Goal: Task Accomplishment & Management: Manage account settings

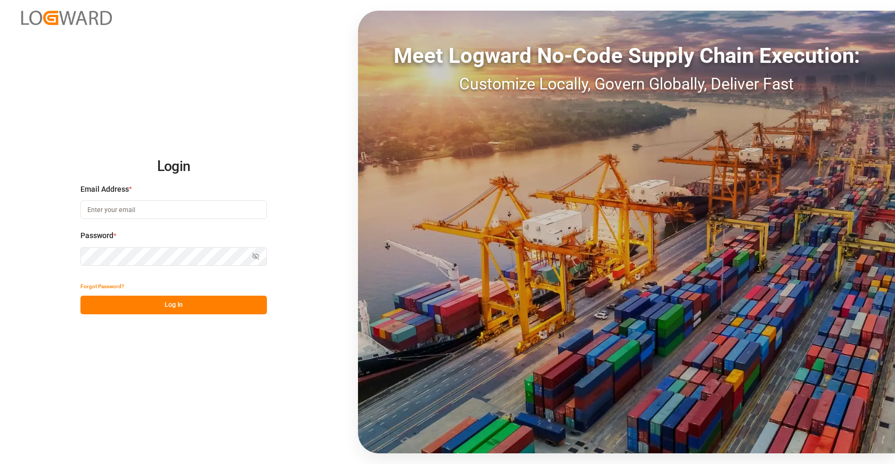
type input "[EMAIL_ADDRESS][DOMAIN_NAME]"
click at [171, 304] on button "Log In" at bounding box center [173, 305] width 187 height 19
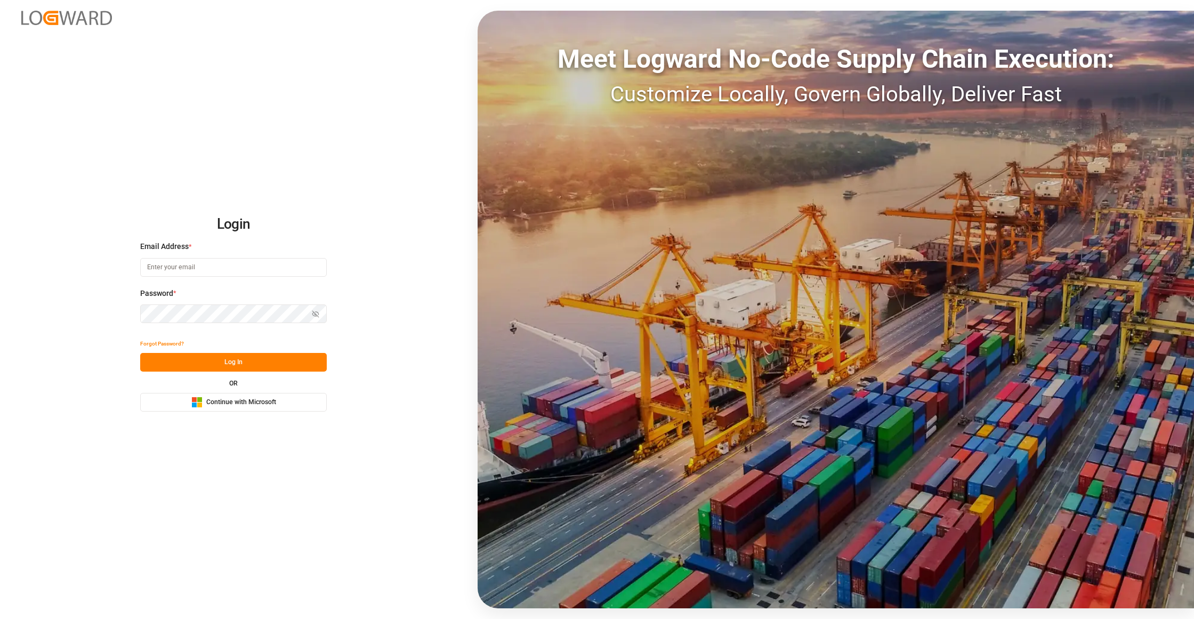
type input "[EMAIL_ADDRESS][DOMAIN_NAME]"
click at [246, 359] on button "Log In" at bounding box center [233, 362] width 187 height 19
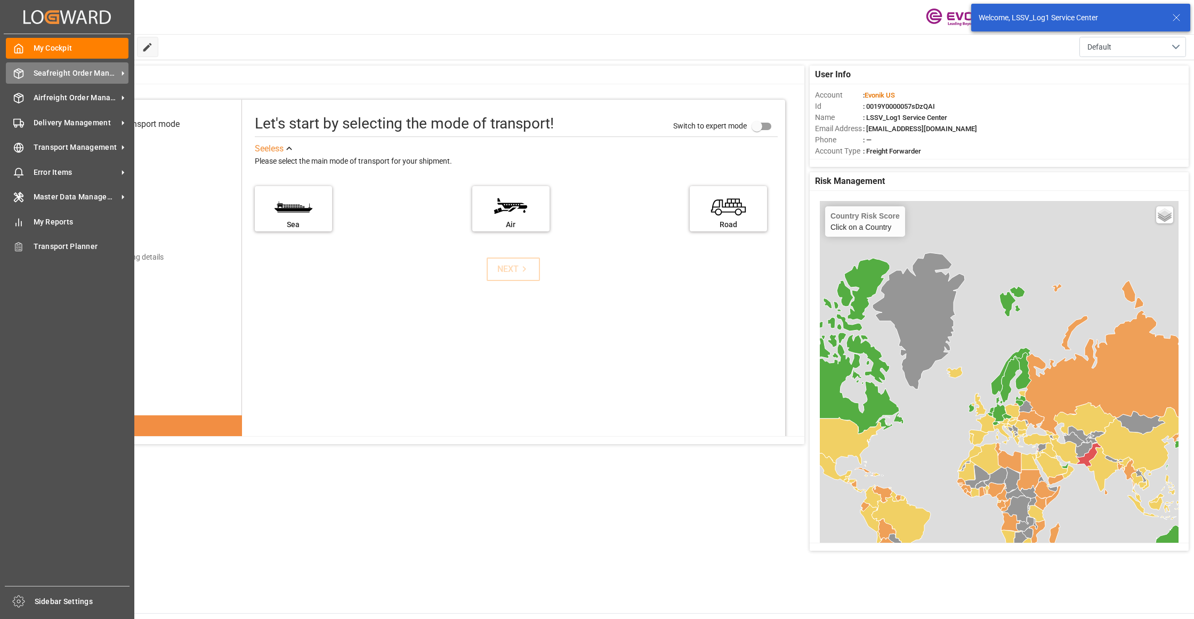
click at [50, 69] on span "Seafreight Order Management" at bounding box center [76, 73] width 84 height 11
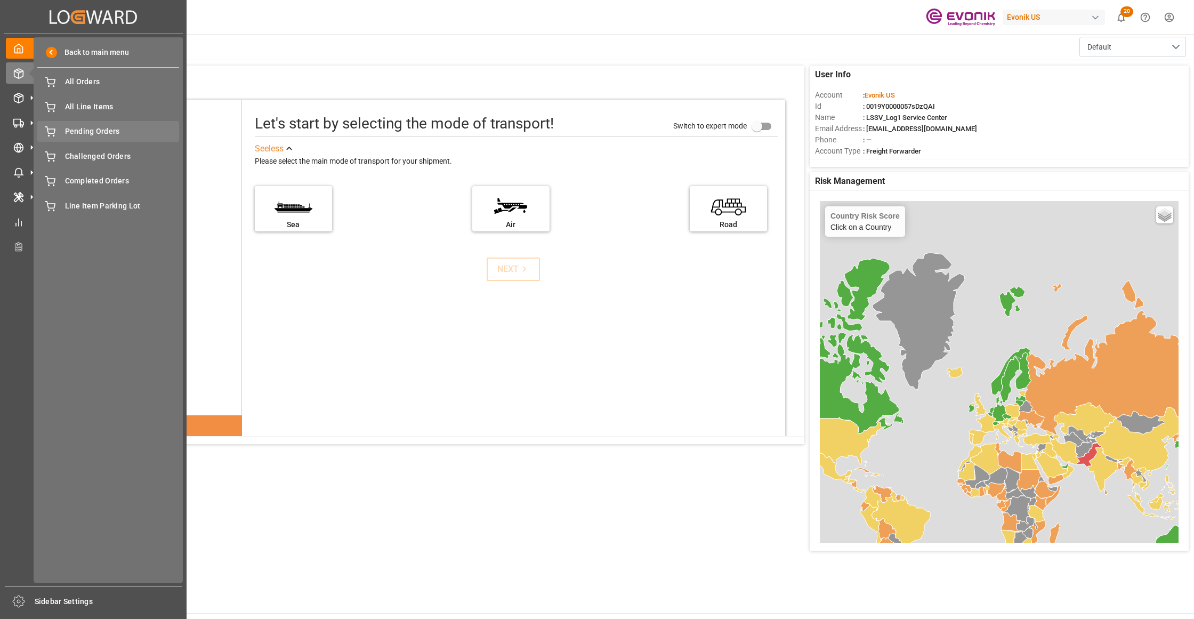
click at [71, 138] on div "Pending Orders Pending Orders" at bounding box center [108, 131] width 142 height 21
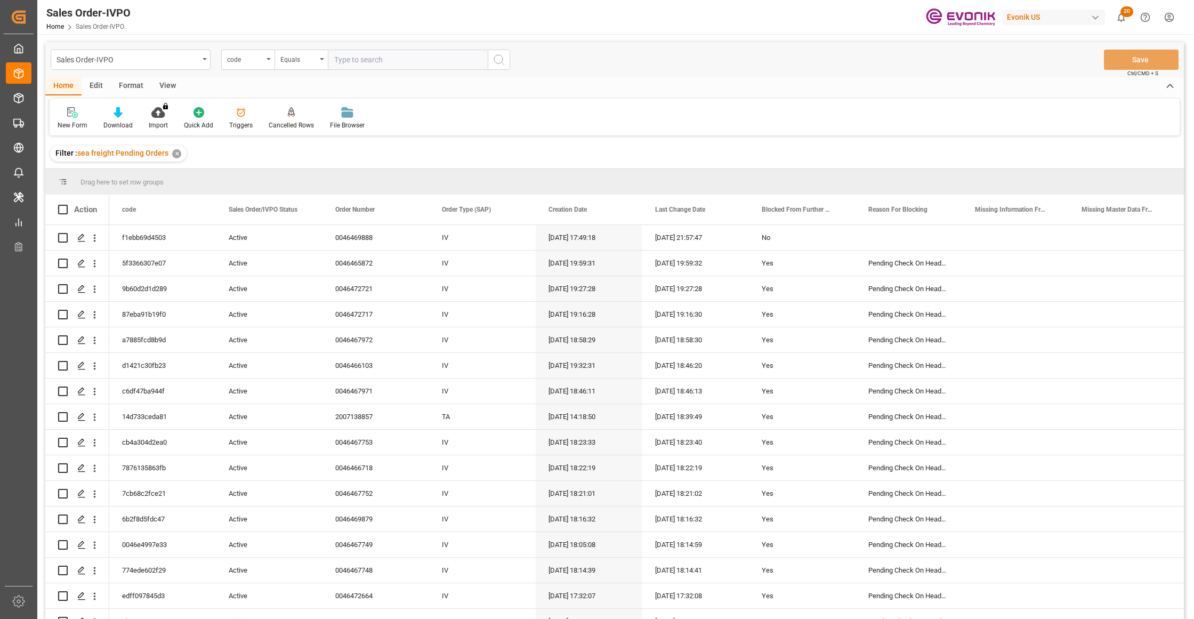
click at [160, 81] on div "View" at bounding box center [167, 86] width 33 height 18
click at [119, 112] on icon at bounding box center [121, 112] width 11 height 11
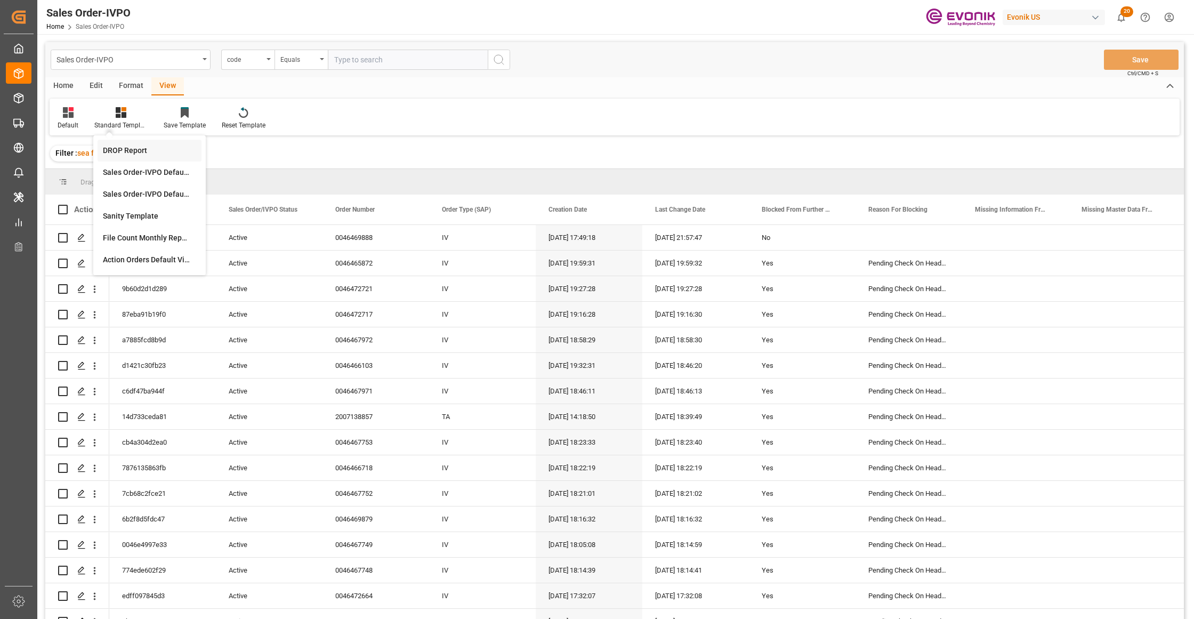
click at [154, 150] on div "DROP Report" at bounding box center [149, 150] width 93 height 11
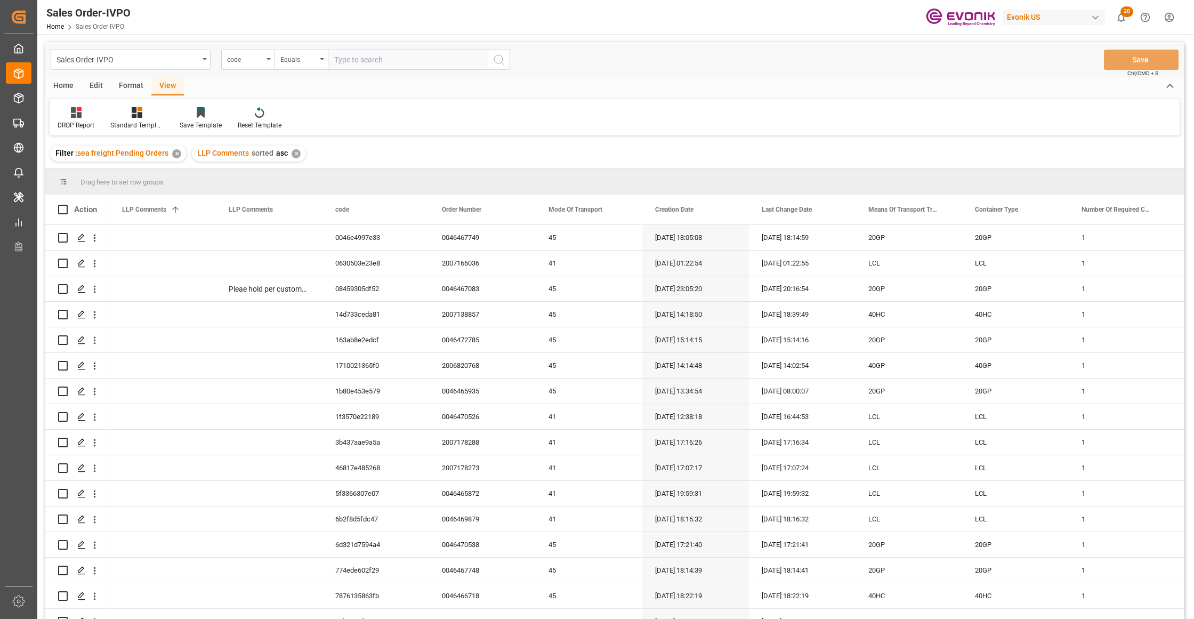
click at [63, 88] on div "Home" at bounding box center [63, 86] width 36 height 18
click at [114, 119] on div "Download" at bounding box center [117, 118] width 45 height 23
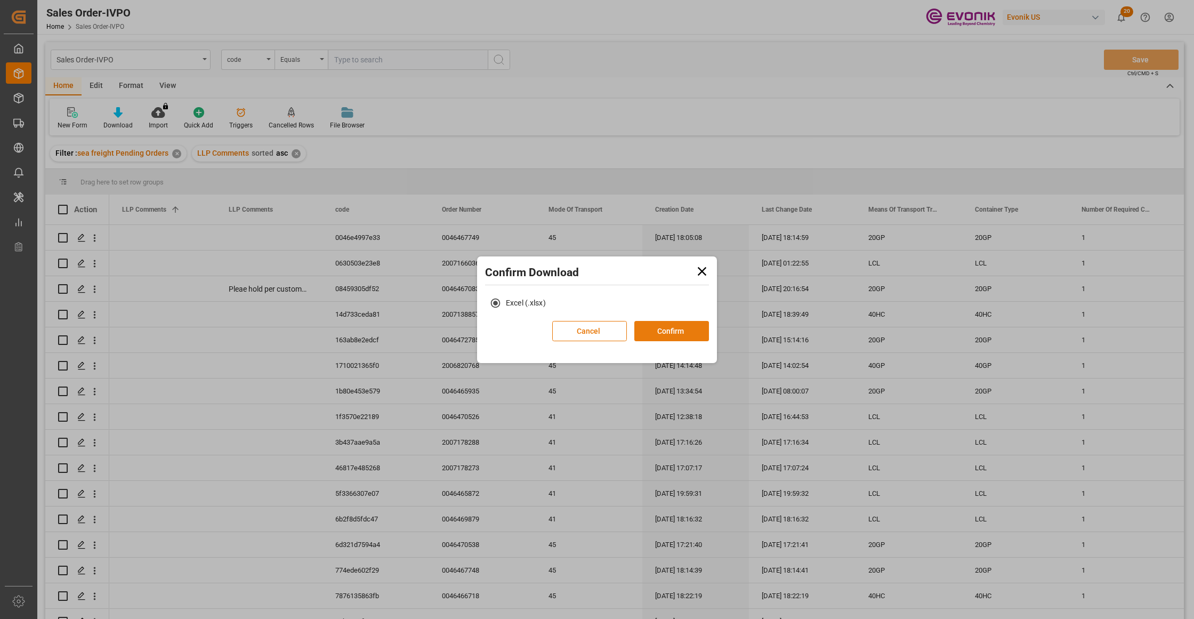
click at [679, 335] on button "Confirm" at bounding box center [671, 331] width 75 height 20
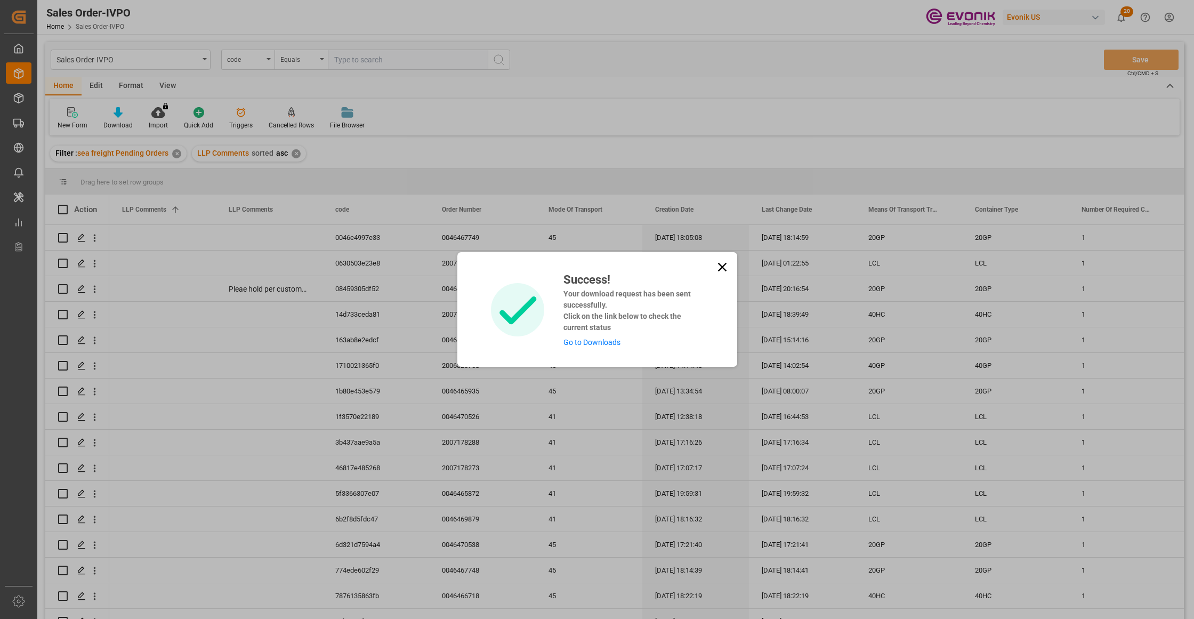
click at [599, 342] on link "Go to Downloads" at bounding box center [591, 342] width 57 height 9
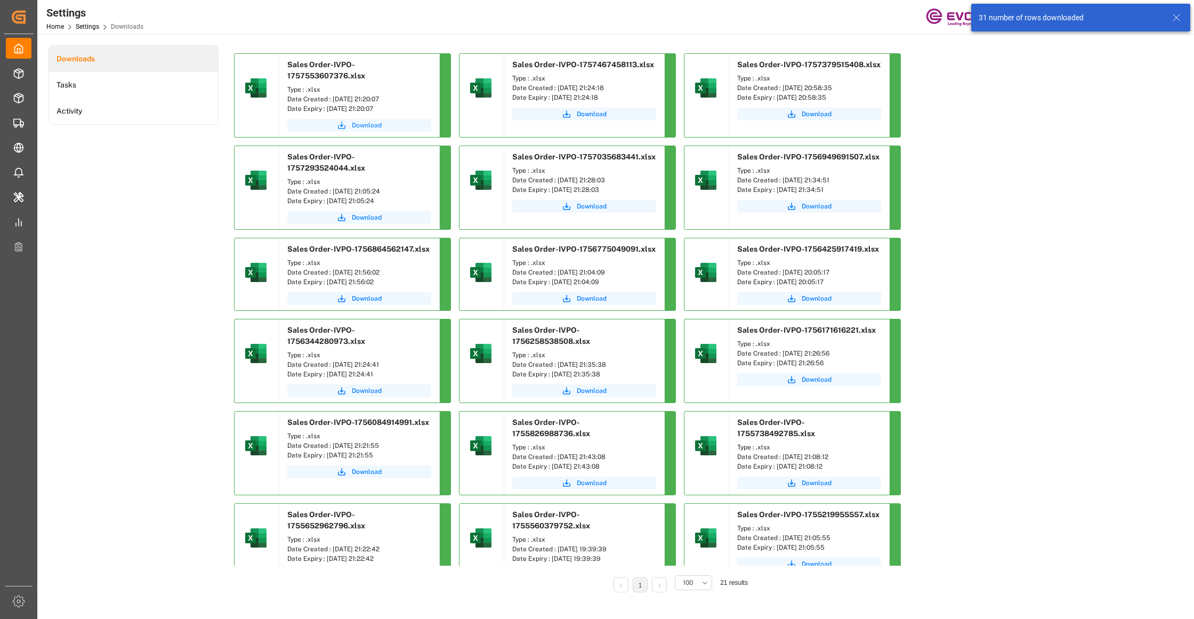
click at [361, 120] on span "Download" at bounding box center [367, 125] width 30 height 10
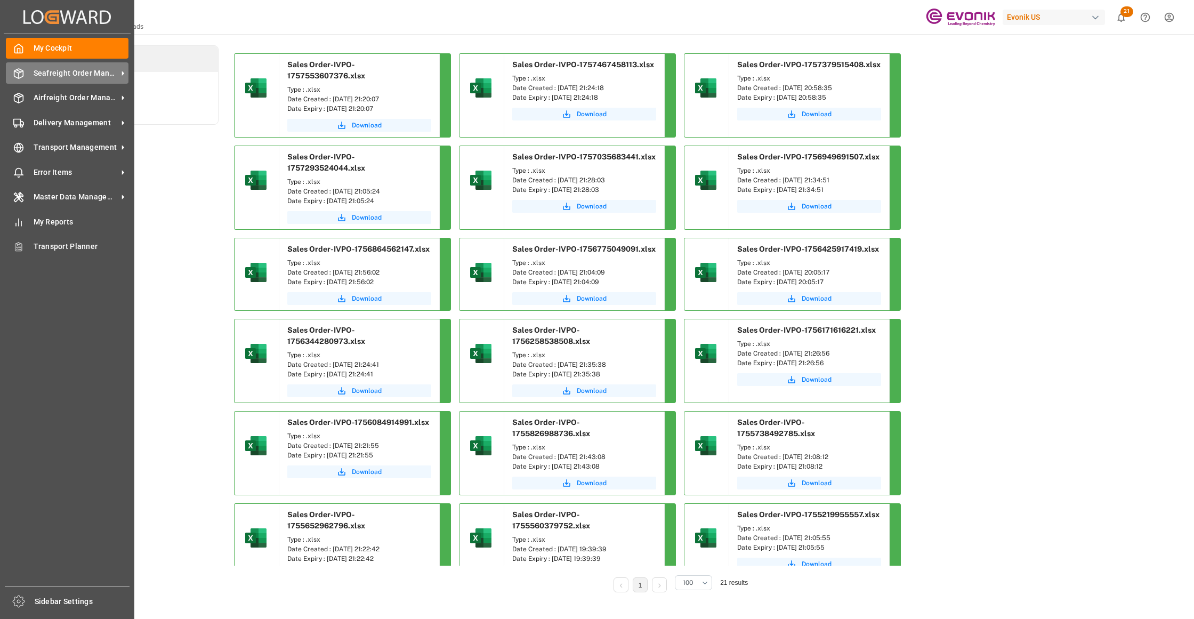
drag, startPoint x: 52, startPoint y: 72, endPoint x: 52, endPoint y: 79, distance: 6.4
click at [52, 72] on span "Seafreight Order Management" at bounding box center [76, 73] width 84 height 11
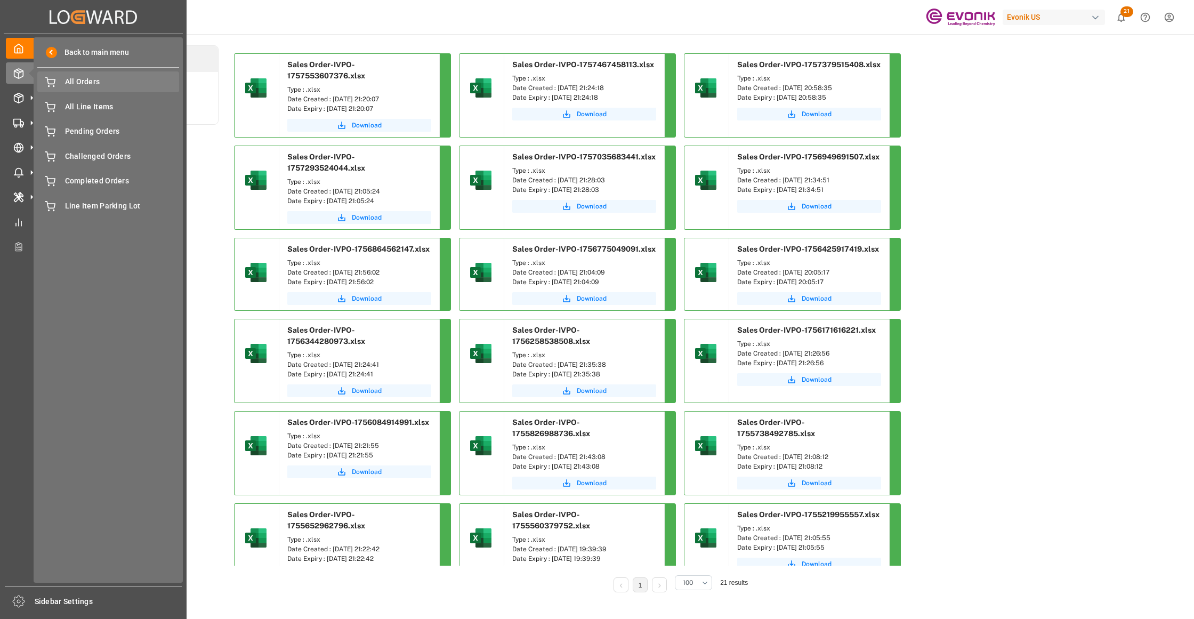
click at [67, 85] on span "All Orders" at bounding box center [122, 81] width 115 height 11
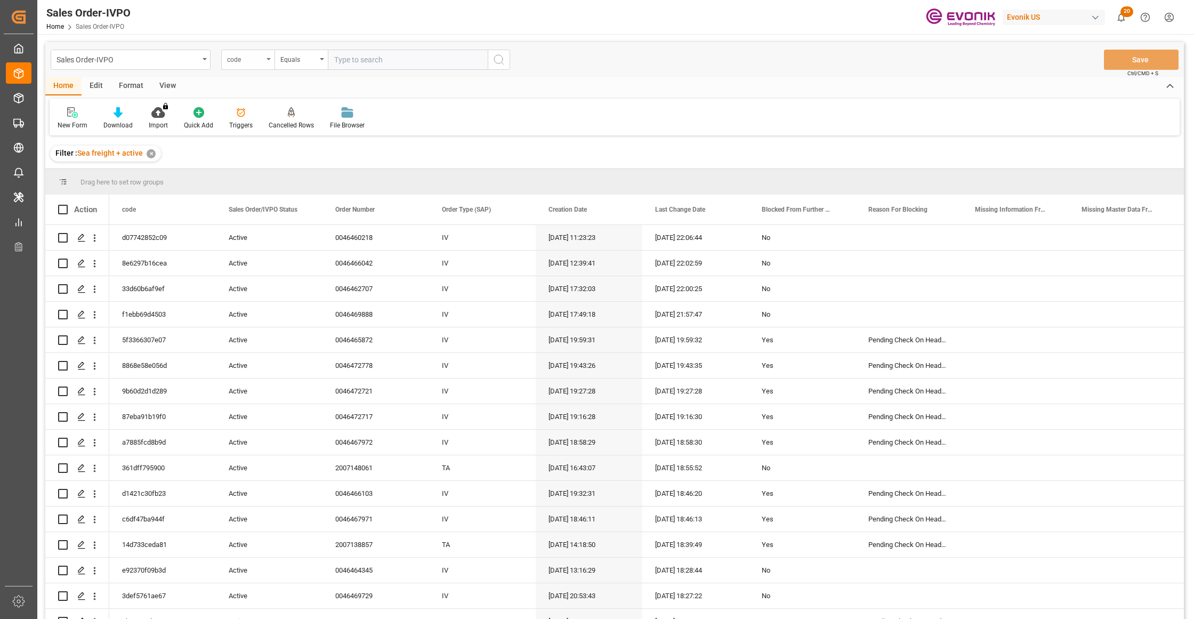
click at [254, 62] on div "code" at bounding box center [245, 58] width 36 height 12
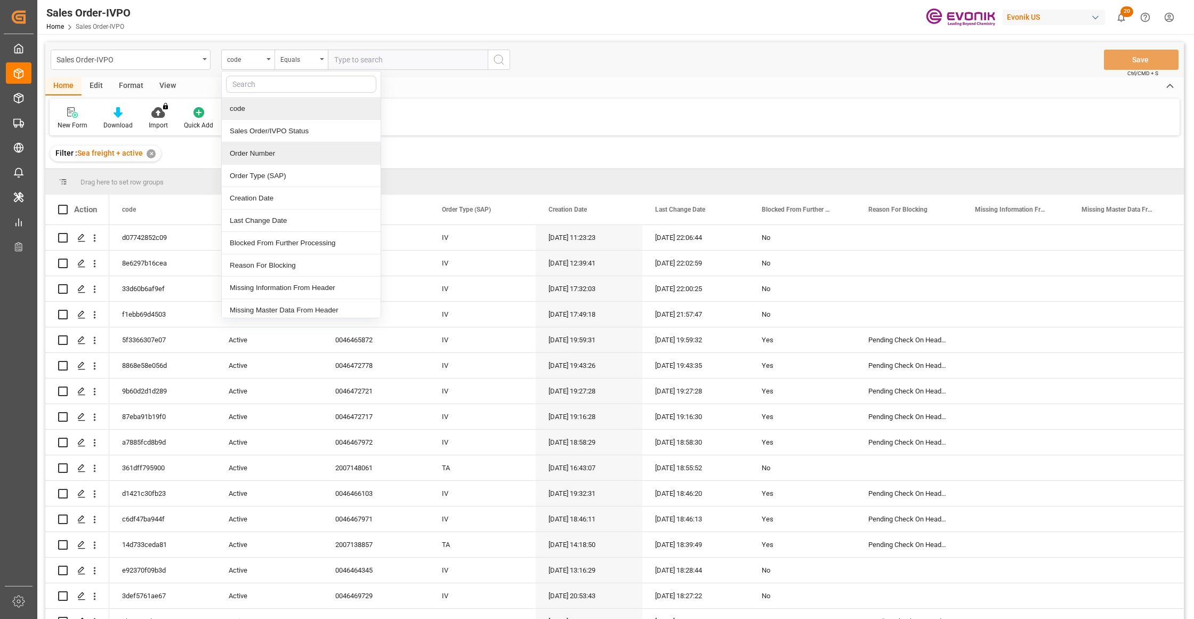
click at [278, 154] on div "Order Number" at bounding box center [301, 153] width 159 height 22
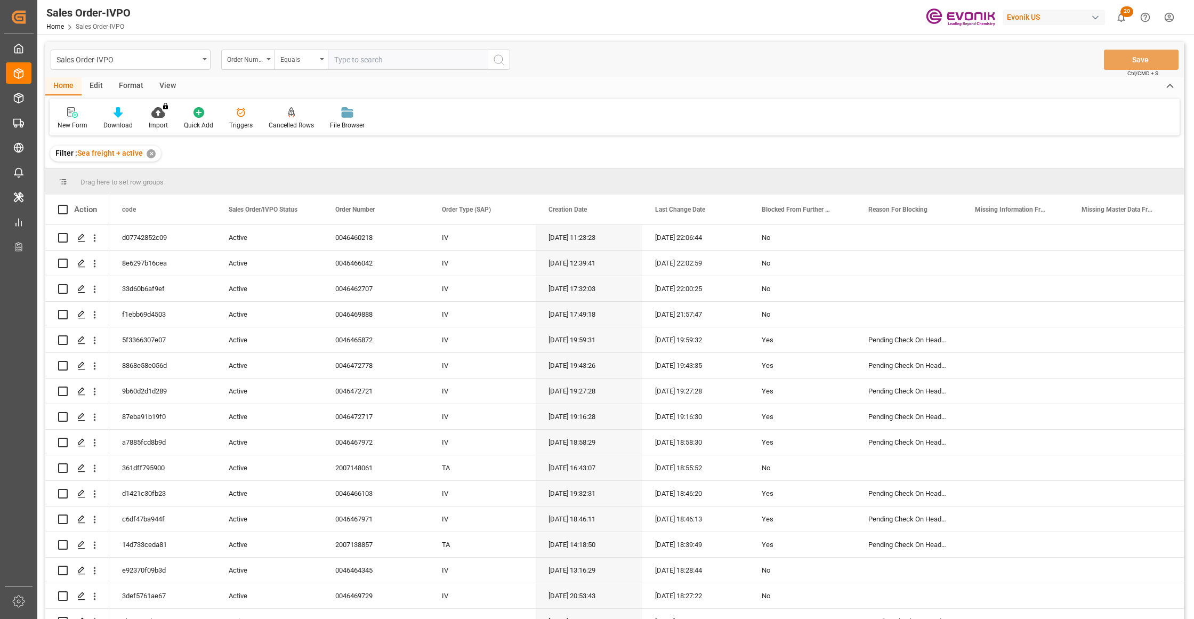
click at [363, 60] on input "text" at bounding box center [408, 60] width 160 height 20
paste input "2007172380"
type input "2007172380"
click at [501, 60] on icon "search button" at bounding box center [498, 59] width 13 height 13
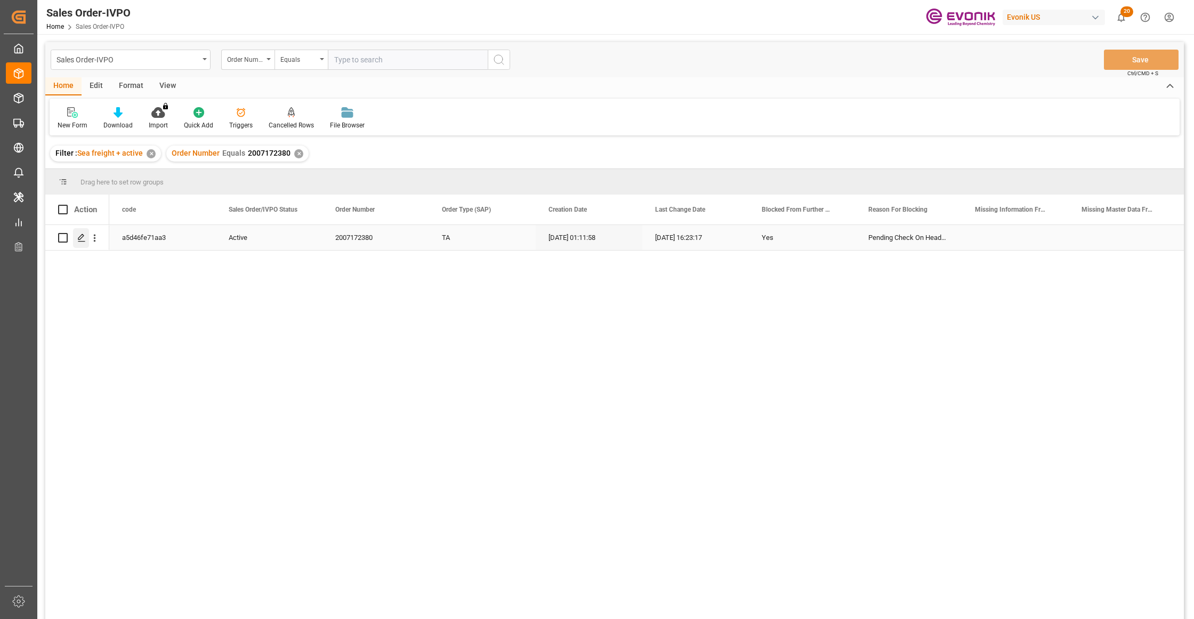
click at [84, 240] on icon "Press SPACE to select this row." at bounding box center [81, 237] width 9 height 9
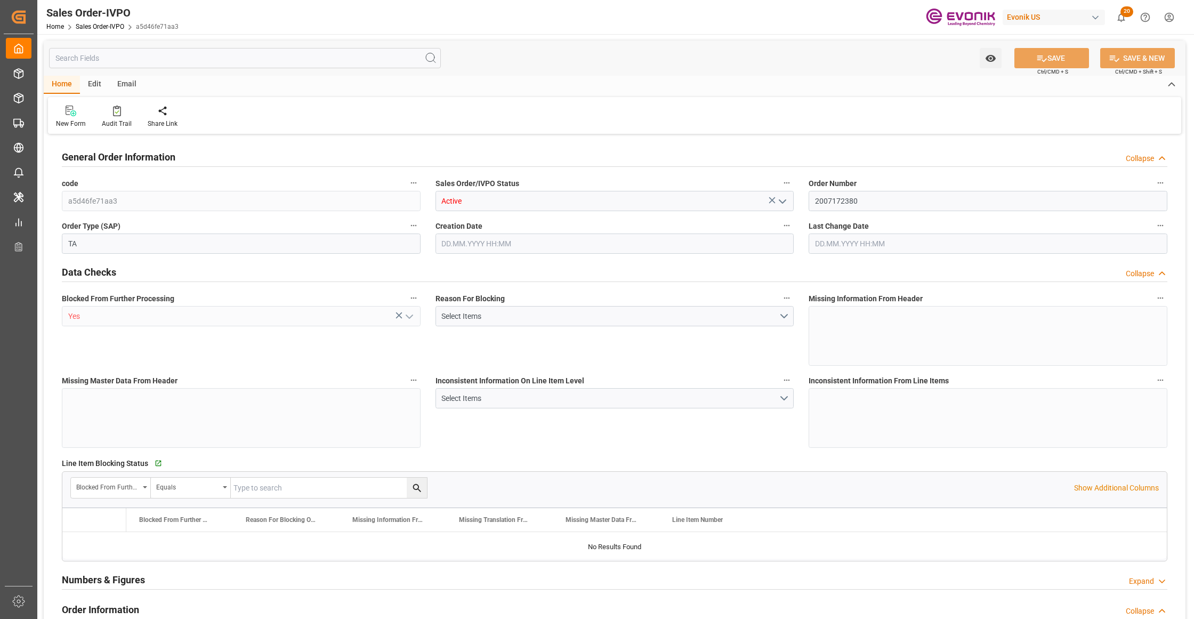
type input "GTSTC"
type input "0"
type input "1"
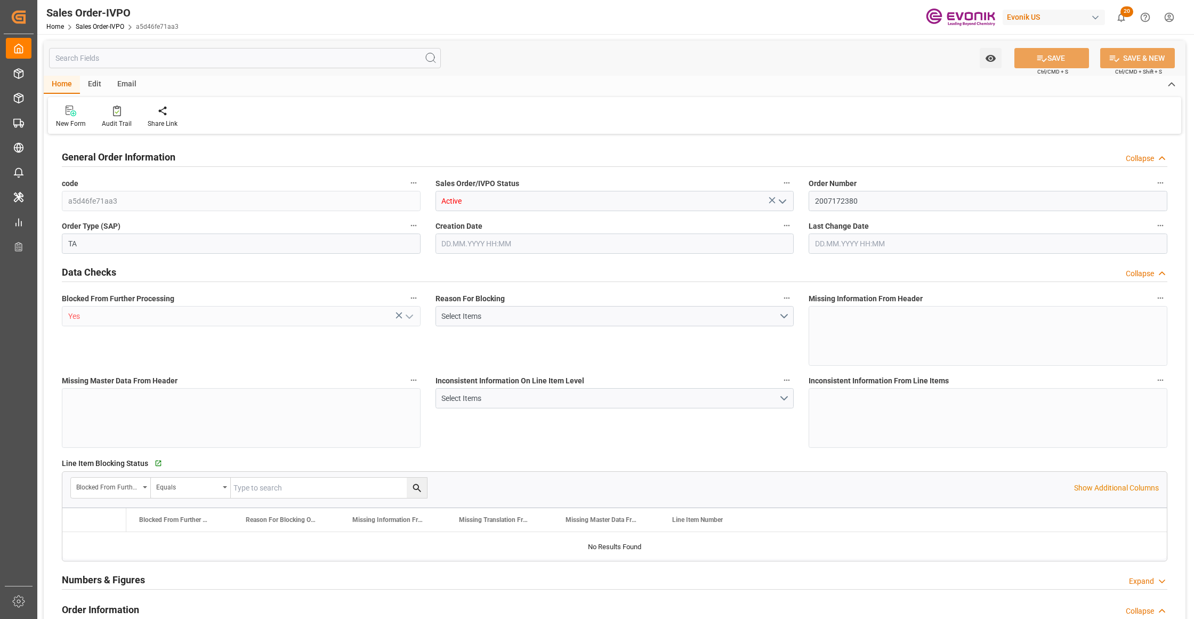
type input "8000"
type input "26.4204"
type input "17000"
type input "30"
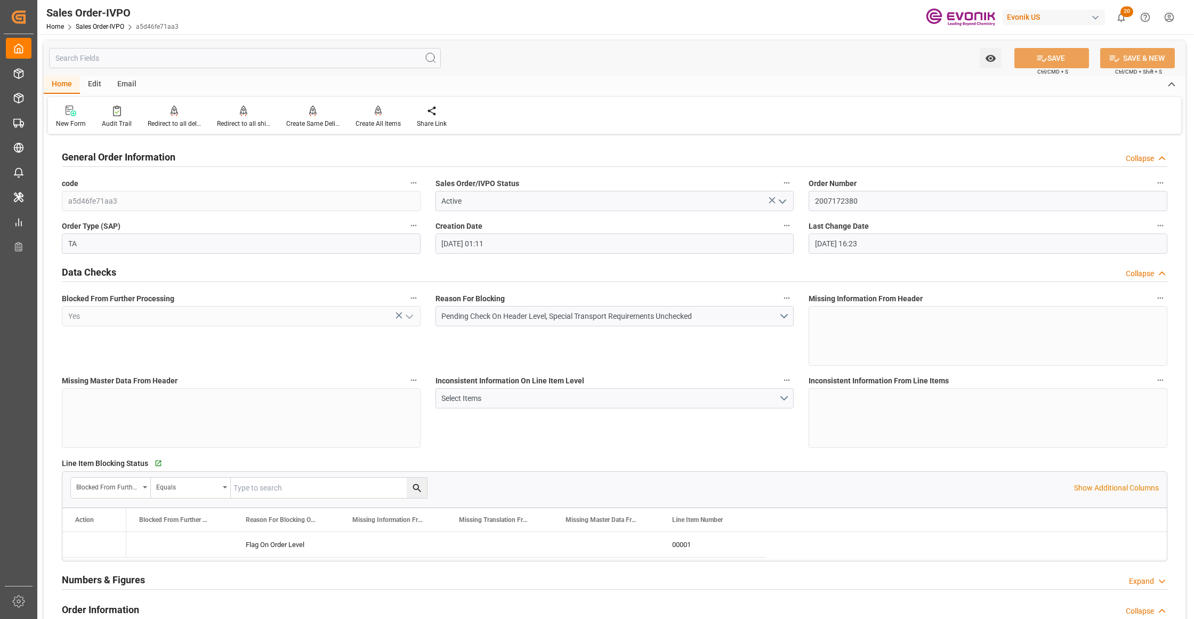
type input "09.09.2025 01:11"
type input "10.09.2025 16:23"
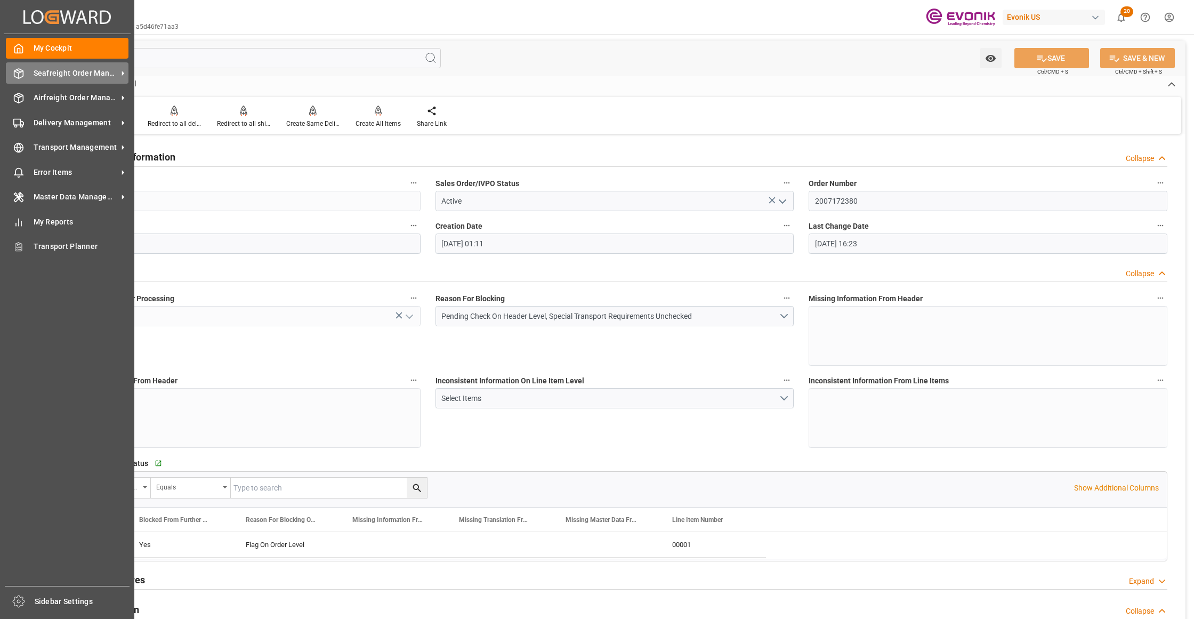
click at [52, 77] on span "Seafreight Order Management" at bounding box center [76, 73] width 84 height 11
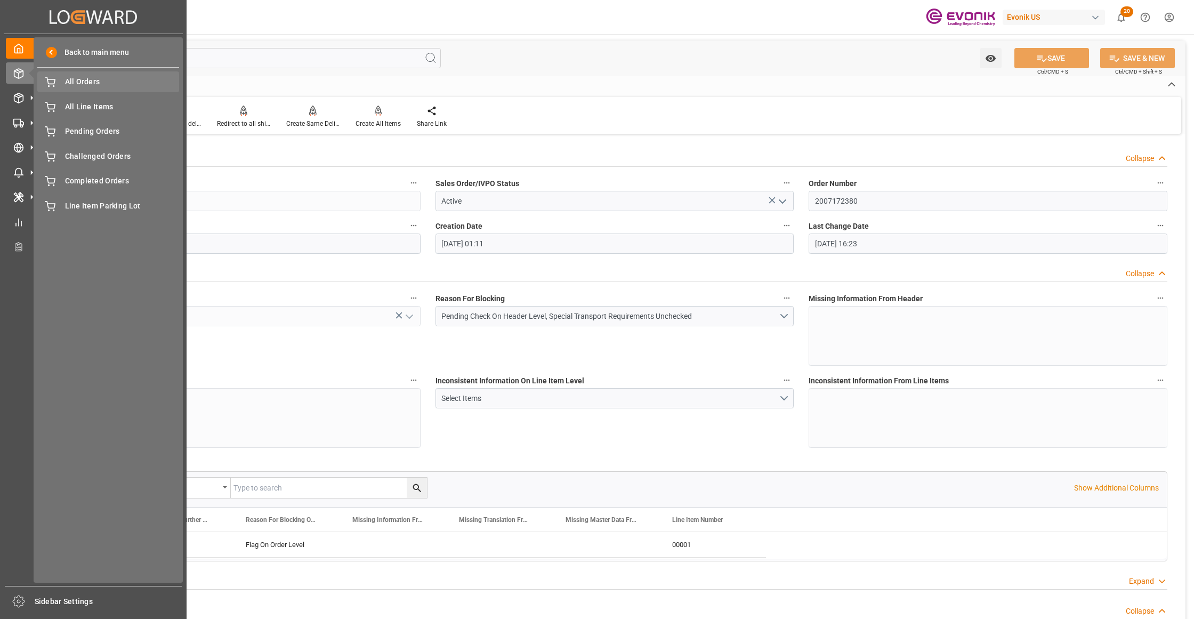
click at [77, 88] on div "All Orders All Orders" at bounding box center [108, 81] width 142 height 21
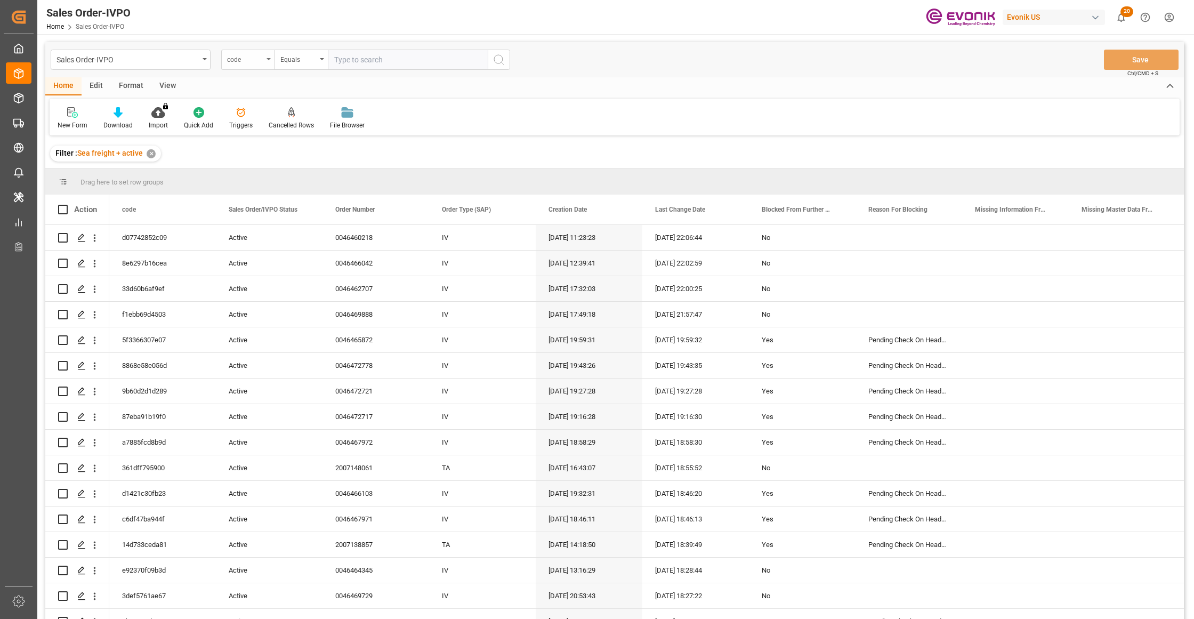
click at [251, 62] on div "code" at bounding box center [245, 58] width 36 height 12
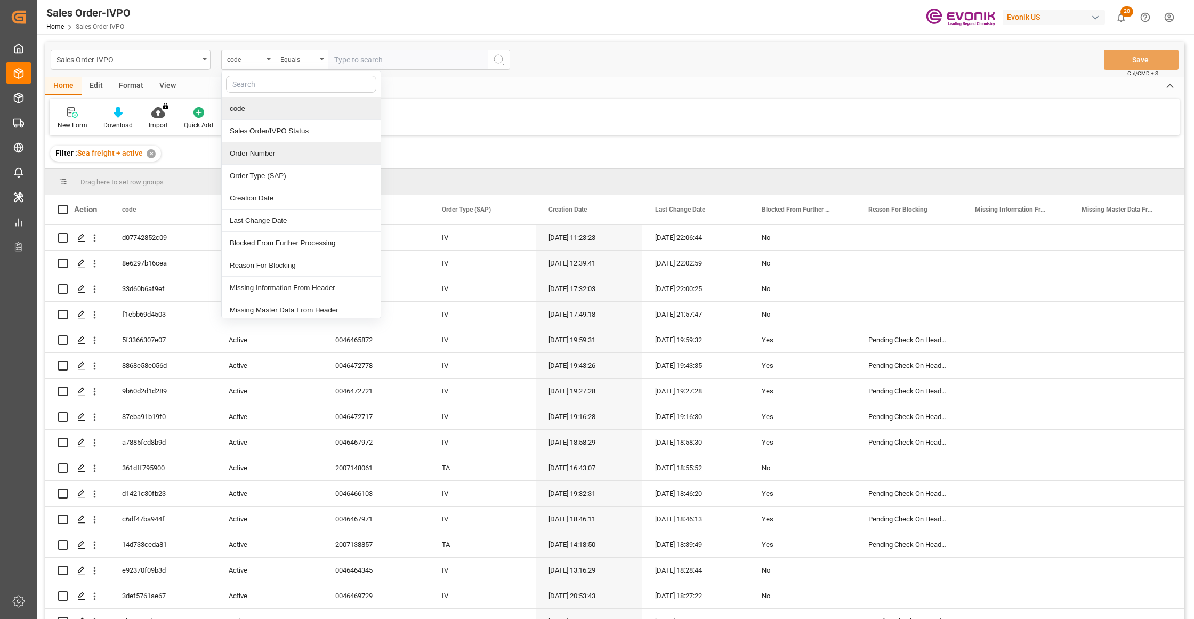
click at [264, 154] on div "Order Number" at bounding box center [301, 153] width 159 height 22
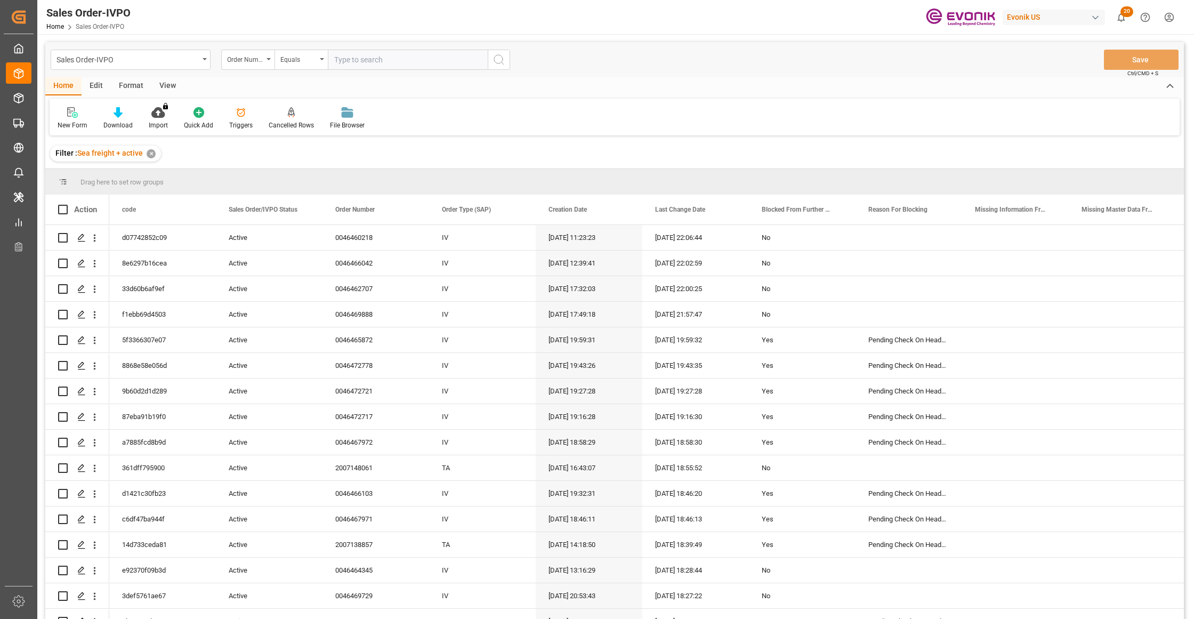
click at [356, 53] on input "text" at bounding box center [408, 60] width 160 height 20
paste input "2007172380"
type input "2007172380"
click at [498, 60] on icon "search button" at bounding box center [498, 59] width 13 height 13
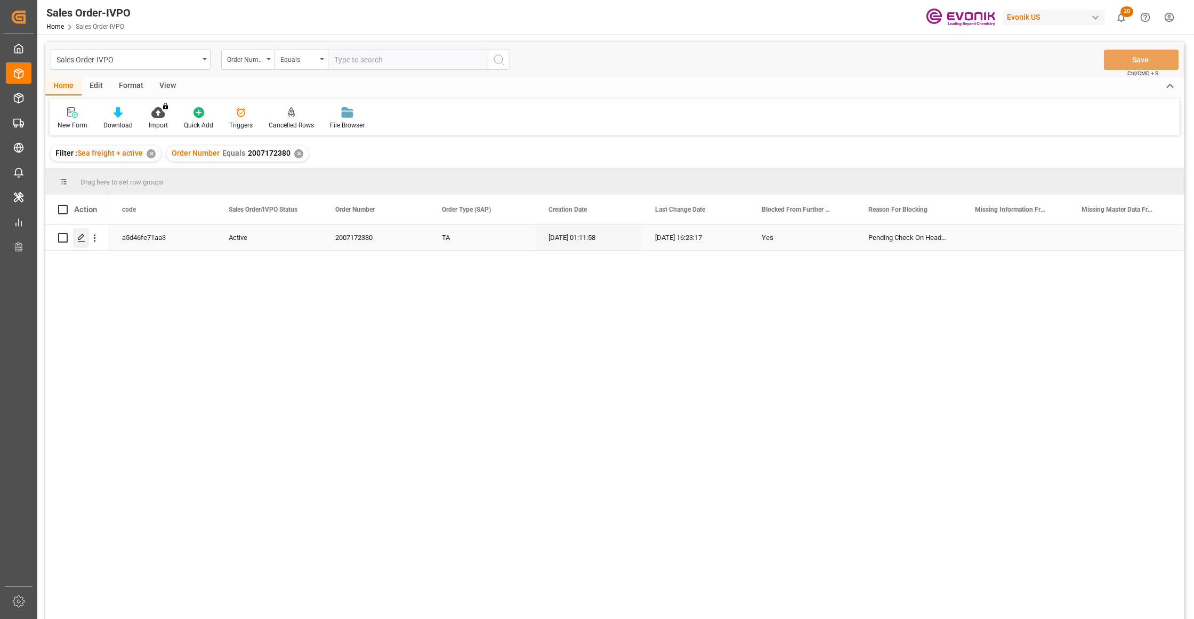
click at [78, 241] on icon "Press SPACE to select this row." at bounding box center [81, 237] width 9 height 9
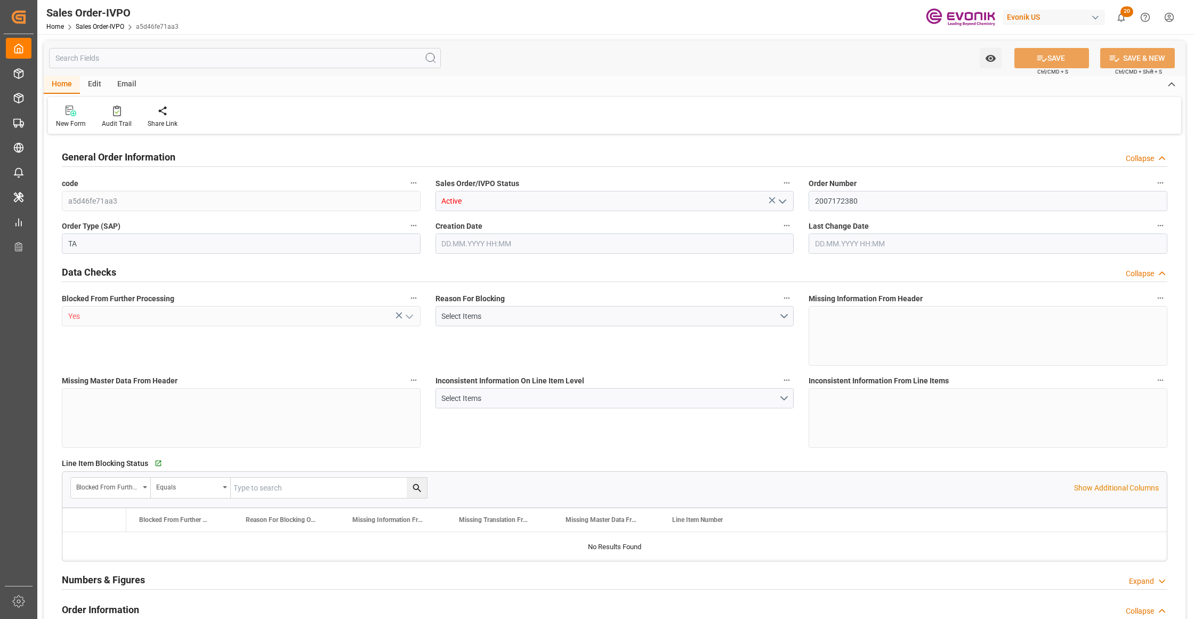
type input "GTSTC"
type input "0"
type input "1"
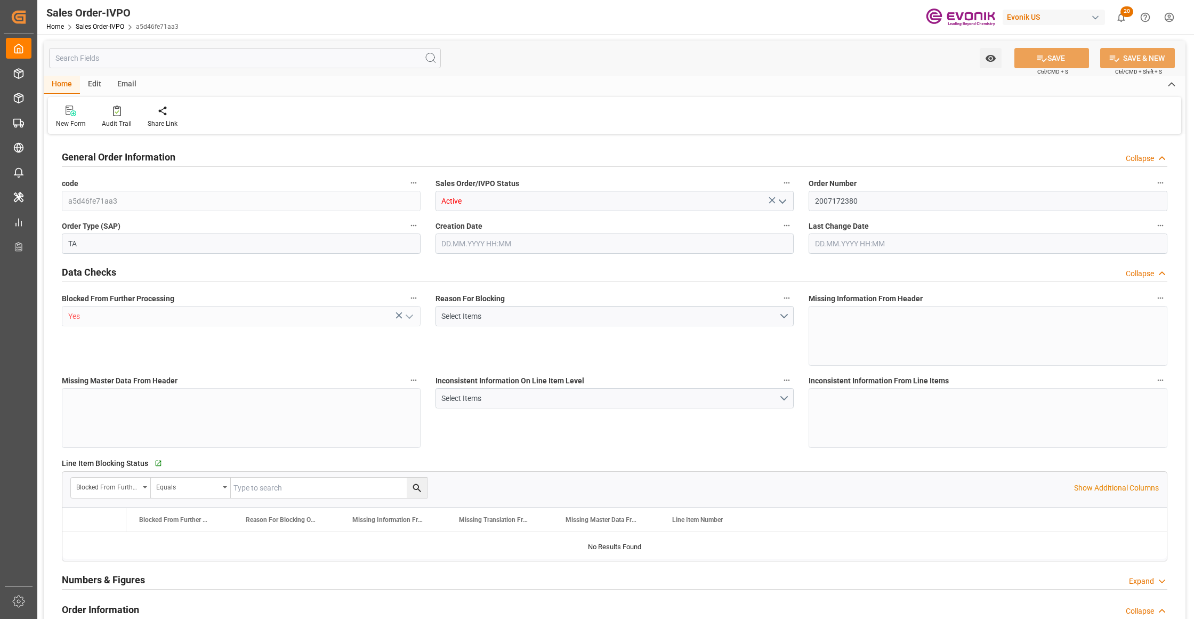
type input "8000"
type input "26.4204"
type input "17000"
type input "30"
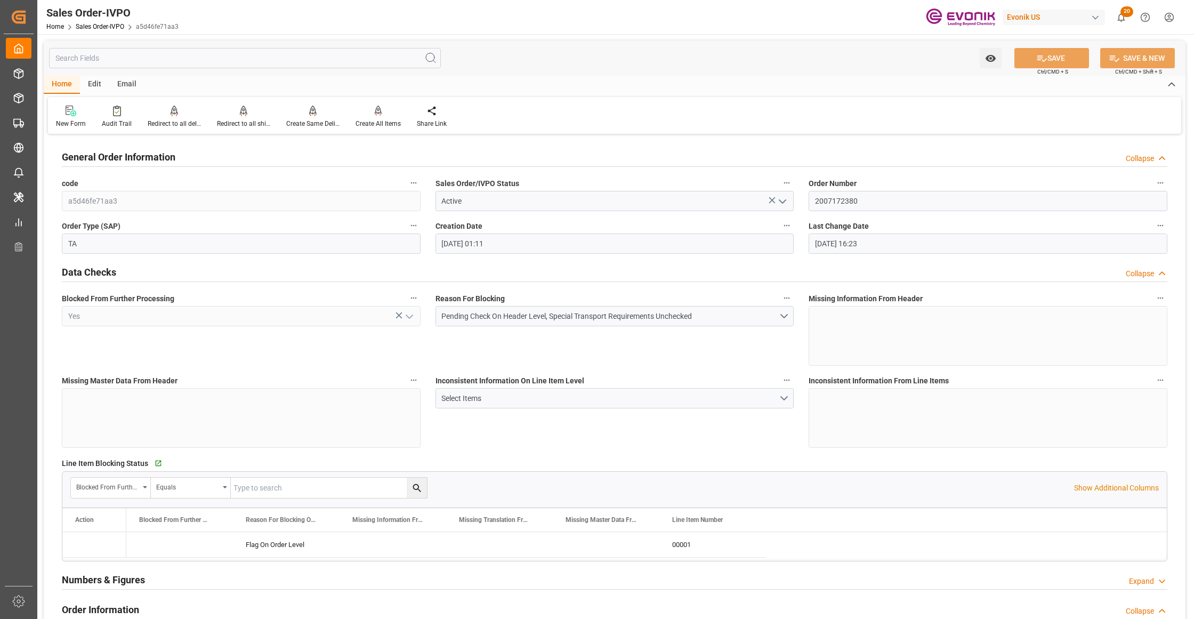
type input "09.09.2025 01:11"
type input "10.09.2025 16:23"
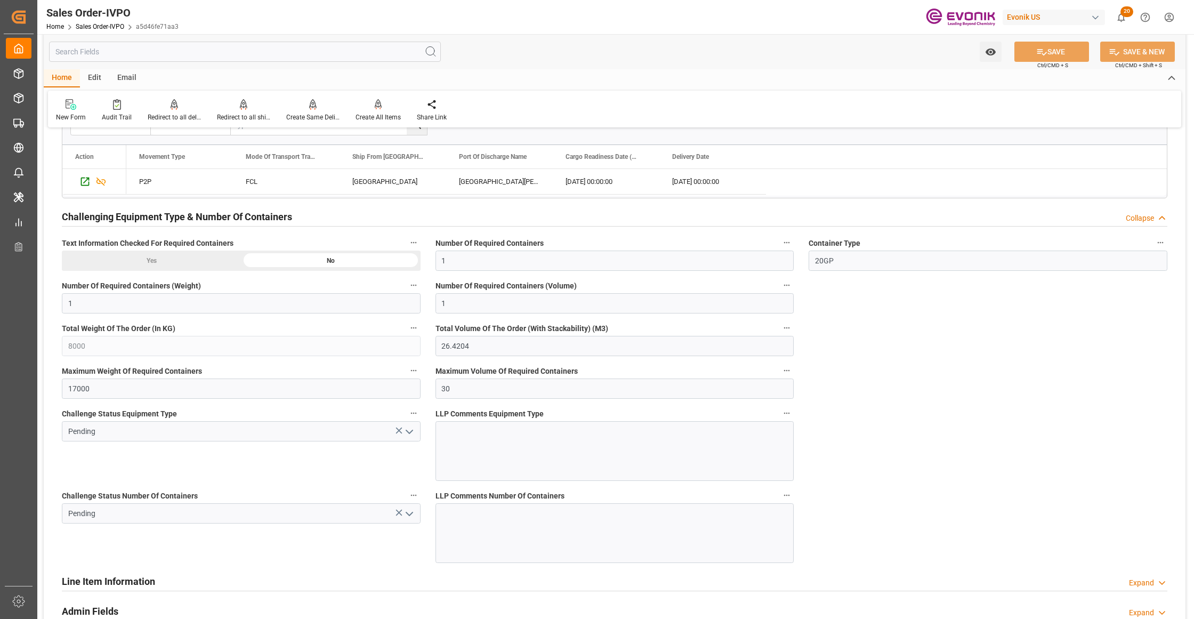
scroll to position [1610, 0]
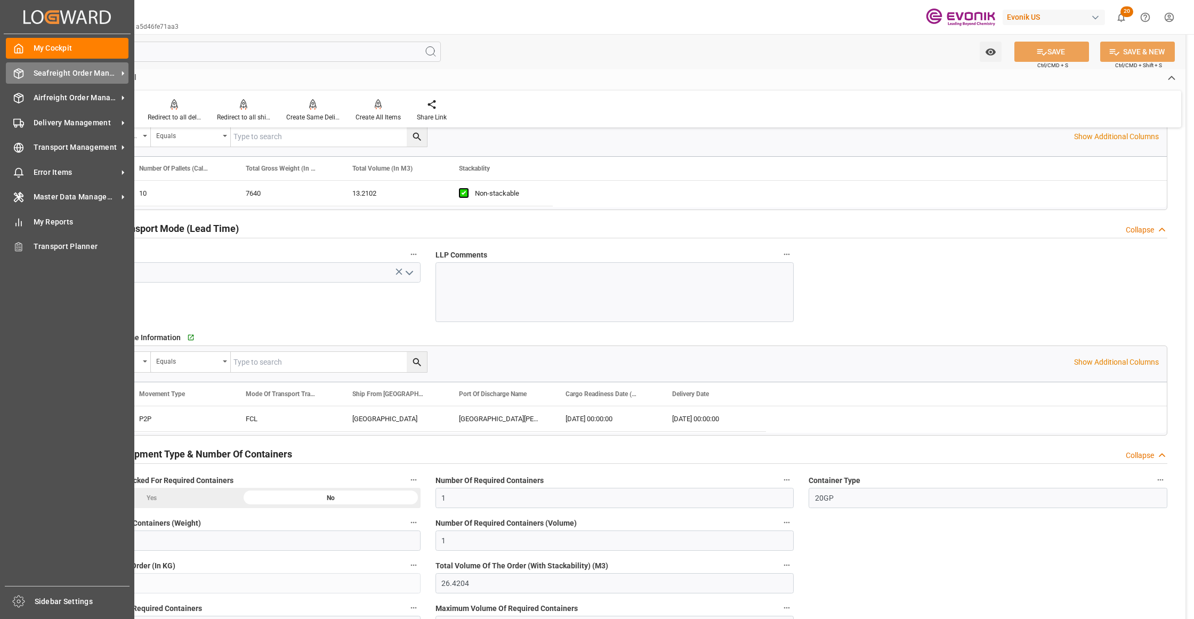
click at [51, 72] on span "Seafreight Order Management" at bounding box center [76, 73] width 84 height 11
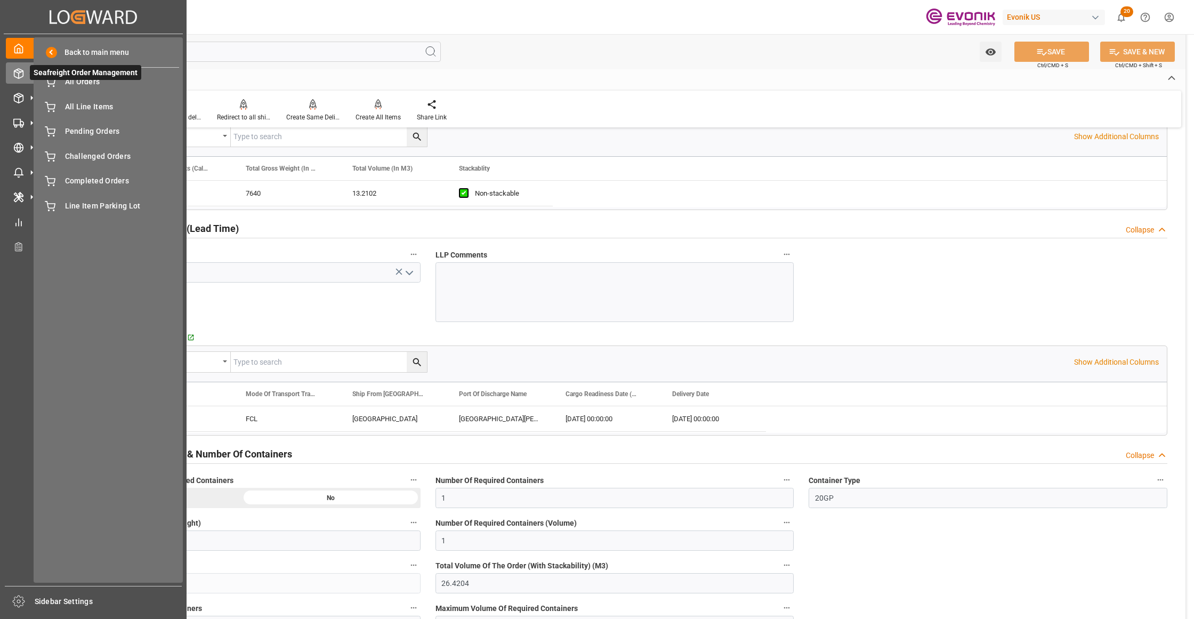
click at [88, 75] on span "Seafreight Order Management" at bounding box center [85, 72] width 111 height 15
click at [92, 78] on span "Seafreight Order Management" at bounding box center [85, 72] width 111 height 15
click at [92, 83] on span "All Orders" at bounding box center [122, 81] width 115 height 11
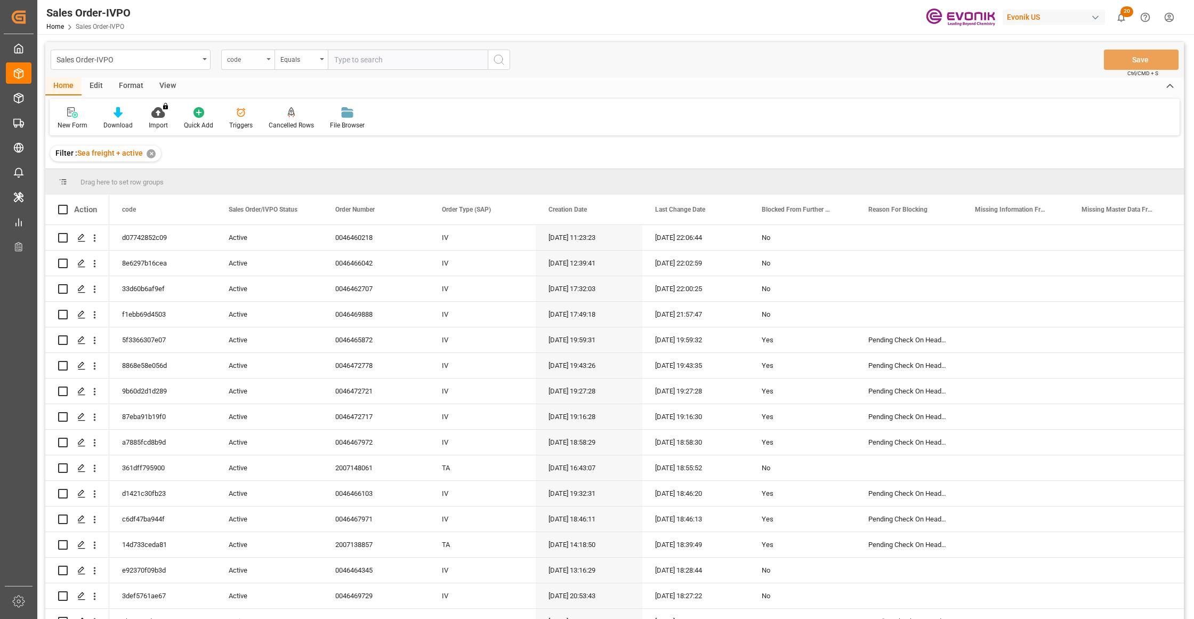
click at [261, 62] on div "code" at bounding box center [245, 58] width 36 height 12
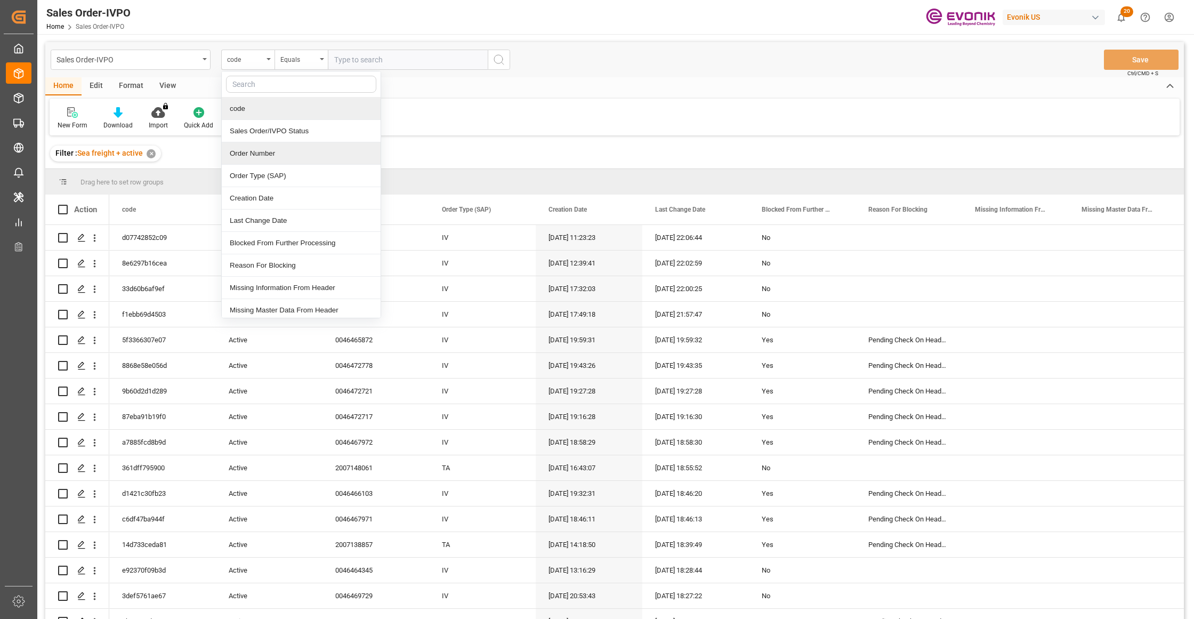
click at [272, 158] on div "Order Number" at bounding box center [301, 153] width 159 height 22
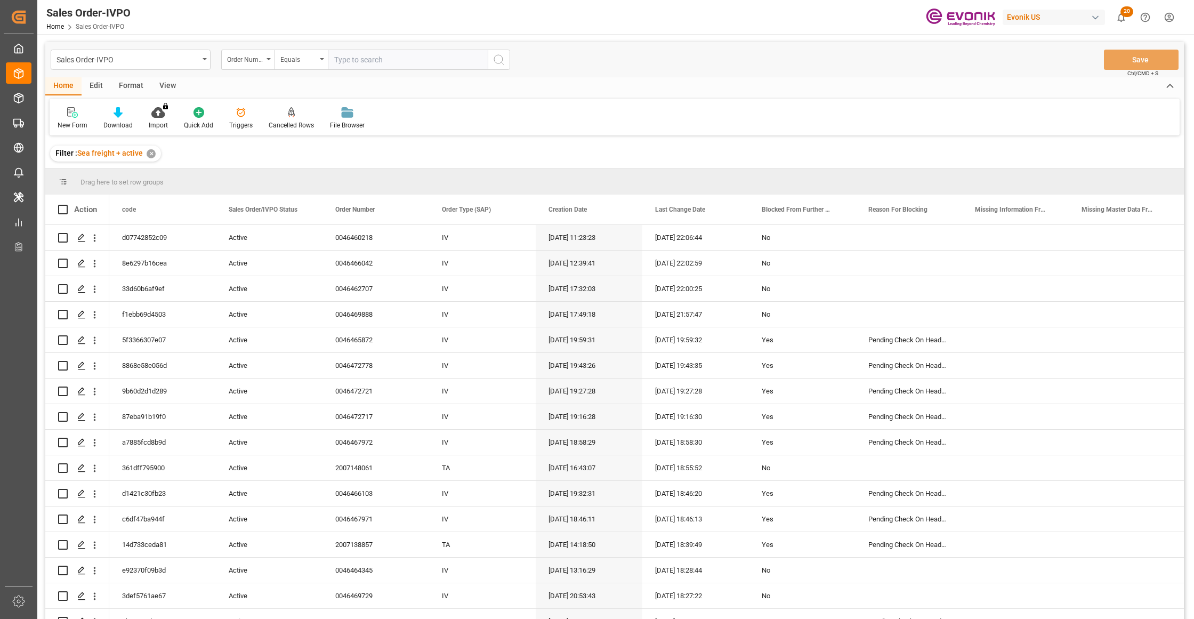
click at [356, 62] on input "text" at bounding box center [408, 60] width 160 height 20
paste input "46466103"
click at [336, 56] on input "46466103" at bounding box center [408, 60] width 160 height 20
type input "0046466103"
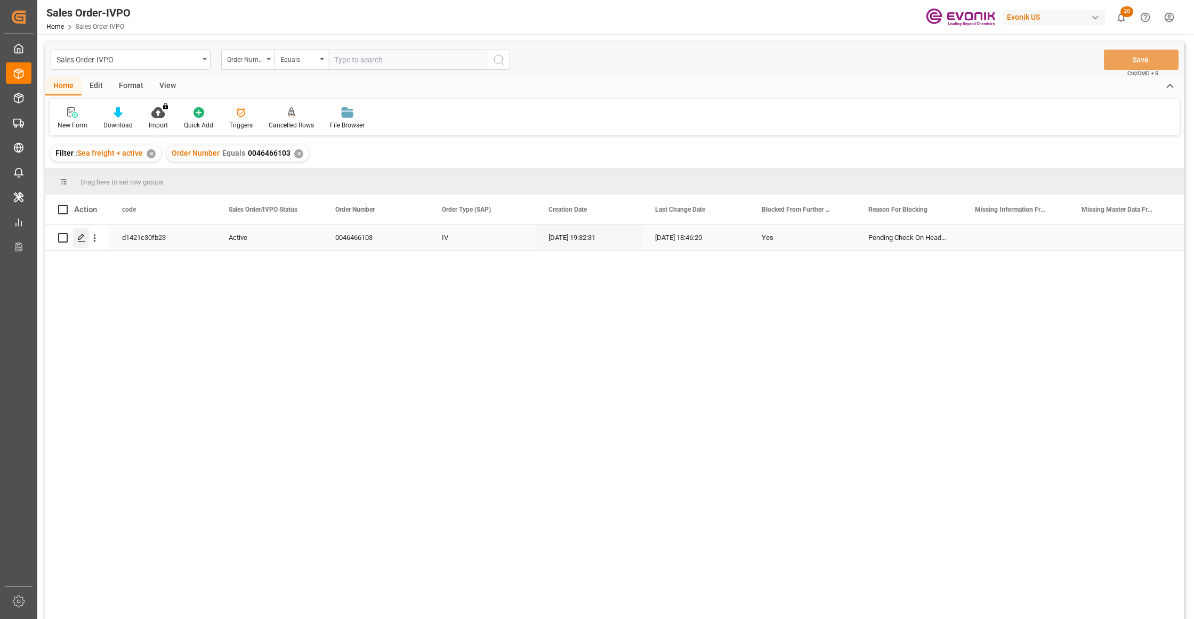
click at [80, 240] on icon "Press SPACE to select this row." at bounding box center [81, 237] width 9 height 9
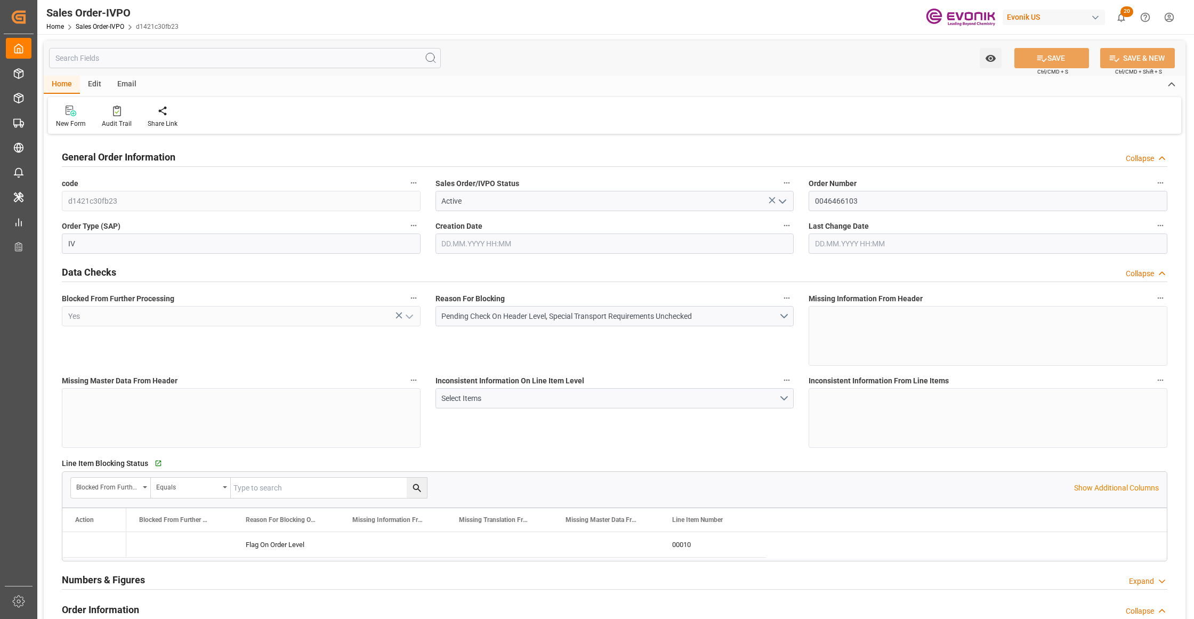
type input "NLRTM"
type input "0"
type input "1"
type input "1059"
type input "20.08.2025 19:32"
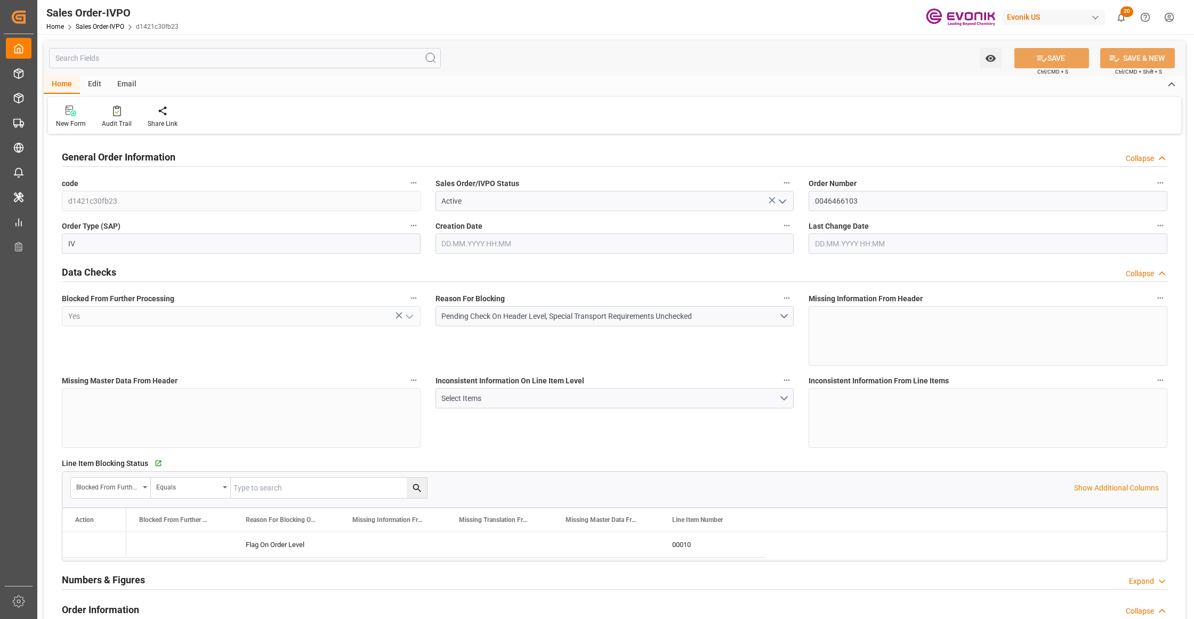
type input "10.09.2025 18:46"
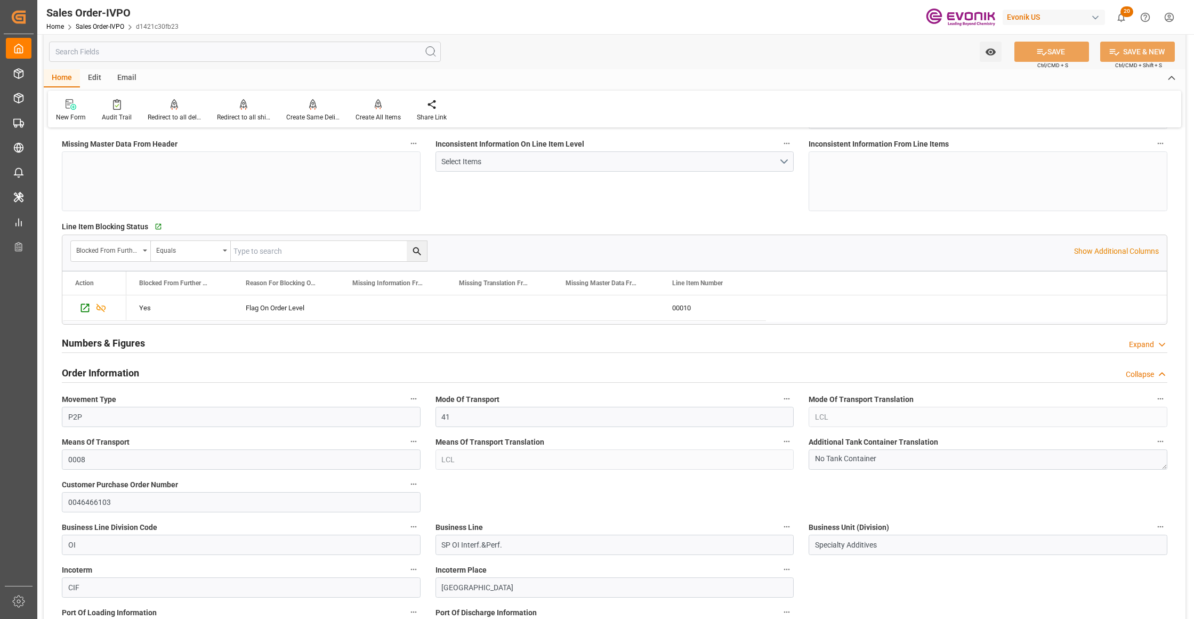
scroll to position [474, 0]
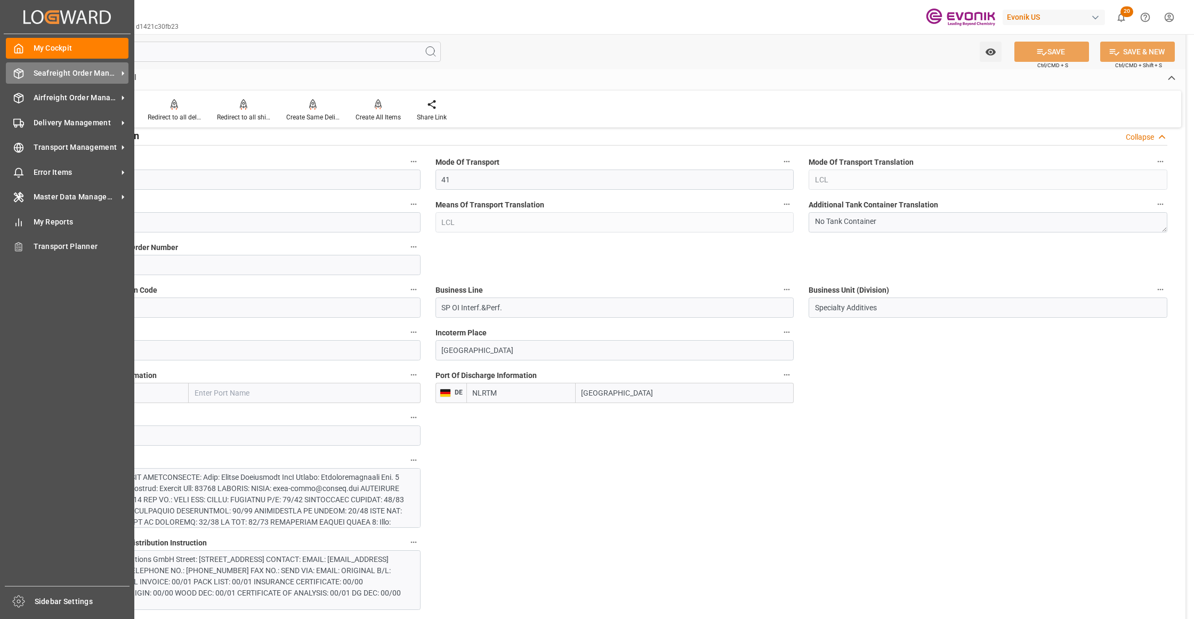
click at [75, 71] on span "Seafreight Order Management" at bounding box center [76, 73] width 84 height 11
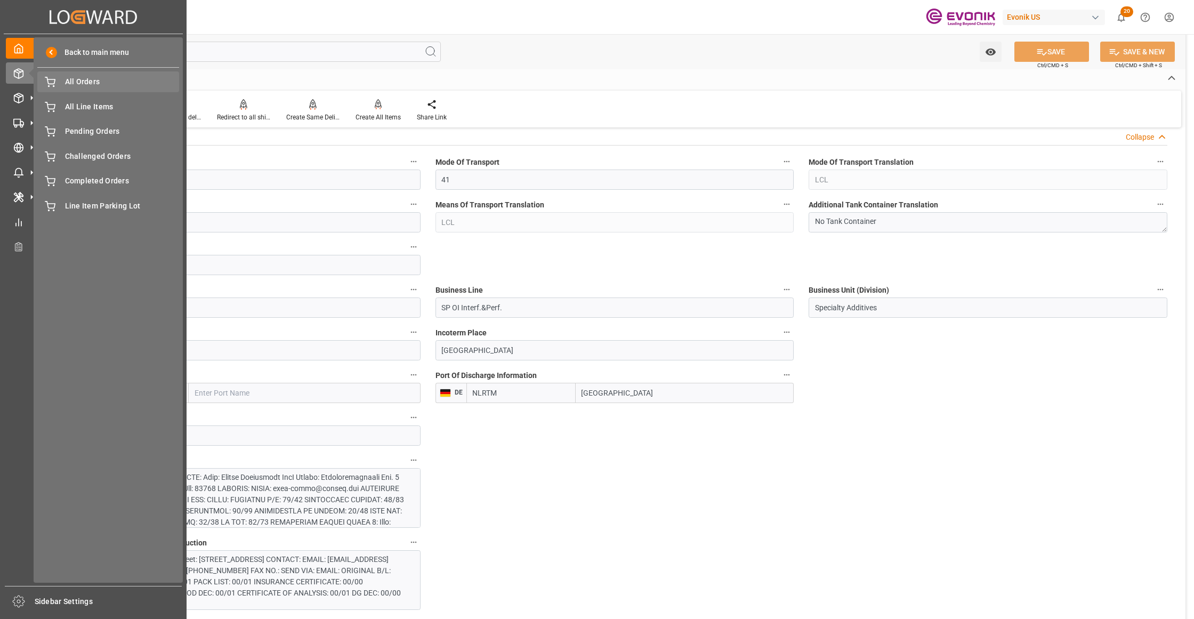
click at [102, 88] on div "All Orders All Orders" at bounding box center [108, 81] width 142 height 21
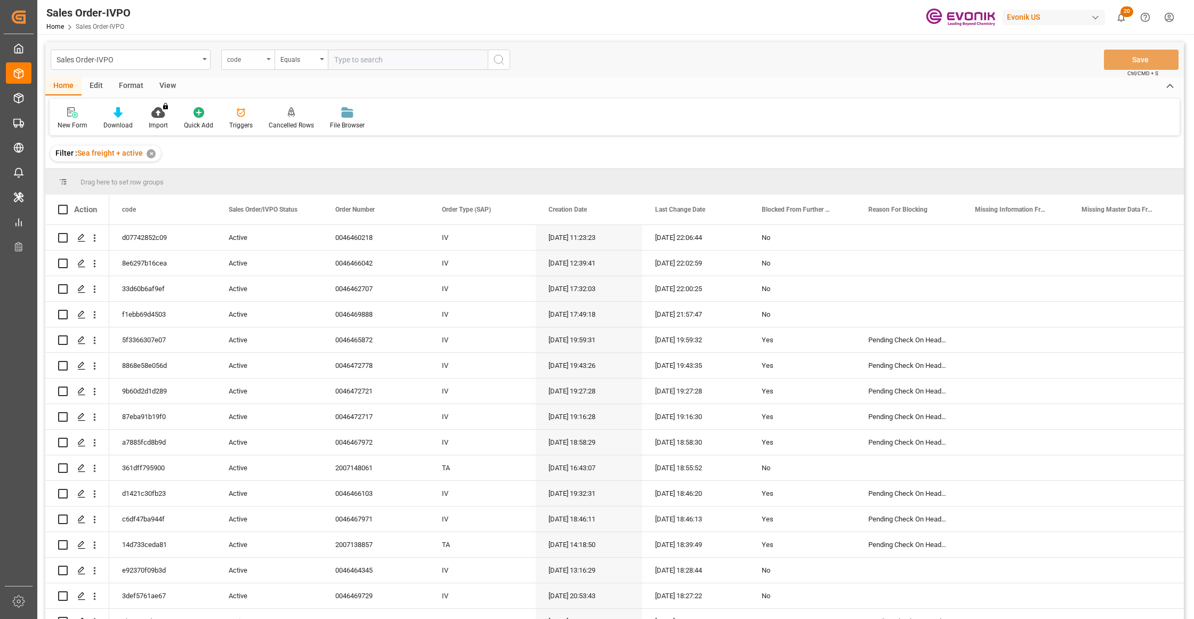
click at [238, 63] on div "code" at bounding box center [245, 58] width 36 height 12
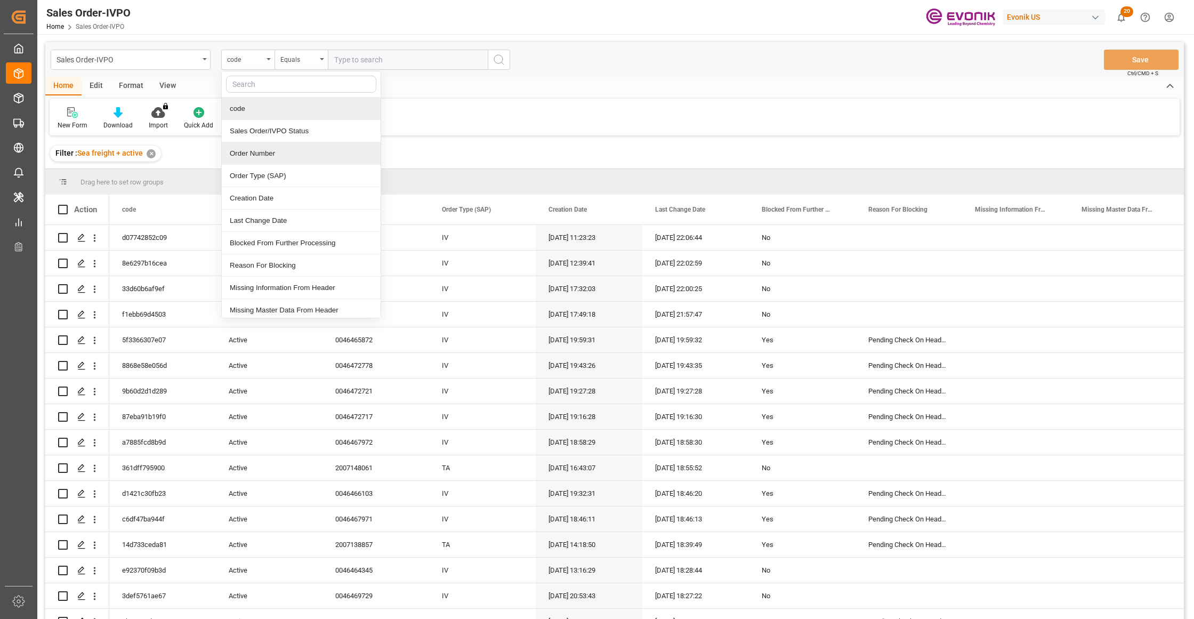
click at [260, 156] on div "Order Number" at bounding box center [301, 153] width 159 height 22
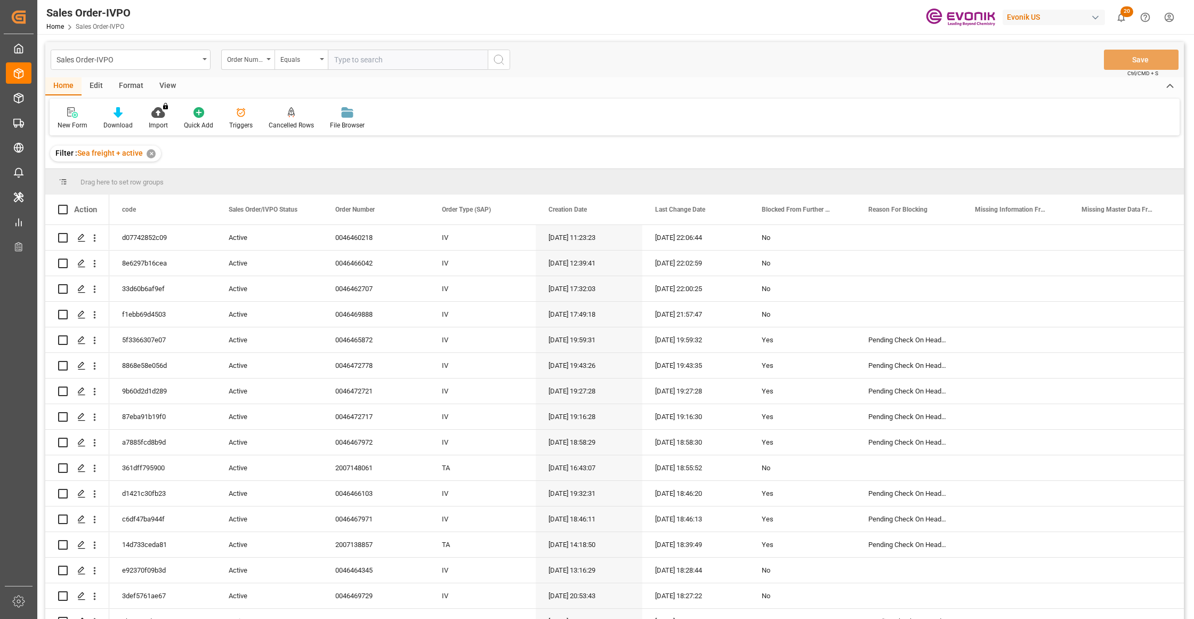
click at [358, 56] on input "text" at bounding box center [408, 60] width 160 height 20
paste input "2007151604"
type input "2007151604"
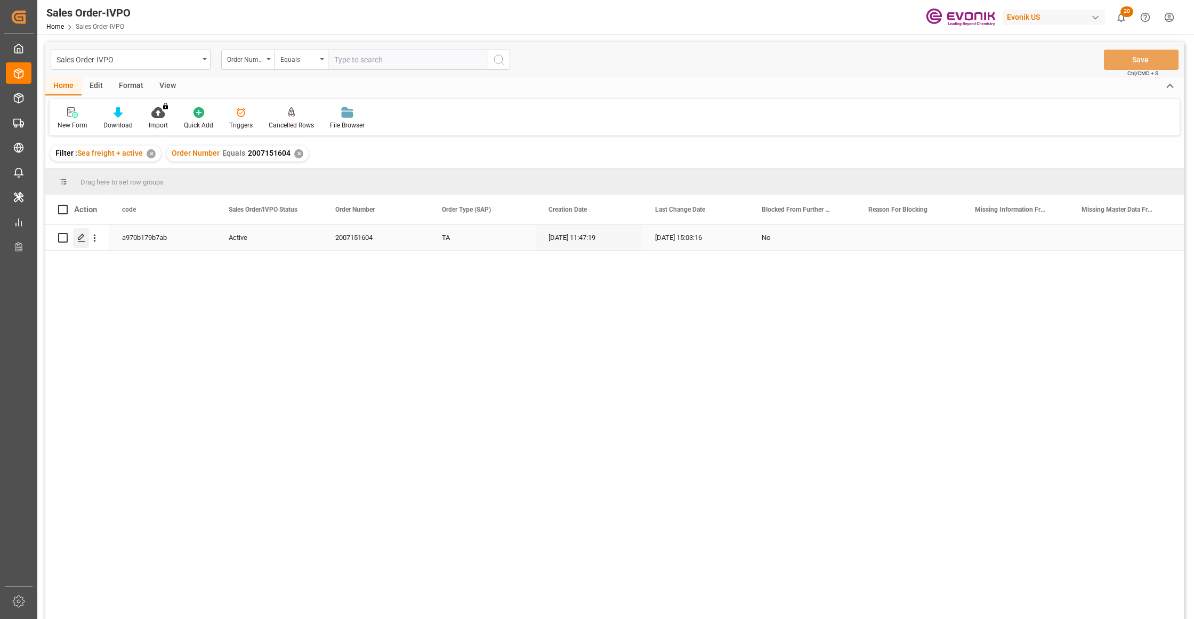
click at [80, 241] on line "Press SPACE to select this row." at bounding box center [81, 241] width 6 height 0
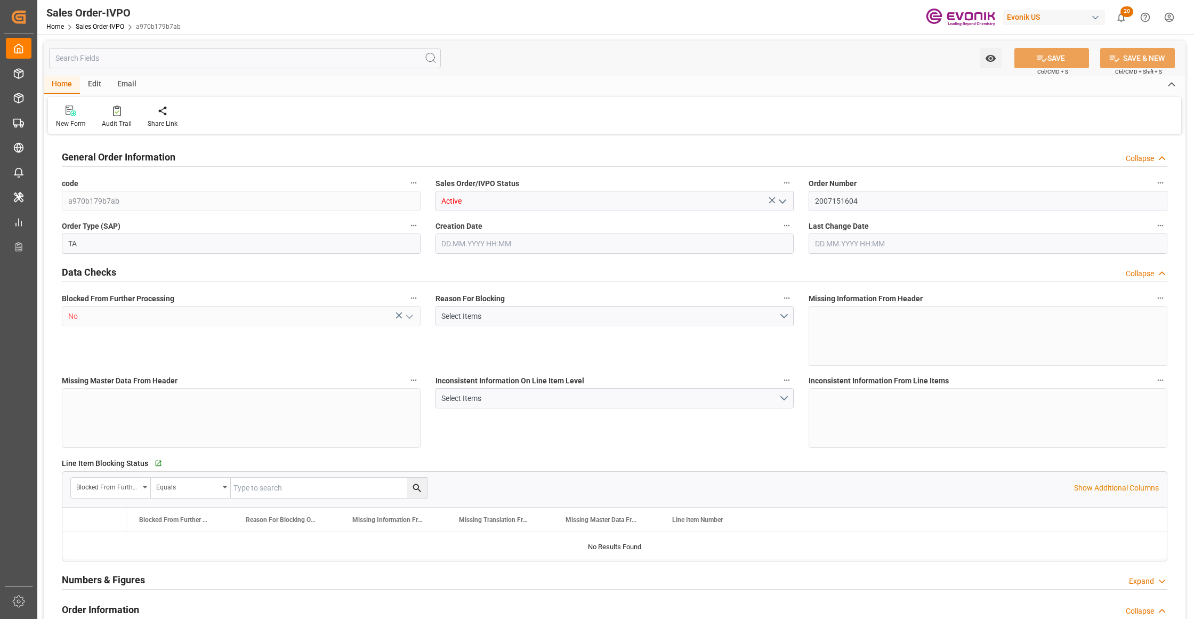
type input "ECGYE"
type input "0"
type input "1"
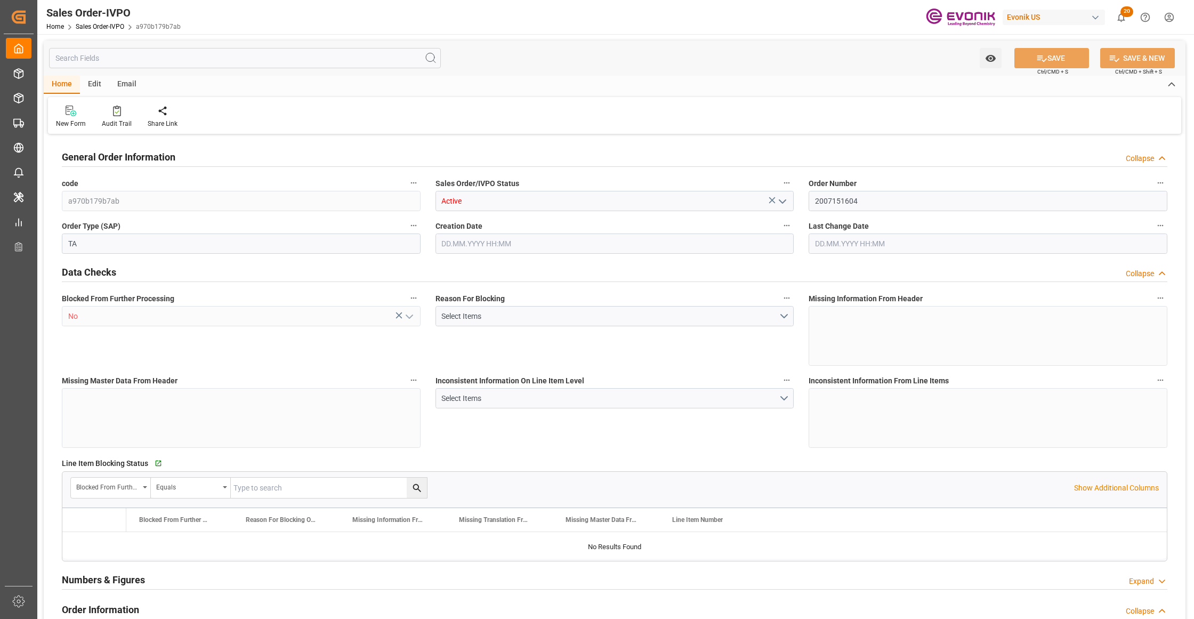
type input "1624.24"
type input "8.6788"
type input "17000"
type input "30"
type input "29.08.2025 11:47"
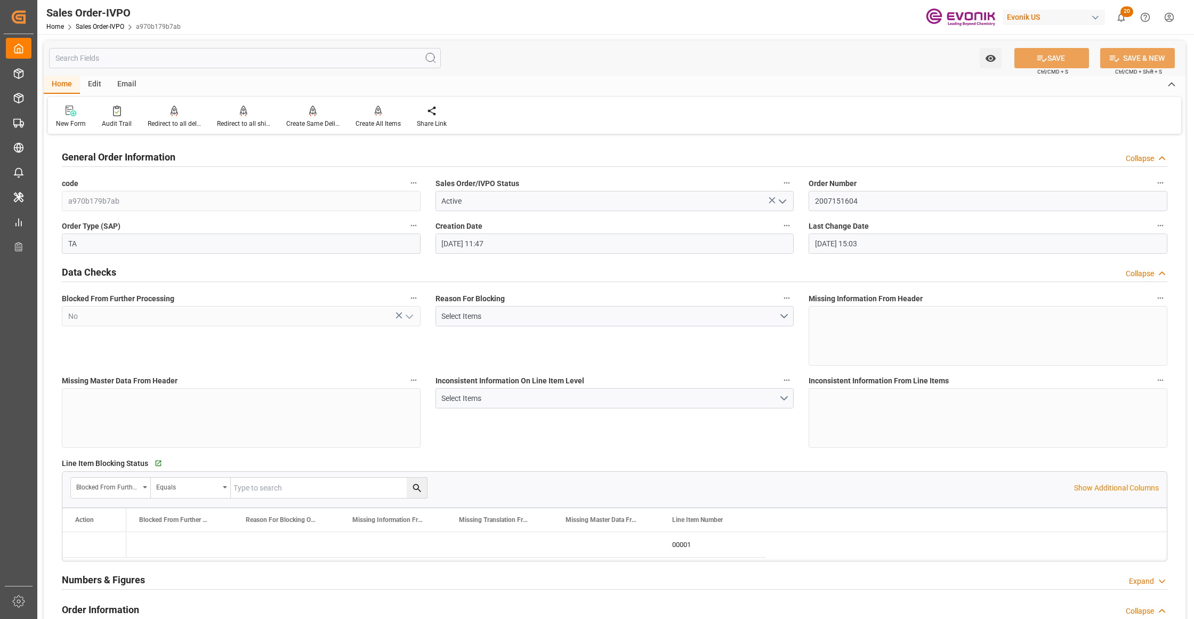
type input "10.09.2025 15:03"
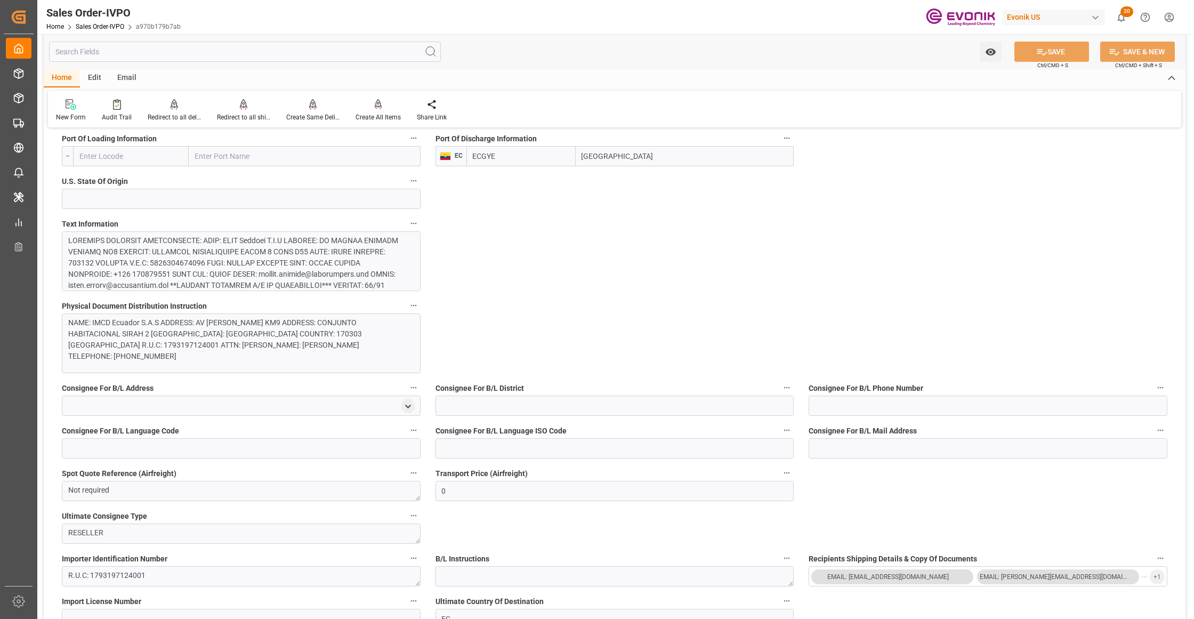
scroll to position [947, 0]
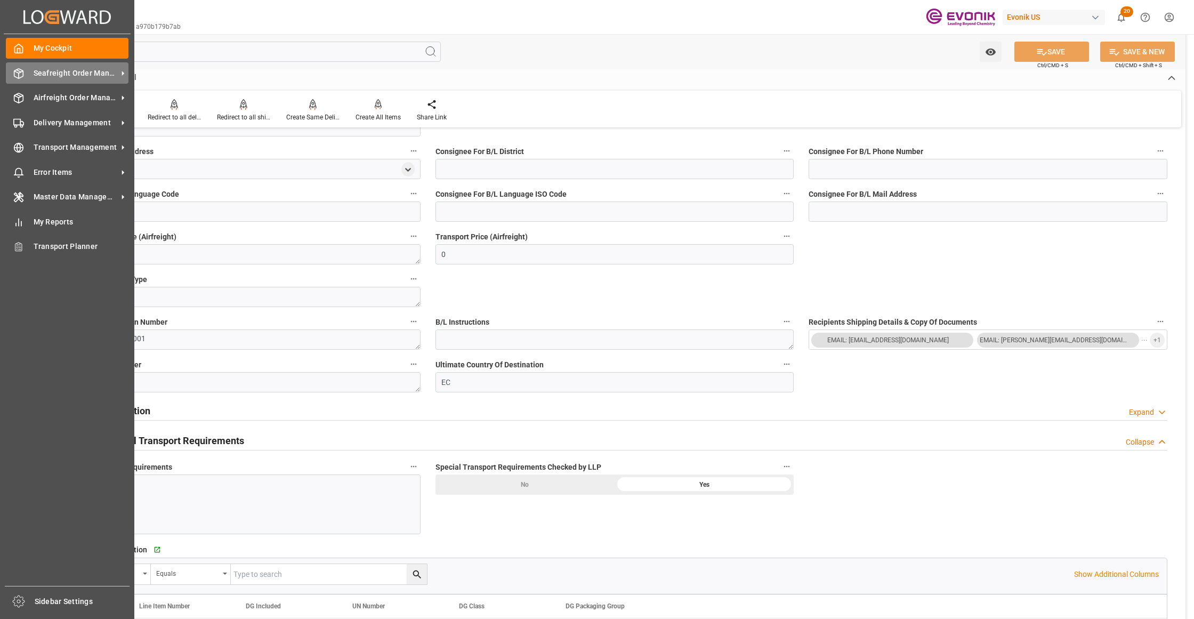
click at [53, 72] on span "Seafreight Order Management" at bounding box center [76, 73] width 84 height 11
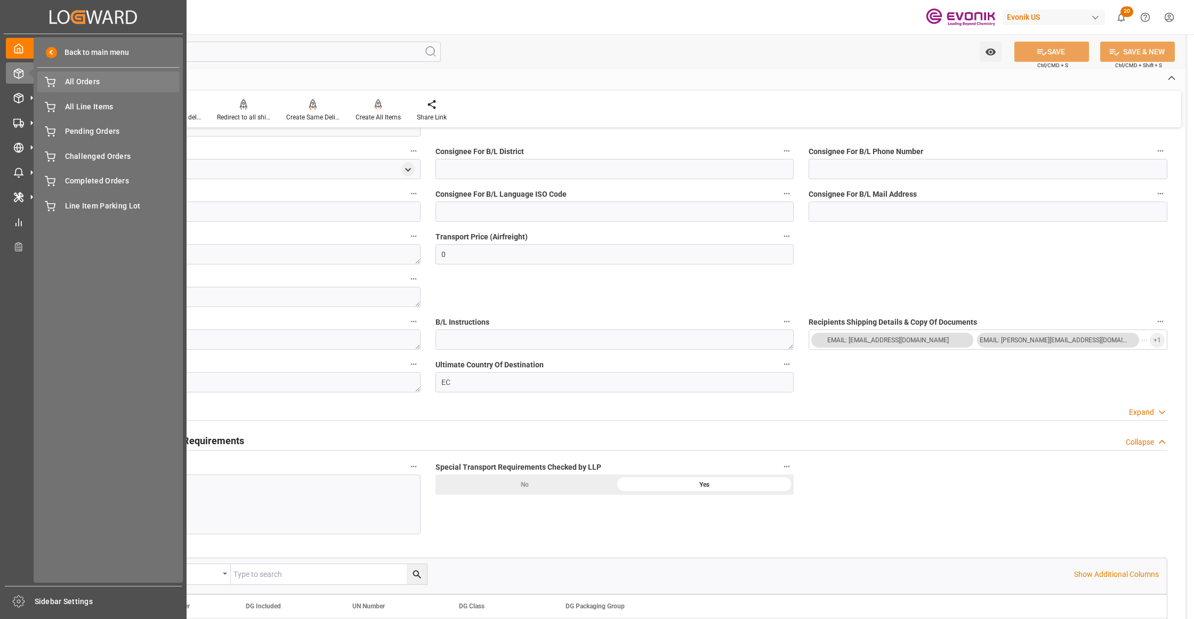
click at [71, 83] on span "All Orders" at bounding box center [122, 81] width 115 height 11
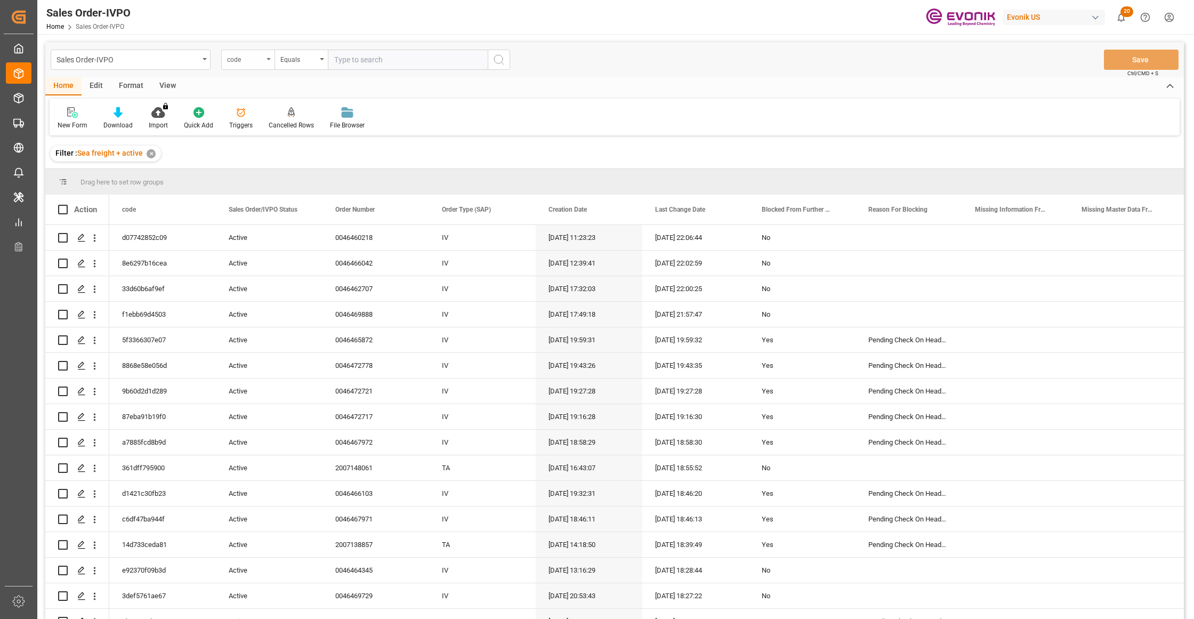
click at [251, 61] on div "code" at bounding box center [245, 58] width 36 height 12
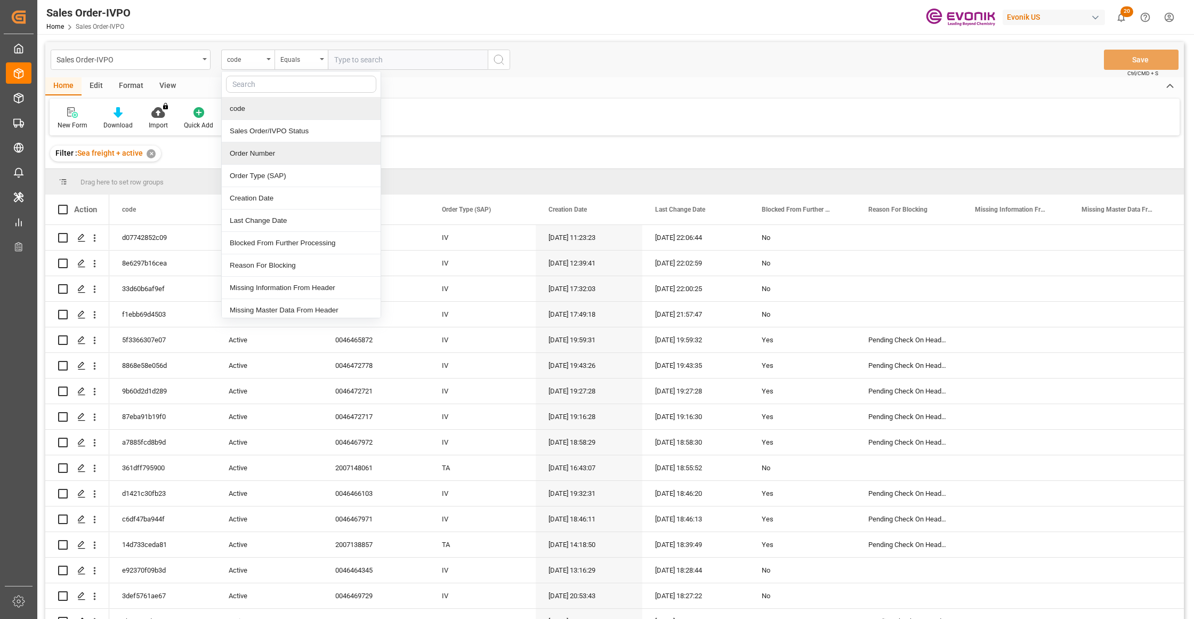
click at [271, 158] on div "Order Number" at bounding box center [301, 153] width 159 height 22
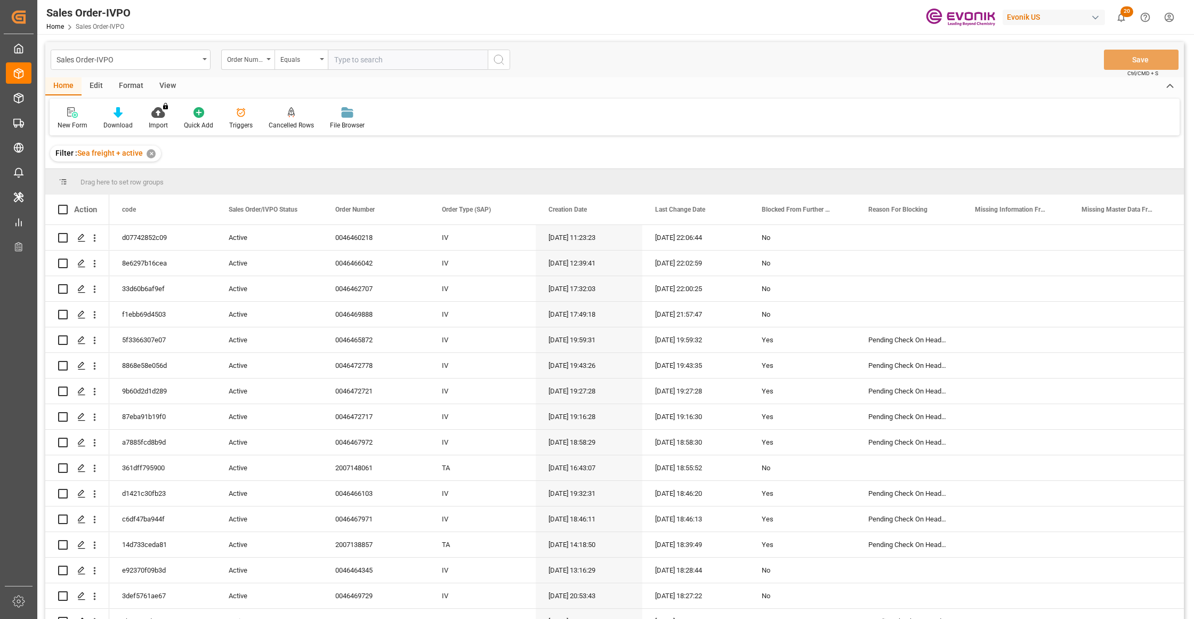
click at [359, 58] on input "text" at bounding box center [408, 60] width 160 height 20
paste input "46466718"
click at [335, 59] on input "46466718" at bounding box center [408, 60] width 160 height 20
type input "0046466718"
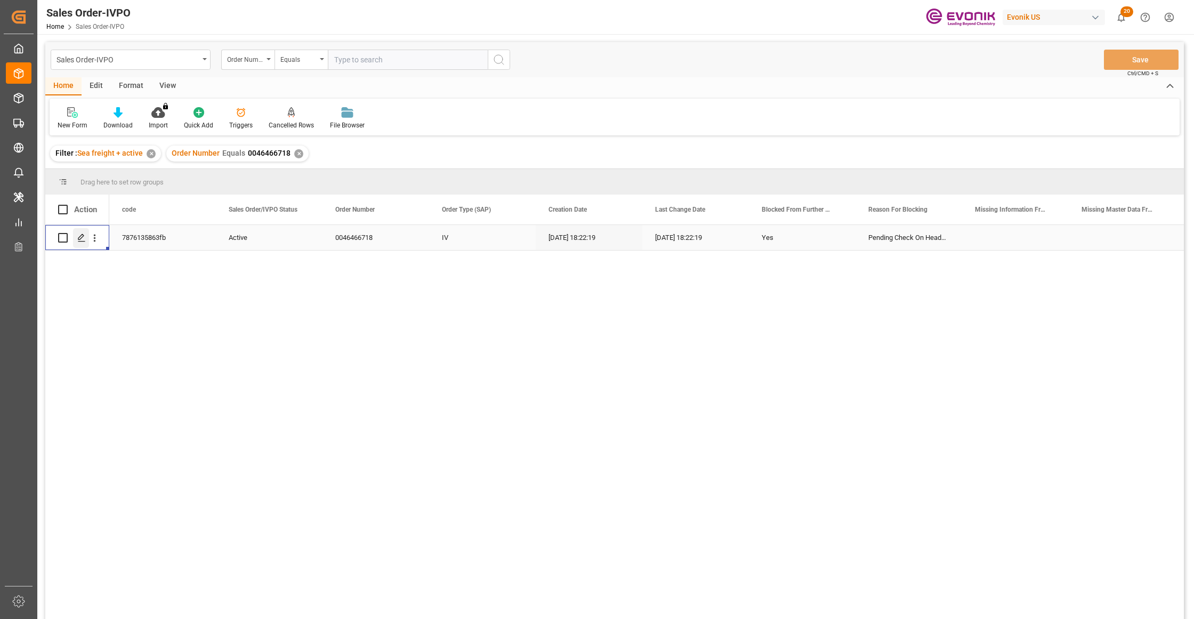
click at [77, 238] on div "Press SPACE to select this row." at bounding box center [81, 238] width 16 height 20
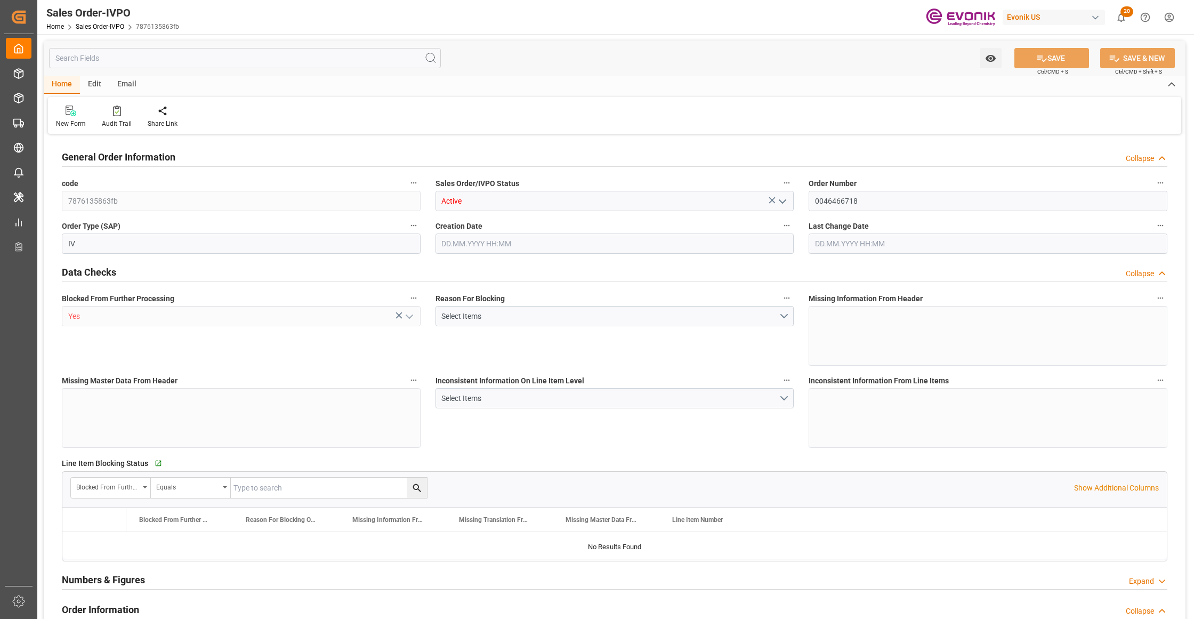
type input "BEANR"
type input "0"
type input "1"
type input "7051.04"
type input "10.09.2025 18:22"
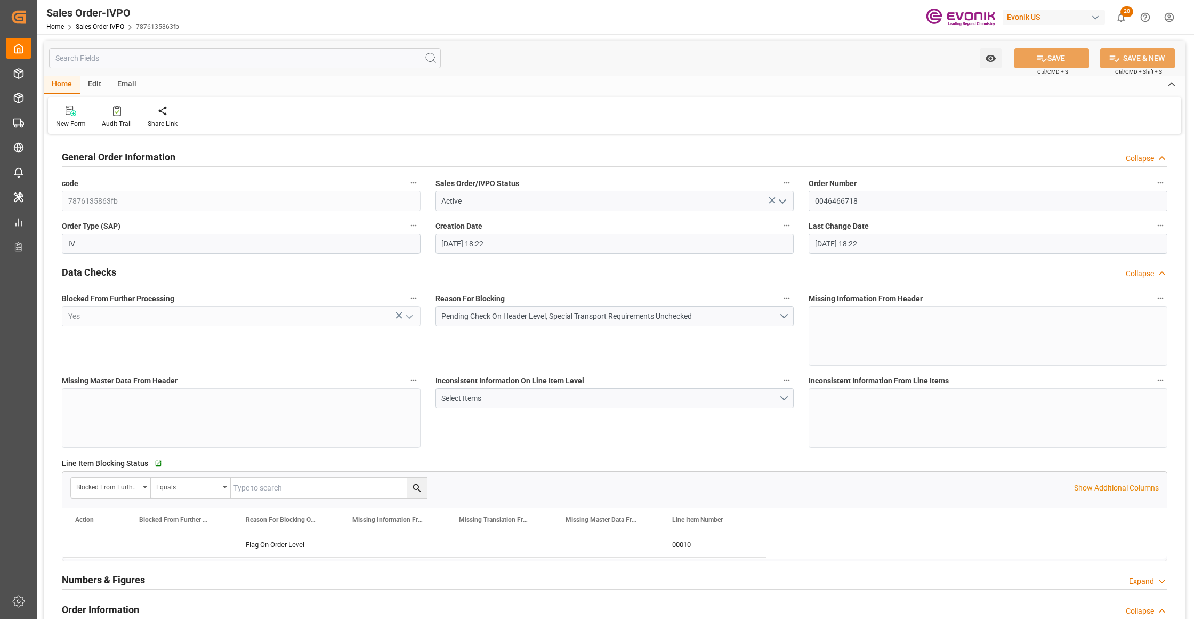
type input "10.09.2025 18:22"
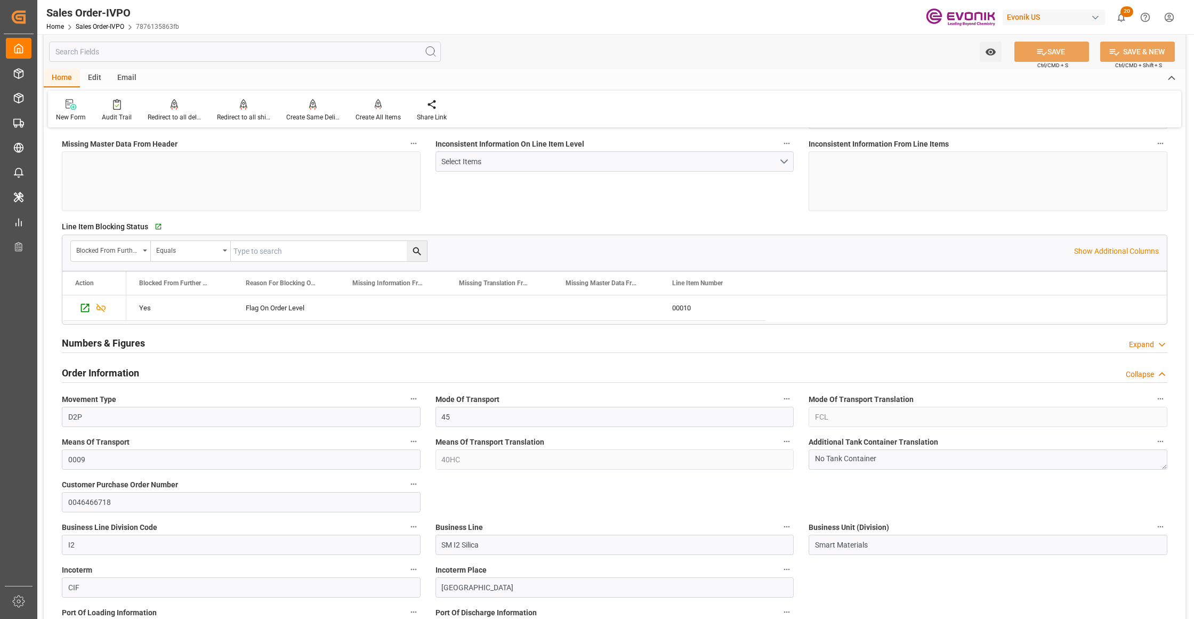
scroll to position [474, 0]
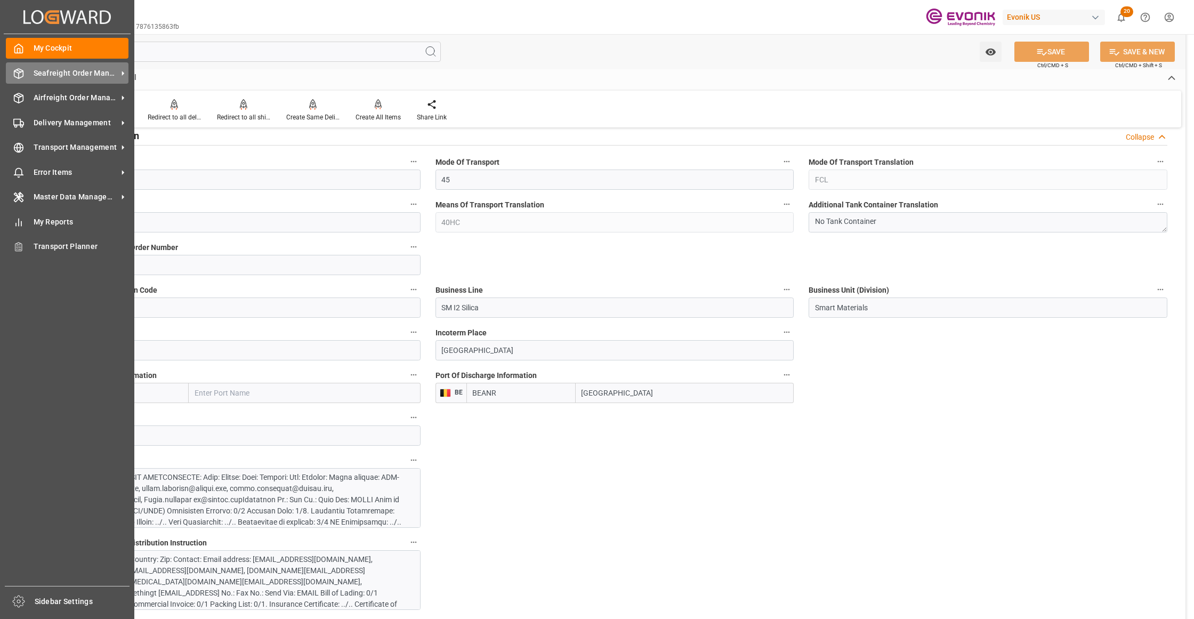
drag, startPoint x: 64, startPoint y: 69, endPoint x: 72, endPoint y: 71, distance: 8.3
click at [64, 69] on span "Seafreight Order Management" at bounding box center [76, 73] width 84 height 11
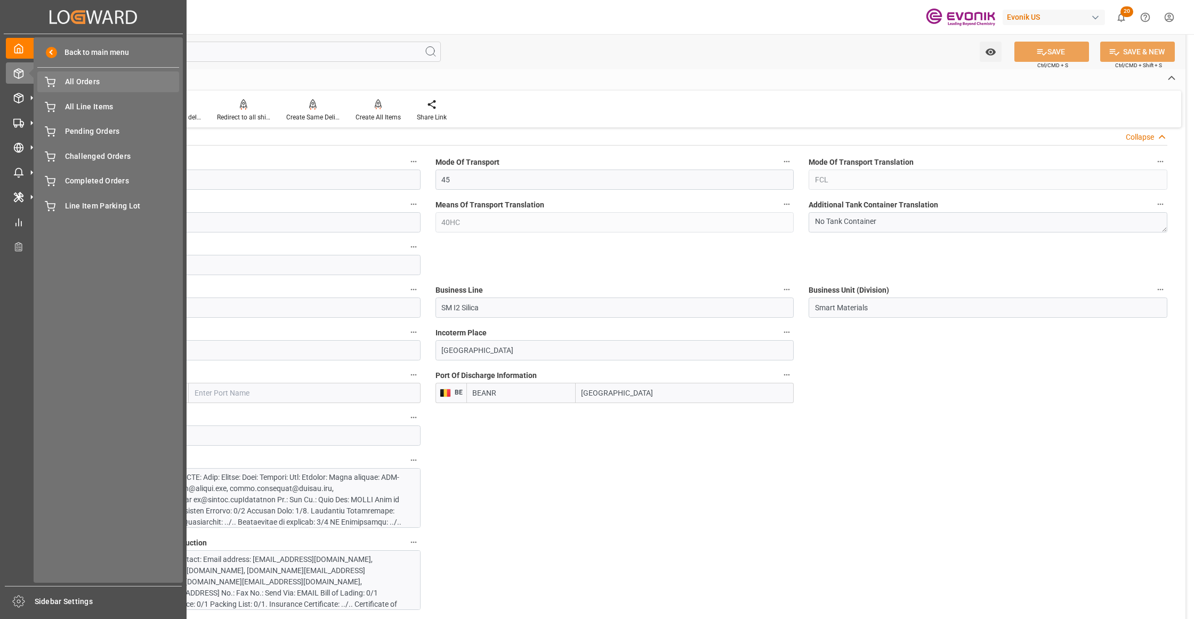
click at [99, 88] on div "All Orders All Orders" at bounding box center [108, 81] width 142 height 21
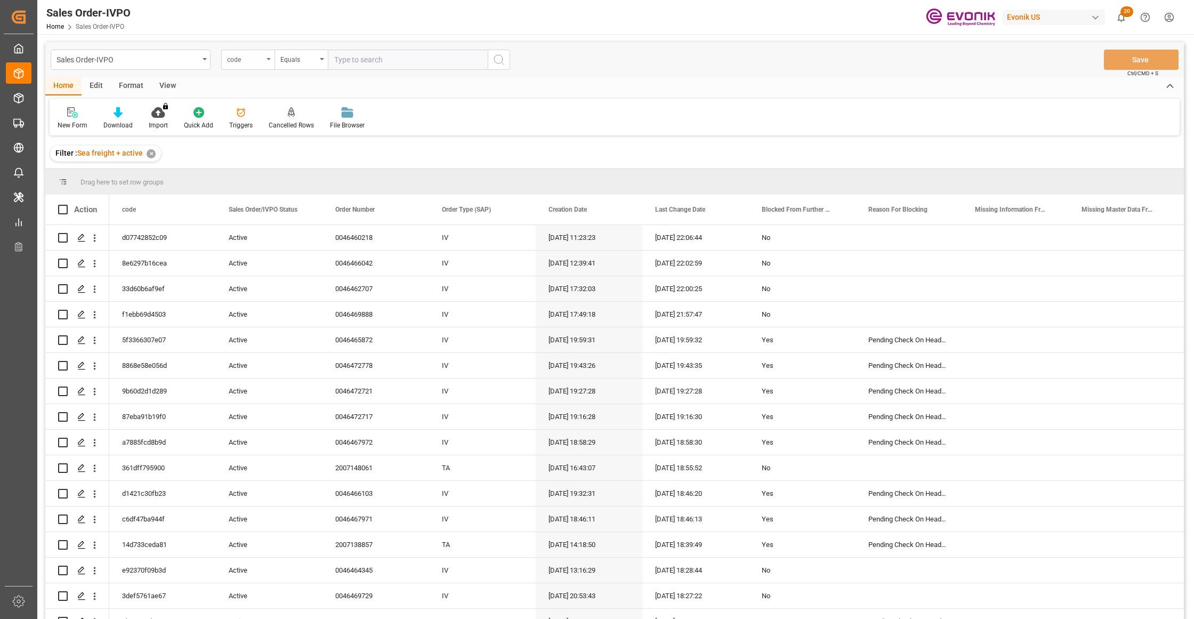
click at [253, 62] on div "code" at bounding box center [245, 58] width 36 height 12
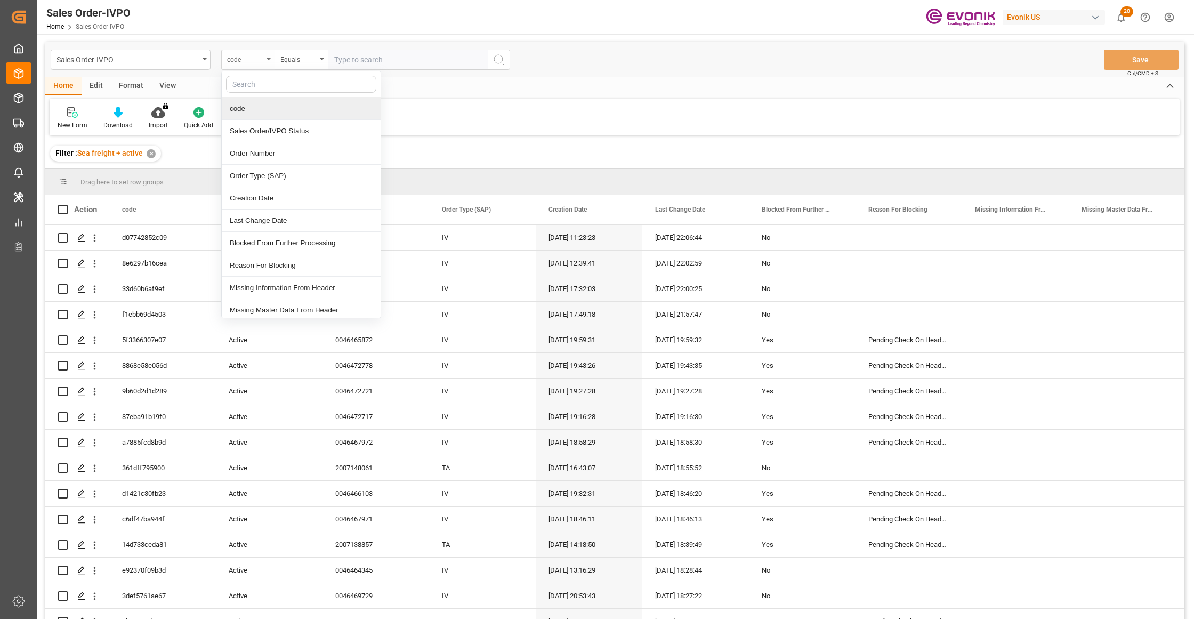
click at [261, 64] on div "code" at bounding box center [245, 58] width 36 height 12
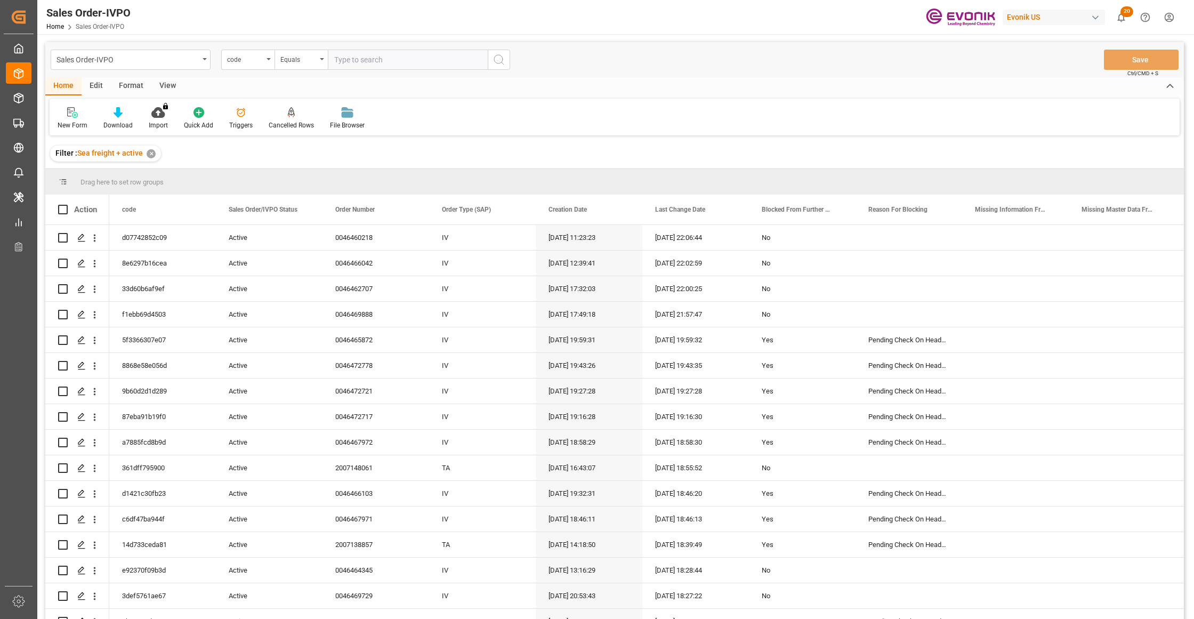
click at [247, 47] on div "Sales Order-IVPO code Equals Save Ctrl/CMD + S" at bounding box center [614, 59] width 1138 height 35
click at [256, 61] on div "code" at bounding box center [245, 58] width 36 height 12
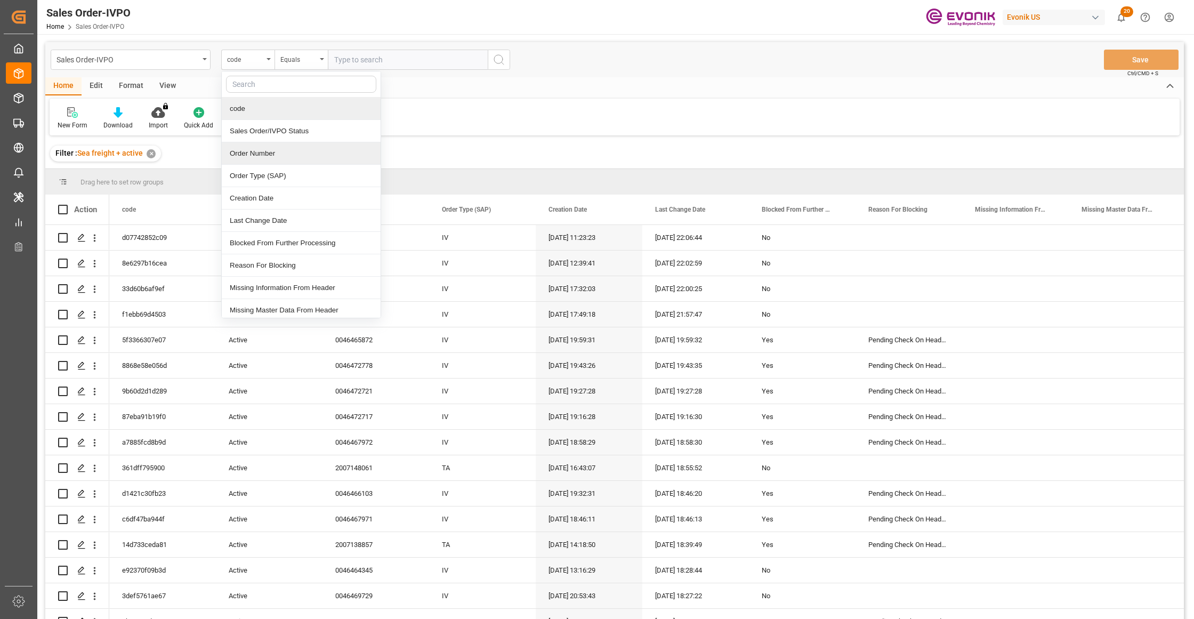
click at [275, 150] on div "Order Number" at bounding box center [301, 153] width 159 height 22
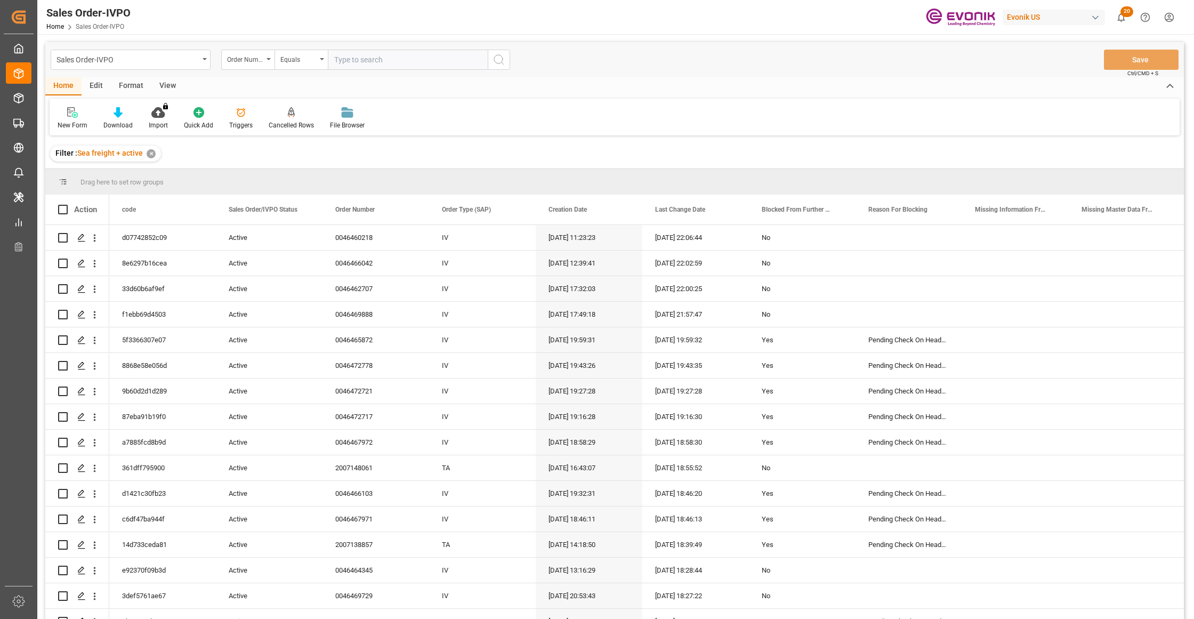
click at [351, 60] on input "text" at bounding box center [408, 60] width 160 height 20
paste input "250905000275"
type input "2"
click at [397, 56] on input "text" at bounding box center [408, 60] width 160 height 20
paste input "0046469888"
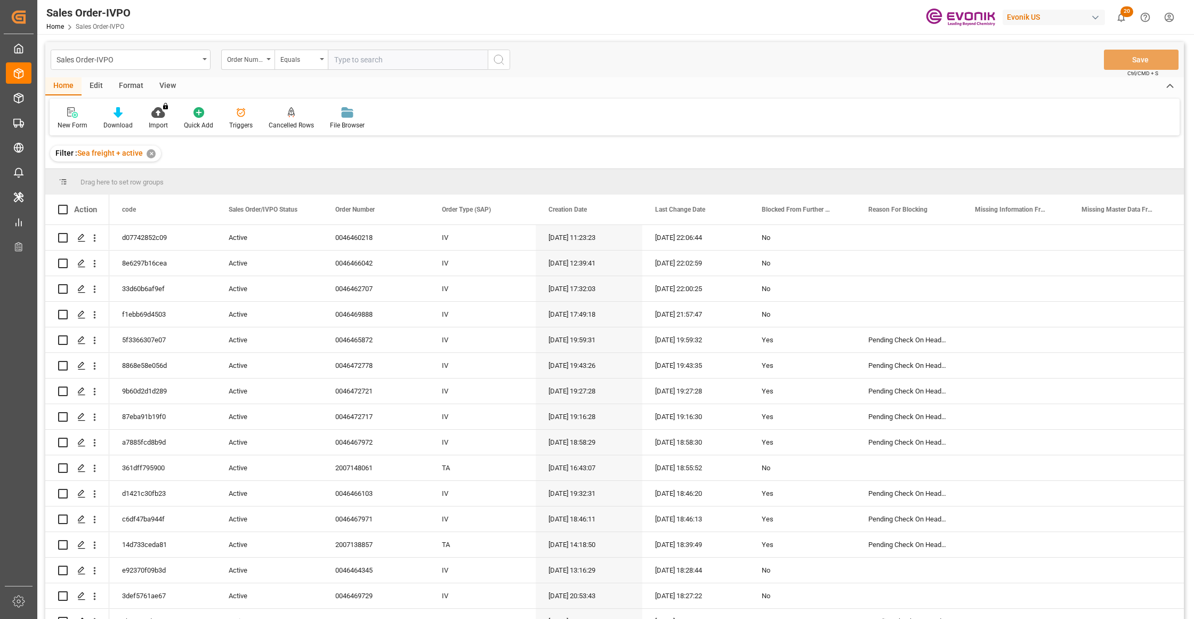
type input "0046469888"
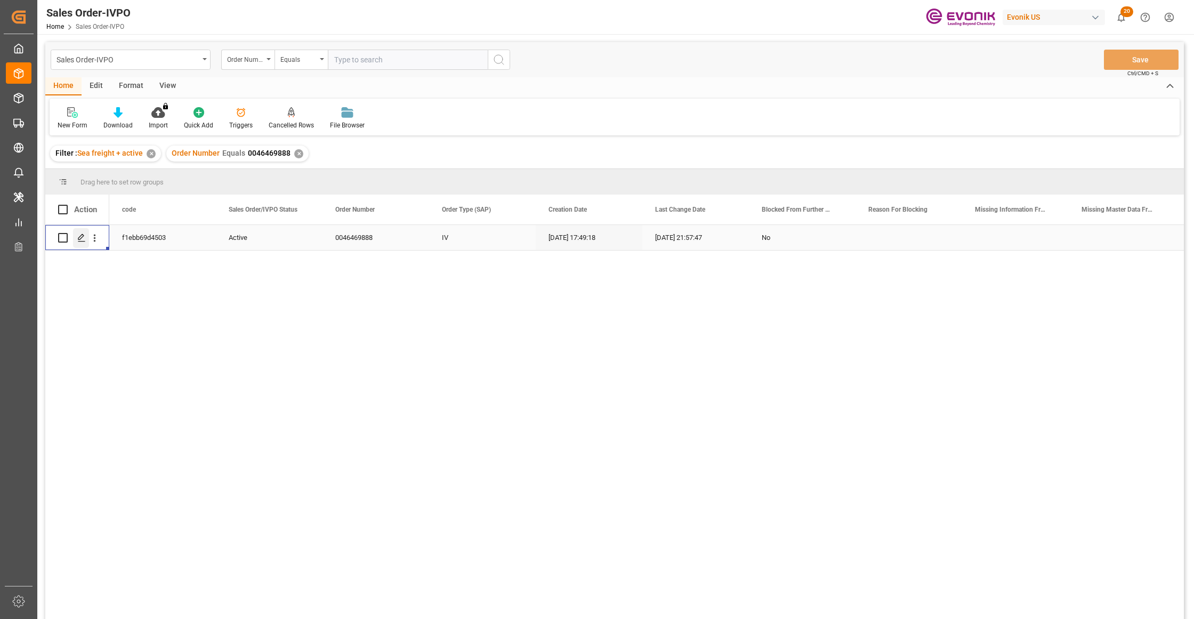
click at [82, 239] on icon "Press SPACE to select this row." at bounding box center [81, 237] width 9 height 9
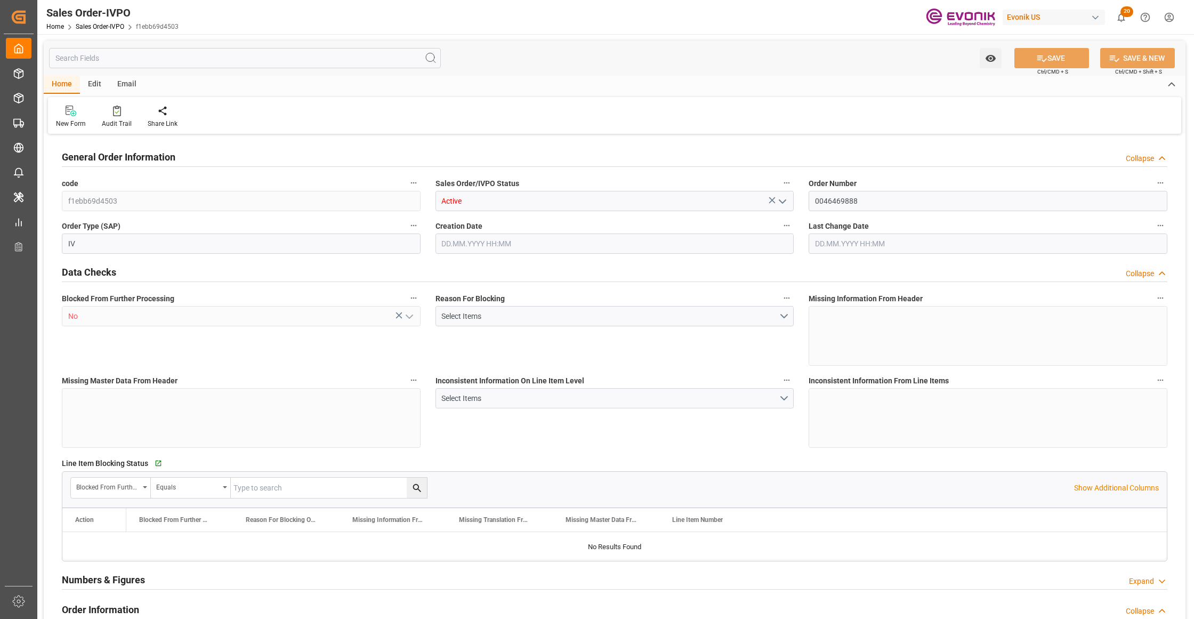
type input "BEANR"
type input "0"
type input "1"
type input "2"
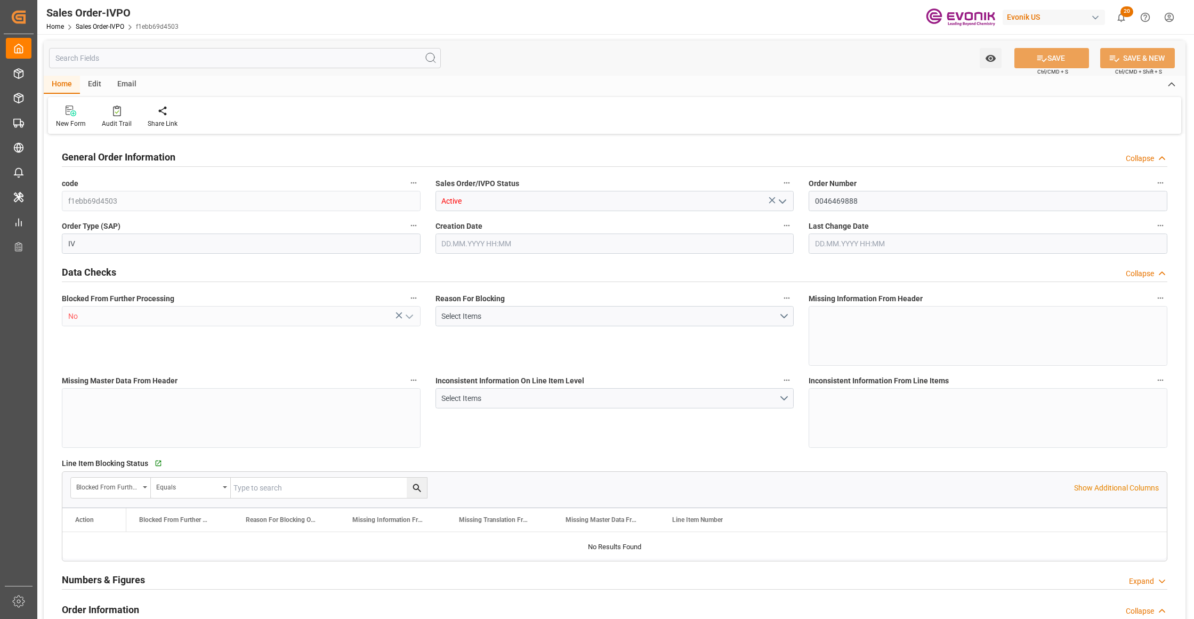
type input "12971.136"
type input "37.4492"
type input "17000"
type input "30"
type input "22.08.2025 17:49"
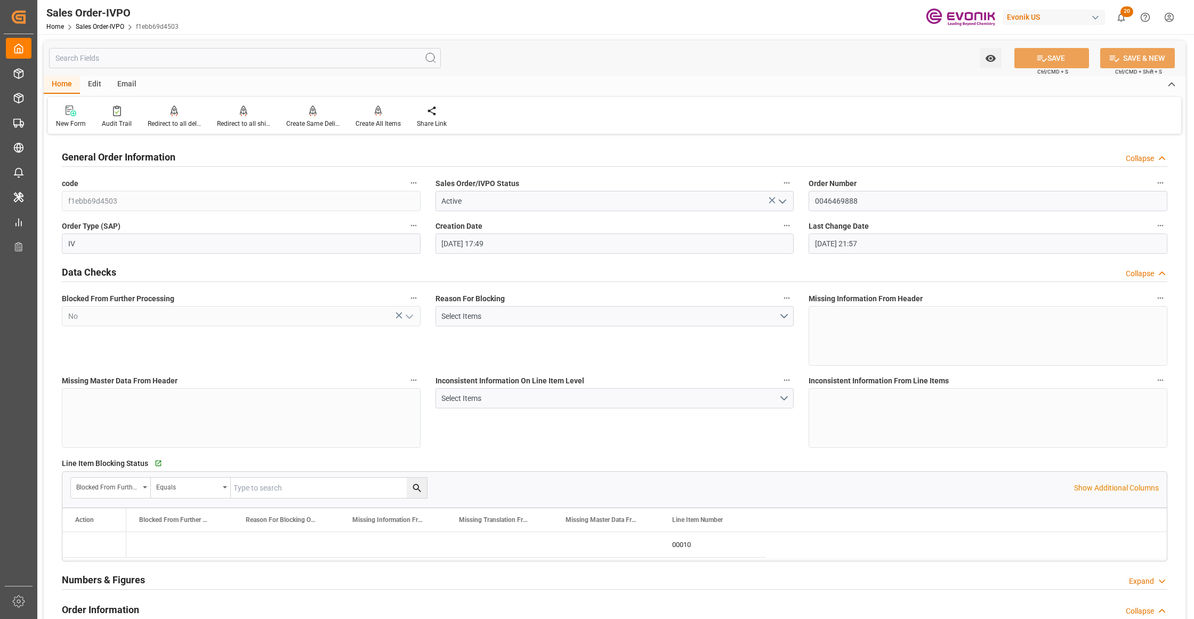
type input "10.09.2025 21:57"
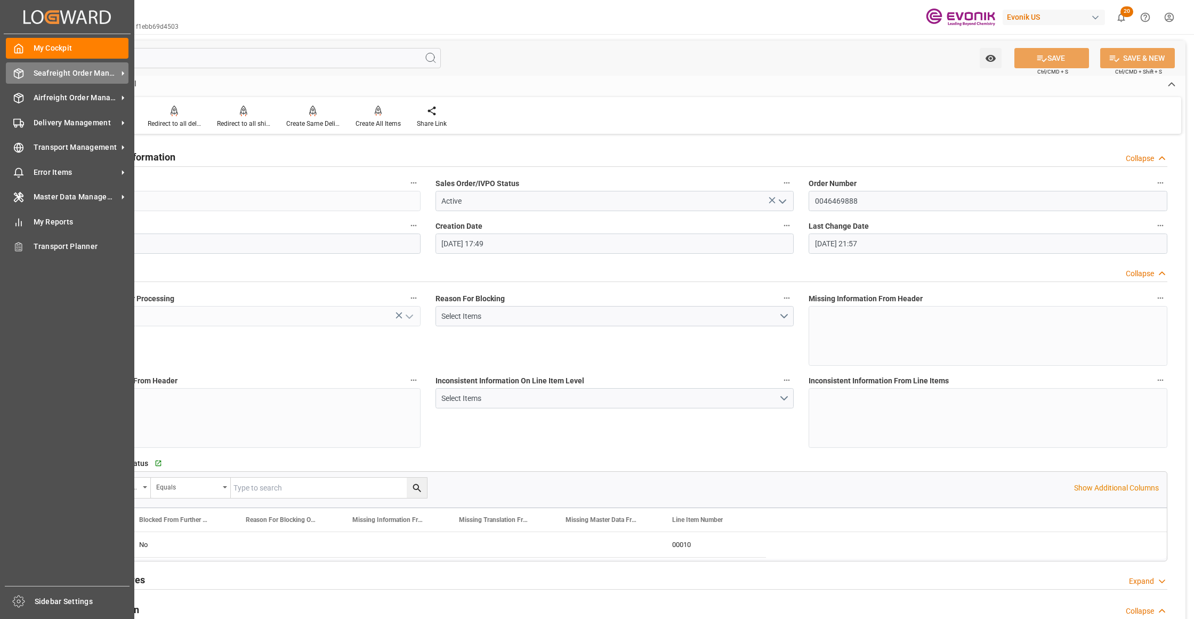
click at [55, 75] on span "Seafreight Order Management" at bounding box center [76, 73] width 84 height 11
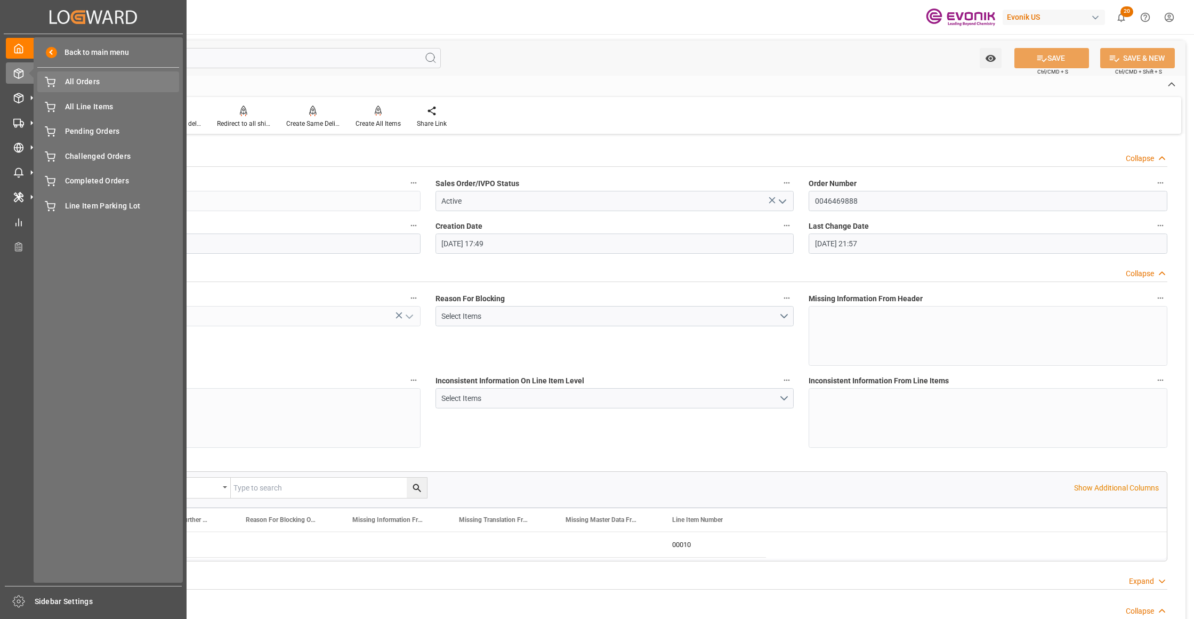
click at [86, 88] on div "All Orders All Orders" at bounding box center [108, 81] width 142 height 21
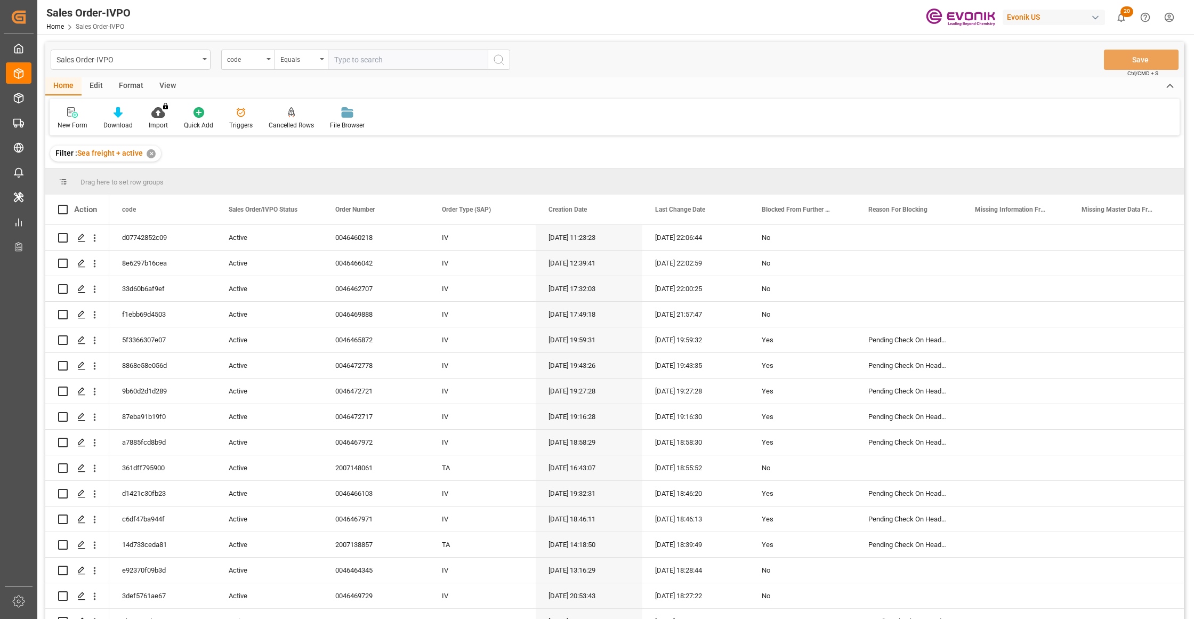
click at [259, 60] on div "code" at bounding box center [245, 58] width 36 height 12
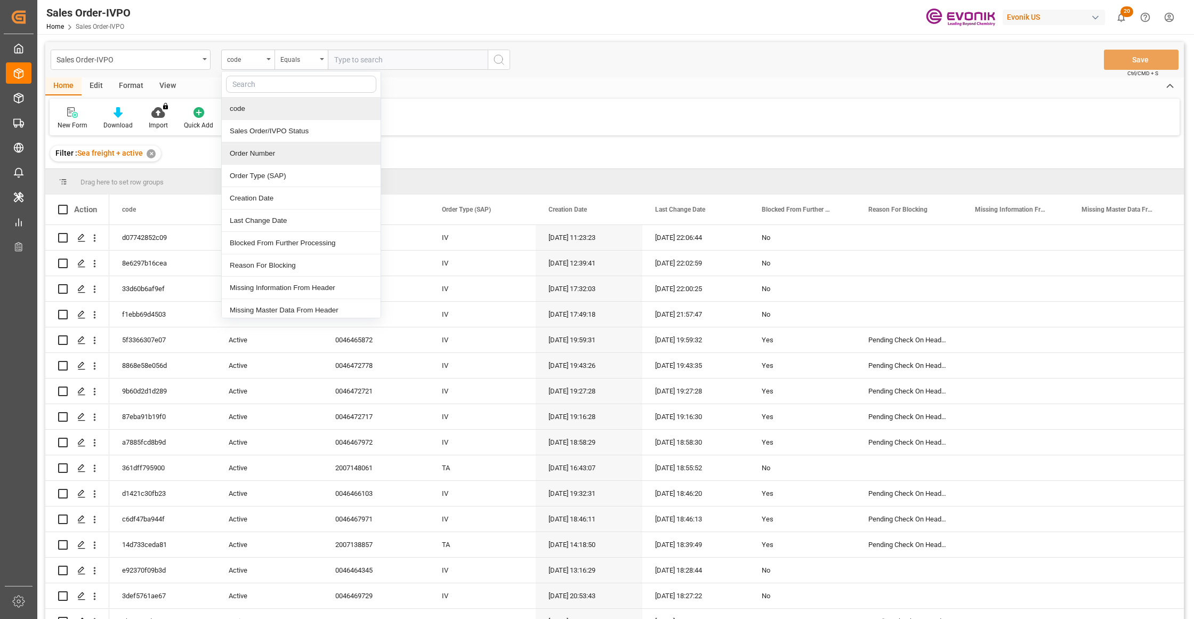
click at [281, 154] on div "Order Number" at bounding box center [301, 153] width 159 height 22
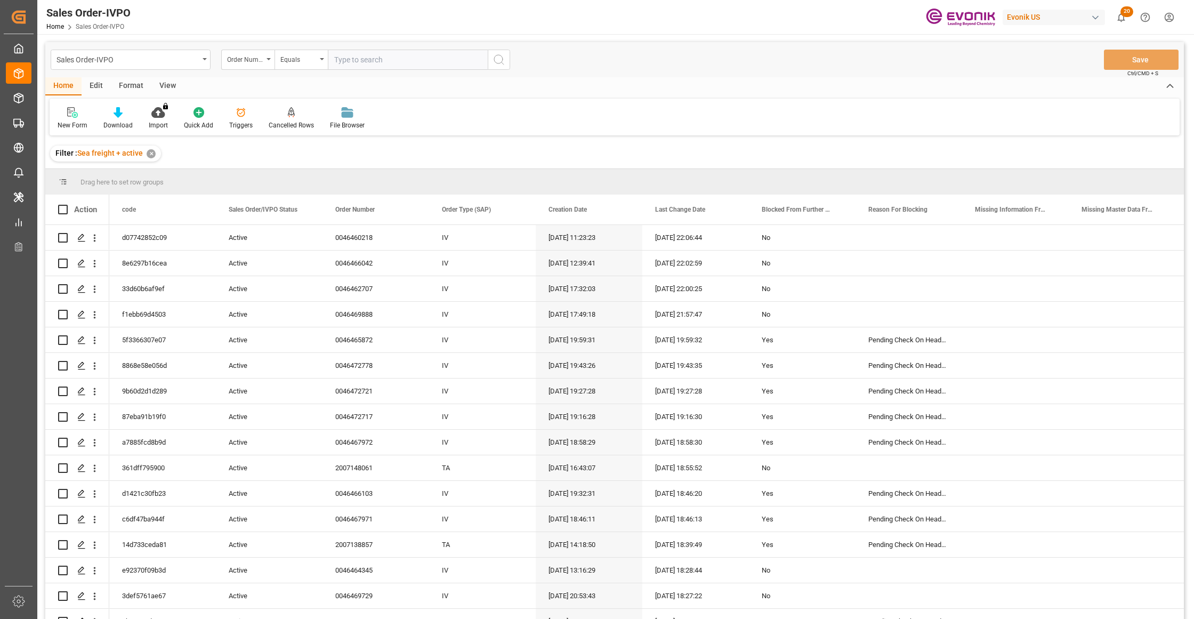
click at [365, 60] on input "text" at bounding box center [408, 60] width 160 height 20
paste input "0046470674"
type input "000046470674"
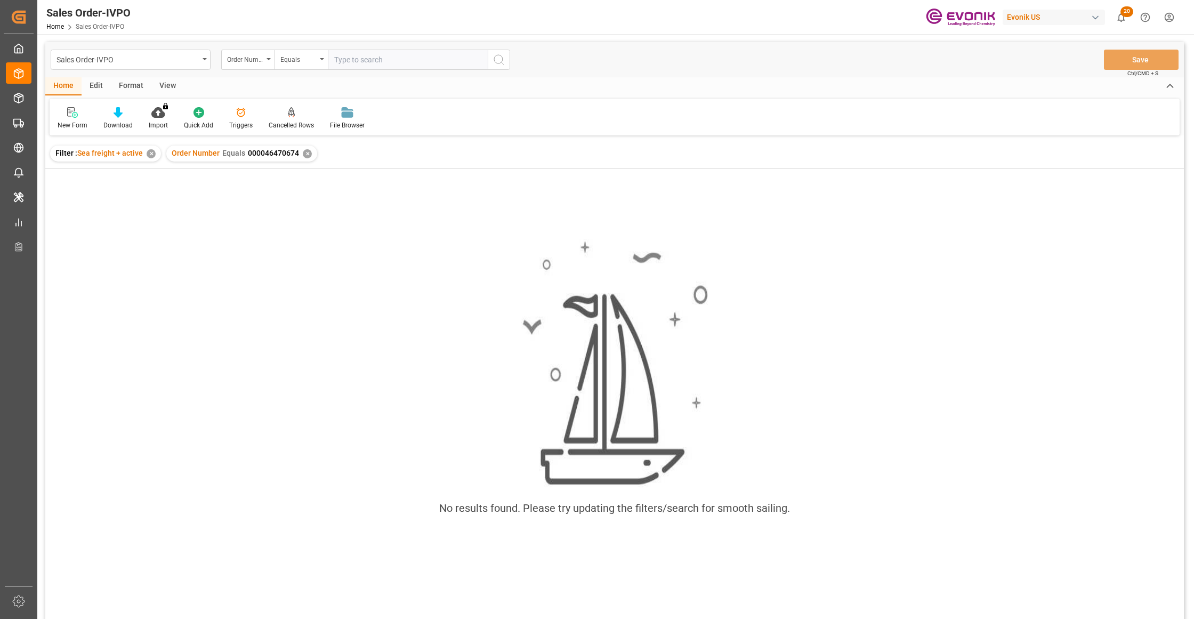
click at [365, 61] on input "text" at bounding box center [408, 60] width 160 height 20
click at [305, 152] on div "✕" at bounding box center [307, 153] width 9 height 9
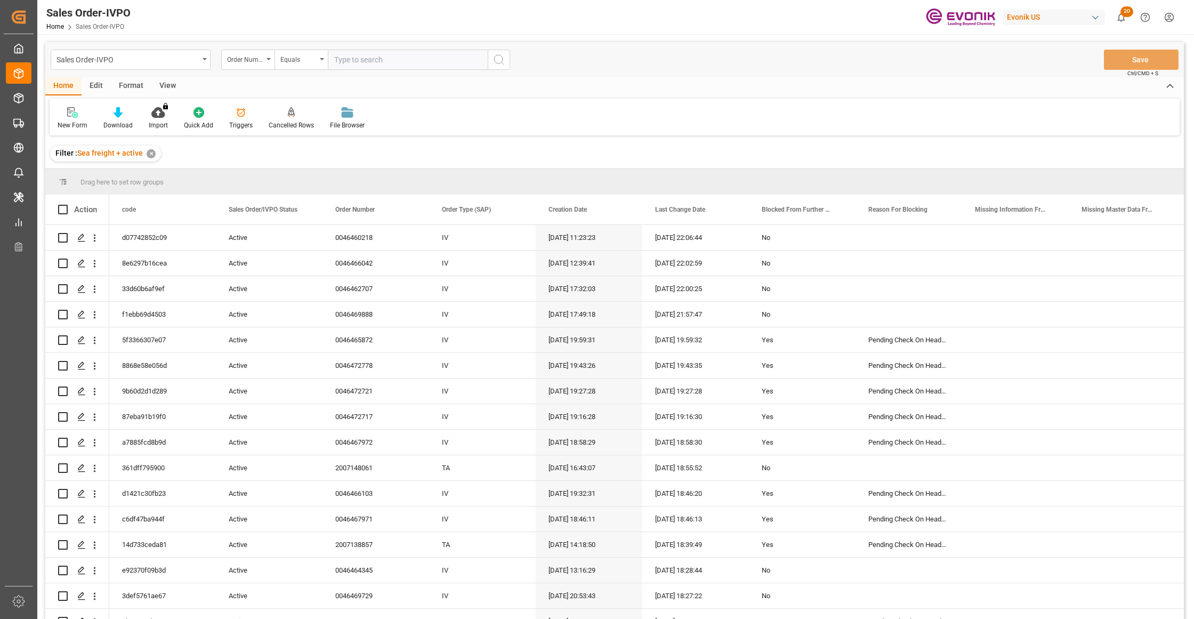
click at [354, 60] on input "text" at bounding box center [408, 60] width 160 height 20
paste input "0046470674"
type input "0046470674"
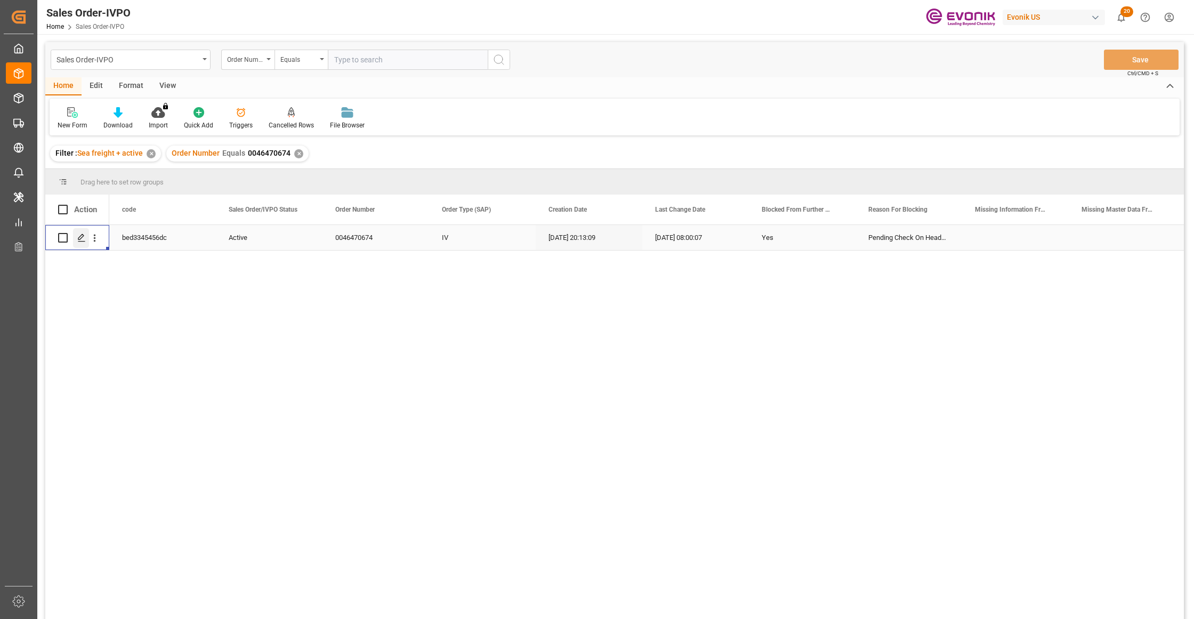
click at [84, 237] on icon "Press SPACE to select this row." at bounding box center [81, 237] width 9 height 9
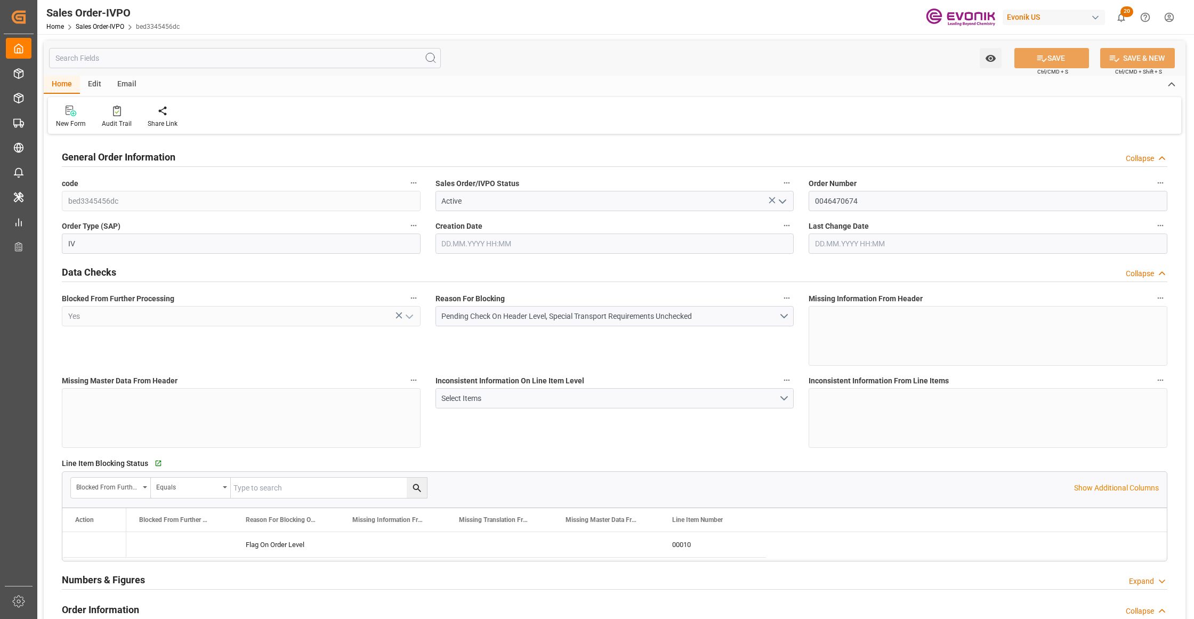
type input "INNSA"
type input "0"
type input "1"
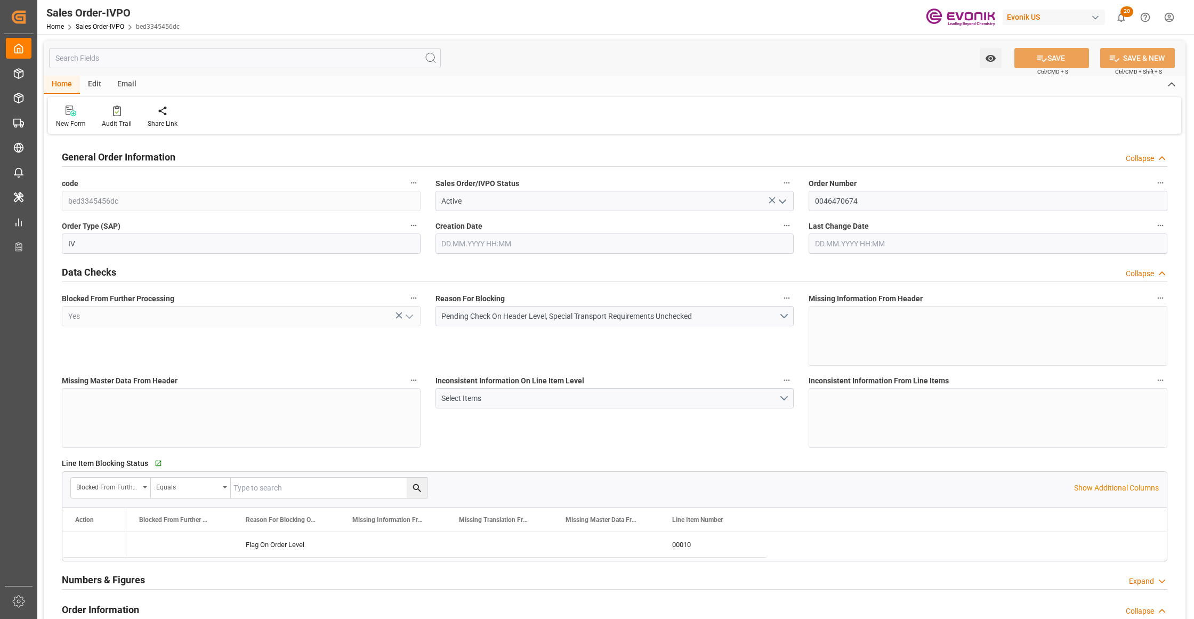
type input "2685.244"
type input "16.8545"
type input "17000"
type input "30"
type input "28.08.2025 20:13"
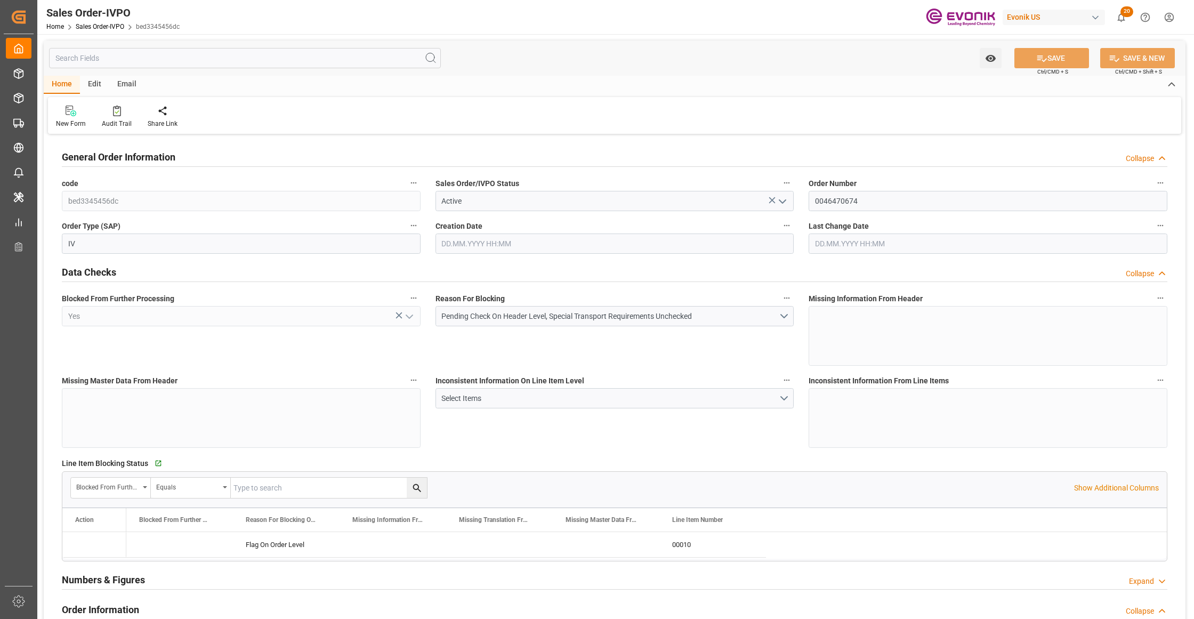
type input "10.09.2025 08:00"
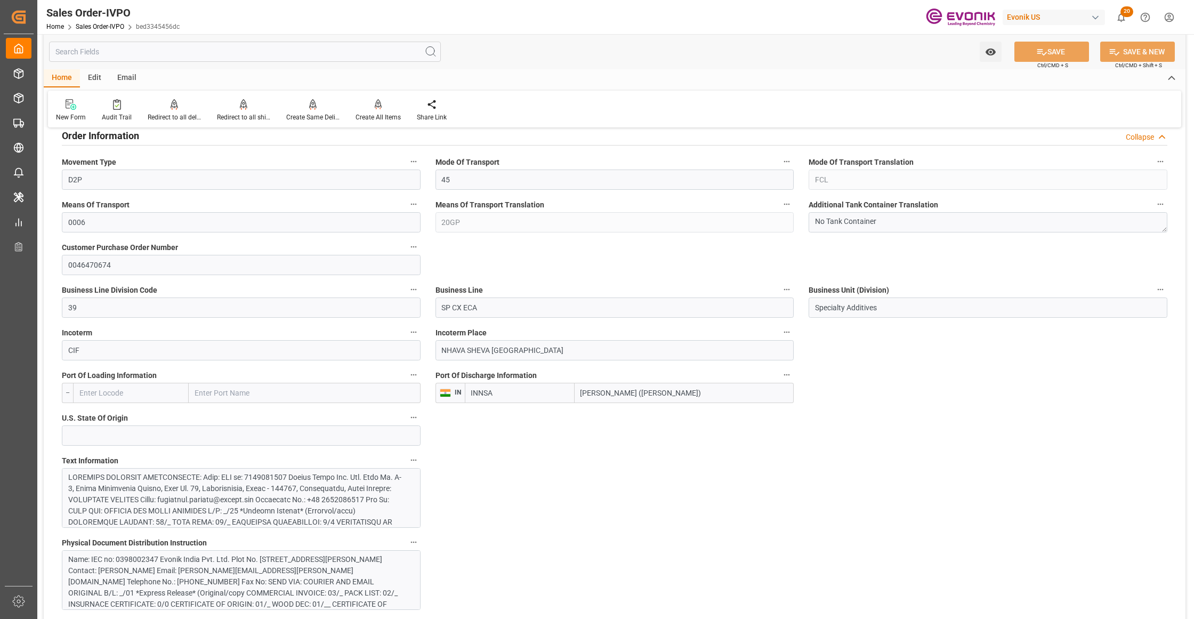
scroll to position [710, 0]
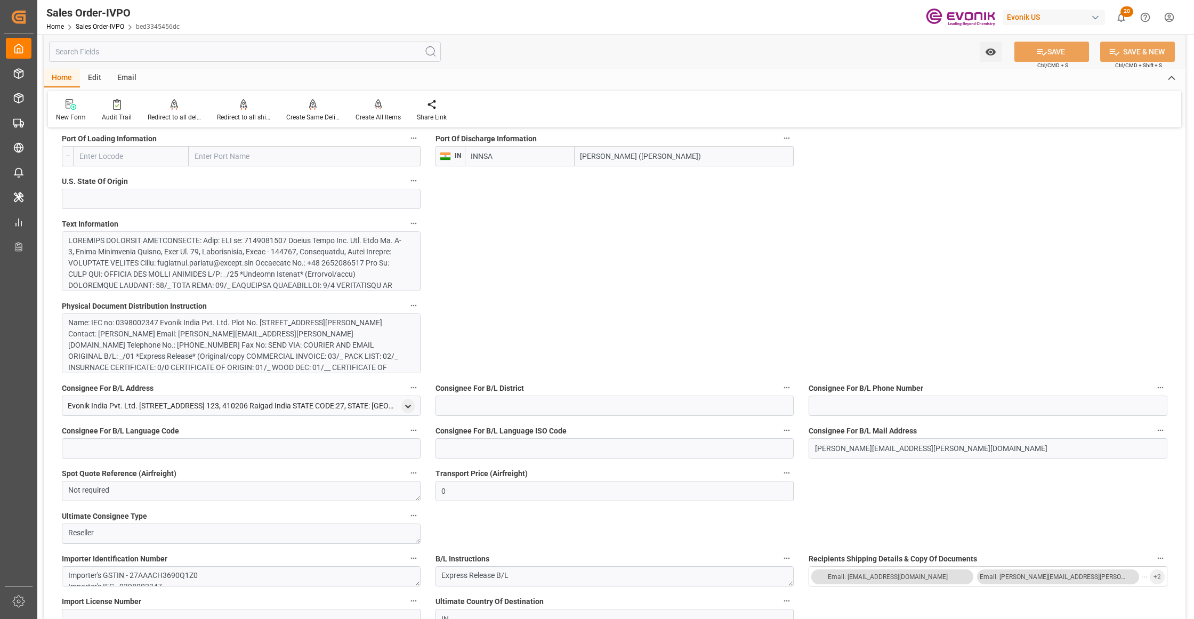
click at [316, 277] on div at bounding box center [236, 335] width 336 height 201
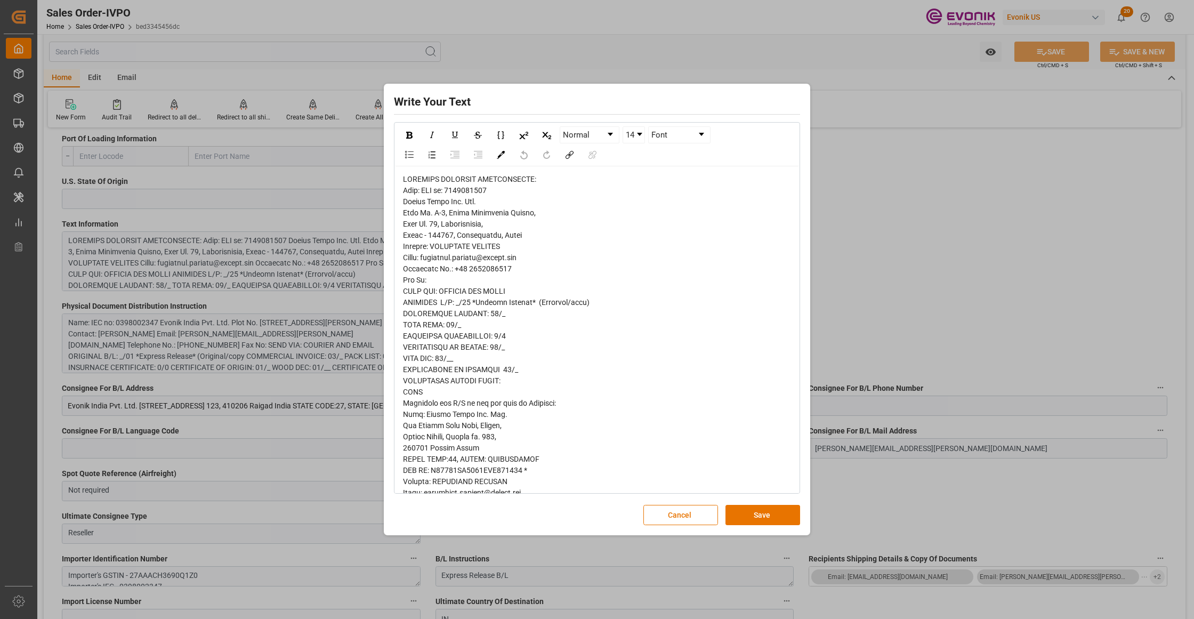
click at [410, 196] on div "rdw-editor" at bounding box center [597, 482] width 389 height 616
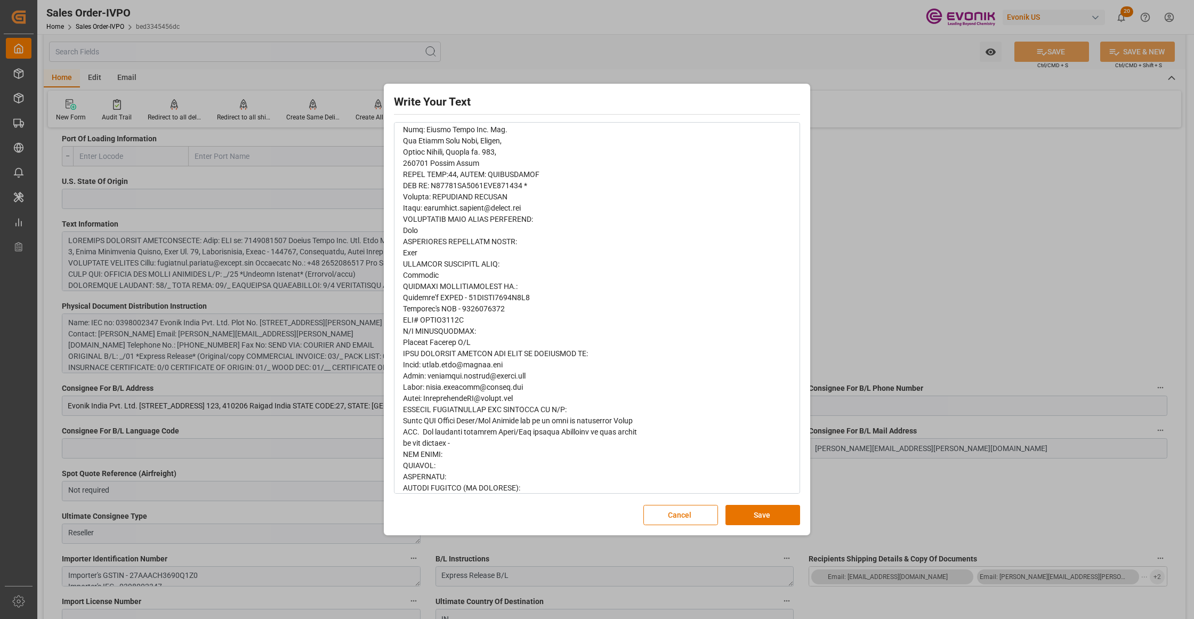
scroll to position [296, 0]
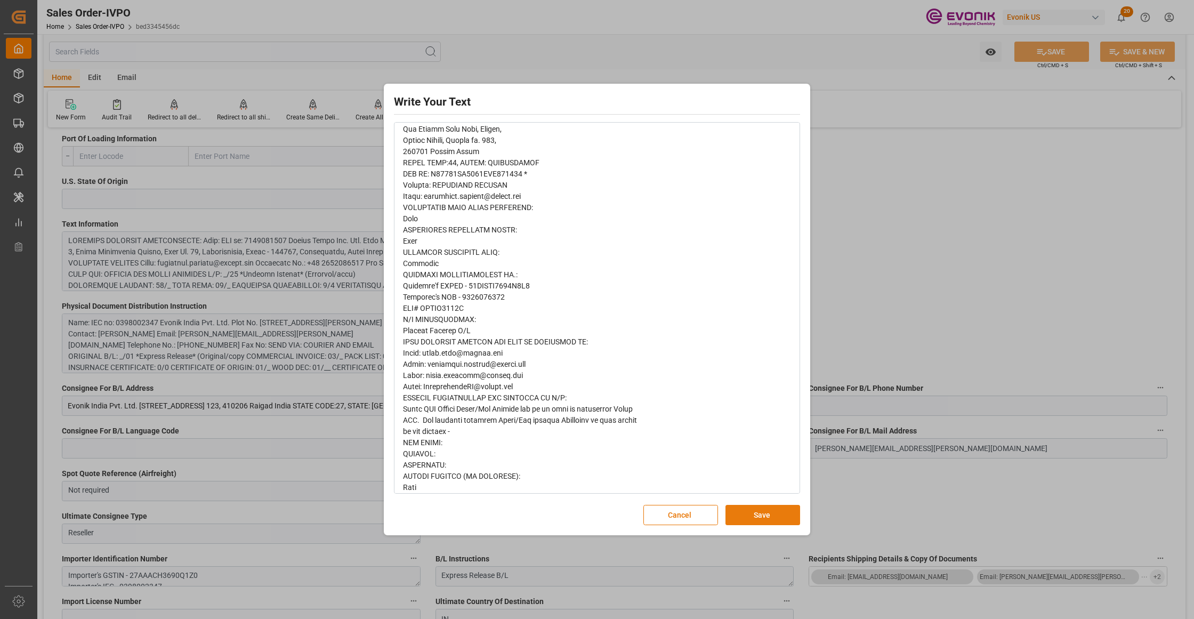
click at [765, 519] on button "Save" at bounding box center [762, 515] width 75 height 20
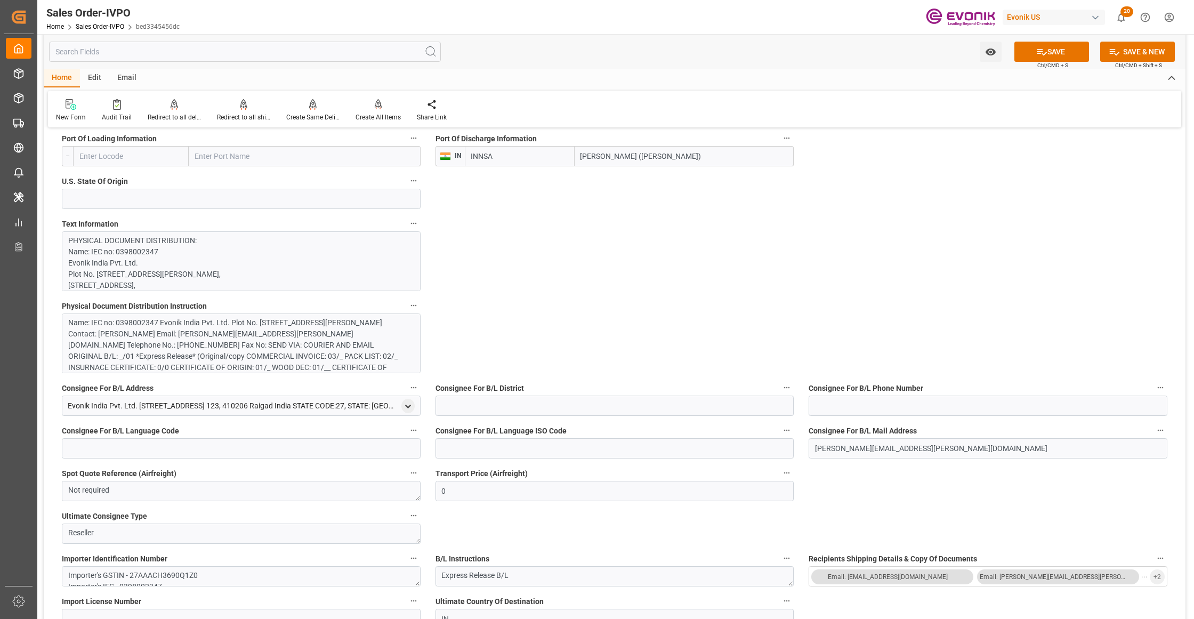
click at [320, 352] on div "Name: IEC no: 0398002347 Evonik India Pvt. Ltd. Plot No. D-5, Wagle Industrial …" at bounding box center [236, 350] width 336 height 67
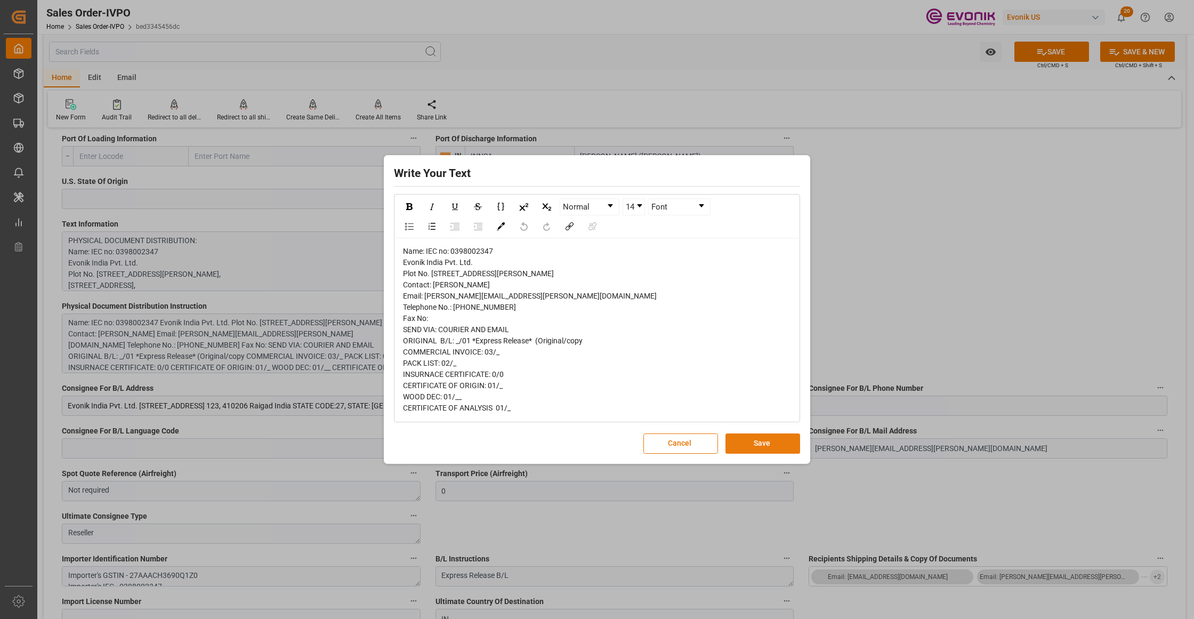
click at [749, 454] on button "Save" at bounding box center [762, 443] width 75 height 20
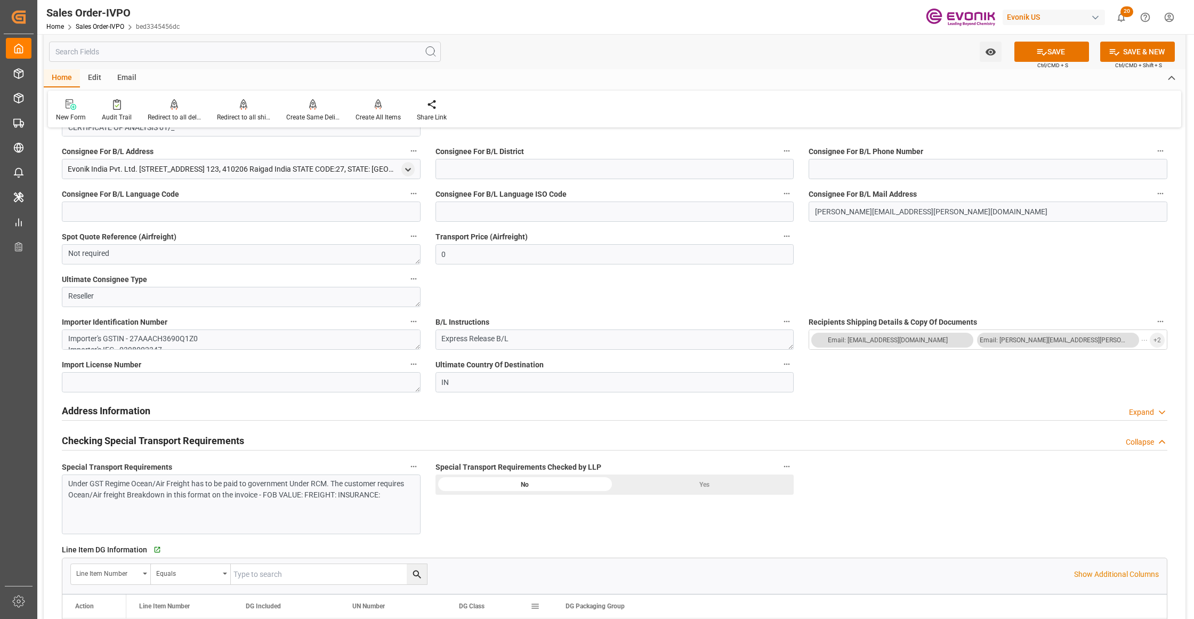
scroll to position [1184, 0]
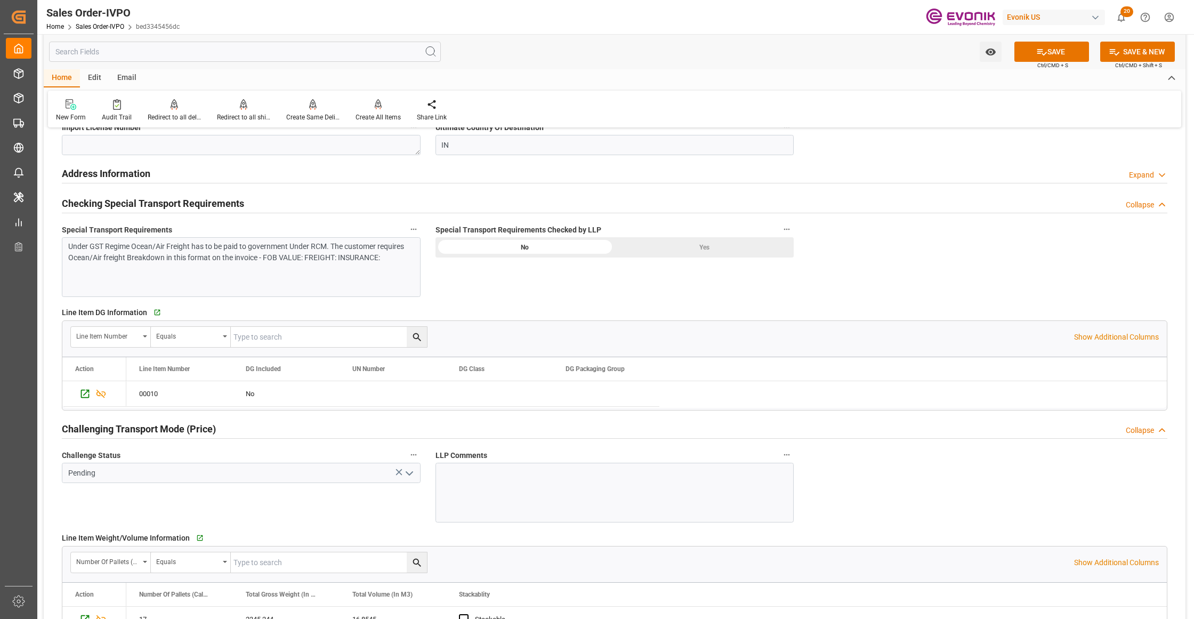
click at [706, 250] on div "Yes" at bounding box center [704, 247] width 179 height 20
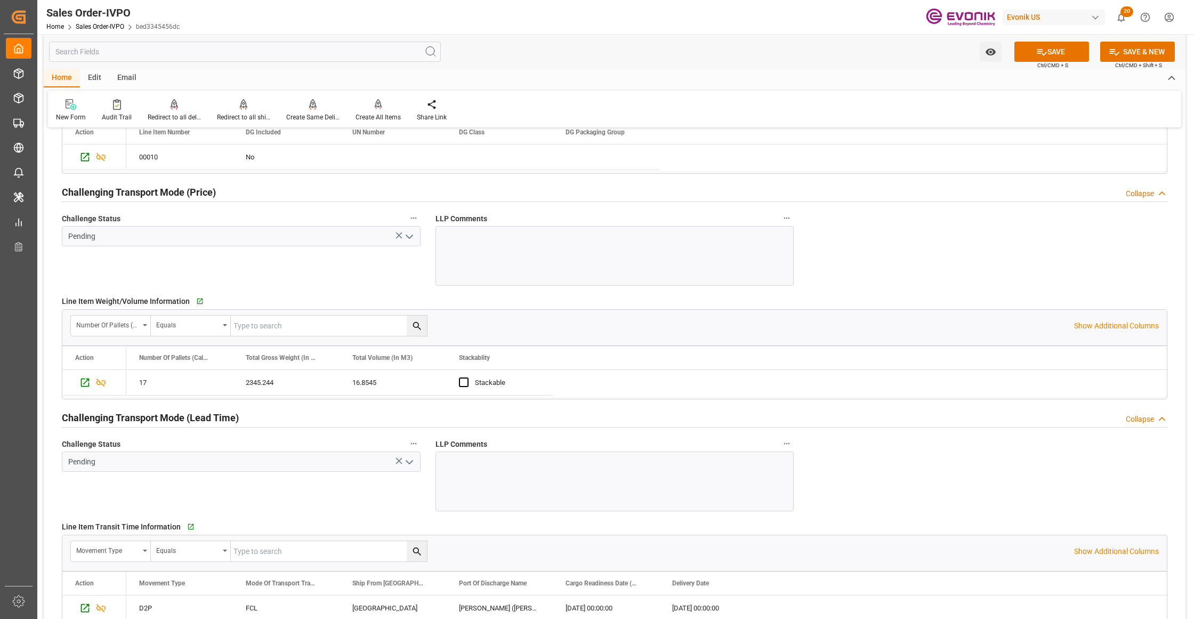
click at [410, 241] on icon "open menu" at bounding box center [409, 236] width 13 height 13
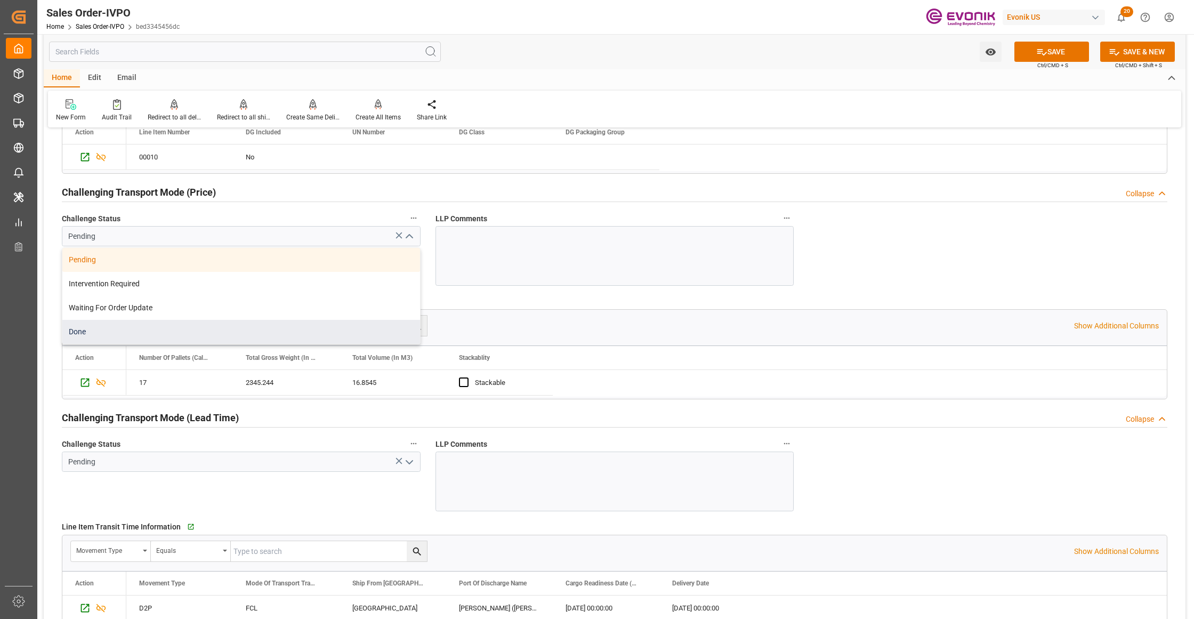
click at [224, 331] on div "Done" at bounding box center [241, 332] width 358 height 24
type input "Done"
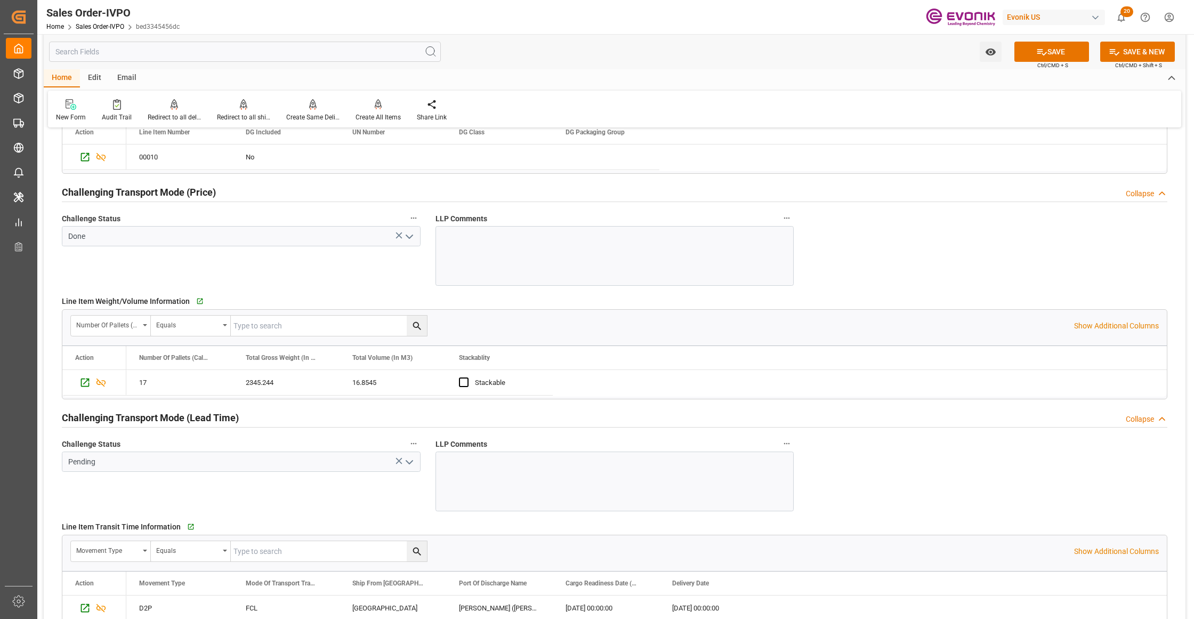
scroll to position [1658, 0]
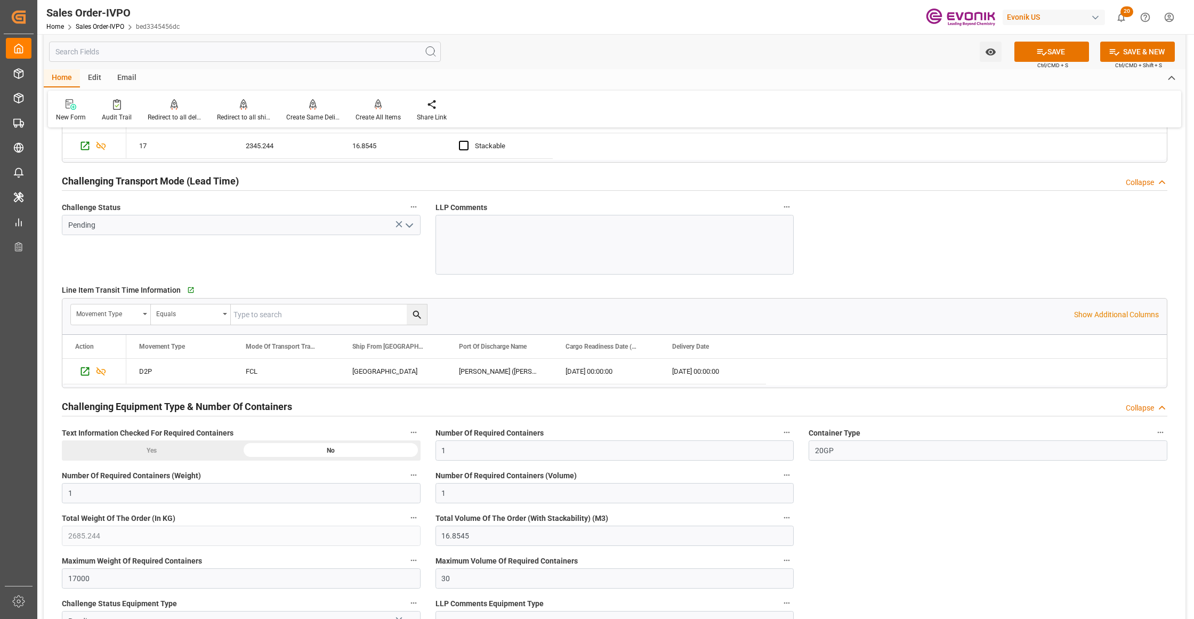
click at [408, 225] on icon "open menu" at bounding box center [409, 225] width 13 height 13
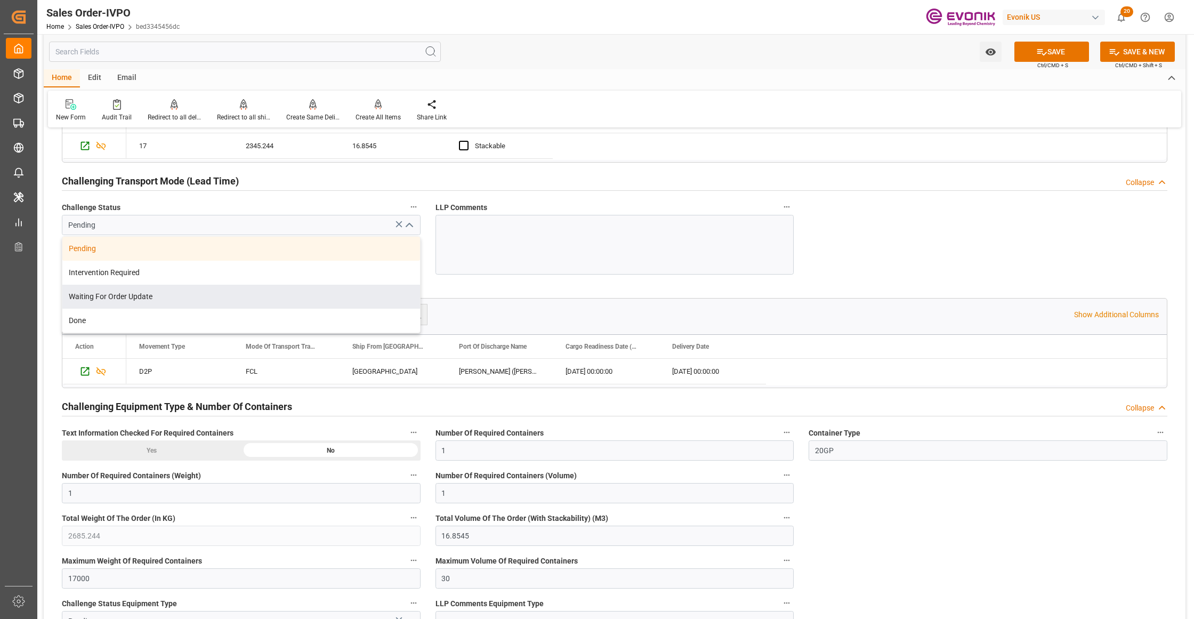
click at [162, 309] on div "Waiting For Order Update" at bounding box center [241, 297] width 358 height 24
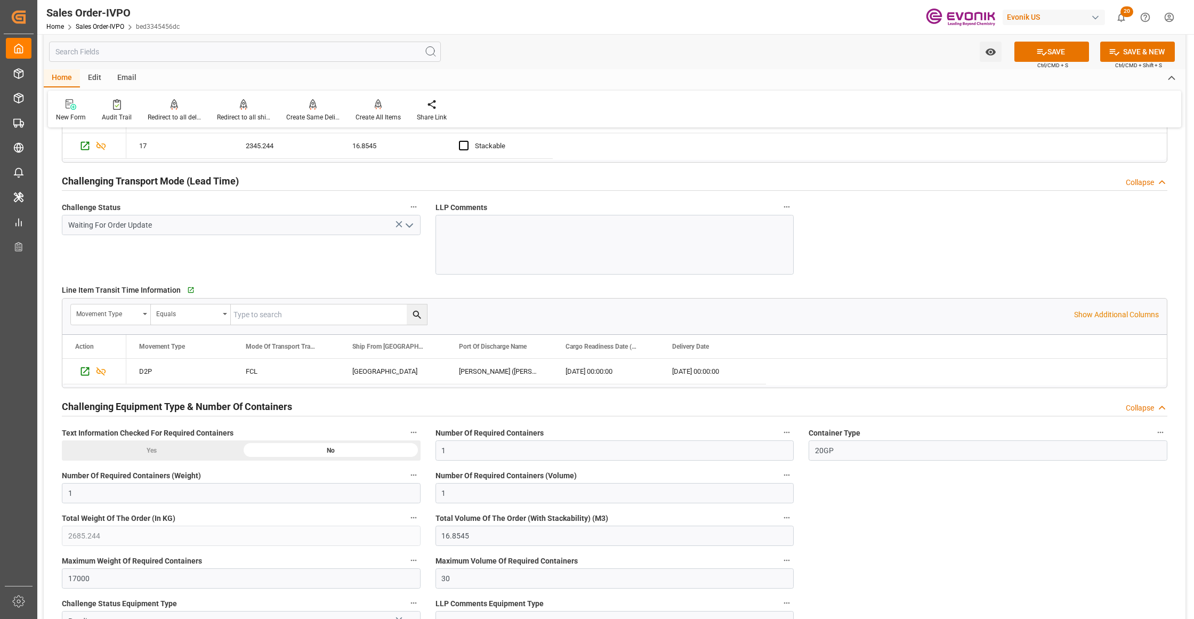
click at [403, 225] on icon "open menu" at bounding box center [409, 225] width 13 height 13
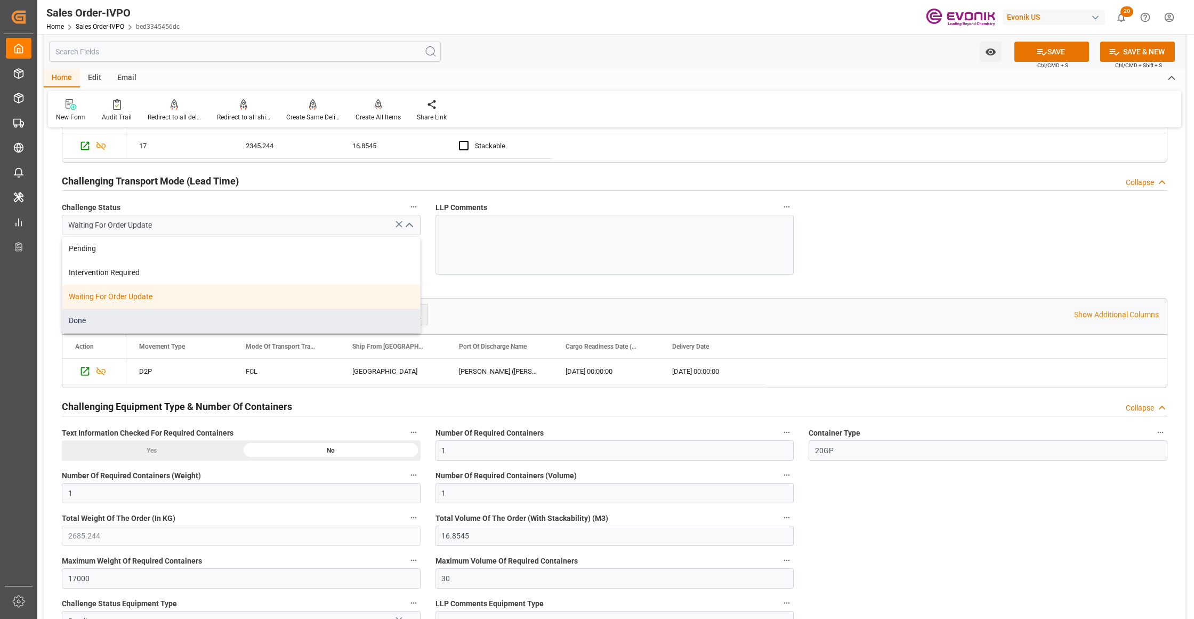
click at [269, 320] on div "Done" at bounding box center [241, 321] width 358 height 24
type input "Done"
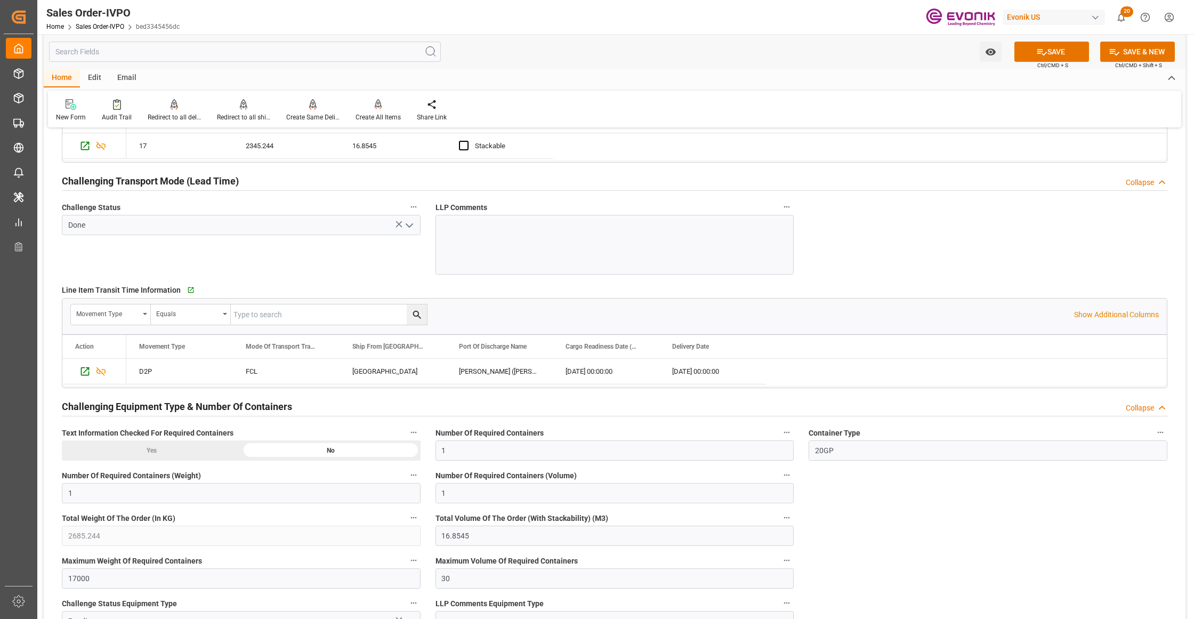
scroll to position [1895, 0]
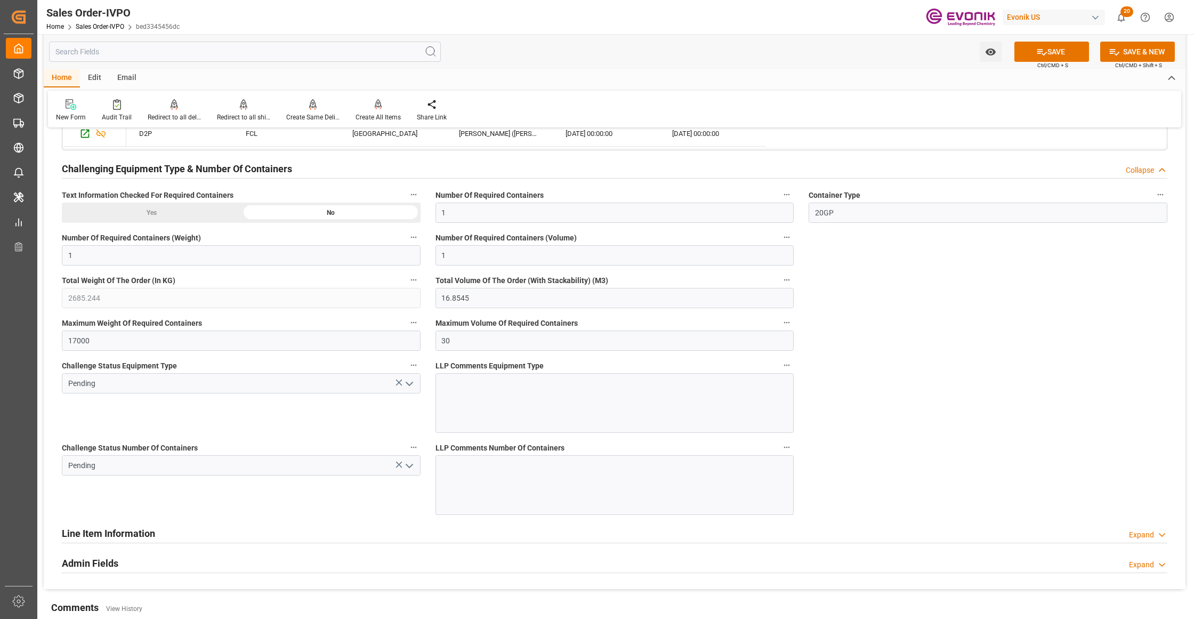
click at [408, 387] on icon "open menu" at bounding box center [409, 383] width 13 height 13
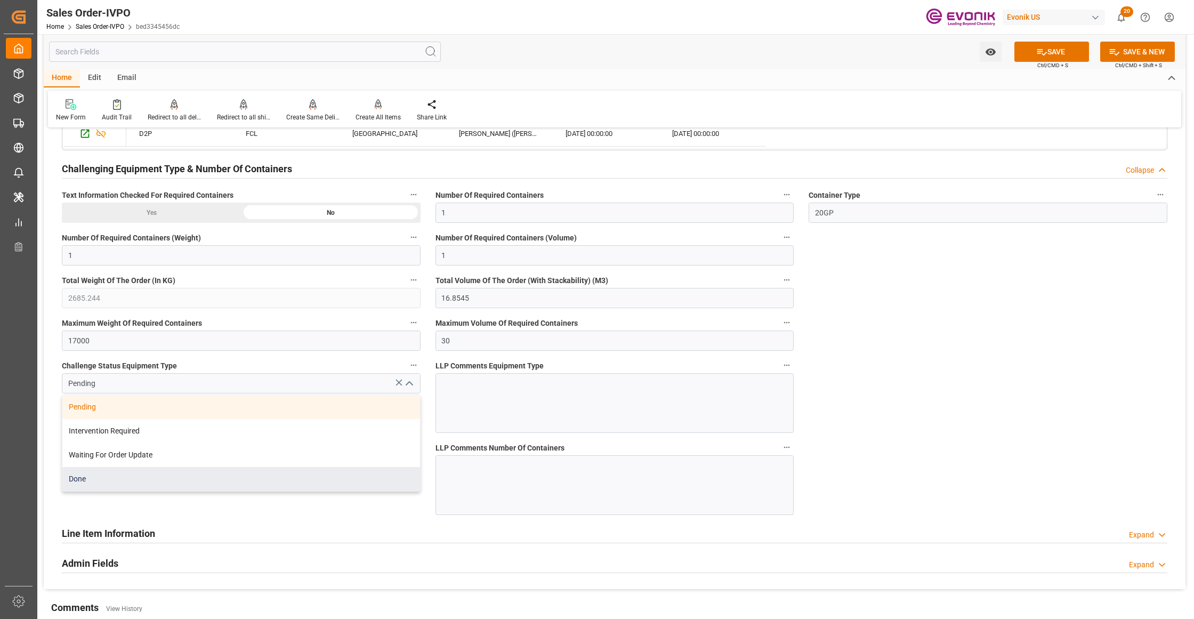
click at [273, 486] on div "Done" at bounding box center [241, 479] width 358 height 24
type input "Done"
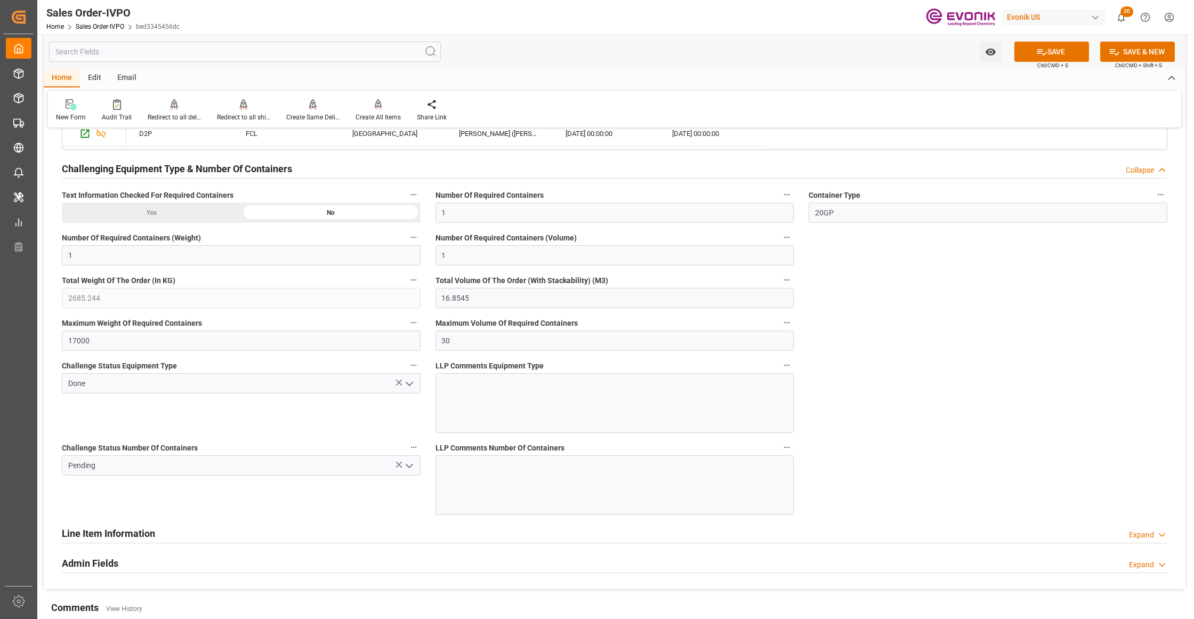
click at [405, 472] on icon "open menu" at bounding box center [409, 465] width 13 height 13
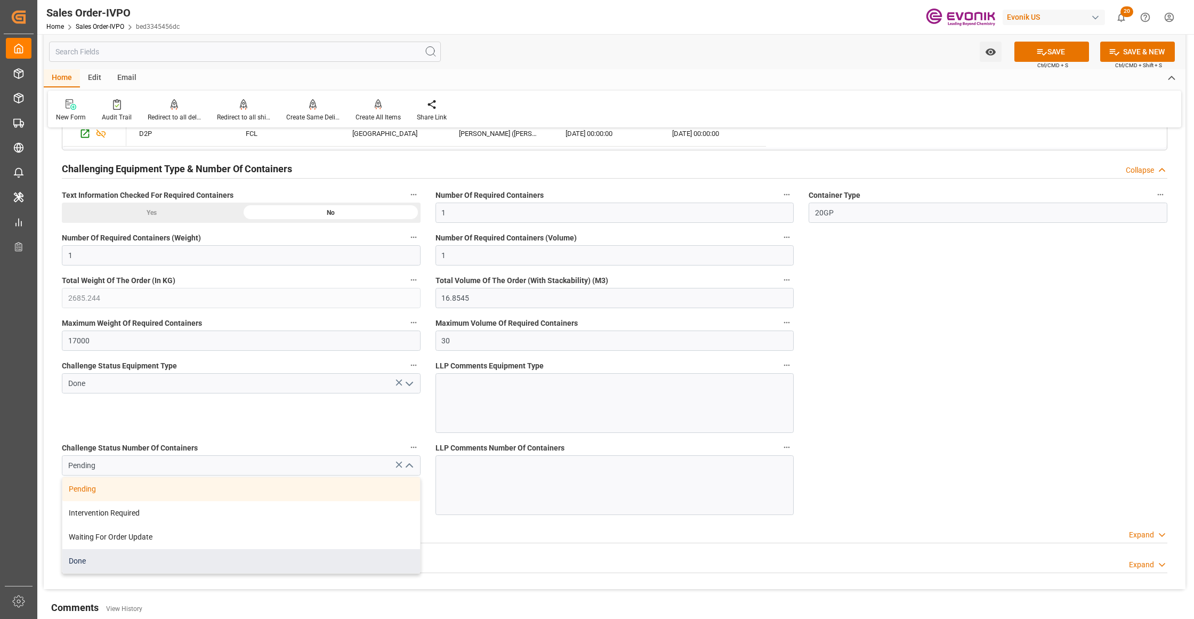
click at [169, 568] on div "Done" at bounding box center [241, 561] width 358 height 24
type input "Done"
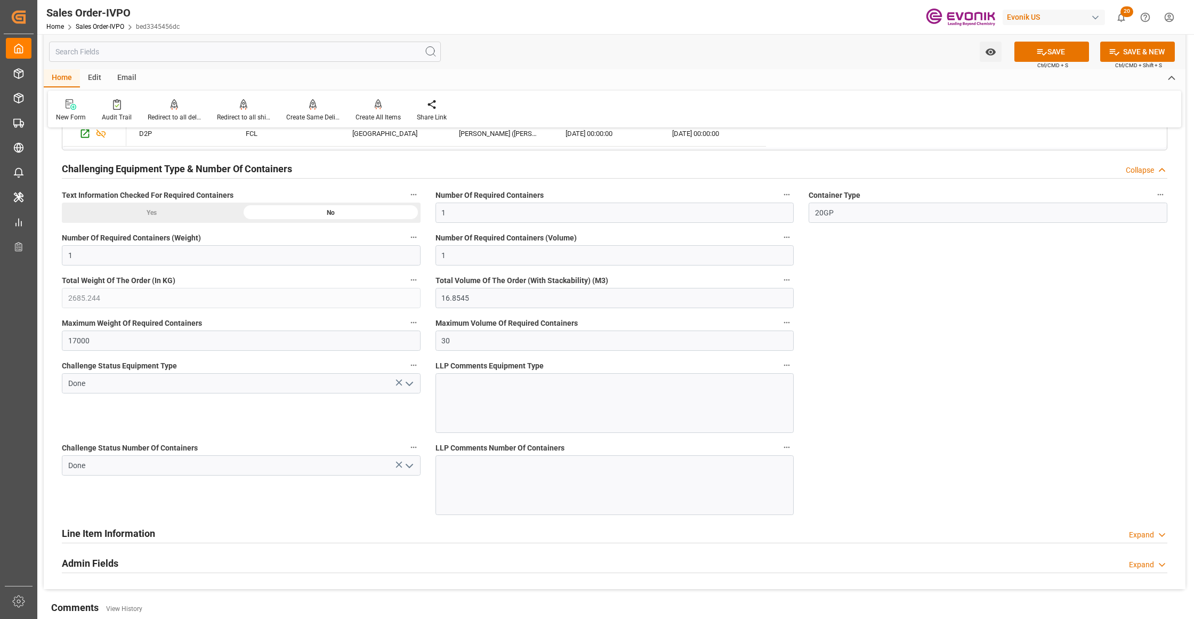
scroll to position [1658, 0]
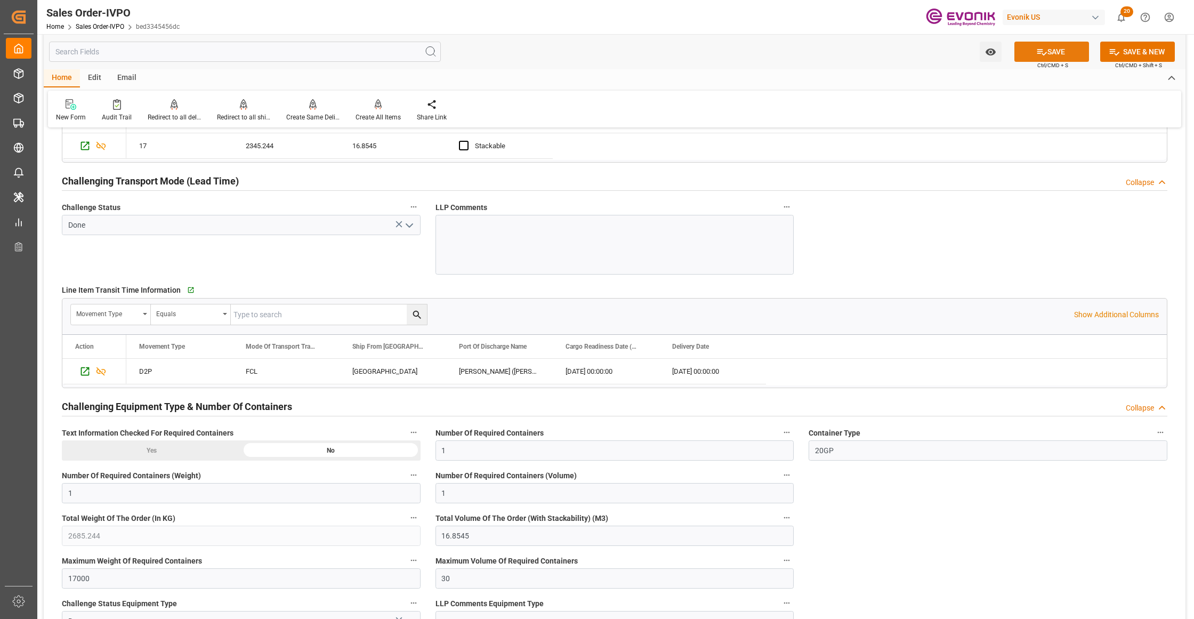
click at [1056, 52] on button "SAVE" at bounding box center [1051, 52] width 75 height 20
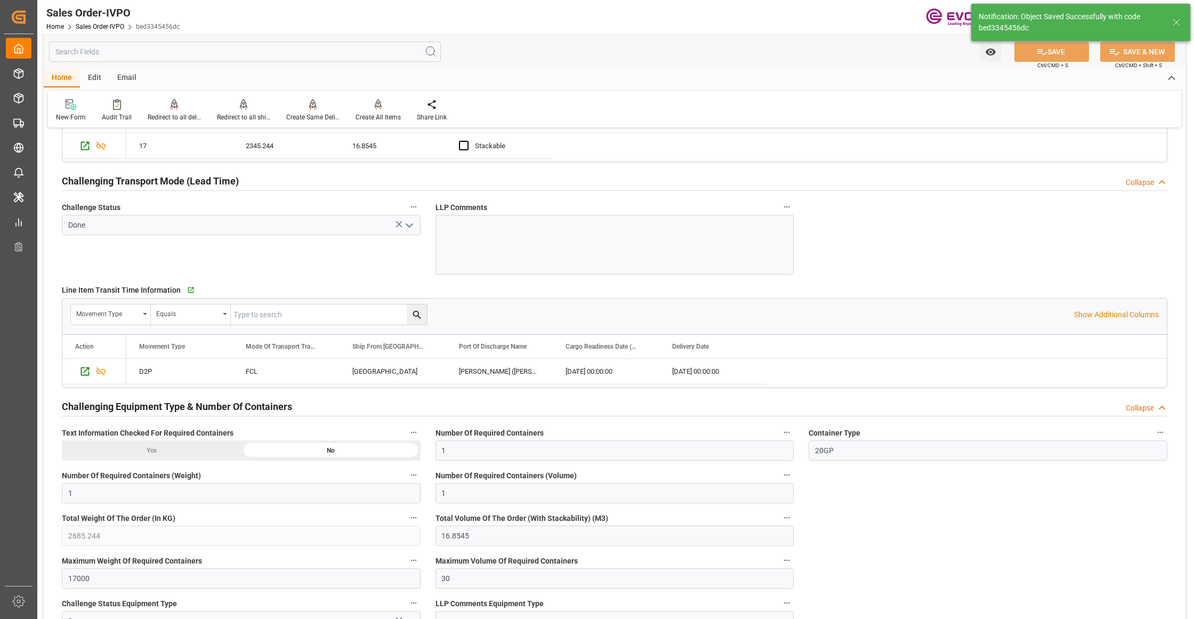
type input "11.09.2025 02:11"
type input "No"
click at [375, 109] on icon at bounding box center [378, 104] width 7 height 11
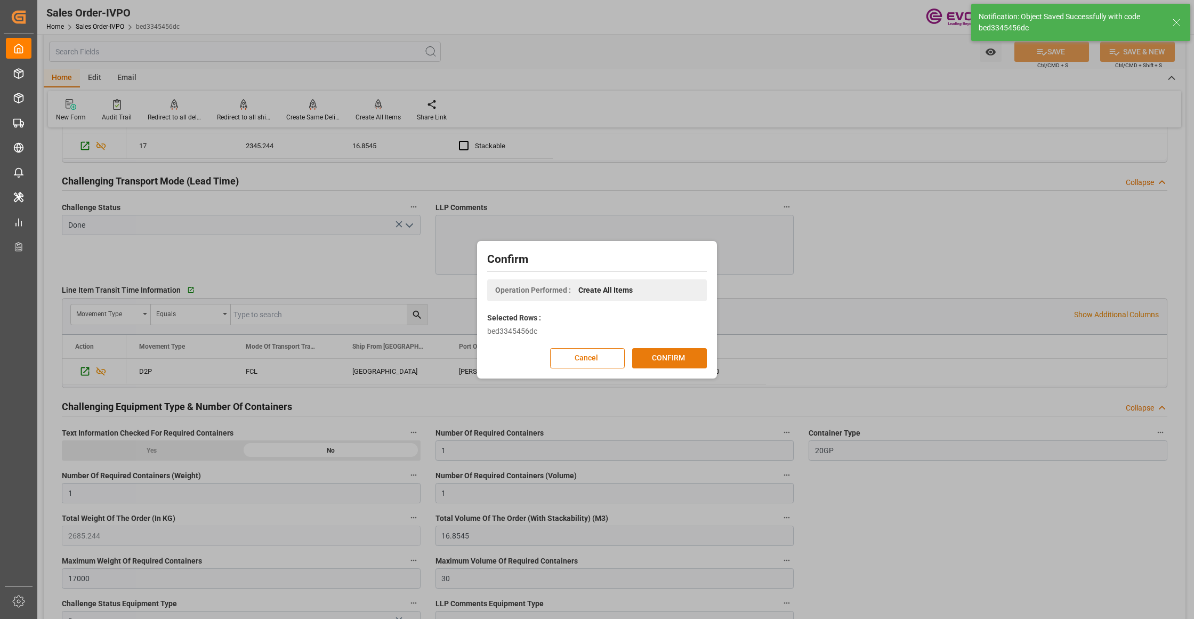
click at [677, 361] on button "CONFIRM" at bounding box center [669, 358] width 75 height 20
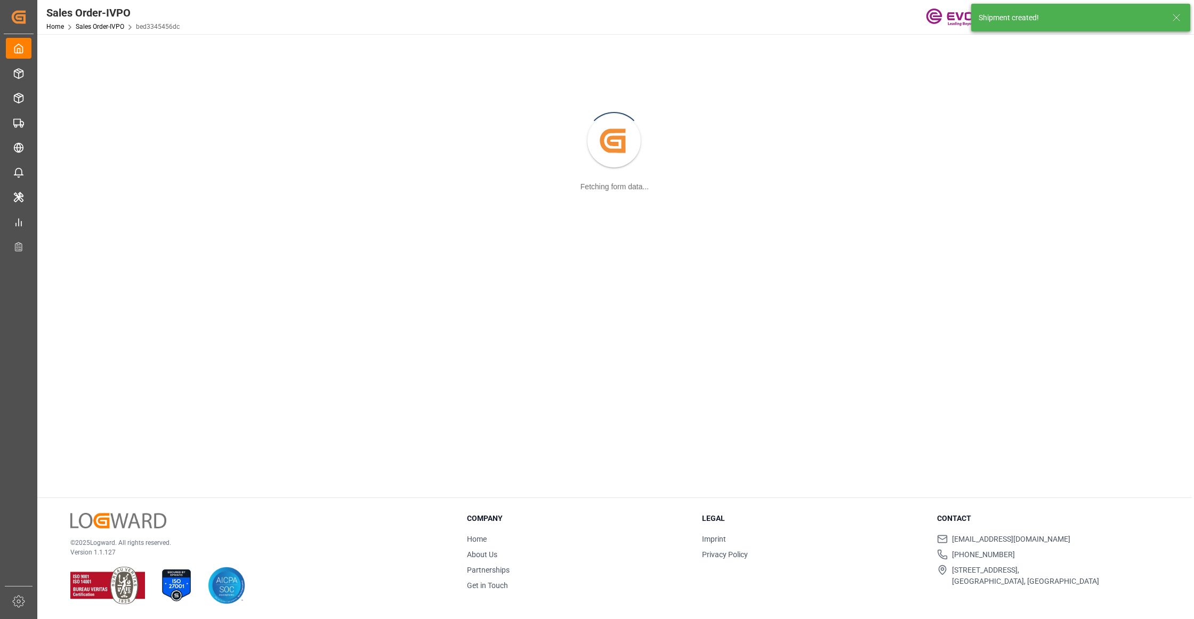
scroll to position [116, 0]
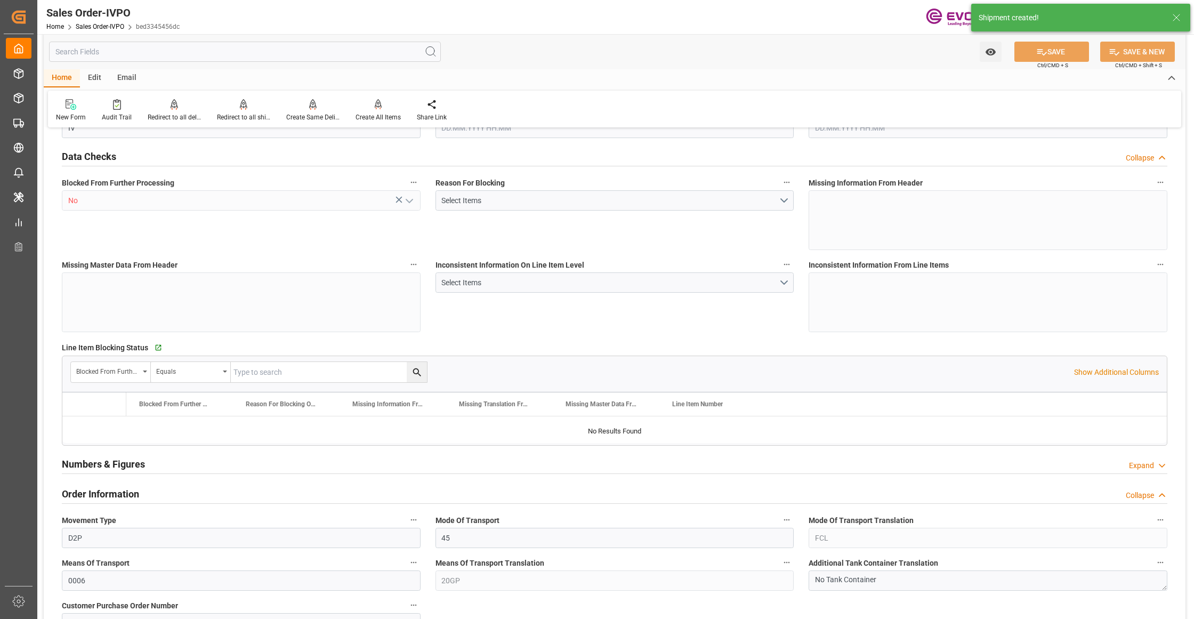
type input "INNSA"
type input "0"
type input "1"
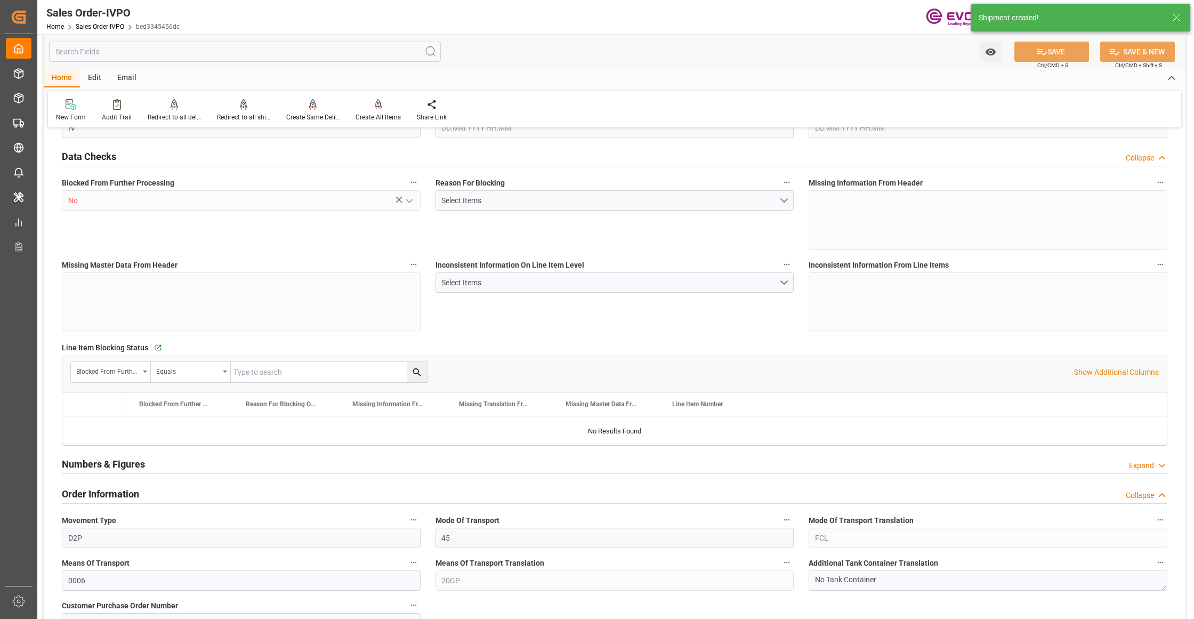
type input "2685.244"
type input "16.8545"
type input "17000"
type input "30"
type input "28.08.2025 20:13"
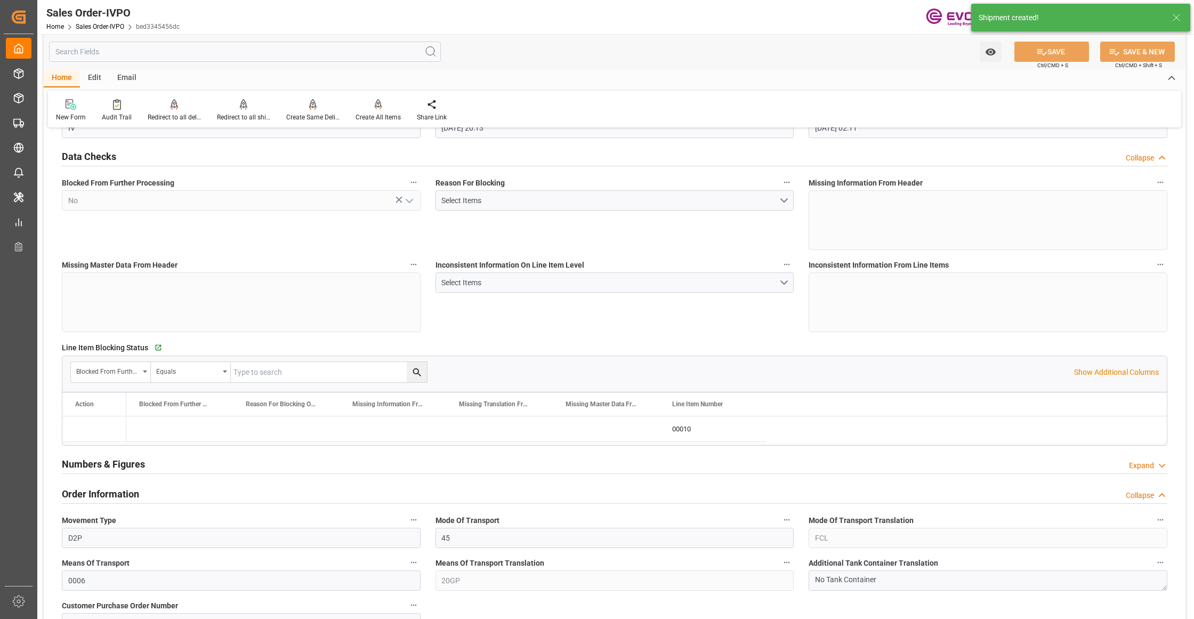
type input "11.09.2025 02:11"
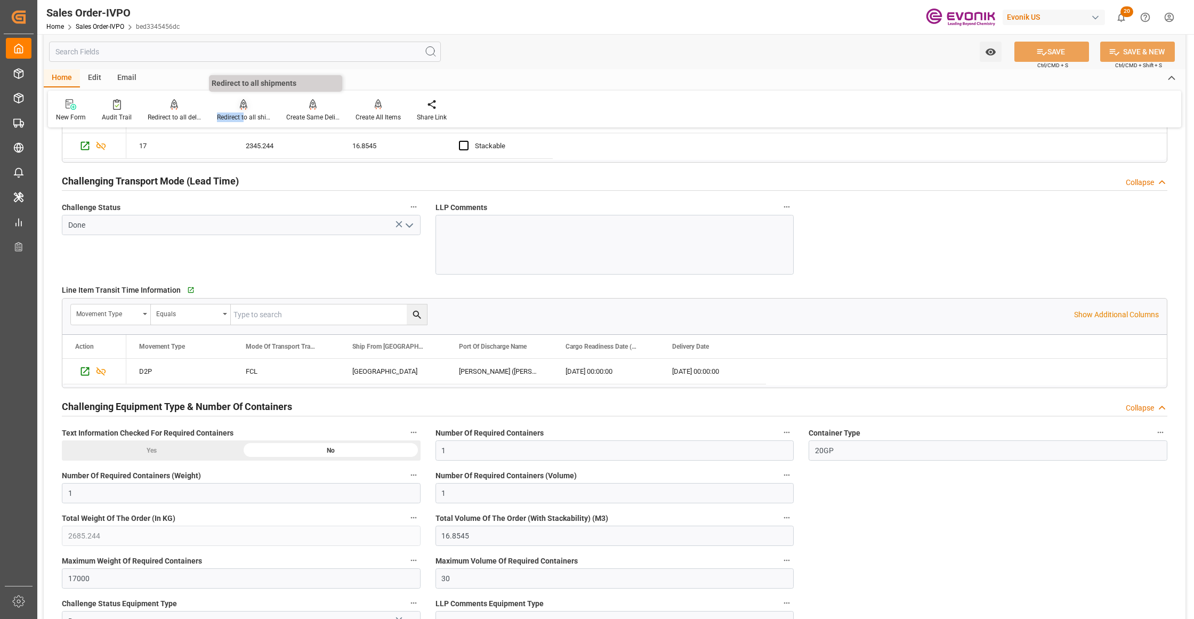
click at [243, 109] on div "Redirect to all shipments" at bounding box center [243, 110] width 69 height 23
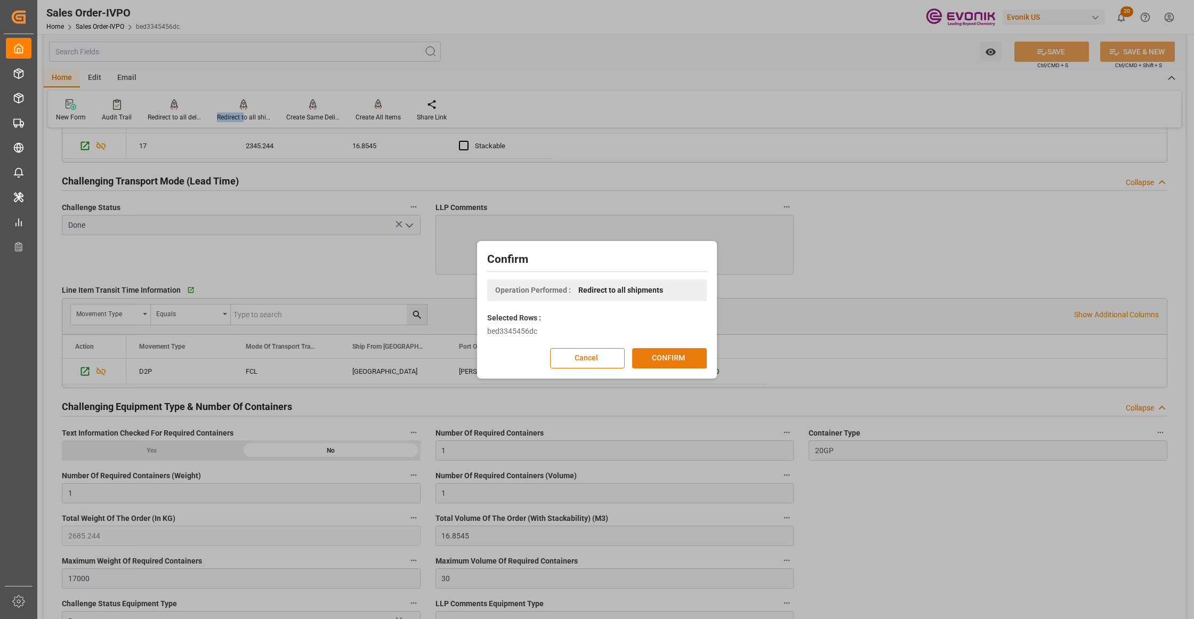
click at [647, 355] on button "CONFIRM" at bounding box center [669, 358] width 75 height 20
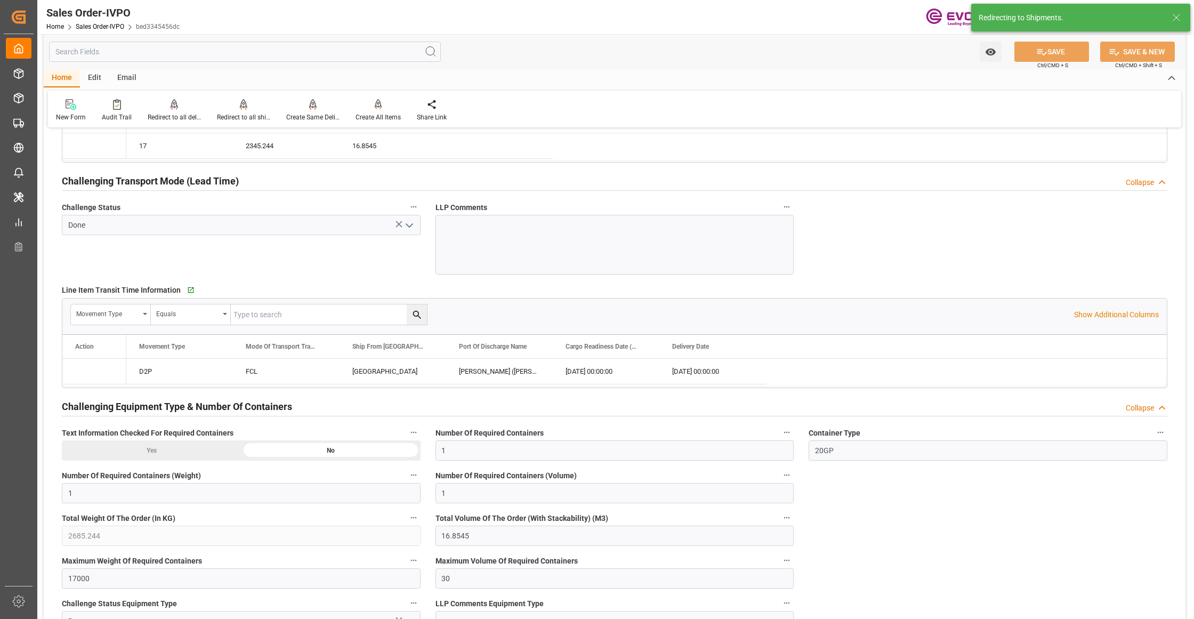
type input "28.08.2025 20:13"
type input "11.09.2025 02:11"
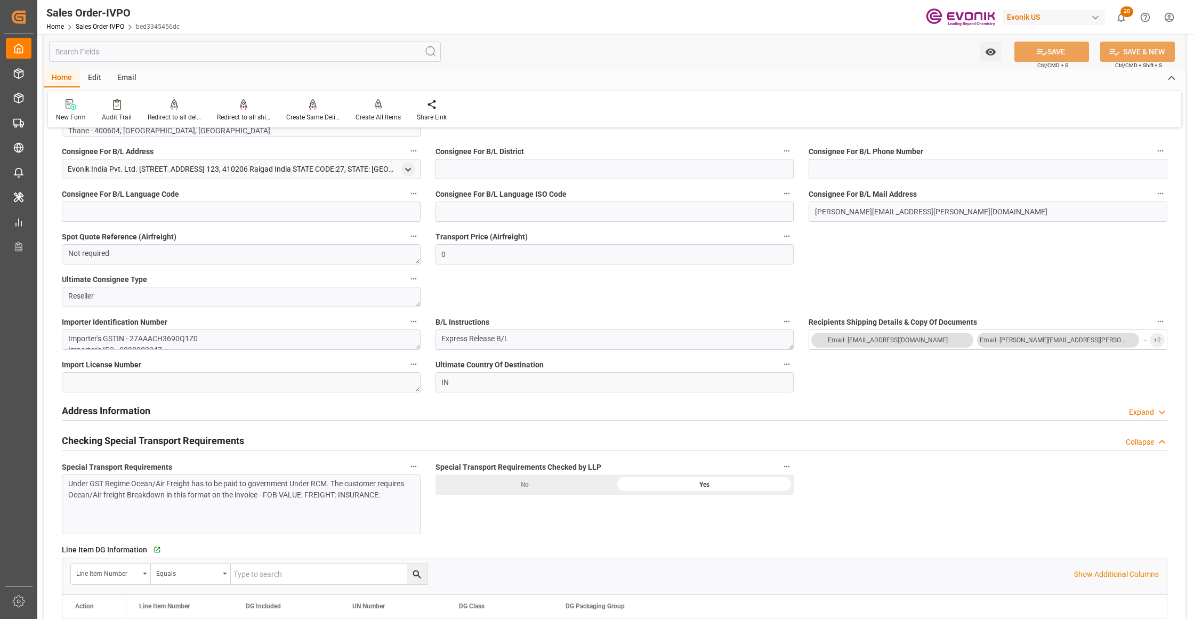
scroll to position [710, 0]
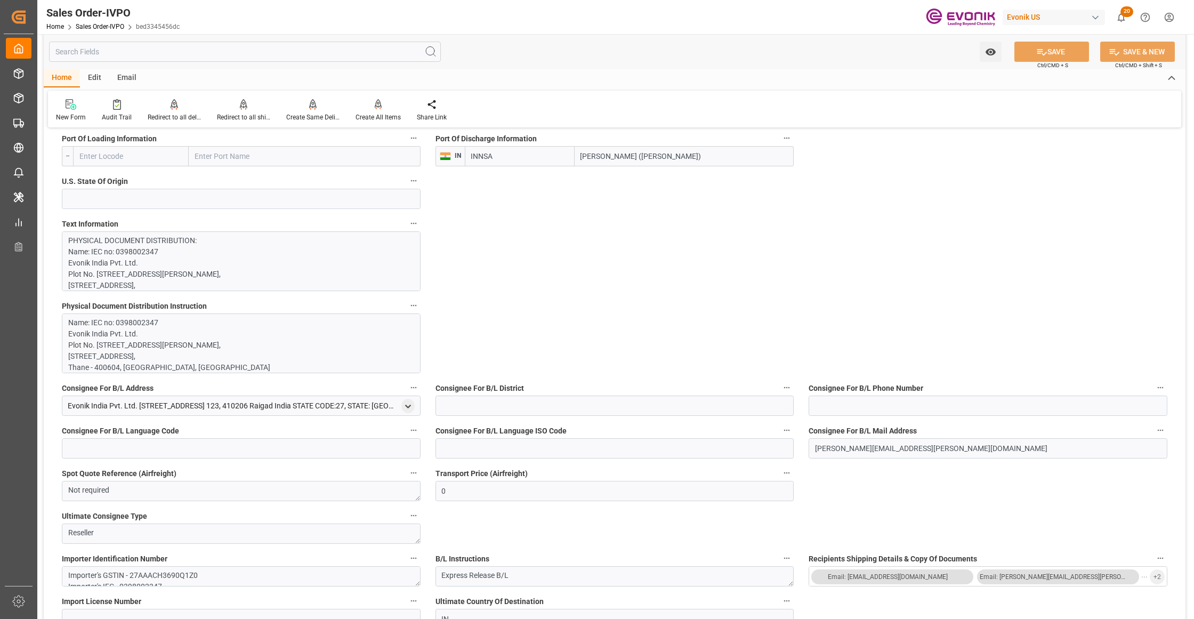
click at [248, 252] on p "PHYSICAL DOCUMENT DISTRIBUTION: Name: IEC no: 0398002347 Evonik India Pvt. Ltd.…" at bounding box center [236, 543] width 336 height 616
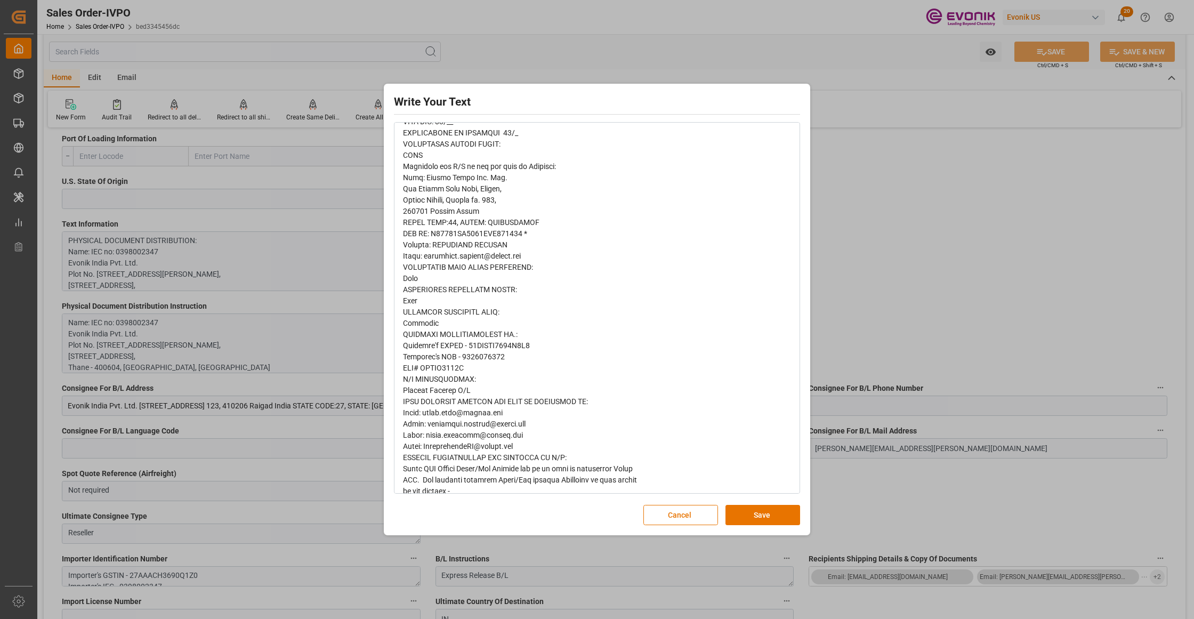
scroll to position [305, 0]
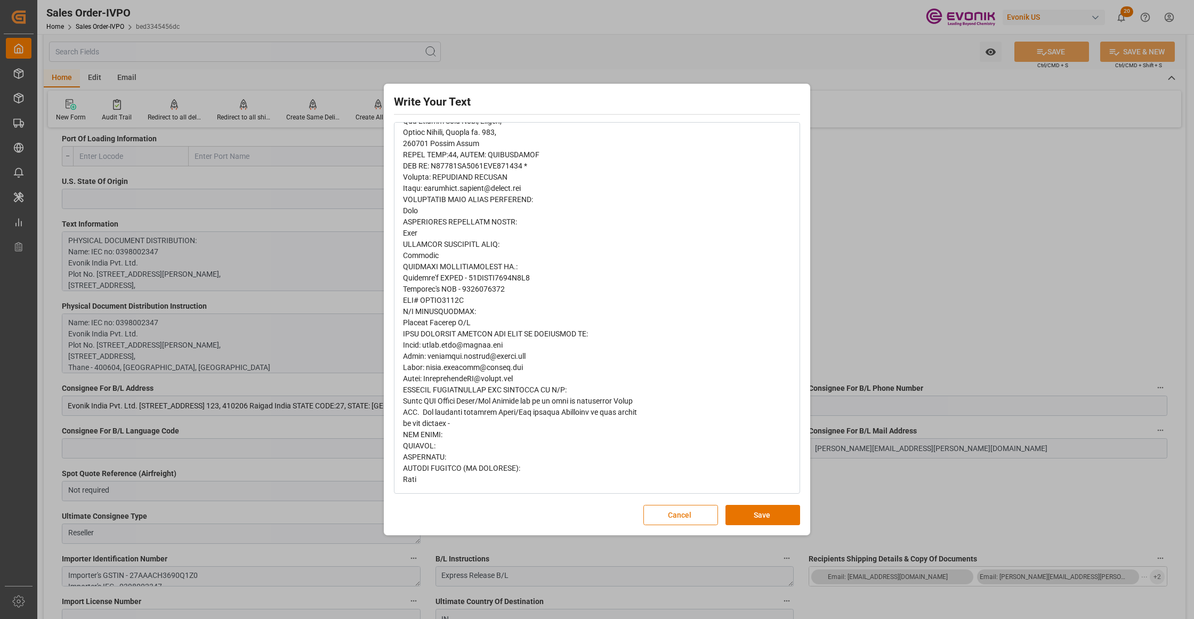
click at [670, 514] on button "Cancel" at bounding box center [680, 515] width 75 height 20
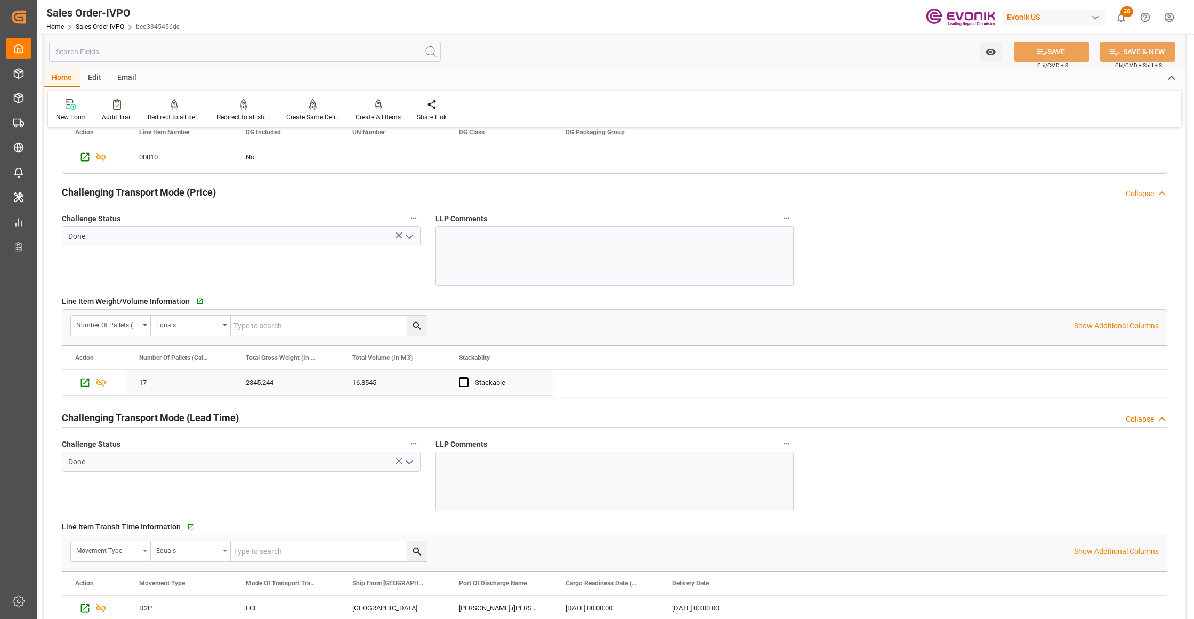
scroll to position [1658, 0]
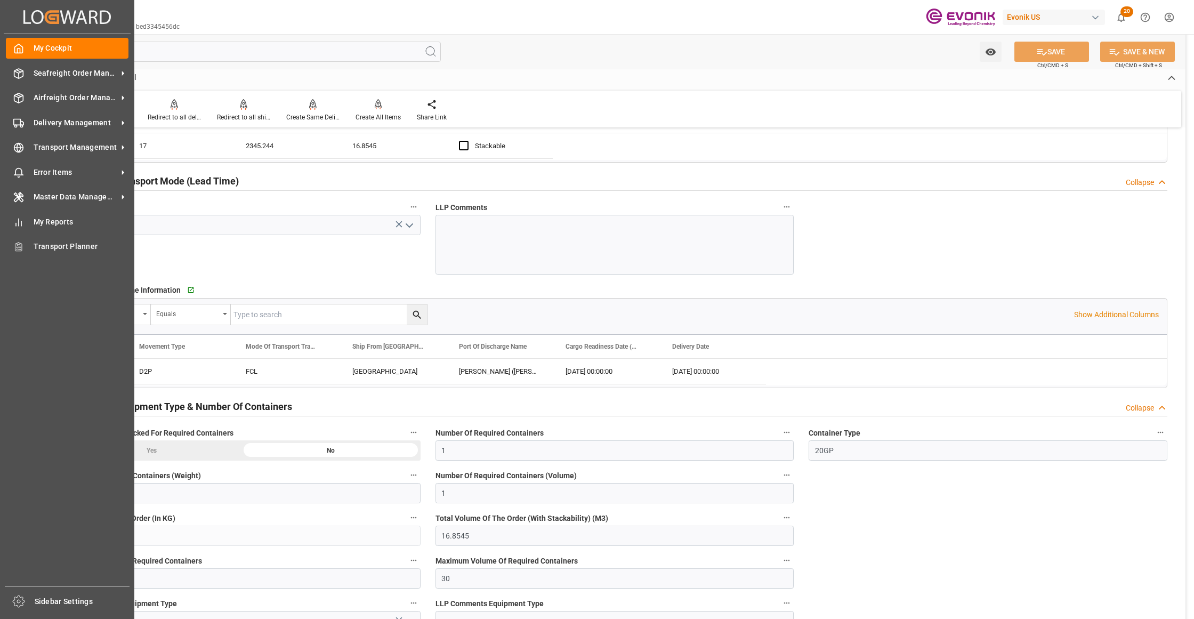
click at [65, 84] on div "My Cockpit My Cockpit Seafreight Order Management Seafreight Order Management A…" at bounding box center [67, 310] width 127 height 552
click at [67, 69] on span "Seafreight Order Management" at bounding box center [76, 73] width 84 height 11
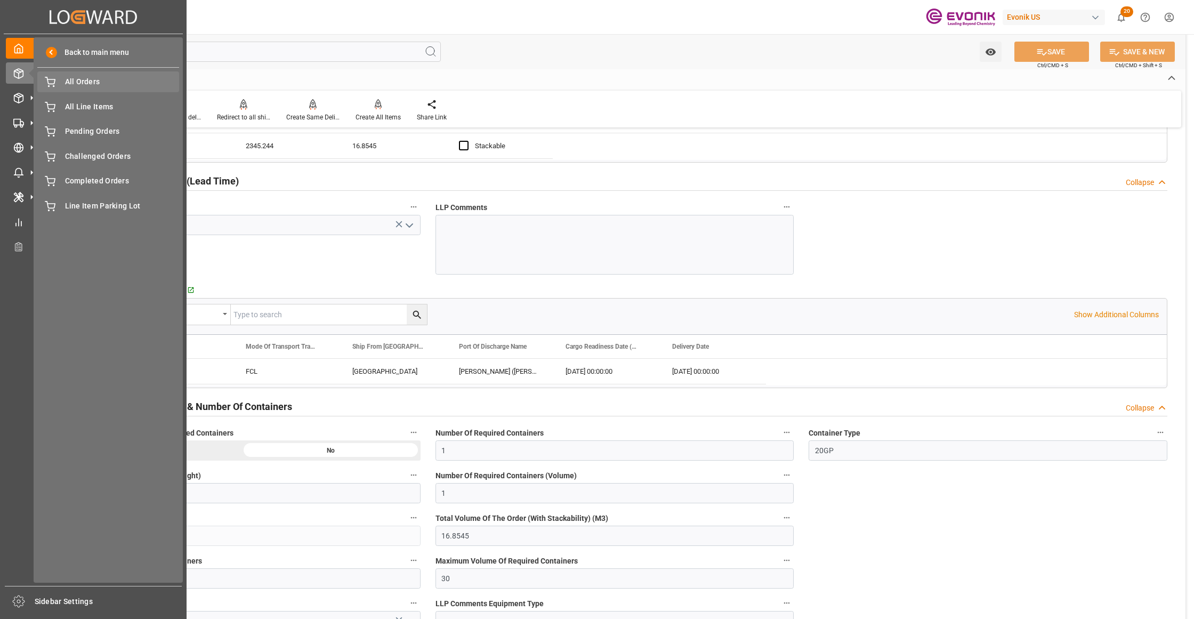
click at [98, 85] on span "All Orders" at bounding box center [122, 81] width 115 height 11
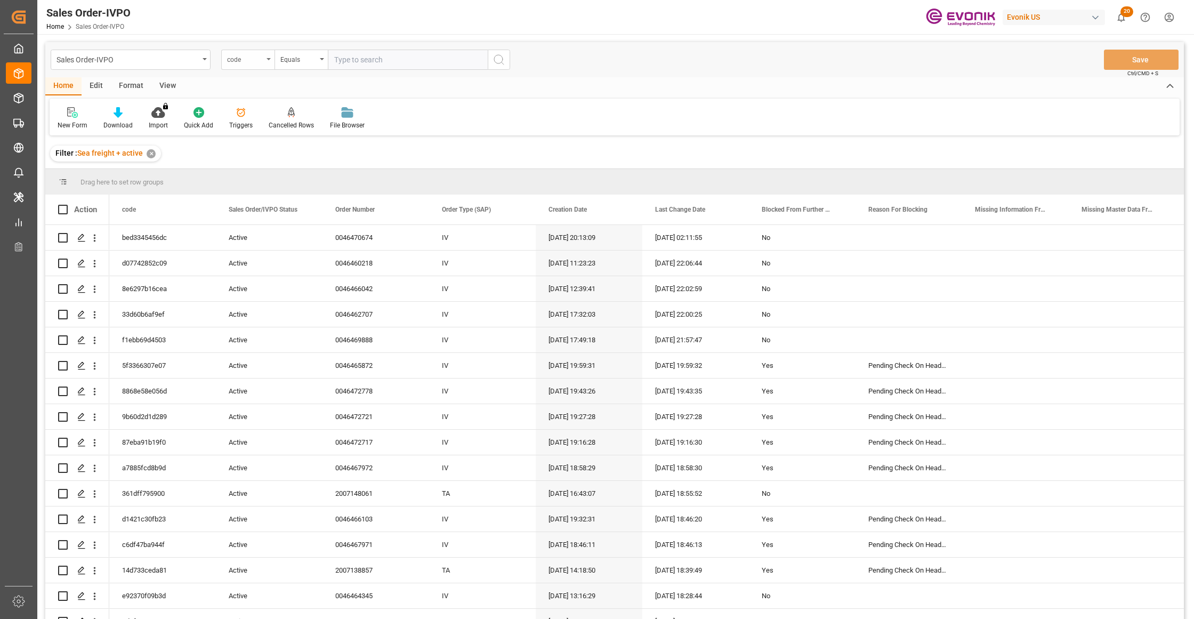
click at [259, 61] on div "code" at bounding box center [245, 58] width 36 height 12
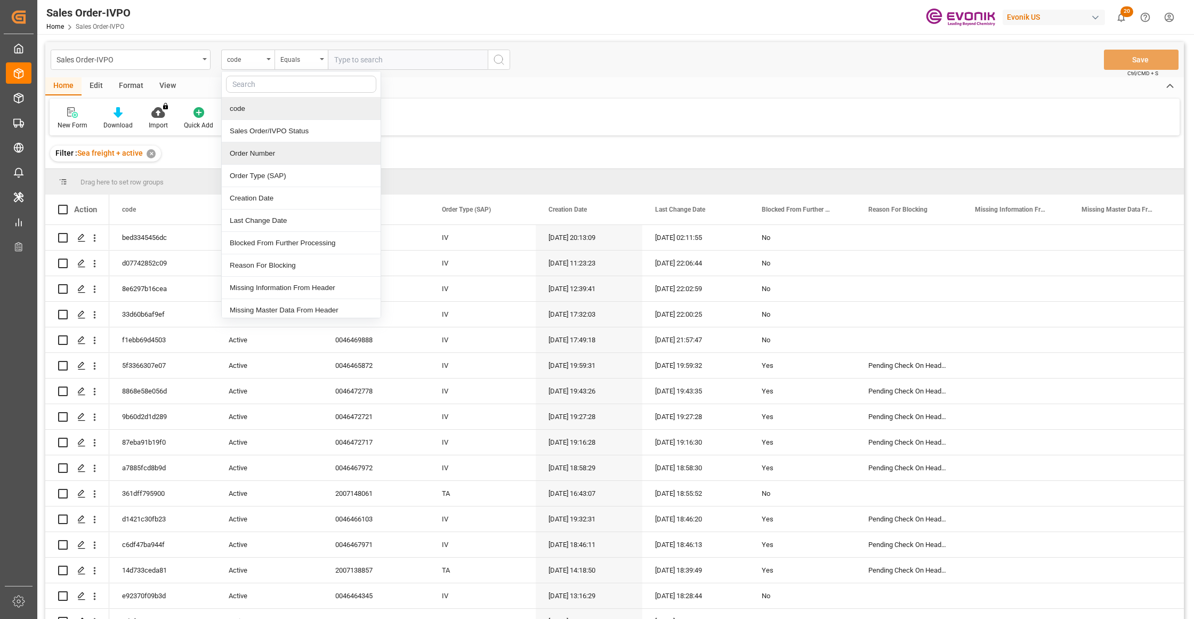
click at [274, 159] on div "Order Number" at bounding box center [301, 153] width 159 height 22
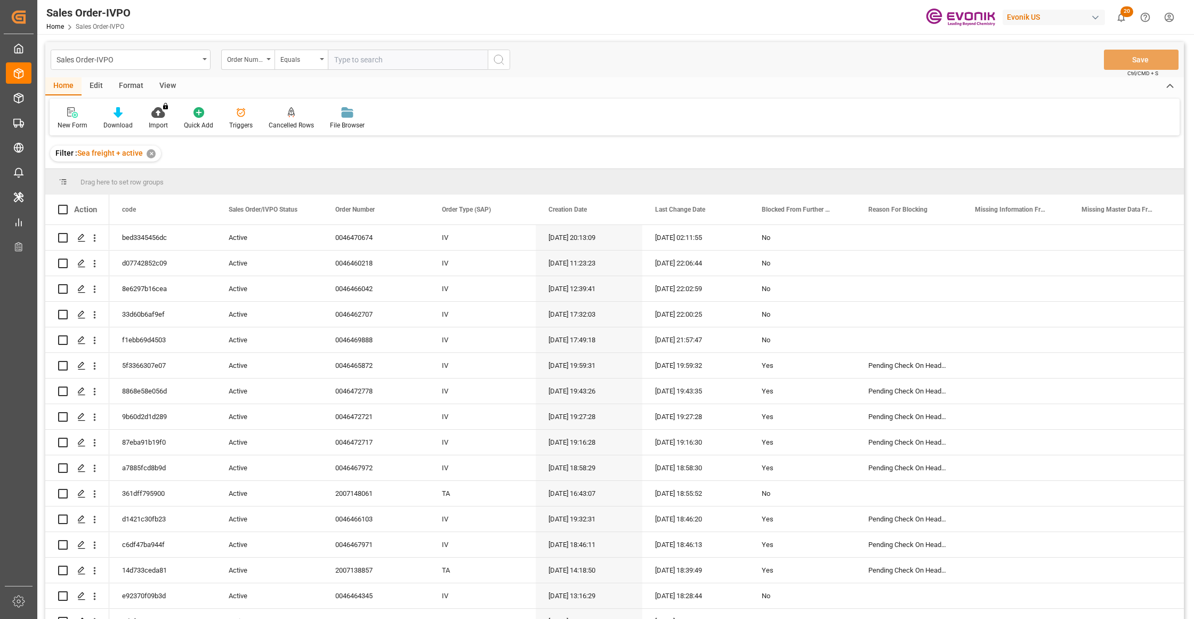
click at [351, 58] on input "text" at bounding box center [408, 60] width 160 height 20
paste input "0046467748"
type input "0046467748"
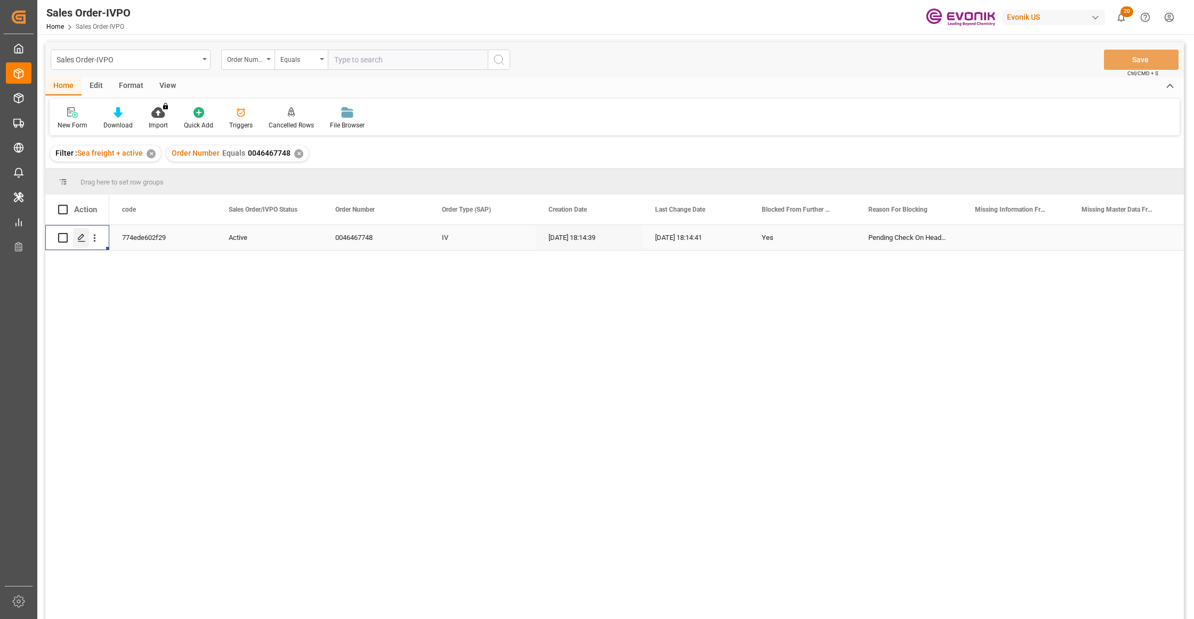
click at [83, 233] on icon "Press SPACE to select this row." at bounding box center [81, 237] width 9 height 9
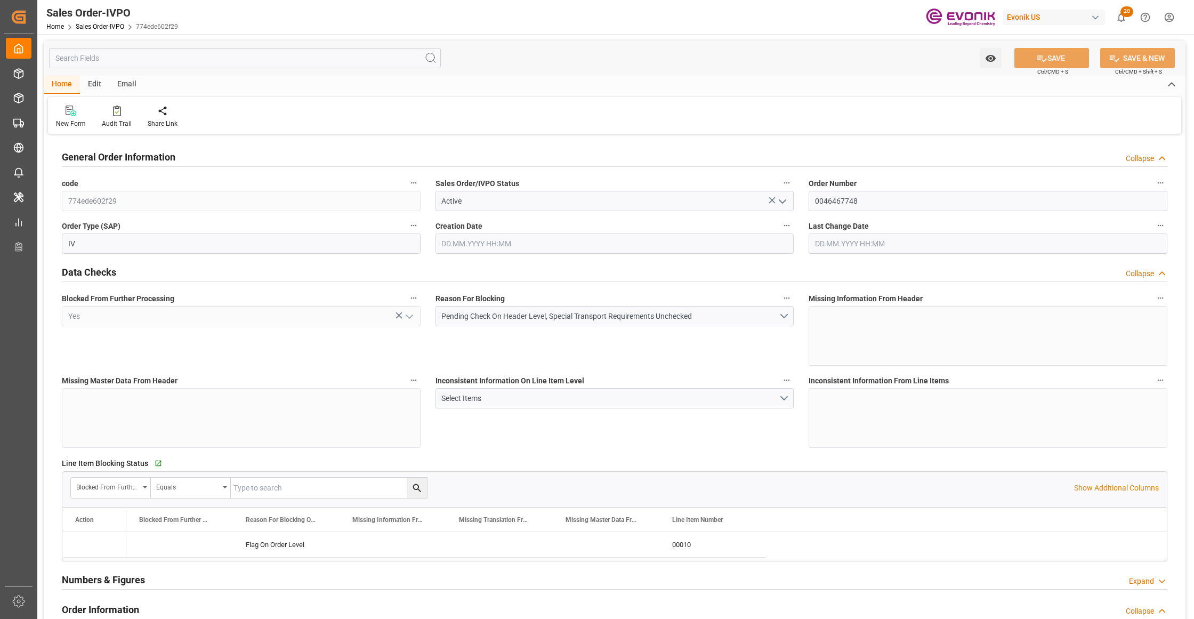
type input "CNSHA"
type input "0"
type input "1"
type input "17563.6"
type input "10.09.2025 18:14"
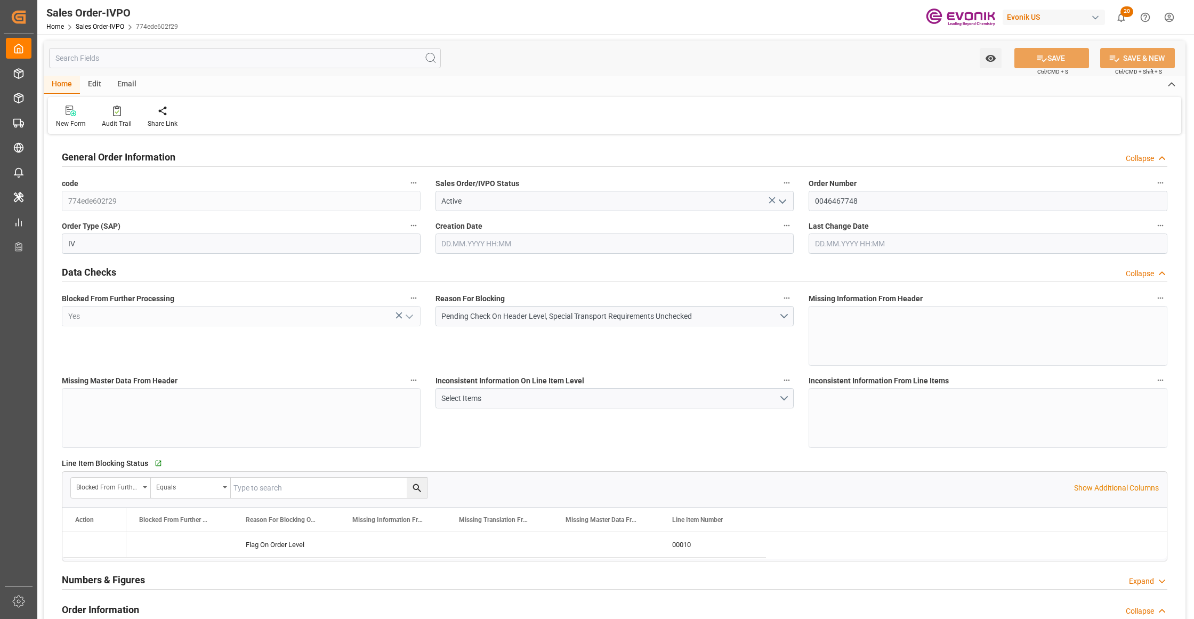
type input "10.09.2025 18:14"
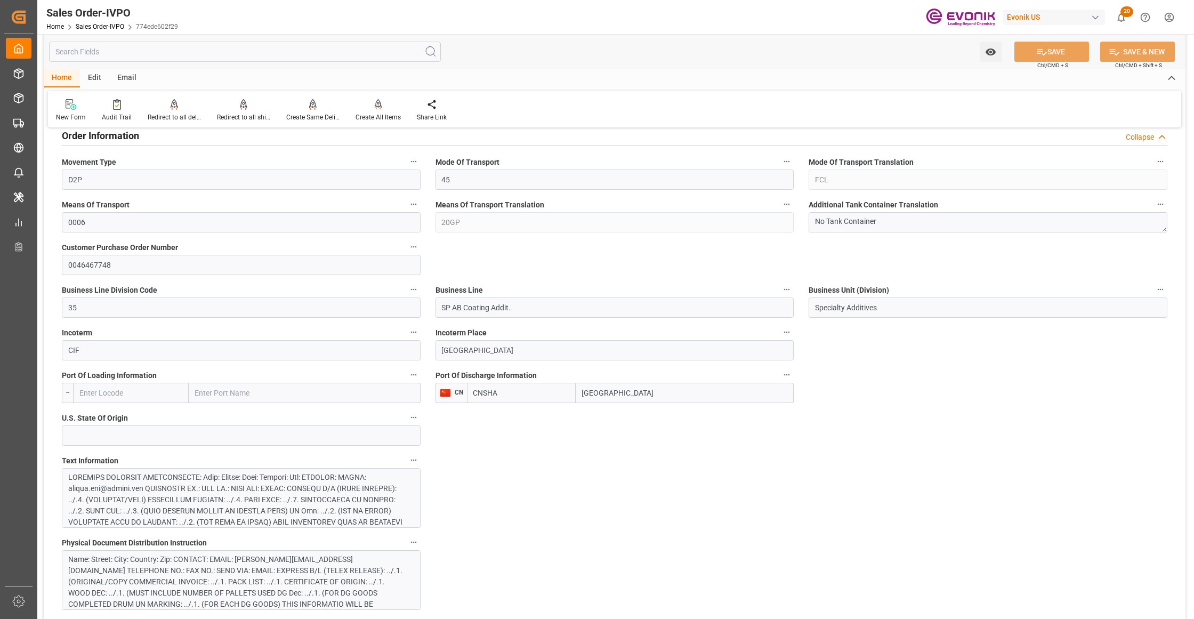
scroll to position [710, 0]
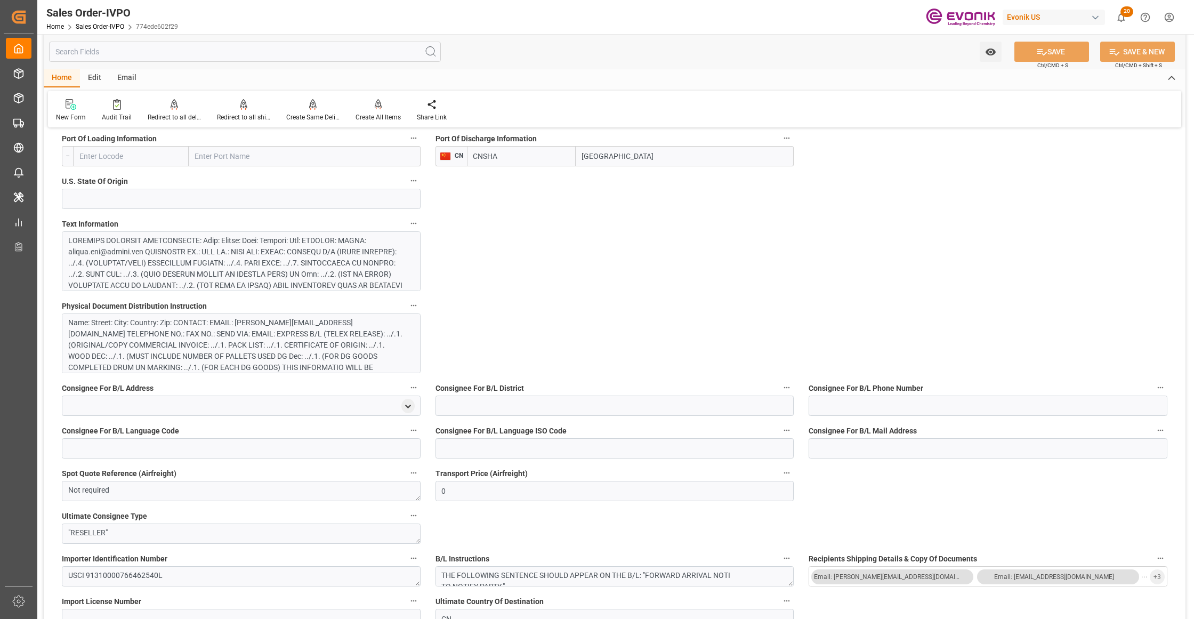
click at [364, 272] on div at bounding box center [236, 358] width 336 height 246
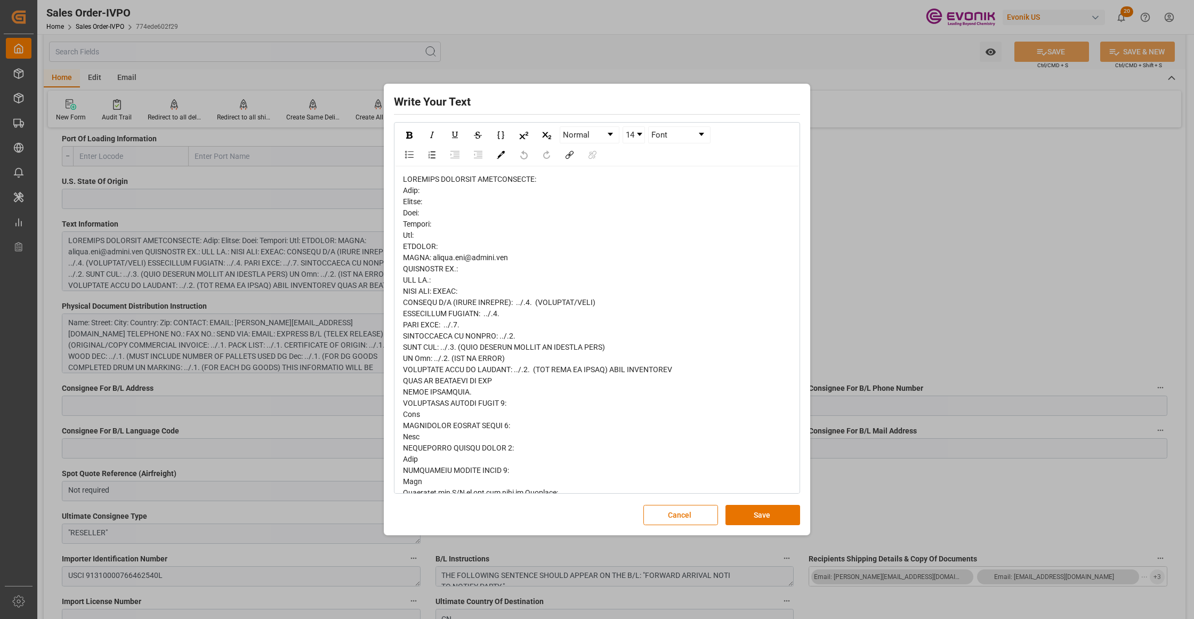
click at [418, 214] on div "rdw-editor" at bounding box center [597, 515] width 389 height 683
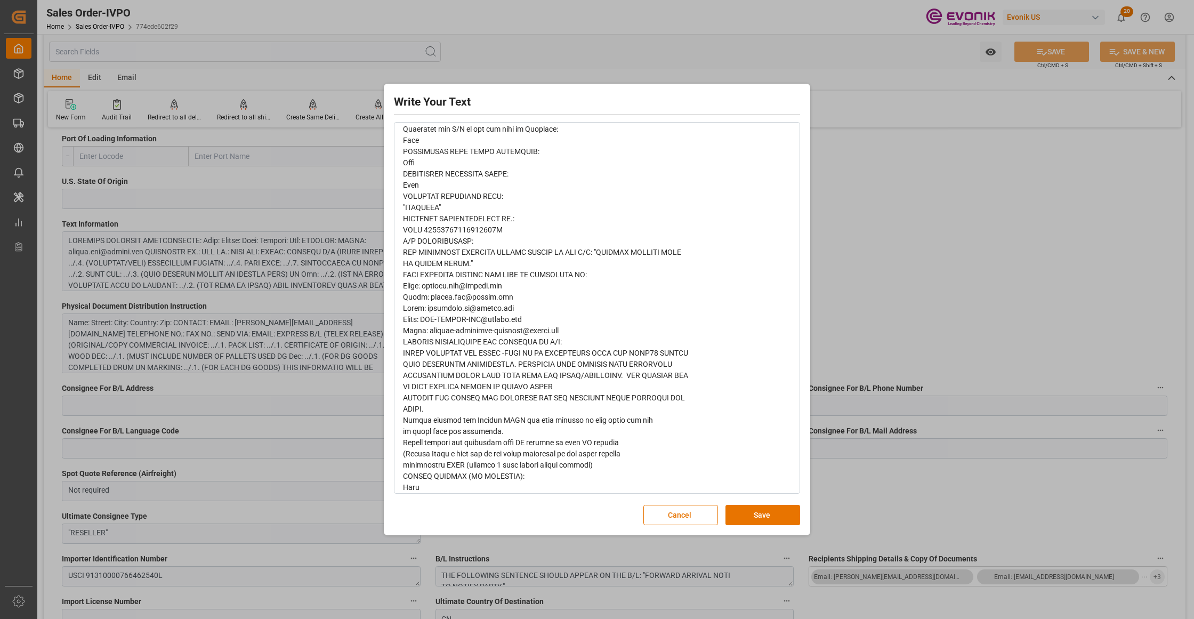
scroll to position [372, 0]
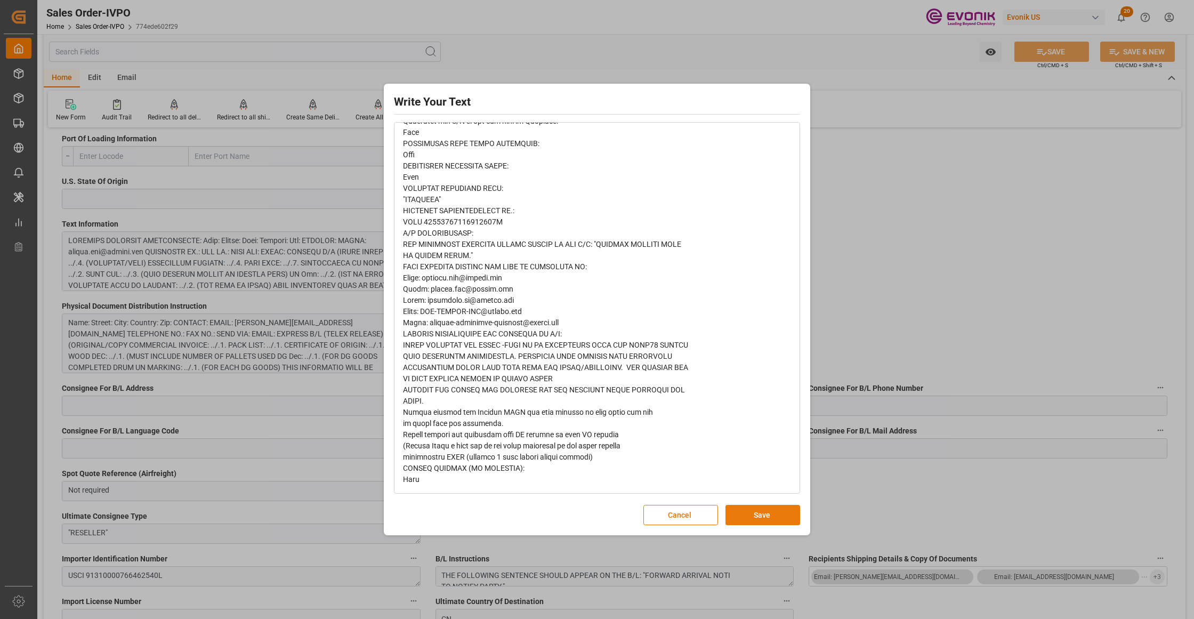
click at [750, 519] on button "Save" at bounding box center [762, 515] width 75 height 20
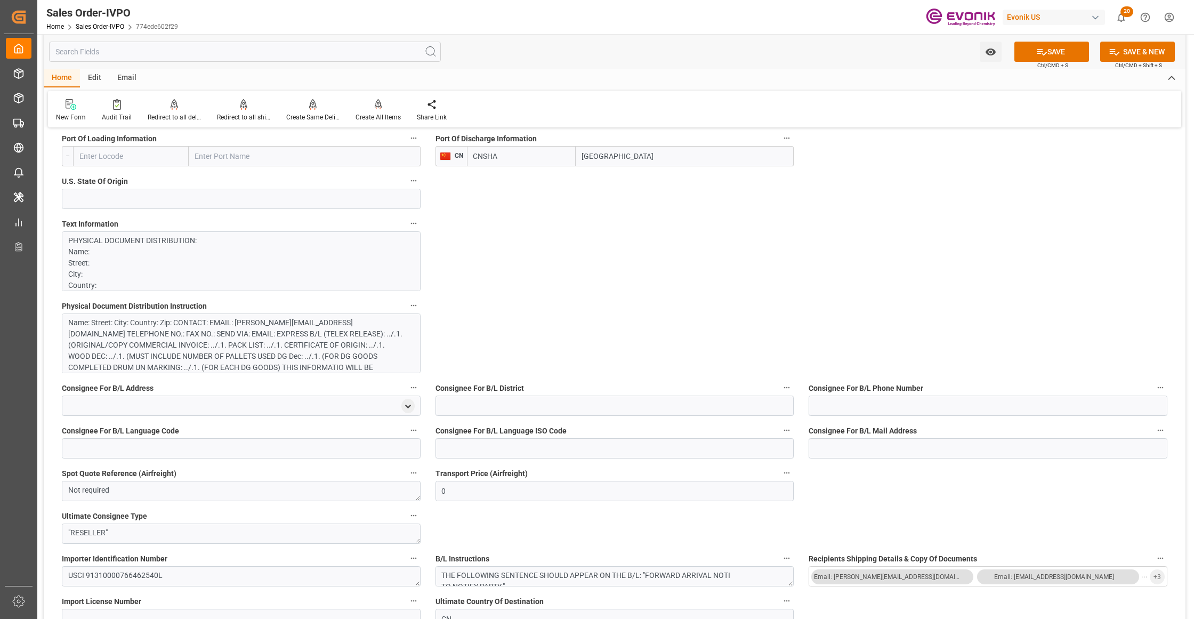
click at [273, 346] on div "Name: Street: City: Country: Zip: CONTACT: EMAIL: jiajia.bao@evonik.com TELEPHO…" at bounding box center [236, 350] width 336 height 67
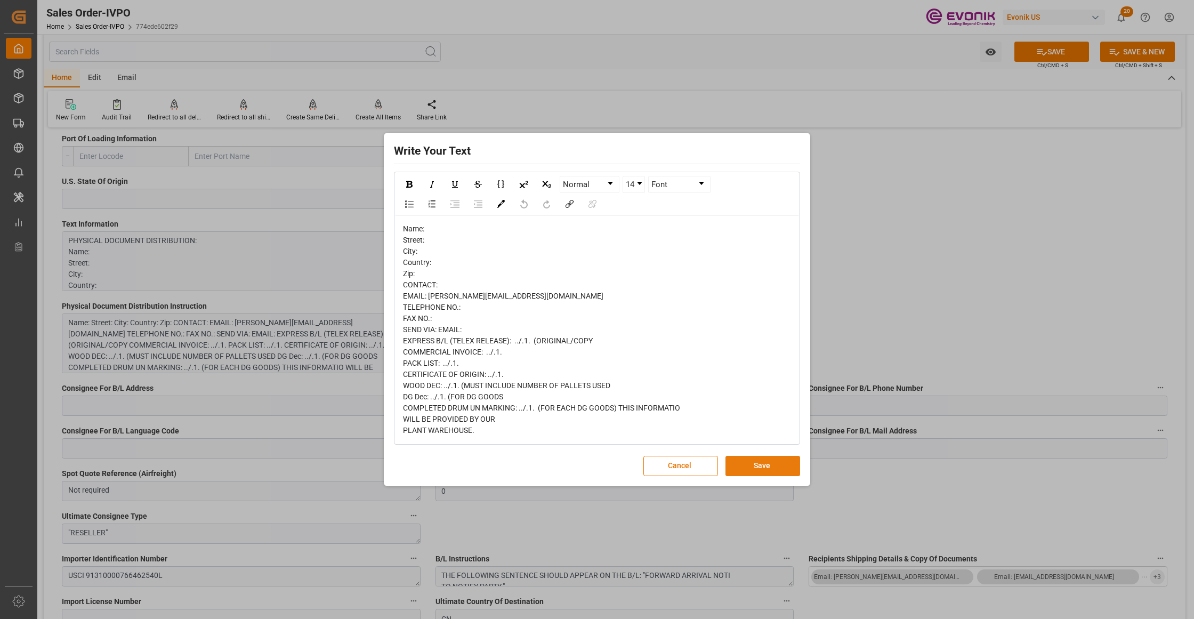
click at [761, 465] on button "Save" at bounding box center [762, 466] width 75 height 20
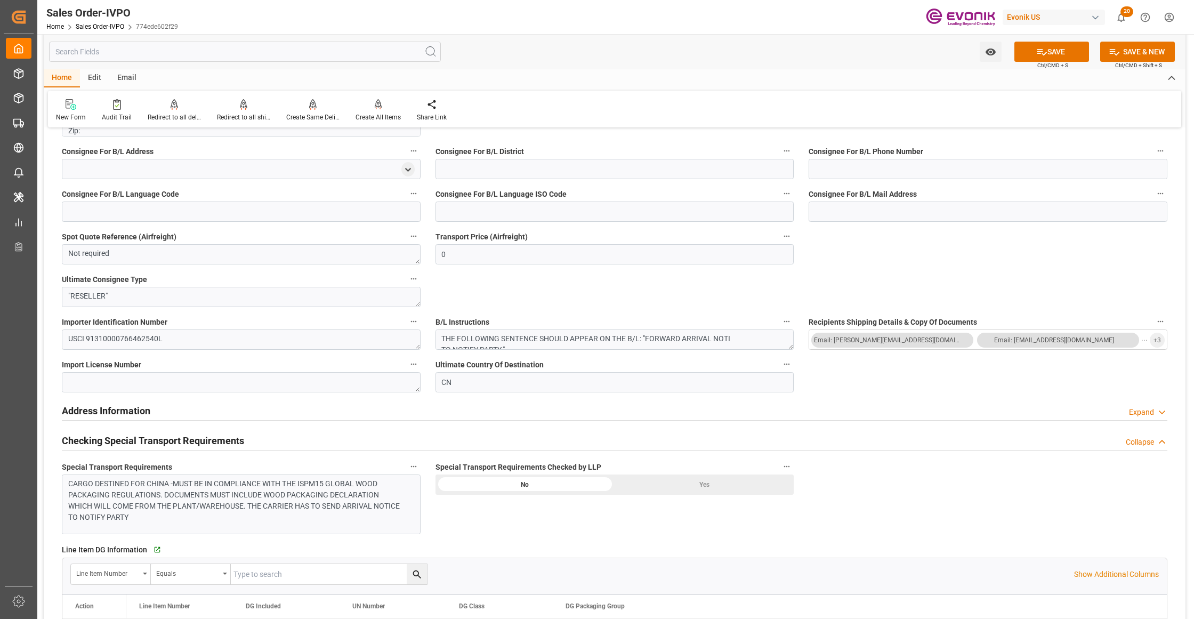
scroll to position [1184, 0]
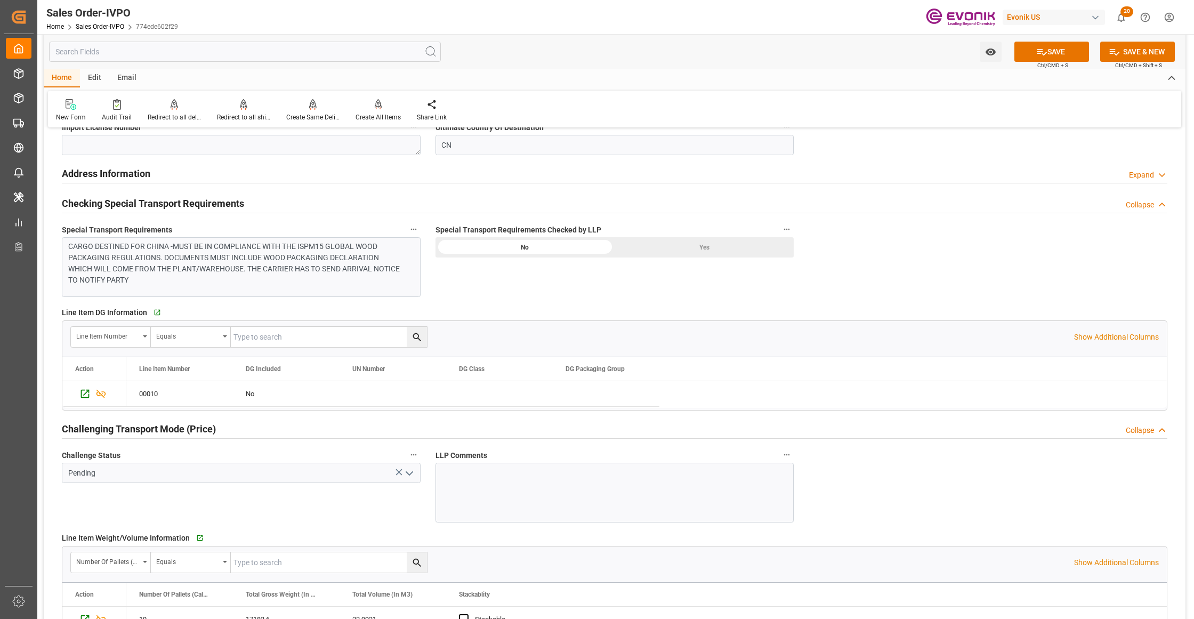
click at [371, 259] on div "CARGO DESTINED FOR CHINA -MUST BE IN COMPLIANCE WITH THE ISPM15 GLOBAL WOOD PAC…" at bounding box center [236, 263] width 336 height 45
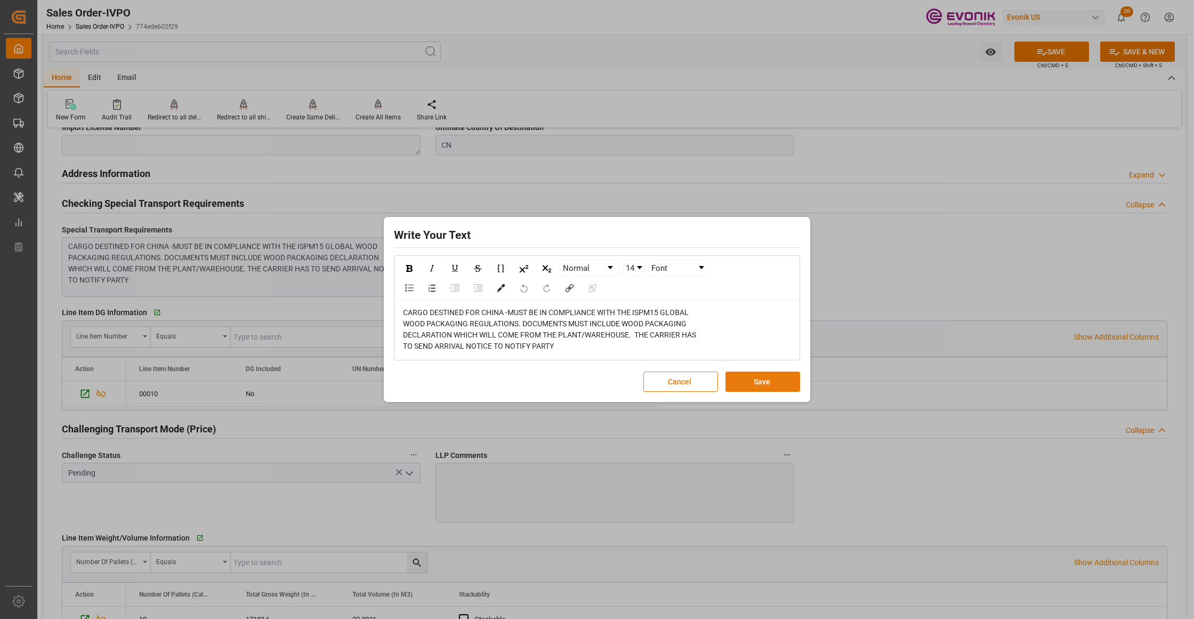
click at [748, 390] on button "Save" at bounding box center [762, 382] width 75 height 20
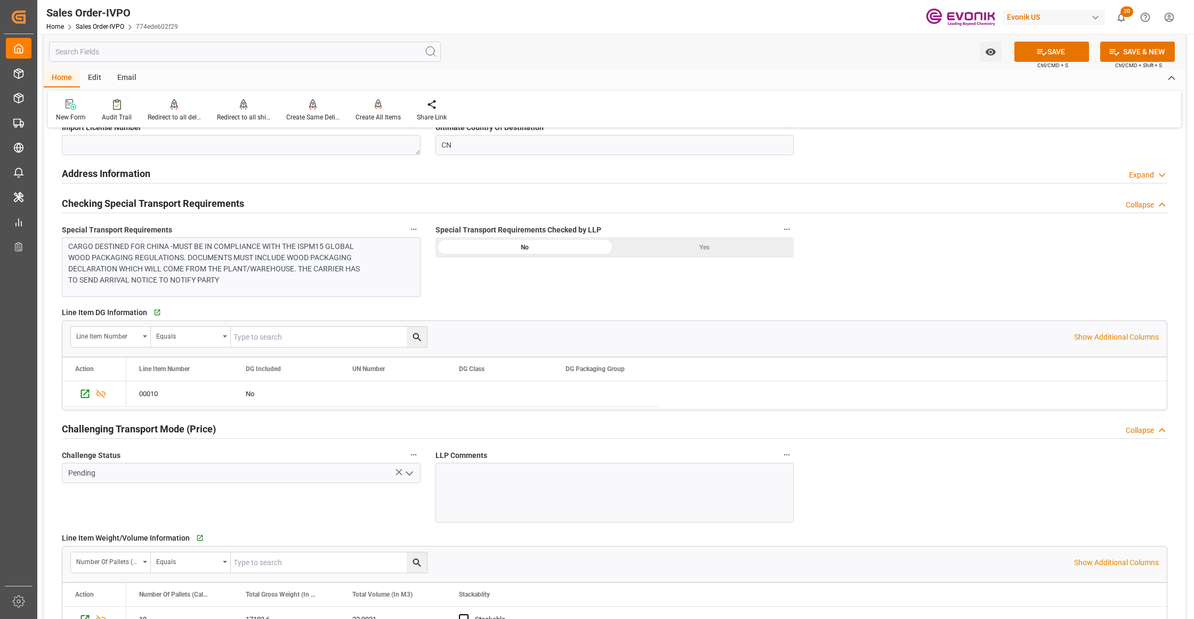
click at [695, 251] on div "Yes" at bounding box center [704, 247] width 179 height 20
click at [346, 277] on p "CARGO DESTINED FOR CHINA -MUST BE IN COMPLIANCE WITH THE ISPM15 GLOBAL WOOD PAC…" at bounding box center [236, 263] width 336 height 45
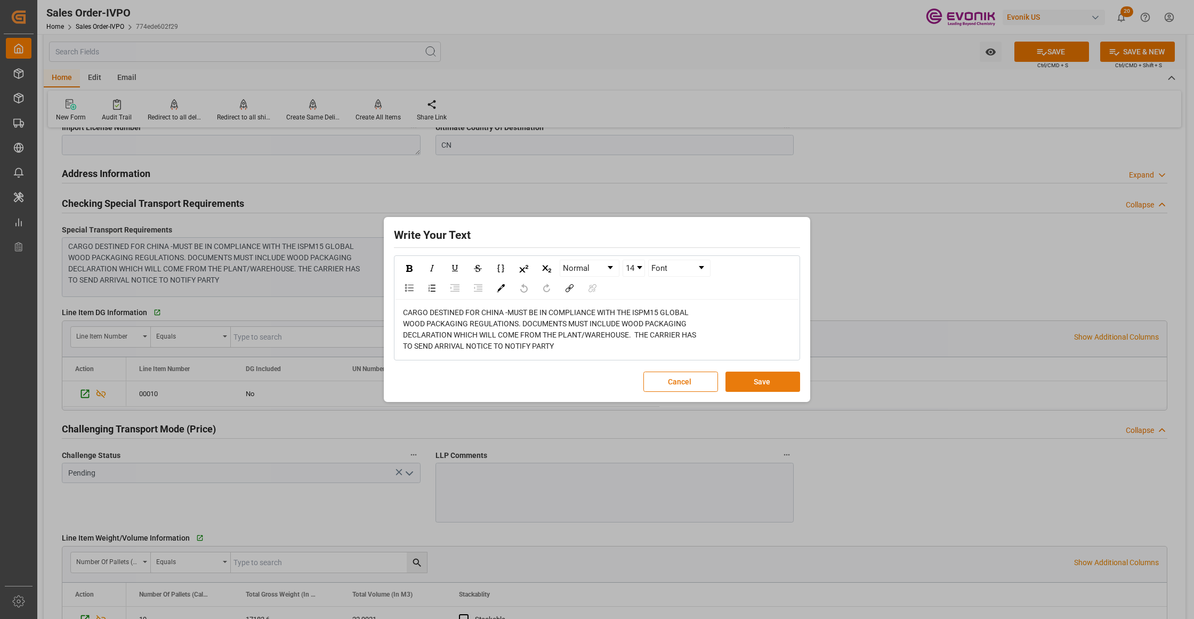
click at [765, 382] on button "Save" at bounding box center [762, 382] width 75 height 20
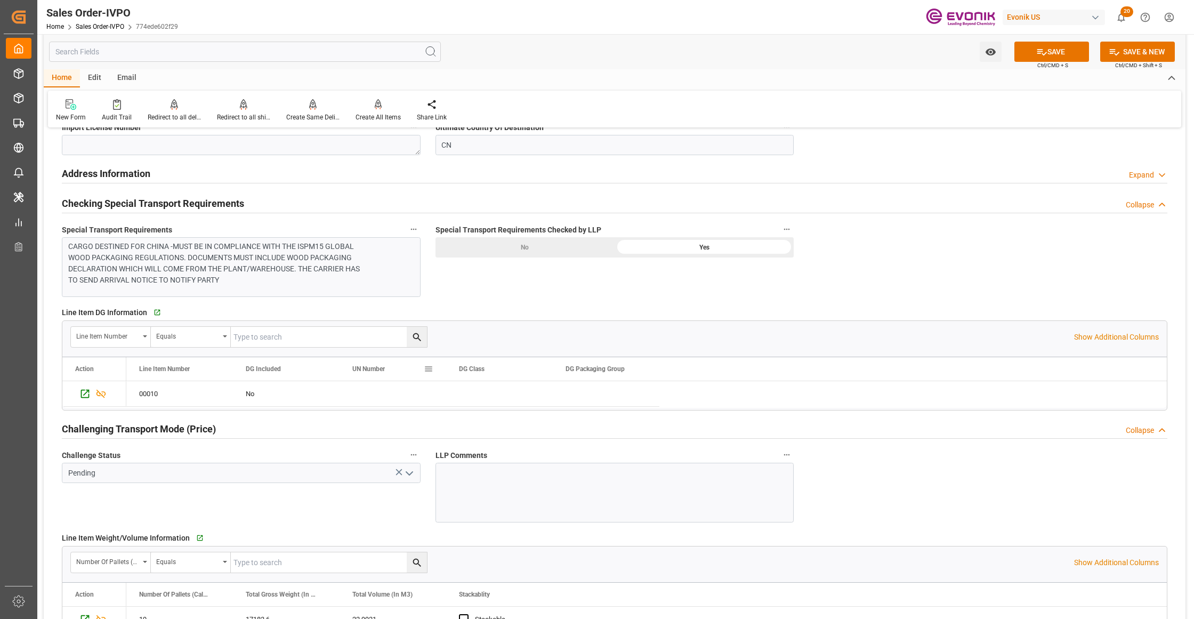
scroll to position [1421, 0]
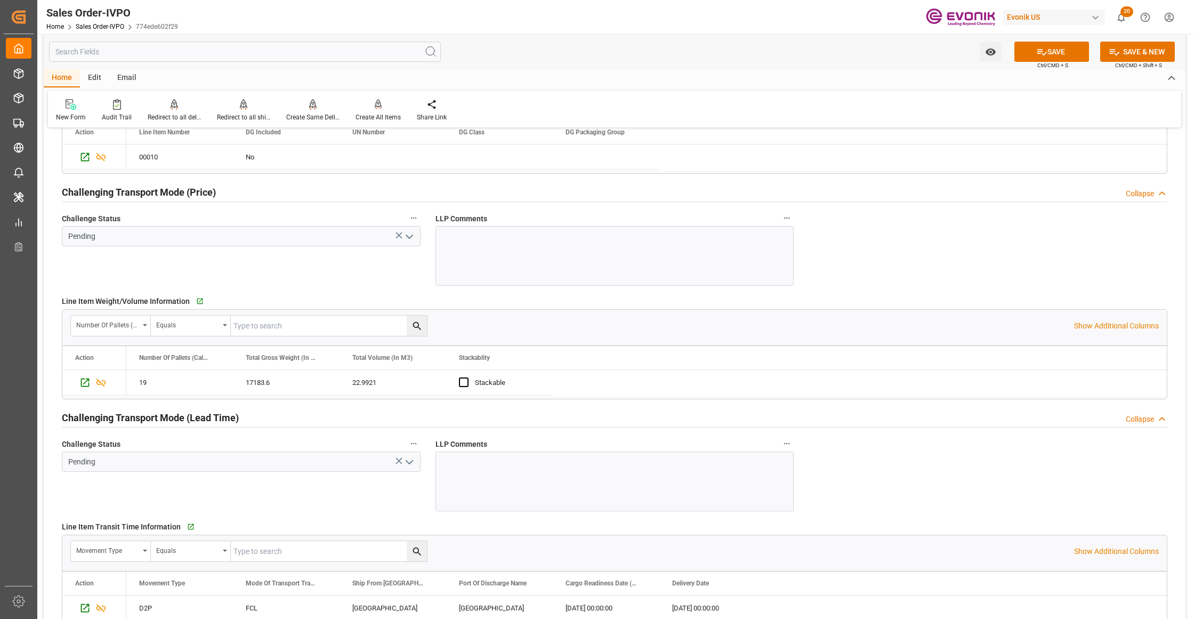
click at [410, 238] on polyline "open menu" at bounding box center [409, 236] width 6 height 3
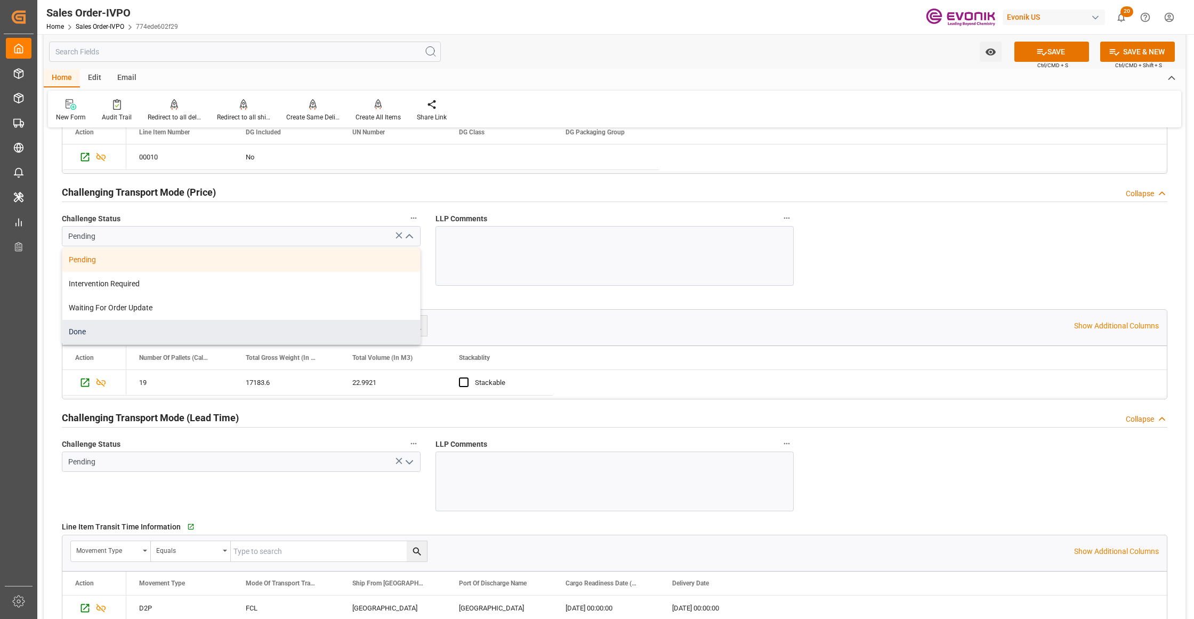
click at [219, 336] on div "Done" at bounding box center [241, 332] width 358 height 24
type input "Done"
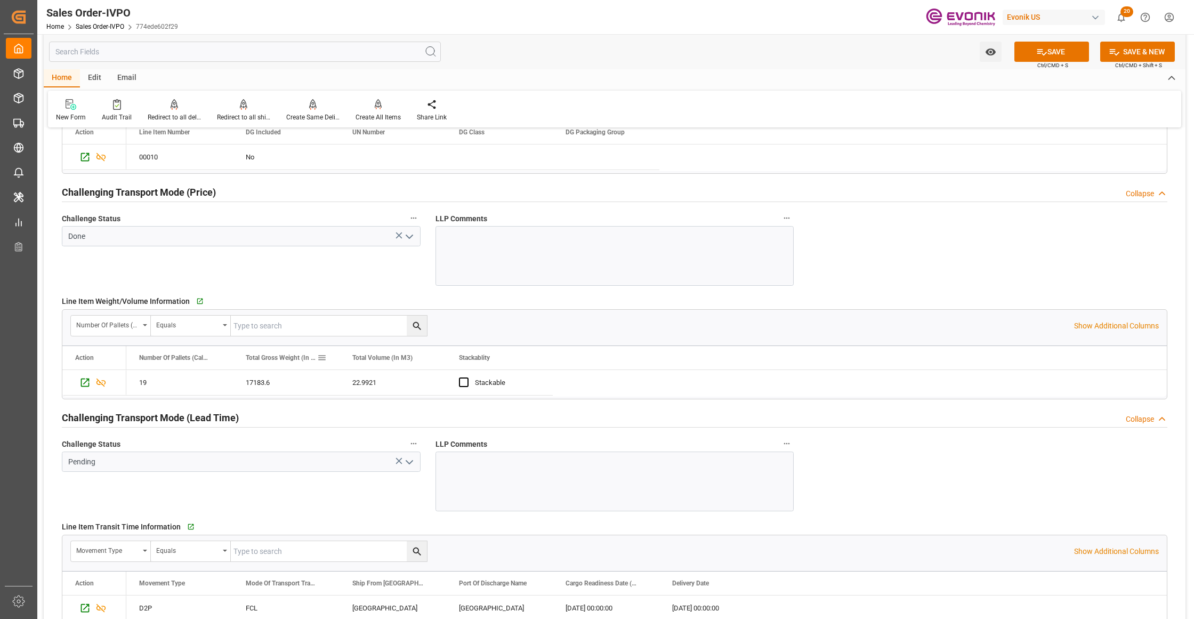
scroll to position [1658, 0]
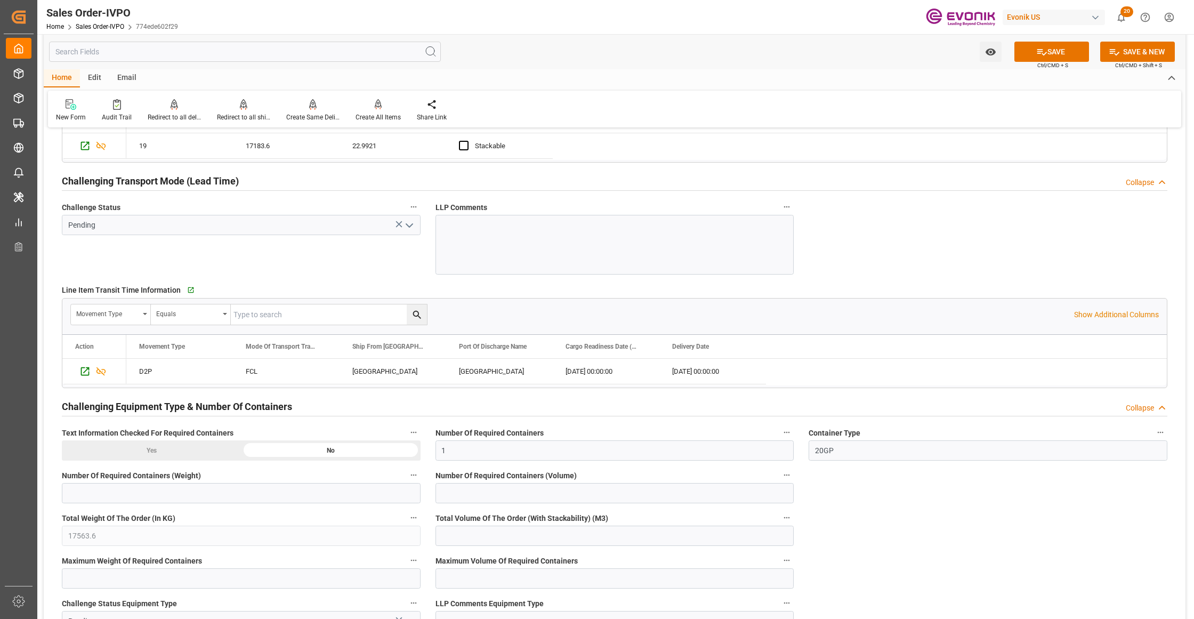
click at [407, 227] on icon "open menu" at bounding box center [409, 225] width 13 height 13
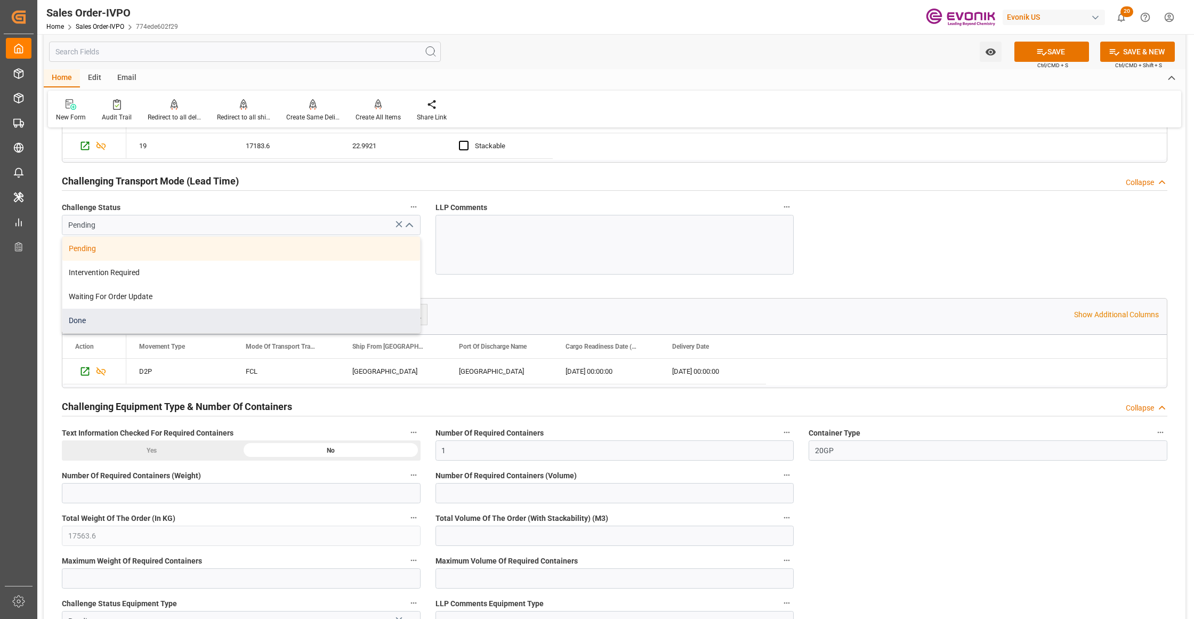
click at [185, 317] on div "Done" at bounding box center [241, 321] width 358 height 24
type input "Done"
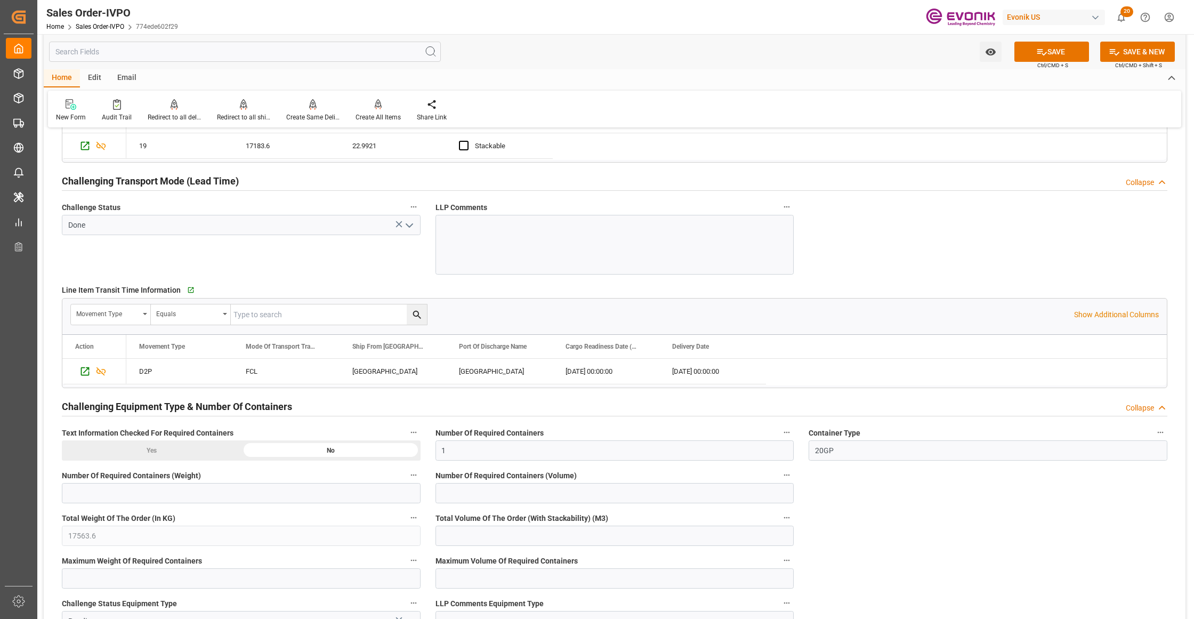
scroll to position [1895, 0]
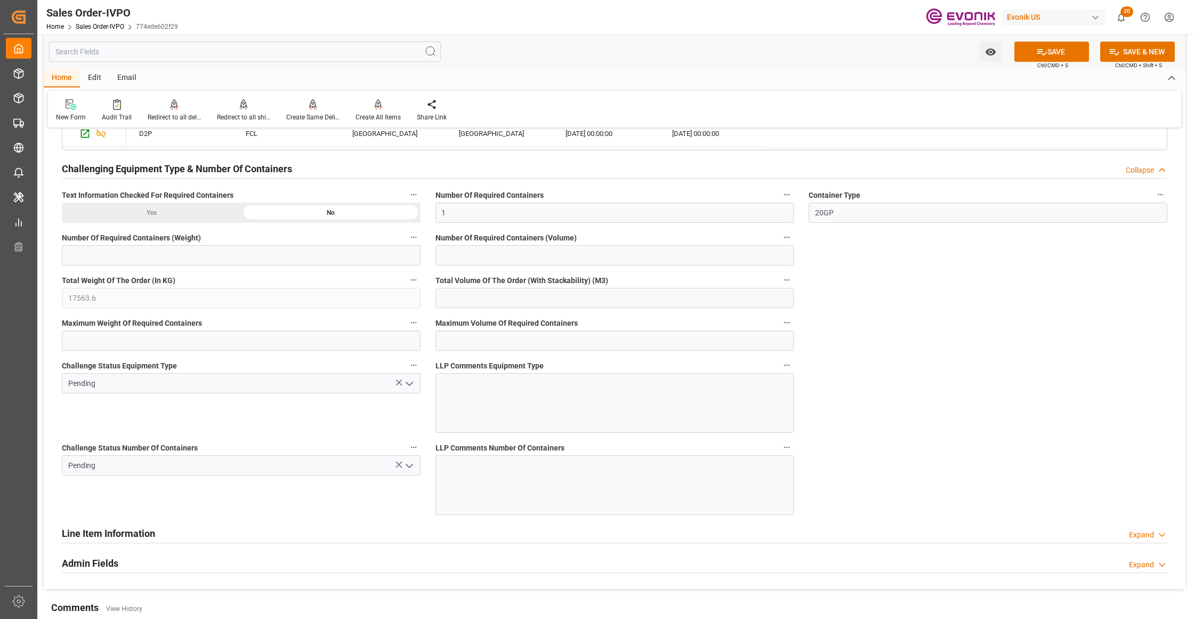
click at [409, 388] on icon "open menu" at bounding box center [409, 383] width 13 height 13
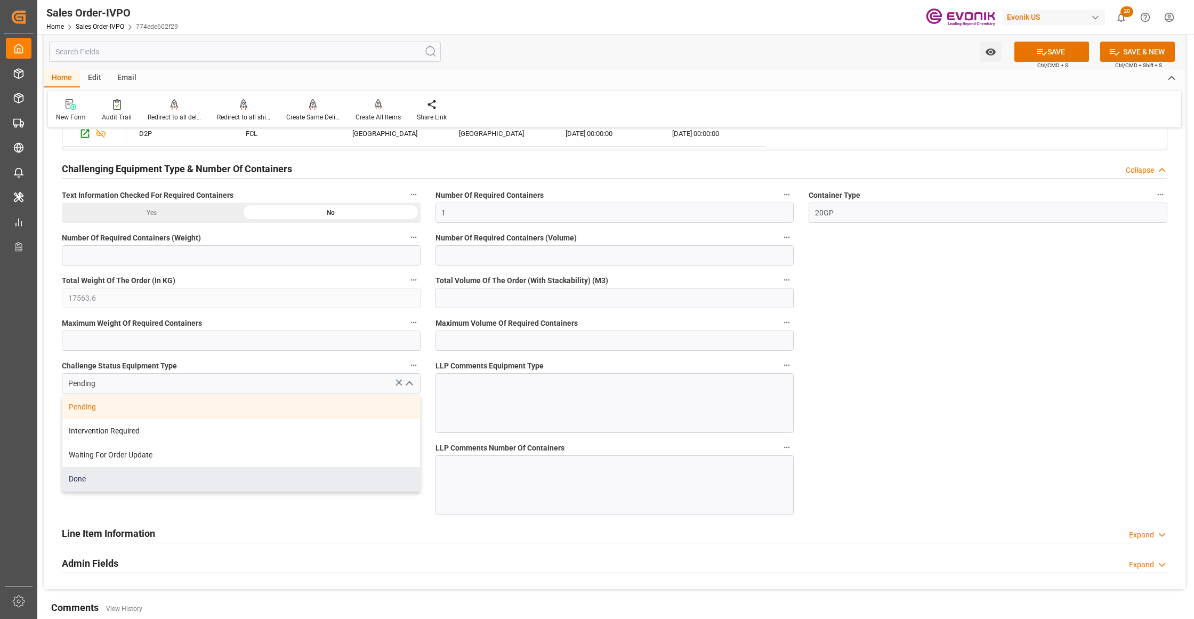
click at [155, 480] on div "Done" at bounding box center [241, 479] width 358 height 24
type input "Done"
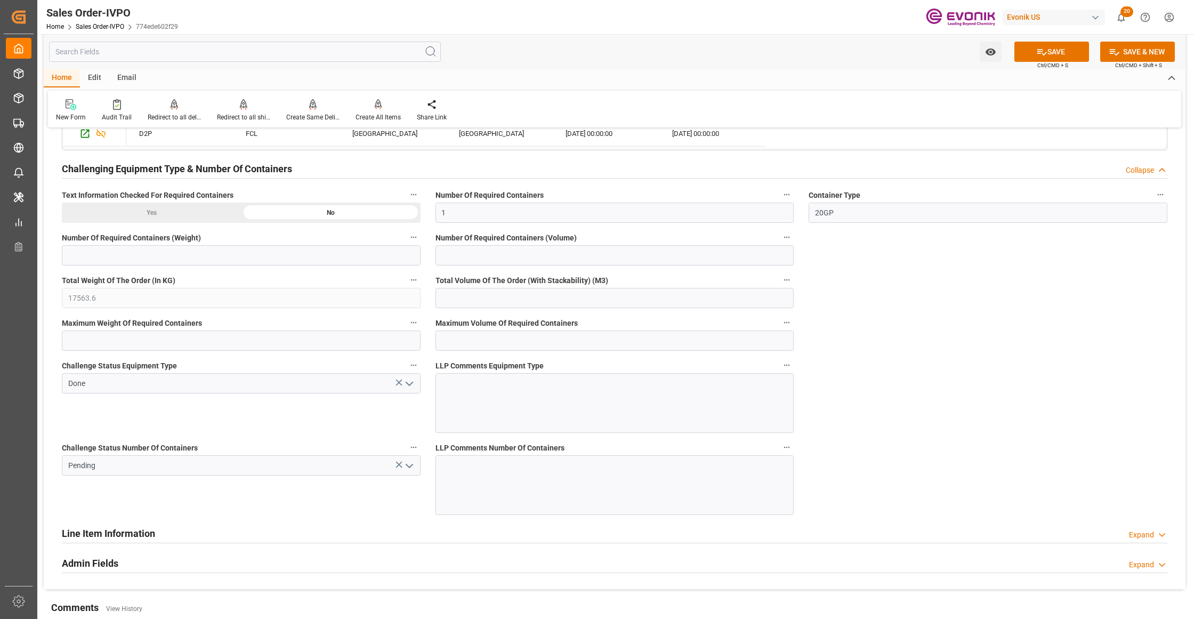
click at [410, 467] on icon "open menu" at bounding box center [409, 465] width 13 height 13
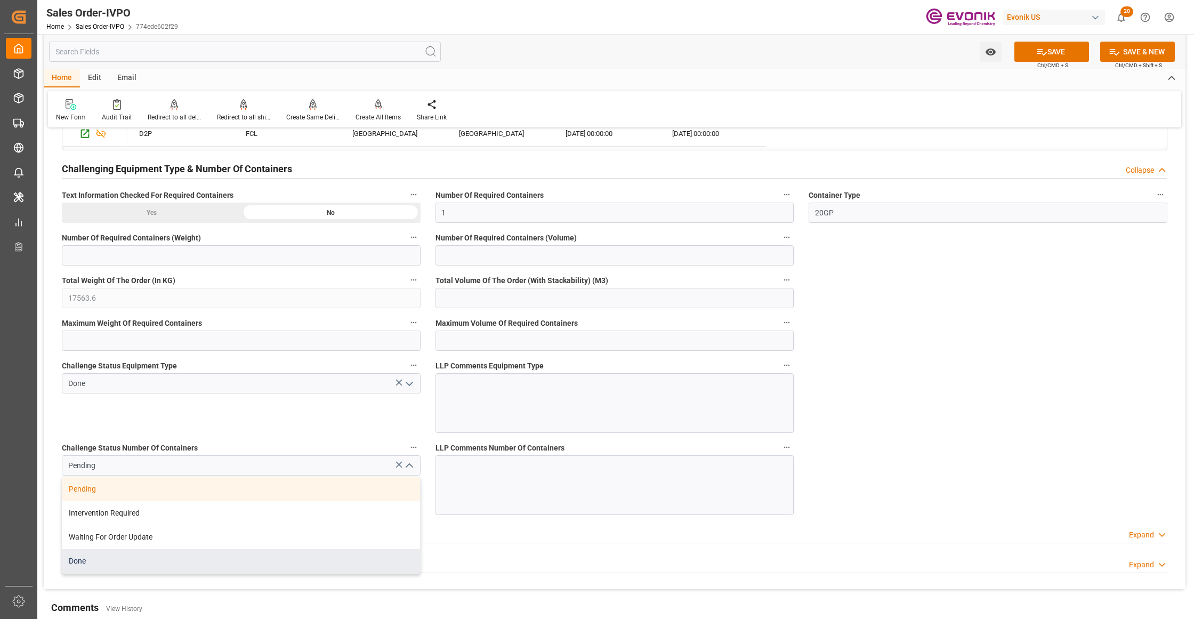
click at [129, 559] on div "Done" at bounding box center [241, 561] width 358 height 24
type input "Done"
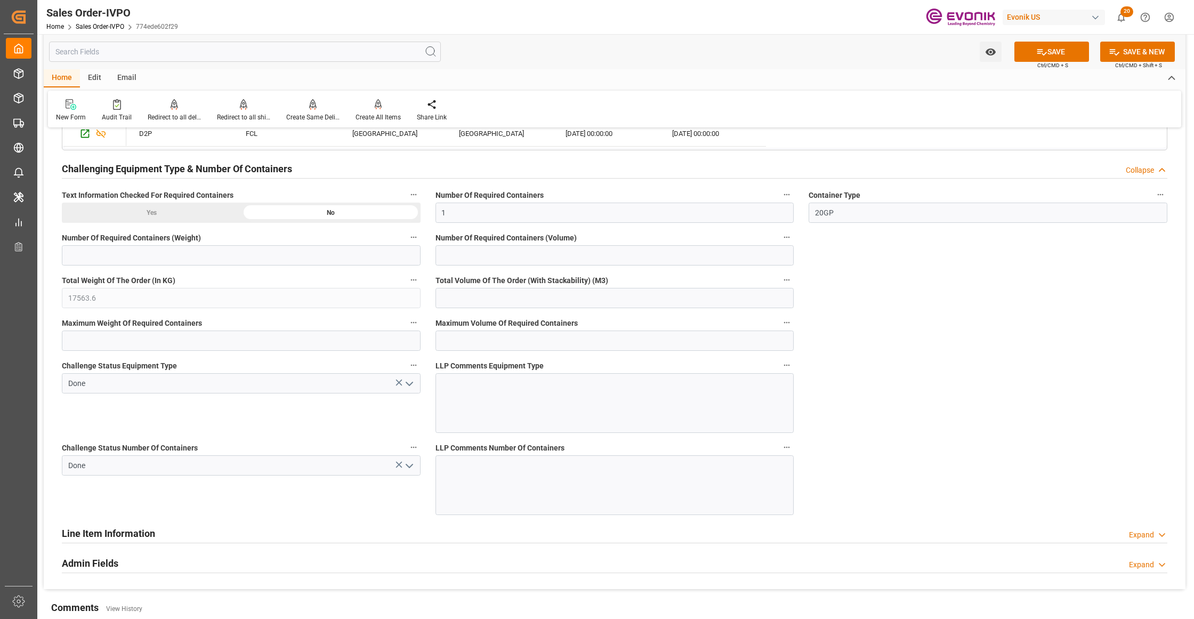
click at [1054, 48] on button "SAVE" at bounding box center [1051, 52] width 75 height 20
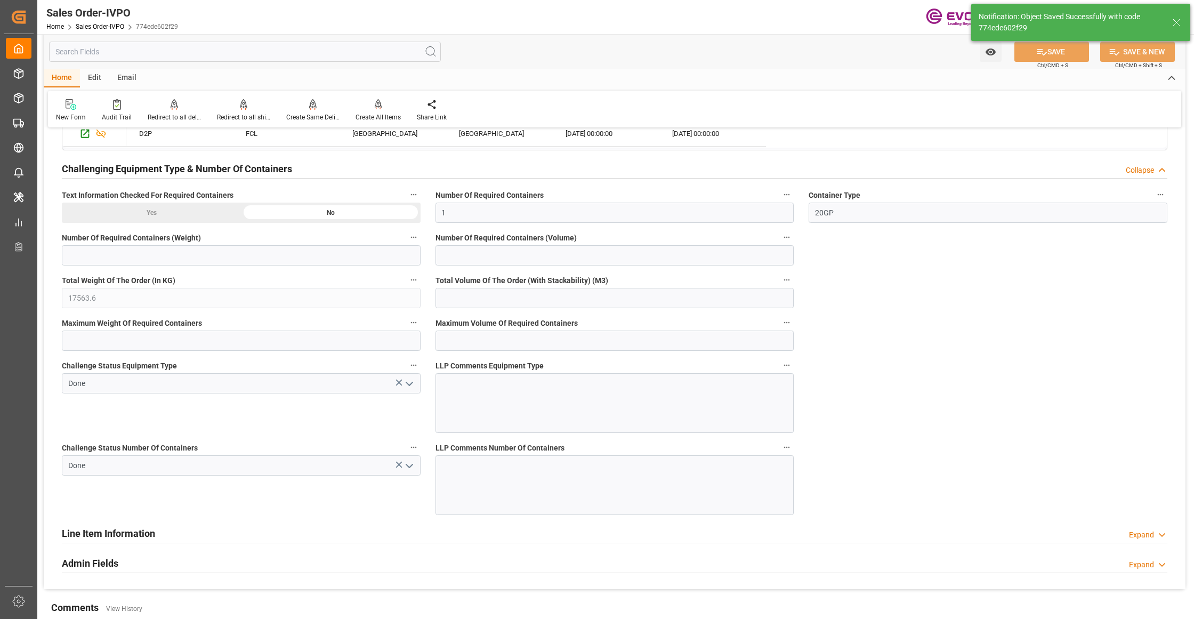
type input "No"
type input "2"
type input "1"
type input "22.9921"
type input "17000"
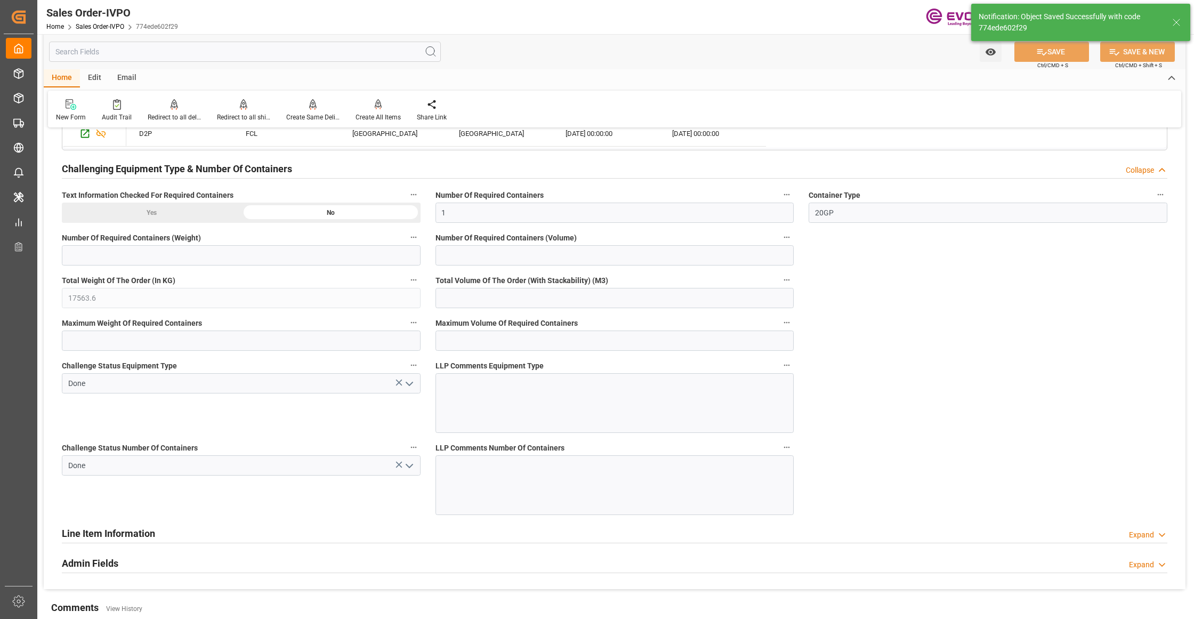
type input "30"
type input "11.09.2025 02:20"
click at [382, 104] on div at bounding box center [378, 104] width 45 height 11
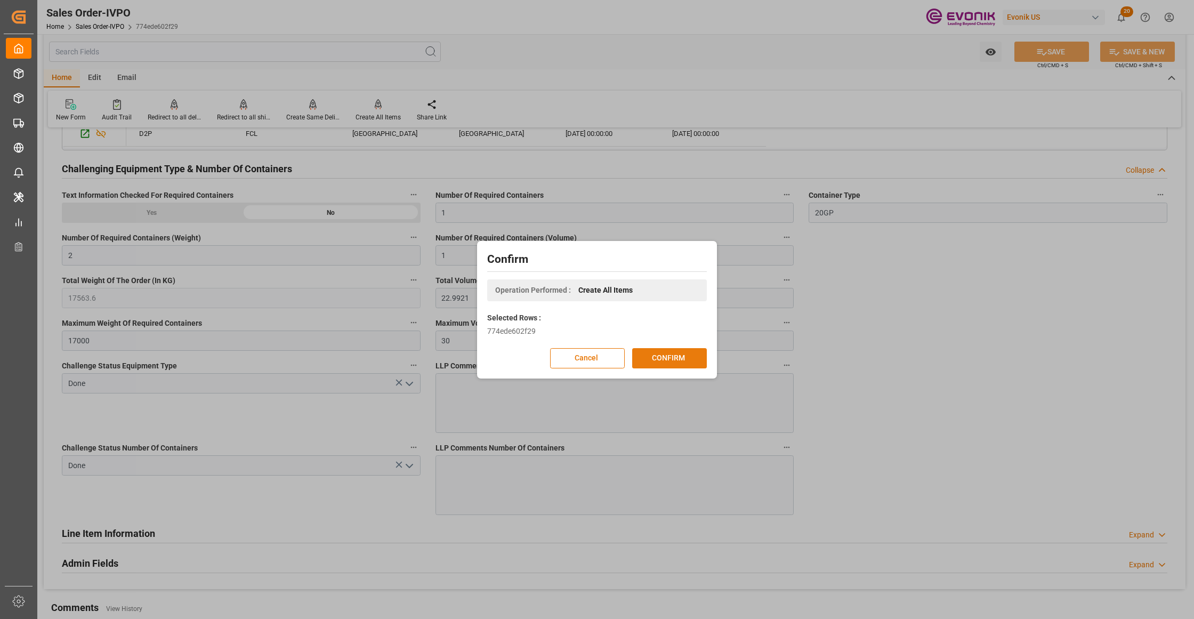
click at [653, 365] on button "CONFIRM" at bounding box center [669, 358] width 75 height 20
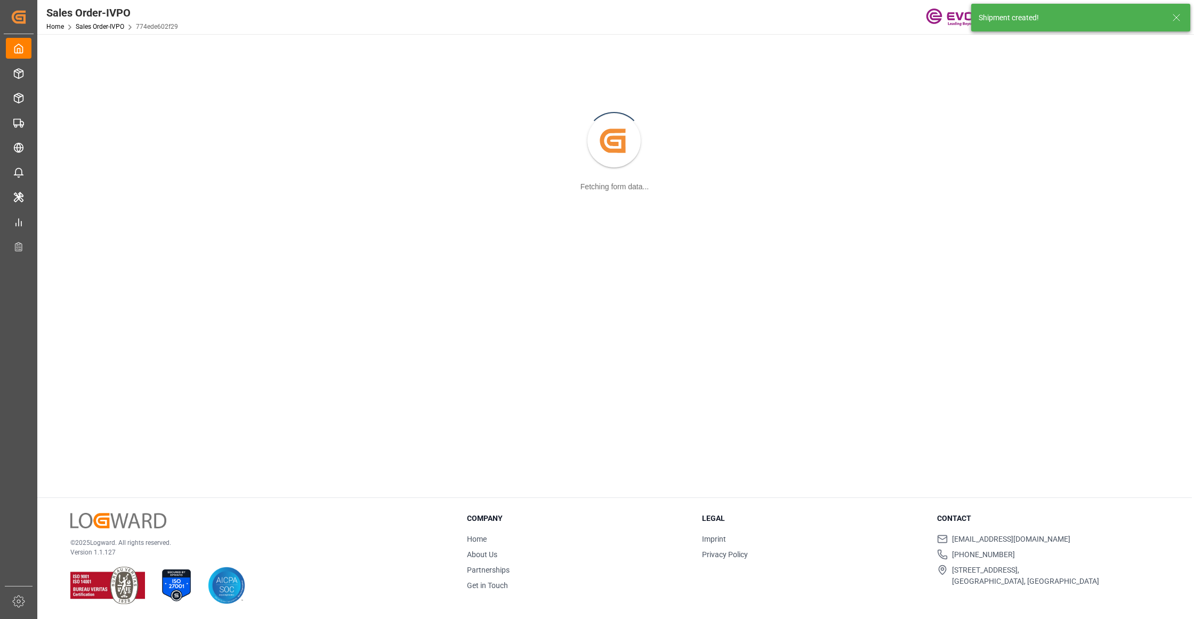
scroll to position [116, 0]
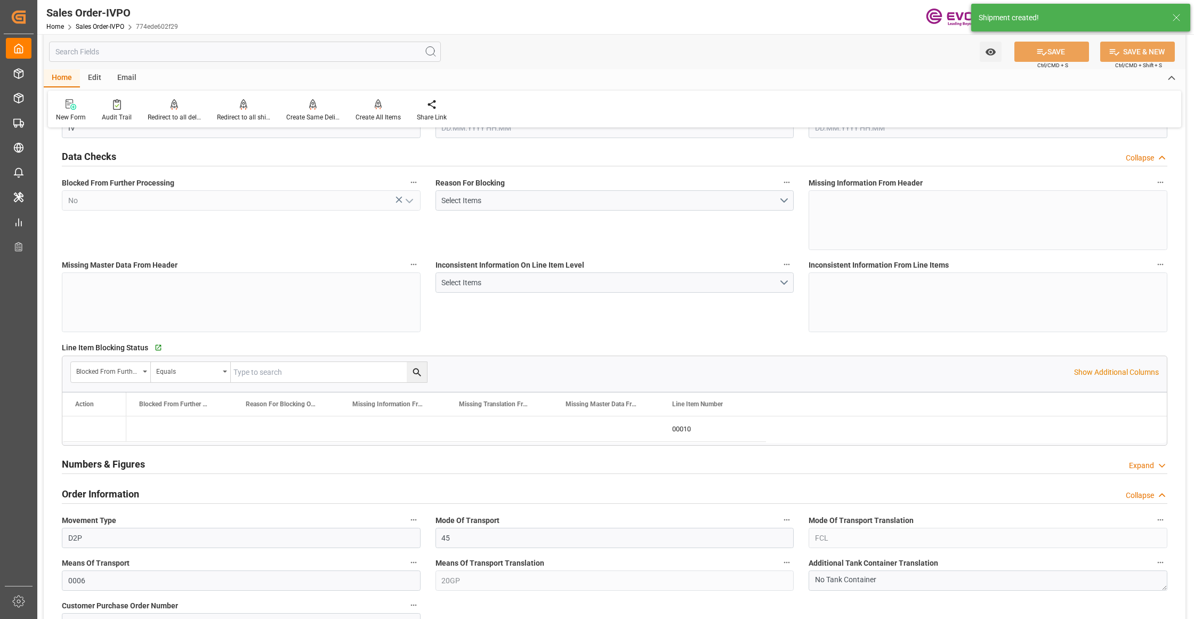
type input "CNSHA"
type input "0"
type input "1"
type input "2"
type input "1"
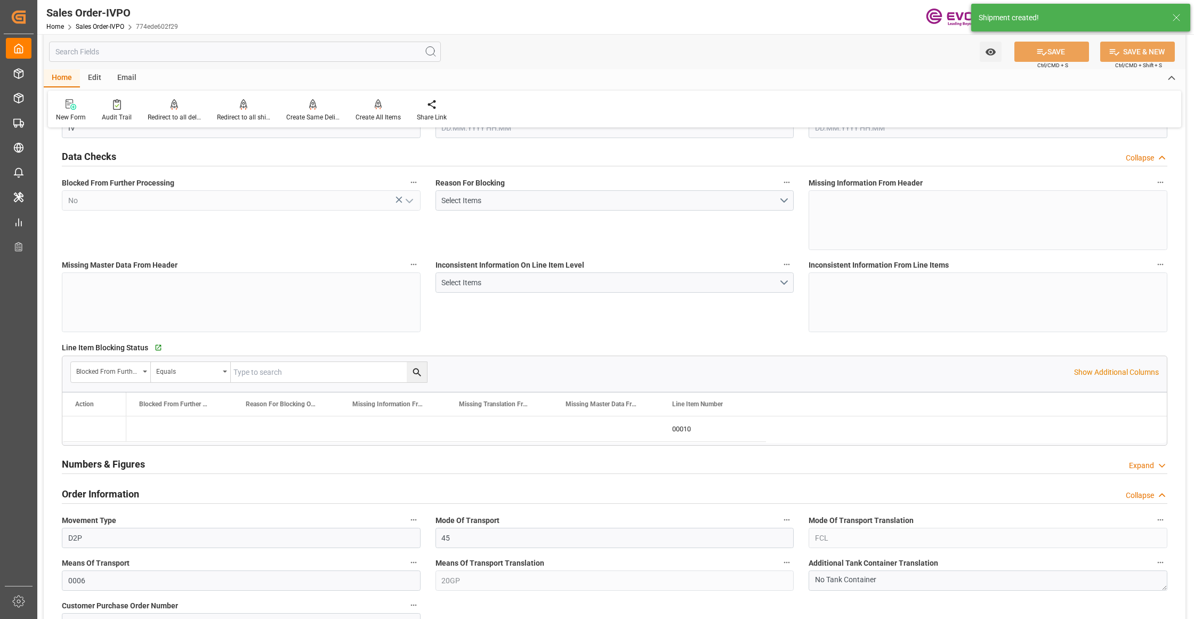
type input "17563.6"
type input "22.9921"
type input "17000"
type input "30"
type input "10.09.2025 18:14"
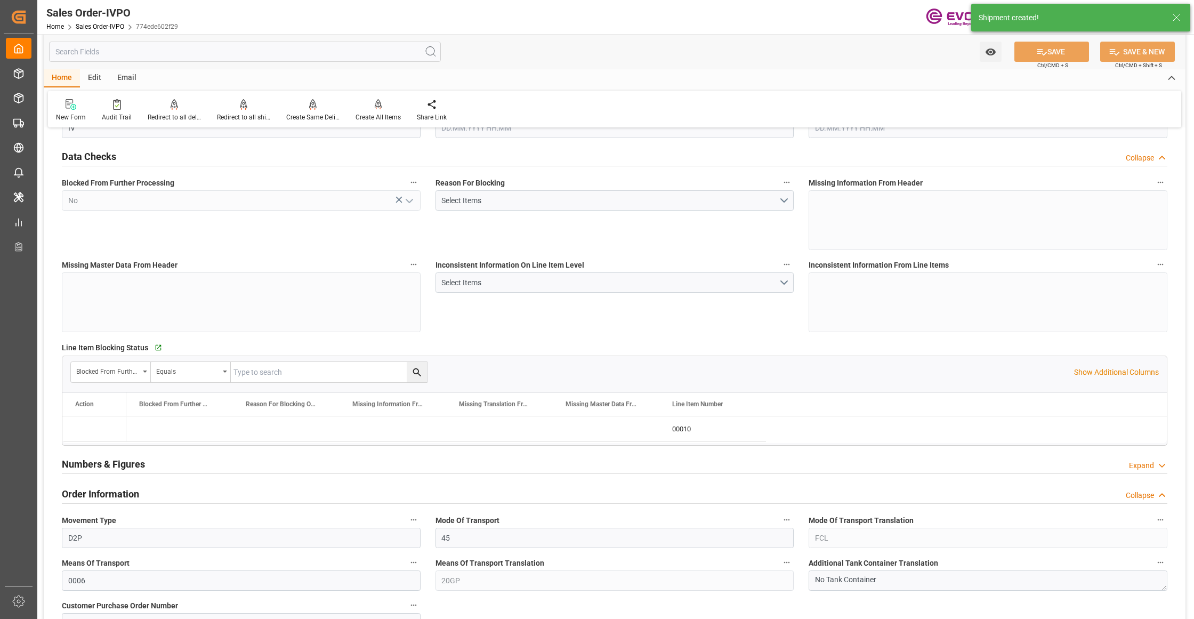
type input "11.09.2025 02:20"
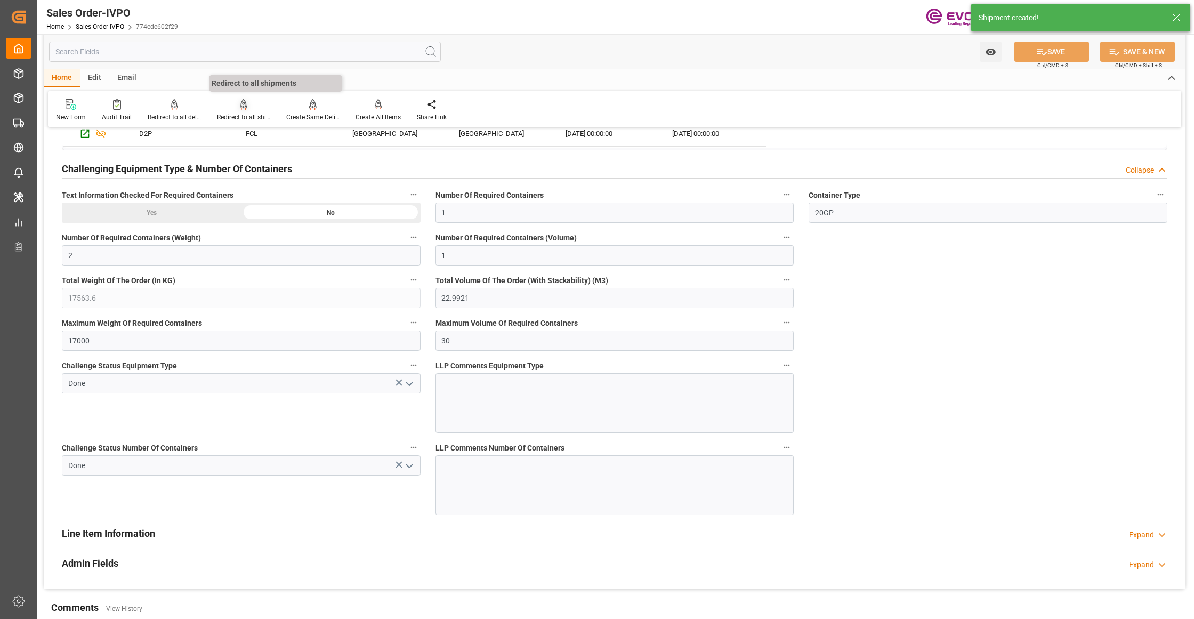
click at [240, 107] on icon at bounding box center [243, 104] width 7 height 11
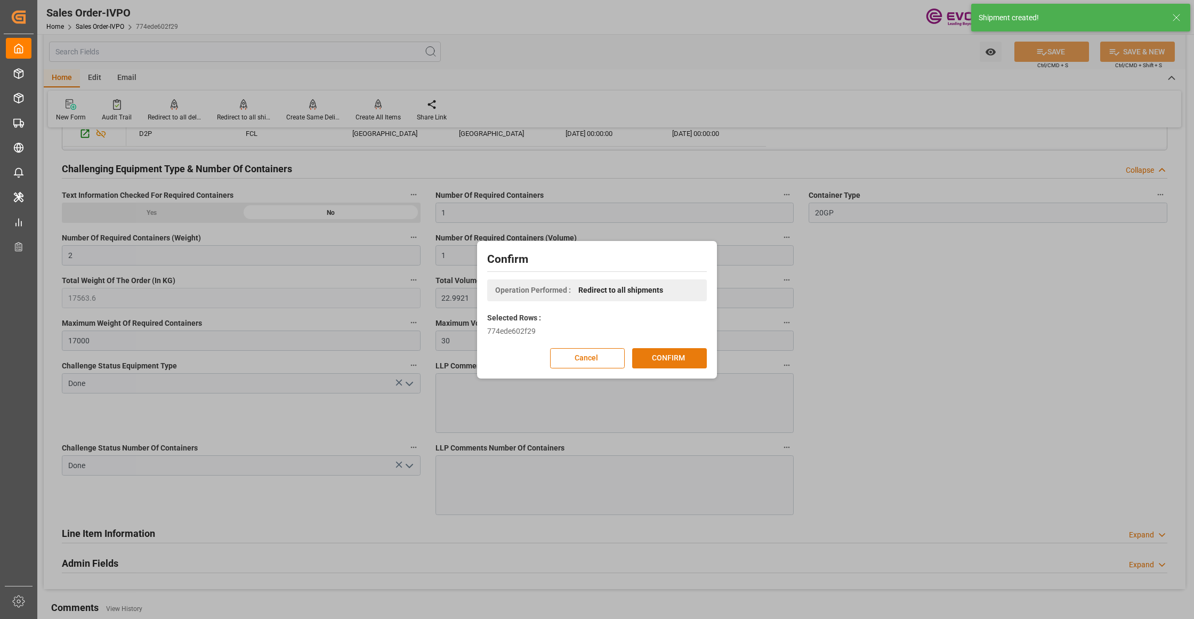
click at [693, 355] on button "CONFIRM" at bounding box center [669, 358] width 75 height 20
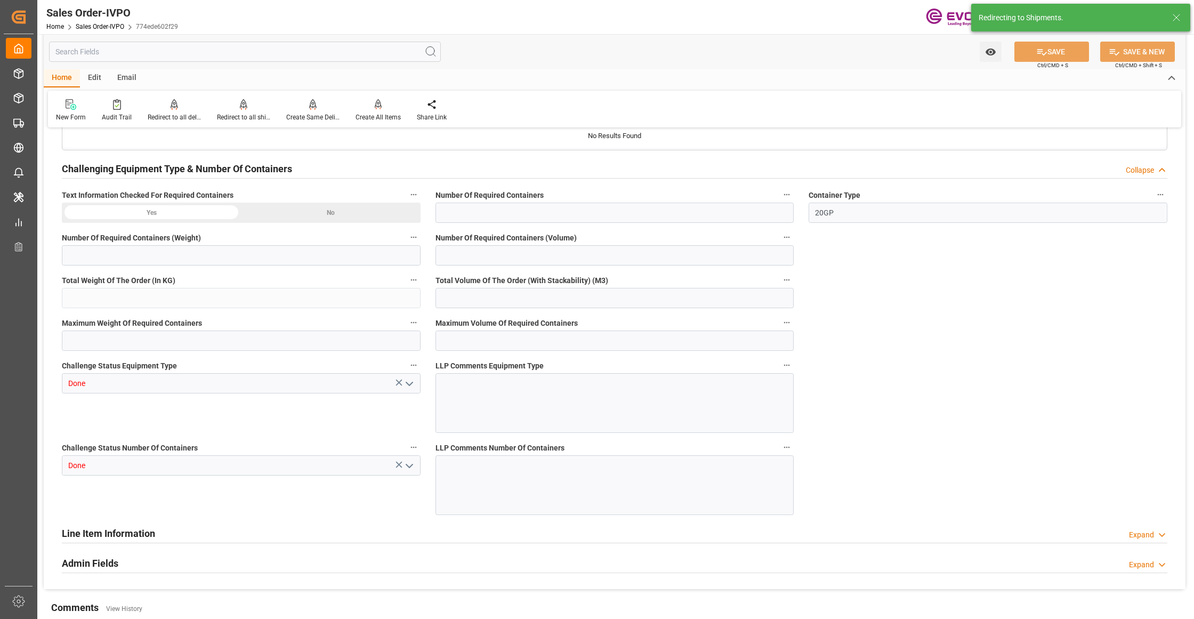
type input "CNSHA"
type input "0"
type input "1"
type input "2"
type input "1"
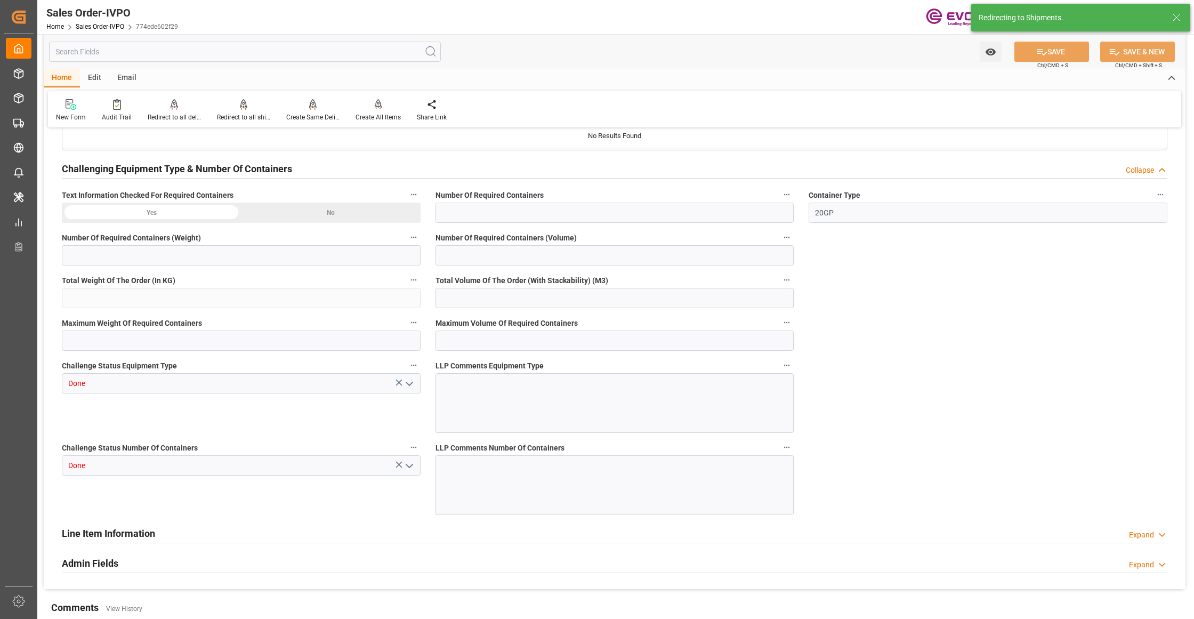
type input "17563.6"
type input "22.9921"
type input "17000"
type input "30"
type input "10.09.2025 18:14"
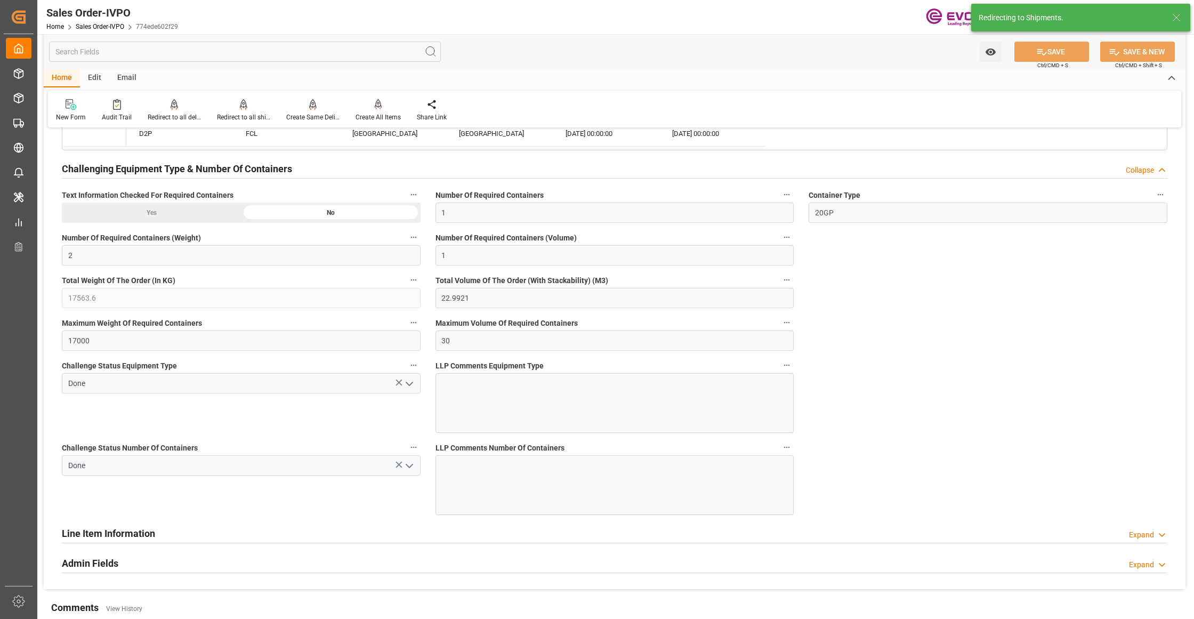
type input "11.09.2025 02:20"
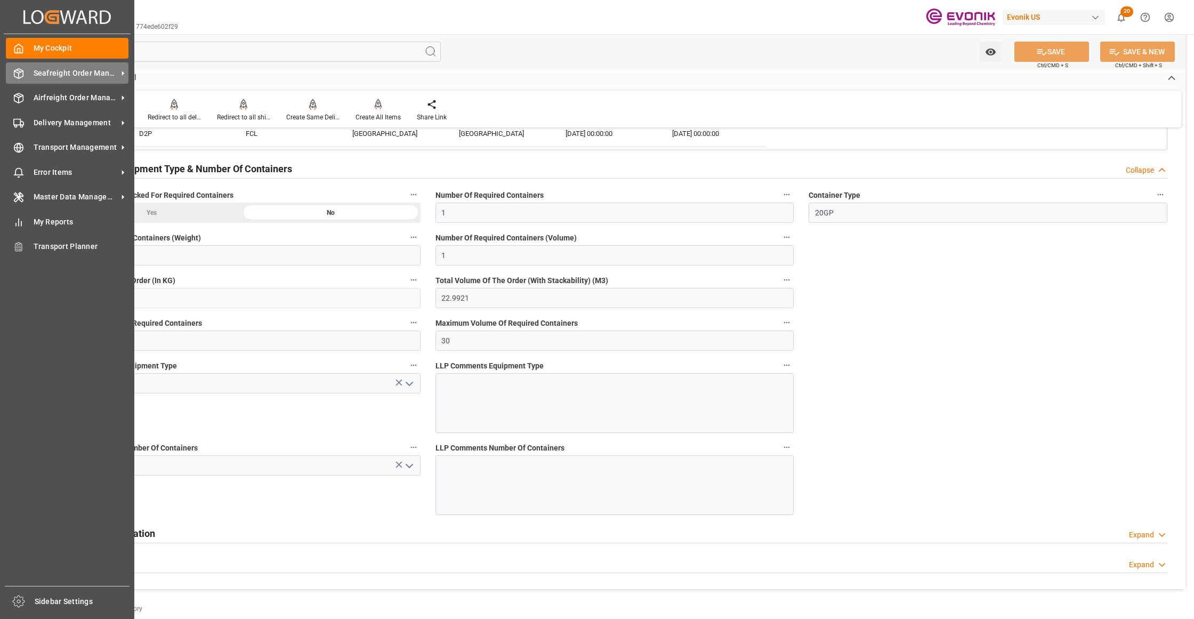
click at [50, 72] on span "Seafreight Order Management" at bounding box center [76, 73] width 84 height 11
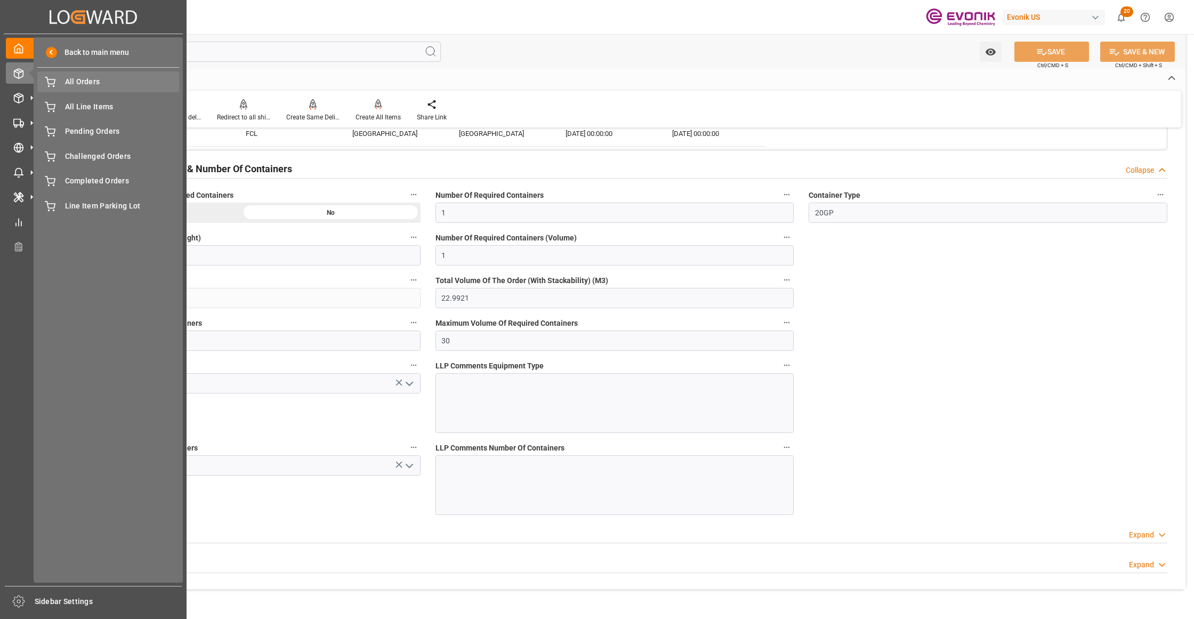
click at [78, 88] on div "All Orders All Orders" at bounding box center [108, 81] width 142 height 21
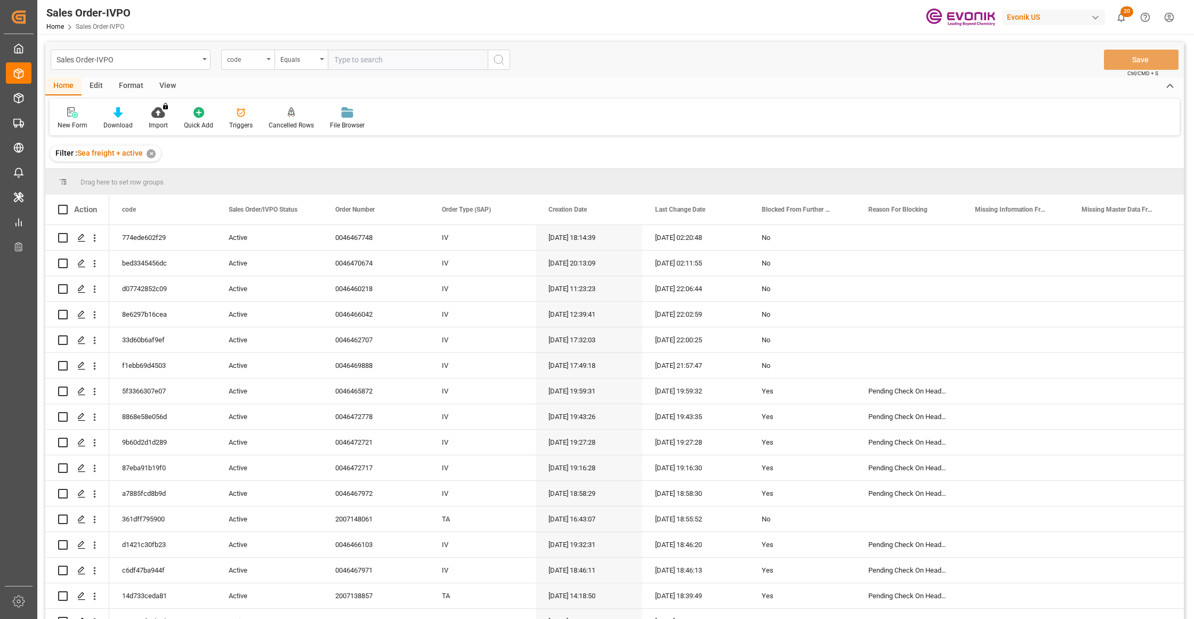
click at [255, 56] on div "code" at bounding box center [245, 58] width 36 height 12
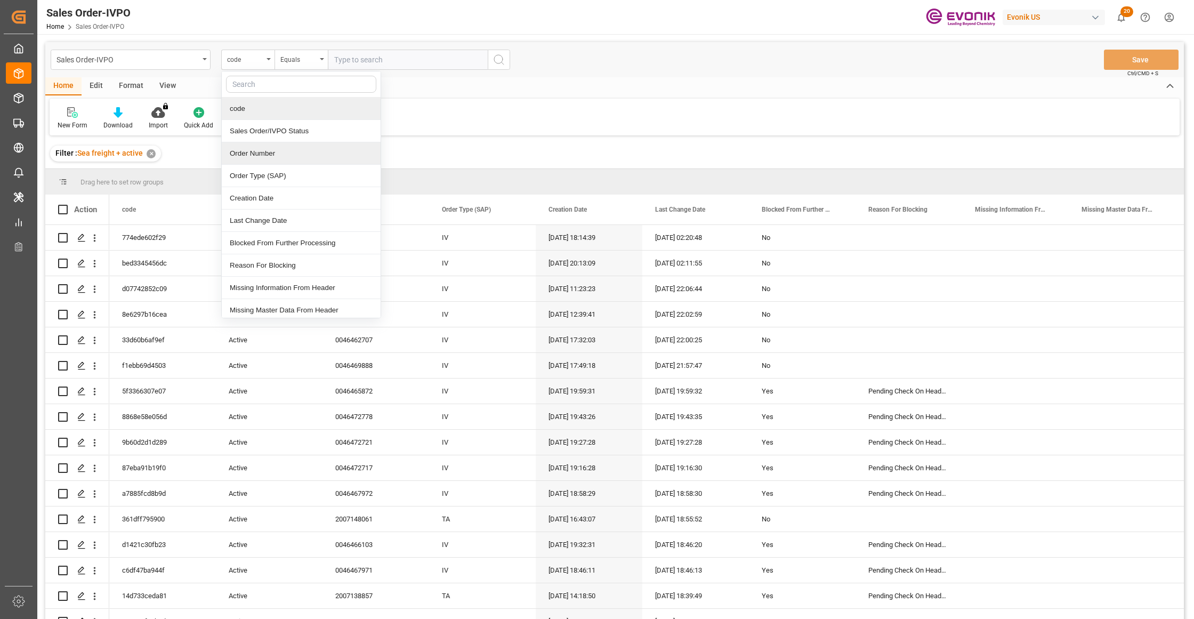
click at [270, 150] on div "Order Number" at bounding box center [301, 153] width 159 height 22
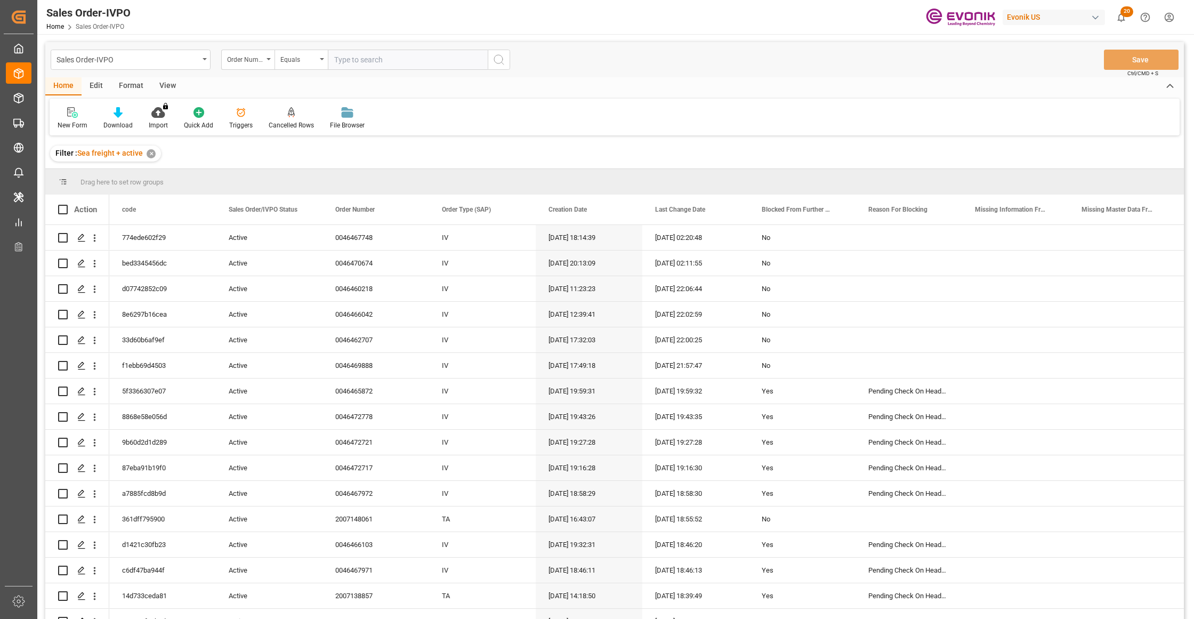
click at [384, 53] on input "text" at bounding box center [408, 60] width 160 height 20
paste input "0046467749"
type input "0046467749"
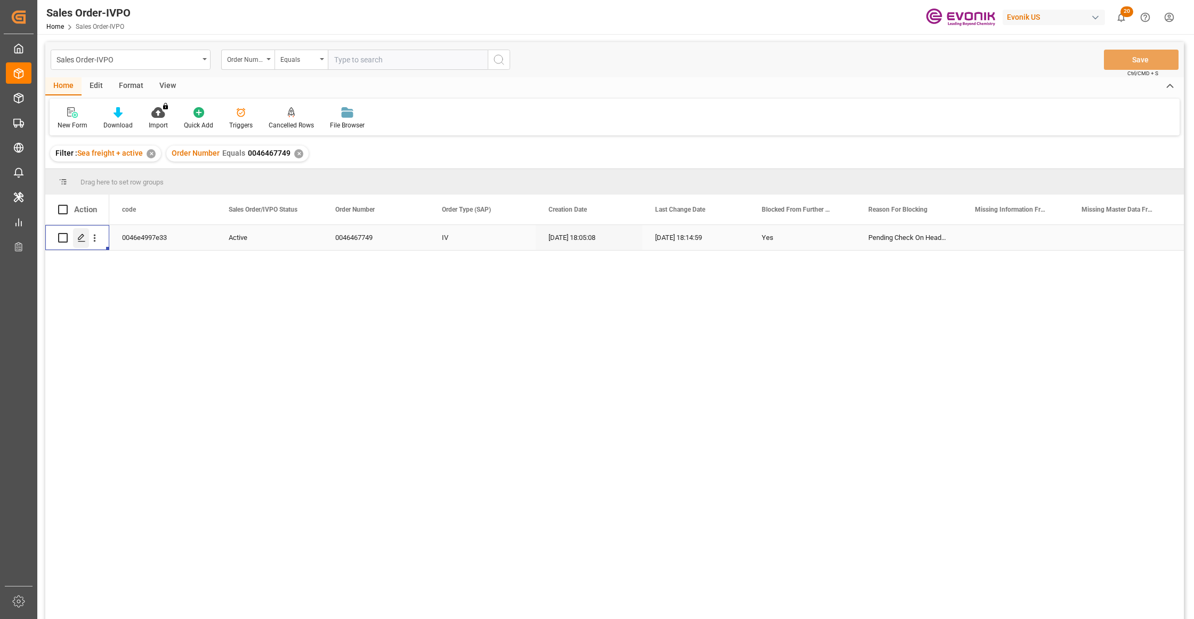
click at [79, 239] on icon "Press SPACE to select this row." at bounding box center [81, 237] width 9 height 9
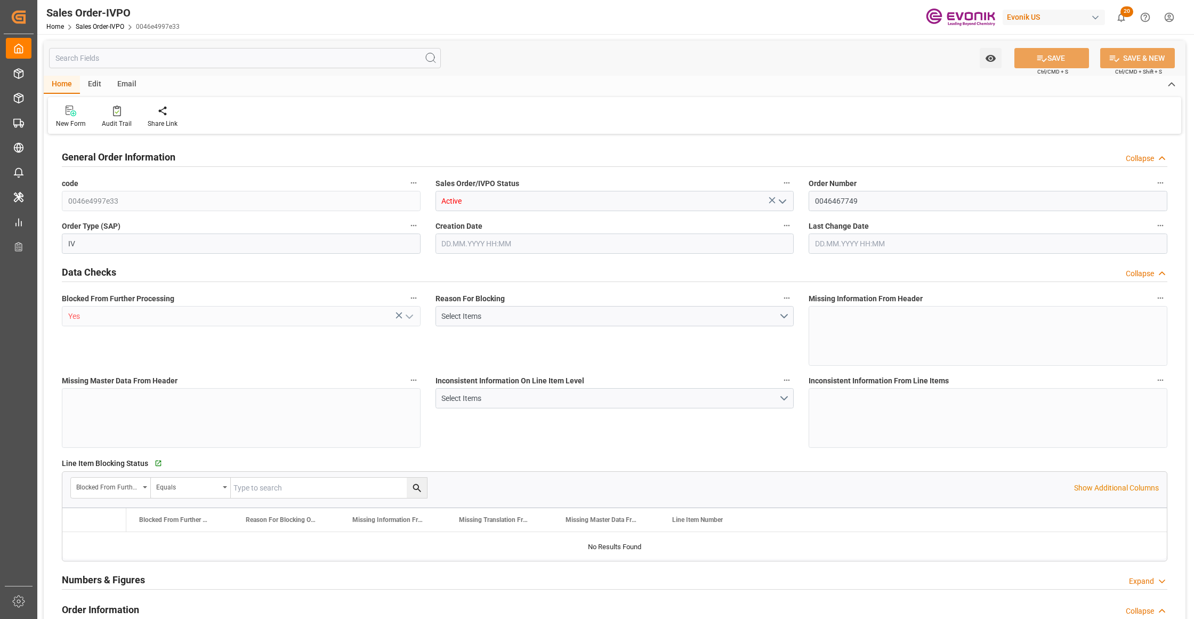
type input "CNSHA"
type input "0"
type input "1"
type input "2"
type input "1"
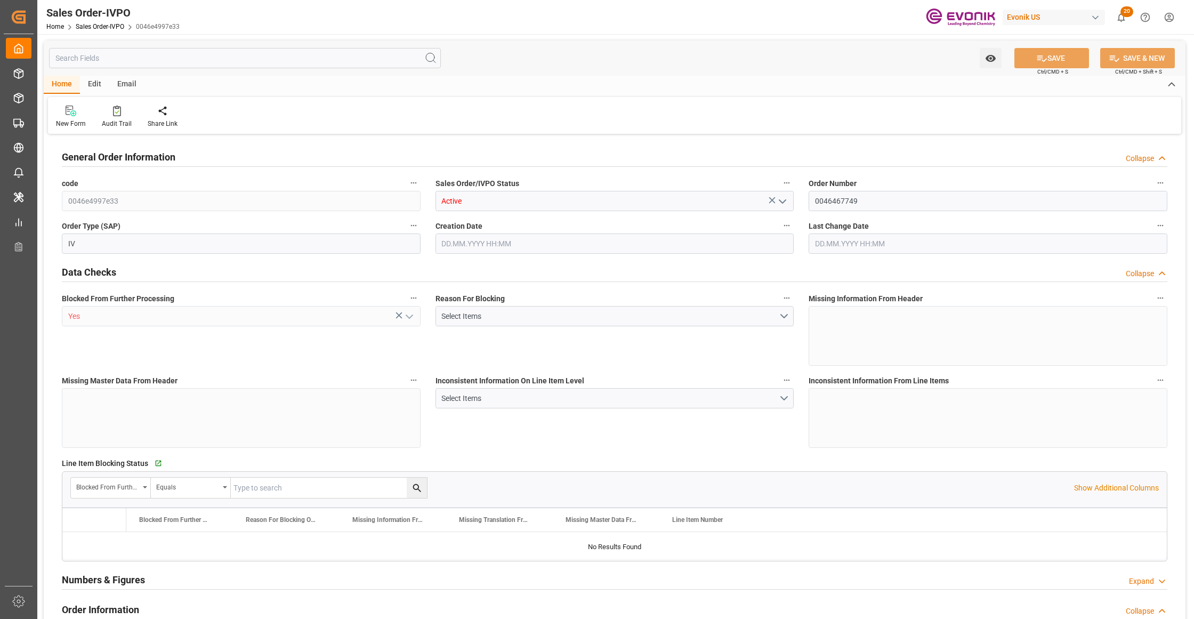
type input "17115.2"
type input "21.7293"
type input "17000"
type input "30"
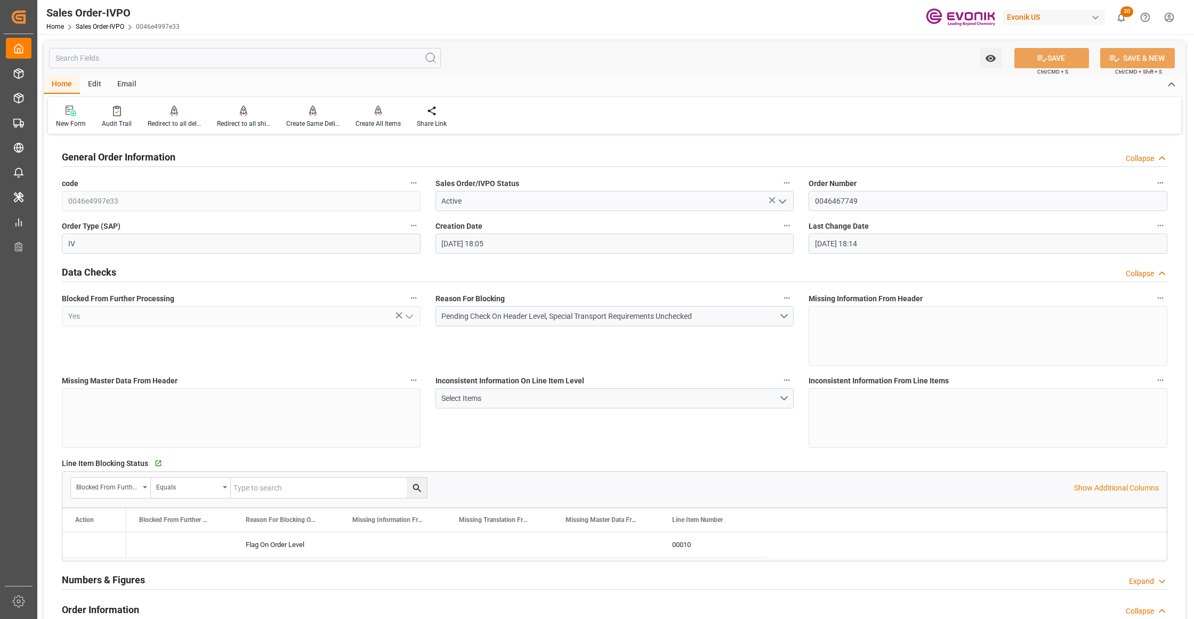
type input "10.09.2025 18:05"
type input "10.09.2025 18:14"
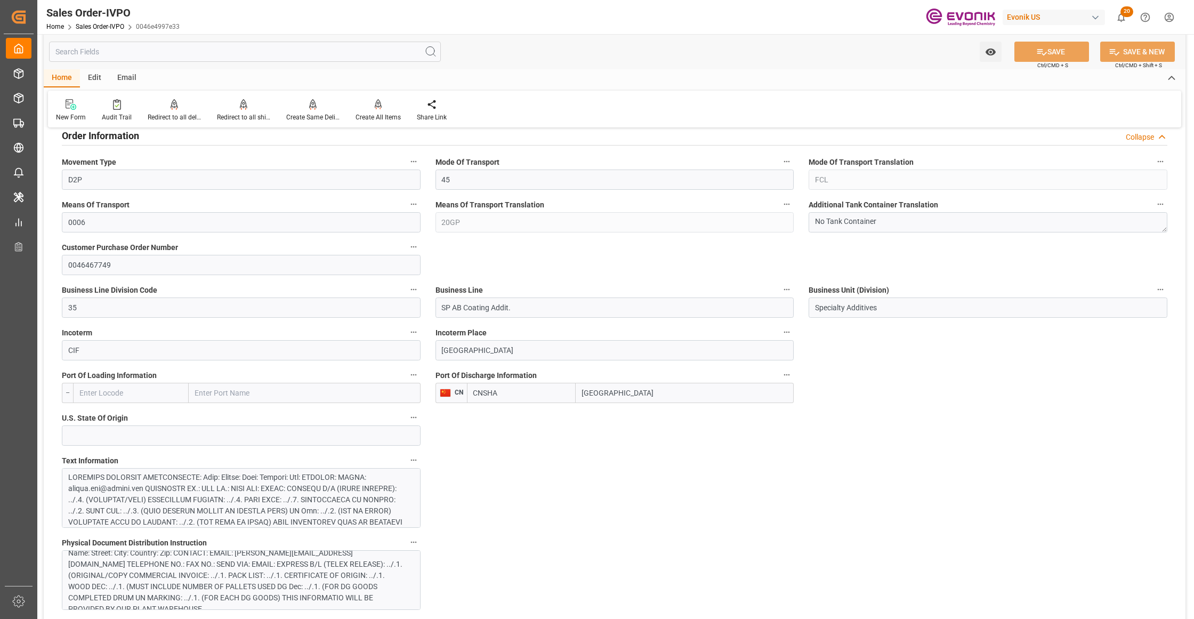
scroll to position [710, 0]
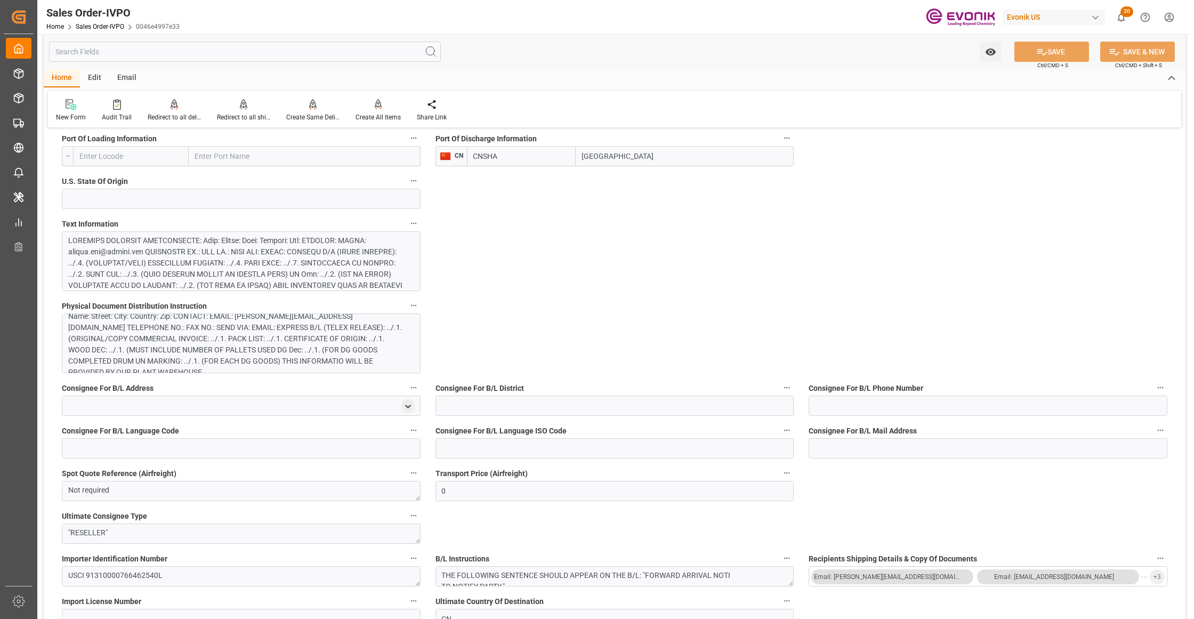
click at [322, 276] on div at bounding box center [236, 358] width 336 height 246
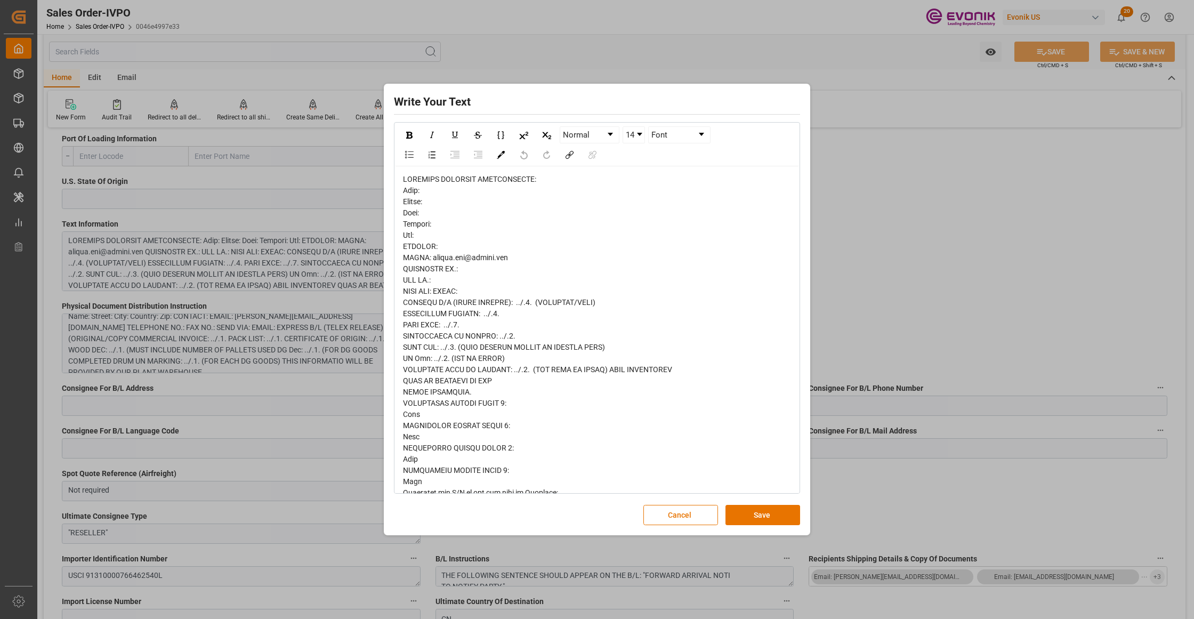
click at [406, 214] on span "rdw-editor" at bounding box center [545, 515] width 285 height 680
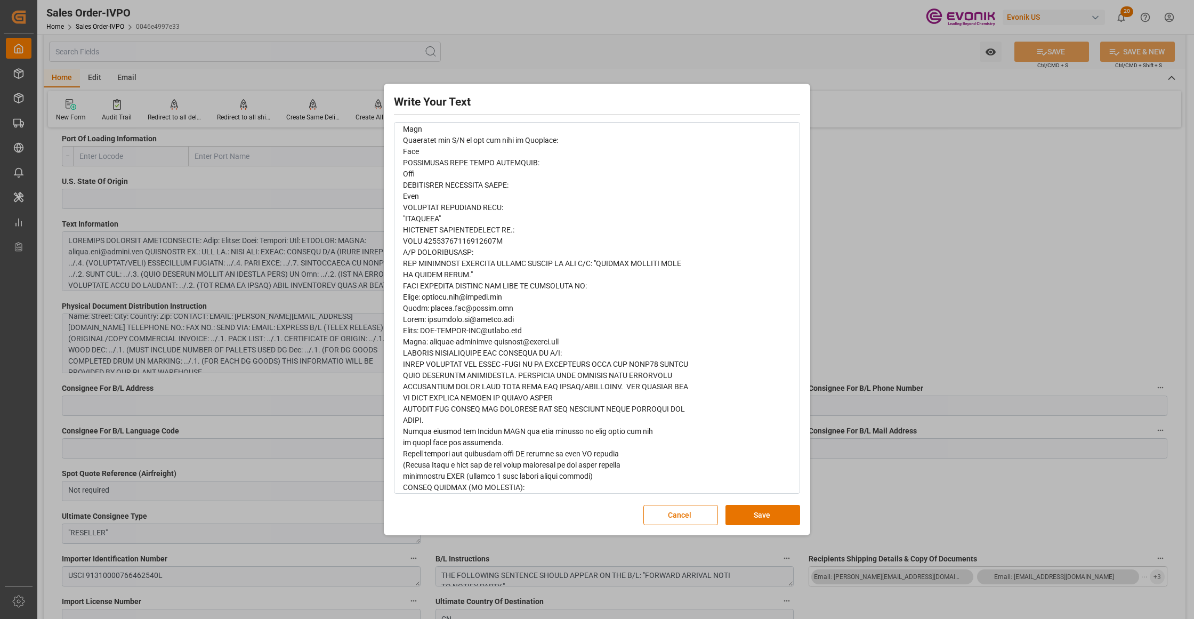
scroll to position [364, 0]
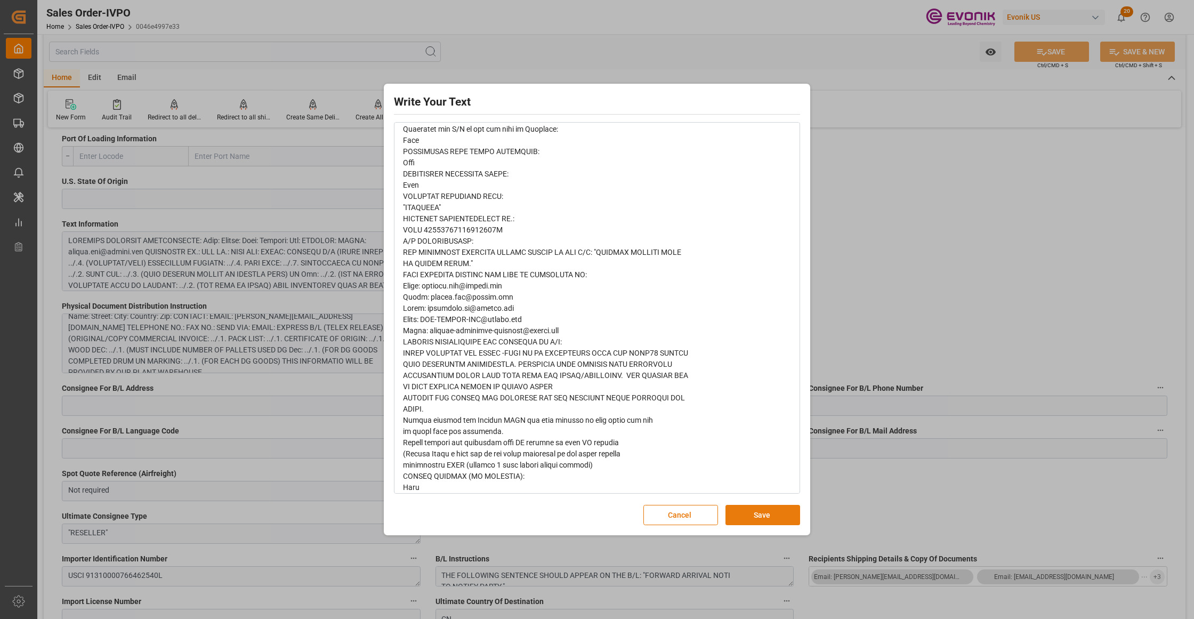
click at [743, 513] on button "Save" at bounding box center [762, 515] width 75 height 20
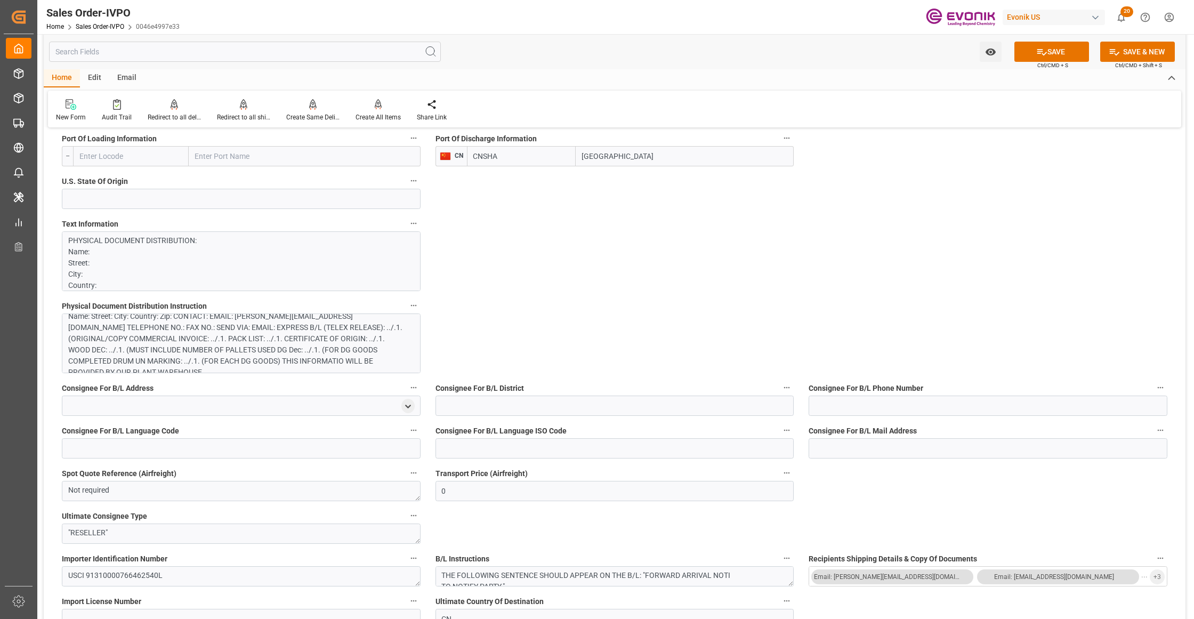
click at [311, 335] on div "Name: Street: City: Country: Zip: CONTACT: EMAIL: jiajia.bao@evonik.com TELEPHO…" at bounding box center [236, 344] width 336 height 67
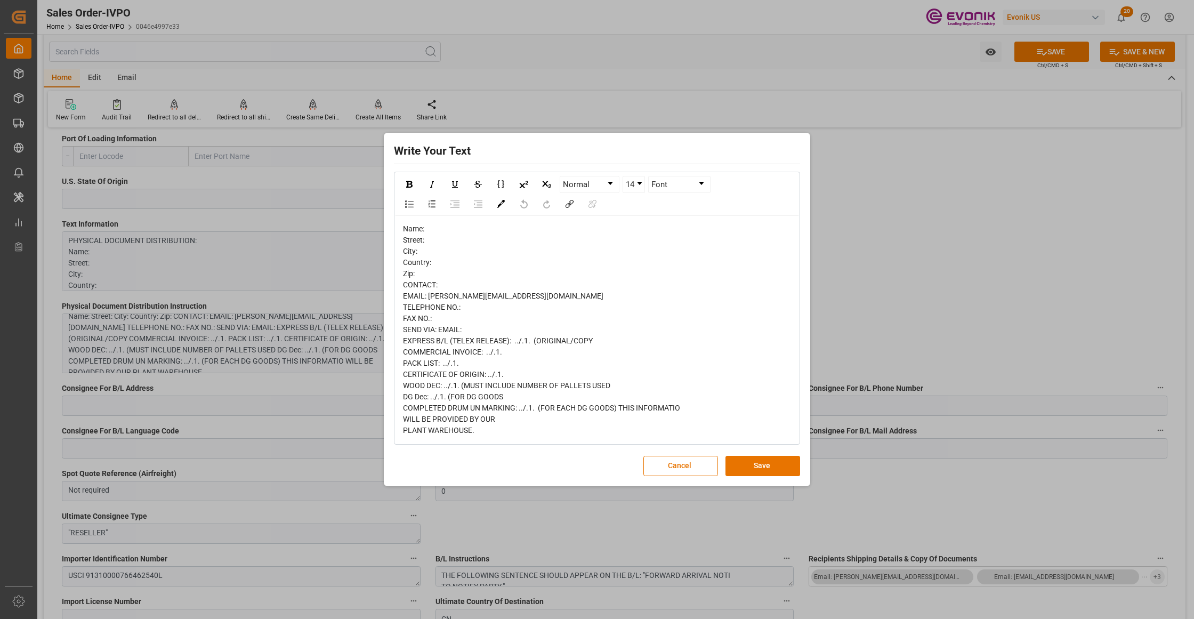
click at [312, 346] on div "Write Your Text Normal 14 Font Name: Street: City: Country: Zip: CONTACT: EMAIL…" at bounding box center [597, 309] width 1194 height 619
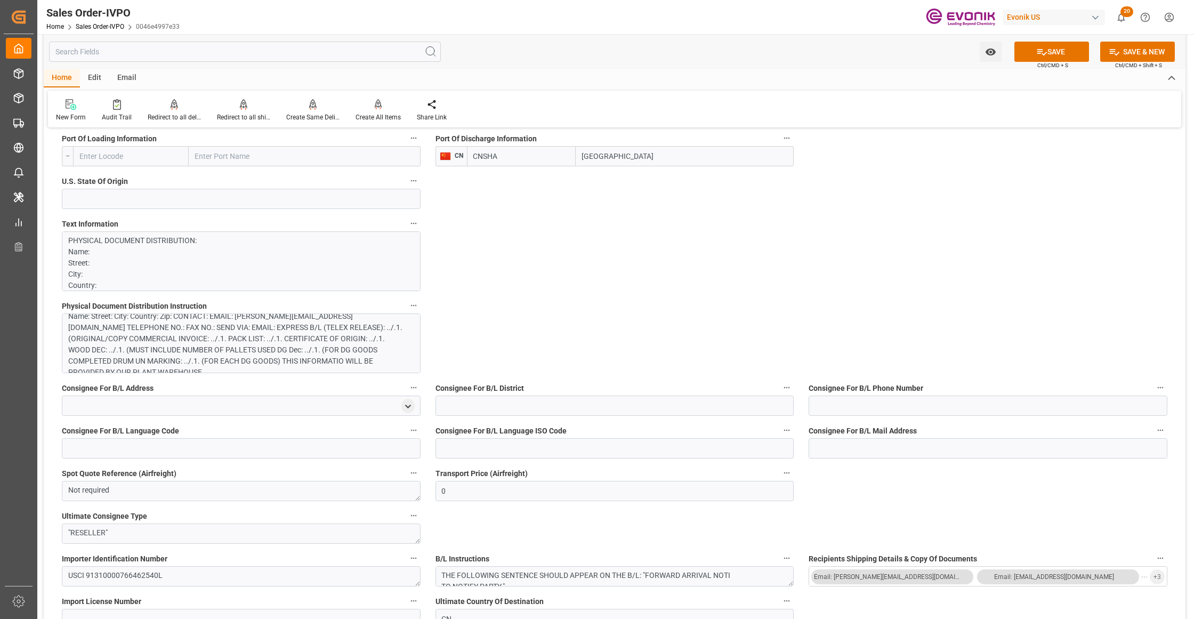
click at [328, 346] on div "Name: Street: City: Country: Zip: CONTACT: EMAIL: jiajia.bao@evonik.com TELEPHO…" at bounding box center [236, 344] width 336 height 67
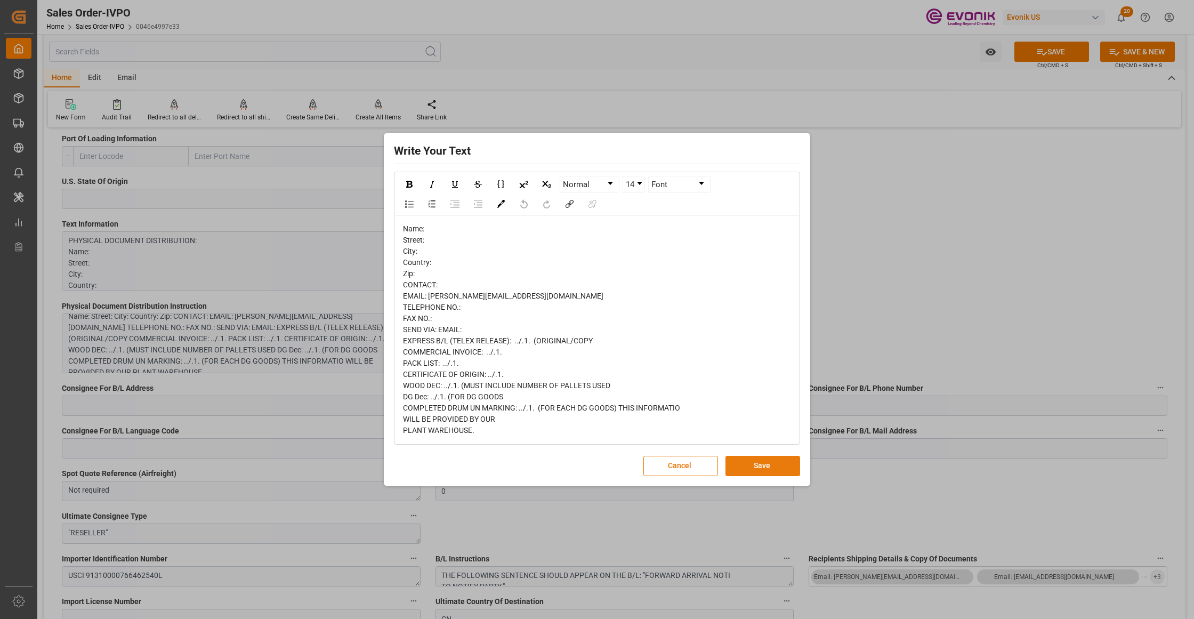
click at [782, 467] on button "Save" at bounding box center [762, 466] width 75 height 20
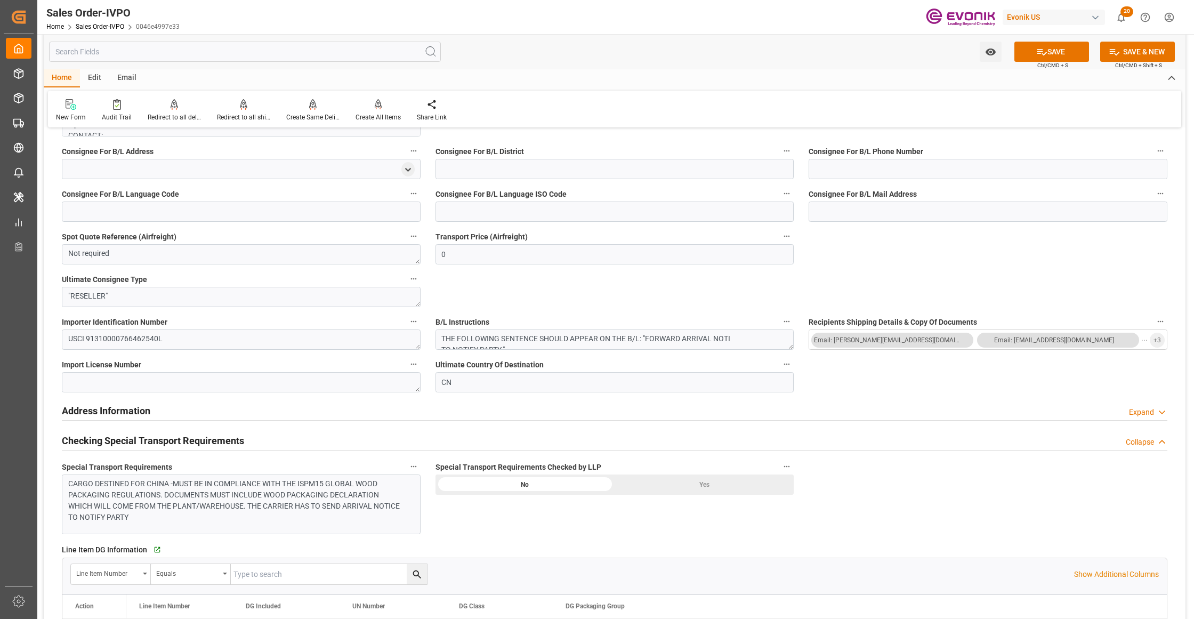
scroll to position [1184, 0]
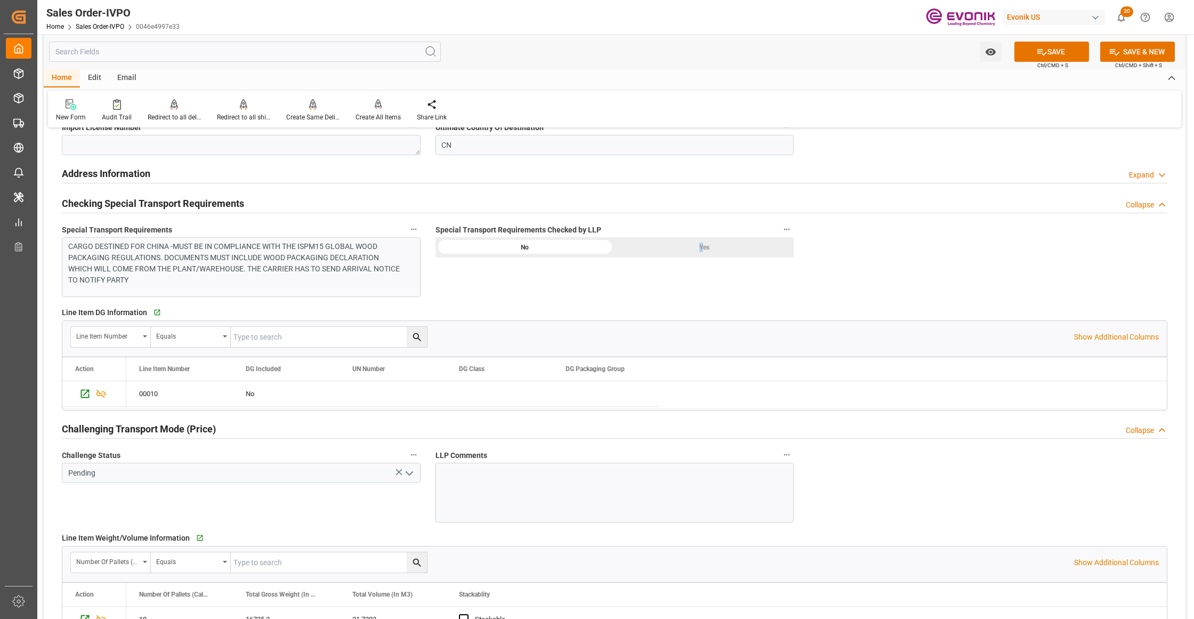
click at [702, 246] on div "Yes" at bounding box center [704, 247] width 179 height 20
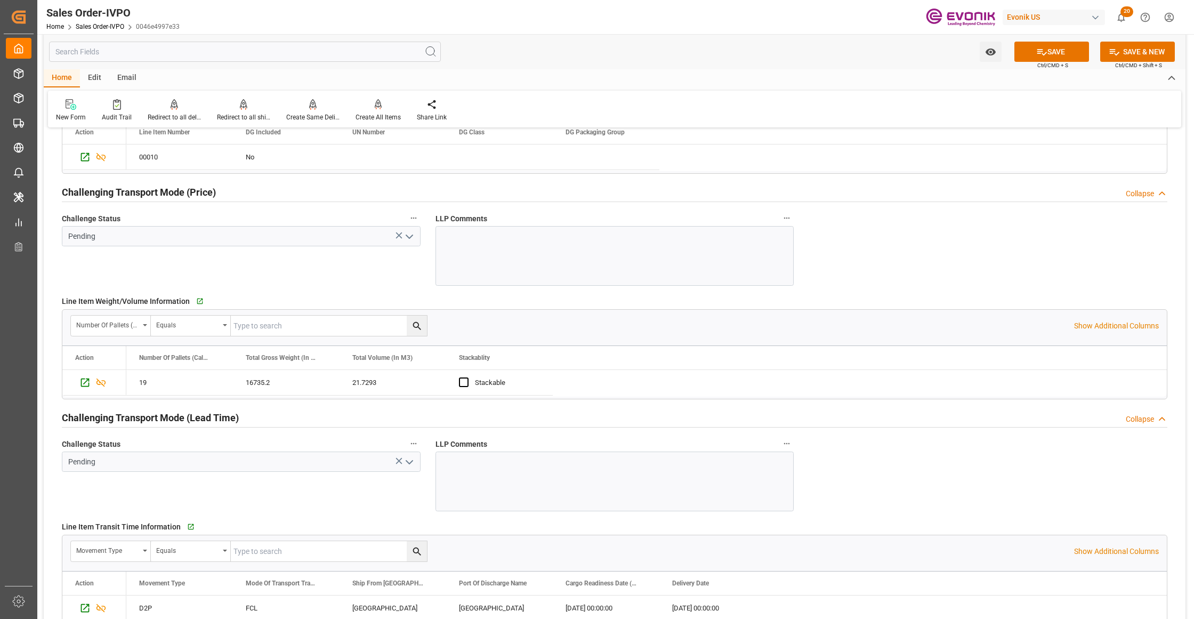
click at [407, 241] on icon "open menu" at bounding box center [409, 236] width 13 height 13
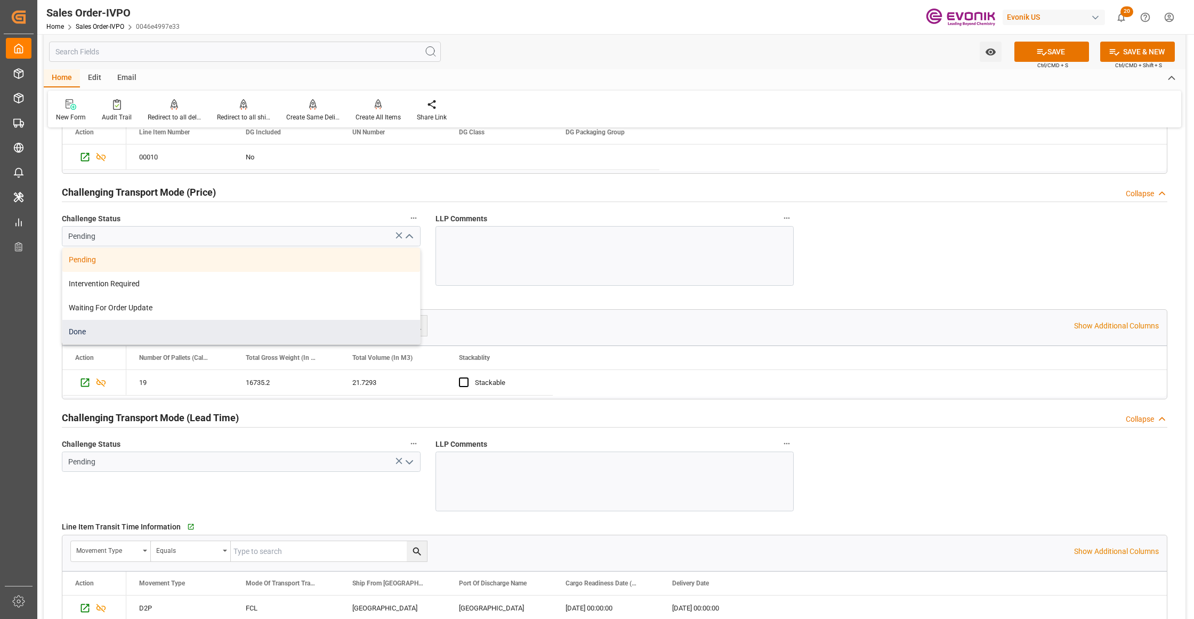
click at [182, 340] on div "Done" at bounding box center [241, 332] width 358 height 24
type input "Done"
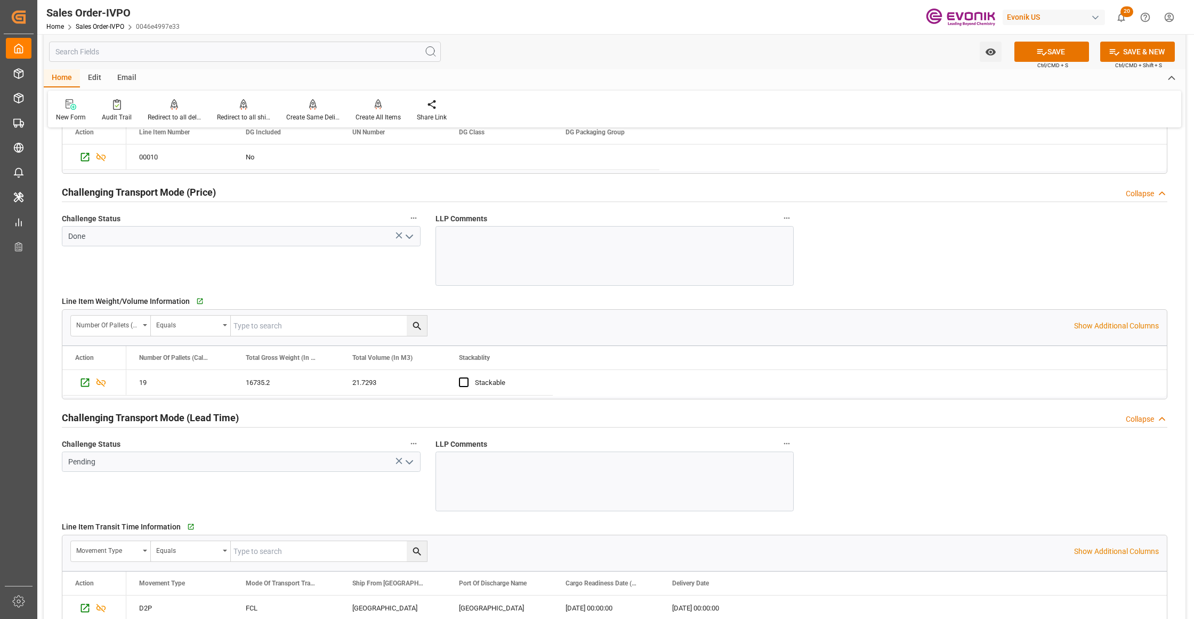
click at [408, 238] on polyline "open menu" at bounding box center [409, 236] width 6 height 3
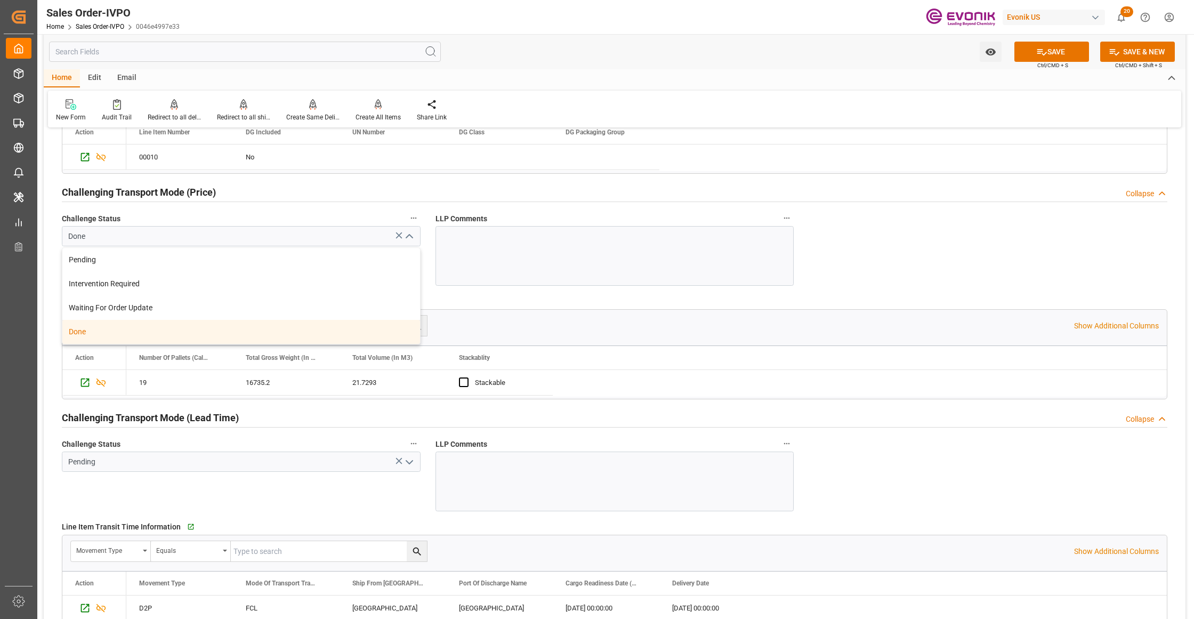
click at [199, 336] on div "Done" at bounding box center [241, 332] width 358 height 24
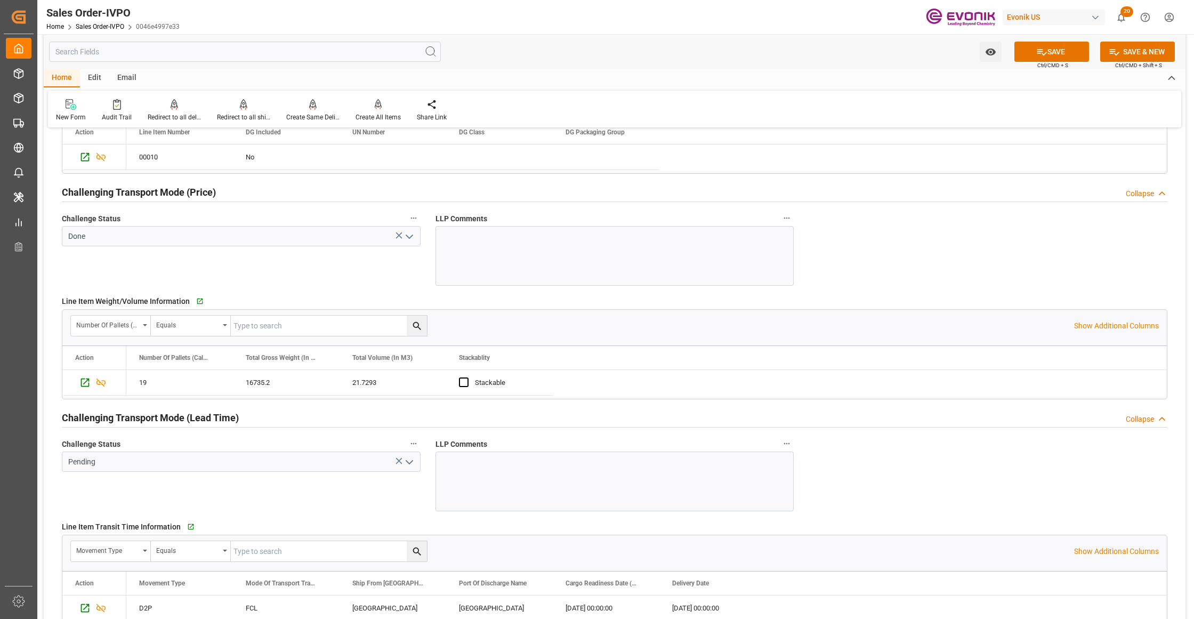
scroll to position [1658, 0]
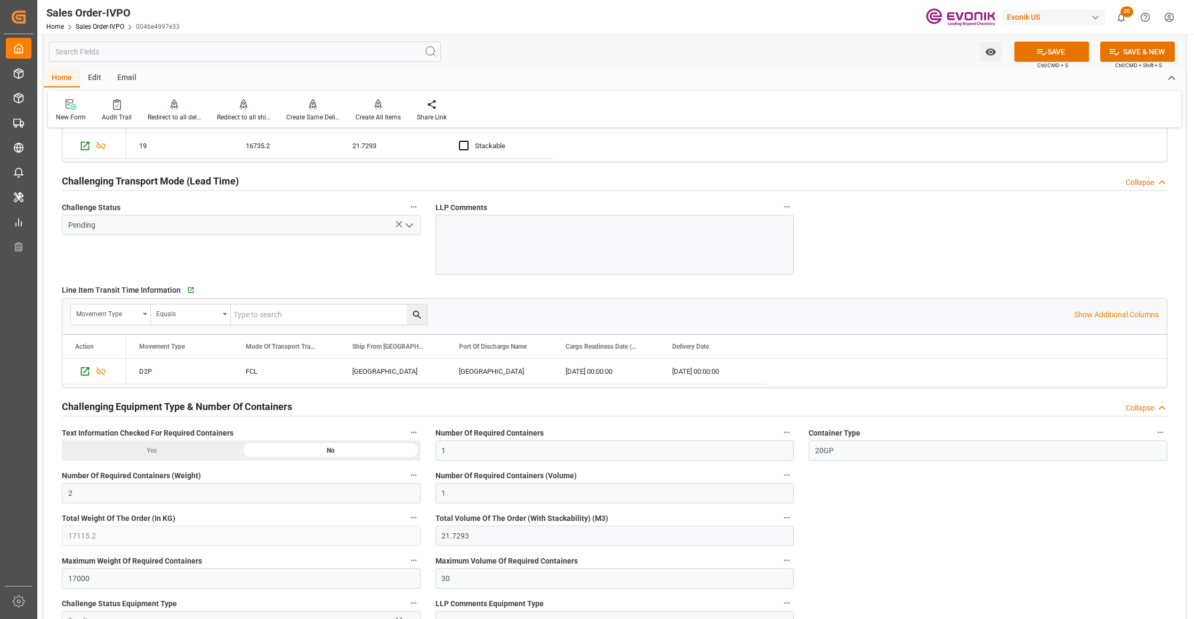
click at [407, 227] on polyline "open menu" at bounding box center [409, 225] width 6 height 3
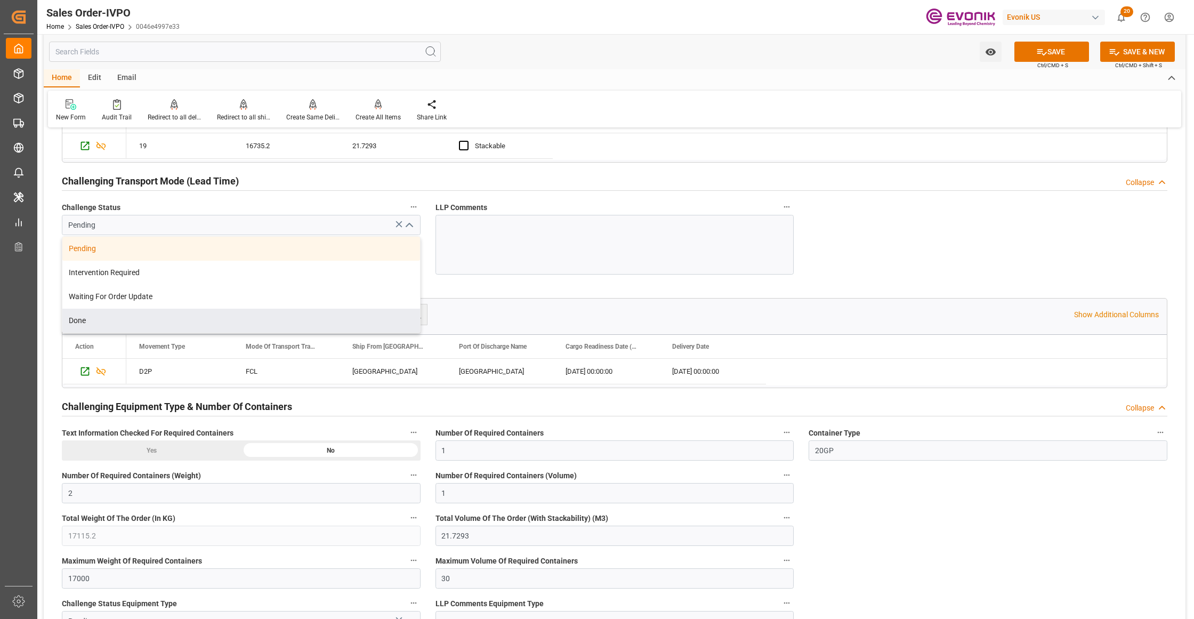
click at [199, 333] on div "Pending Intervention Required Waiting For Order Update Done" at bounding box center [241, 284] width 359 height 97
click at [244, 318] on div "Done" at bounding box center [241, 321] width 358 height 24
type input "Done"
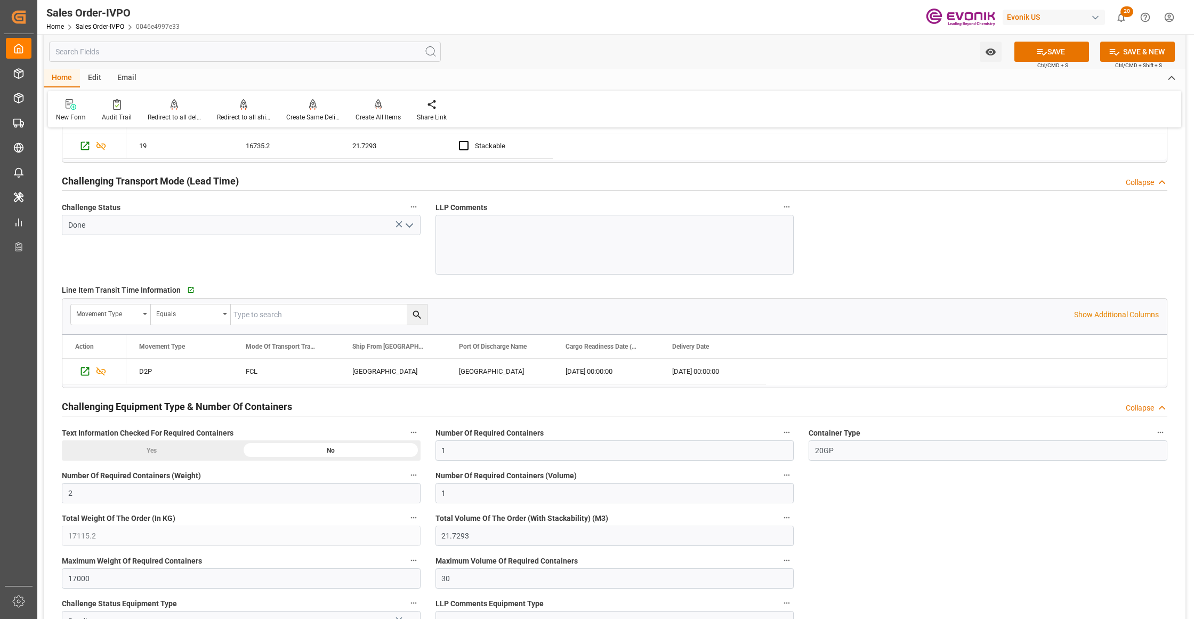
scroll to position [1895, 0]
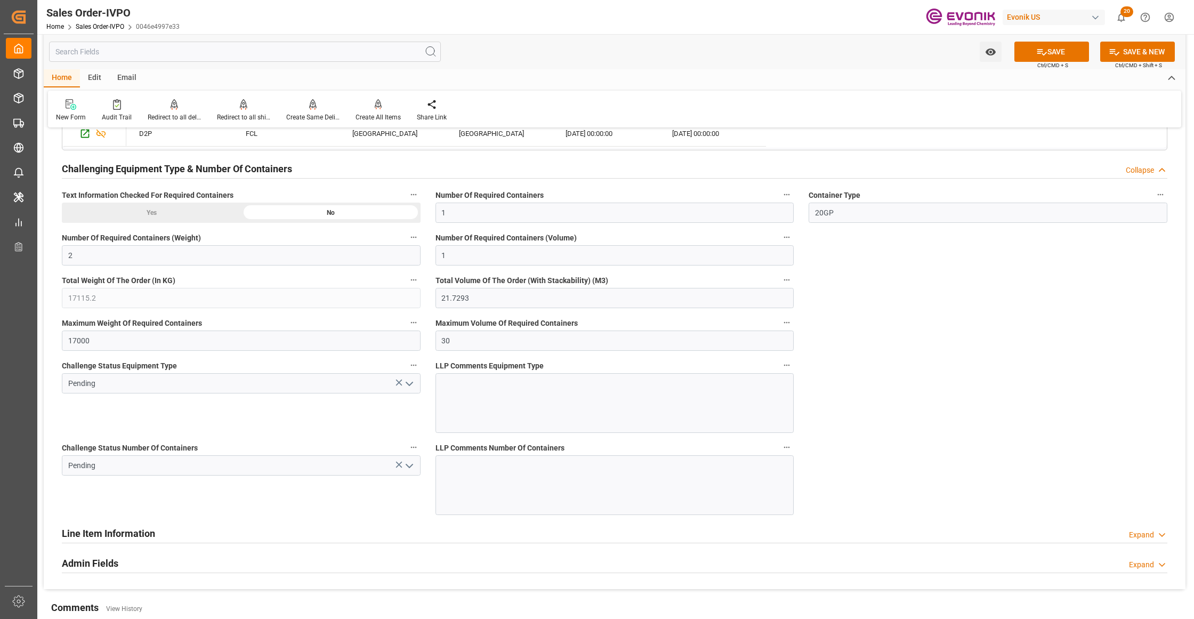
click at [406, 386] on icon "open menu" at bounding box center [409, 383] width 13 height 13
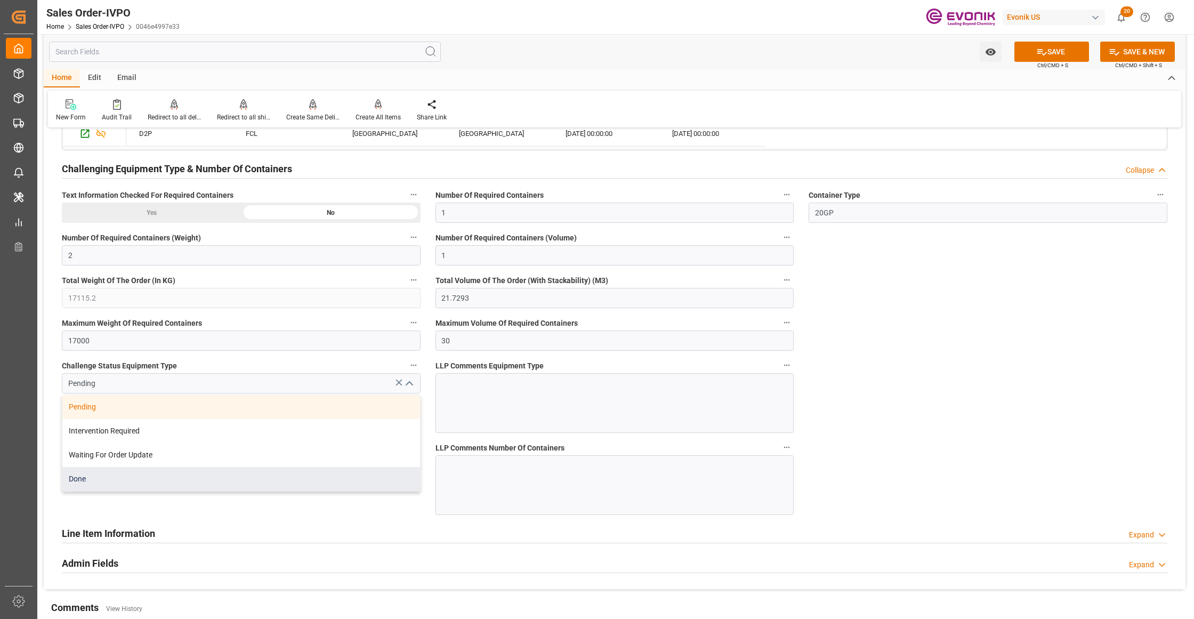
click at [176, 487] on div "Done" at bounding box center [241, 479] width 358 height 24
type input "Done"
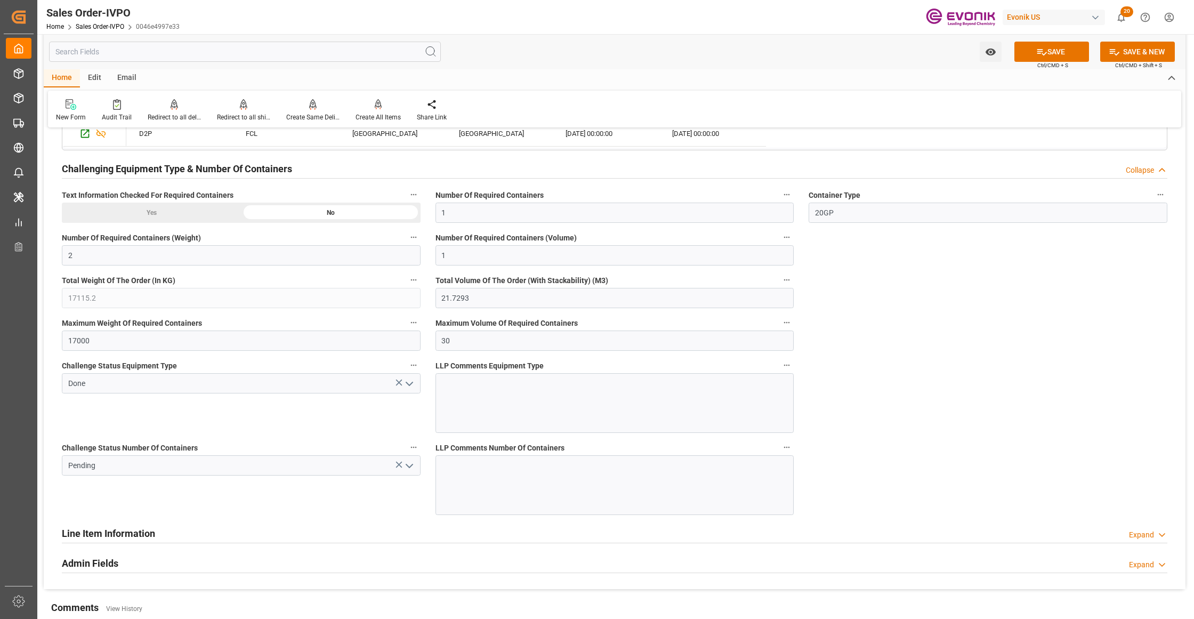
click at [408, 467] on polyline "open menu" at bounding box center [409, 465] width 6 height 3
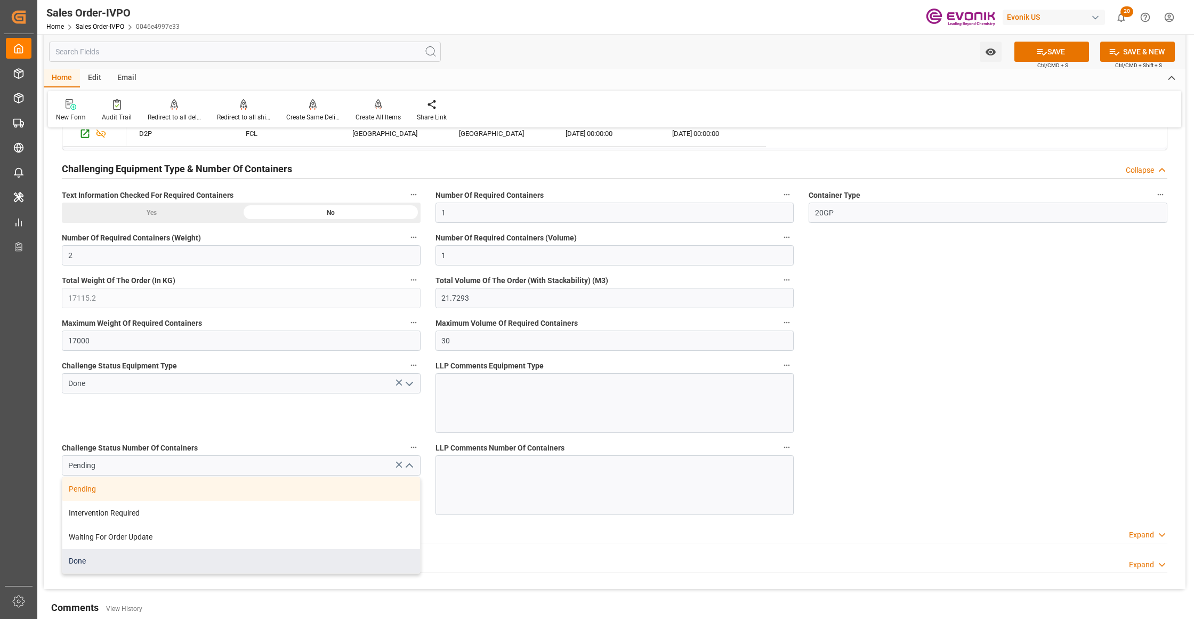
click at [146, 563] on div "Done" at bounding box center [241, 561] width 358 height 24
type input "Done"
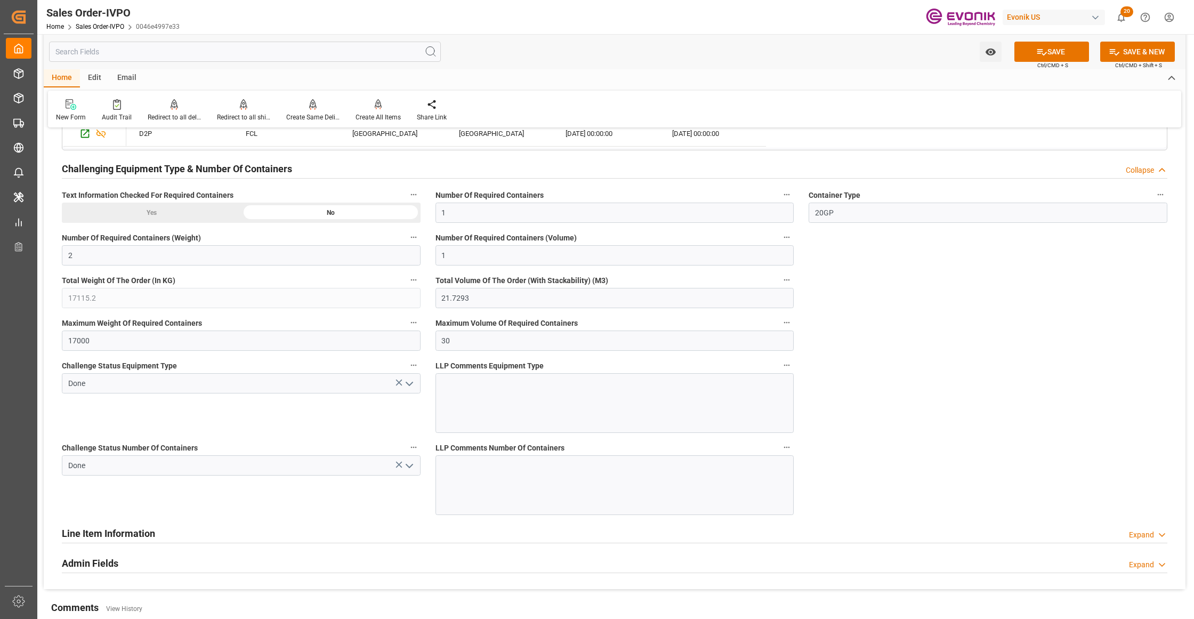
click at [1056, 45] on button "SAVE" at bounding box center [1051, 52] width 75 height 20
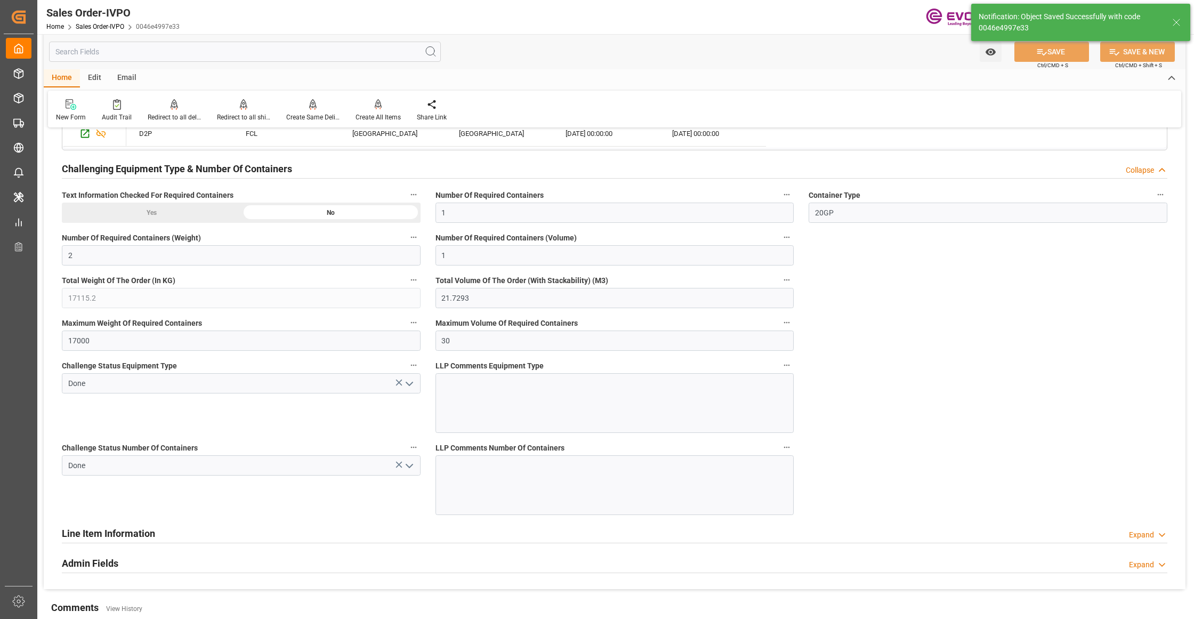
type input "11.09.2025 02:28"
type input "No"
click at [375, 111] on div "Create All Items" at bounding box center [378, 110] width 61 height 23
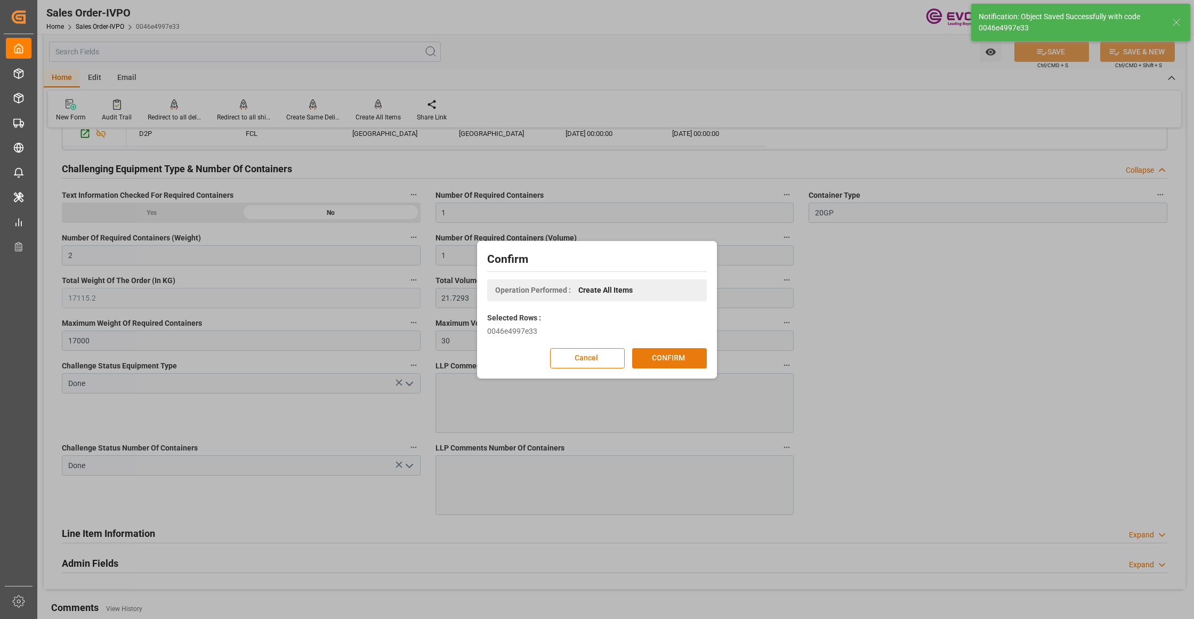
click at [678, 364] on button "CONFIRM" at bounding box center [669, 358] width 75 height 20
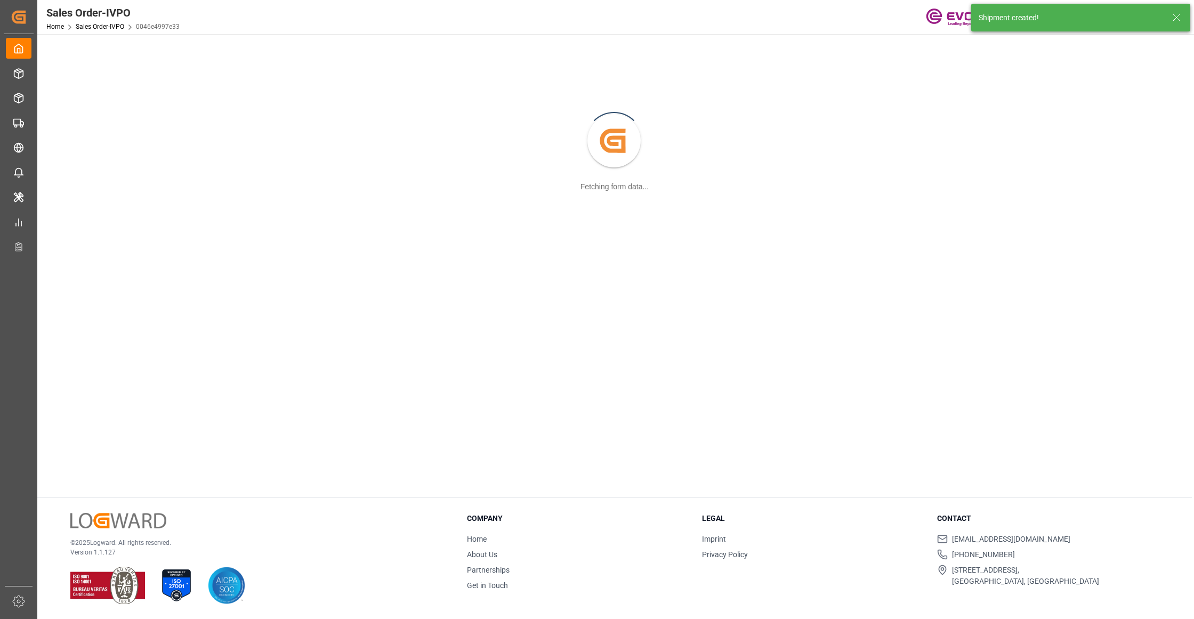
scroll to position [116, 0]
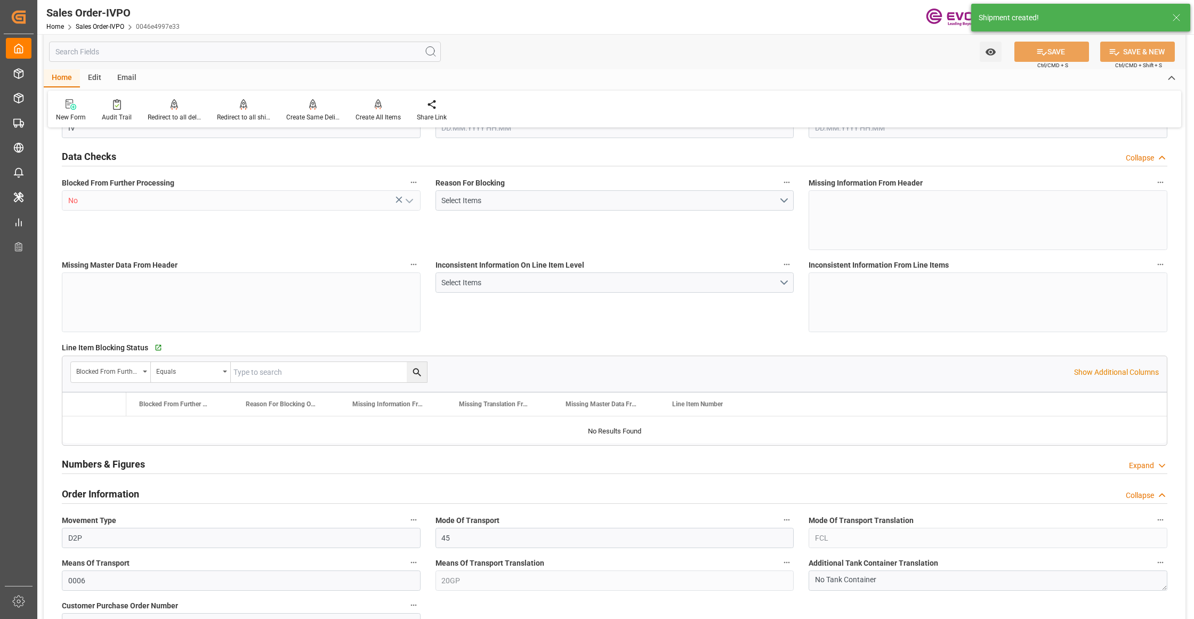
type input "CNSHA"
type input "0"
type input "1"
type input "2"
type input "1"
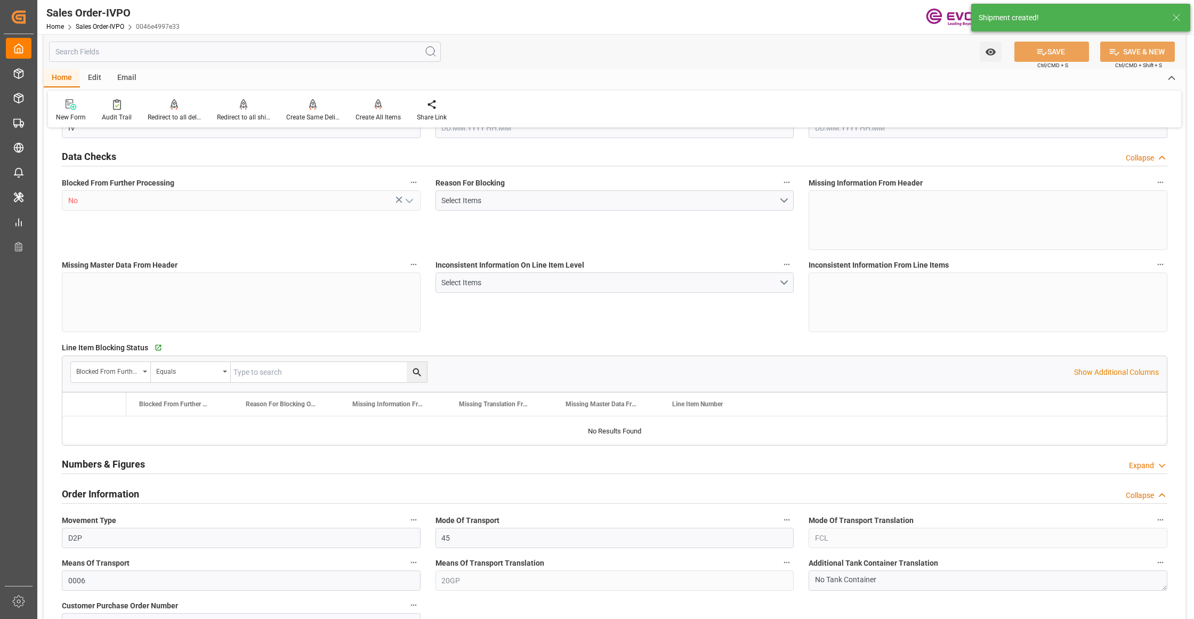
type input "17115.2"
type input "21.7293"
type input "17000"
type input "30"
type input "10.09.2025 18:05"
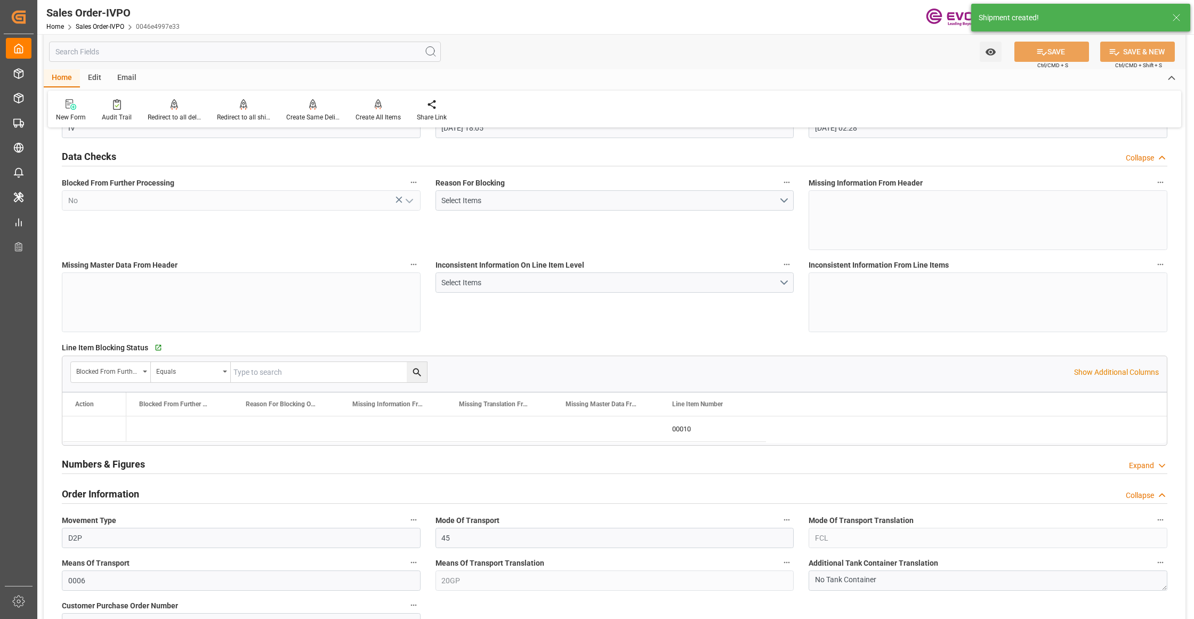
type input "11.09.2025 02:28"
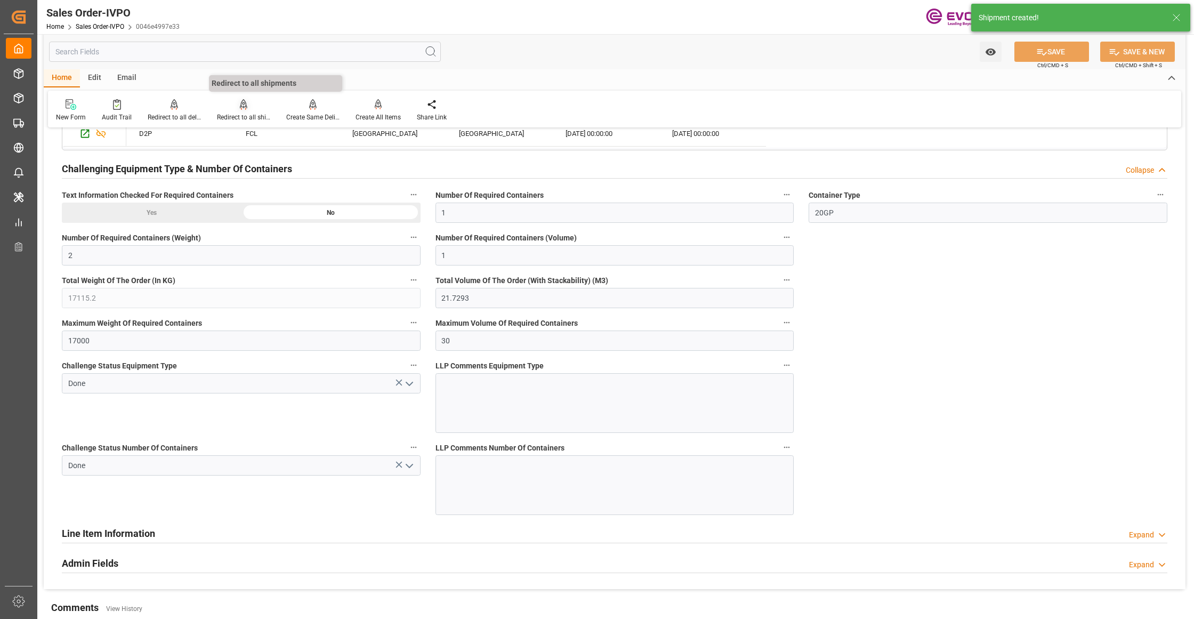
click at [240, 112] on div "Redirect to all shipments" at bounding box center [243, 117] width 53 height 10
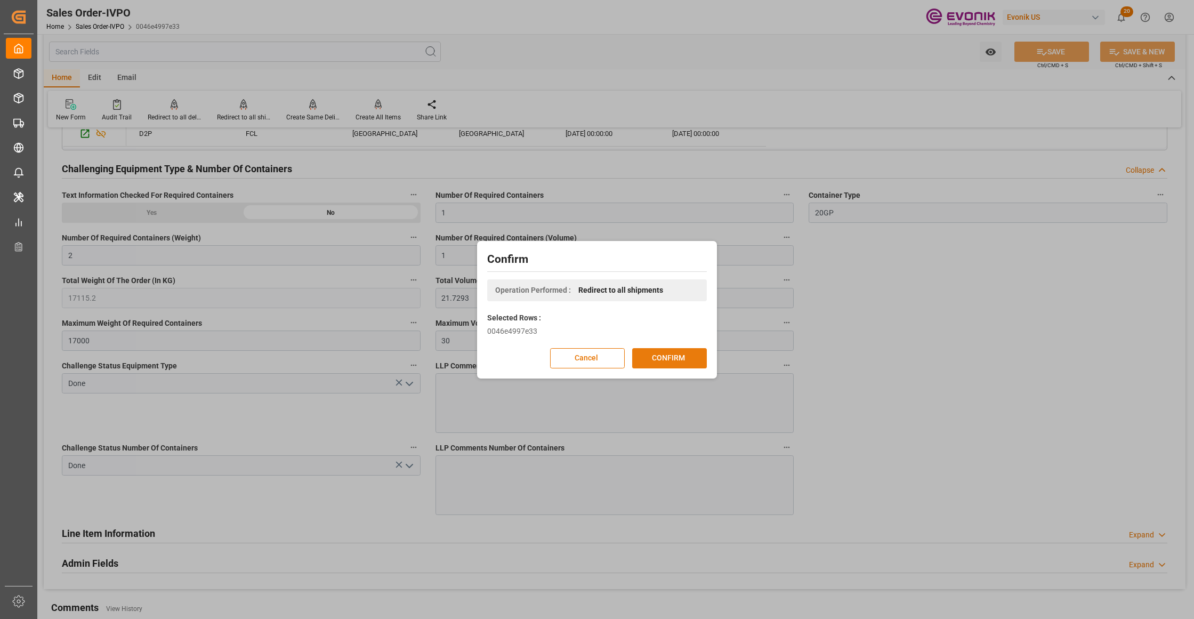
click at [659, 354] on button "CONFIRM" at bounding box center [669, 358] width 75 height 20
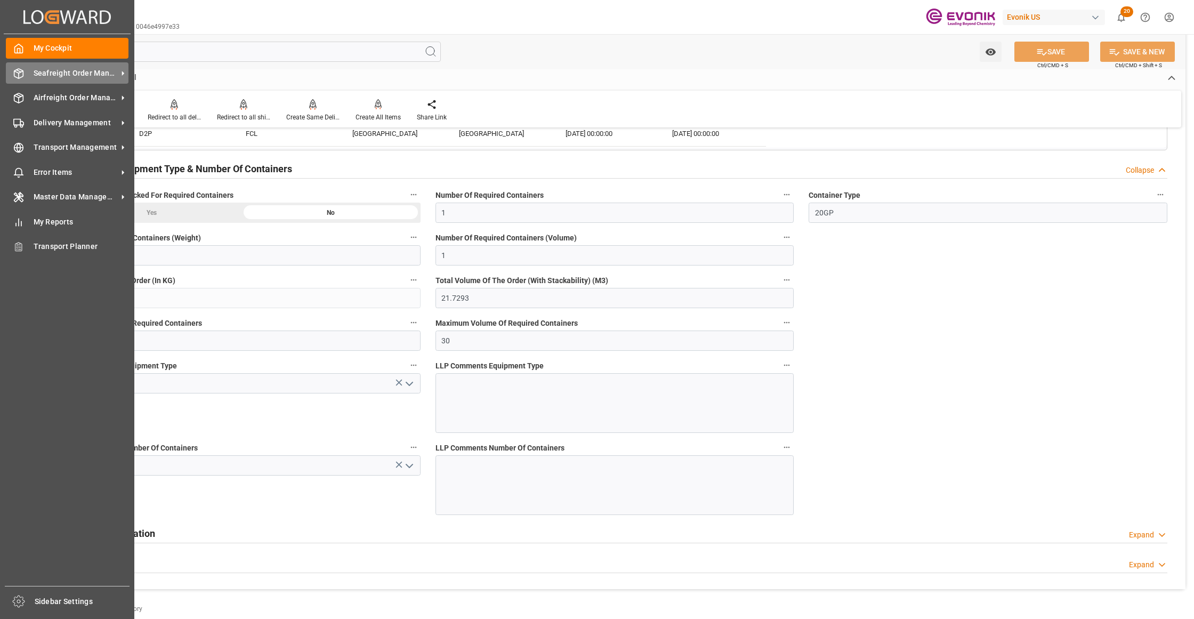
click at [45, 77] on span "Seafreight Order Management" at bounding box center [76, 73] width 84 height 11
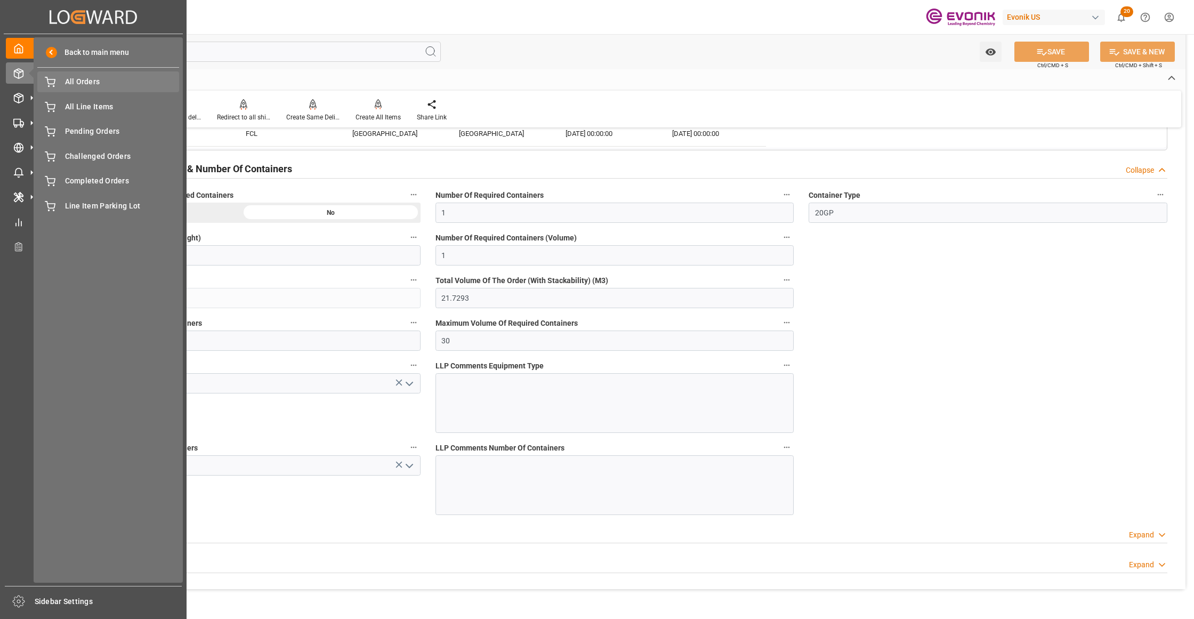
click at [102, 83] on span "All Orders" at bounding box center [122, 81] width 115 height 11
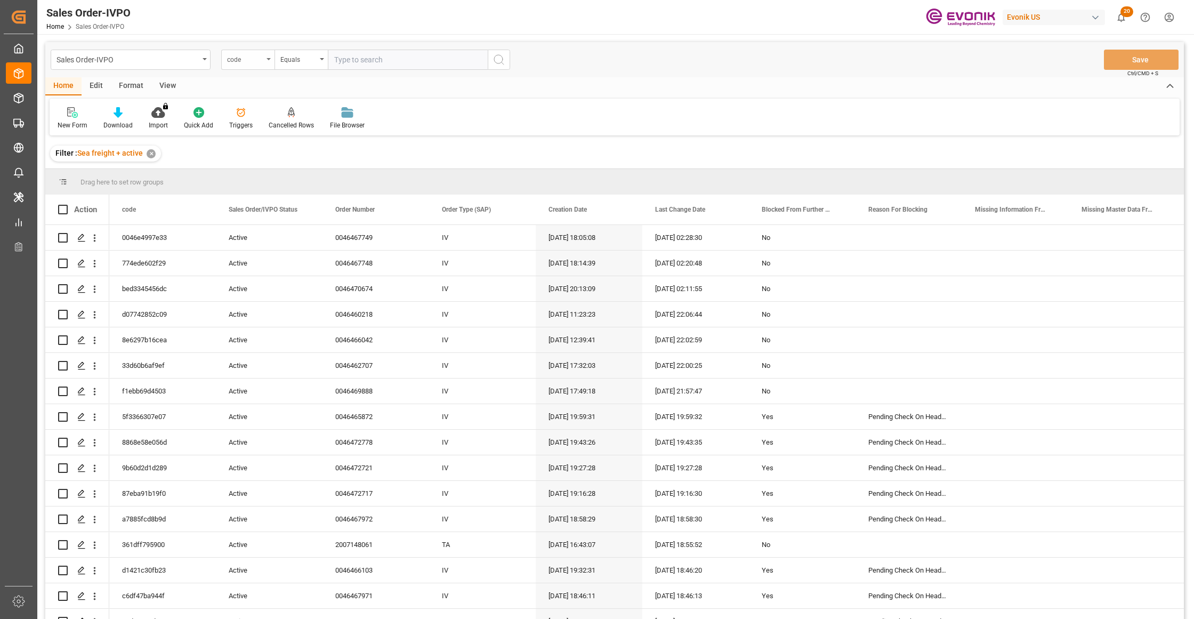
click at [256, 58] on div "code" at bounding box center [245, 58] width 36 height 12
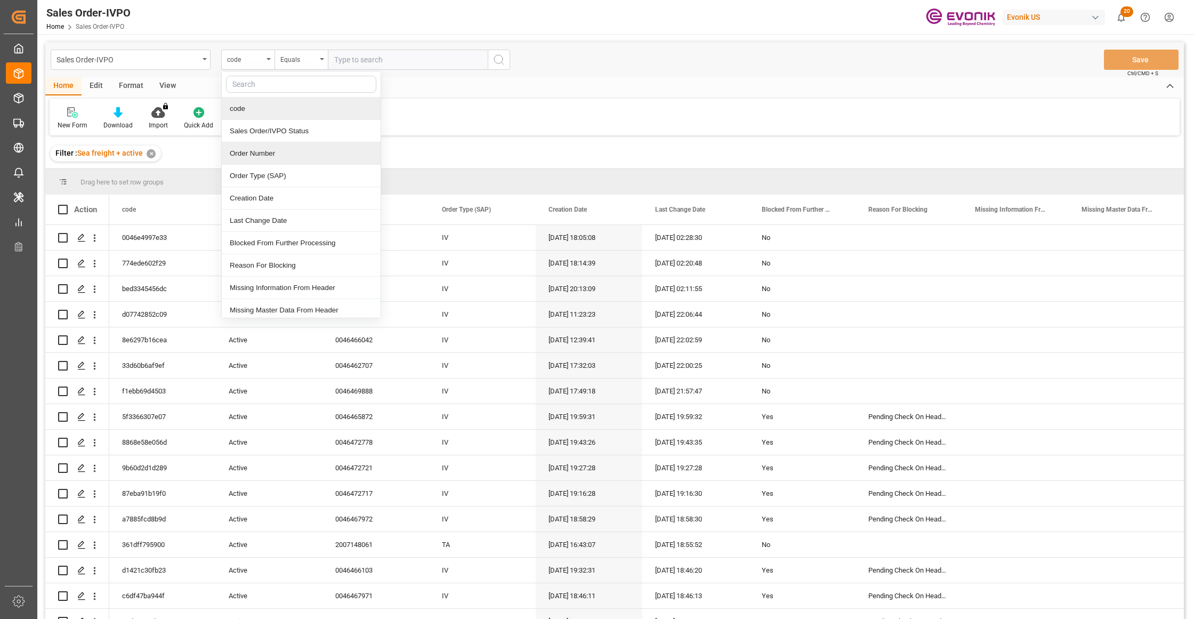
click at [293, 148] on div "Order Number" at bounding box center [301, 153] width 159 height 22
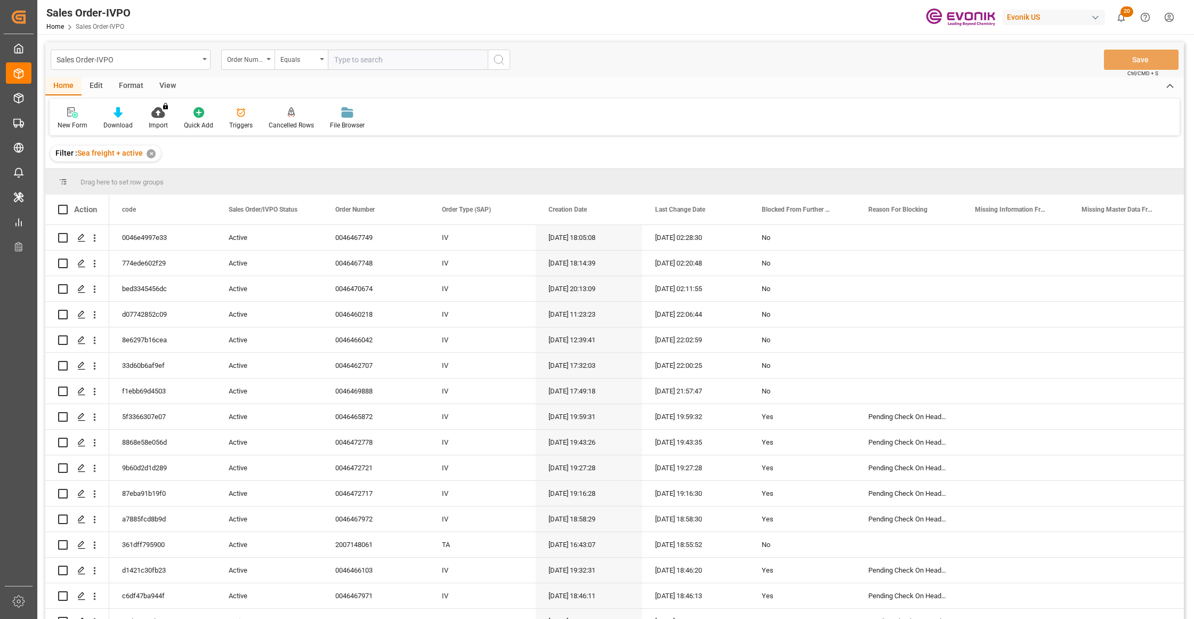
click at [369, 53] on input "text" at bounding box center [408, 60] width 160 height 20
paste input "0046467752"
type input "0046467752"
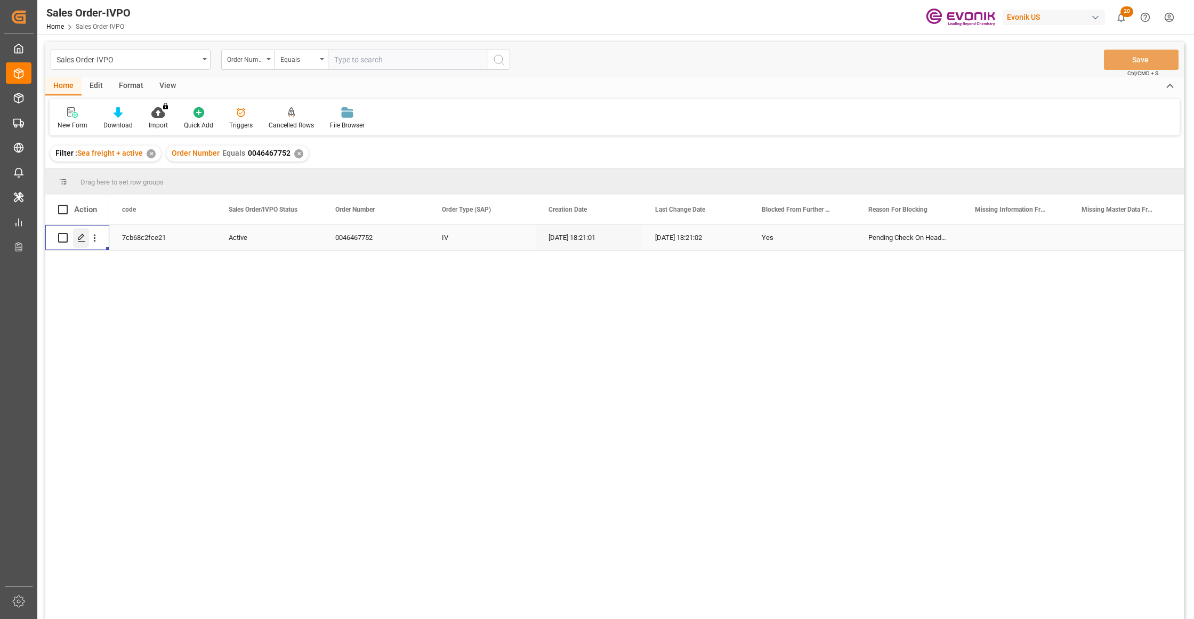
click at [82, 239] on icon "Press SPACE to select this row." at bounding box center [81, 237] width 9 height 9
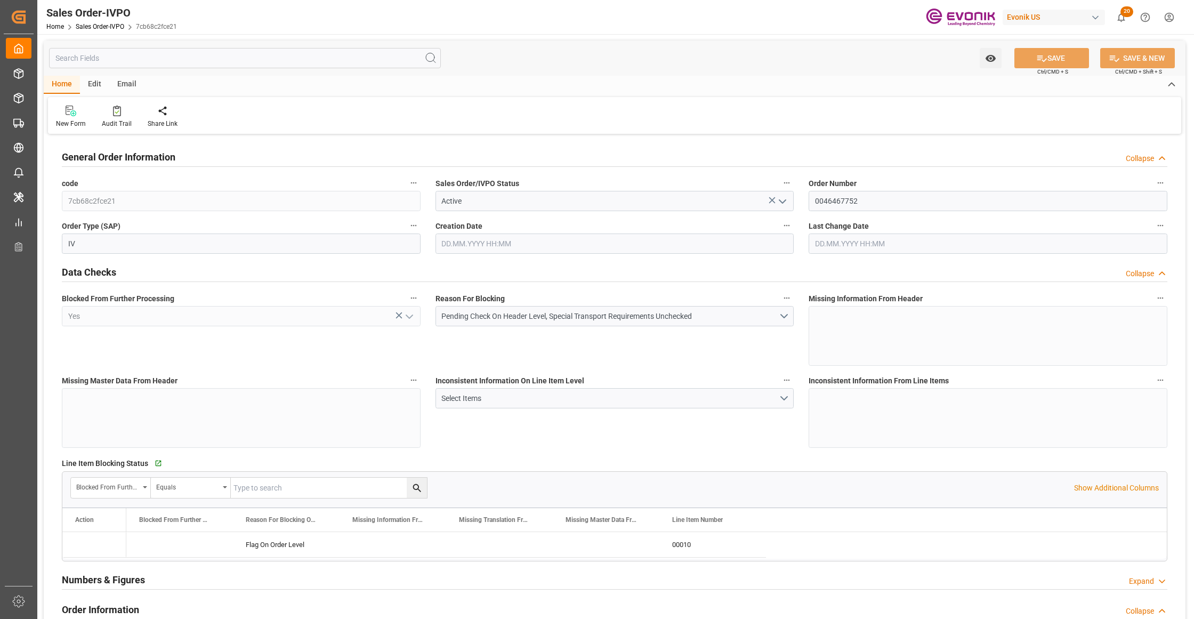
type input "CNSHA"
type input "0"
type input "1"
type input "14790.4"
type input "10.09.2025 18:21"
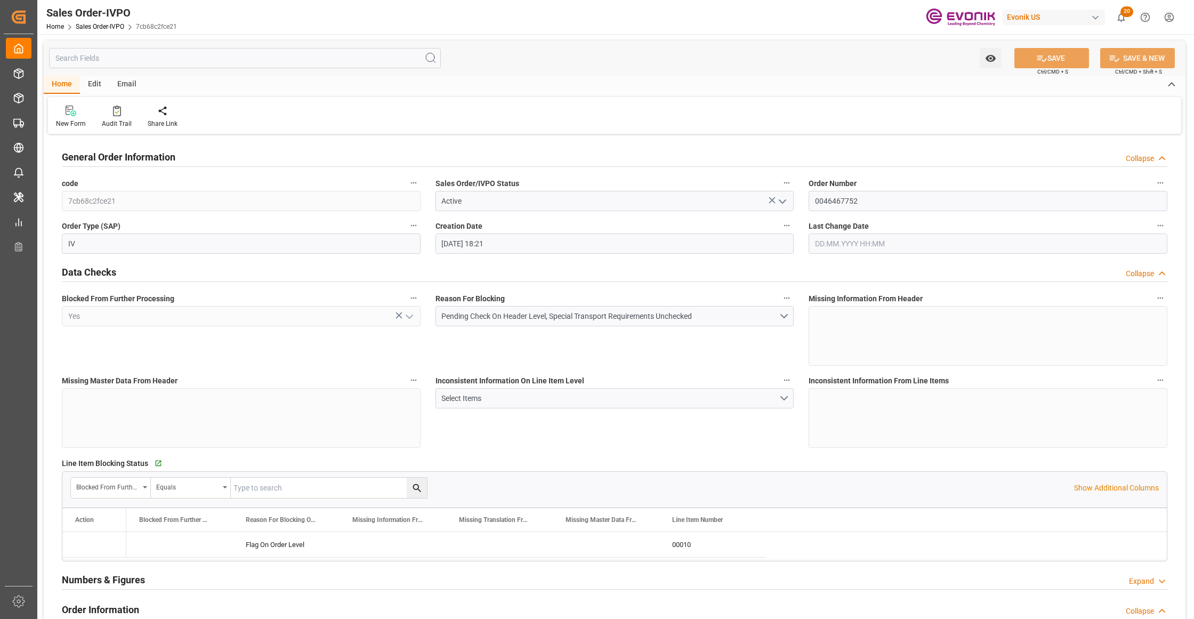
type input "10.09.2025 18:21"
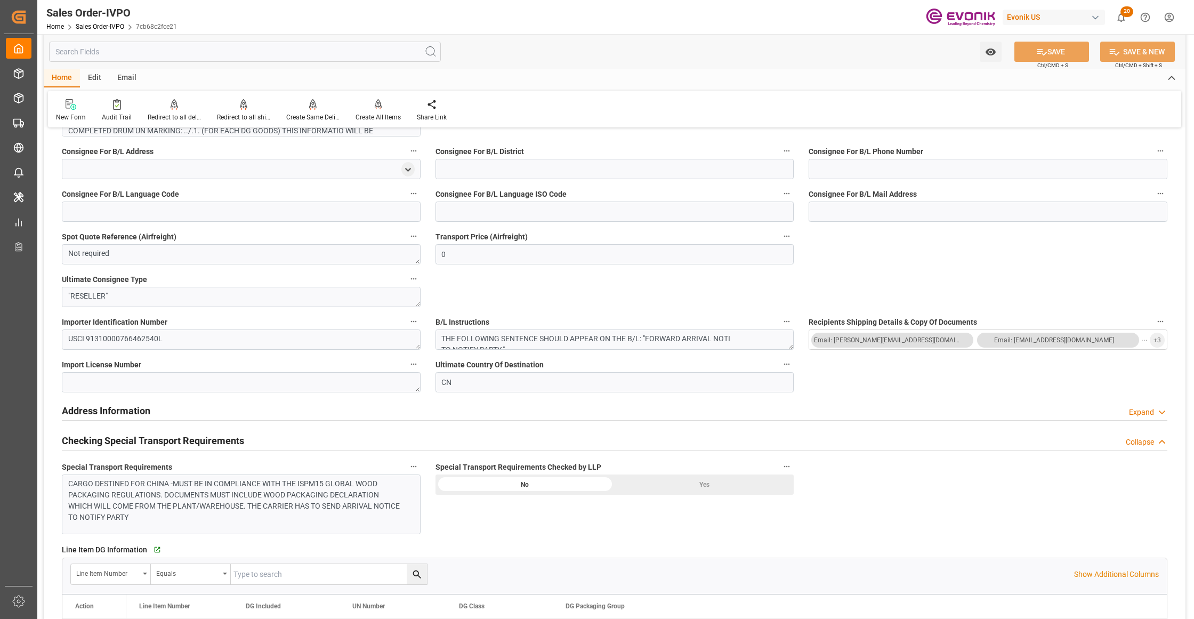
scroll to position [710, 0]
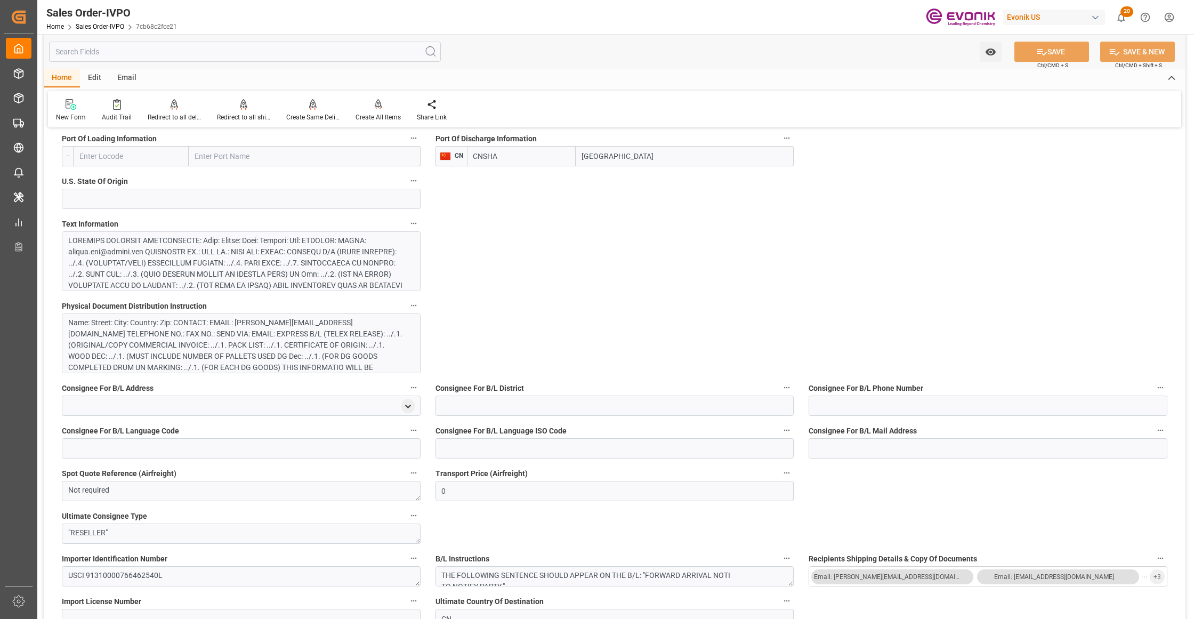
click at [342, 254] on div at bounding box center [236, 358] width 336 height 246
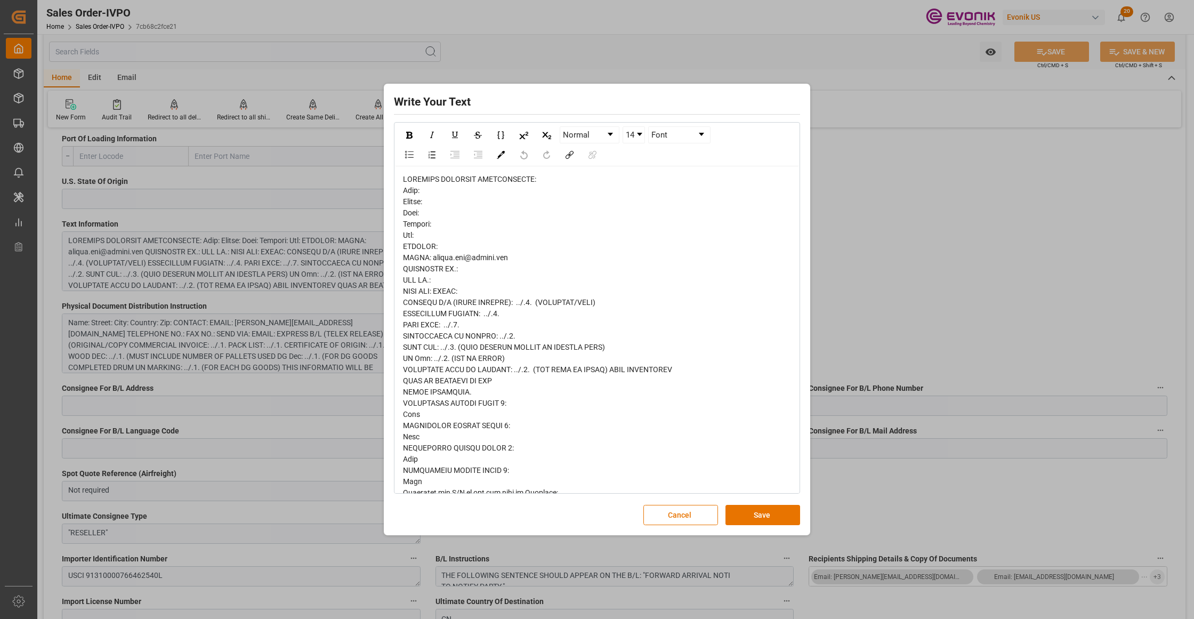
scroll to position [237, 0]
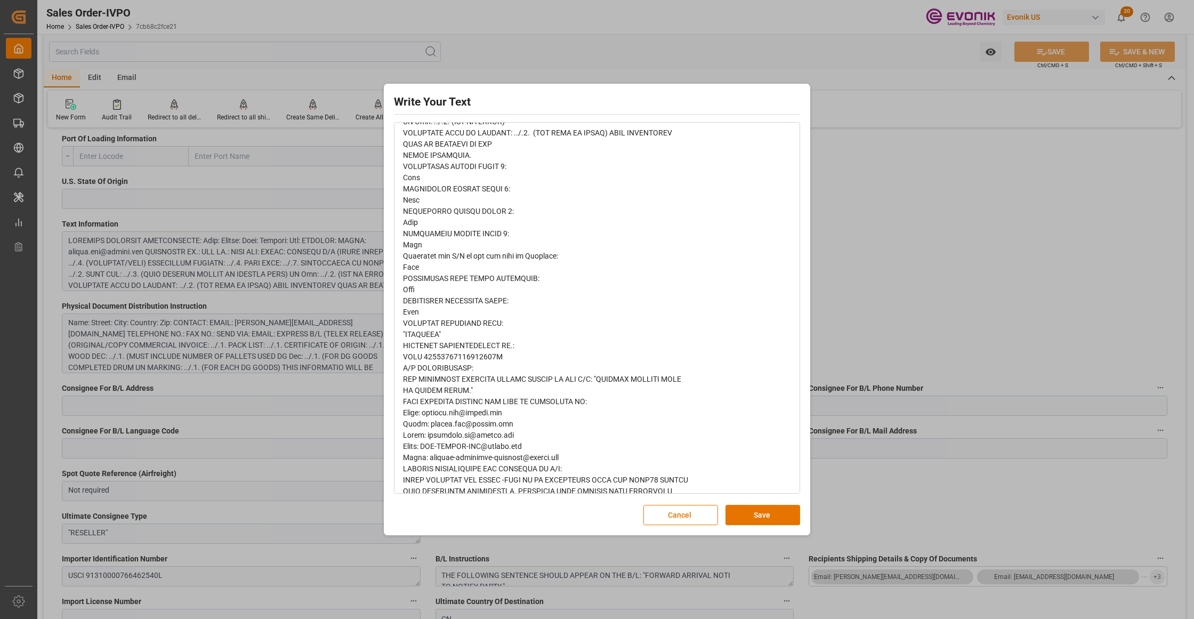
click at [416, 405] on span "rdw-editor" at bounding box center [545, 278] width 285 height 680
click at [417, 435] on span "rdw-editor" at bounding box center [545, 278] width 285 height 680
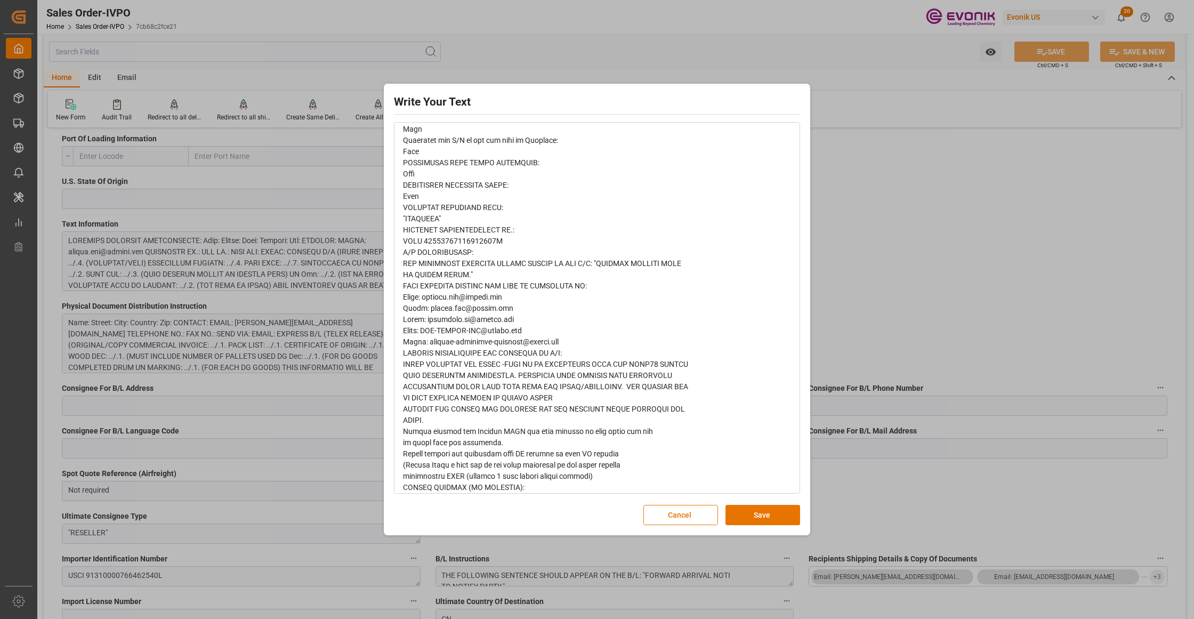
scroll to position [364, 0]
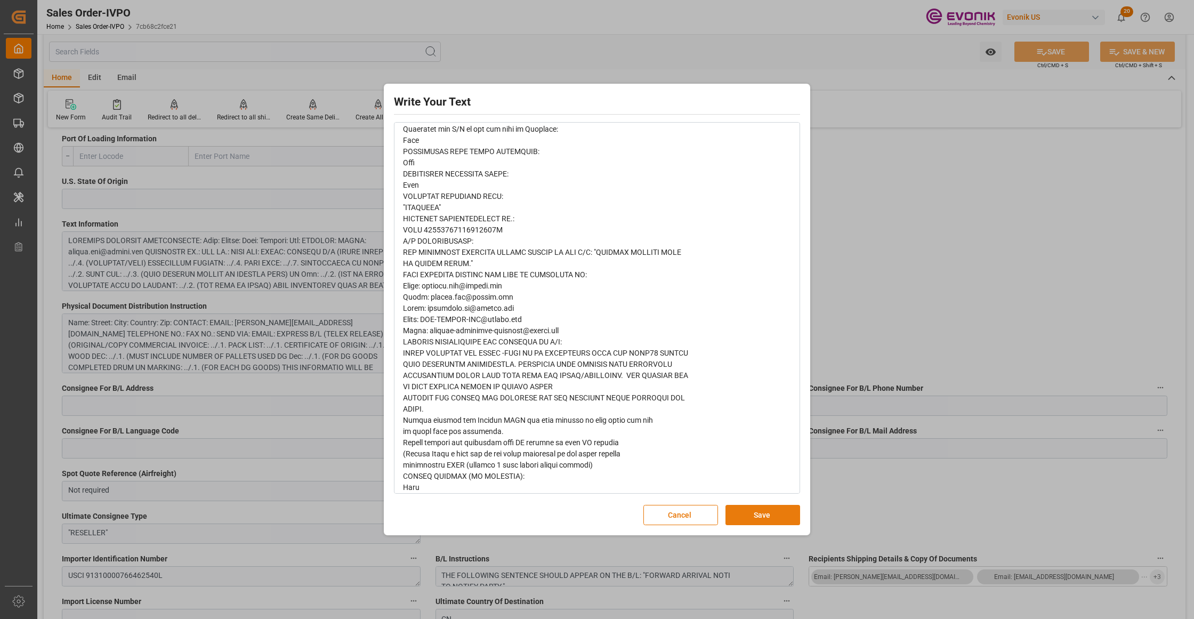
click at [762, 514] on button "Save" at bounding box center [762, 515] width 75 height 20
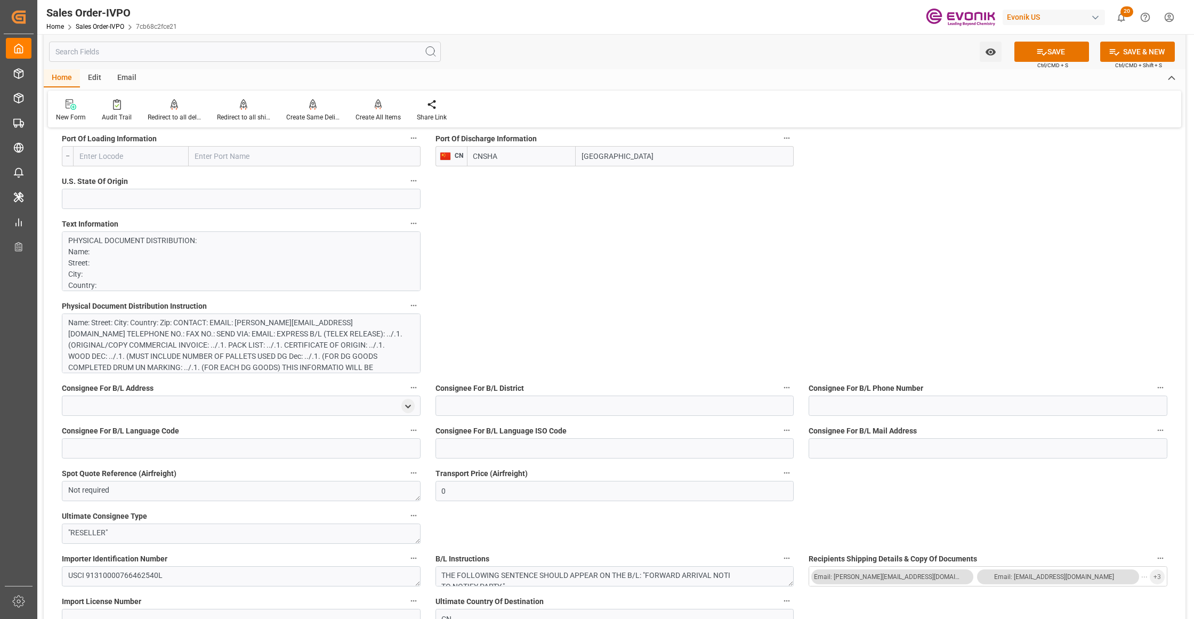
click at [304, 350] on div "Name: Street: City: Country: Zip: CONTACT: EMAIL: jiajia.bao@evonik.com TELEPHO…" at bounding box center [236, 350] width 336 height 67
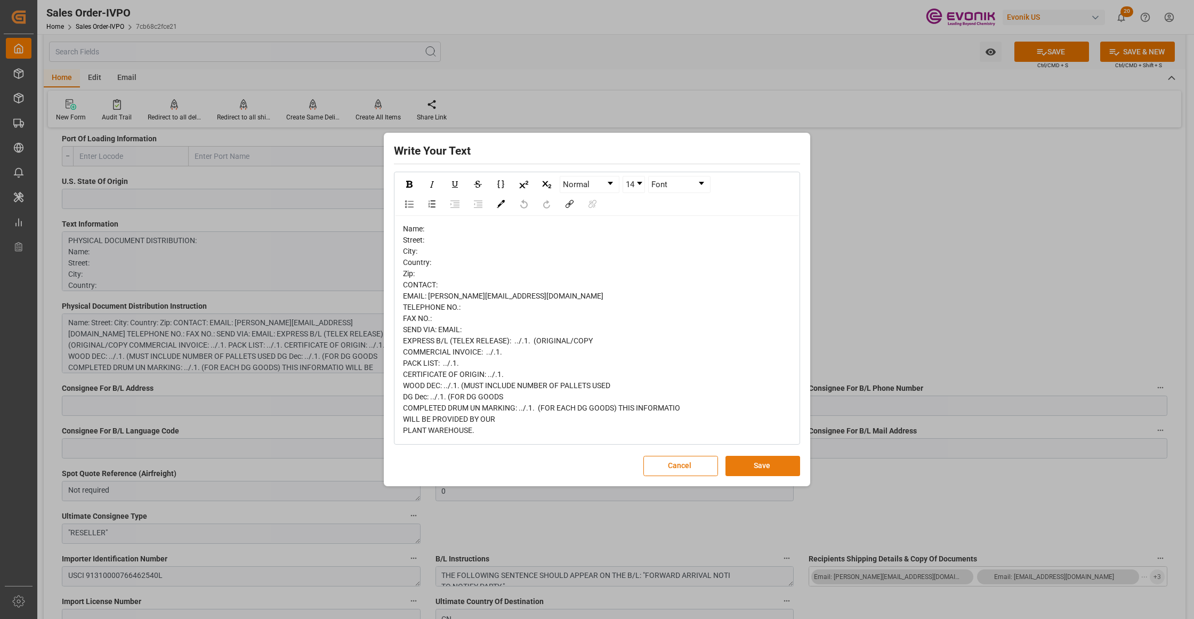
click at [769, 462] on button "Save" at bounding box center [762, 466] width 75 height 20
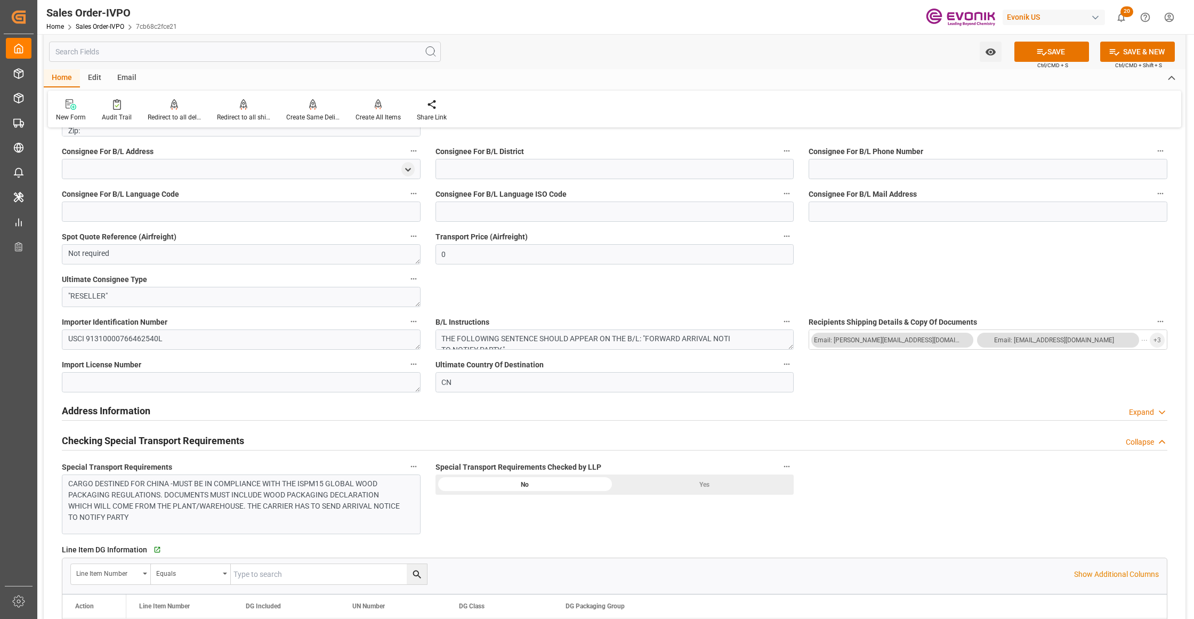
scroll to position [1184, 0]
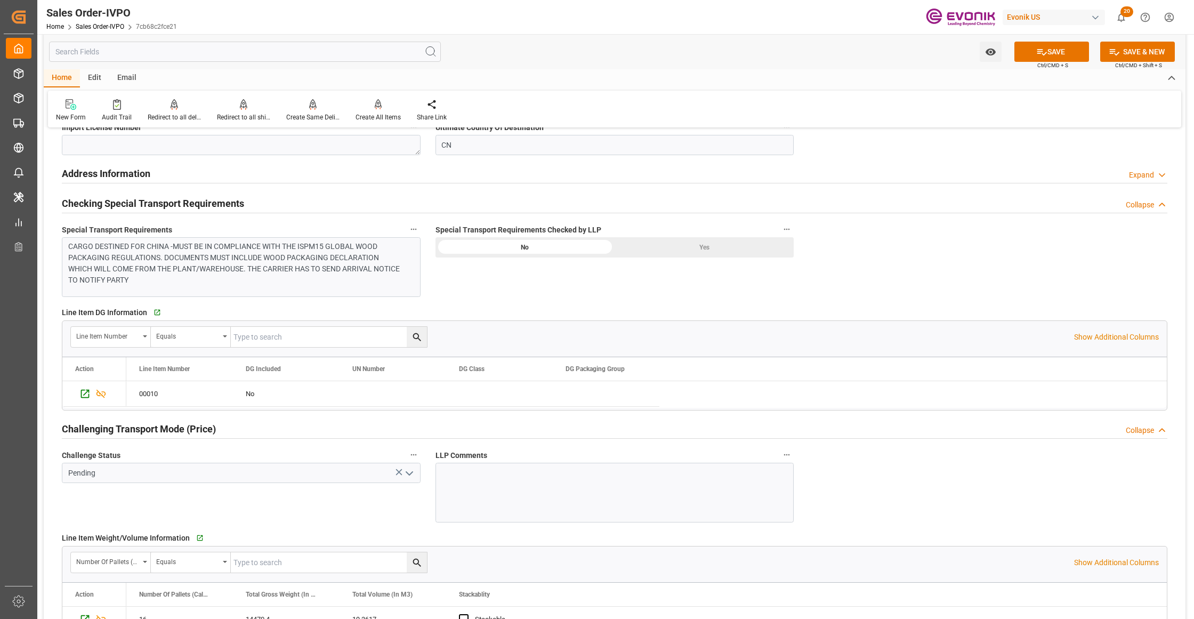
drag, startPoint x: 692, startPoint y: 244, endPoint x: 678, endPoint y: 255, distance: 17.8
click at [692, 244] on div "Yes" at bounding box center [704, 247] width 179 height 20
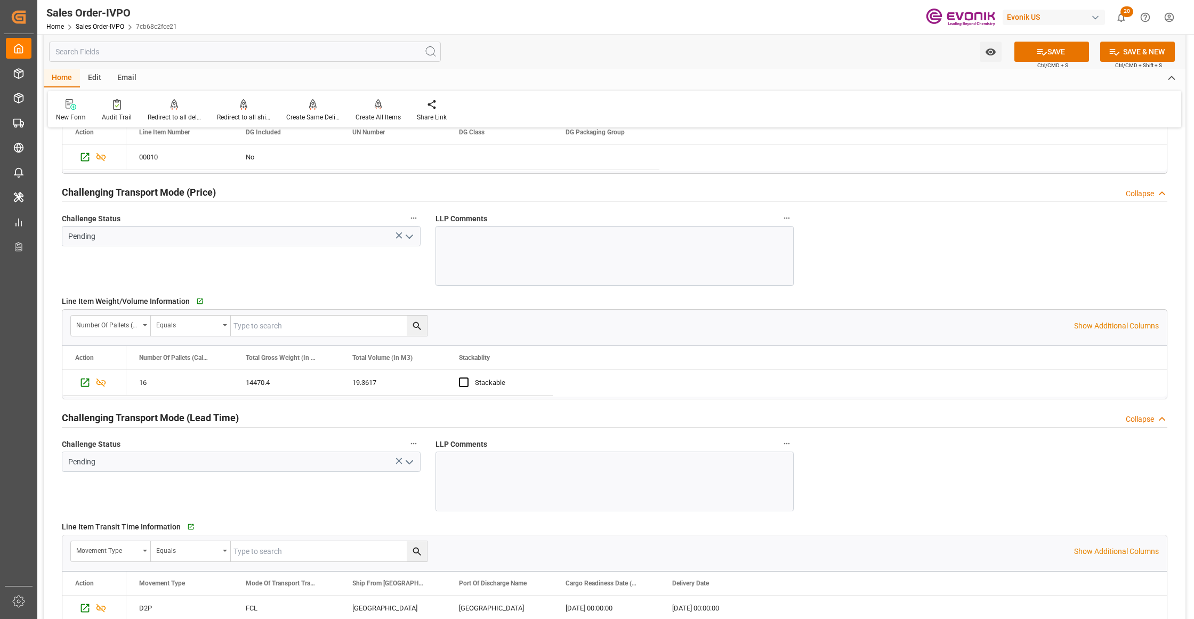
click at [408, 237] on icon "open menu" at bounding box center [409, 236] width 13 height 13
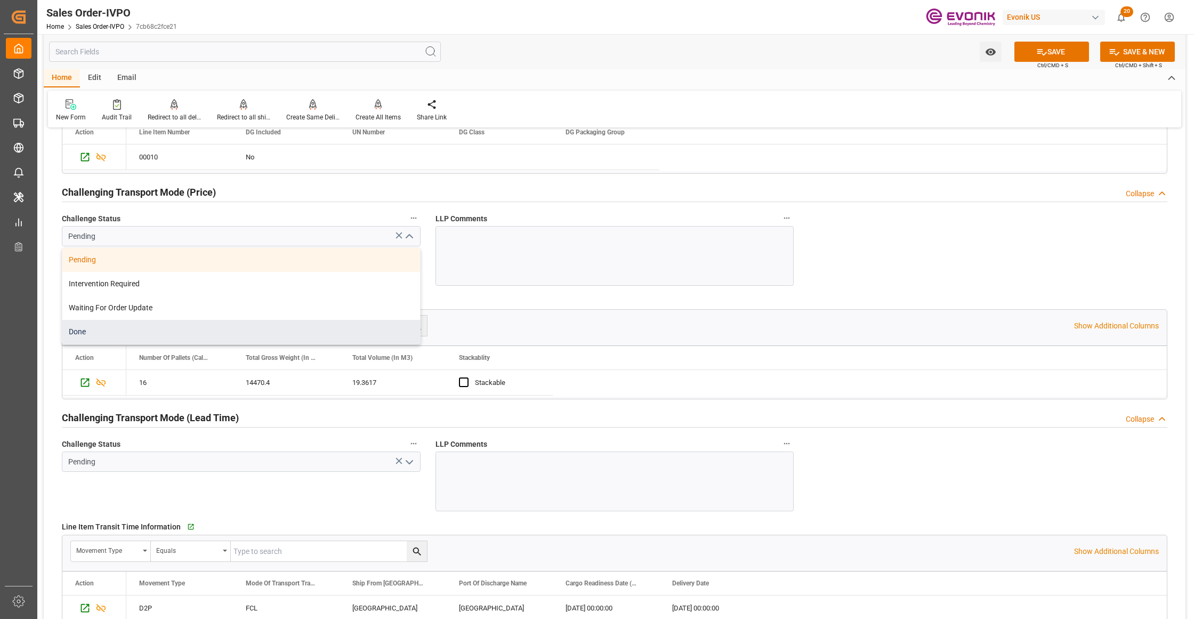
click at [161, 330] on div "Done" at bounding box center [241, 332] width 358 height 24
type input "Done"
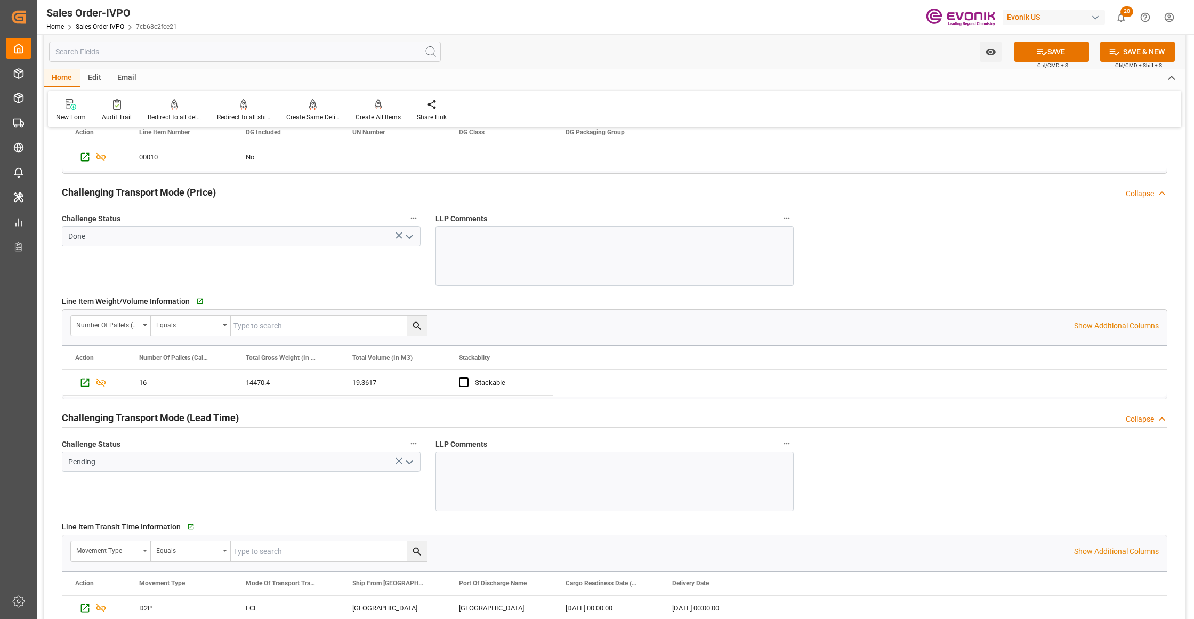
scroll to position [1658, 0]
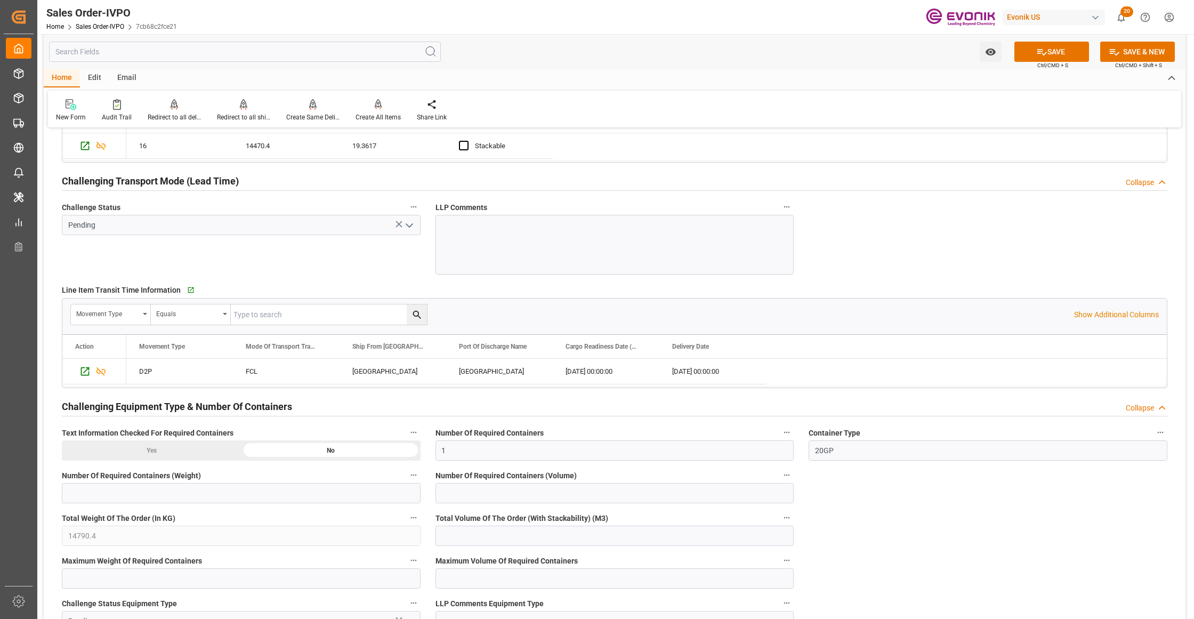
click at [411, 227] on polyline "open menu" at bounding box center [409, 225] width 6 height 3
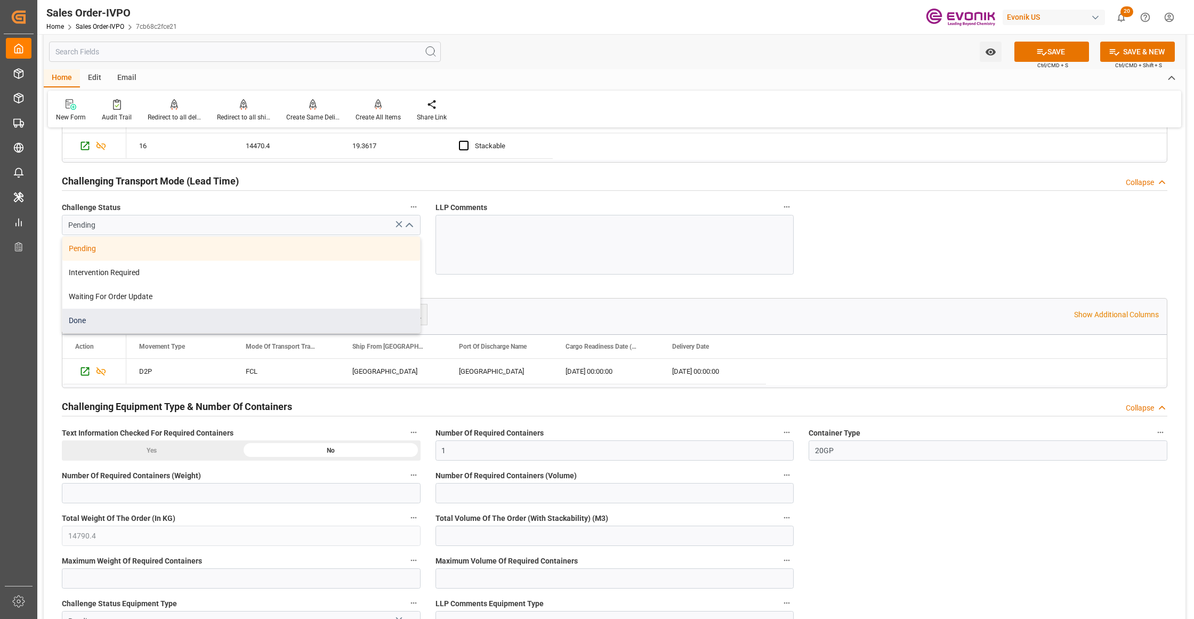
click at [126, 318] on div "Done" at bounding box center [241, 321] width 358 height 24
type input "Done"
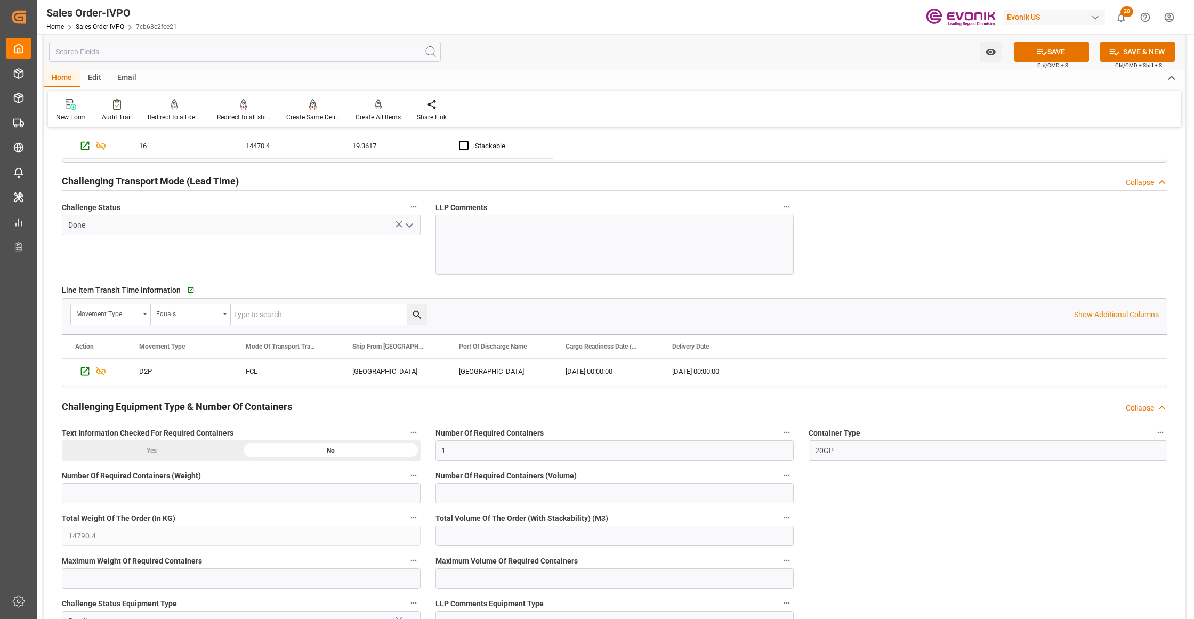
scroll to position [1895, 0]
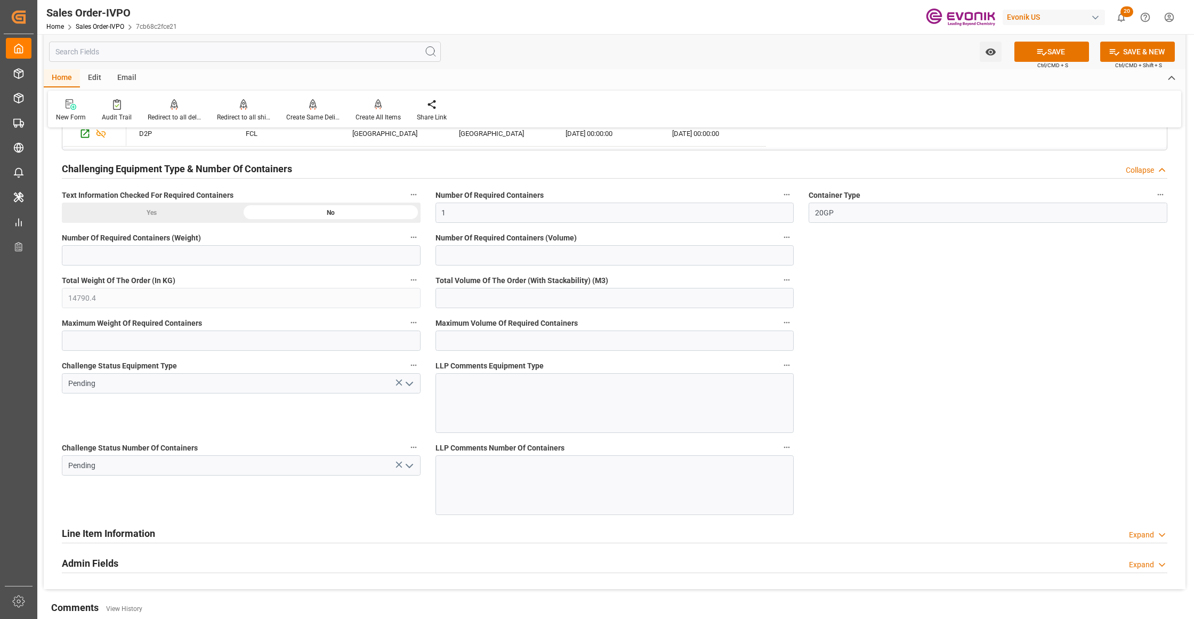
click at [410, 385] on polyline "open menu" at bounding box center [409, 383] width 6 height 3
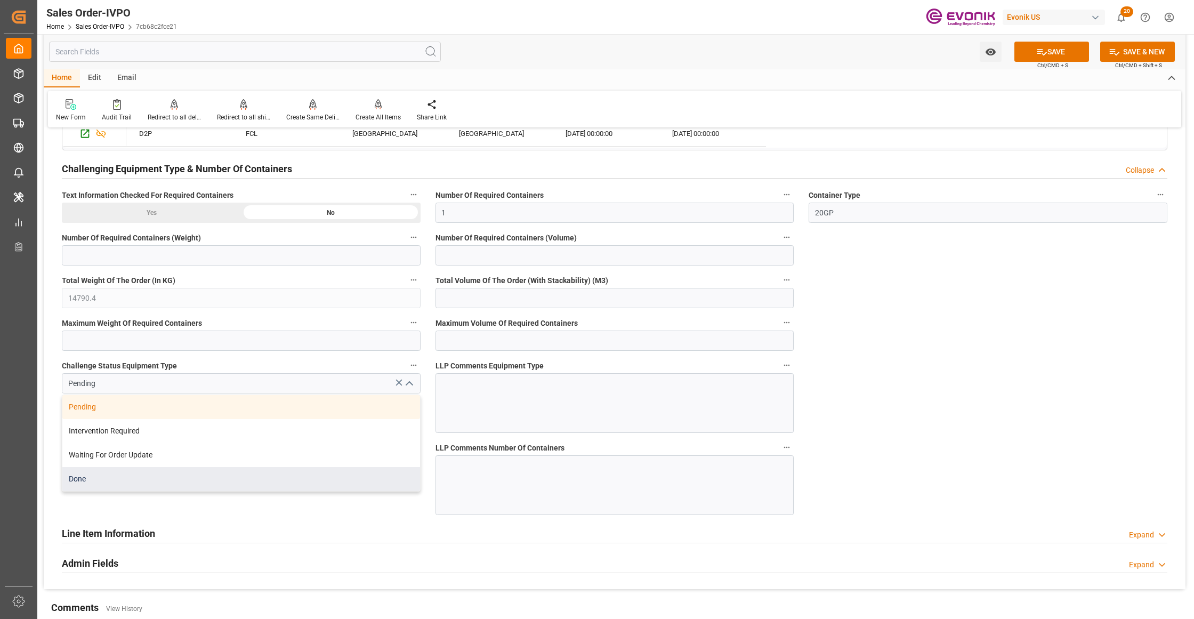
click at [173, 487] on div "Done" at bounding box center [241, 479] width 358 height 24
type input "Done"
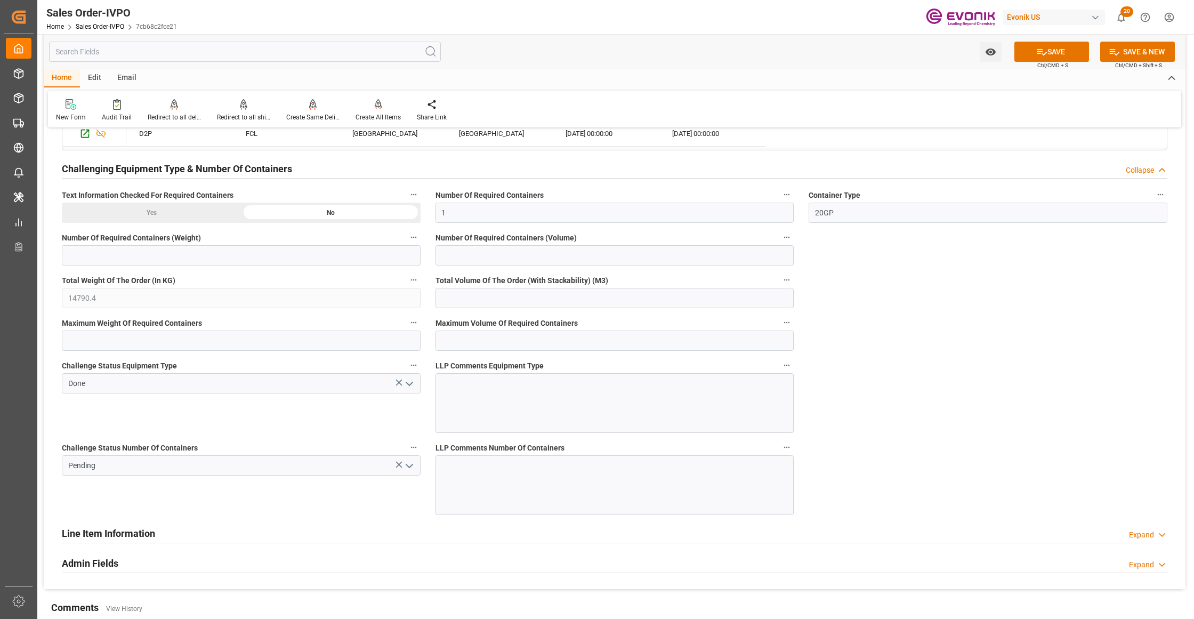
click at [406, 472] on icon "open menu" at bounding box center [409, 465] width 13 height 13
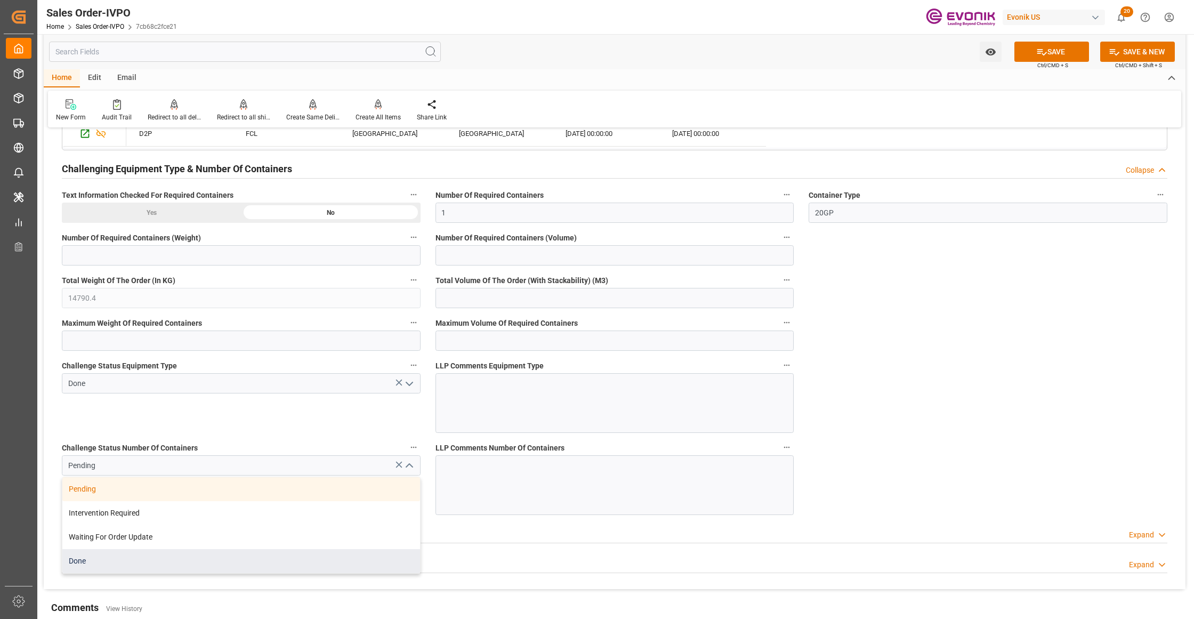
click at [118, 561] on div "Done" at bounding box center [241, 561] width 358 height 24
type input "Done"
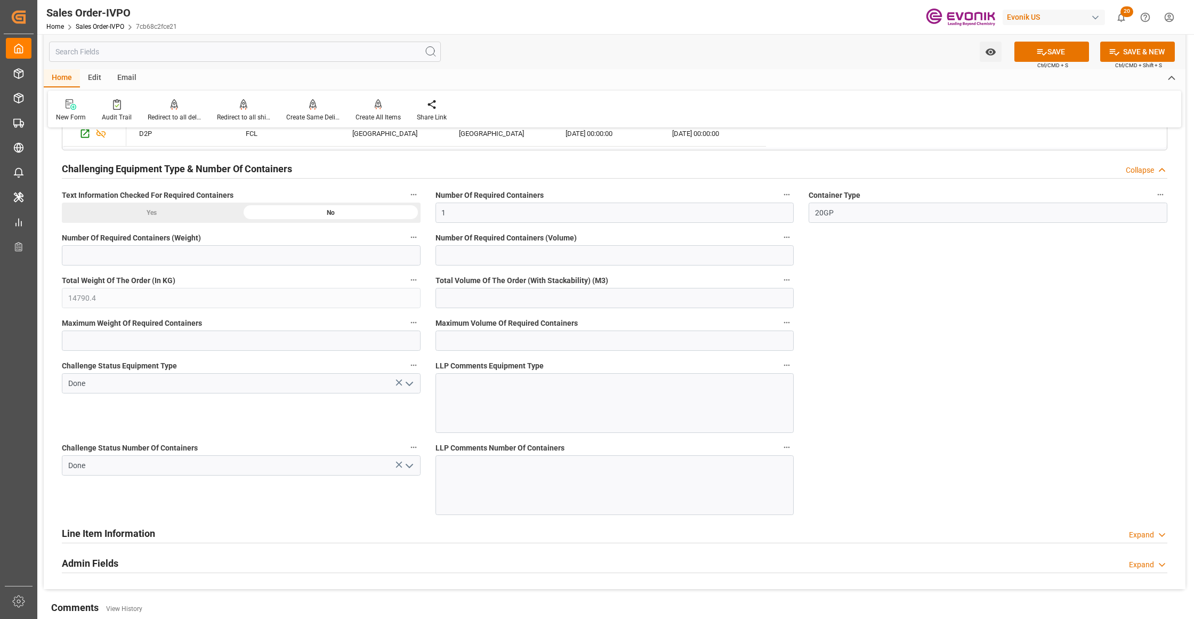
click at [1056, 47] on button "SAVE" at bounding box center [1051, 52] width 75 height 20
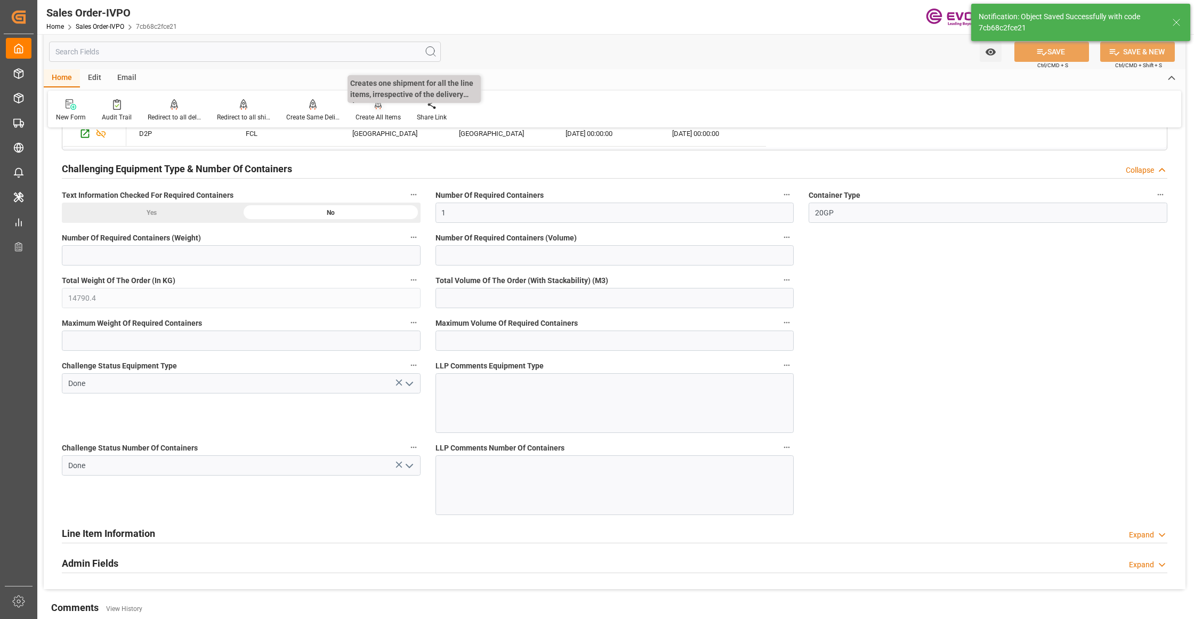
type input "11.09.2025 02:32"
type input "No"
type input "1"
type input "19.3617"
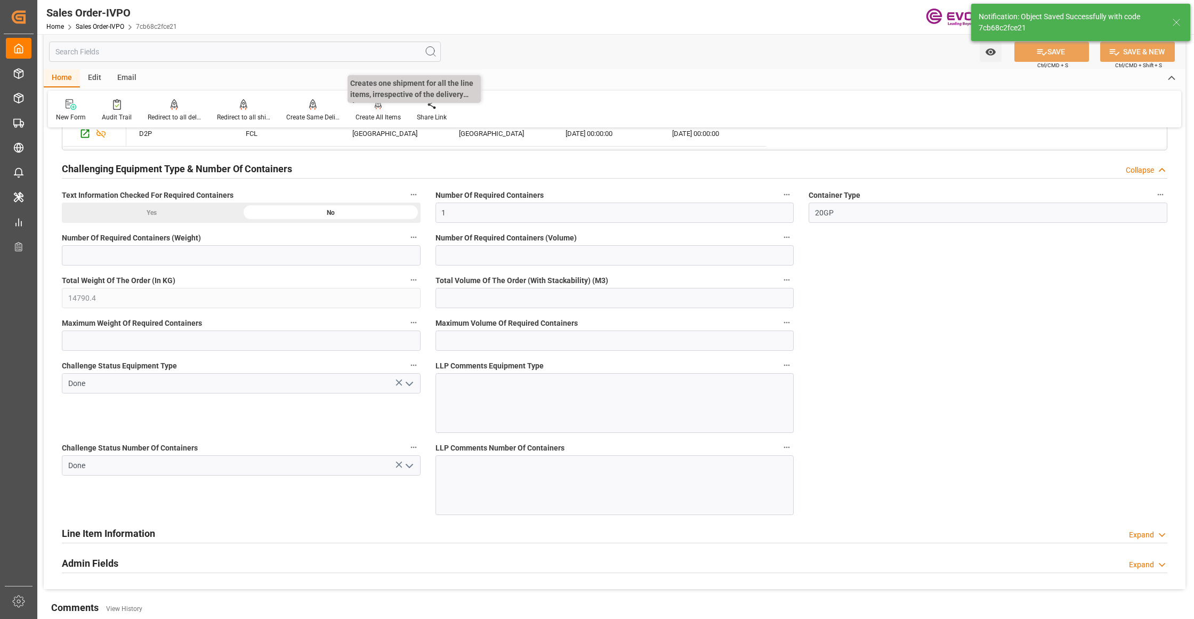
type input "17000"
type input "30"
click at [378, 111] on div "Create All Items" at bounding box center [378, 110] width 61 height 23
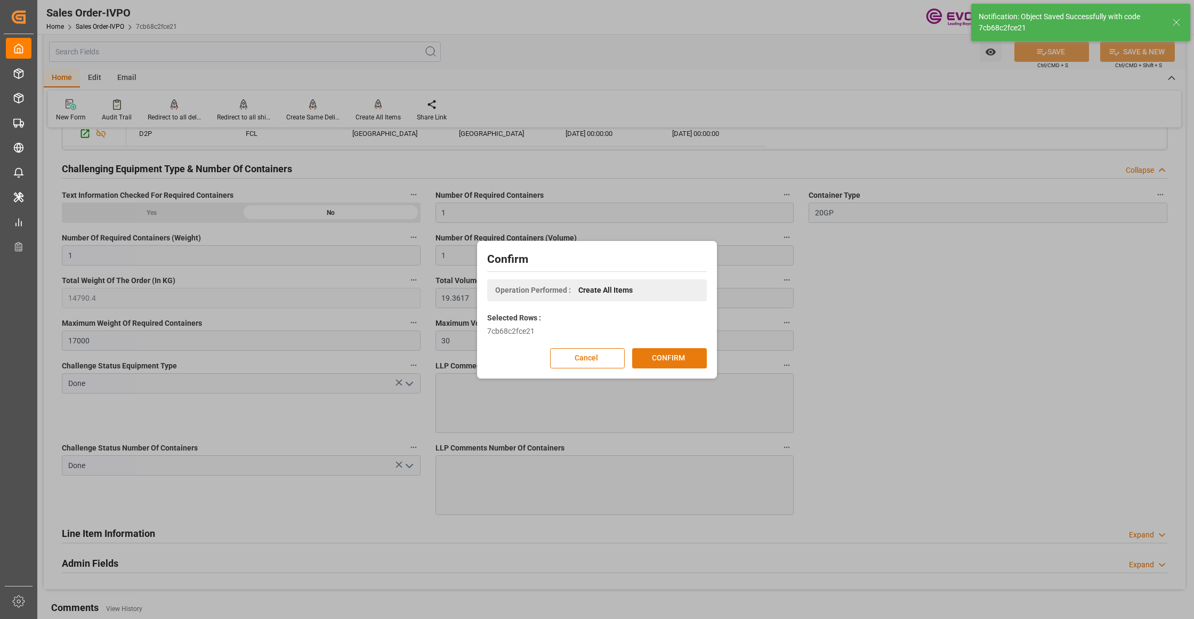
click at [655, 357] on button "CONFIRM" at bounding box center [669, 358] width 75 height 20
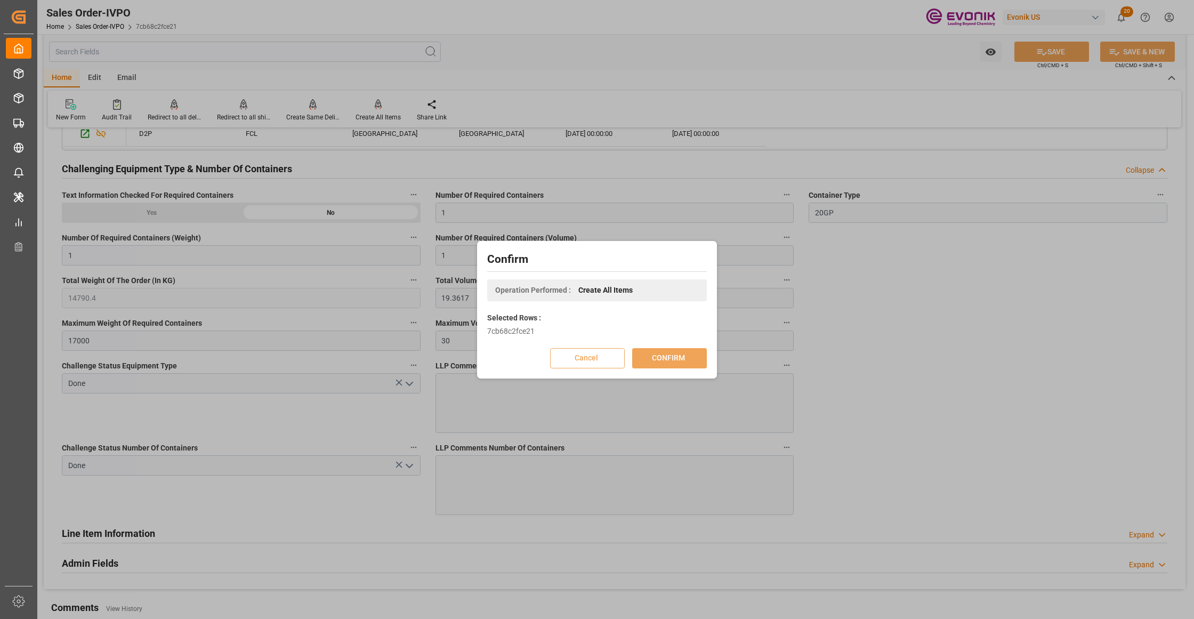
scroll to position [116, 0]
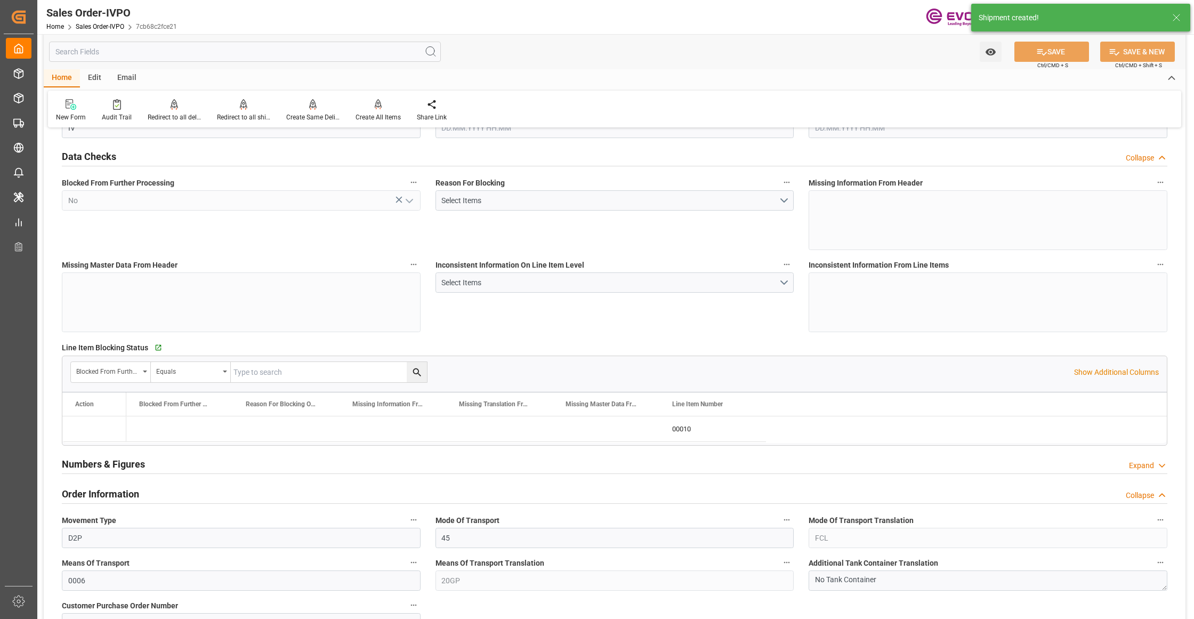
type input "CNSHA"
type input "0"
type input "1"
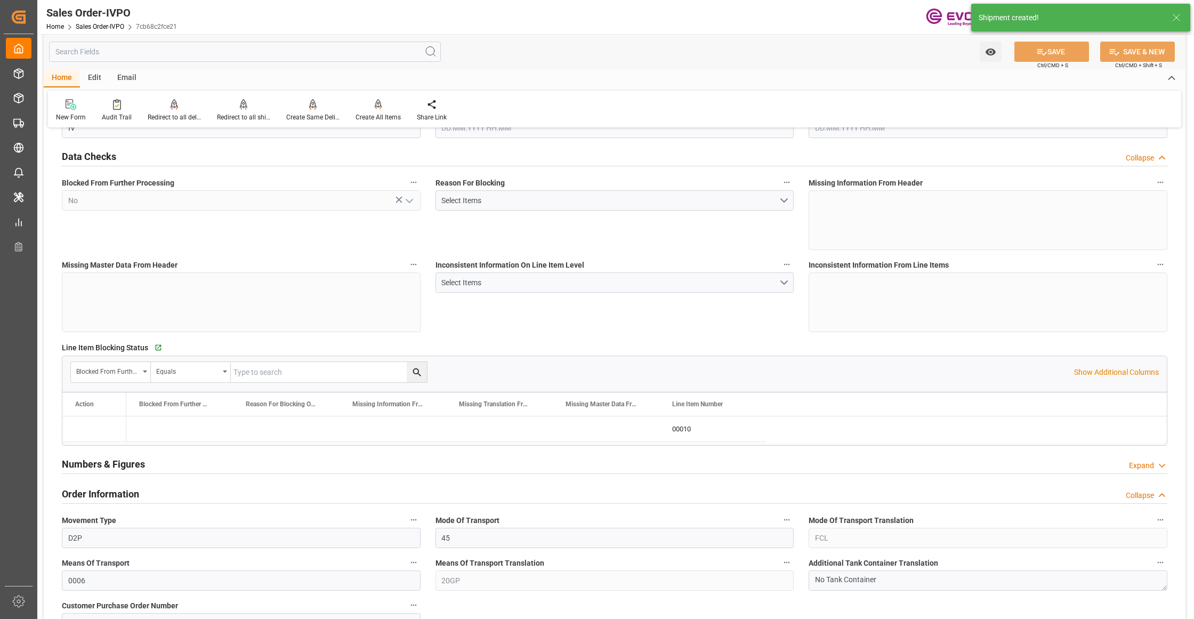
type input "14790.4"
type input "19.3617"
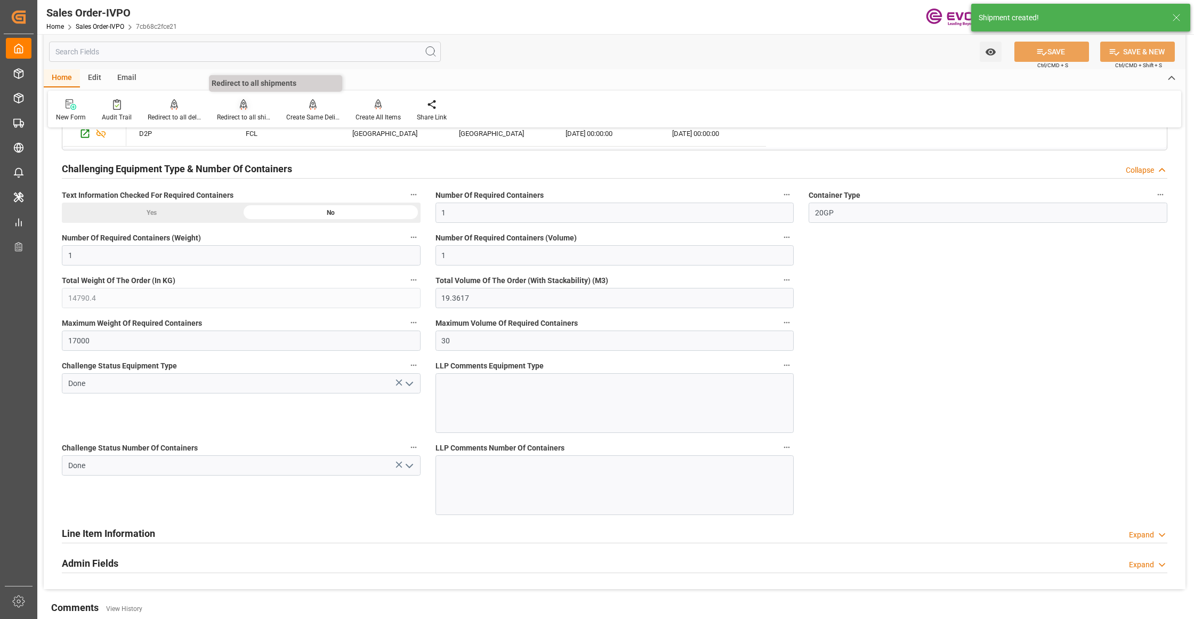
click at [239, 113] on div "Redirect to all shipments" at bounding box center [243, 117] width 53 height 10
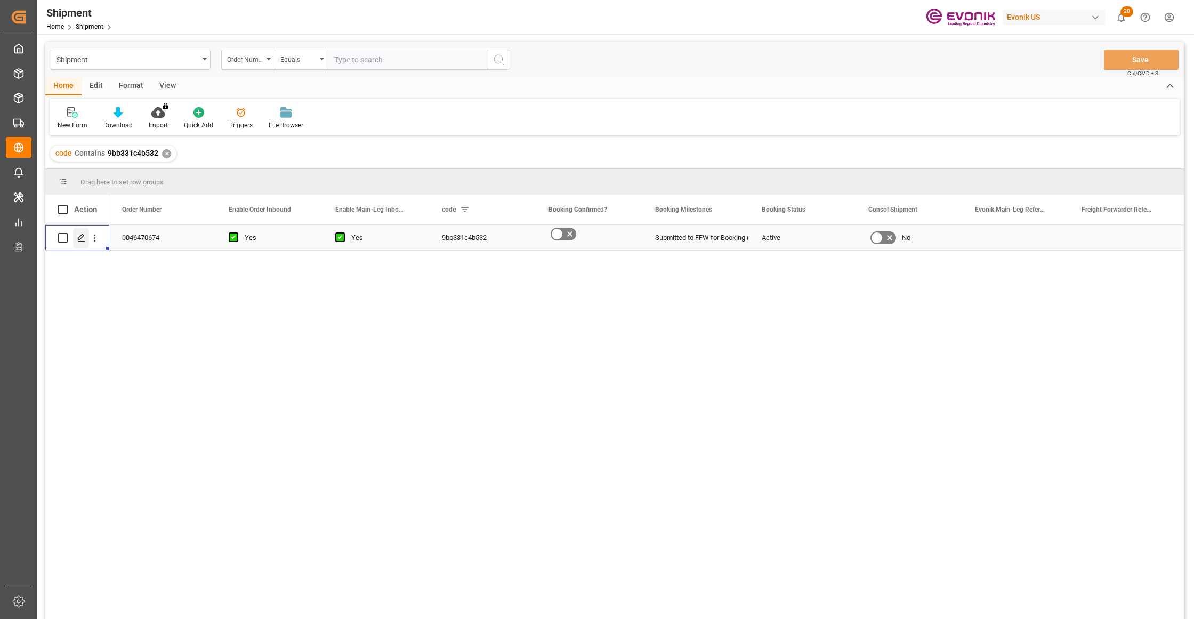
click at [77, 245] on div "Press SPACE to select this row." at bounding box center [81, 238] width 16 height 20
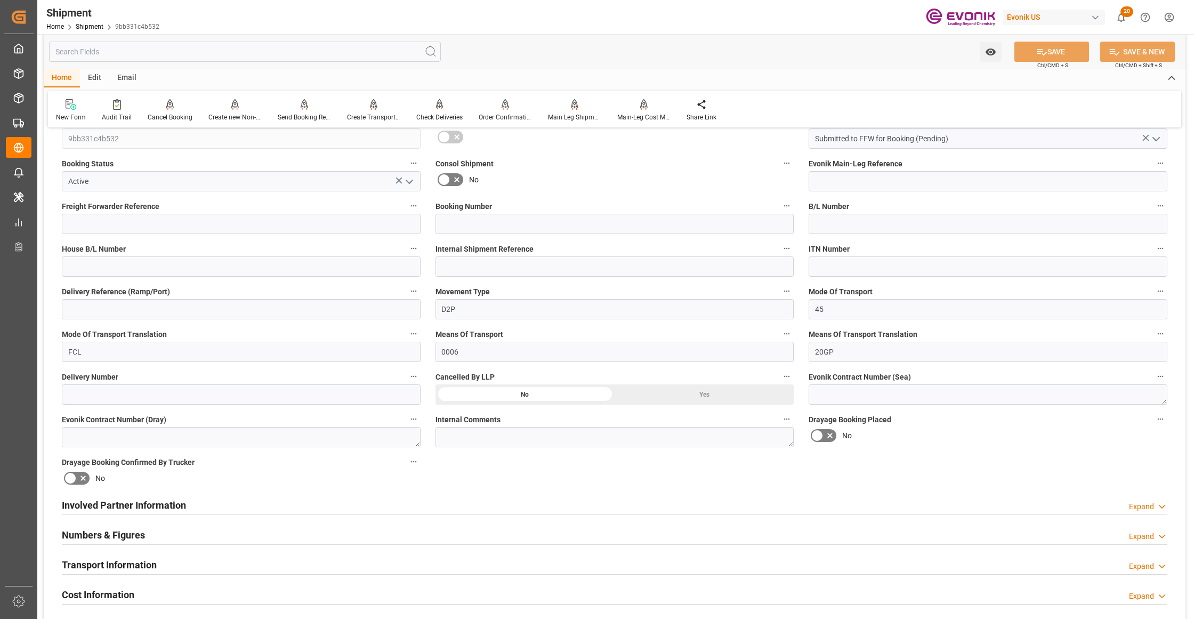
scroll to position [474, 0]
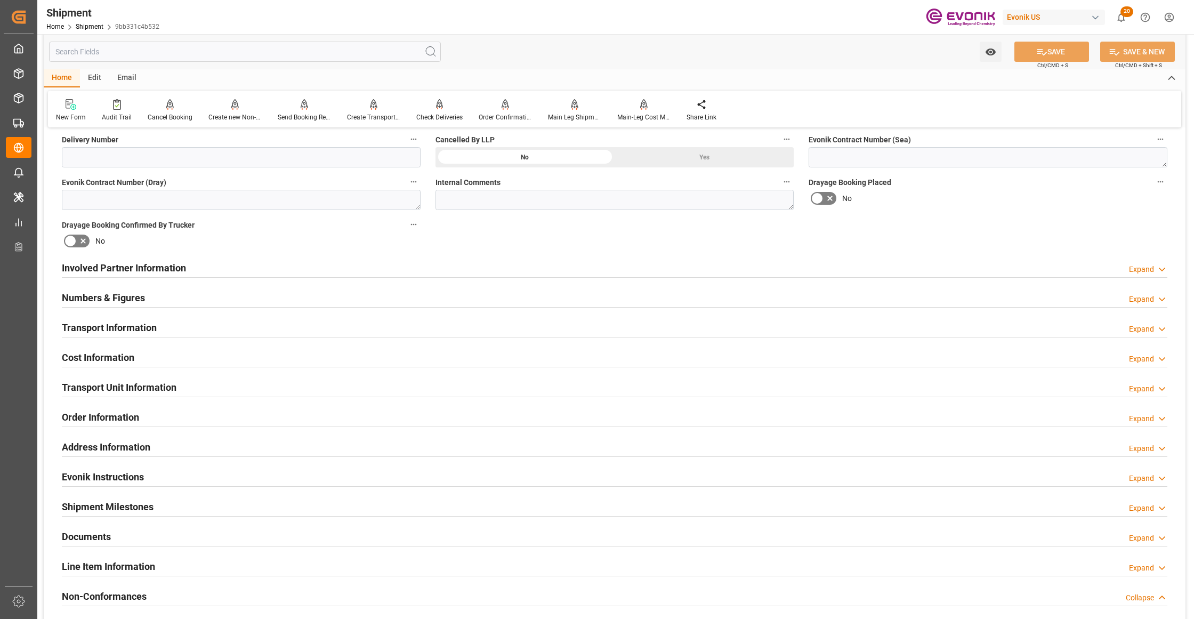
drag, startPoint x: 523, startPoint y: 268, endPoint x: 534, endPoint y: 269, distance: 10.8
click at [524, 269] on div "Involved Partner Information Expand" at bounding box center [614, 267] width 1105 height 20
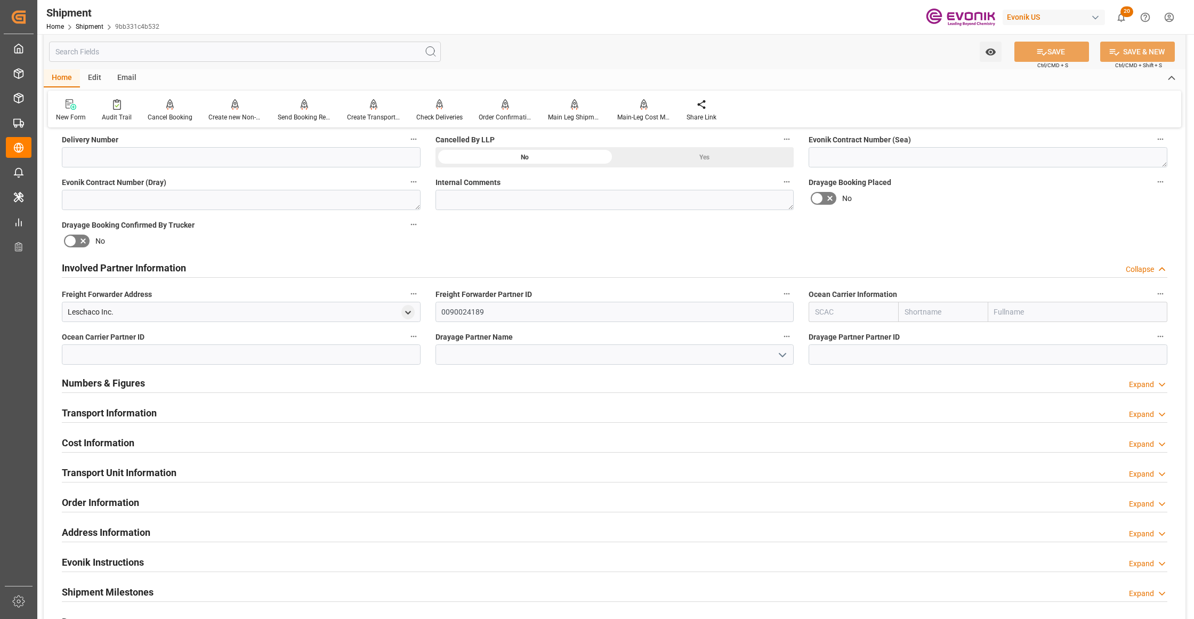
click at [954, 306] on input "text" at bounding box center [943, 312] width 90 height 20
type input "one"
click at [922, 336] on div "ONE" at bounding box center [918, 336] width 38 height 24
type input "ONEY"
type input "ONE"
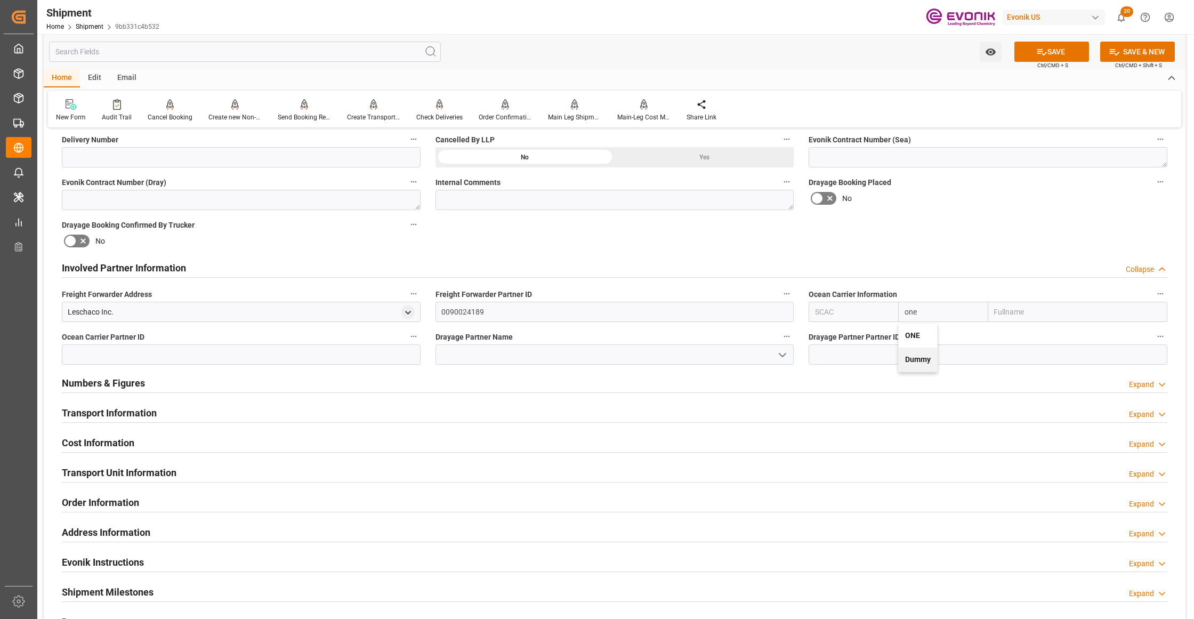
type input "Ocean Network Express"
type input "ONE"
click at [988, 207] on div "Drayage Booking Placed No" at bounding box center [988, 192] width 374 height 43
click at [1059, 56] on button "SAVE" at bounding box center [1051, 52] width 75 height 20
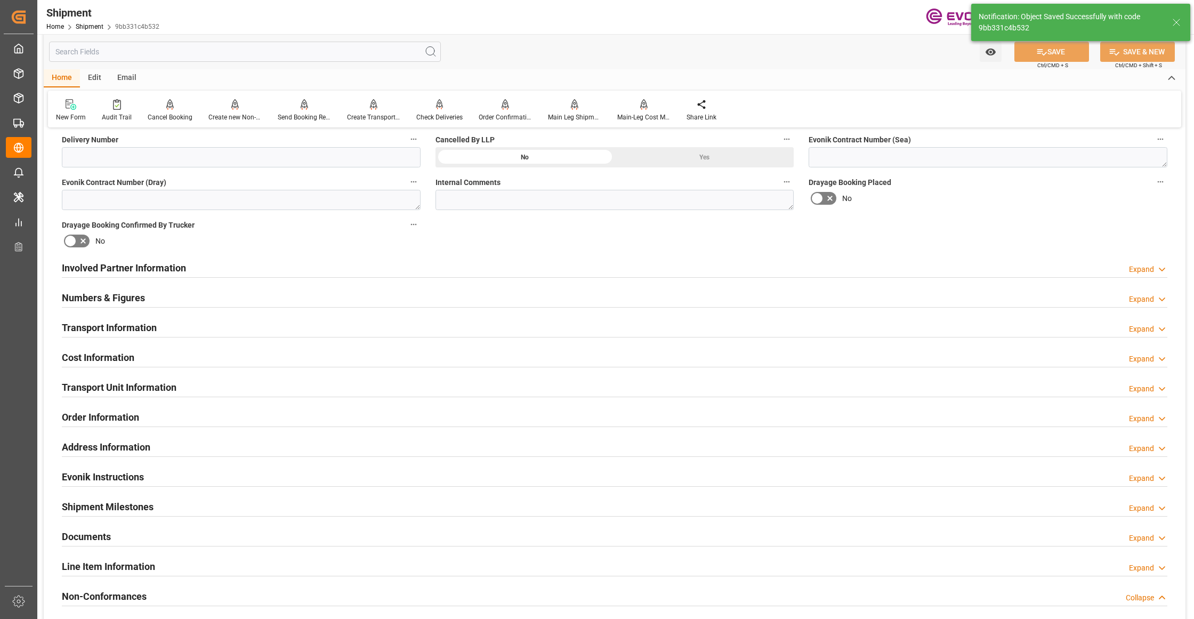
type input "0090208776"
click at [497, 268] on div "Involved Partner Information Expand" at bounding box center [614, 267] width 1105 height 20
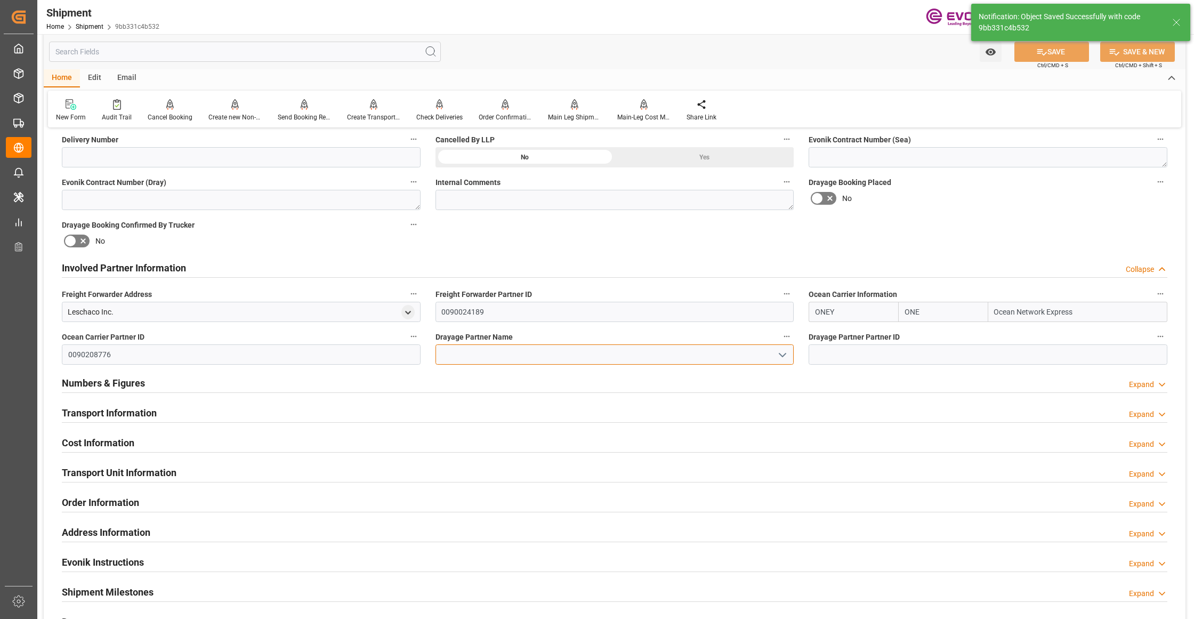
click at [472, 356] on input at bounding box center [614, 354] width 359 height 20
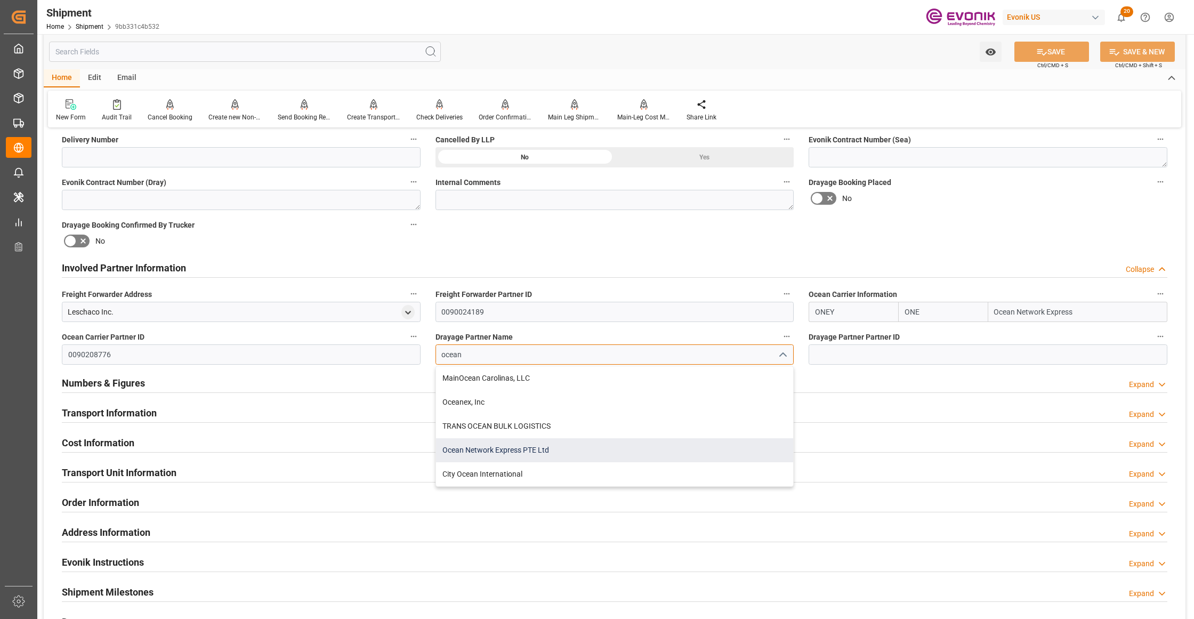
click at [561, 446] on div "Ocean Network Express PTE Ltd" at bounding box center [615, 450] width 358 height 24
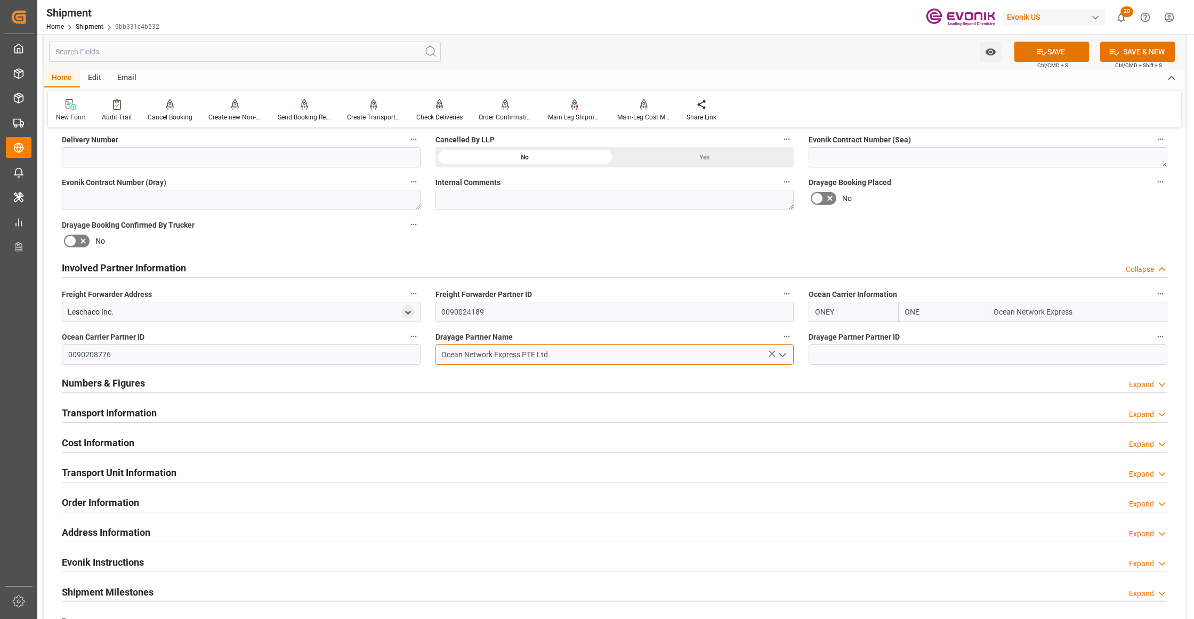
type input "Ocean Network Express PTE Ltd"
click at [916, 246] on div "Booking Confirmation Milestone Bar Collapse Submitted to FFW for Booking (Pendi…" at bounding box center [615, 257] width 1142 height 1188
click at [1068, 49] on button "SAVE" at bounding box center [1051, 52] width 75 height 20
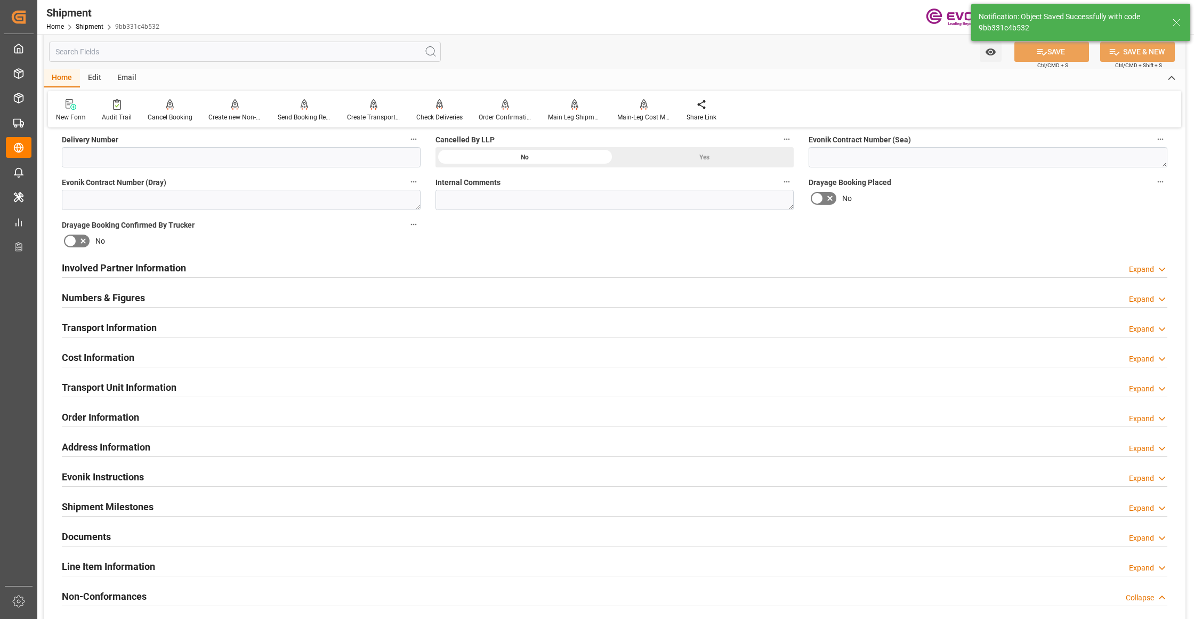
type input "0090208776"
click at [516, 267] on div "Involved Partner Information Expand" at bounding box center [614, 267] width 1105 height 20
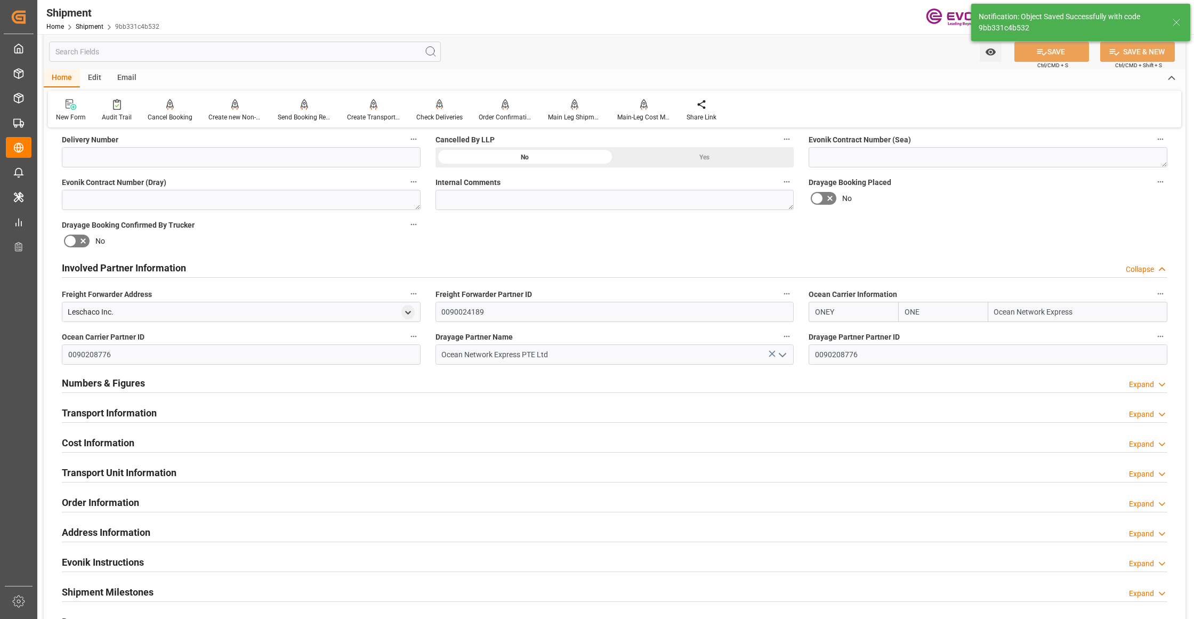
click at [414, 408] on div "Transport Information Expand" at bounding box center [614, 412] width 1105 height 20
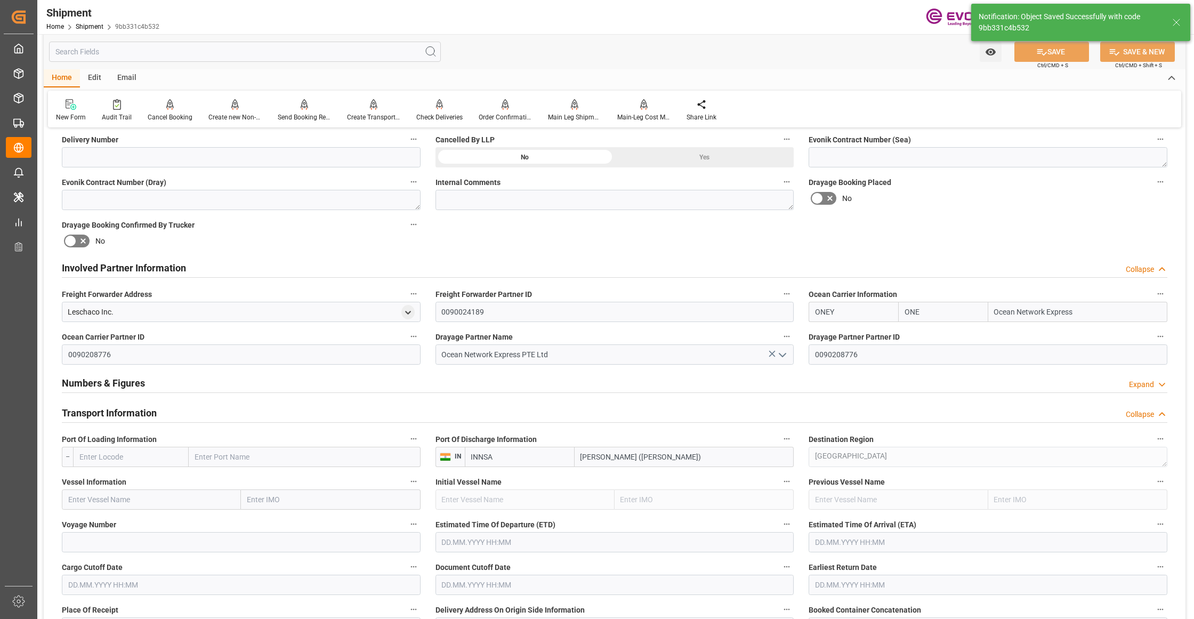
scroll to position [710, 0]
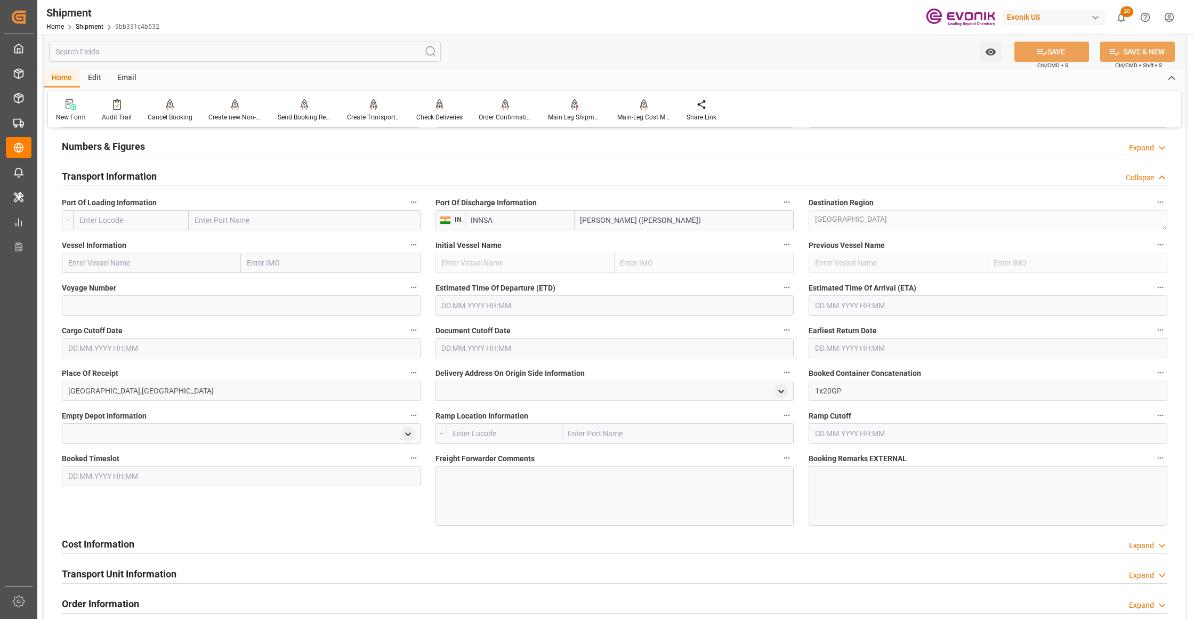
click at [167, 217] on input "text" at bounding box center [131, 220] width 116 height 20
click at [134, 267] on span "USLAX - Los Angeles" at bounding box center [129, 267] width 98 height 9
type input "USLAX"
type input "Los Angeles"
type input "USLAX"
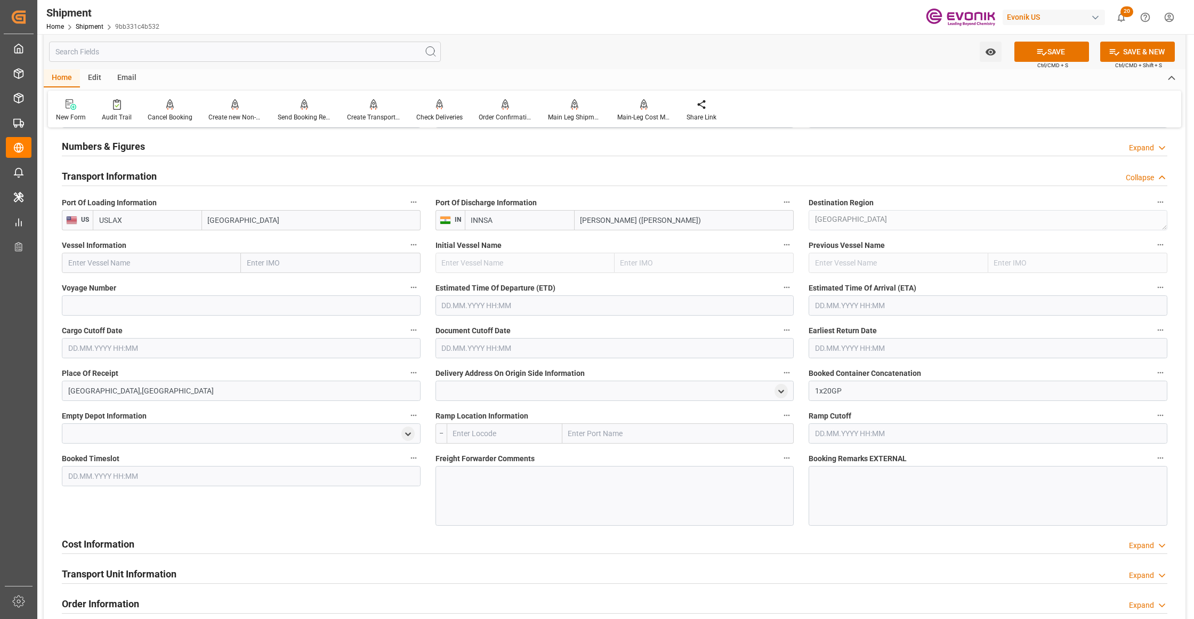
click at [173, 265] on input "text" at bounding box center [151, 263] width 179 height 20
click at [120, 257] on input "text" at bounding box center [151, 263] width 179 height 20
paste input "MOL CELEBRATION 102W"
click at [148, 263] on input "MOL CELEBRATION 102W" at bounding box center [151, 263] width 179 height 20
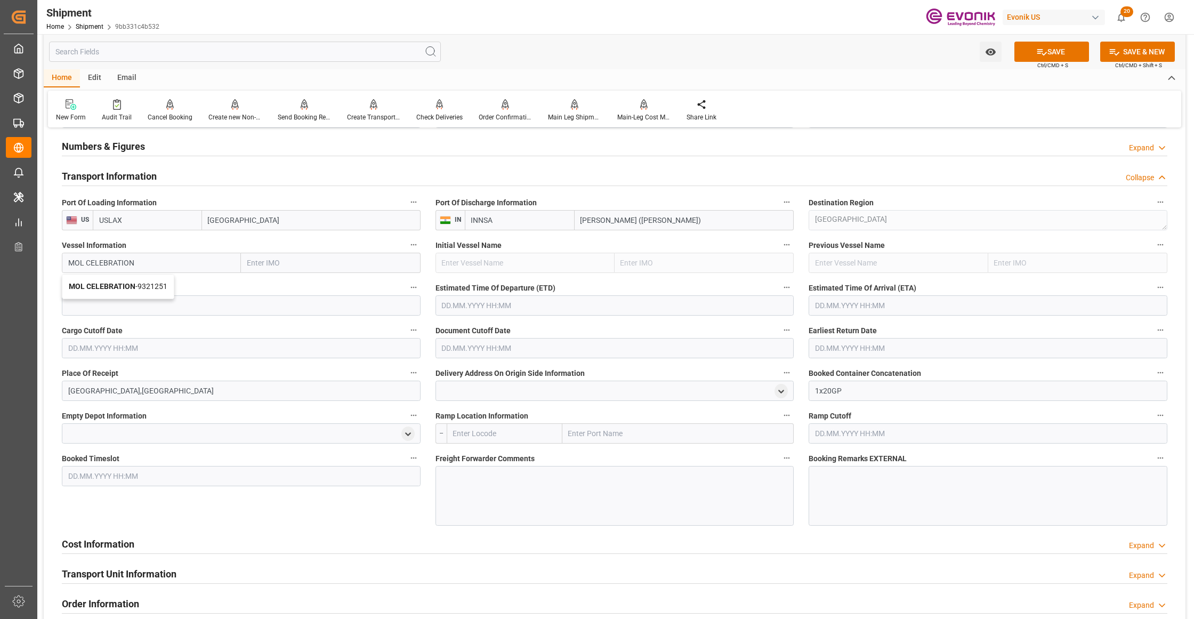
click at [156, 282] on span "MOL CELEBRATION - 9321251" at bounding box center [118, 286] width 99 height 9
type input "MOL CELEBRATION"
type input "9321251"
type input "MOL CELEBRATION"
click at [175, 300] on input at bounding box center [241, 305] width 359 height 20
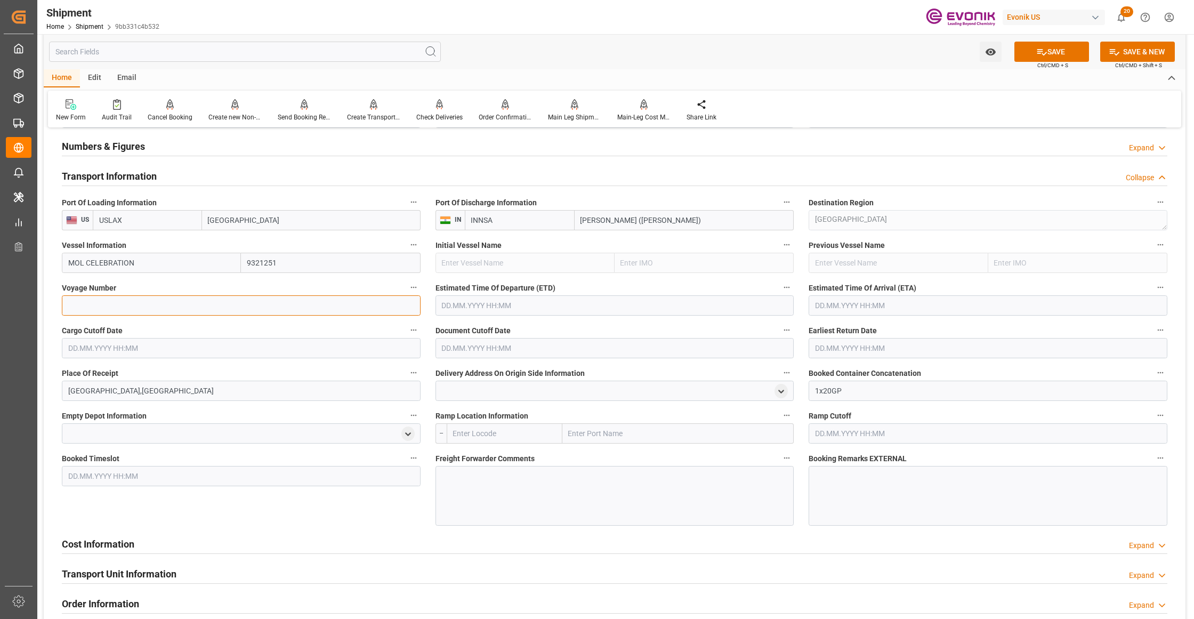
paste input "102W"
type input "102W"
click at [507, 307] on input "text" at bounding box center [614, 305] width 359 height 20
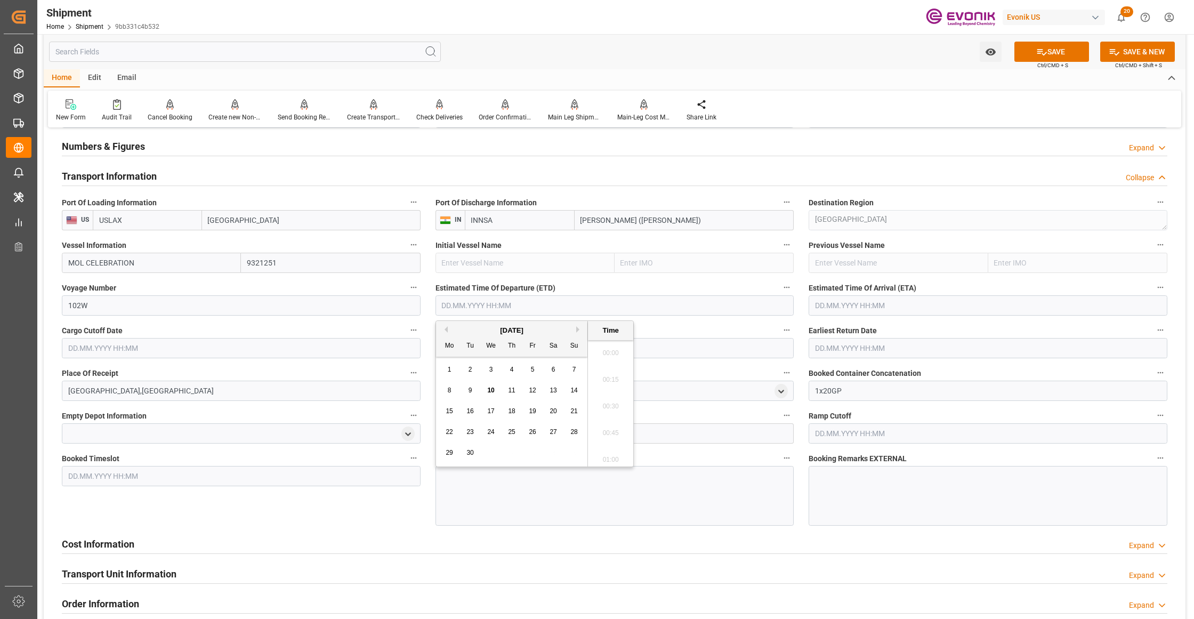
scroll to position [2295, 0]
click at [581, 330] on button "Next Month" at bounding box center [579, 329] width 6 height 6
click at [579, 330] on button "Next Month" at bounding box center [579, 329] width 6 height 6
drag, startPoint x: 554, startPoint y: 369, endPoint x: 575, endPoint y: 359, distance: 22.6
click at [553, 369] on span "1" at bounding box center [554, 369] width 4 height 7
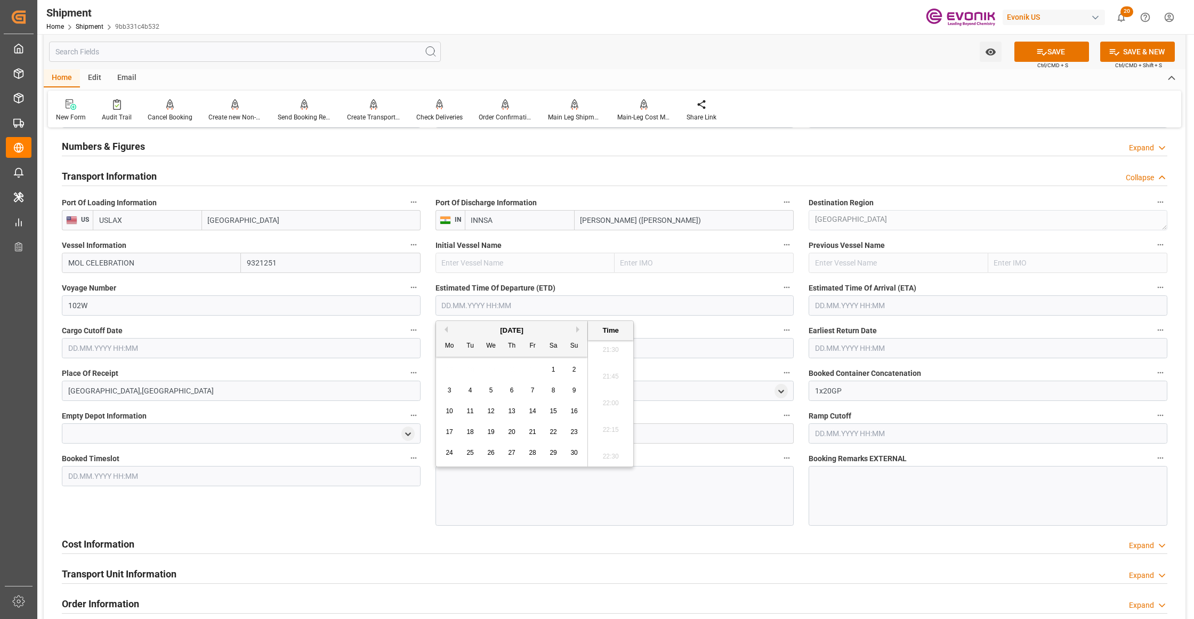
type input "01.11.2025 00:00"
click at [843, 308] on input "text" at bounding box center [988, 305] width 359 height 20
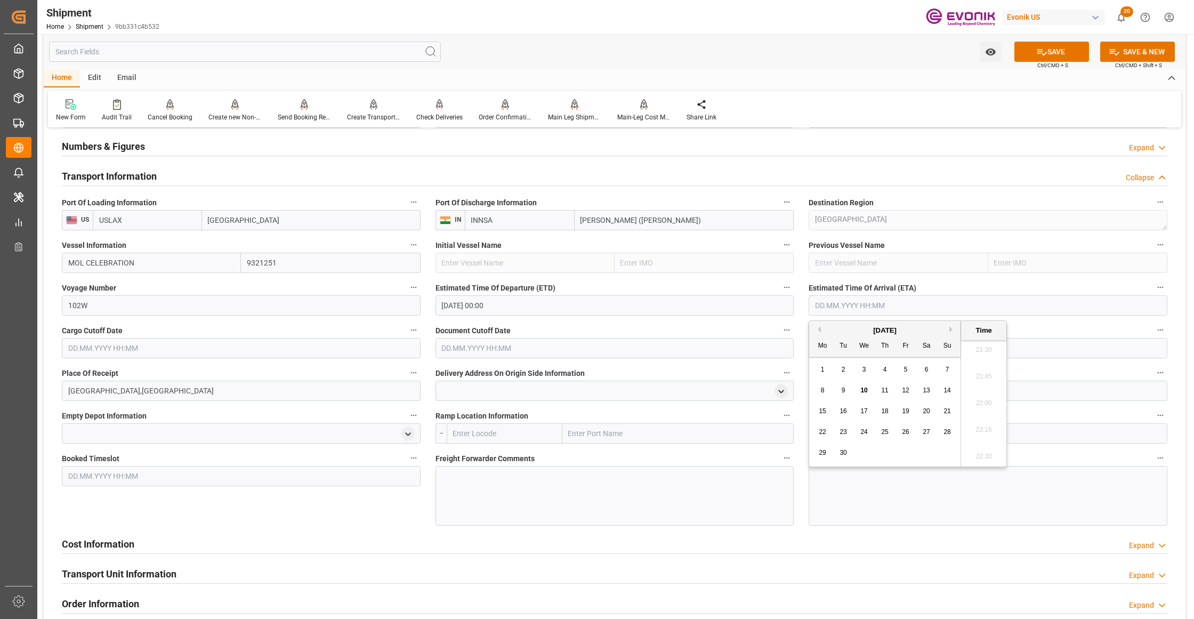
click at [949, 330] on div "[DATE]" at bounding box center [884, 330] width 151 height 11
click at [953, 328] on button "Next Month" at bounding box center [952, 329] width 6 height 6
click at [949, 330] on div "[DATE]" at bounding box center [884, 330] width 151 height 11
click at [951, 330] on button "Next Month" at bounding box center [952, 329] width 6 height 6
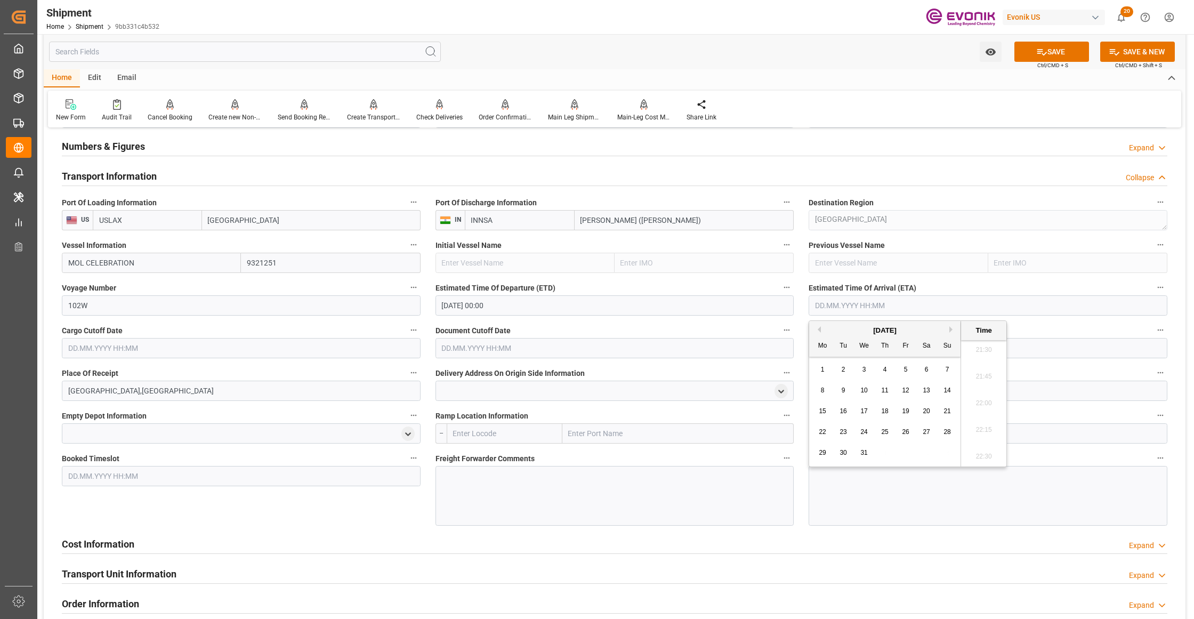
click at [883, 388] on span "11" at bounding box center [884, 389] width 7 height 7
type input "11.12.2025 00:00"
click at [376, 349] on input "text" at bounding box center [241, 348] width 359 height 20
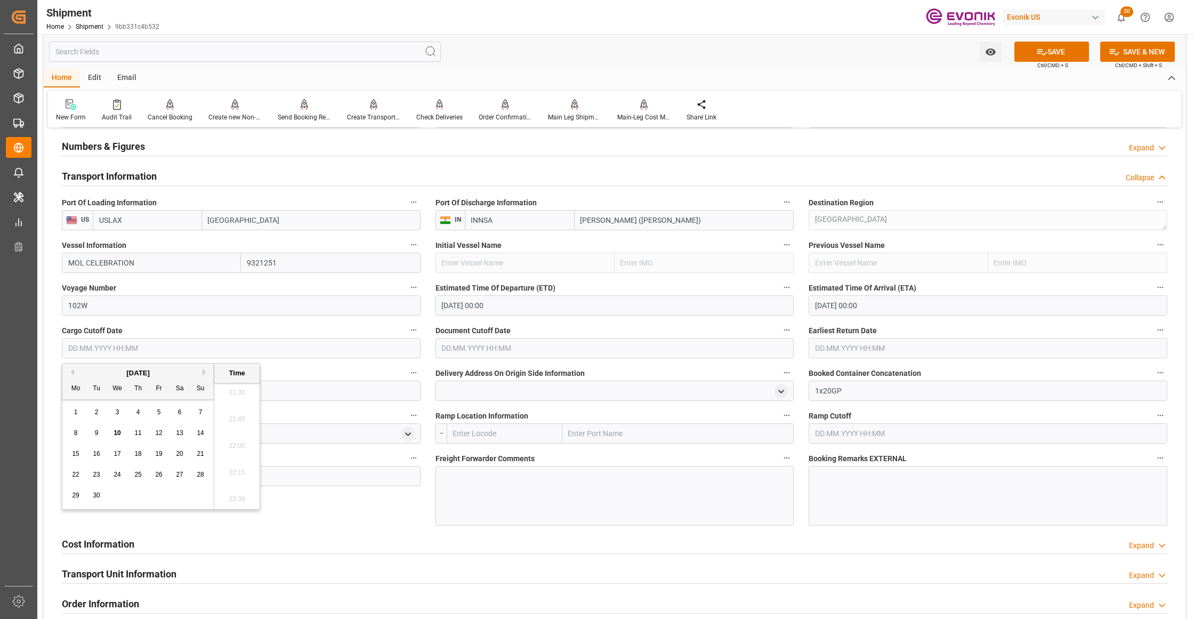
click at [205, 372] on button "Next Month" at bounding box center [206, 372] width 6 height 6
click at [118, 455] on span "15" at bounding box center [117, 453] width 7 height 7
type input "15.10.2025 00:00"
click at [497, 344] on input "text" at bounding box center [614, 348] width 359 height 20
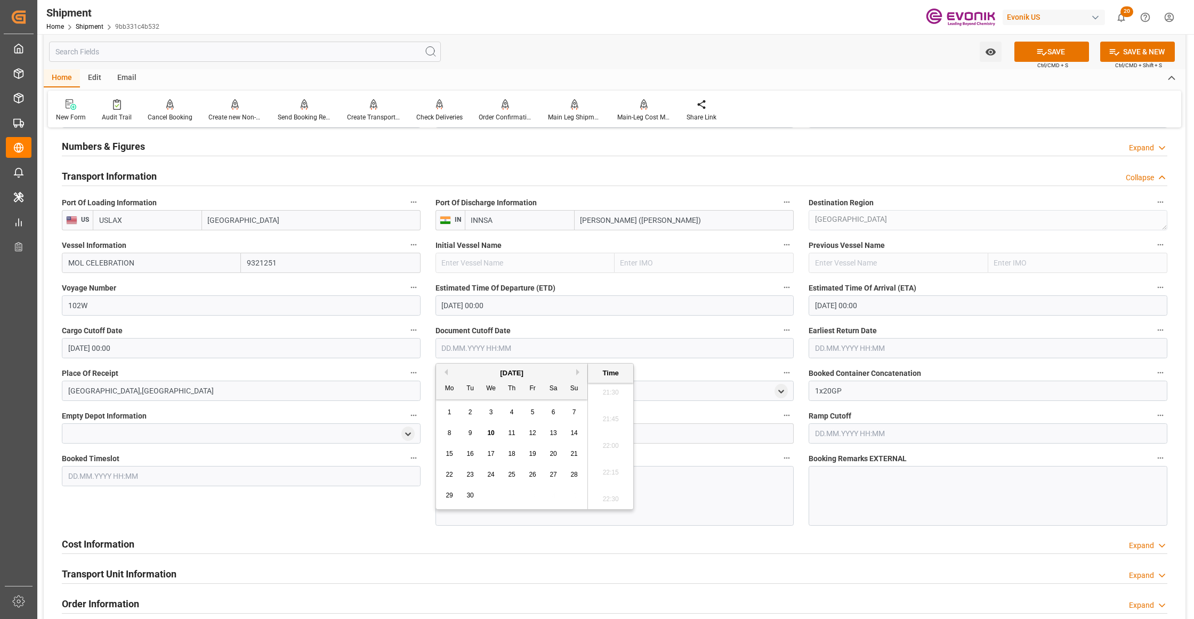
click at [579, 373] on button "Next Month" at bounding box center [579, 372] width 6 height 6
click at [489, 452] on span "15" at bounding box center [490, 453] width 7 height 7
type input "15.10.2025 00:00"
click at [839, 348] on input "text" at bounding box center [988, 348] width 359 height 20
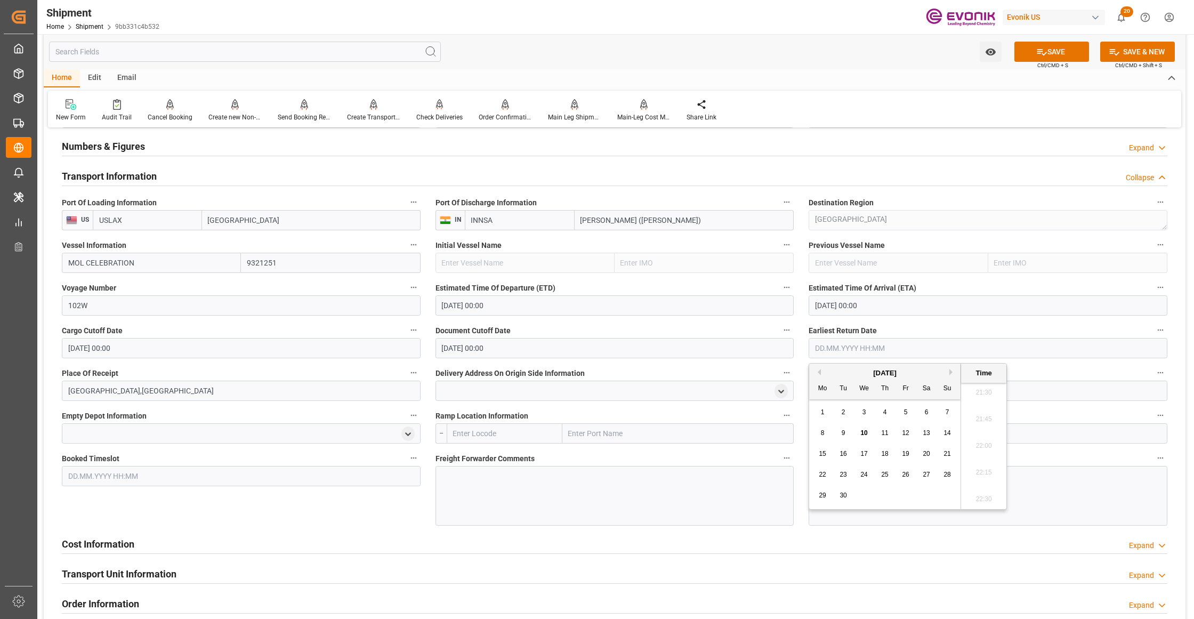
click at [953, 372] on button "Next Month" at bounding box center [952, 372] width 6 height 6
click at [866, 451] on span "15" at bounding box center [863, 453] width 7 height 7
type input "15.10.2025 00:00"
click at [384, 519] on div "Booked Timeslot" at bounding box center [241, 488] width 374 height 82
click at [1060, 47] on button "SAVE" at bounding box center [1051, 52] width 75 height 20
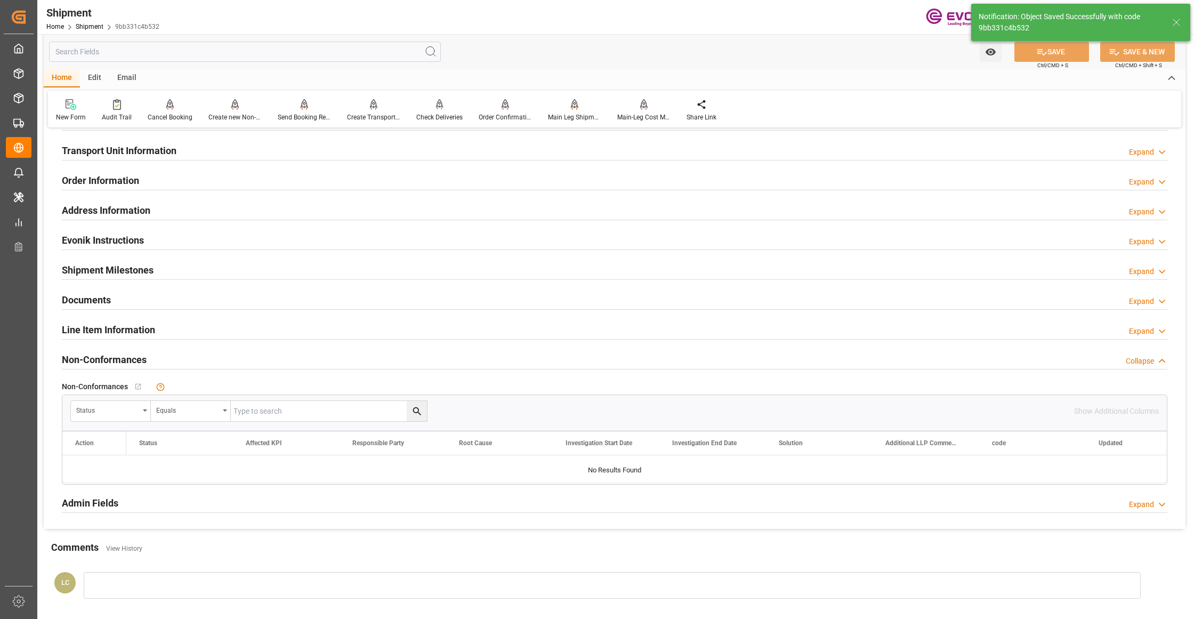
scroll to position [474, 0]
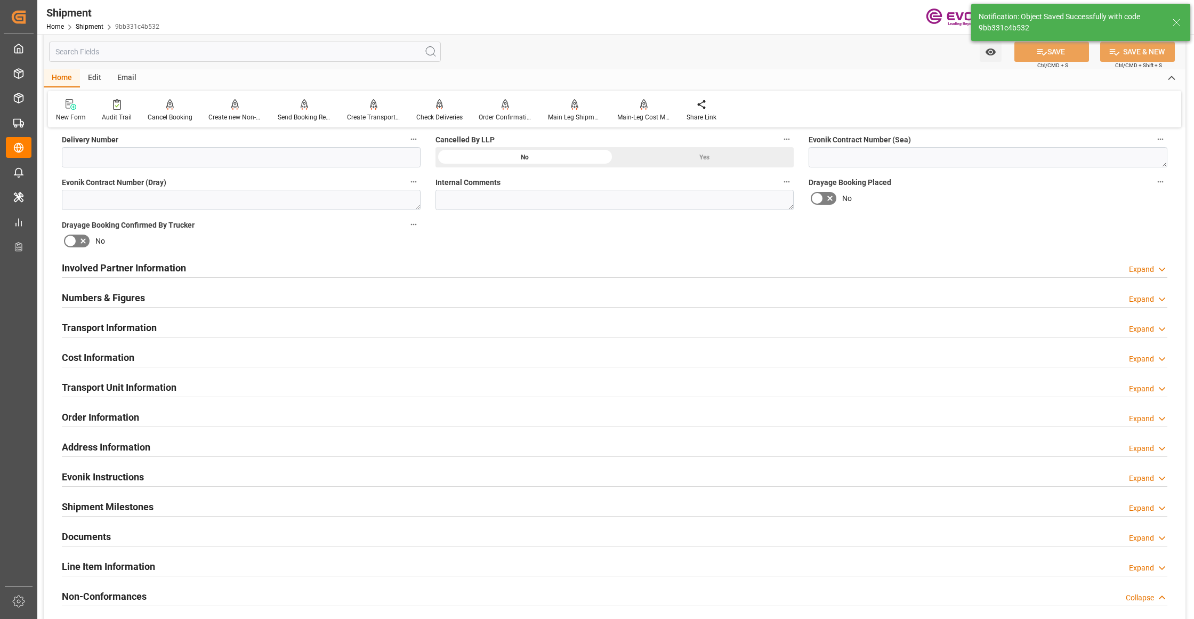
click at [265, 357] on div "Cost Information Expand" at bounding box center [614, 356] width 1105 height 20
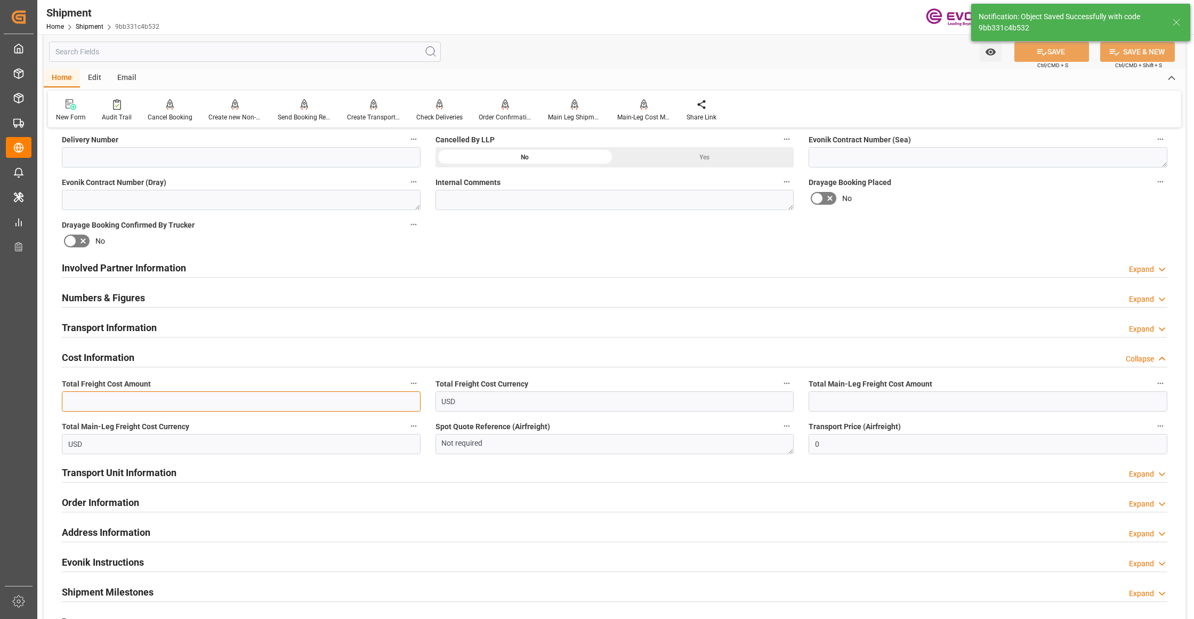
click at [172, 403] on input "text" at bounding box center [241, 401] width 359 height 20
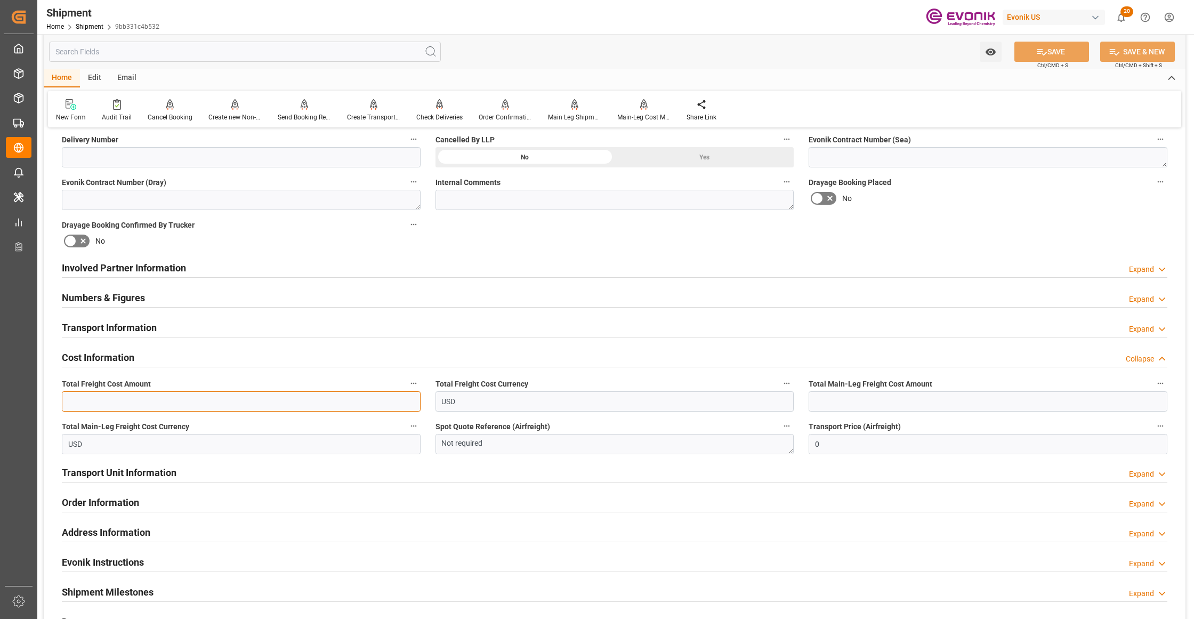
paste input "1550"
type input "1550"
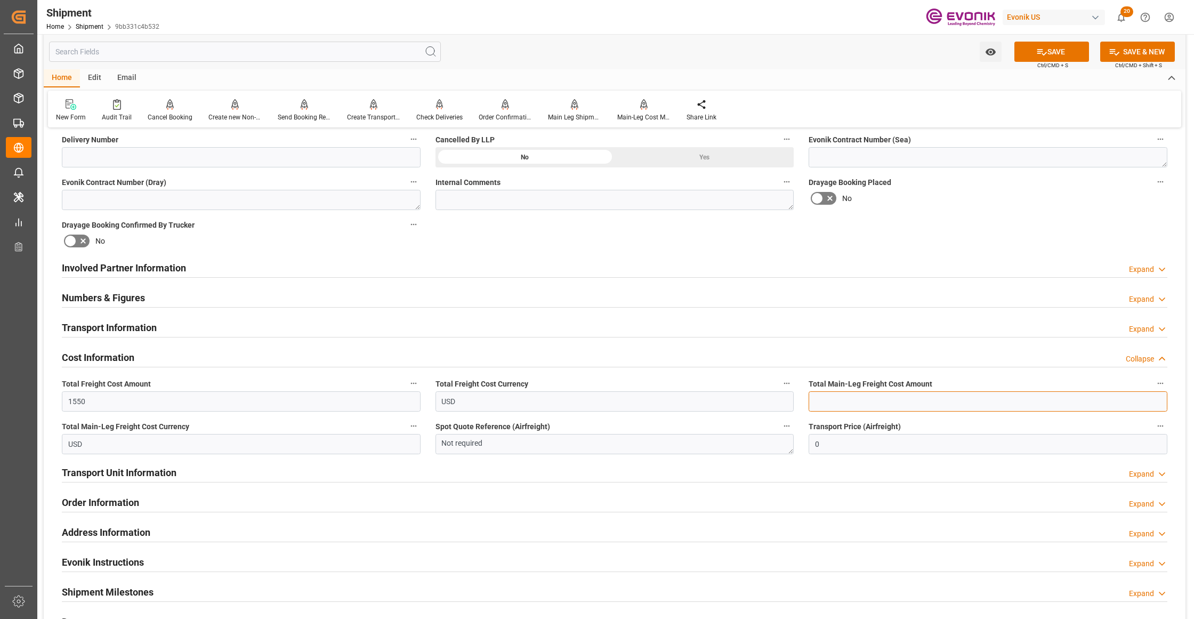
click at [914, 403] on input "text" at bounding box center [988, 401] width 359 height 20
paste input "1550"
type input "1550"
click at [977, 227] on div "Booking Confirmation Milestone Bar Collapse Submitted to FFW for Booking (Pendi…" at bounding box center [615, 257] width 1142 height 1188
click at [1039, 64] on span "Ctrl/CMD + S" at bounding box center [1052, 65] width 31 height 8
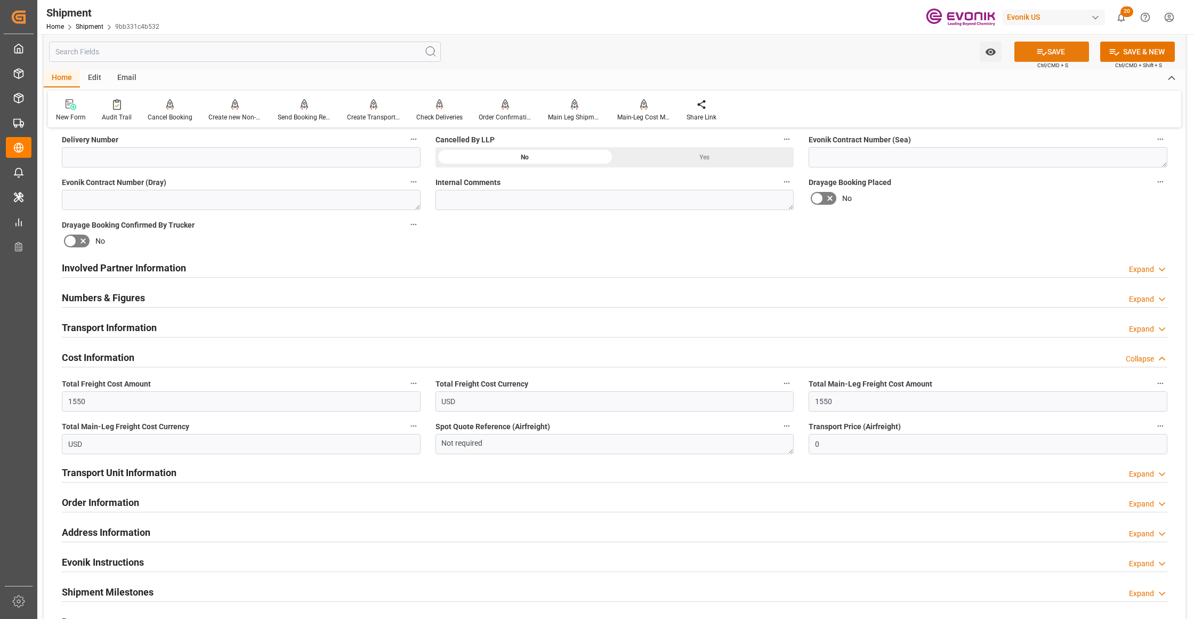
click at [1040, 50] on icon at bounding box center [1041, 51] width 11 height 11
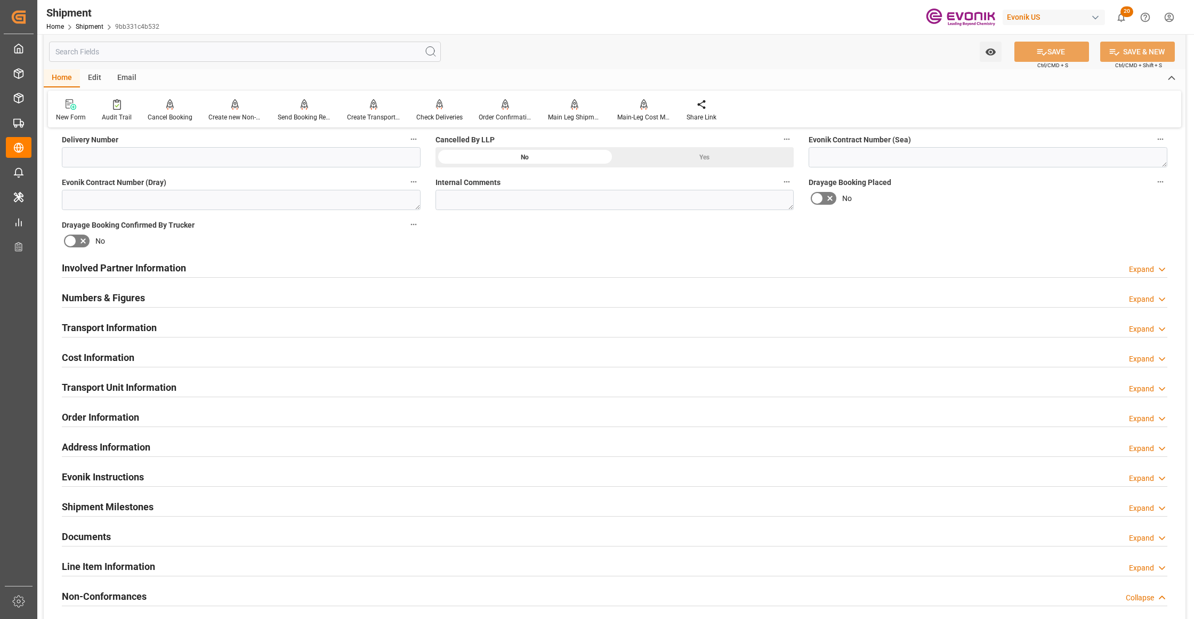
click at [440, 267] on div "Involved Partner Information Expand" at bounding box center [614, 267] width 1105 height 20
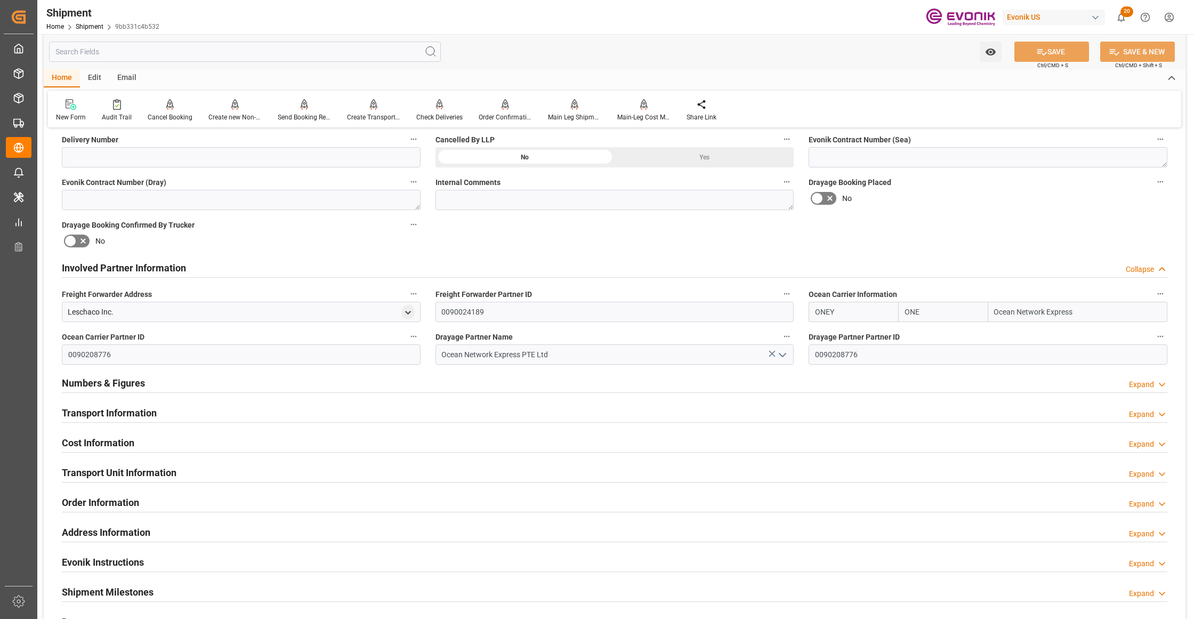
click at [513, 416] on div "Transport Information Expand" at bounding box center [614, 412] width 1105 height 20
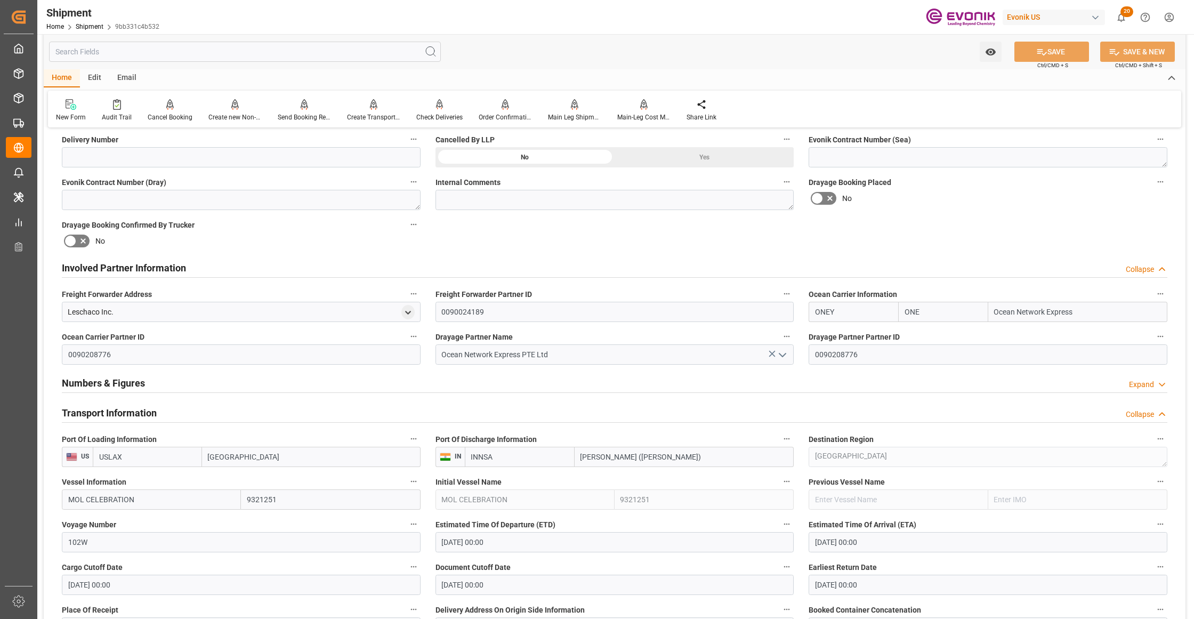
scroll to position [710, 0]
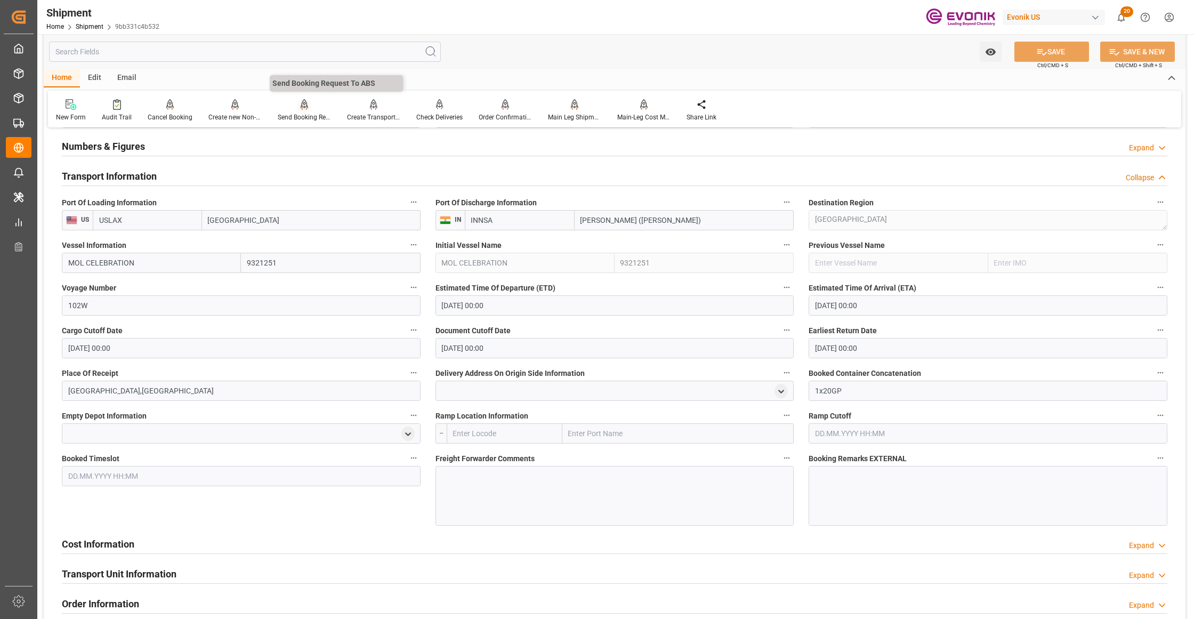
click at [301, 107] on icon at bounding box center [304, 104] width 7 height 11
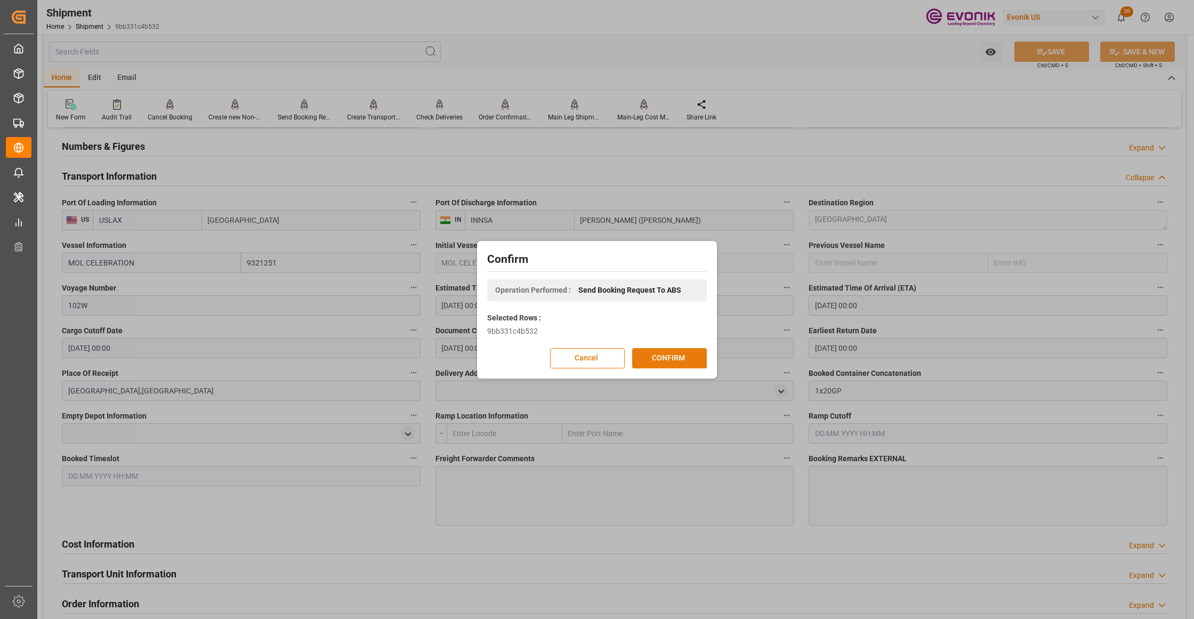
click at [671, 356] on button "CONFIRM" at bounding box center [669, 358] width 75 height 20
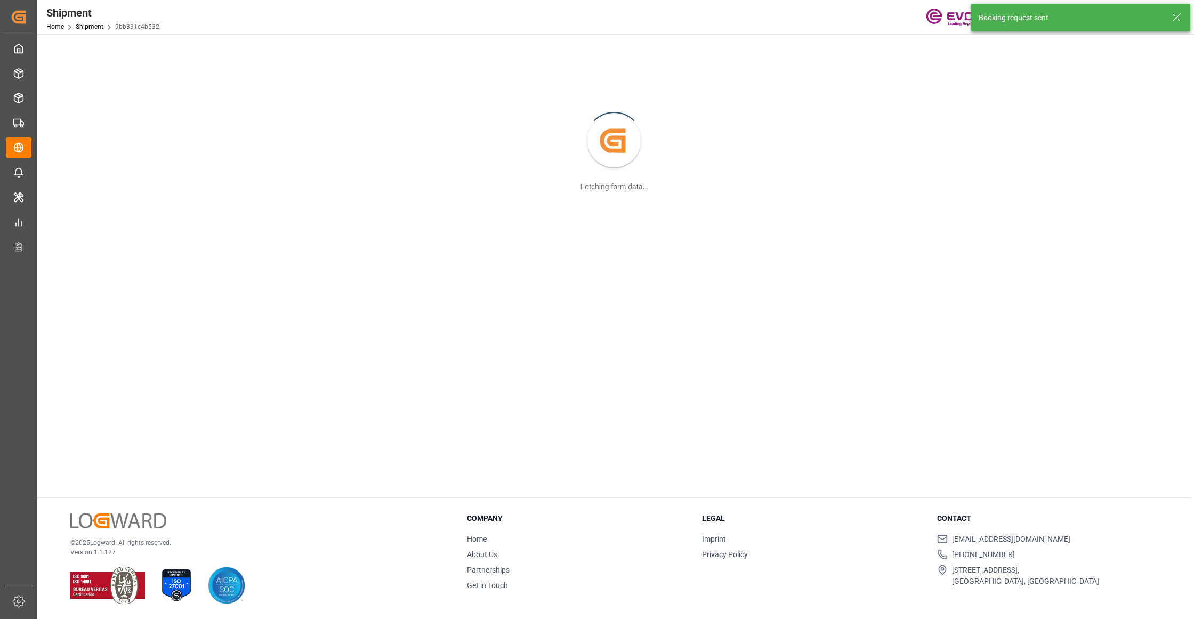
scroll to position [116, 0]
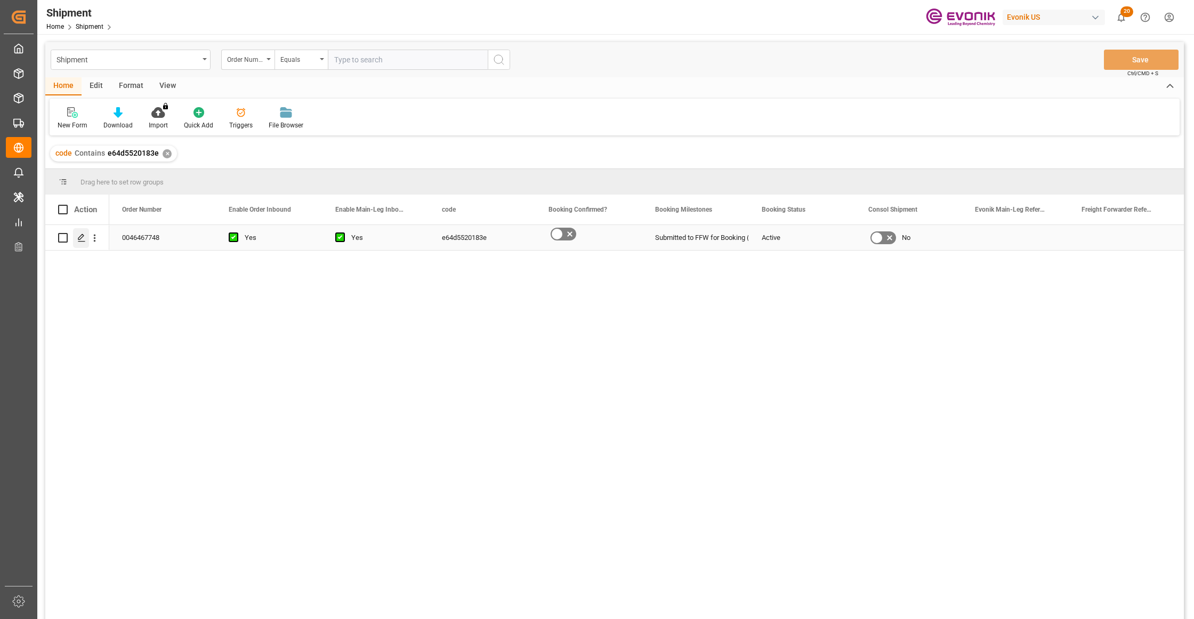
click at [84, 235] on icon "Press SPACE to select this row." at bounding box center [81, 237] width 9 height 9
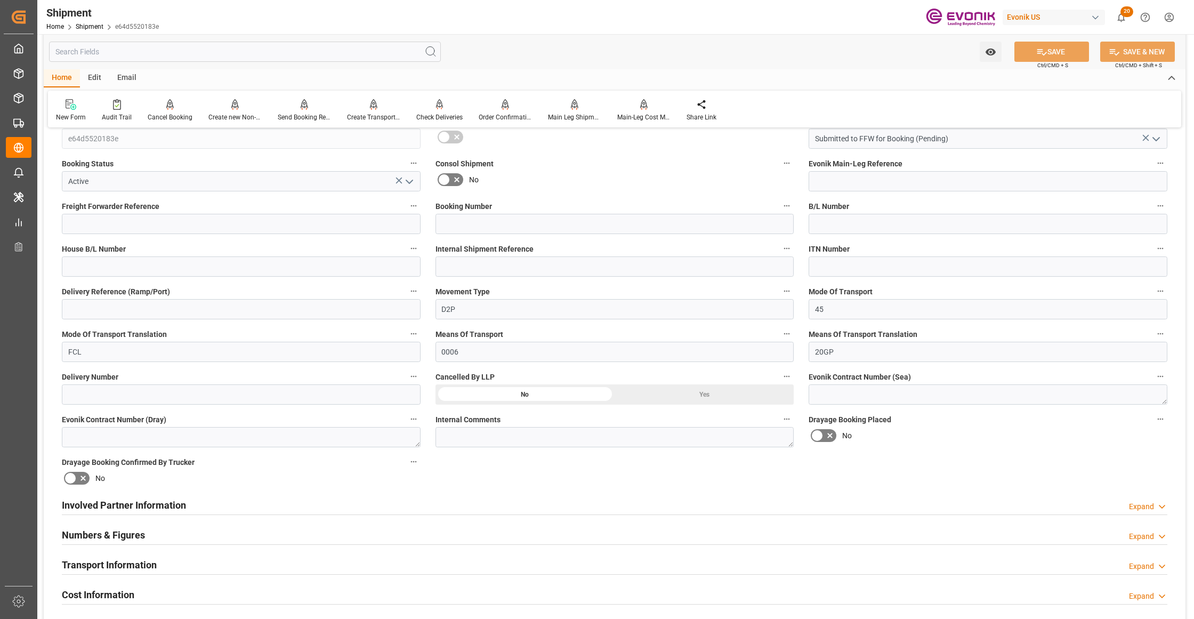
scroll to position [474, 0]
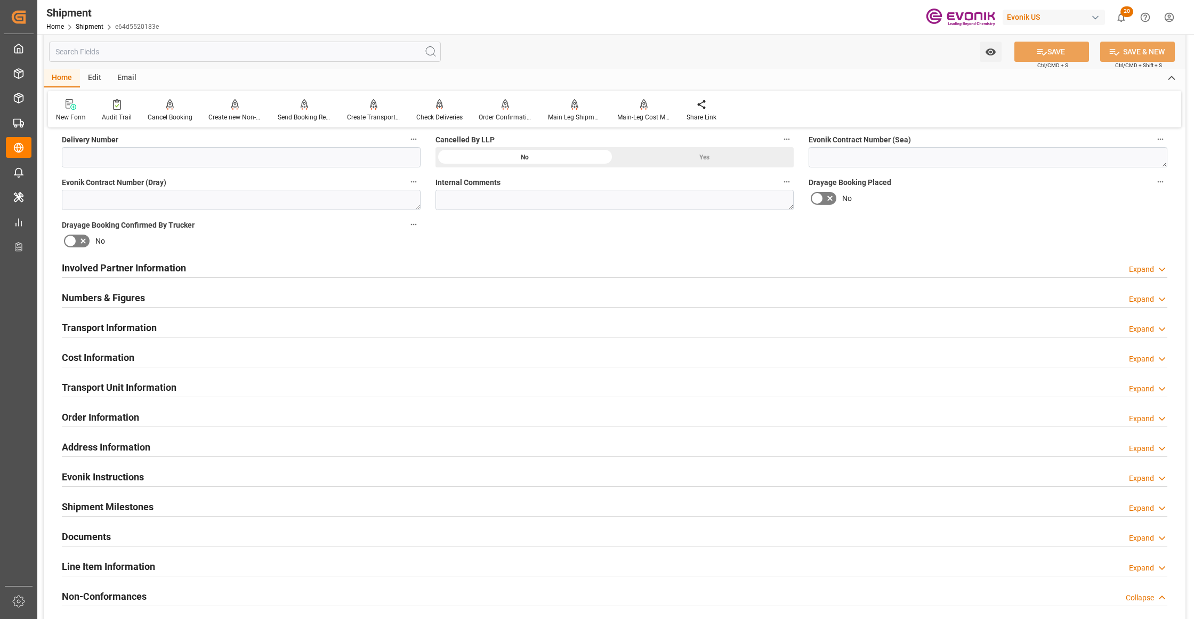
click at [623, 269] on div "Involved Partner Information Expand" at bounding box center [614, 267] width 1105 height 20
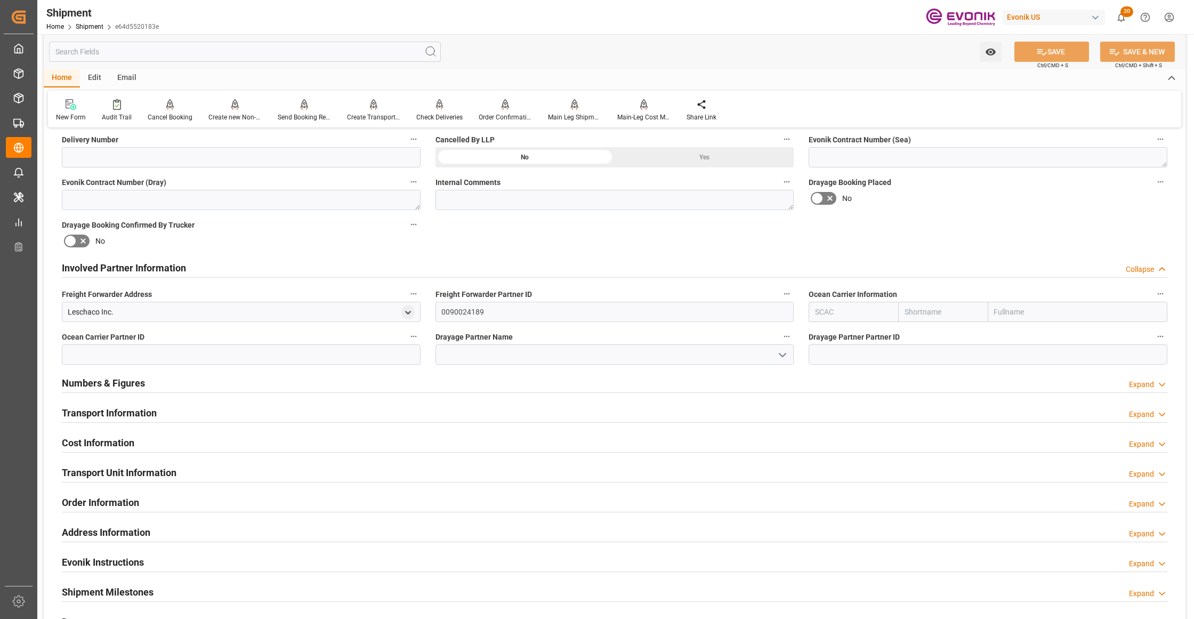
click at [937, 312] on input "text" at bounding box center [943, 312] width 90 height 20
type input "cma"
click at [924, 335] on b "CMACGM" at bounding box center [921, 335] width 33 height 9
type input "CMDU"
type input "CMACGM"
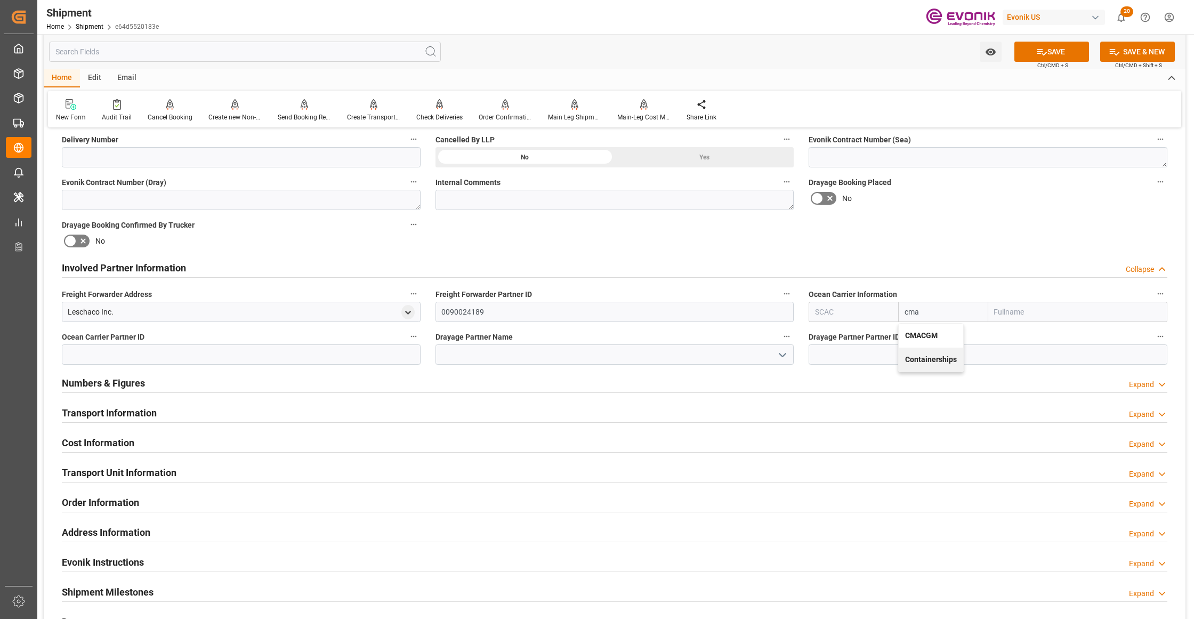
type input "CMA CGM Group"
type input "CMACGM"
click at [926, 231] on div "Booking Confirmation Milestone Bar Collapse Submitted to FFW for Booking (Pendi…" at bounding box center [615, 257] width 1142 height 1188
click at [1053, 54] on button "SAVE" at bounding box center [1051, 52] width 75 height 20
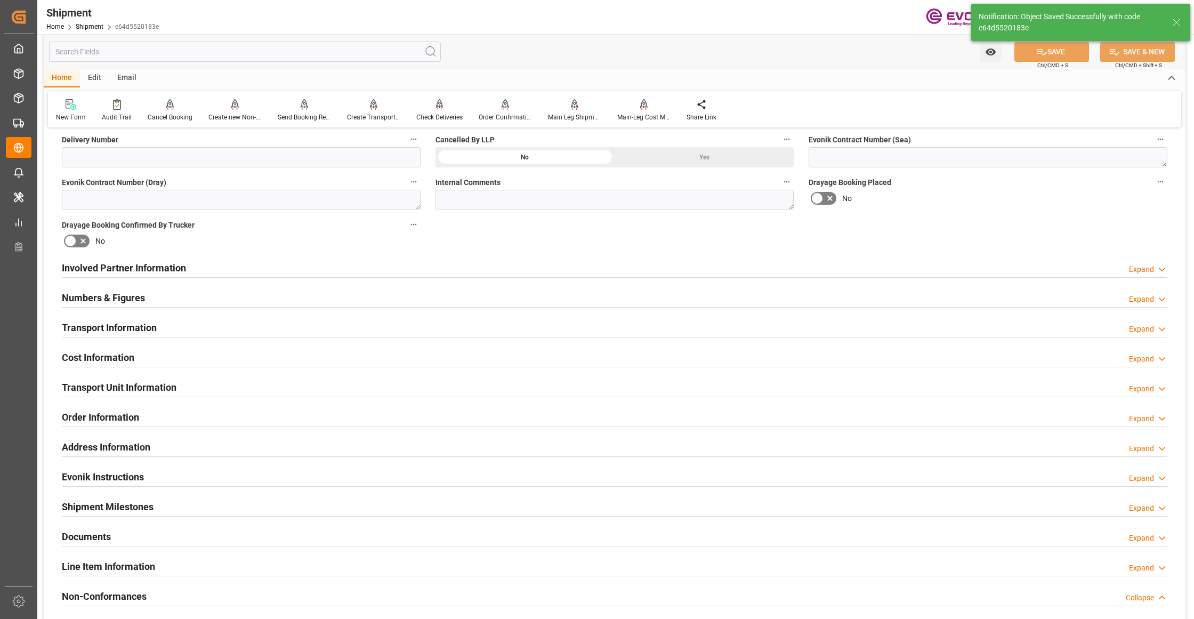
type input "0090030954"
click at [548, 267] on div "Involved Partner Information Expand" at bounding box center [614, 267] width 1105 height 20
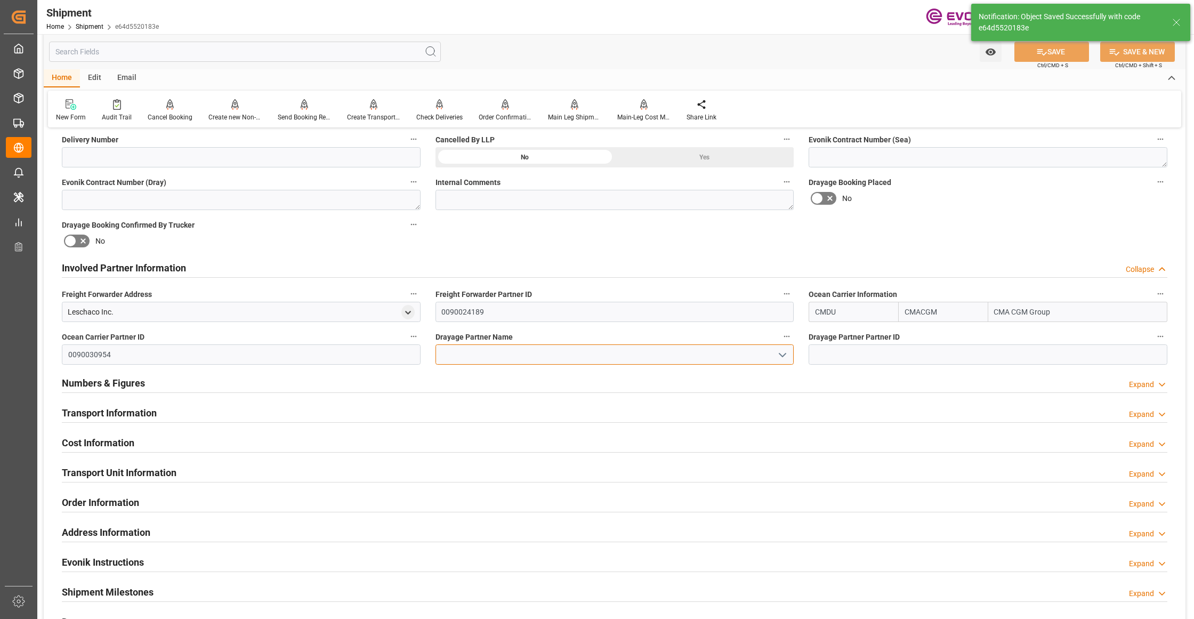
click at [538, 356] on input at bounding box center [614, 354] width 359 height 20
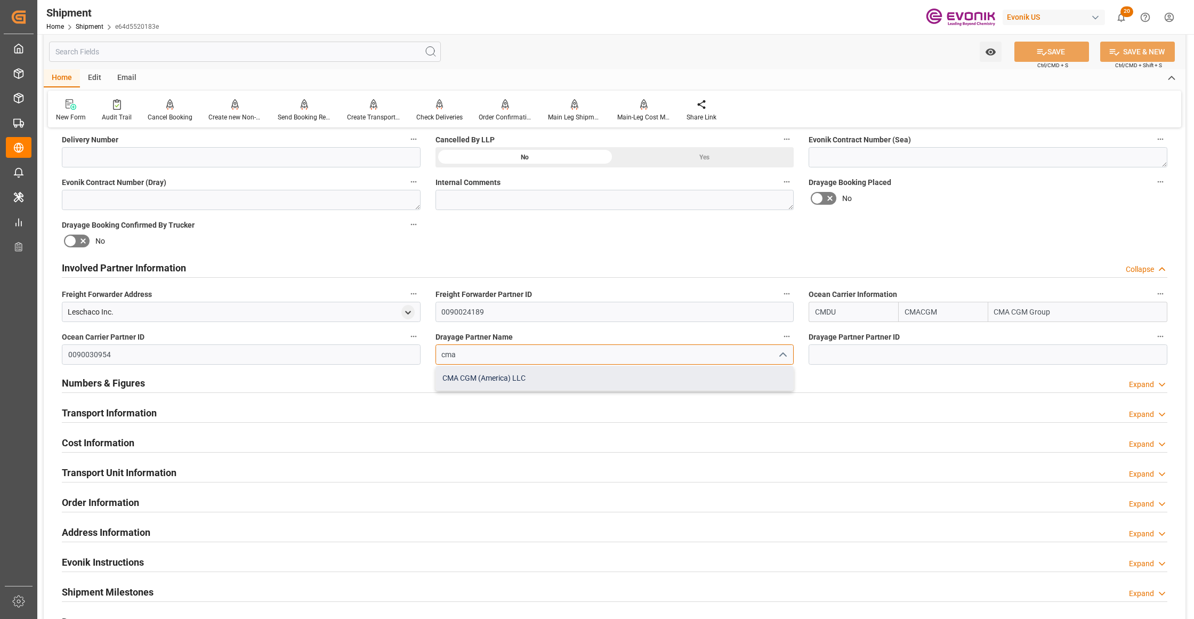
click at [549, 374] on div "CMA CGM (America) LLC" at bounding box center [615, 378] width 358 height 24
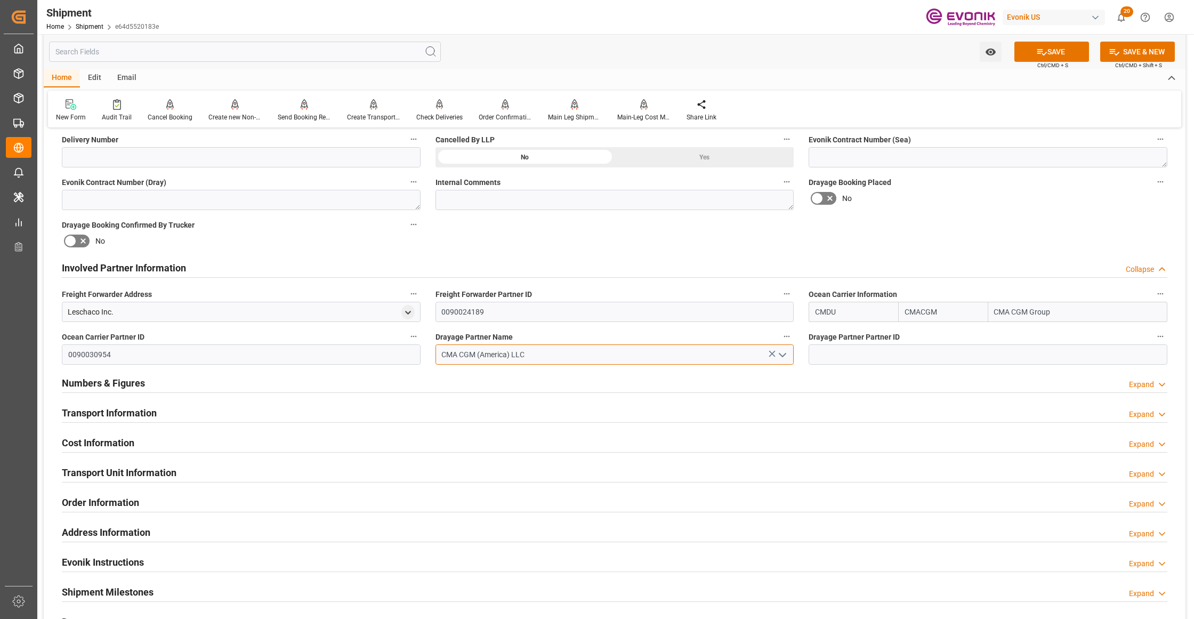
type input "CMA CGM (America) LLC"
drag, startPoint x: 873, startPoint y: 243, endPoint x: 926, endPoint y: 214, distance: 61.0
click at [875, 244] on div "Booking Confirmation Milestone Bar Collapse Submitted to FFW for Booking (Pendi…" at bounding box center [615, 257] width 1142 height 1188
click at [1056, 52] on button "SAVE" at bounding box center [1051, 52] width 75 height 20
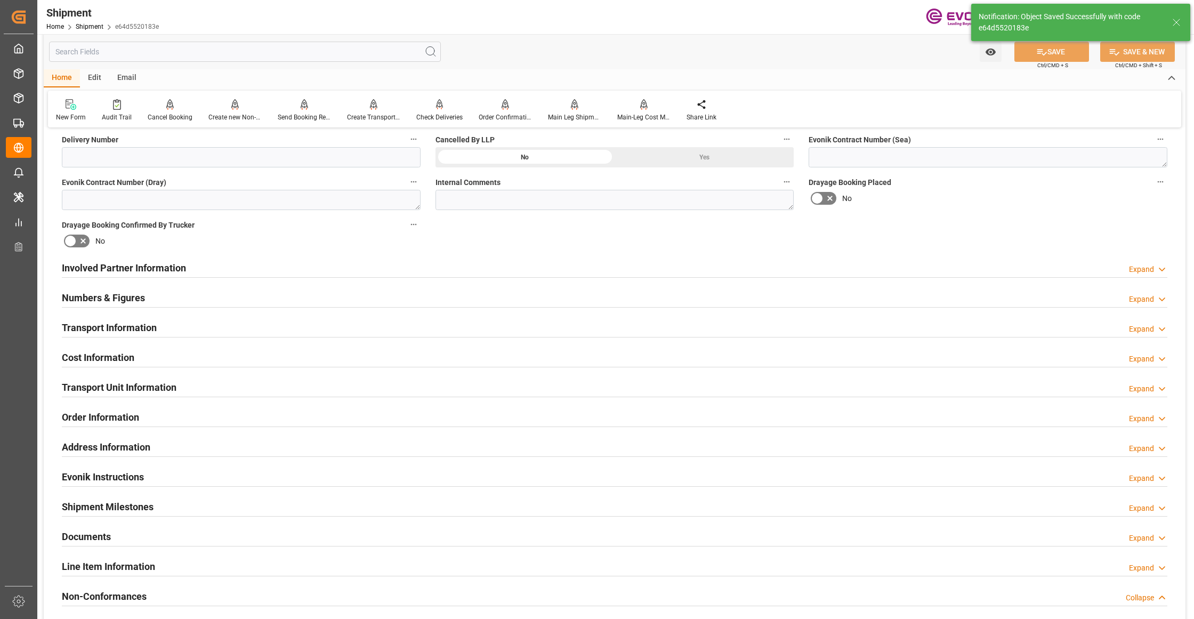
type input "0090030954"
click at [441, 272] on div "Involved Partner Information Expand" at bounding box center [614, 267] width 1105 height 20
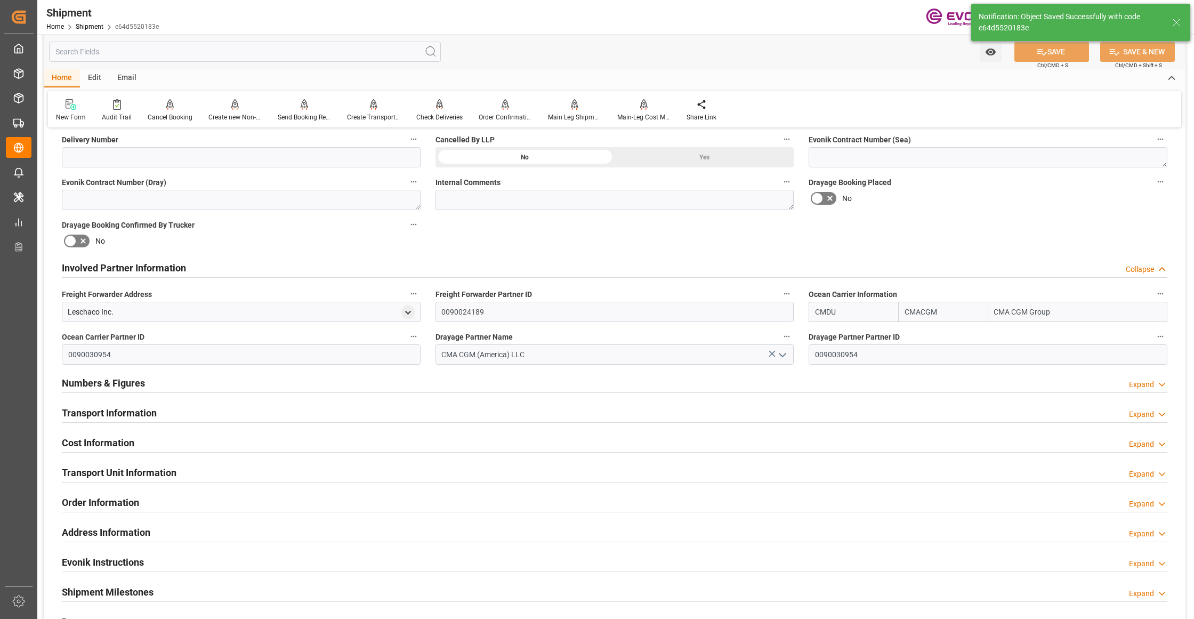
click at [373, 410] on div "Transport Information Expand" at bounding box center [614, 412] width 1105 height 20
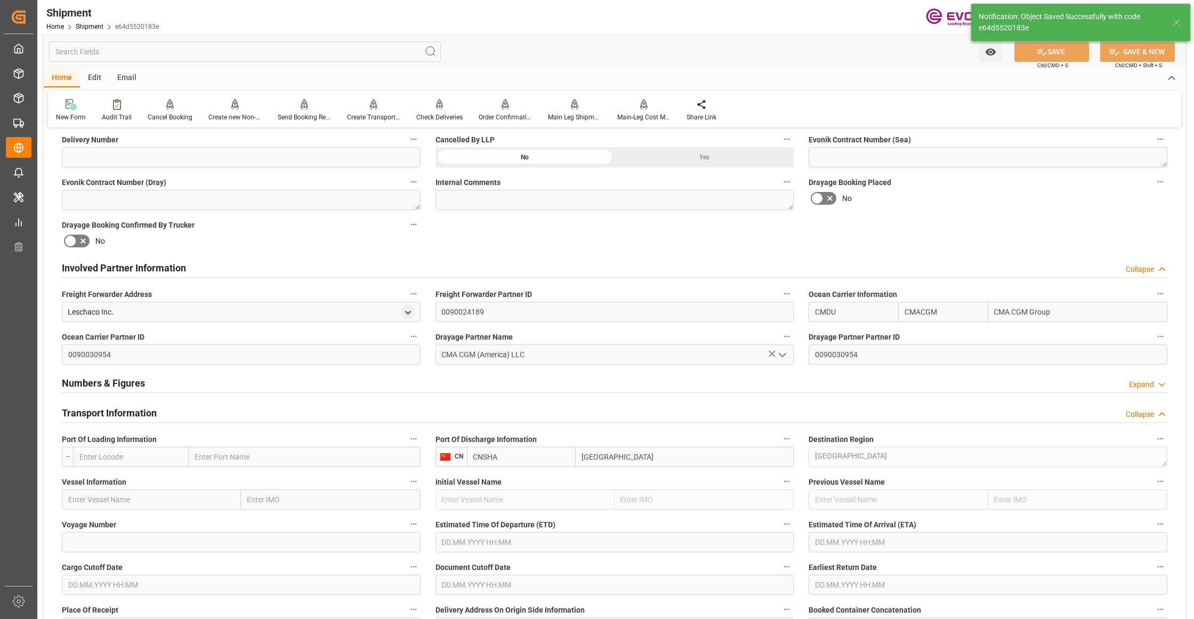
scroll to position [710, 0]
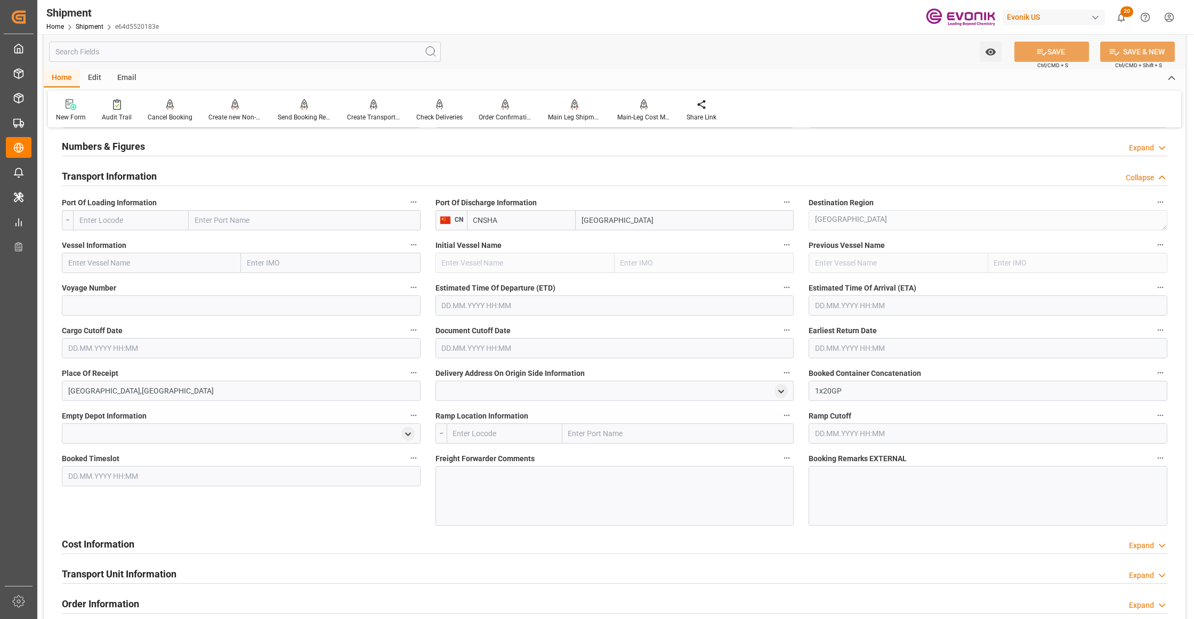
click at [135, 214] on input "text" at bounding box center [131, 220] width 116 height 20
drag, startPoint x: 125, startPoint y: 263, endPoint x: 352, endPoint y: 328, distance: 236.3
click at [126, 263] on span "USSAV - Savannah" at bounding box center [109, 267] width 59 height 9
type input "USSAV"
type input "Savannah"
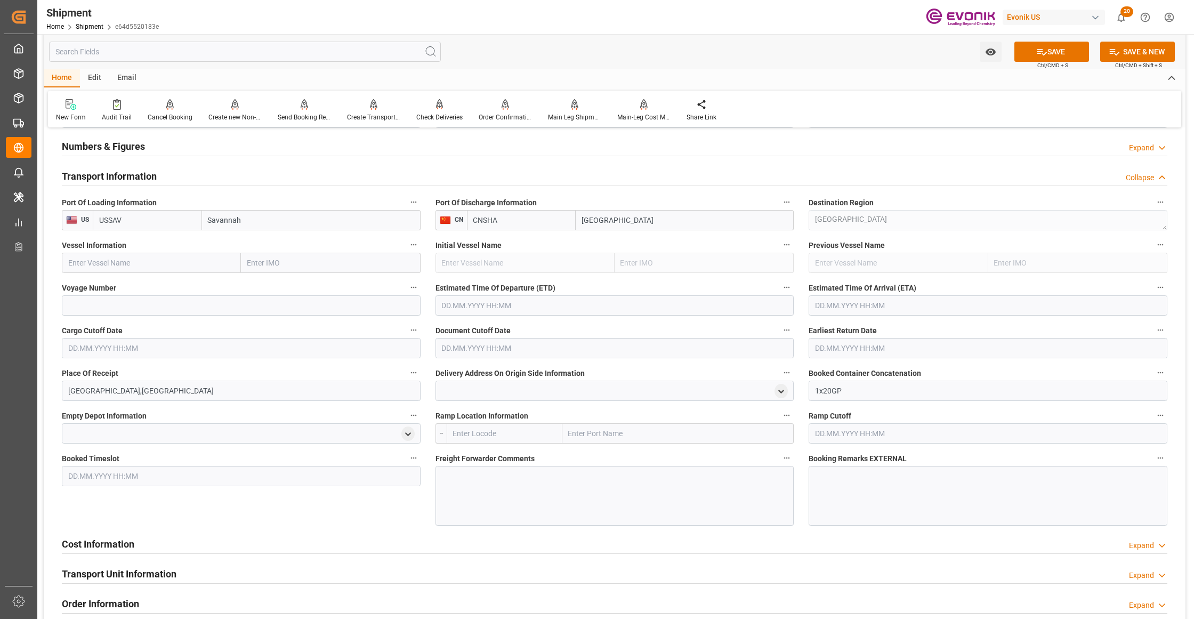
type input "USSAV"
click at [143, 259] on input "text" at bounding box center [151, 263] width 179 height 20
click at [158, 263] on input "text" at bounding box center [151, 263] width 179 height 20
paste input "COSCO SHIPPING AZALEA / 0MBKAW1MA"
click at [195, 256] on input "COSCO SHIPPING AZALEA / 0MBKAW1MA" at bounding box center [151, 263] width 179 height 20
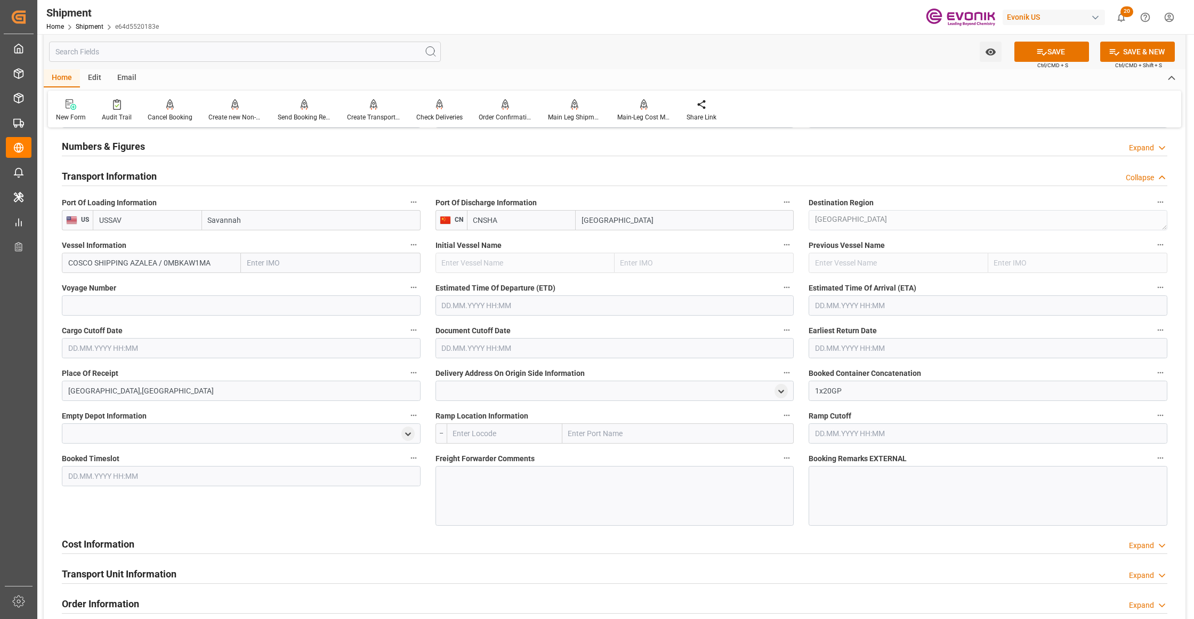
click at [195, 256] on input "COSCO SHIPPING AZALEA / 0MBKAW1MA" at bounding box center [151, 263] width 179 height 20
click at [161, 293] on div "COSCO Shipping Azalea - 9785756" at bounding box center [125, 286] width 127 height 24
type input "COSCO Shipping Azalea"
type input "9785756"
type input "COSCO Shipping Azalea"
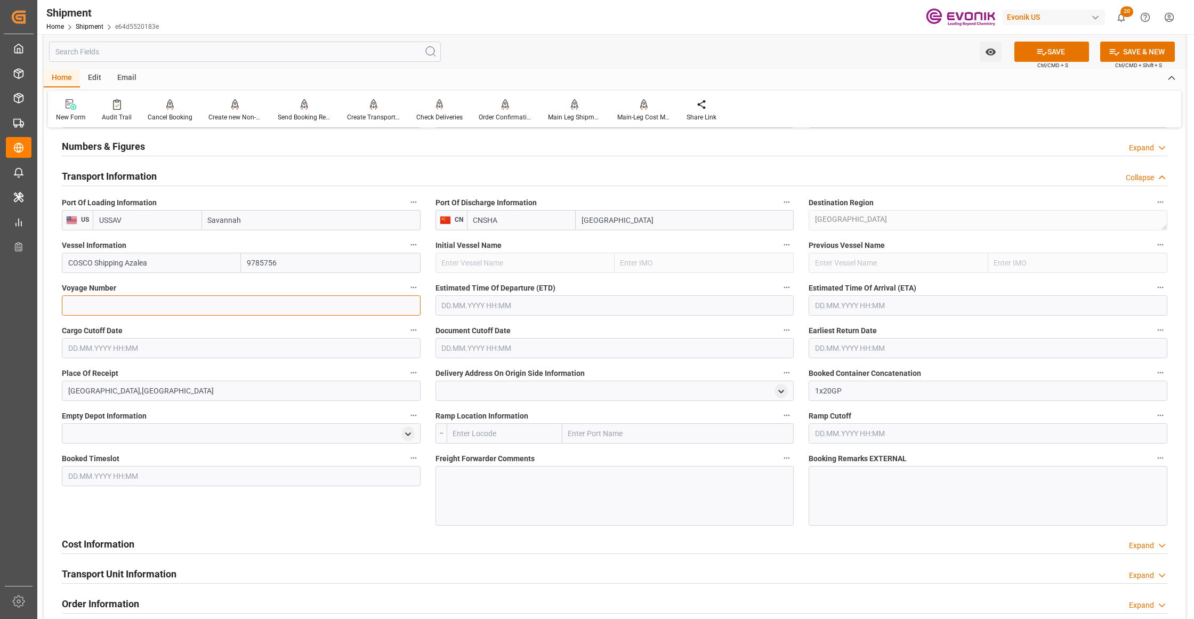
click at [167, 311] on input at bounding box center [241, 305] width 359 height 20
paste input "0MBKAW1MA"
type input "0MBKAW1MA"
click at [542, 310] on input "text" at bounding box center [614, 305] width 359 height 20
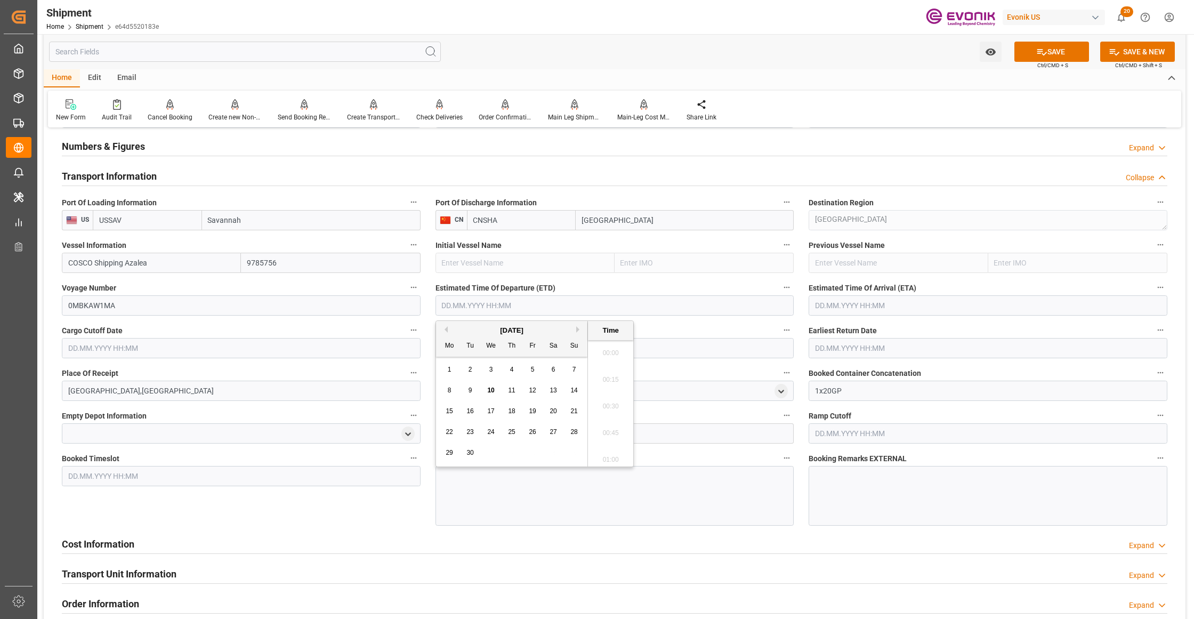
scroll to position [2322, 0]
click at [578, 331] on button "Next Month" at bounding box center [579, 329] width 6 height 6
click at [491, 368] on span "1" at bounding box center [491, 369] width 4 height 7
type input "01.10.2025 00:00"
click at [870, 307] on input "text" at bounding box center [988, 305] width 359 height 20
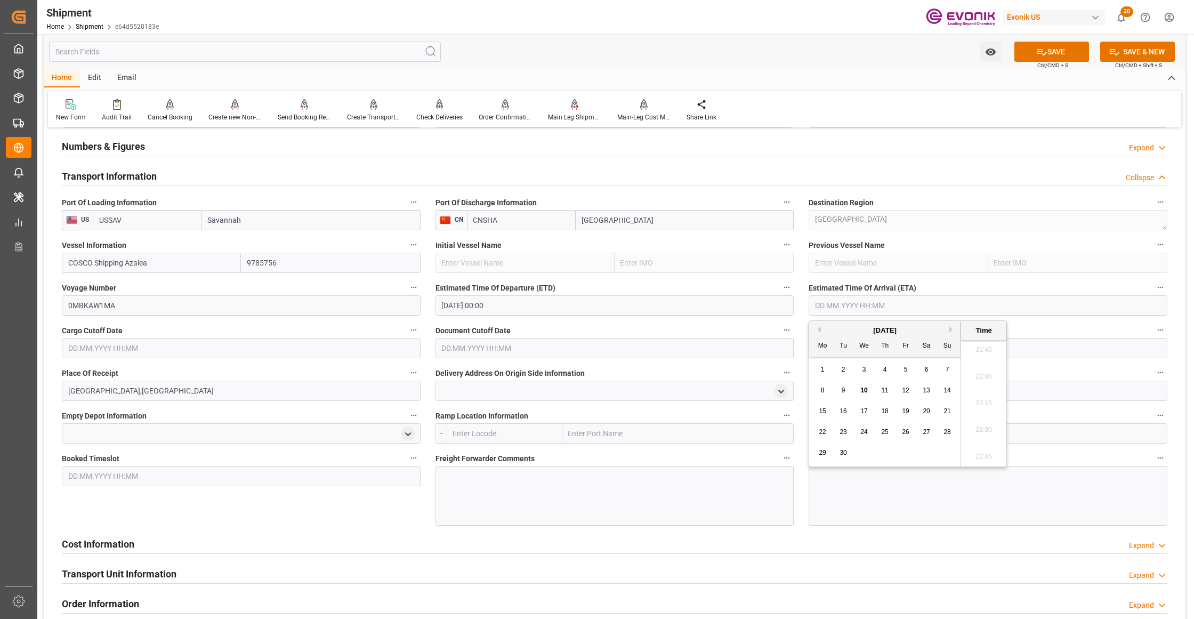
click at [951, 327] on button "Next Month" at bounding box center [952, 329] width 6 height 6
click at [952, 328] on button "Next Month" at bounding box center [952, 329] width 6 height 6
click at [866, 392] on span "5" at bounding box center [864, 389] width 4 height 7
type input "05.11.2025 00:00"
click at [361, 346] on input "text" at bounding box center [241, 348] width 359 height 20
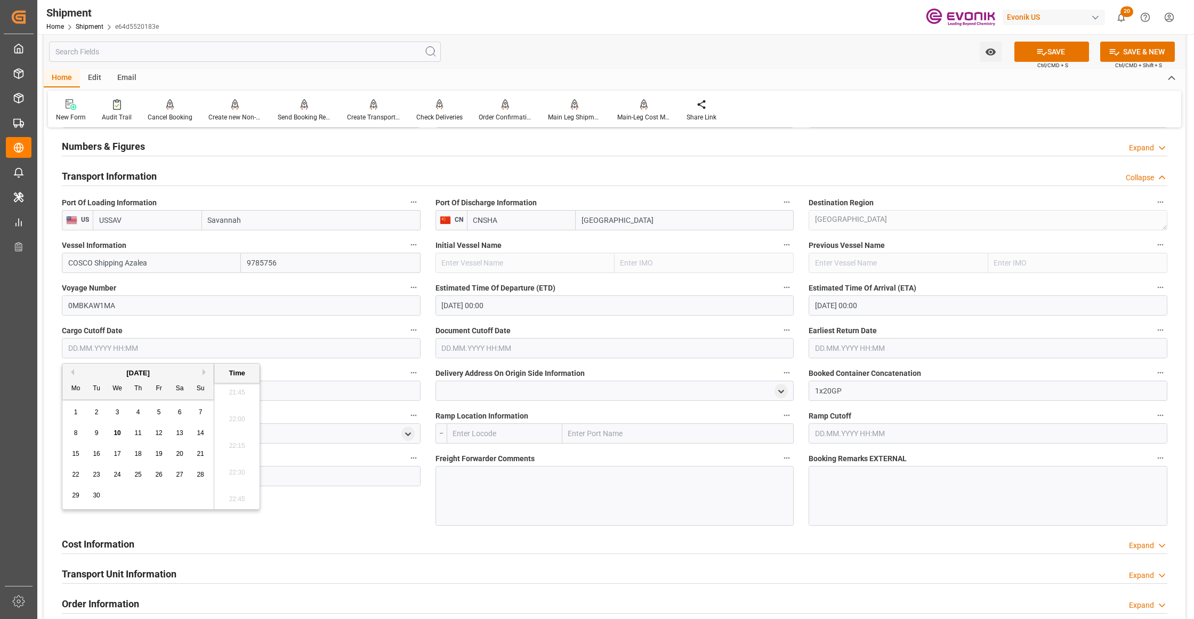
click at [139, 453] on span "18" at bounding box center [137, 453] width 7 height 7
type input "18.09.2025 00:00"
click at [521, 340] on input "text" at bounding box center [614, 348] width 359 height 20
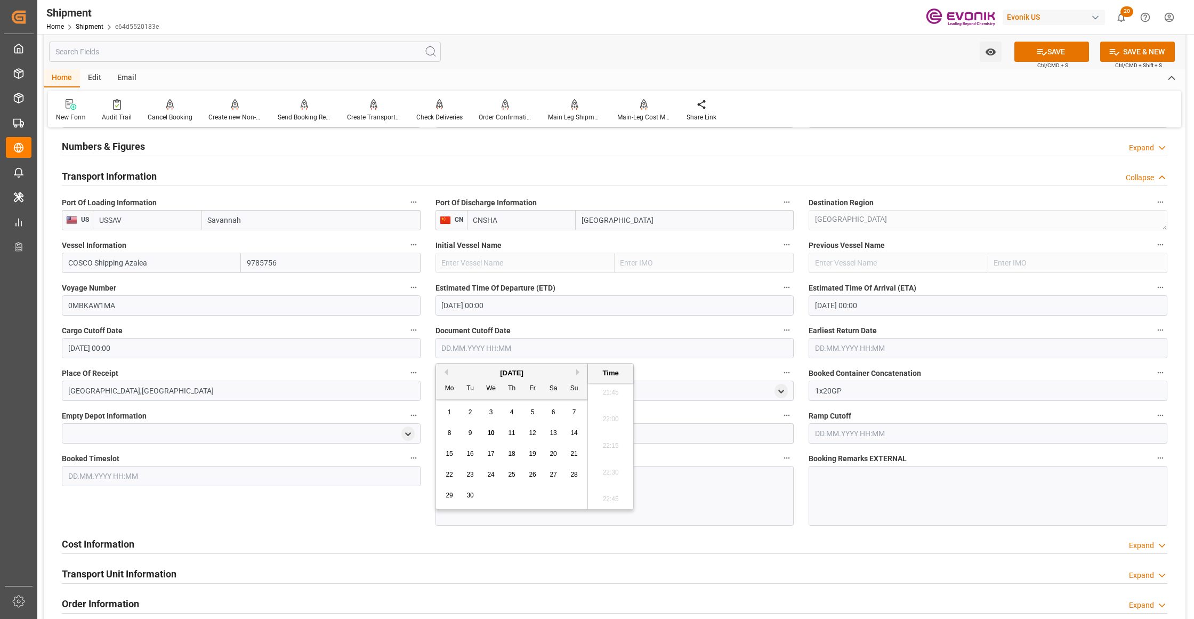
click at [517, 450] on div "18" at bounding box center [511, 454] width 13 height 13
type input "18.09.2025 00:00"
click at [862, 346] on input "text" at bounding box center [988, 348] width 359 height 20
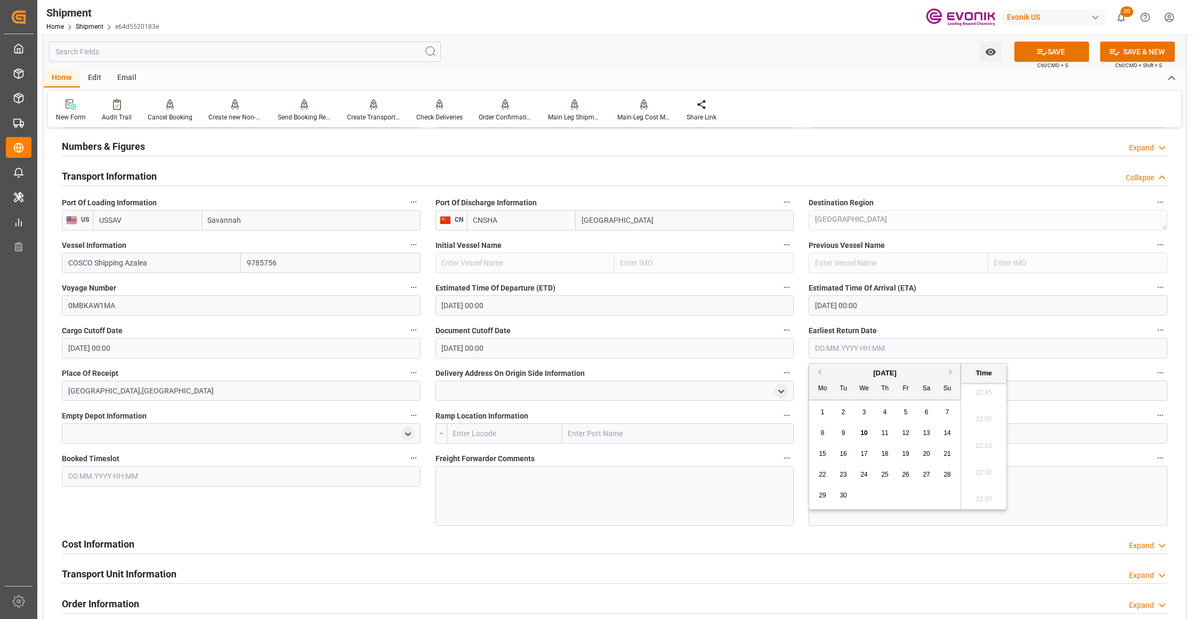
click at [888, 453] on span "18" at bounding box center [884, 453] width 7 height 7
type input "18.09.2025 00:00"
click at [345, 522] on div "Booked Timeslot" at bounding box center [241, 488] width 374 height 82
click at [1044, 54] on icon at bounding box center [1041, 51] width 11 height 11
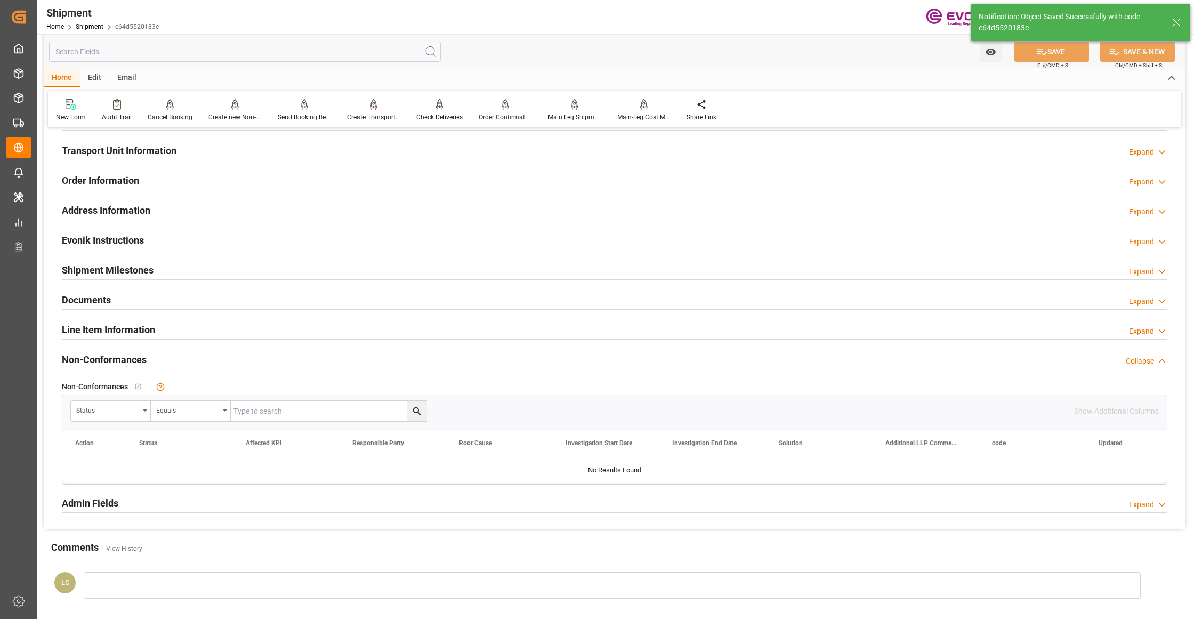
scroll to position [474, 0]
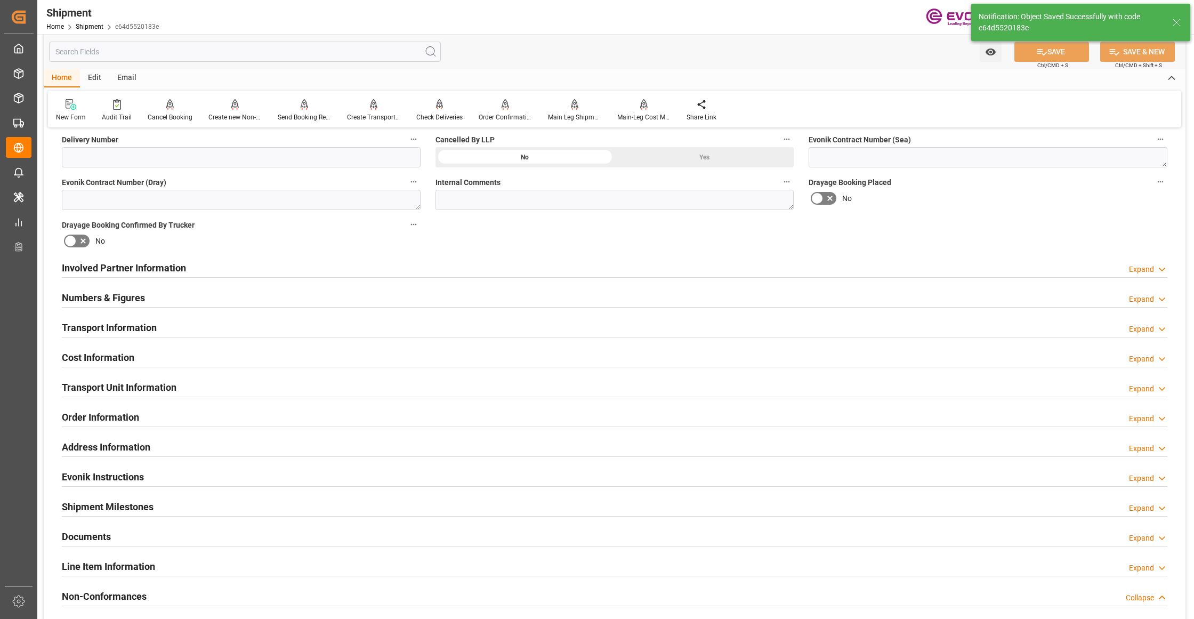
drag, startPoint x: 257, startPoint y: 358, endPoint x: 216, endPoint y: 373, distance: 43.2
click at [257, 357] on div "Cost Information Expand" at bounding box center [614, 356] width 1105 height 20
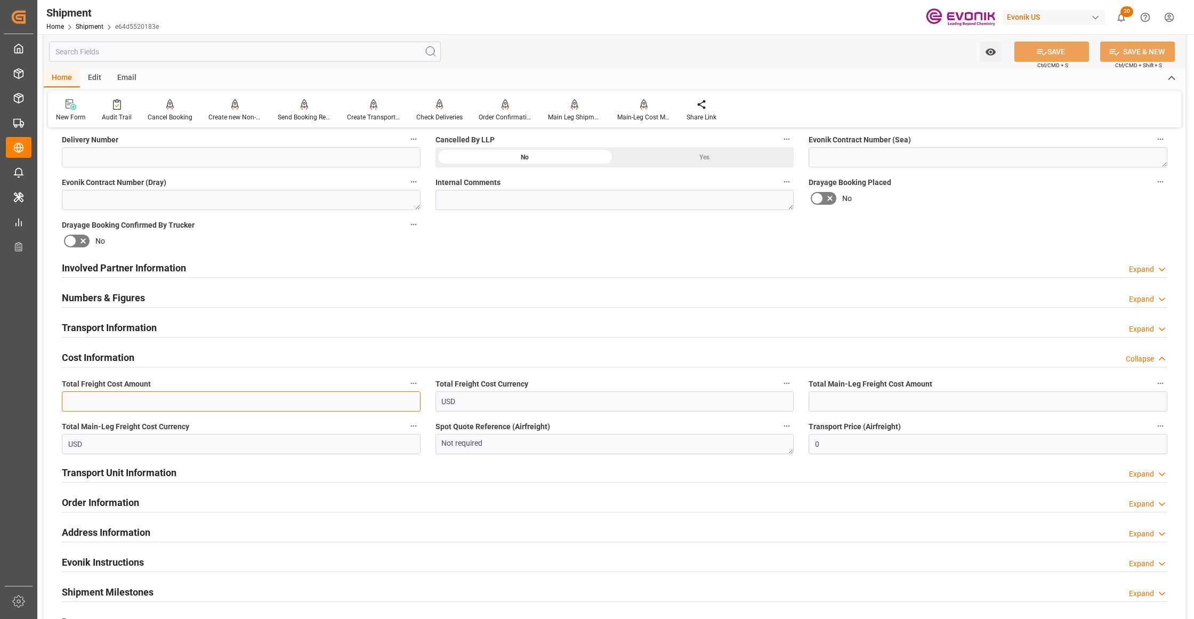
click at [179, 401] on input "text" at bounding box center [241, 401] width 359 height 20
paste input "1600"
type input "1600"
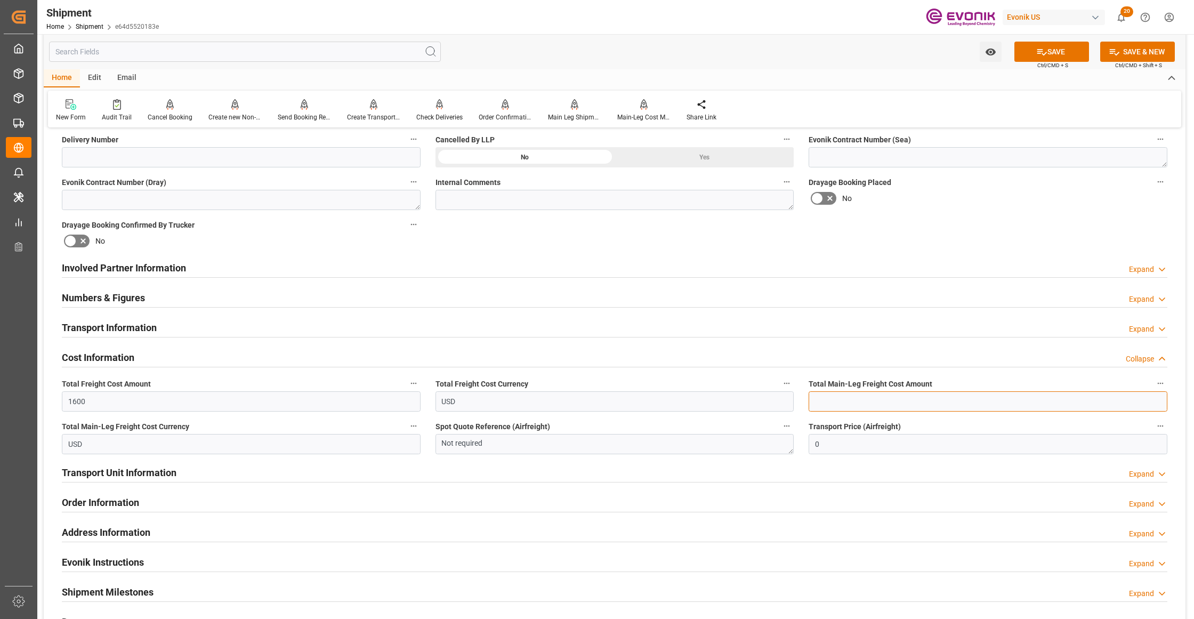
click at [843, 400] on input "text" at bounding box center [988, 401] width 359 height 20
paste input "1600"
type input "1600"
click at [951, 205] on div "No" at bounding box center [988, 198] width 359 height 17
click at [1055, 58] on button "SAVE" at bounding box center [1051, 52] width 75 height 20
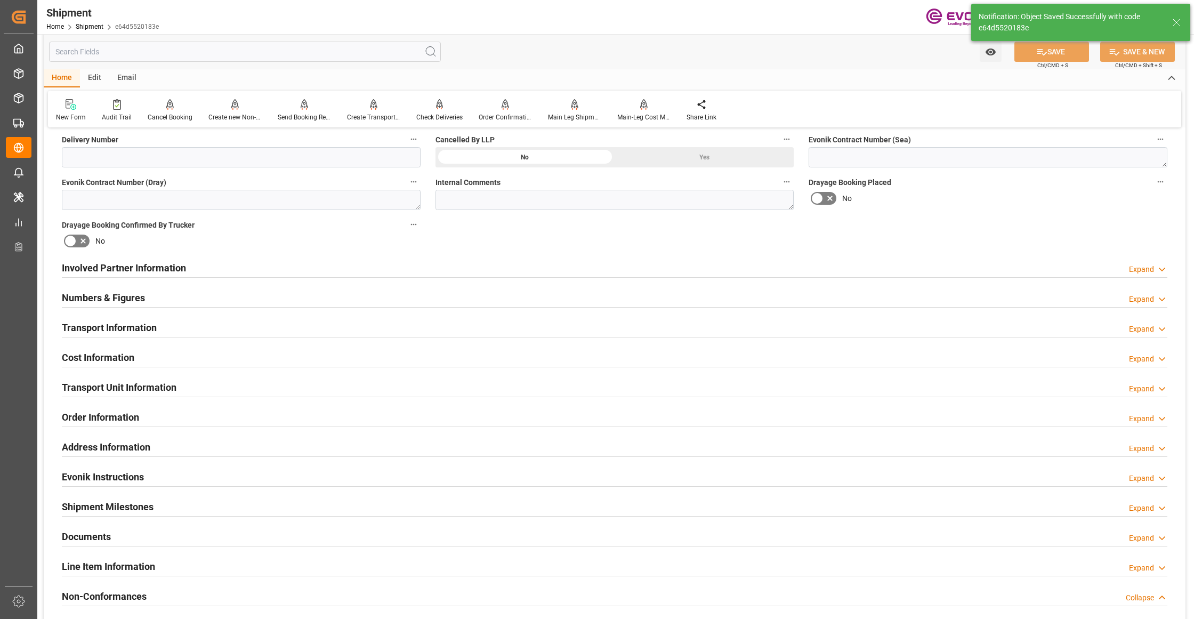
click at [466, 270] on div "Involved Partner Information Expand" at bounding box center [614, 267] width 1105 height 20
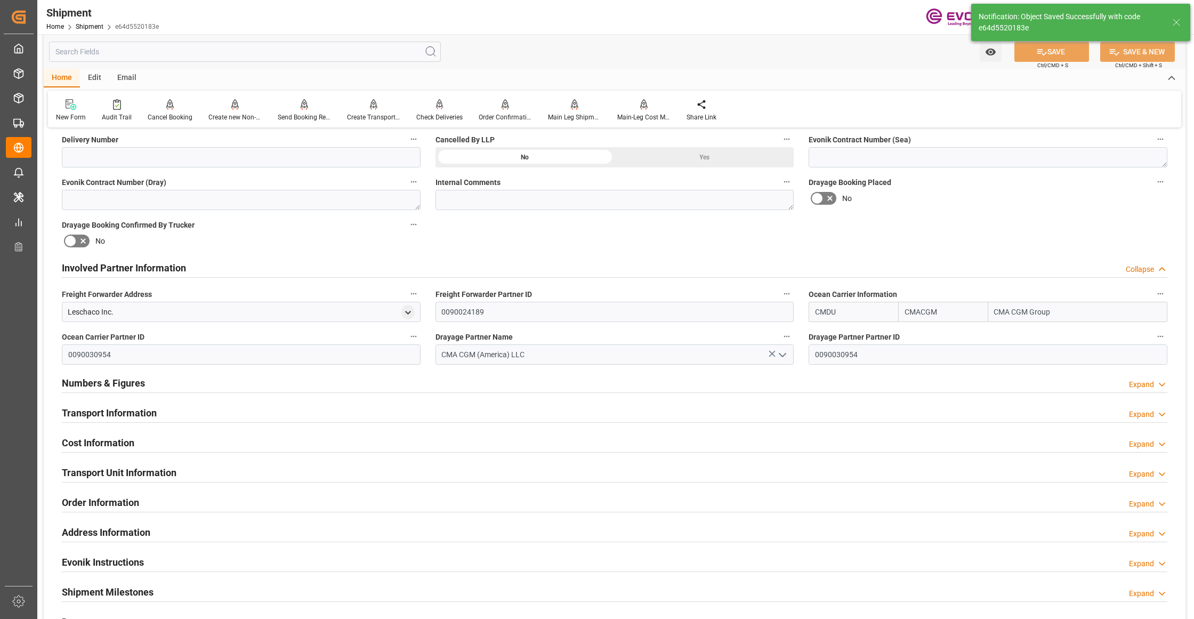
click at [334, 410] on div "Transport Information Expand" at bounding box center [614, 412] width 1105 height 20
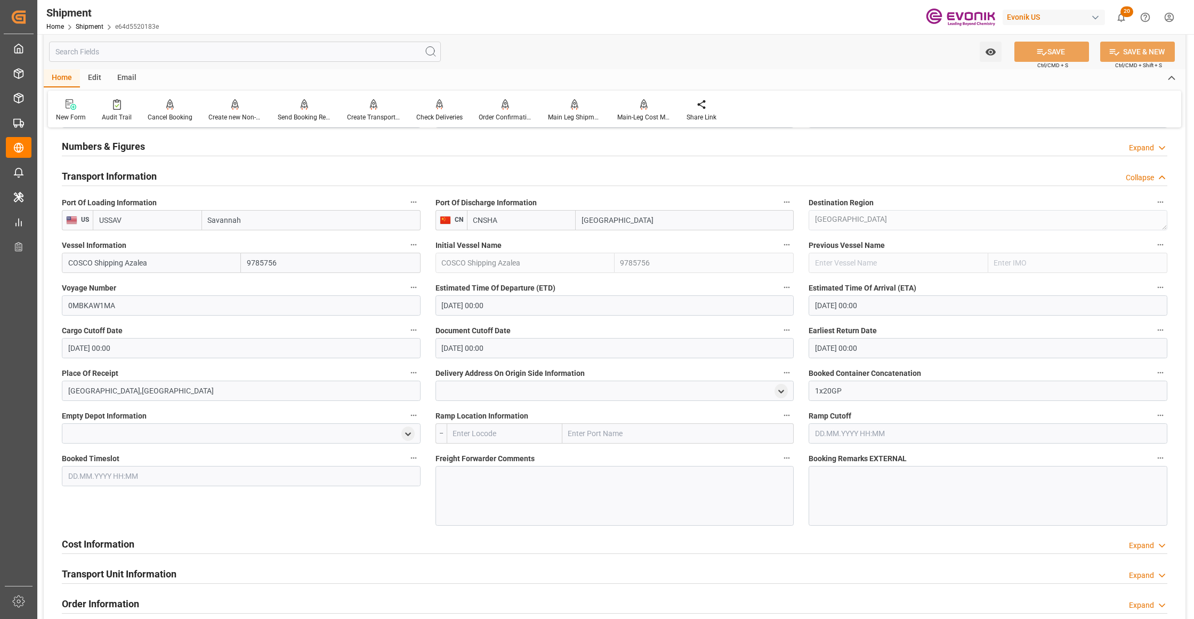
scroll to position [947, 0]
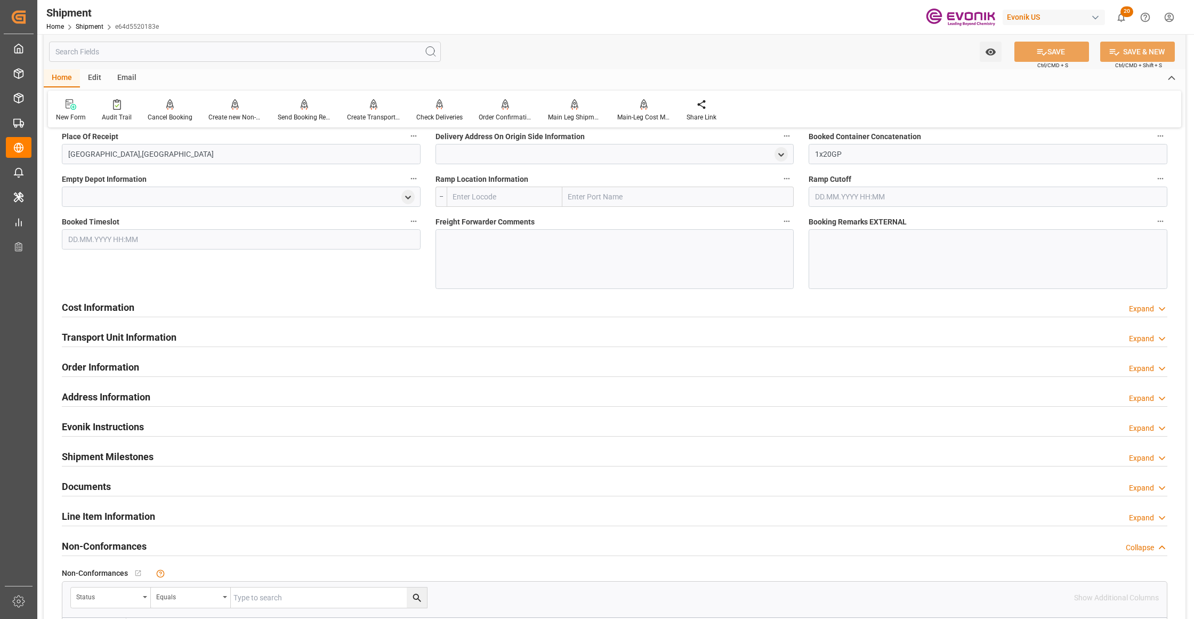
click at [360, 310] on div "Cost Information Expand" at bounding box center [614, 306] width 1105 height 20
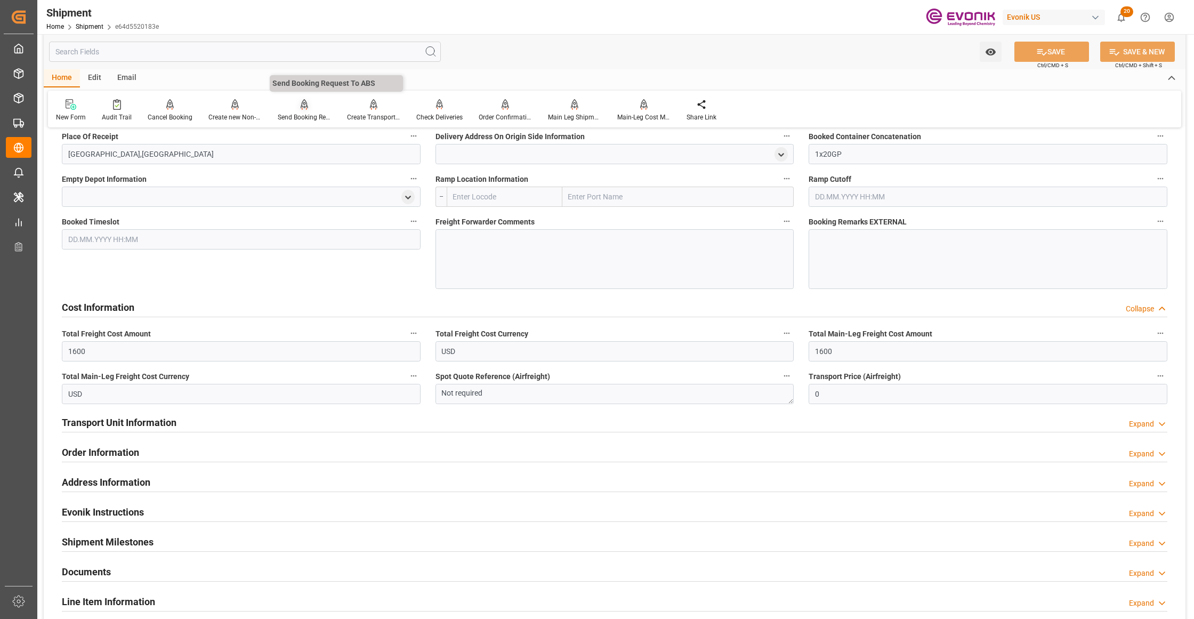
click at [307, 105] on div at bounding box center [304, 104] width 53 height 11
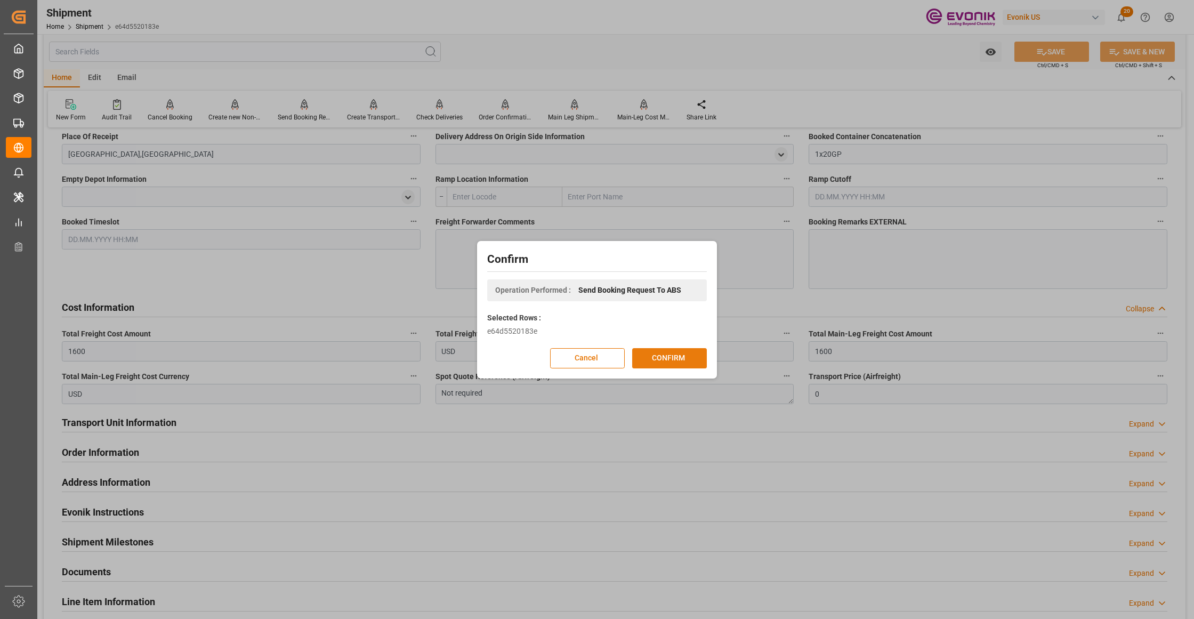
click at [682, 358] on button "CONFIRM" at bounding box center [669, 358] width 75 height 20
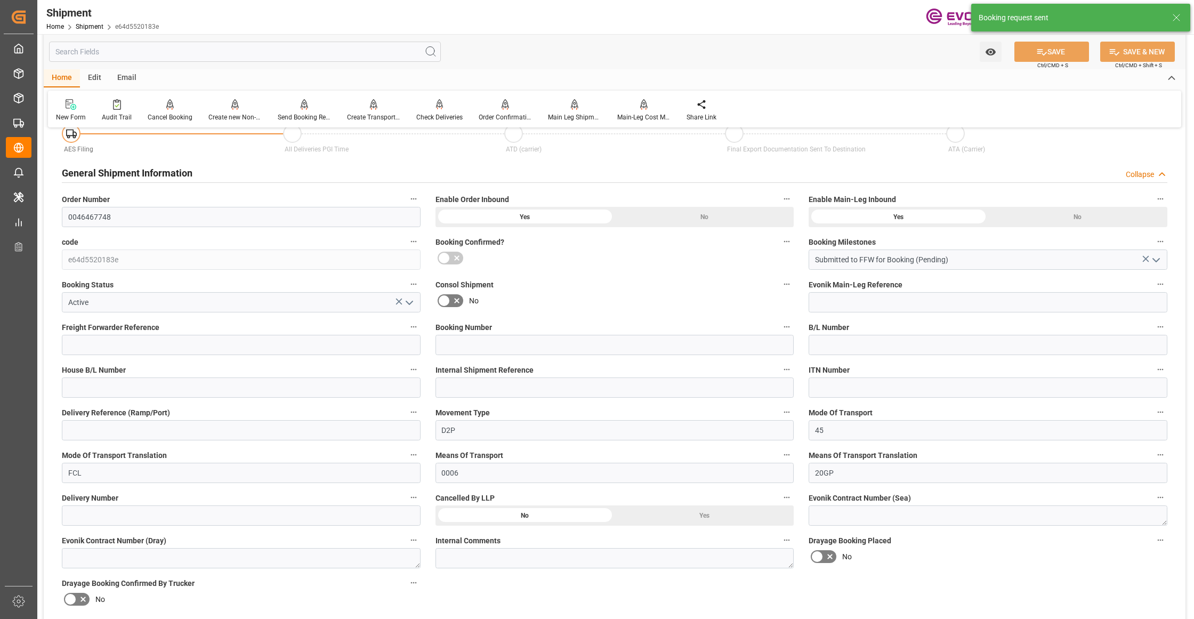
scroll to position [837, 0]
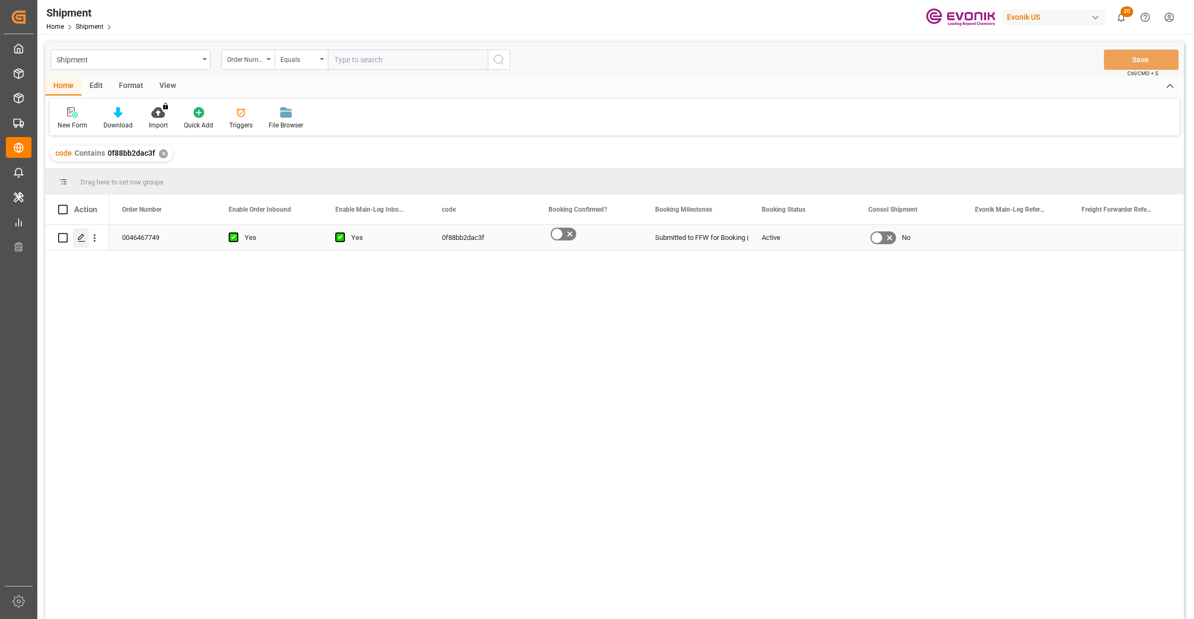
click at [82, 239] on icon "Press SPACE to select this row." at bounding box center [81, 237] width 9 height 9
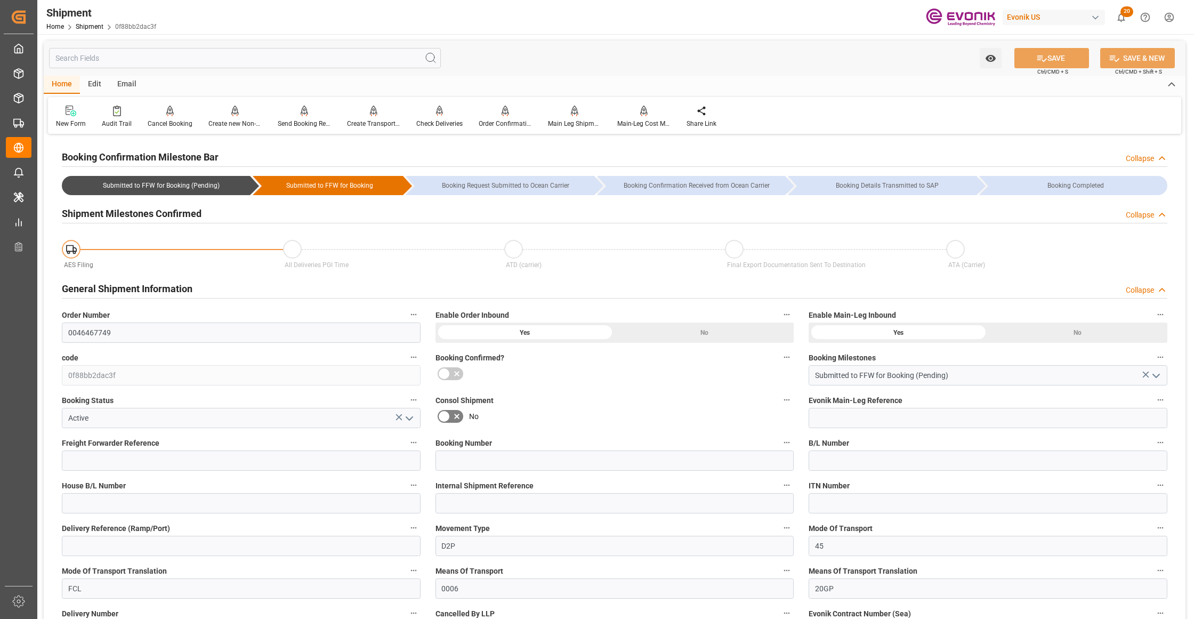
scroll to position [474, 0]
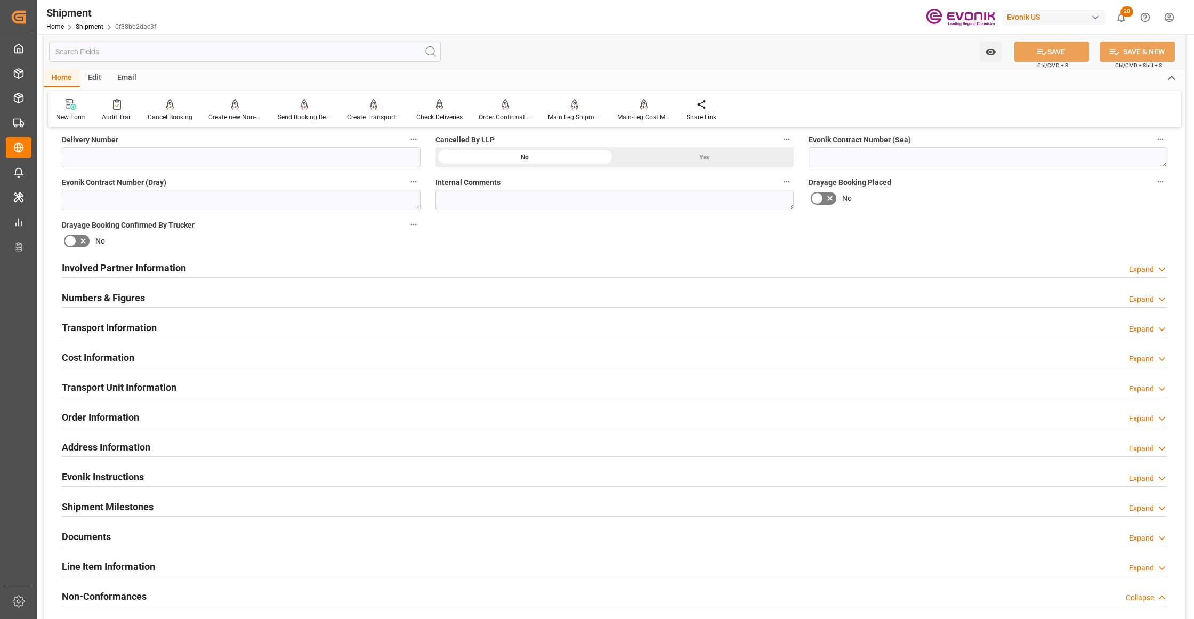
click at [448, 265] on div "Involved Partner Information Expand" at bounding box center [614, 267] width 1105 height 20
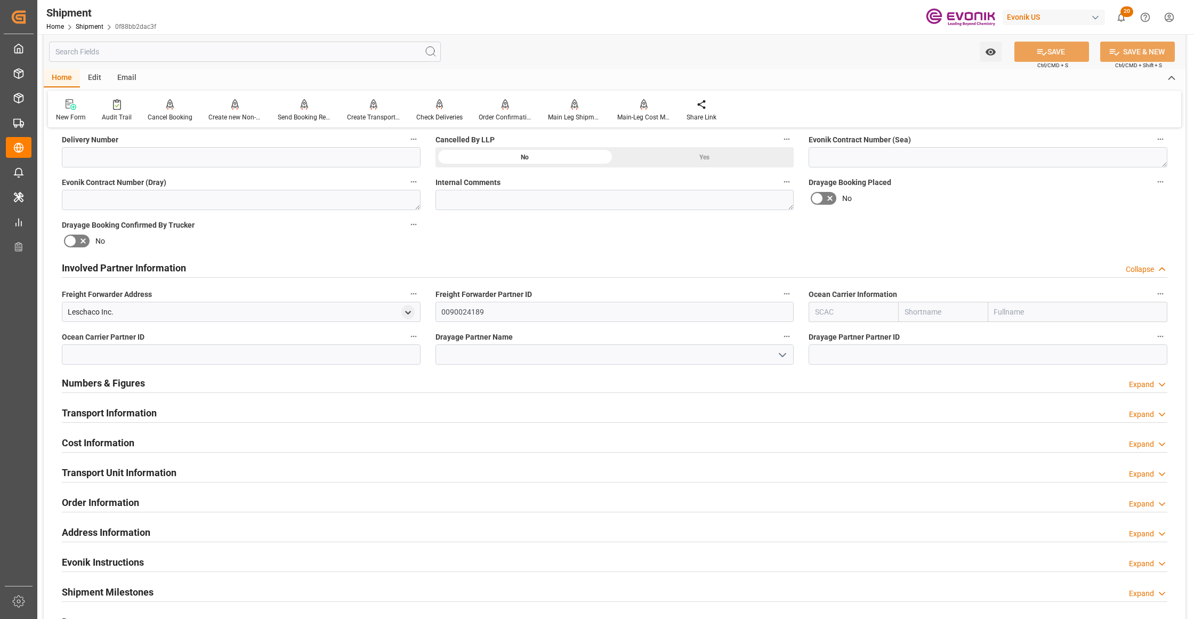
click at [937, 312] on input "text" at bounding box center [943, 312] width 90 height 20
type input "cma"
click at [941, 337] on div "CMACGM" at bounding box center [931, 336] width 64 height 24
type input "CMDU"
type input "CMACGM"
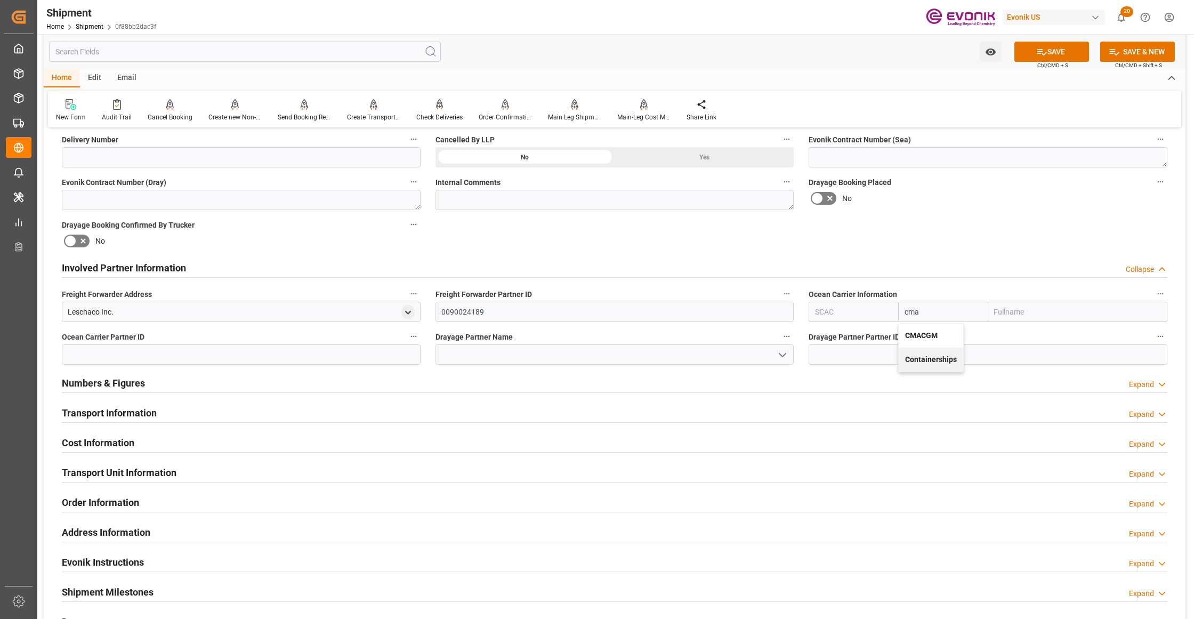
type input "CMA CGM Group"
type input "CMACGM"
click at [941, 231] on div "Booking Confirmation Milestone Bar Collapse Submitted to FFW for Booking (Pendi…" at bounding box center [615, 257] width 1142 height 1188
click at [1059, 52] on button "SAVE" at bounding box center [1051, 52] width 75 height 20
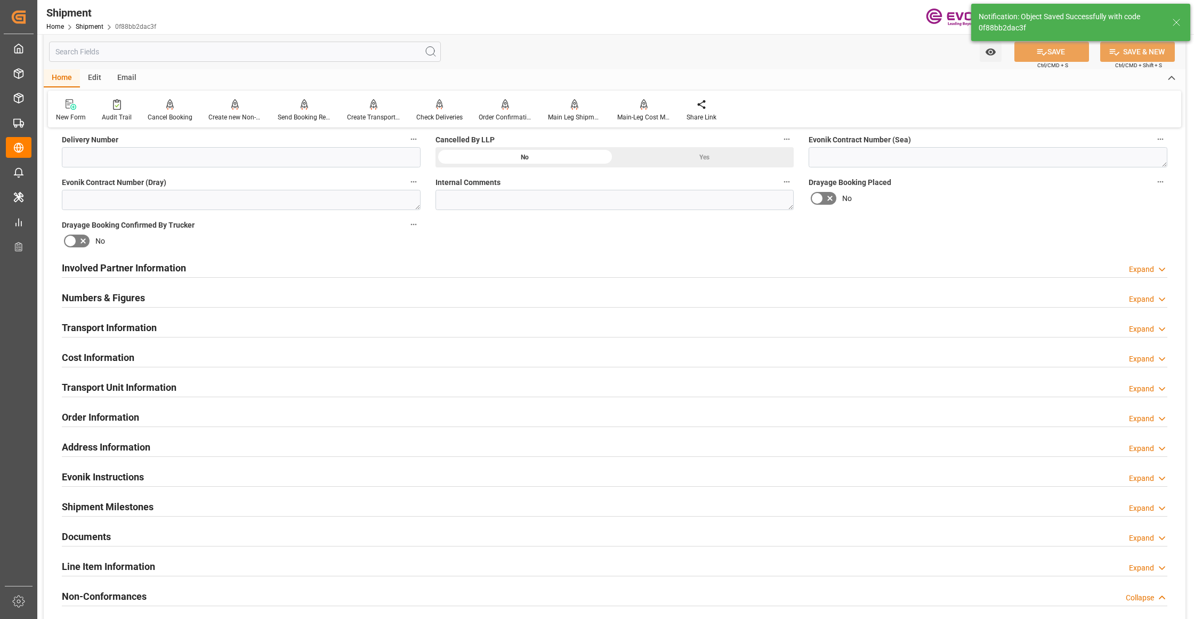
type input "0090030954"
click at [496, 267] on div "Involved Partner Information Expand" at bounding box center [614, 267] width 1105 height 20
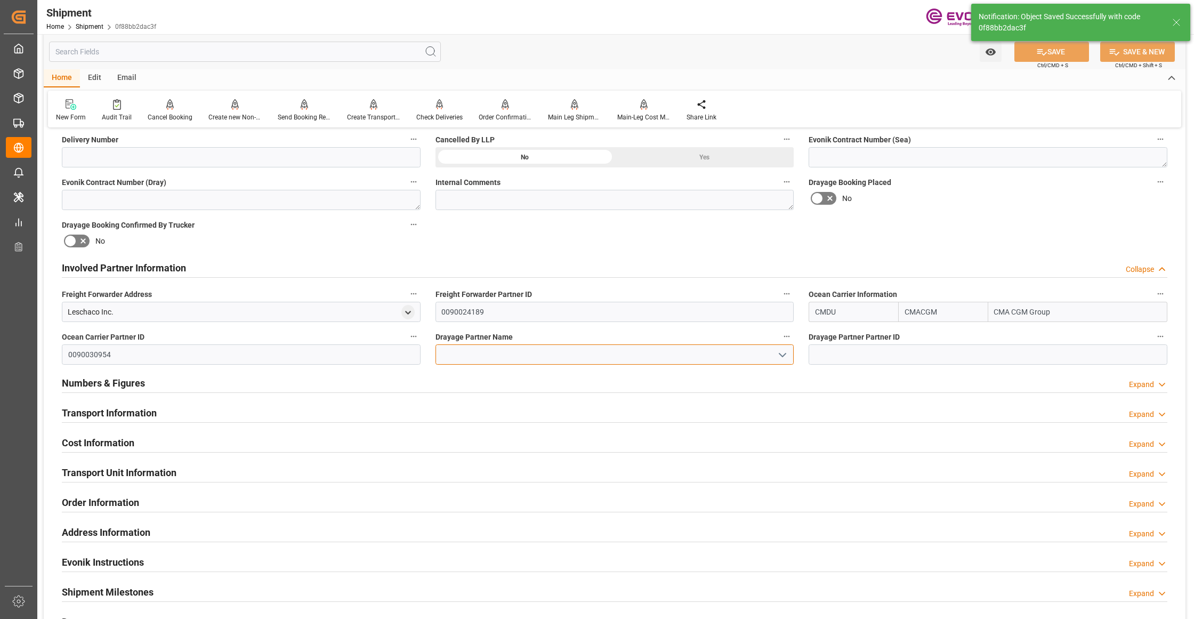
click at [463, 356] on input at bounding box center [614, 354] width 359 height 20
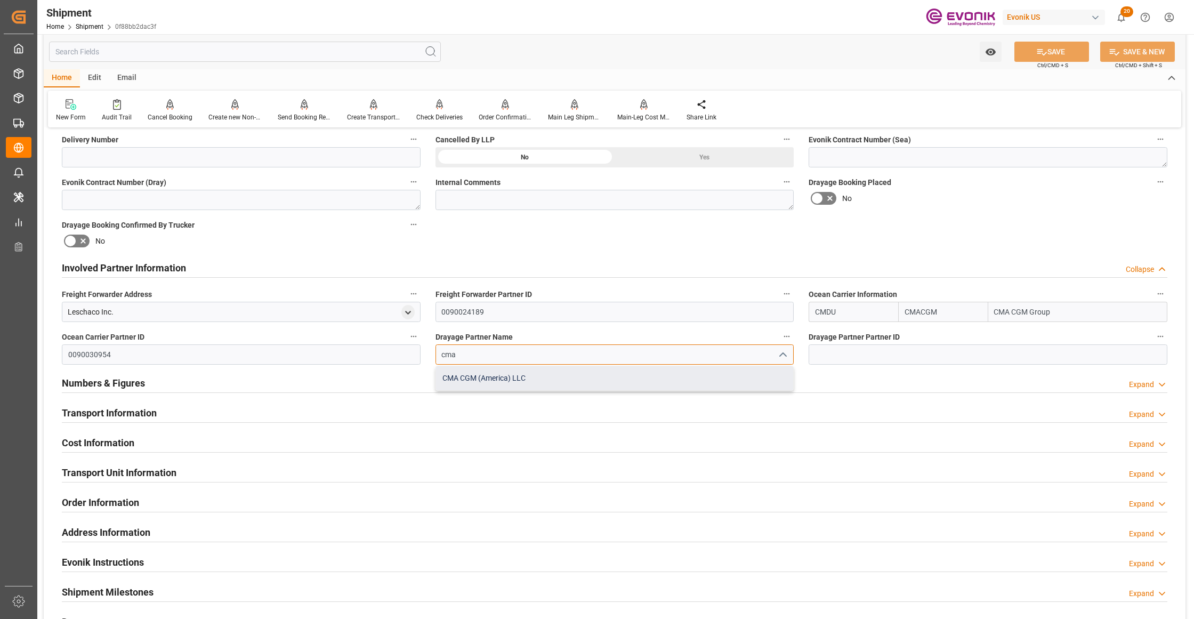
click at [488, 378] on div "CMA CGM (America) LLC" at bounding box center [615, 378] width 358 height 24
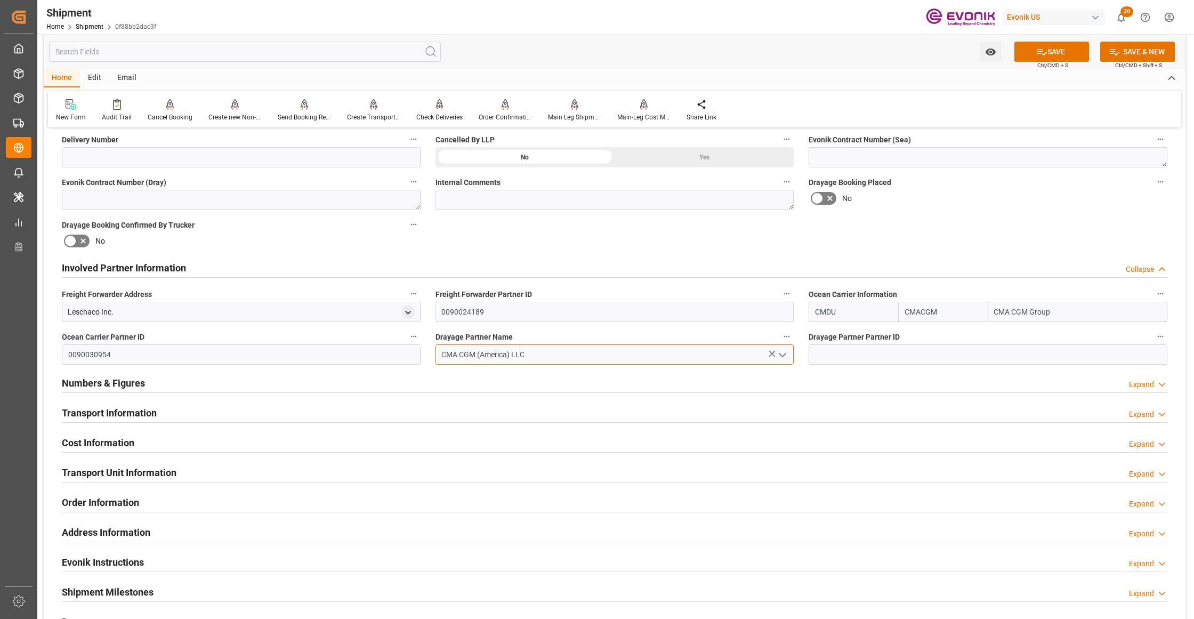
type input "CMA CGM (America) LLC"
click at [698, 249] on div "Booking Confirmation Milestone Bar Collapse Submitted to FFW for Booking (Pendi…" at bounding box center [615, 257] width 1142 height 1188
click at [1061, 50] on button "SAVE" at bounding box center [1051, 52] width 75 height 20
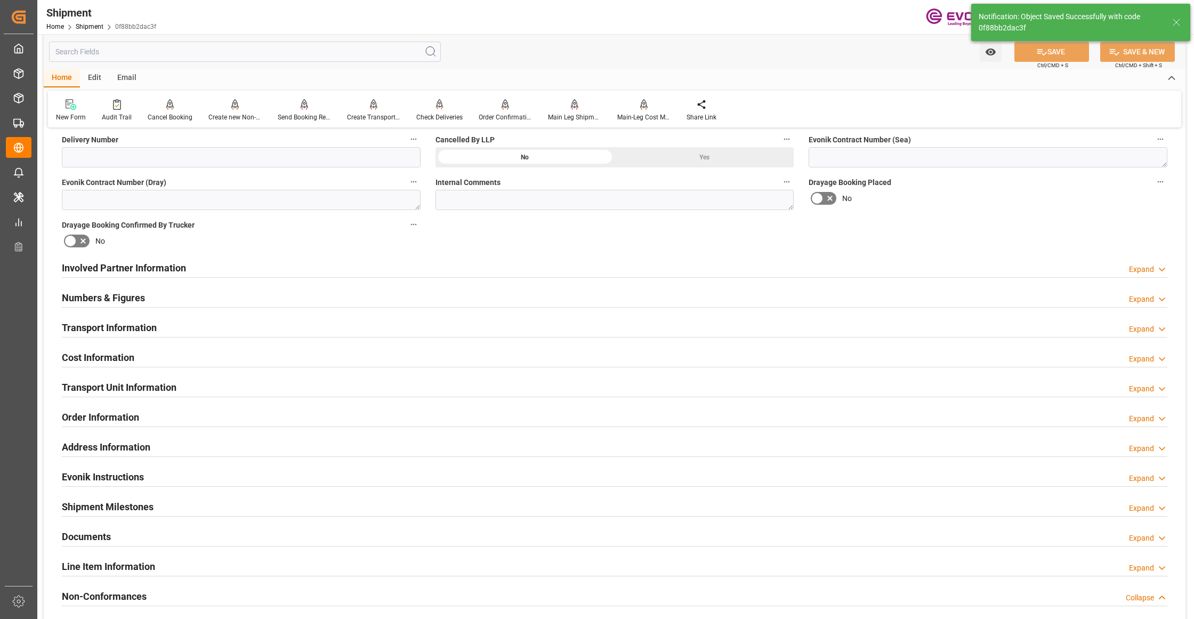
type input "0090030954"
drag, startPoint x: 393, startPoint y: 270, endPoint x: 302, endPoint y: 386, distance: 147.7
click at [393, 270] on div "Involved Partner Information Expand" at bounding box center [614, 267] width 1105 height 20
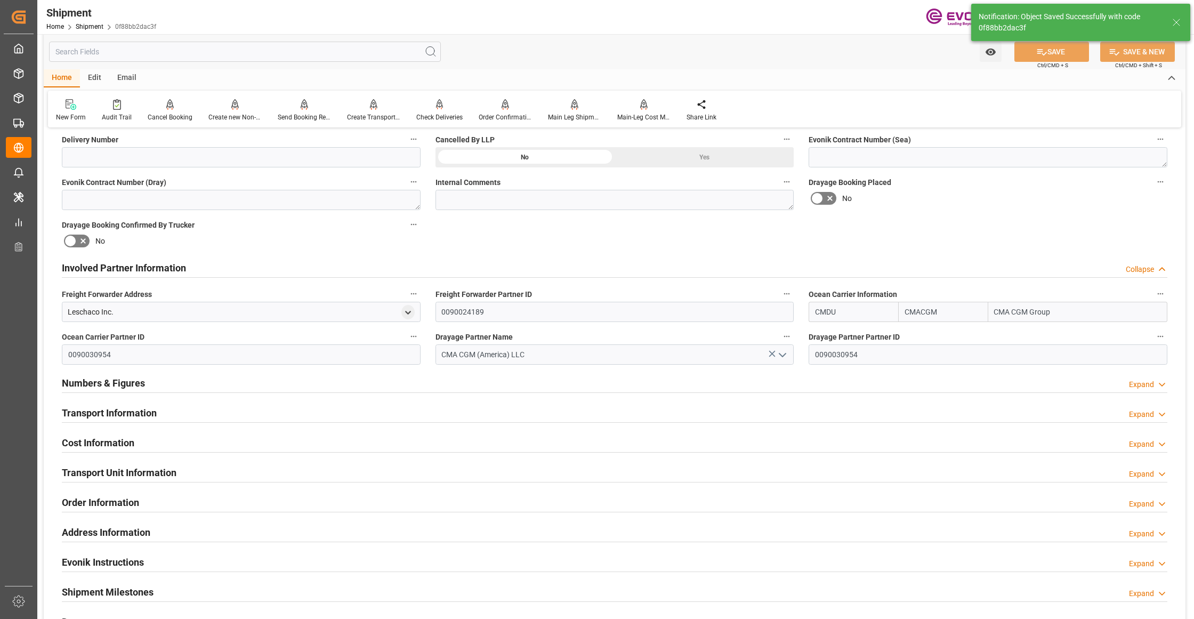
click at [359, 407] on div "Transport Information Expand" at bounding box center [614, 412] width 1105 height 20
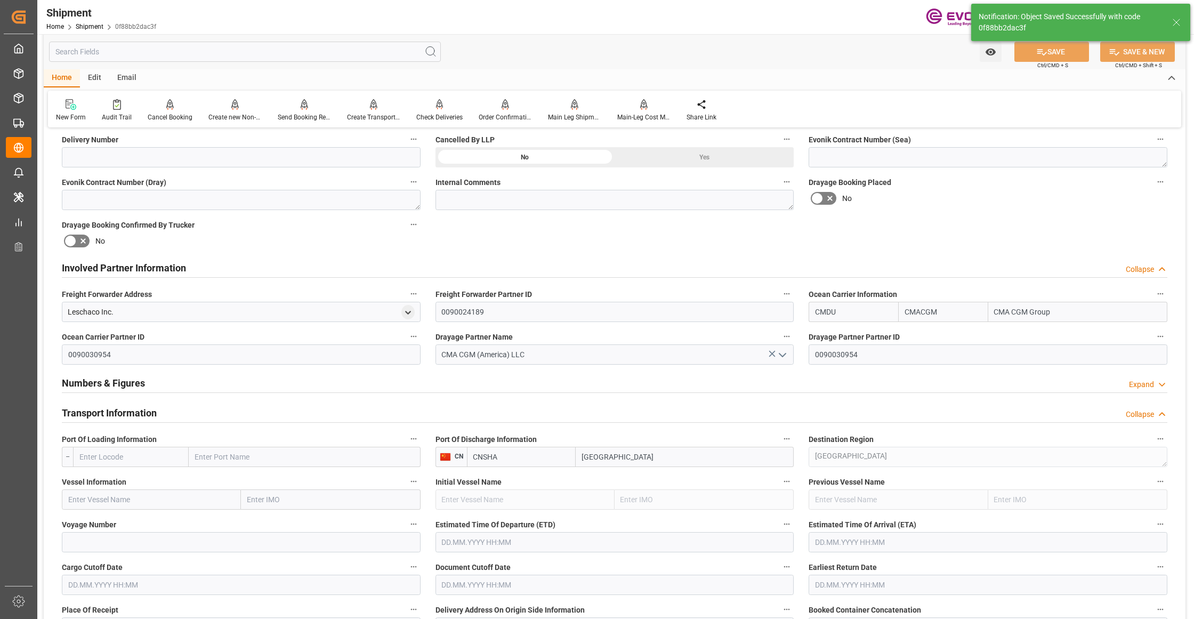
scroll to position [710, 0]
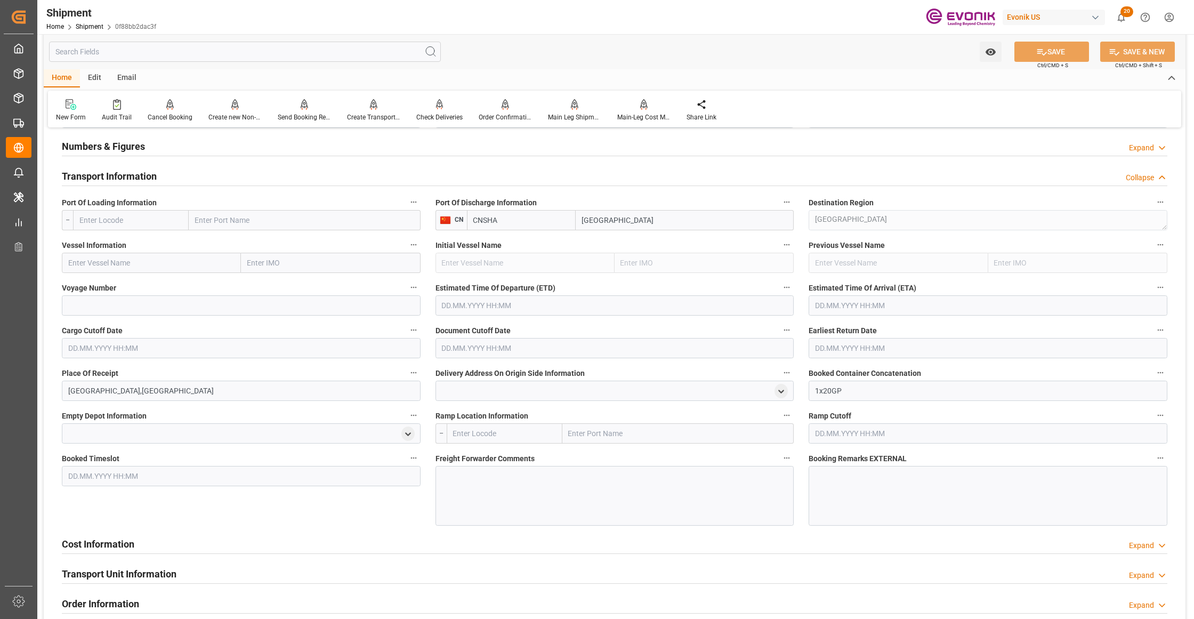
click at [149, 220] on input "text" at bounding box center [131, 220] width 116 height 20
click at [126, 267] on span "USSAV - Savannah" at bounding box center [109, 267] width 59 height 9
type input "USSAV"
type input "Savannah"
type input "USSAV"
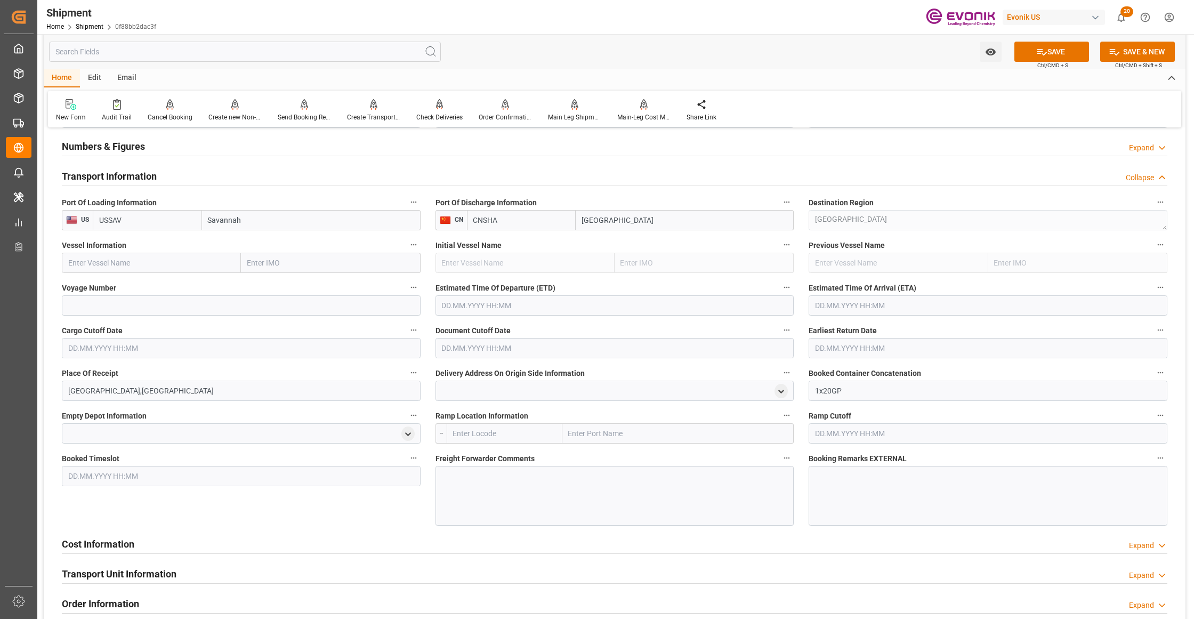
click at [156, 261] on input "text" at bounding box center [151, 263] width 179 height 20
paste input "OOCL LILAC / 0UPLOW1MA"
click at [144, 261] on input "OOCL LILAC / 0UPLOW1MA" at bounding box center [151, 263] width 179 height 20
click at [143, 261] on input "OOCL LILAC / 0UPLOW1MA" at bounding box center [151, 263] width 179 height 20
type input "OOCL LILAC"
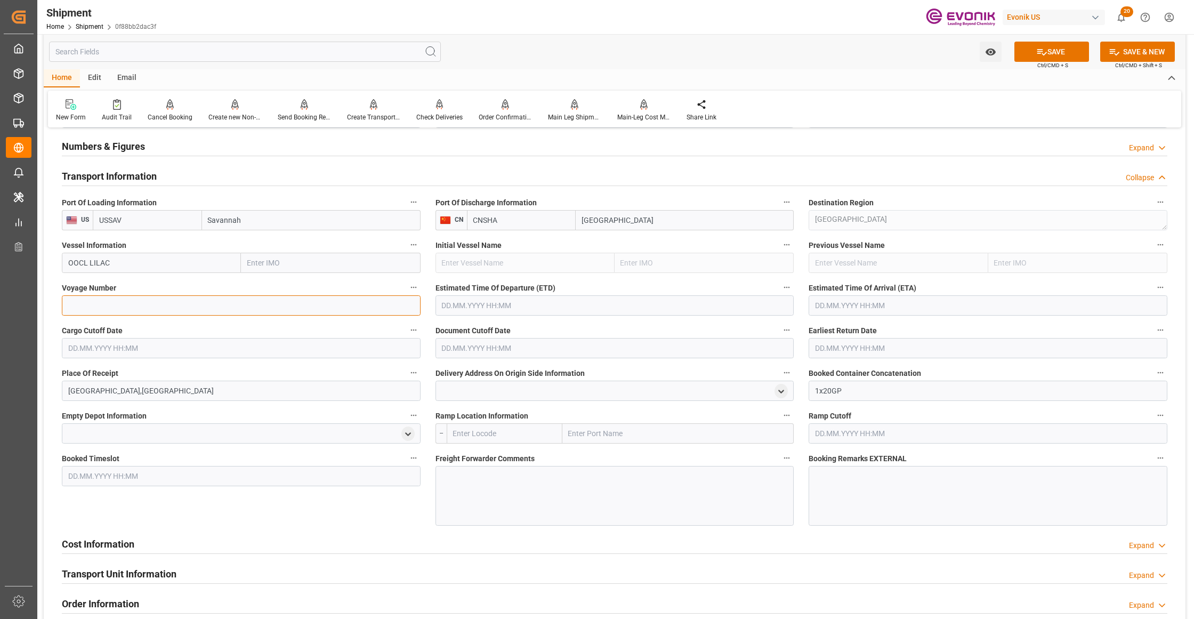
click at [128, 311] on input at bounding box center [241, 305] width 359 height 20
paste input "0UPLOW1MA"
type input "0UPLOW1MA"
click at [459, 308] on input "text" at bounding box center [614, 305] width 359 height 20
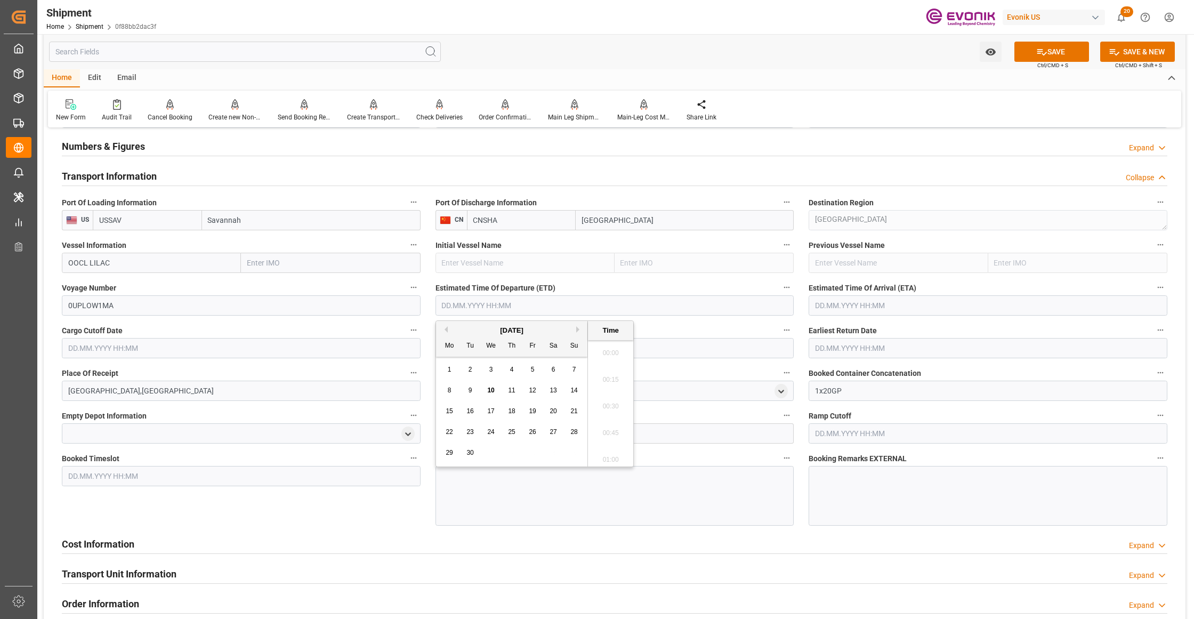
scroll to position [2322, 0]
click at [580, 329] on button "Next Month" at bounding box center [579, 329] width 6 height 6
click at [467, 393] on div "7" at bounding box center [470, 390] width 13 height 13
type input "[DATE] 00:00"
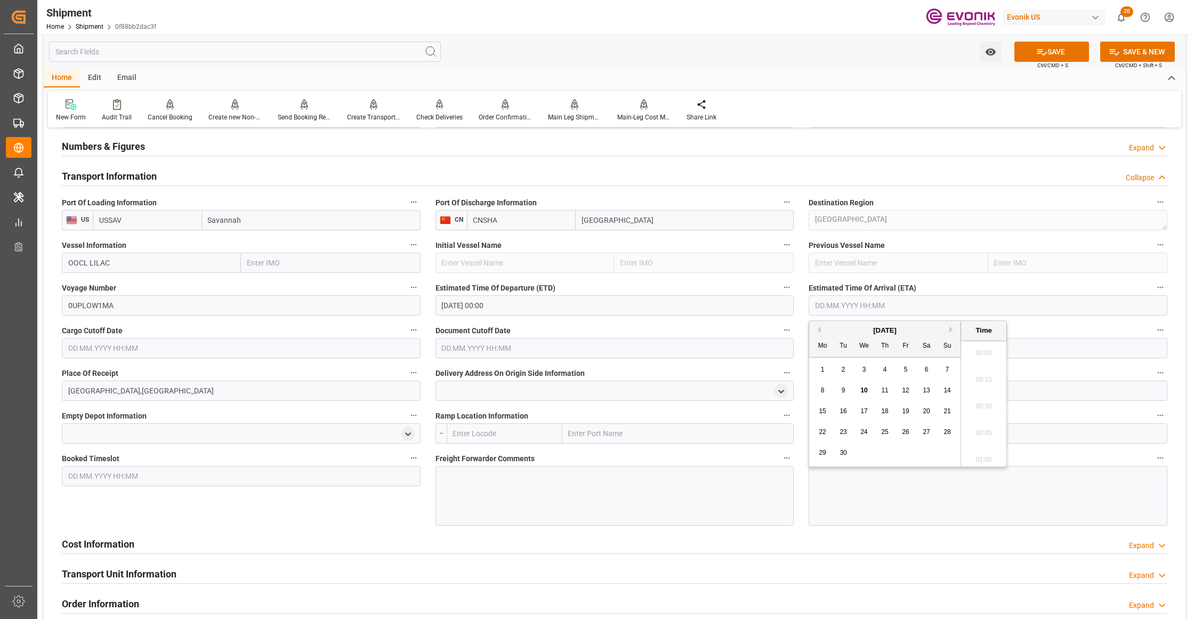
click at [856, 307] on input "text" at bounding box center [988, 305] width 359 height 20
click at [953, 331] on button "Next Month" at bounding box center [952, 329] width 6 height 6
click at [862, 452] on span "26" at bounding box center [863, 452] width 7 height 7
type input "[DATE] 00:00"
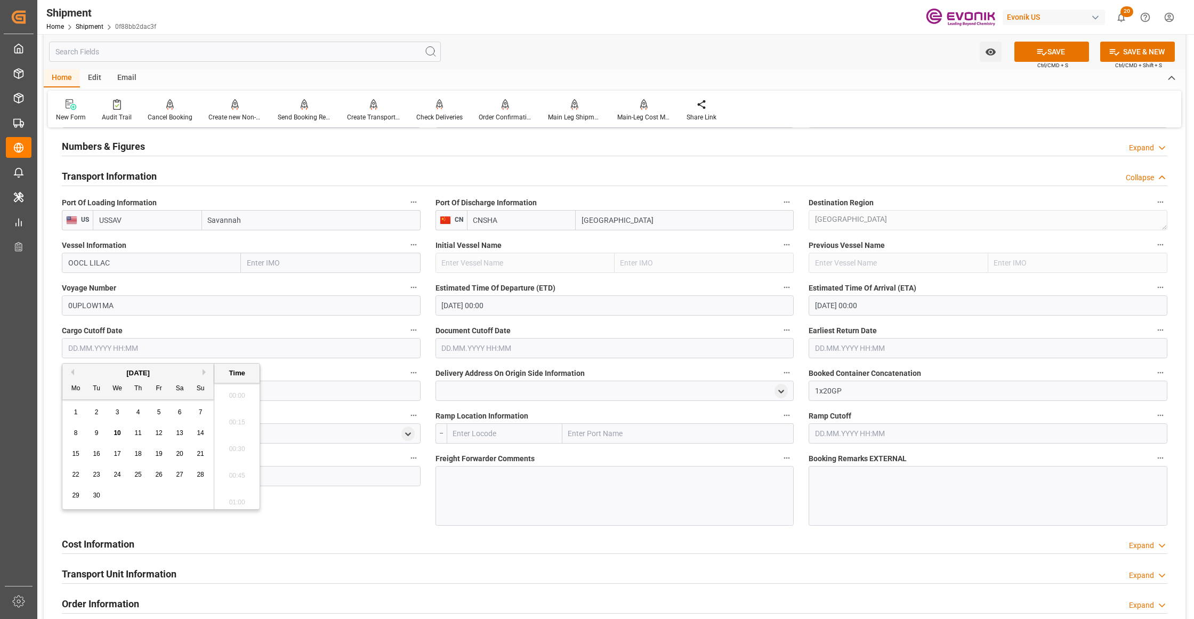
click at [312, 345] on input "text" at bounding box center [241, 348] width 359 height 20
click at [141, 472] on span "25" at bounding box center [137, 474] width 7 height 7
type input "[DATE] 00:00"
click at [499, 341] on input "text" at bounding box center [614, 348] width 359 height 20
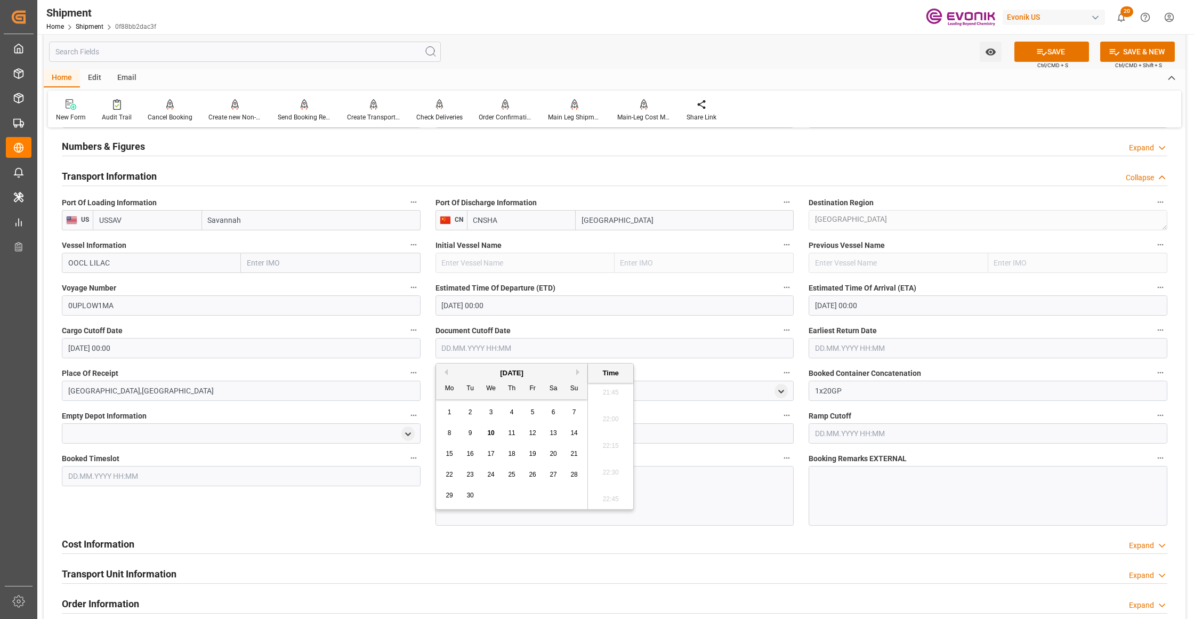
click at [512, 477] on span "25" at bounding box center [511, 474] width 7 height 7
type input "[DATE] 00:00"
click at [856, 344] on input "text" at bounding box center [988, 348] width 359 height 20
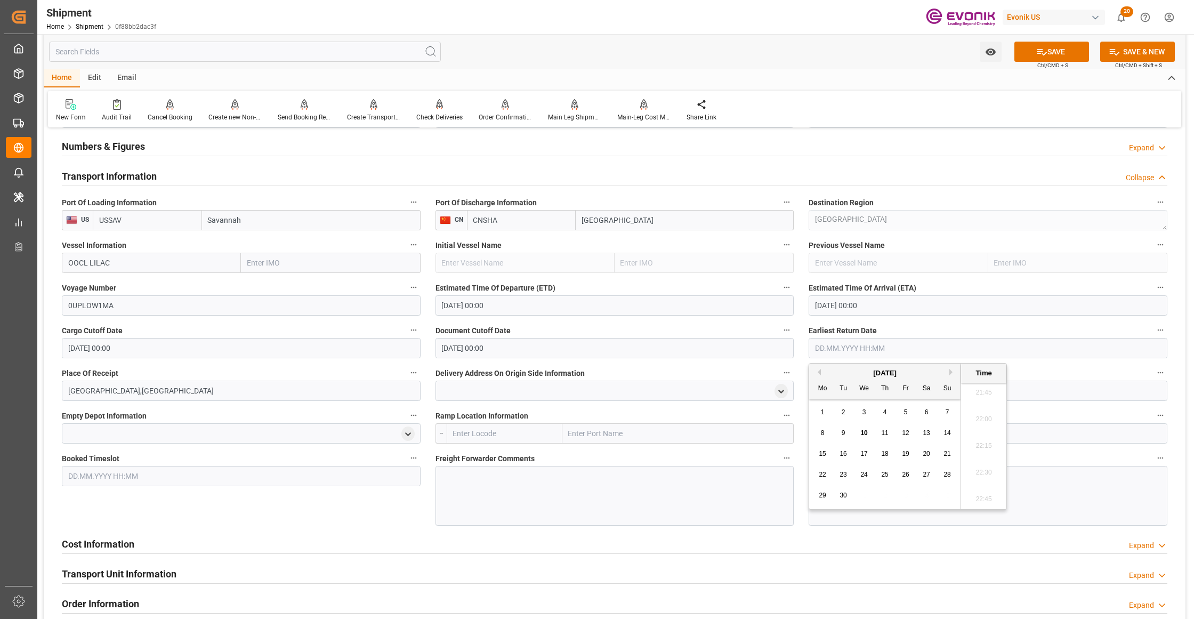
click at [889, 474] on div "25" at bounding box center [884, 475] width 13 height 13
type input "[DATE] 00:00"
click at [390, 518] on div "Booked Timeslot" at bounding box center [241, 488] width 374 height 82
drag, startPoint x: 1061, startPoint y: 47, endPoint x: 1169, endPoint y: 65, distance: 109.7
click at [1061, 47] on button "SAVE" at bounding box center [1051, 52] width 75 height 20
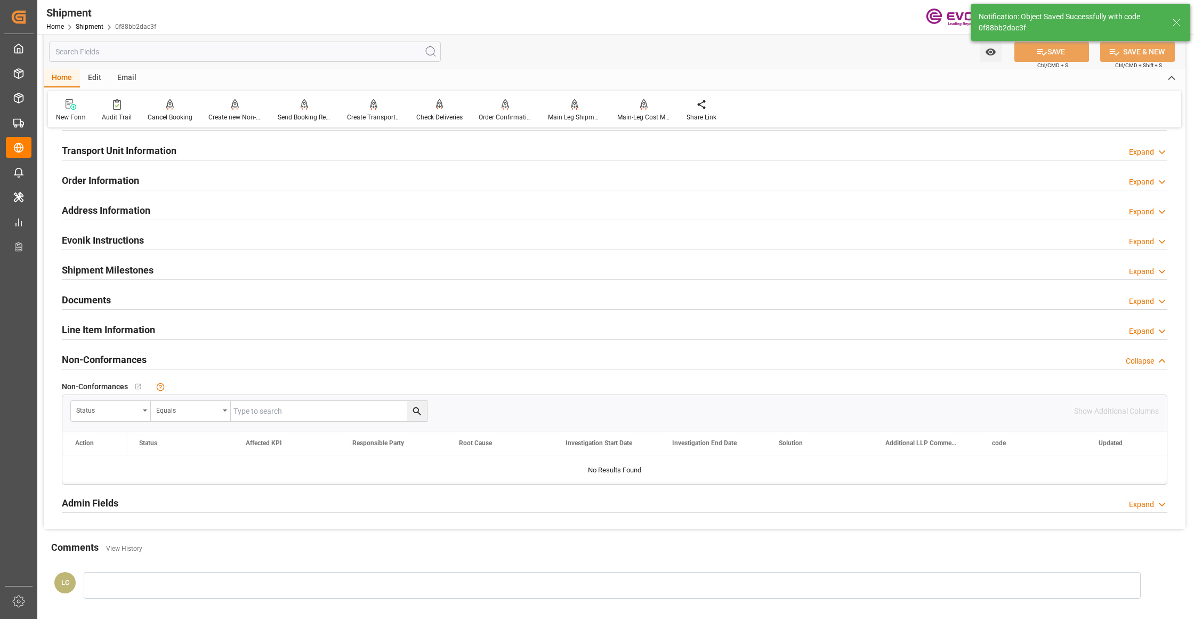
scroll to position [474, 0]
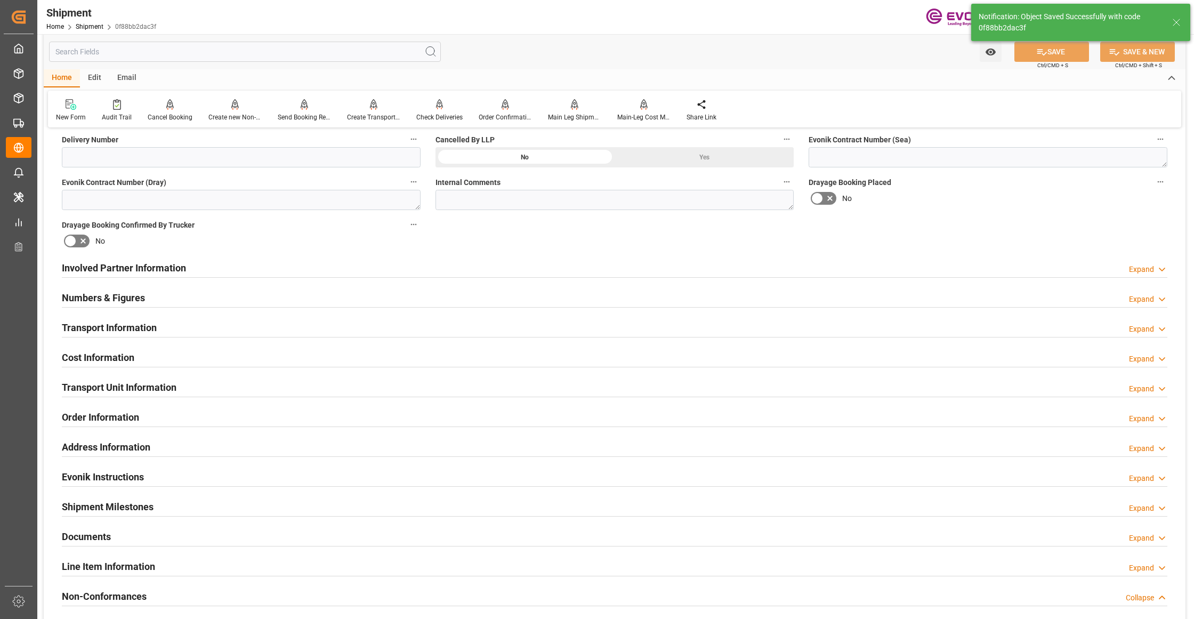
click at [244, 361] on div "Cost Information Expand" at bounding box center [614, 356] width 1105 height 20
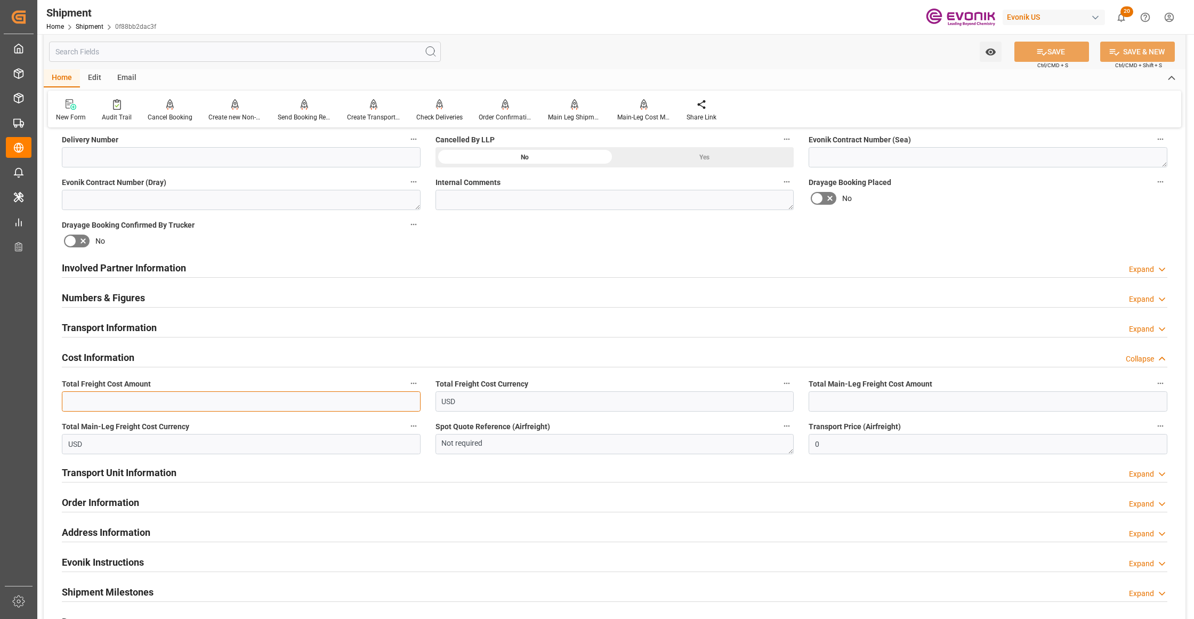
click at [162, 397] on input "text" at bounding box center [241, 401] width 359 height 20
paste input "1600"
type input "1600"
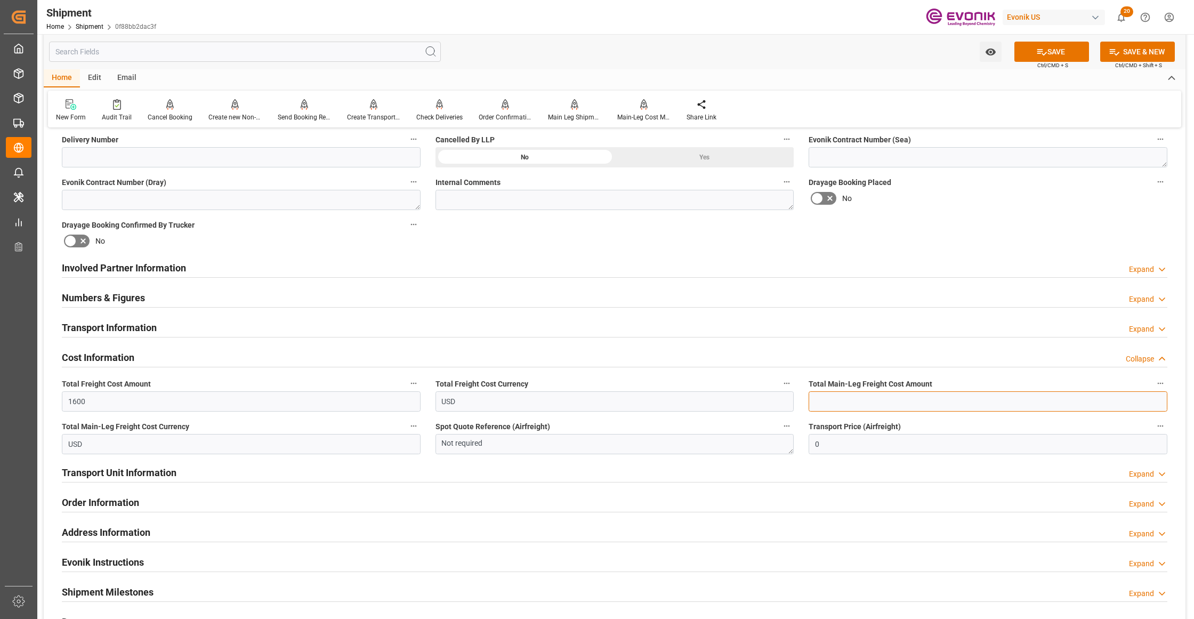
click at [847, 402] on input "text" at bounding box center [988, 401] width 359 height 20
paste input "1600"
type input "1600"
drag, startPoint x: 974, startPoint y: 227, endPoint x: 971, endPoint y: 216, distance: 11.3
click at [975, 227] on div "Booking Confirmation Milestone Bar Collapse Submitted to FFW for Booking (Pendi…" at bounding box center [615, 257] width 1142 height 1188
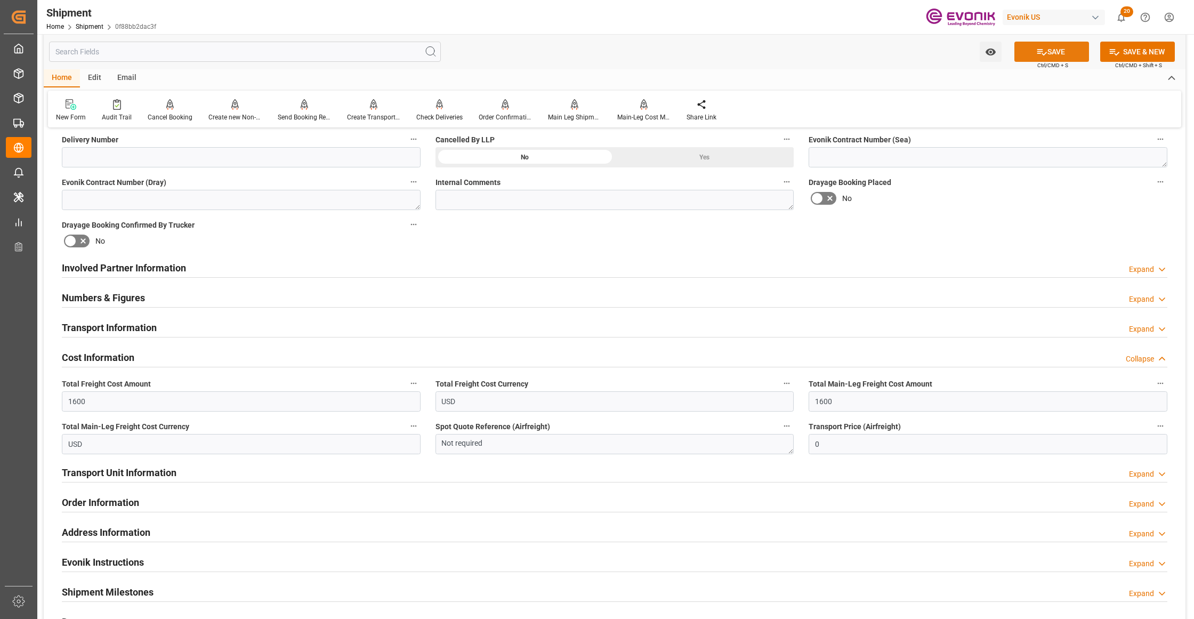
click at [1056, 50] on button "SAVE" at bounding box center [1051, 52] width 75 height 20
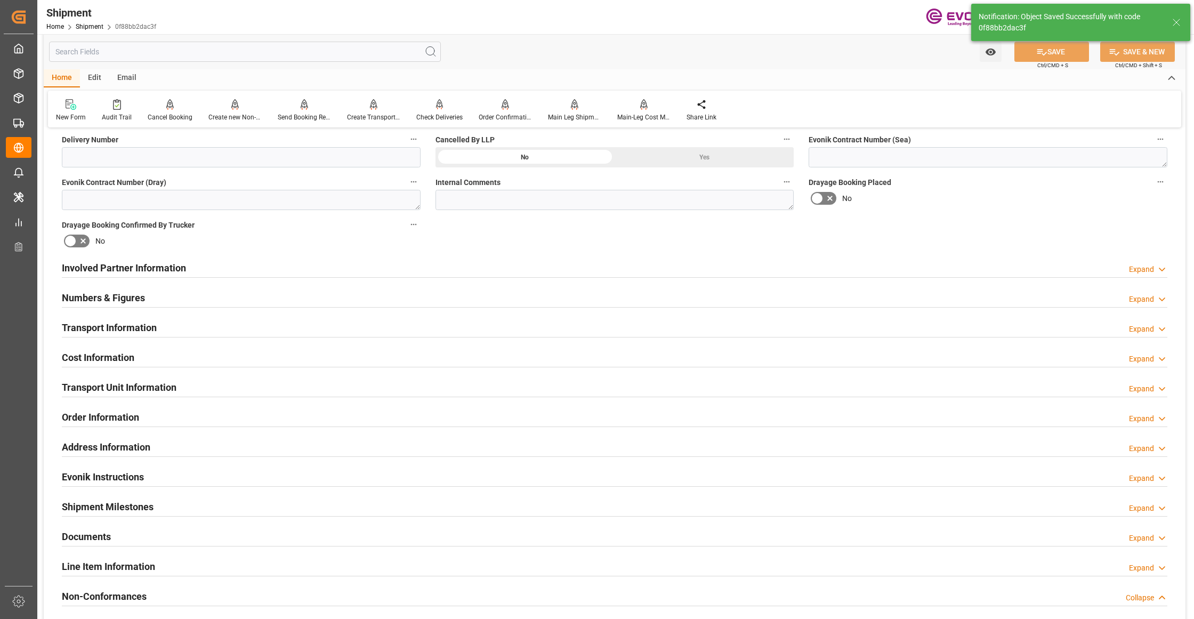
click at [433, 267] on div "Involved Partner Information Expand" at bounding box center [614, 267] width 1105 height 20
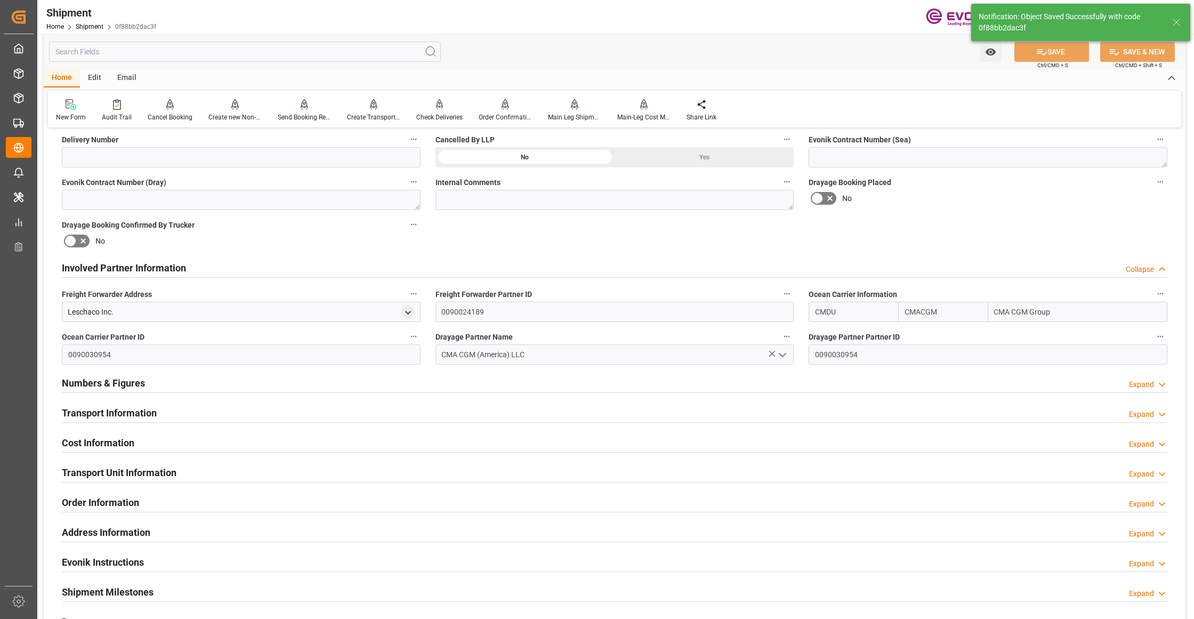
click at [310, 417] on div "Transport Information Expand" at bounding box center [614, 412] width 1105 height 20
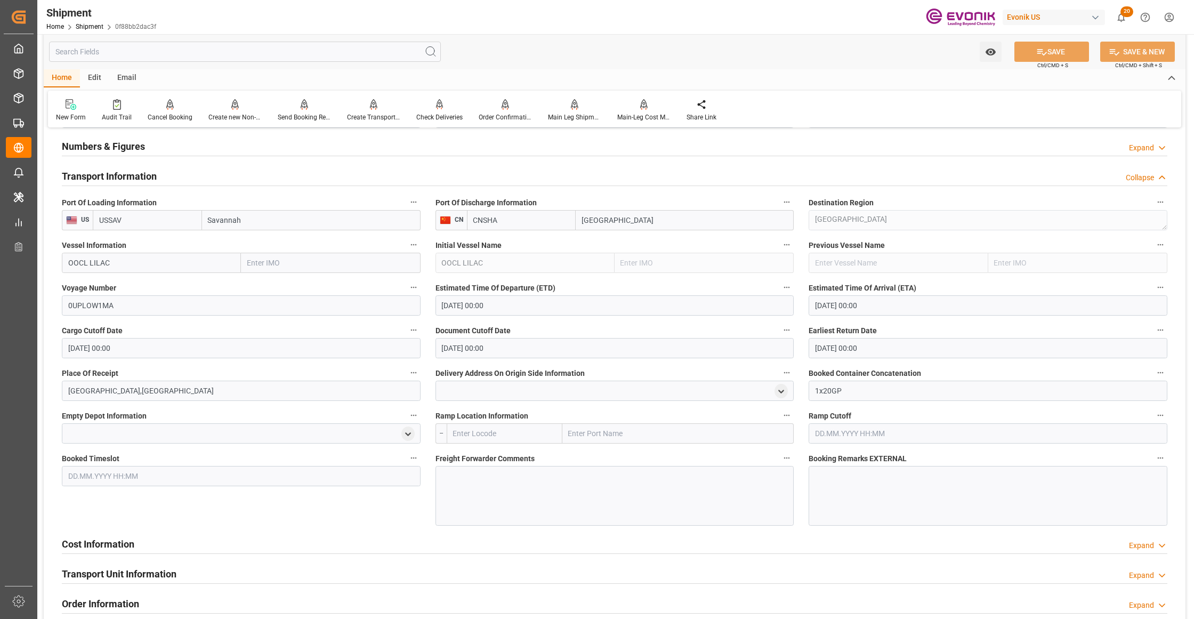
scroll to position [947, 0]
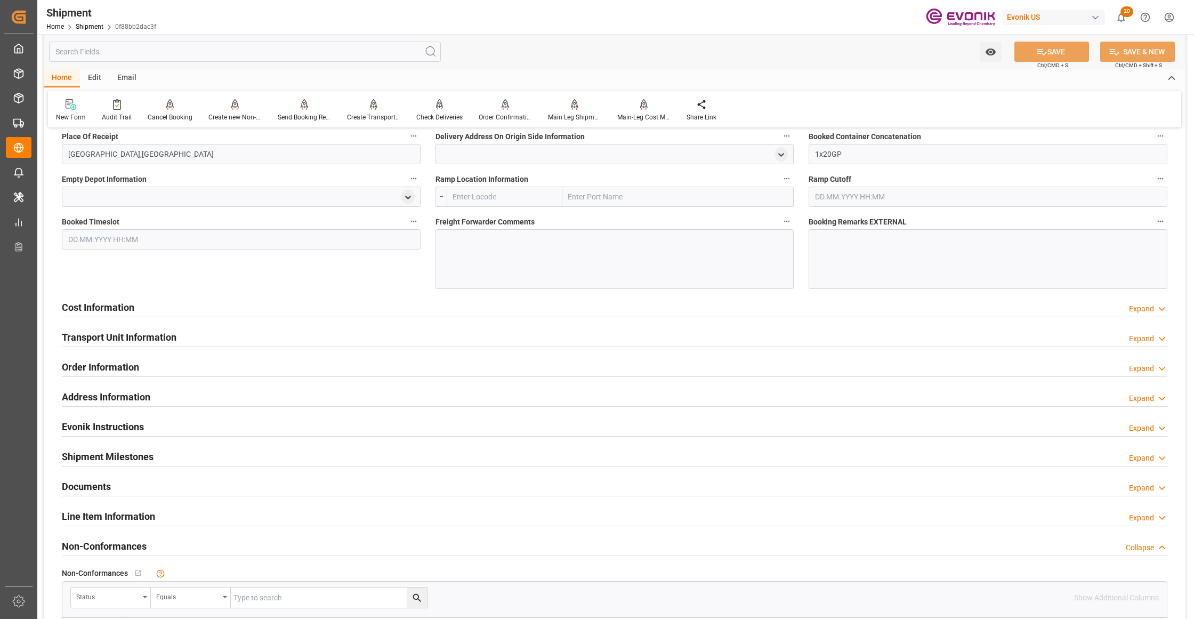
click at [297, 308] on div "Cost Information Expand" at bounding box center [614, 306] width 1105 height 20
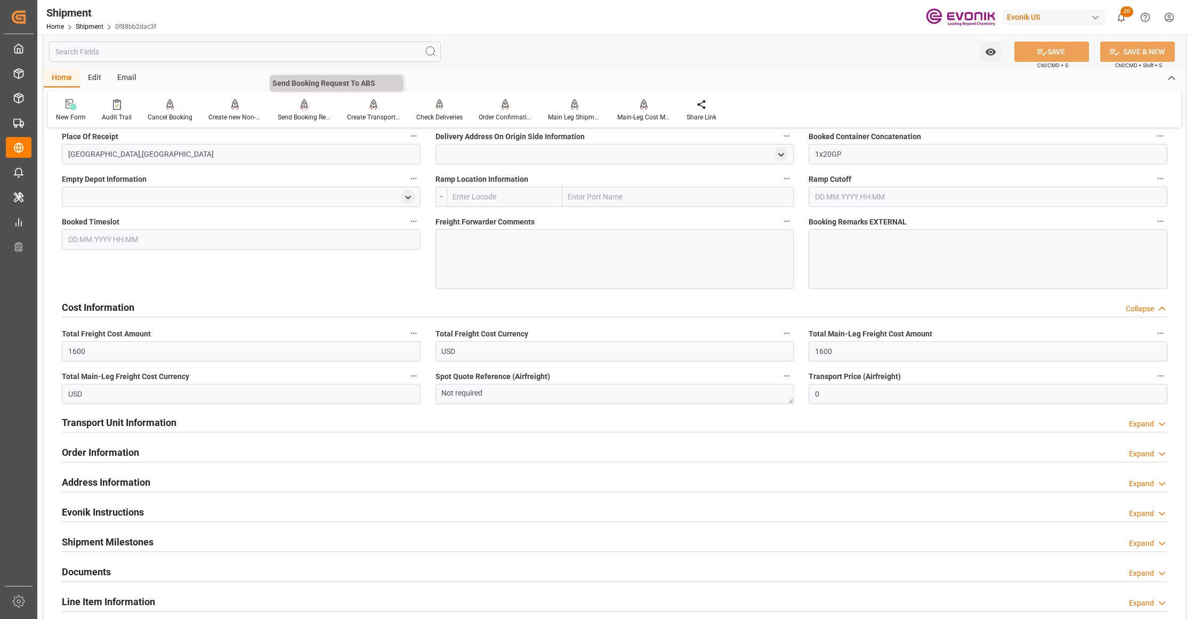
click at [303, 108] on icon at bounding box center [304, 104] width 7 height 11
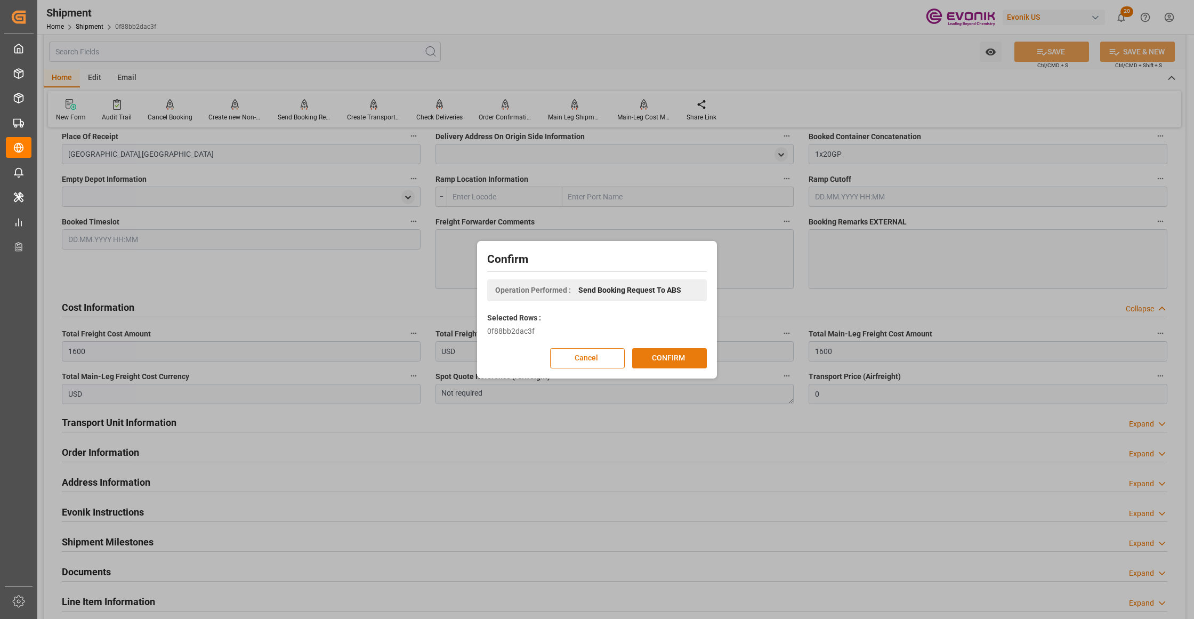
click at [679, 363] on button "CONFIRM" at bounding box center [669, 358] width 75 height 20
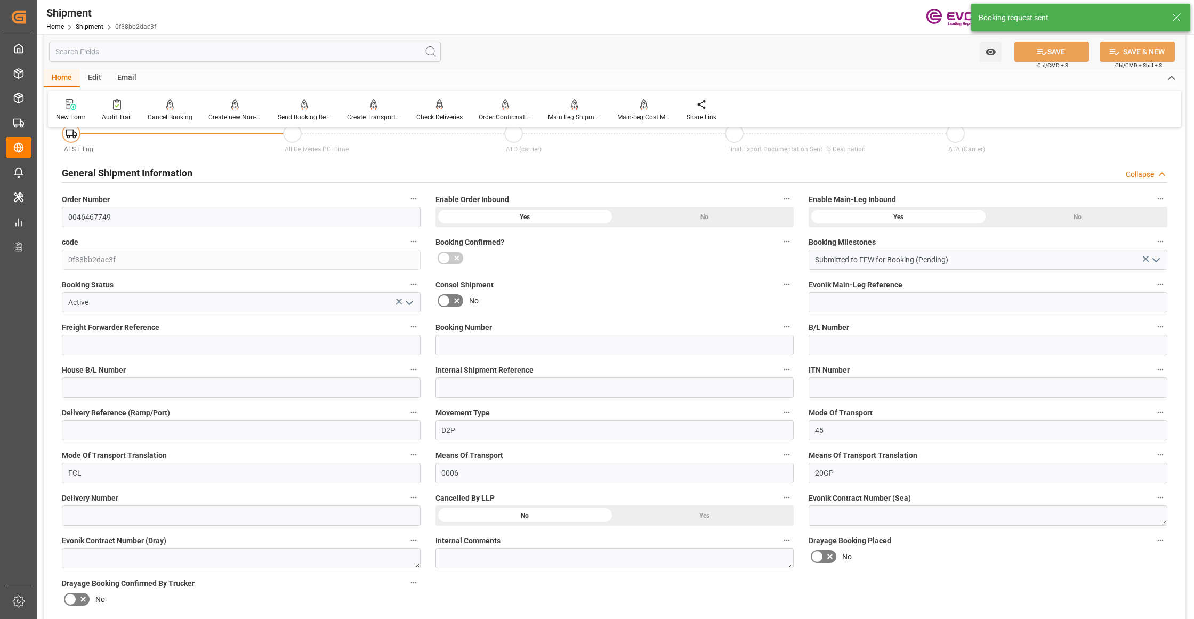
scroll to position [837, 0]
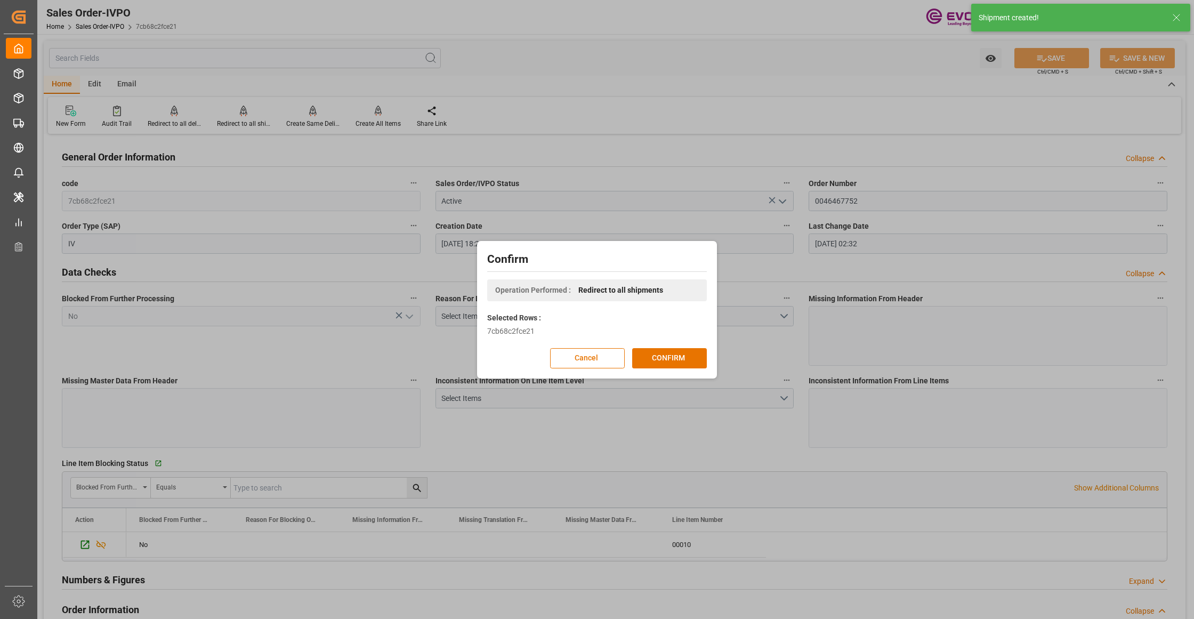
scroll to position [1895, 0]
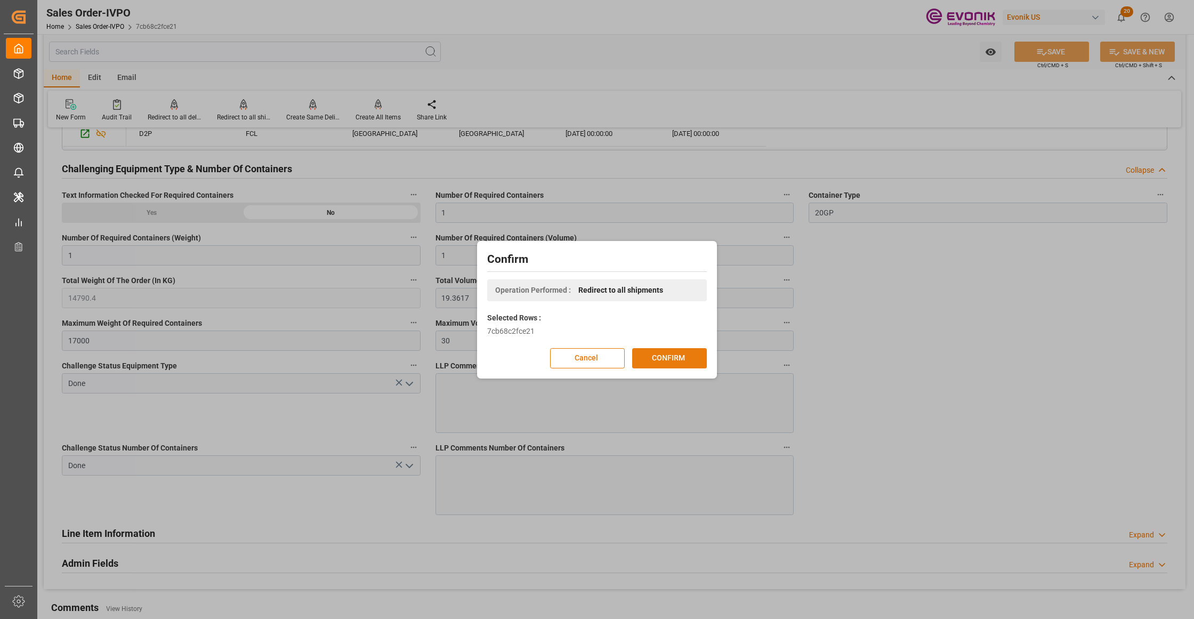
click at [671, 362] on button "CONFIRM" at bounding box center [669, 358] width 75 height 20
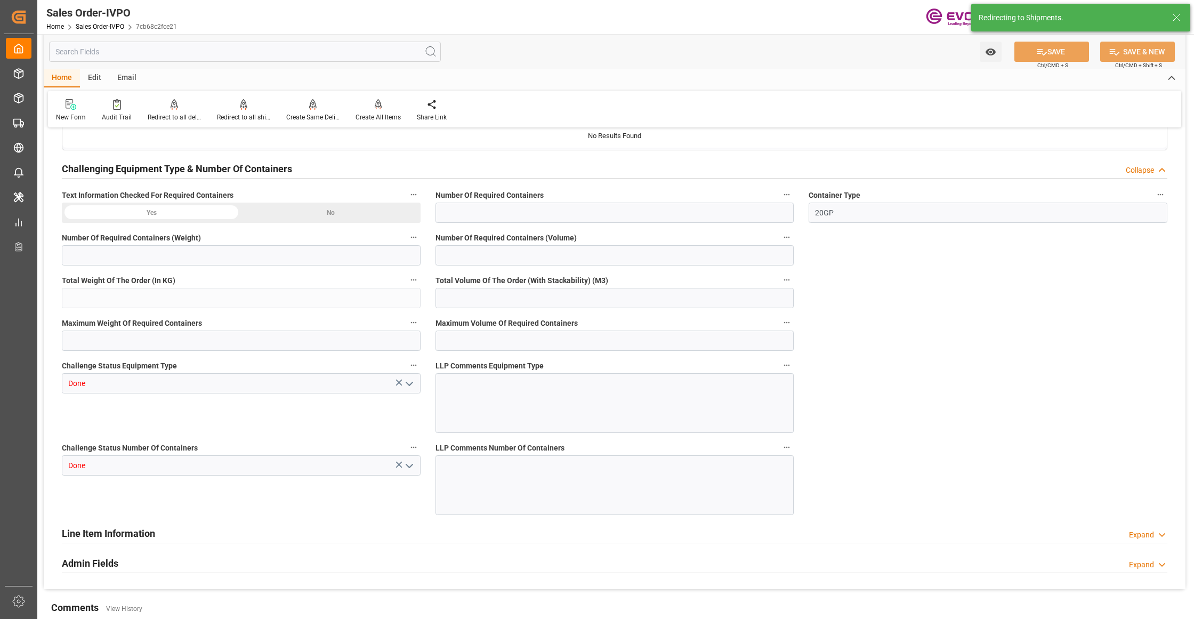
type input "CNSHA"
type input "0"
type input "1"
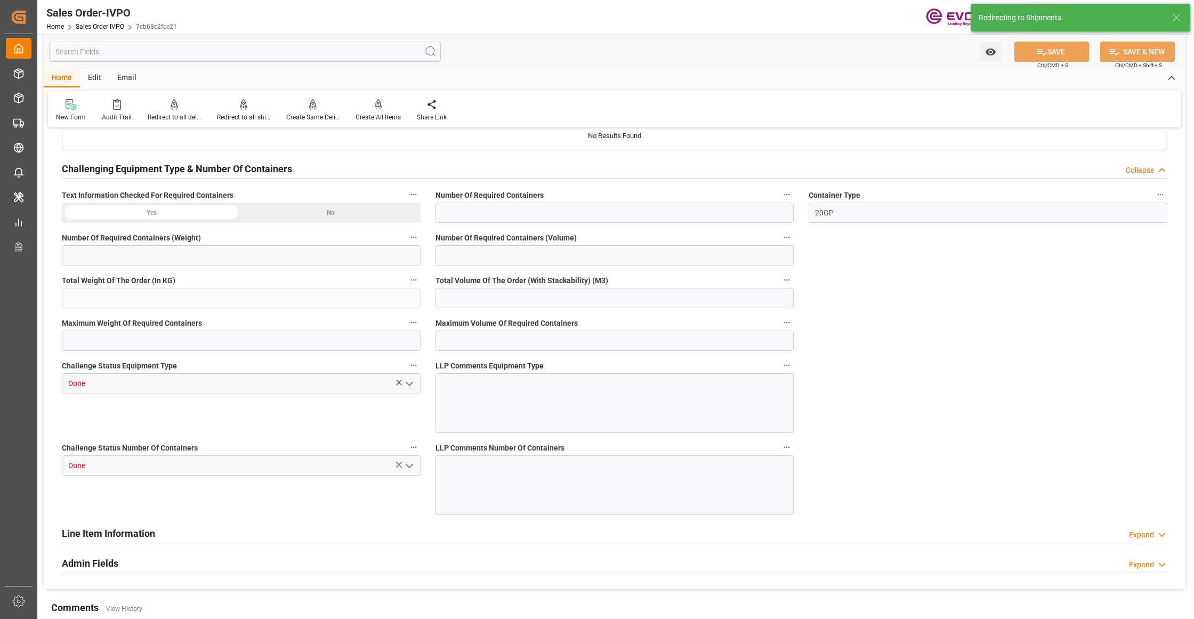
type input "14790.4"
type input "19.3617"
type input "17000"
type input "30"
type input "[DATE] 18:21"
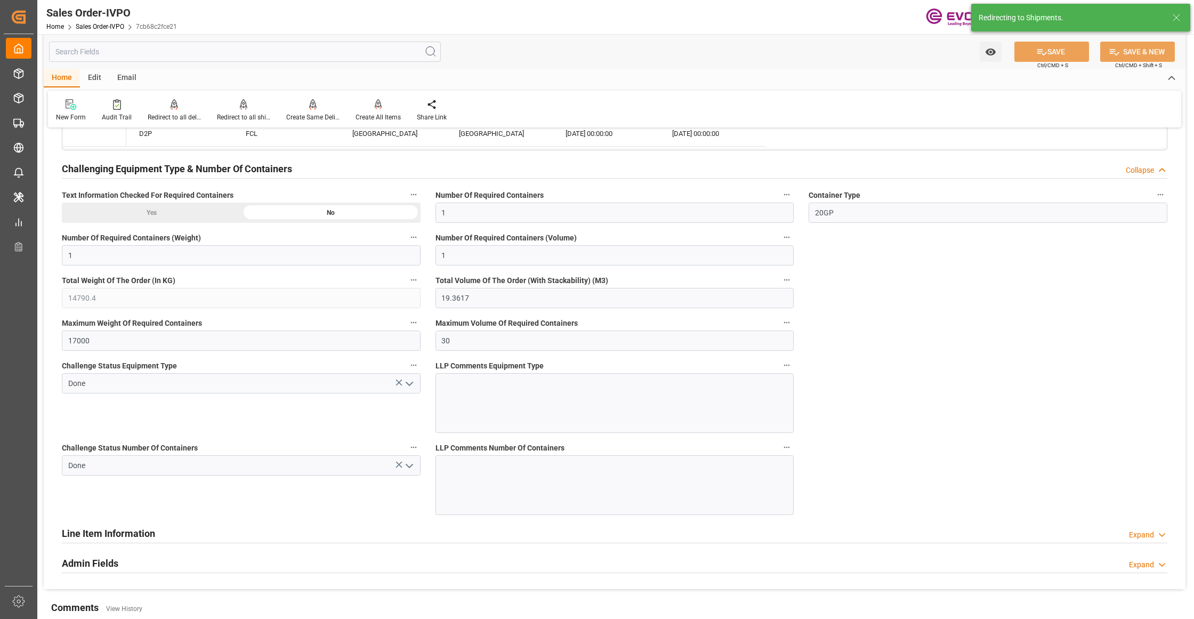
type input "[DATE] 02:32"
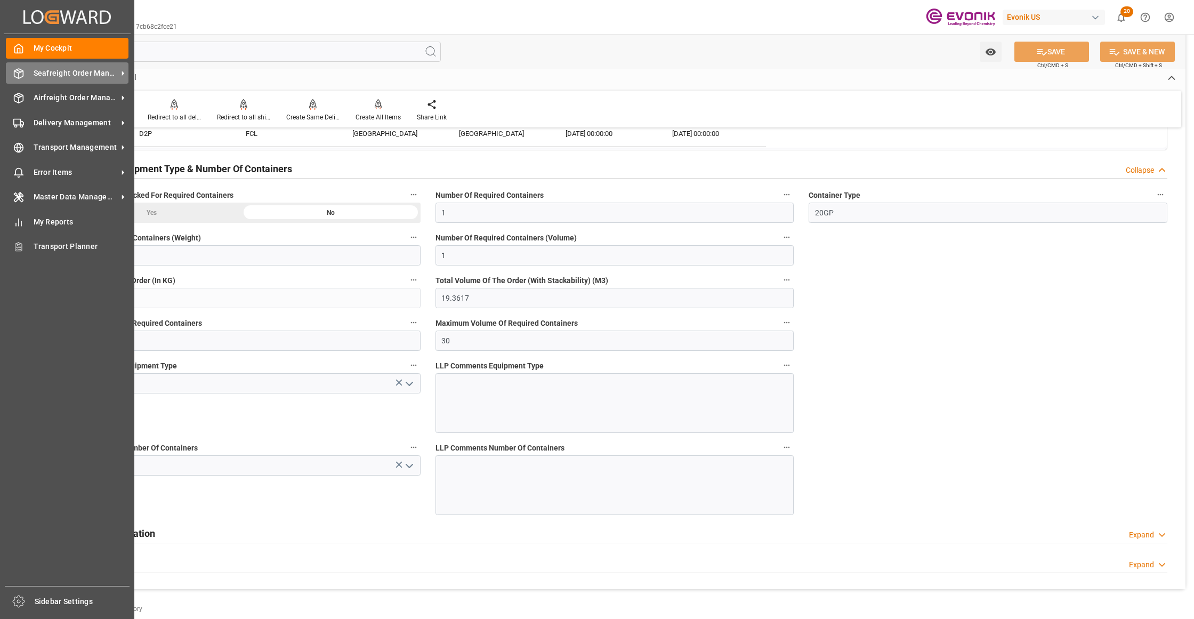
click at [52, 74] on span "Seafreight Order Management" at bounding box center [76, 73] width 84 height 11
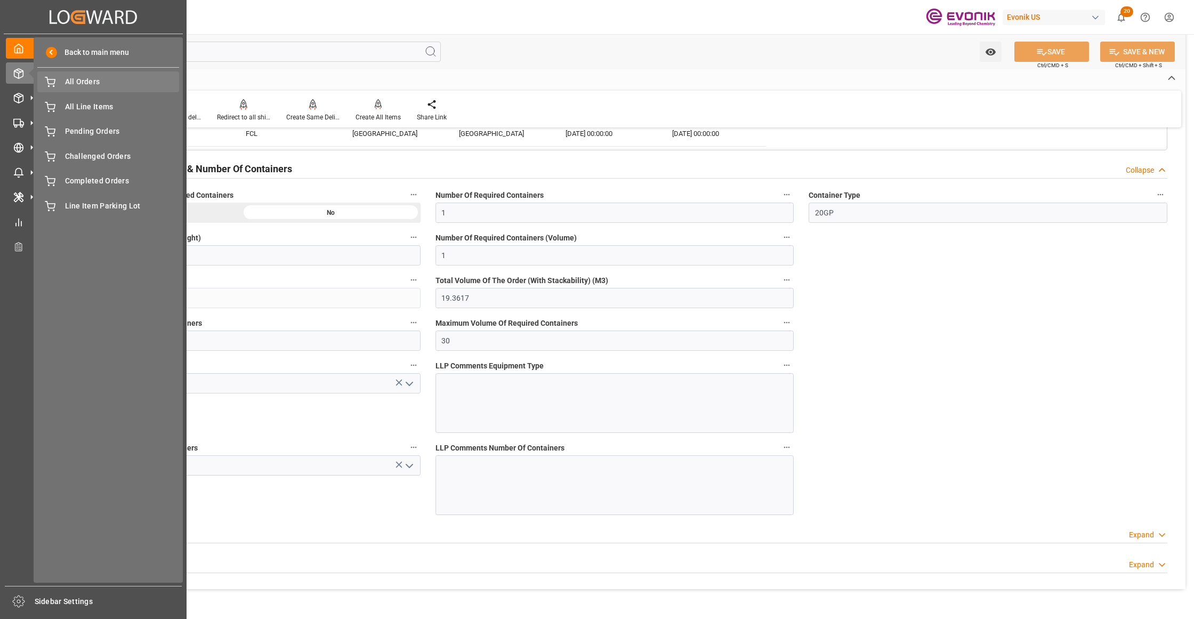
click at [72, 86] on span "All Orders" at bounding box center [122, 81] width 115 height 11
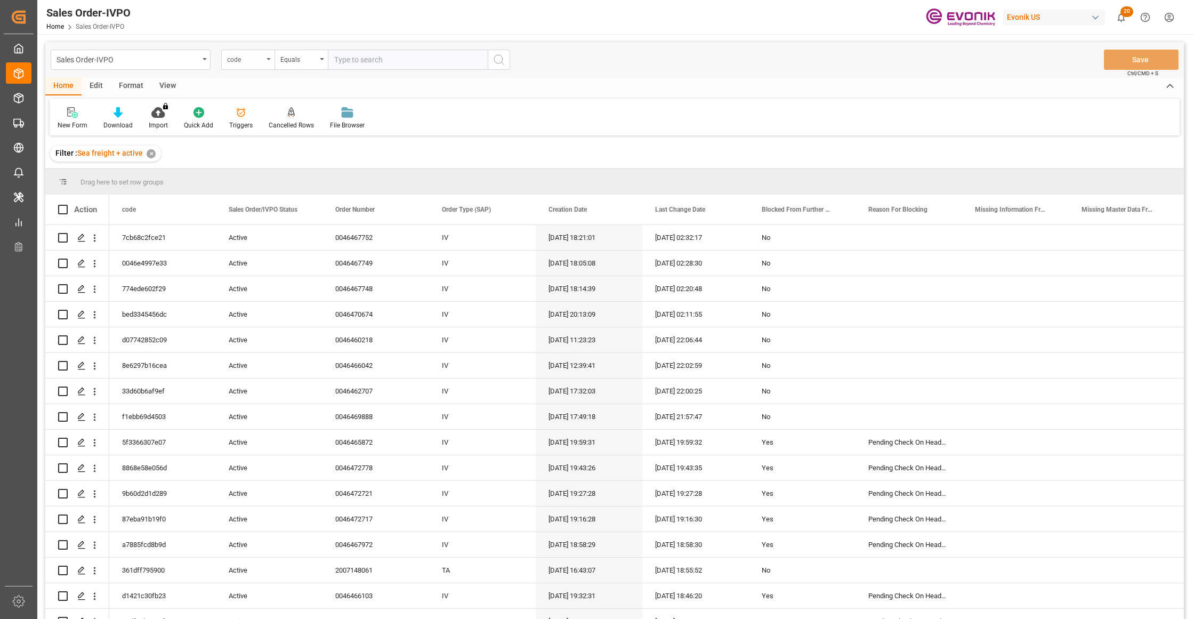
click at [256, 64] on div "code" at bounding box center [245, 58] width 36 height 12
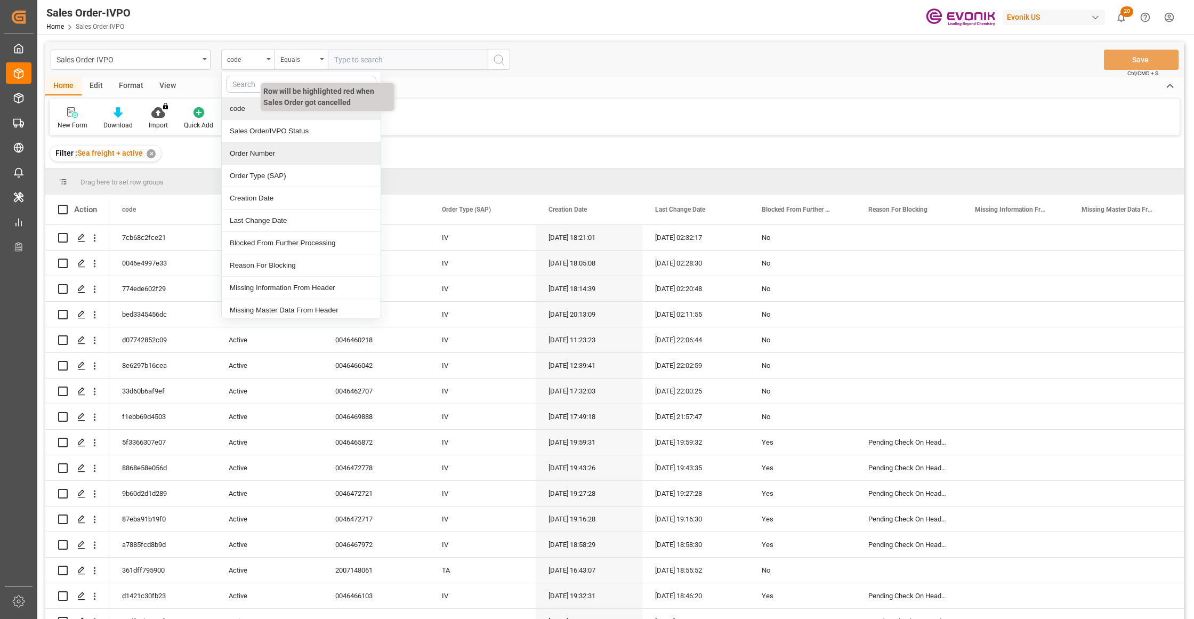
click at [263, 150] on div "Order Number" at bounding box center [301, 153] width 159 height 22
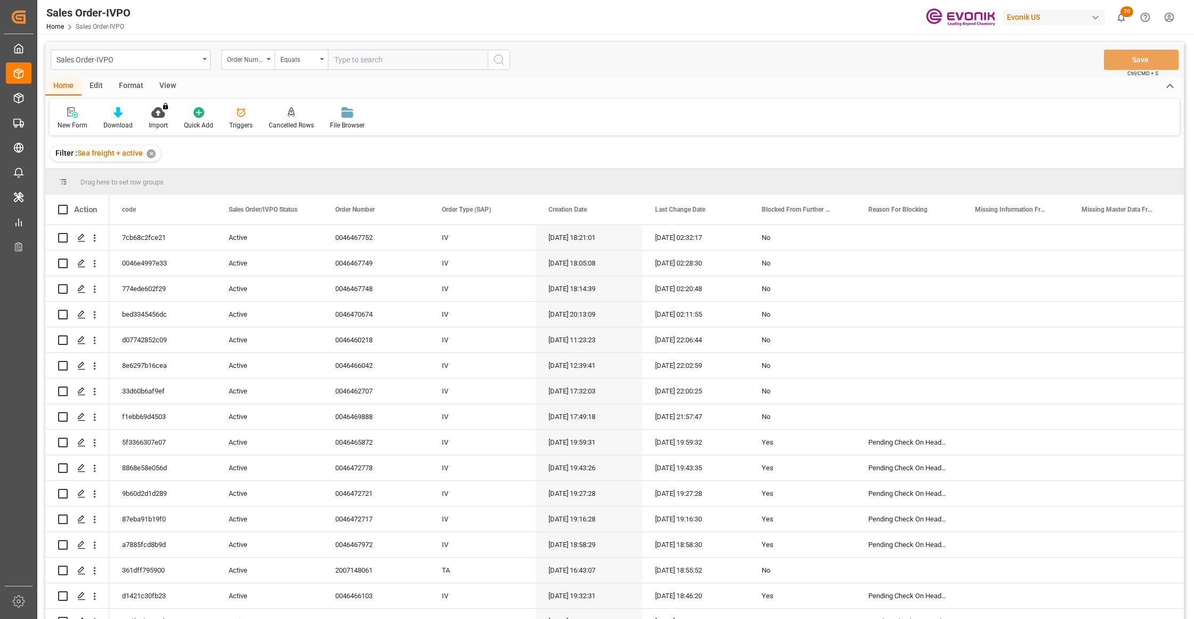
click at [367, 54] on input "text" at bounding box center [408, 60] width 160 height 20
click at [369, 54] on input "text" at bounding box center [408, 60] width 160 height 20
click at [355, 60] on input "text" at bounding box center [408, 60] width 160 height 20
paste input "46467753"
type input "0046467753"
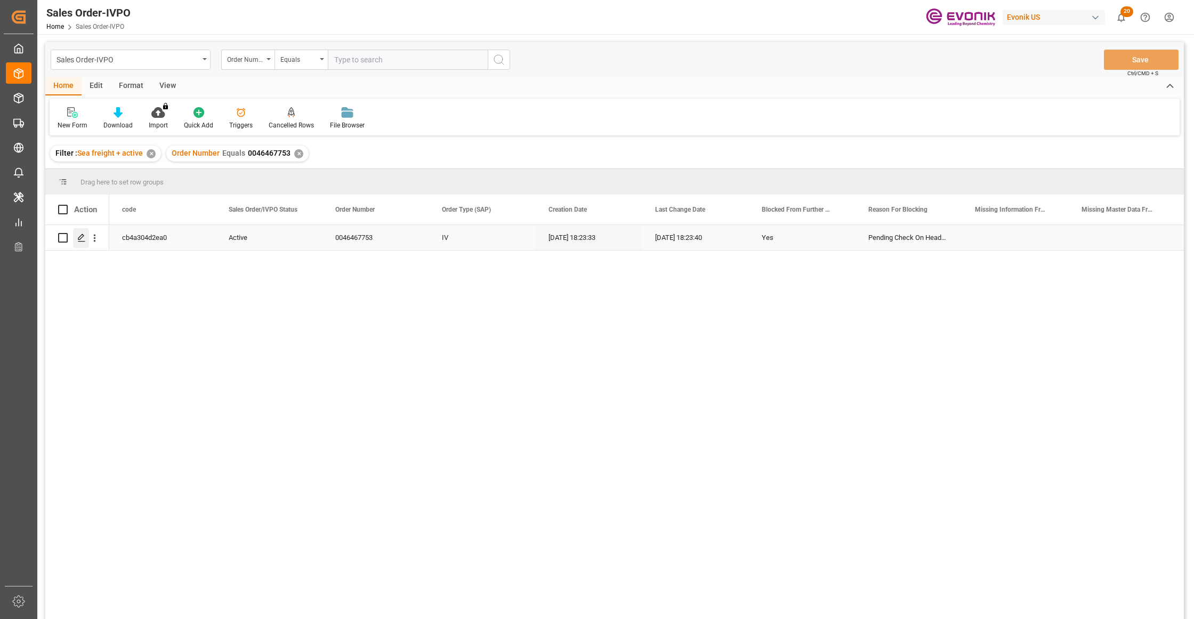
click at [80, 239] on polygon "Press SPACE to select this row." at bounding box center [80, 237] width 5 height 5
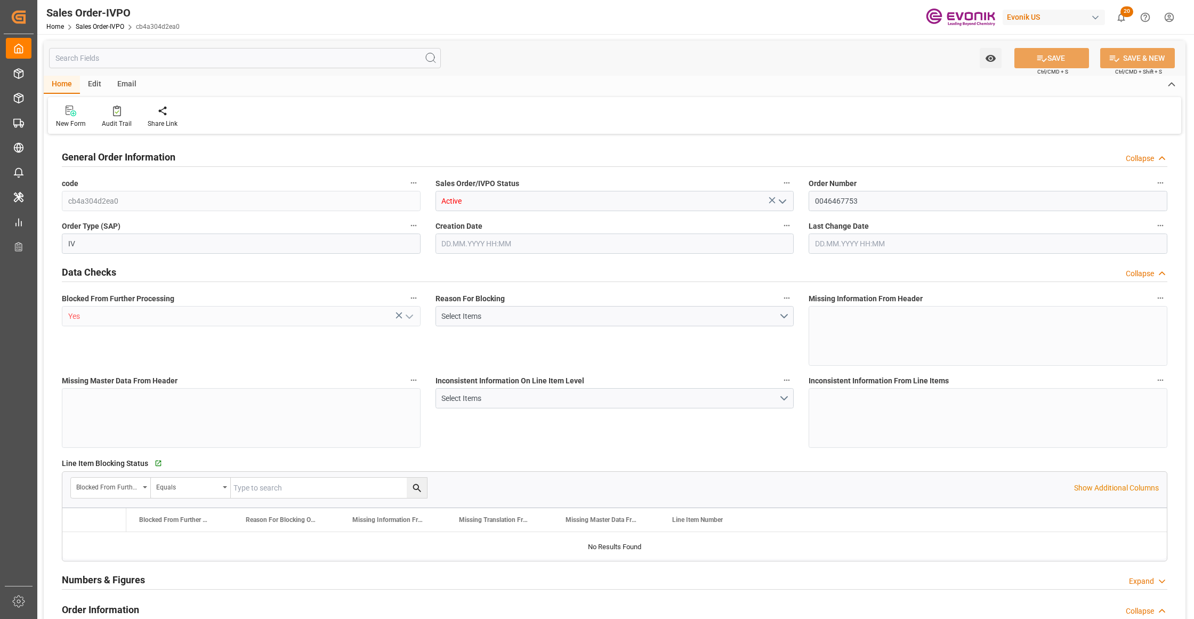
type input "CNSHA"
type input "0"
type input "1"
type input "13866"
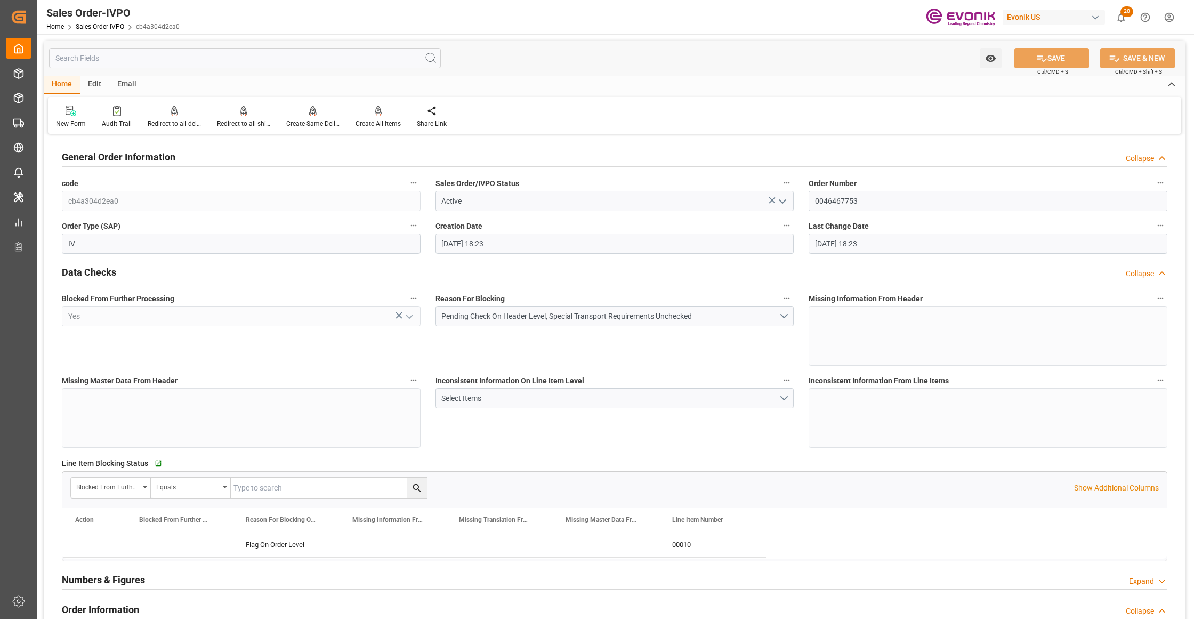
type input "10.09.2025 18:23"
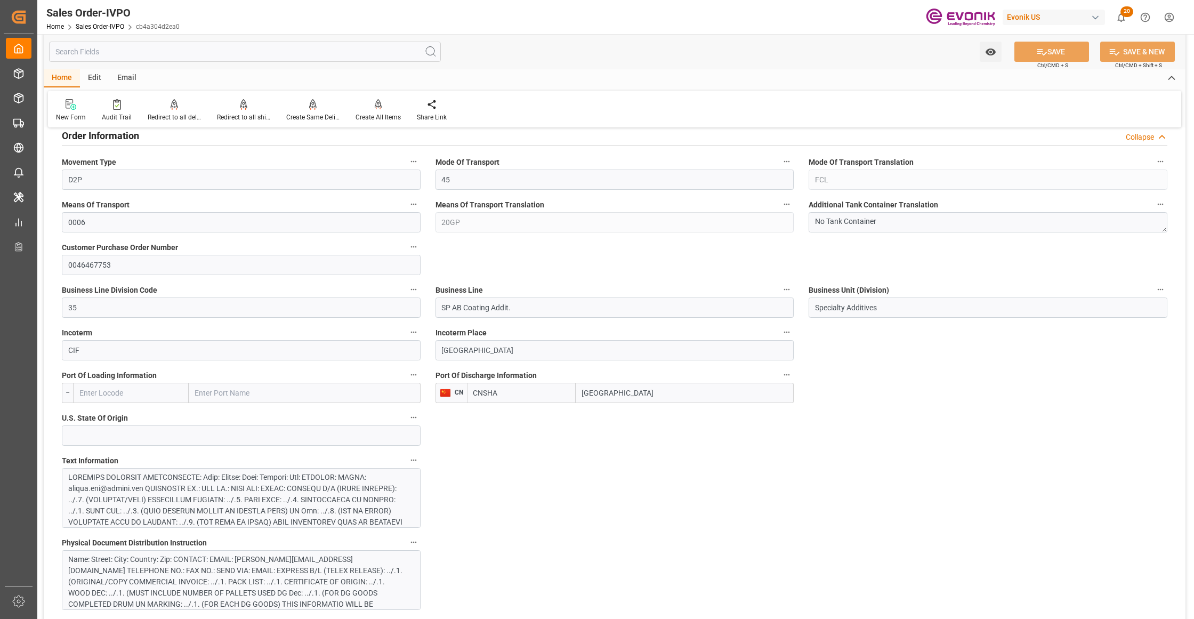
scroll to position [710, 0]
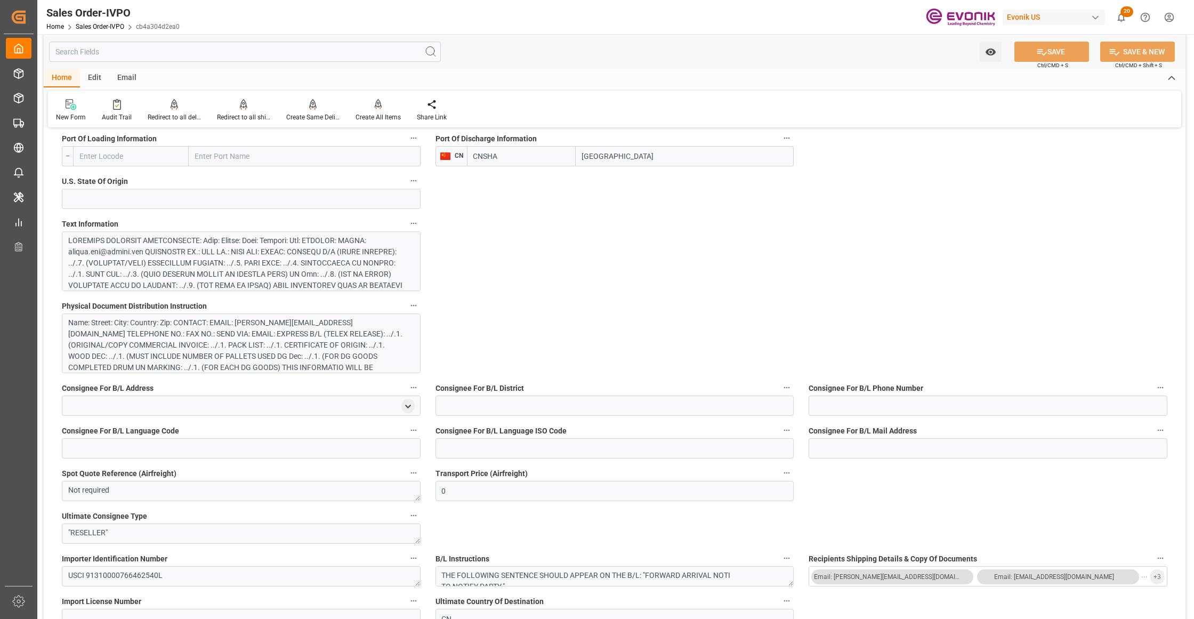
click at [290, 272] on div at bounding box center [236, 358] width 336 height 246
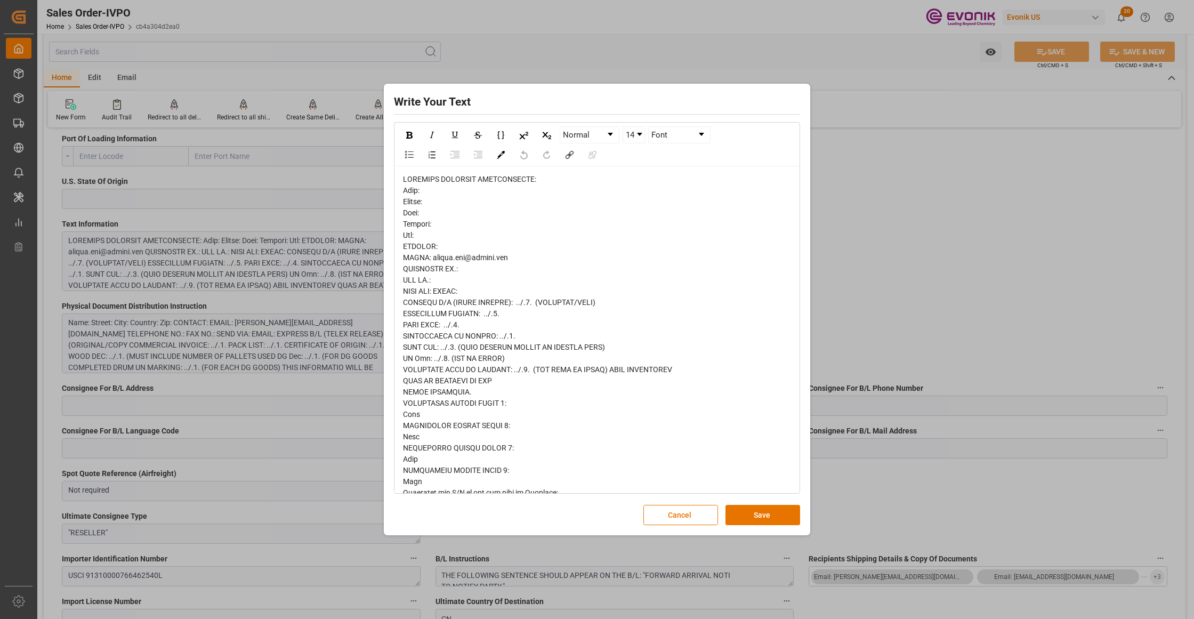
click at [423, 205] on span "rdw-editor" at bounding box center [545, 515] width 285 height 680
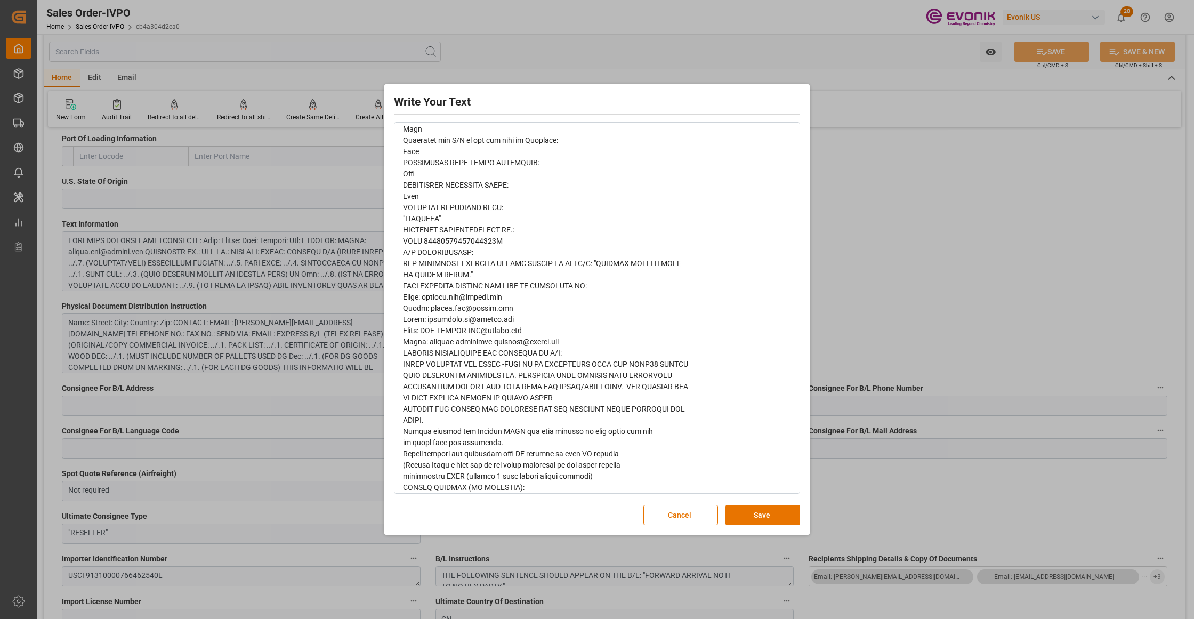
scroll to position [364, 0]
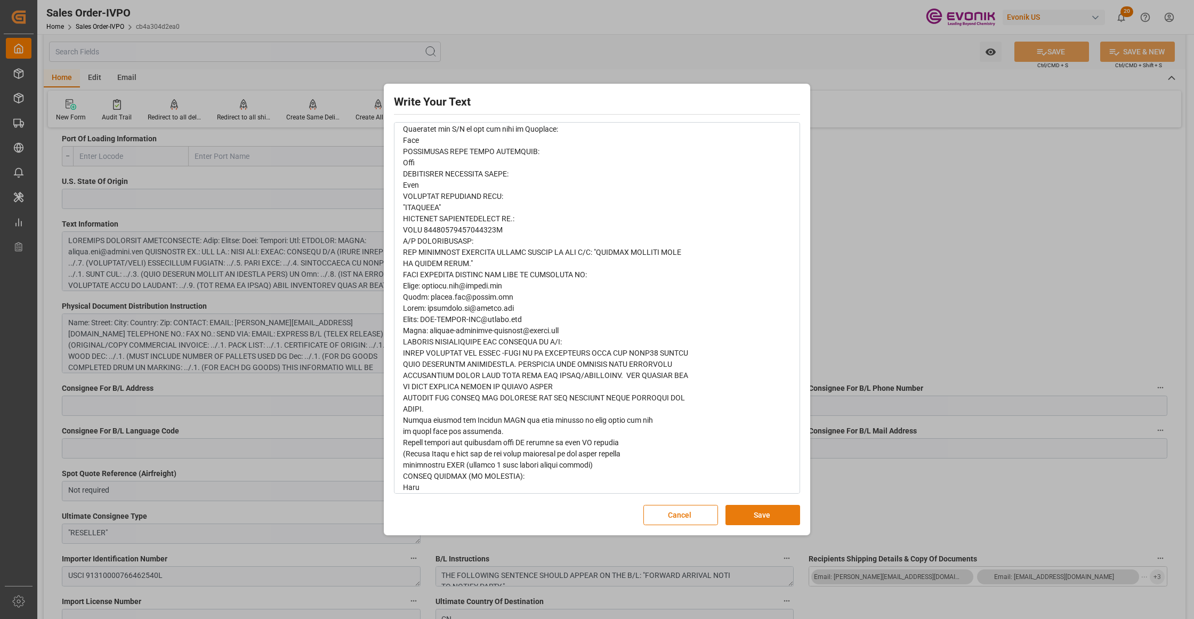
click at [742, 514] on button "Save" at bounding box center [762, 515] width 75 height 20
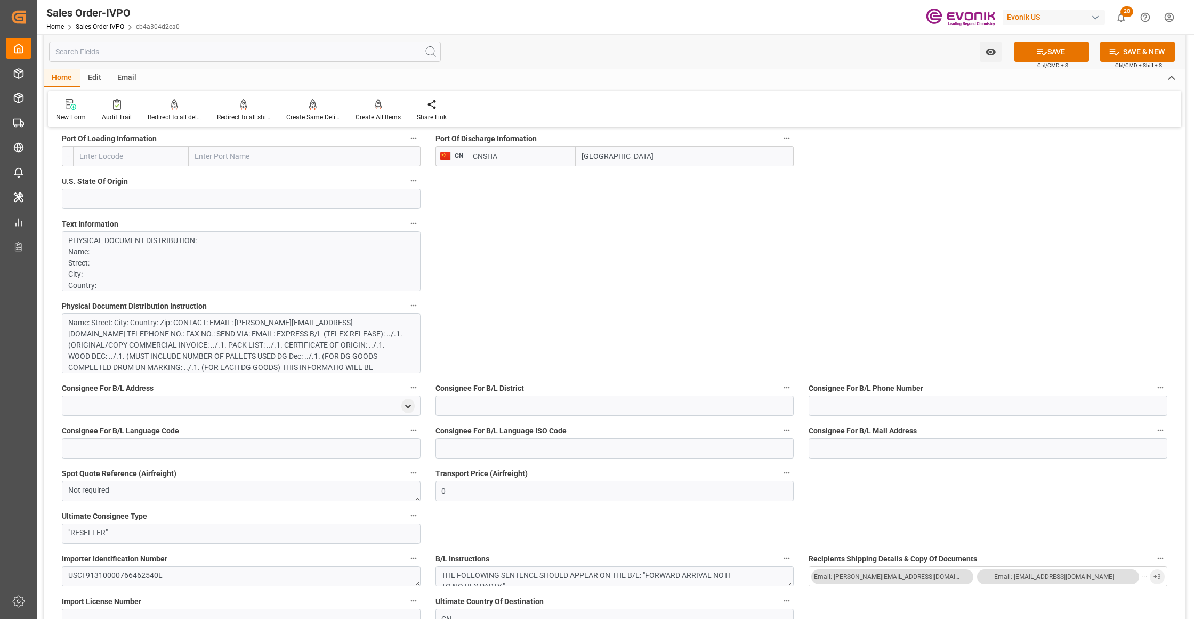
click at [332, 354] on div "Name: Street: City: Country: Zip: CONTACT: EMAIL: [PERSON_NAME][EMAIL_ADDRESS][…" at bounding box center [236, 350] width 336 height 67
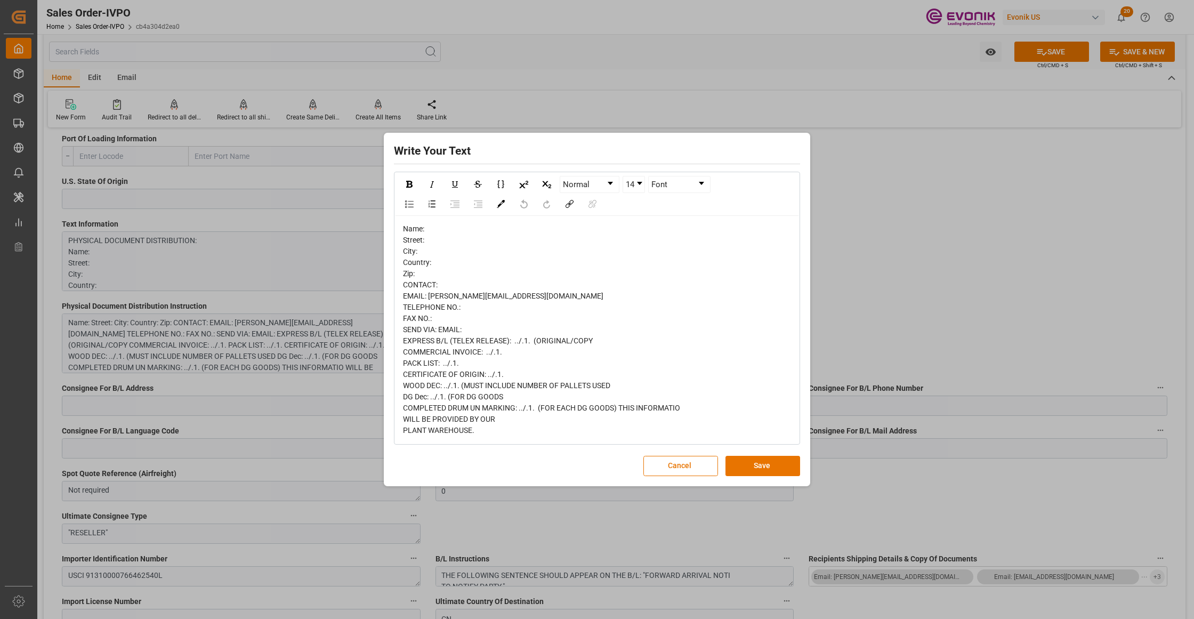
click at [337, 357] on div "Write Your Text Normal 14 Font Name: Street: City: Country: Zip: CONTACT: EMAIL…" at bounding box center [597, 309] width 1194 height 619
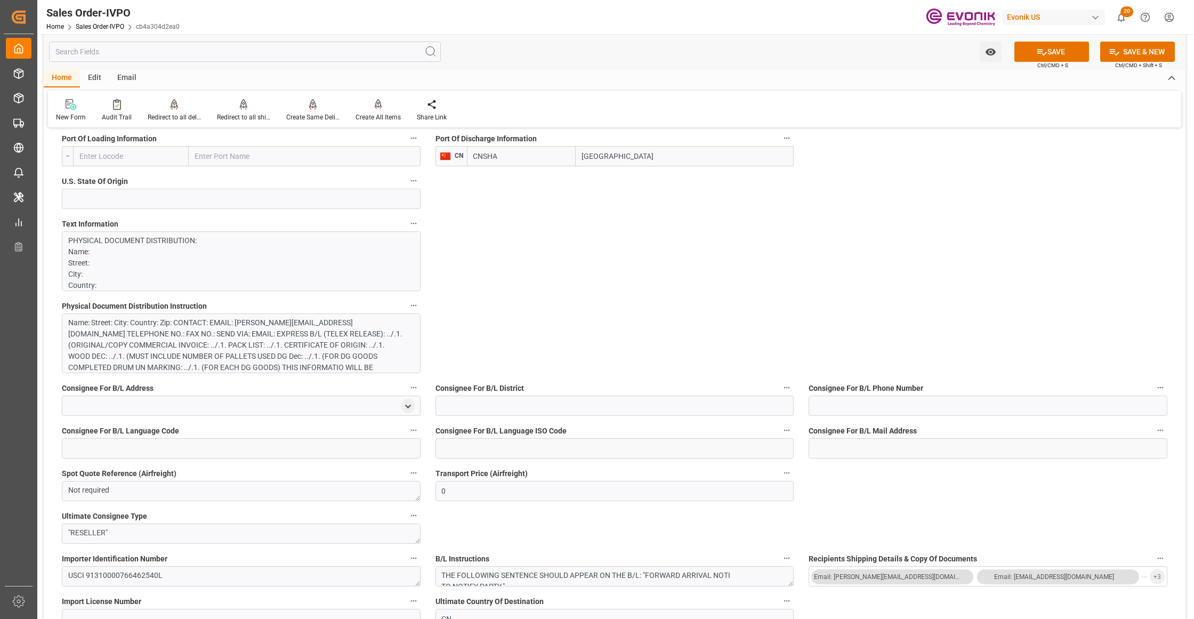
click at [367, 357] on div "Name: Street: City: Country: Zip: CONTACT: EMAIL: [PERSON_NAME][EMAIL_ADDRESS][…" at bounding box center [236, 350] width 336 height 67
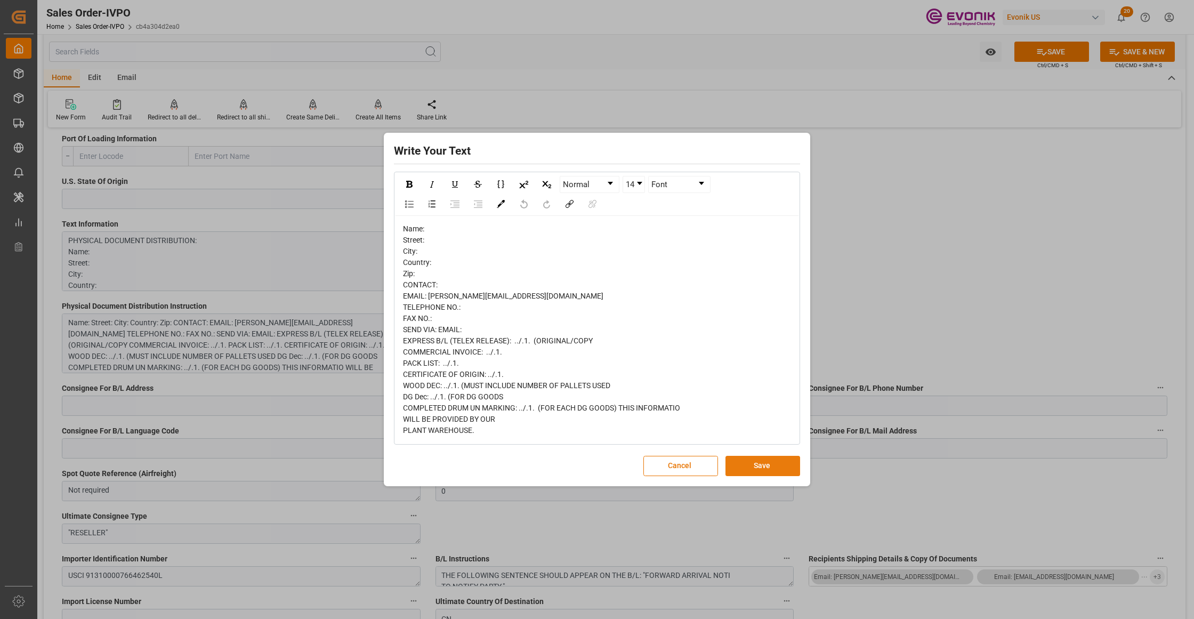
click at [774, 463] on button "Save" at bounding box center [762, 466] width 75 height 20
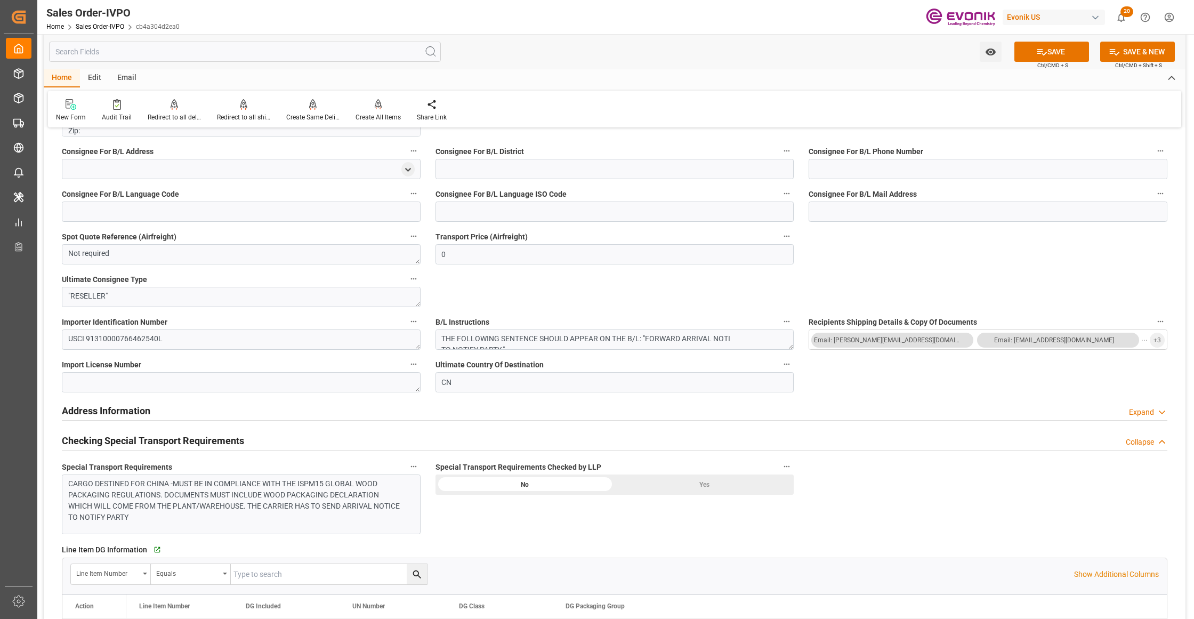
scroll to position [1184, 0]
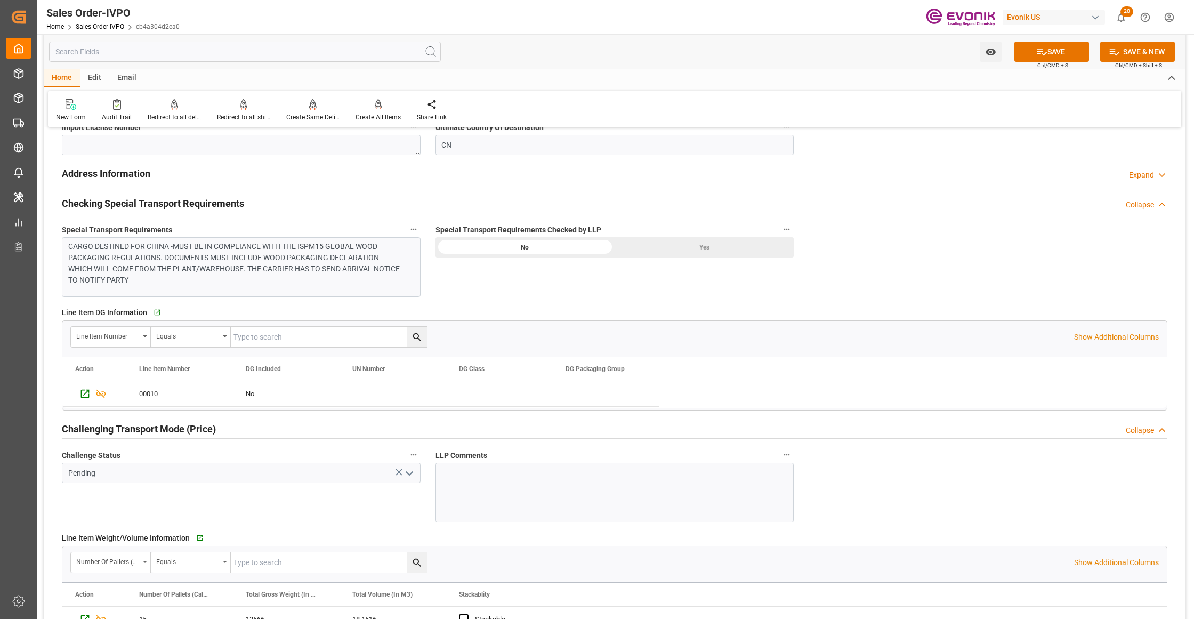
click at [286, 276] on div "CARGO DESTINED FOR CHINA -MUST BE IN COMPLIANCE WITH THE ISPM15 GLOBAL WOOD PAC…" at bounding box center [236, 263] width 336 height 45
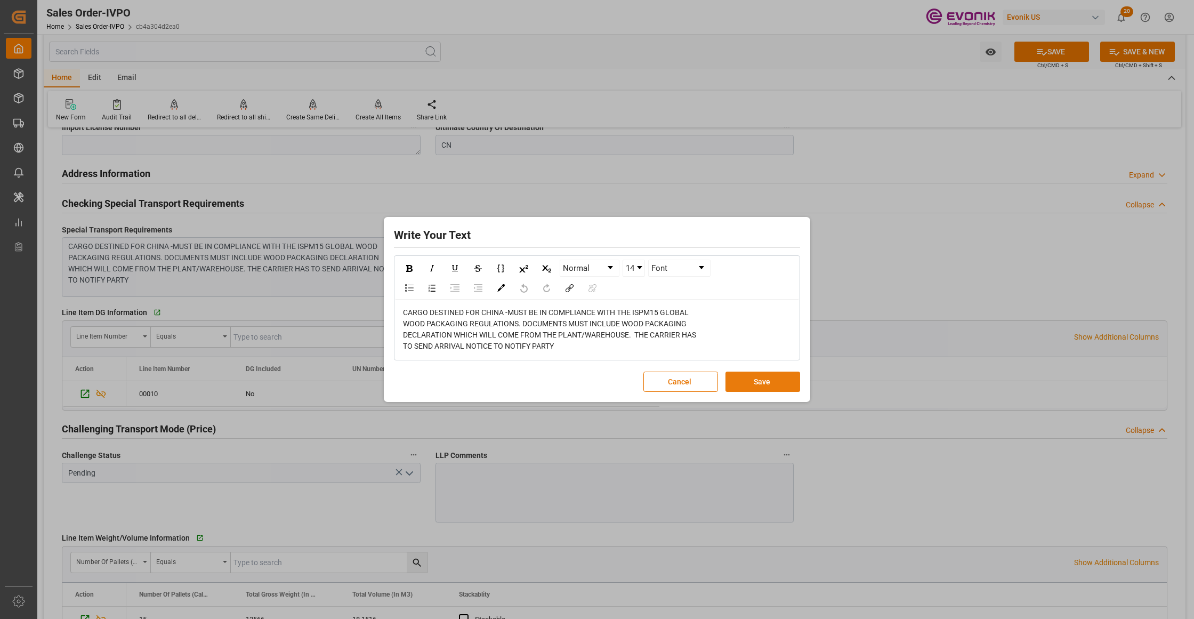
click at [770, 387] on button "Save" at bounding box center [762, 382] width 75 height 20
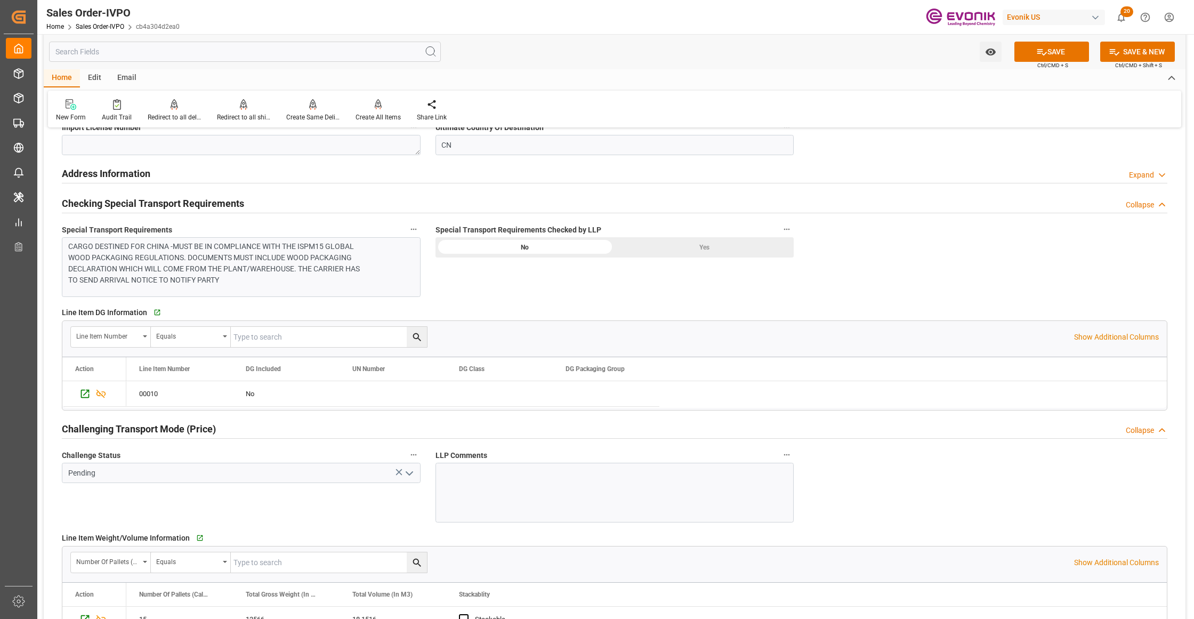
click at [709, 247] on div "Yes" at bounding box center [704, 247] width 179 height 20
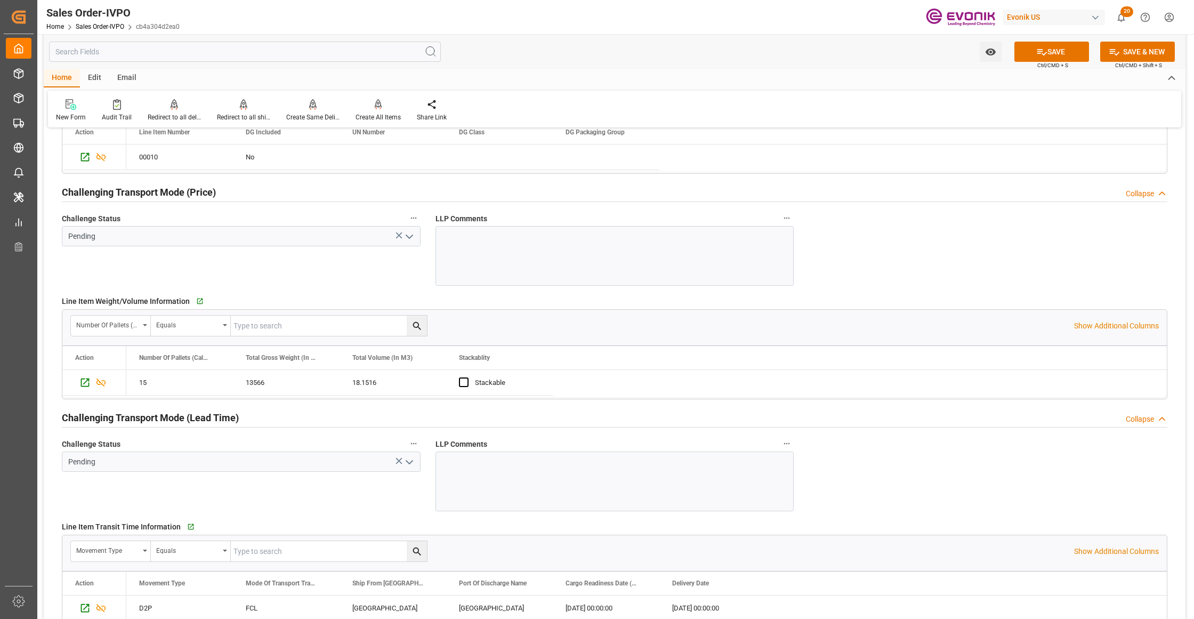
click at [409, 237] on icon "open menu" at bounding box center [409, 236] width 13 height 13
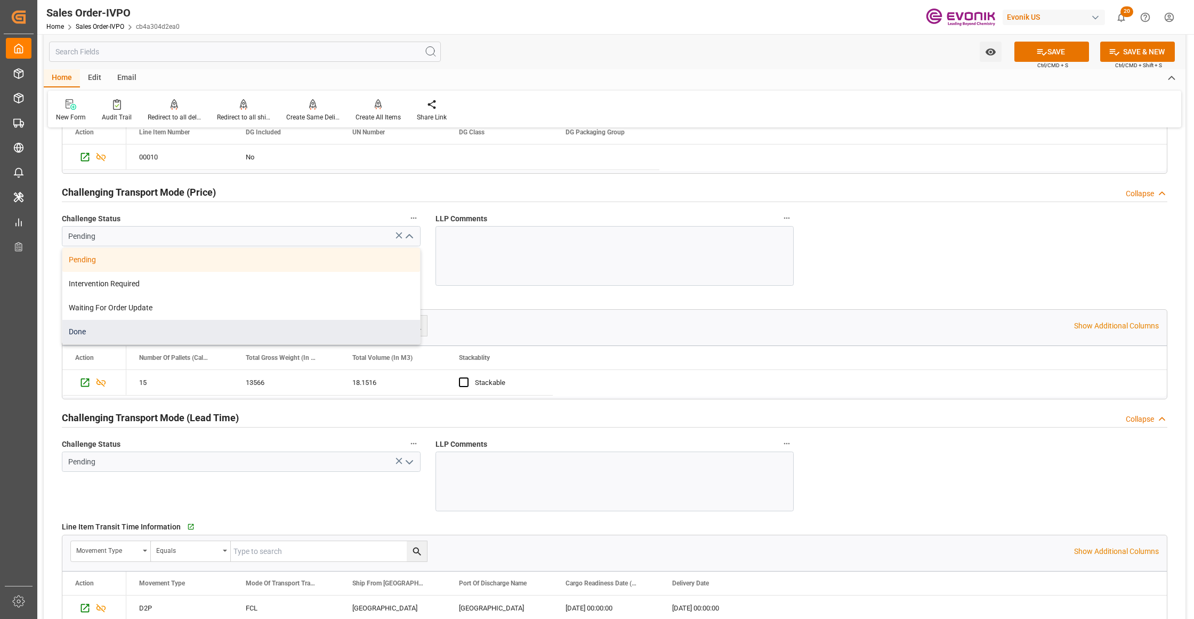
click at [154, 333] on div "Done" at bounding box center [241, 332] width 358 height 24
type input "Done"
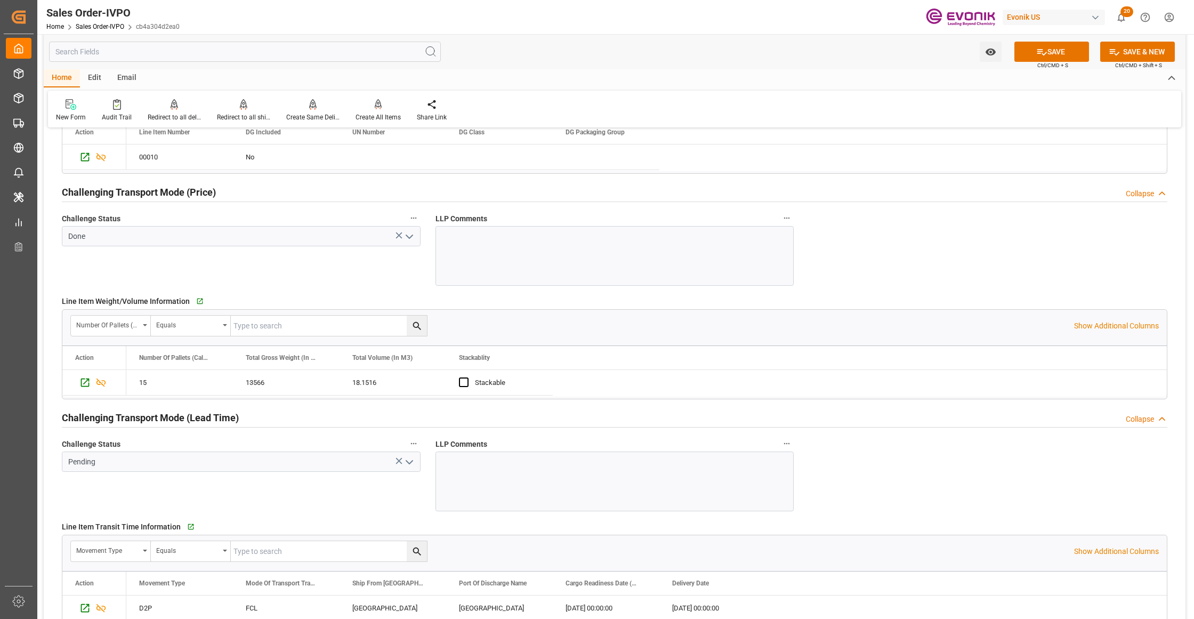
scroll to position [1658, 0]
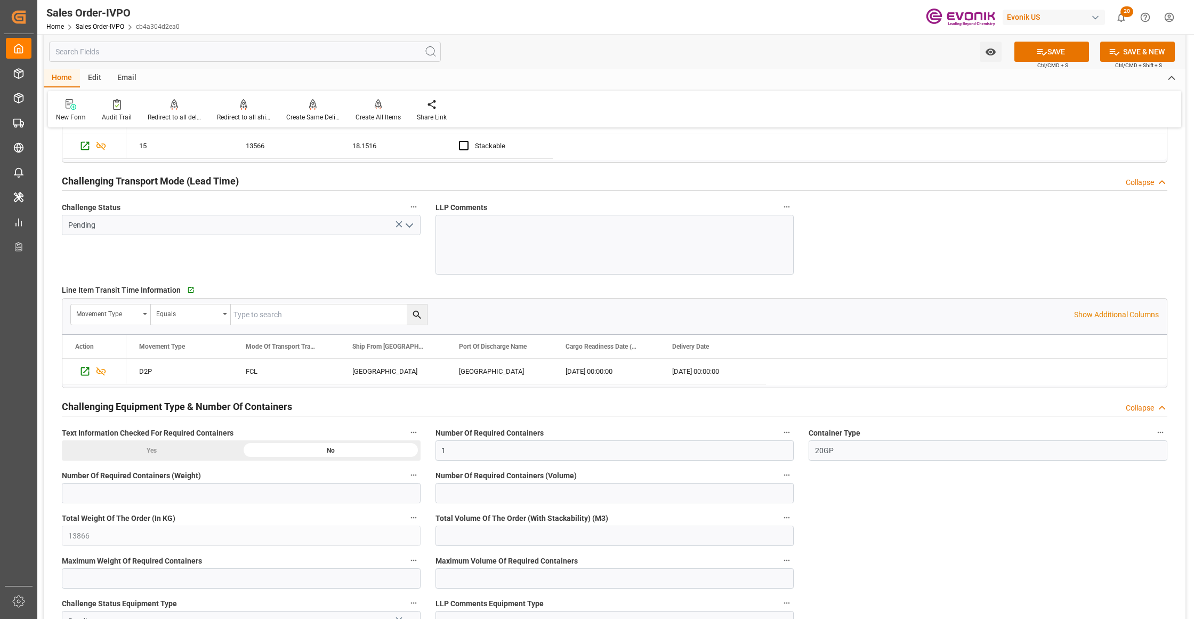
click at [411, 227] on icon "open menu" at bounding box center [409, 225] width 13 height 13
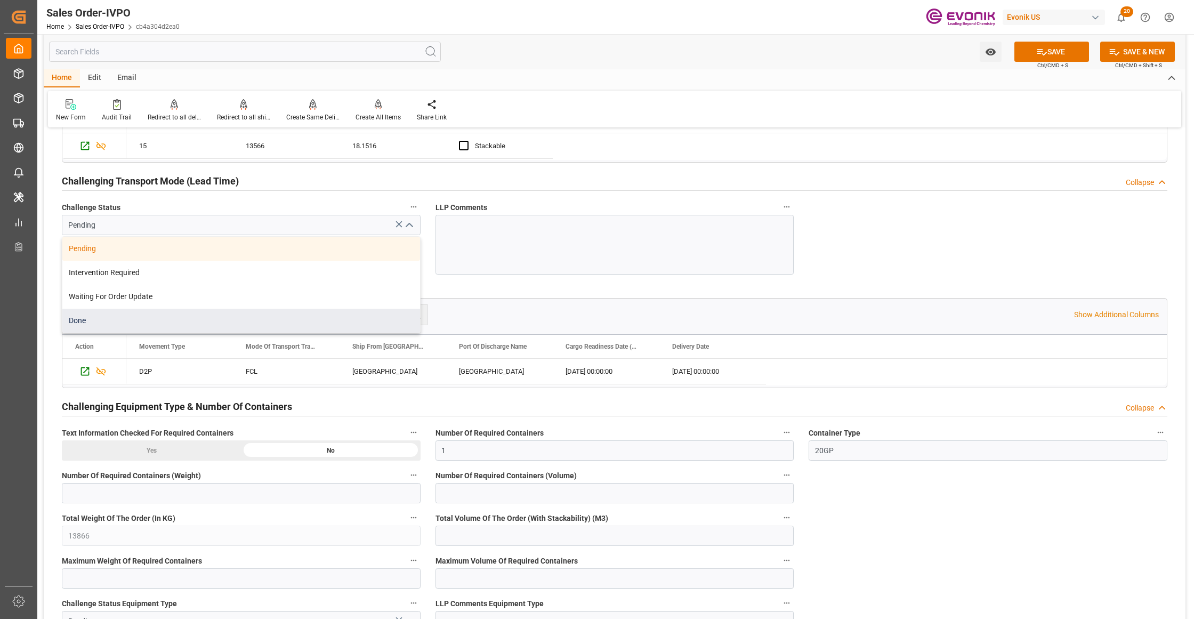
click at [125, 329] on div "Done" at bounding box center [241, 321] width 358 height 24
type input "Done"
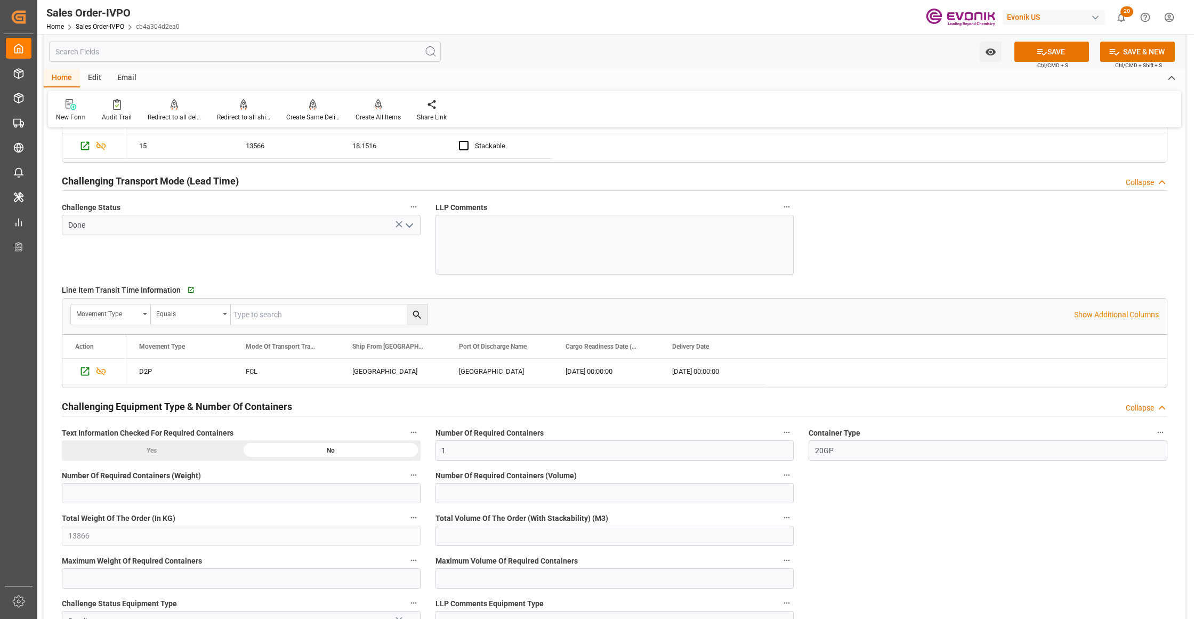
scroll to position [1895, 0]
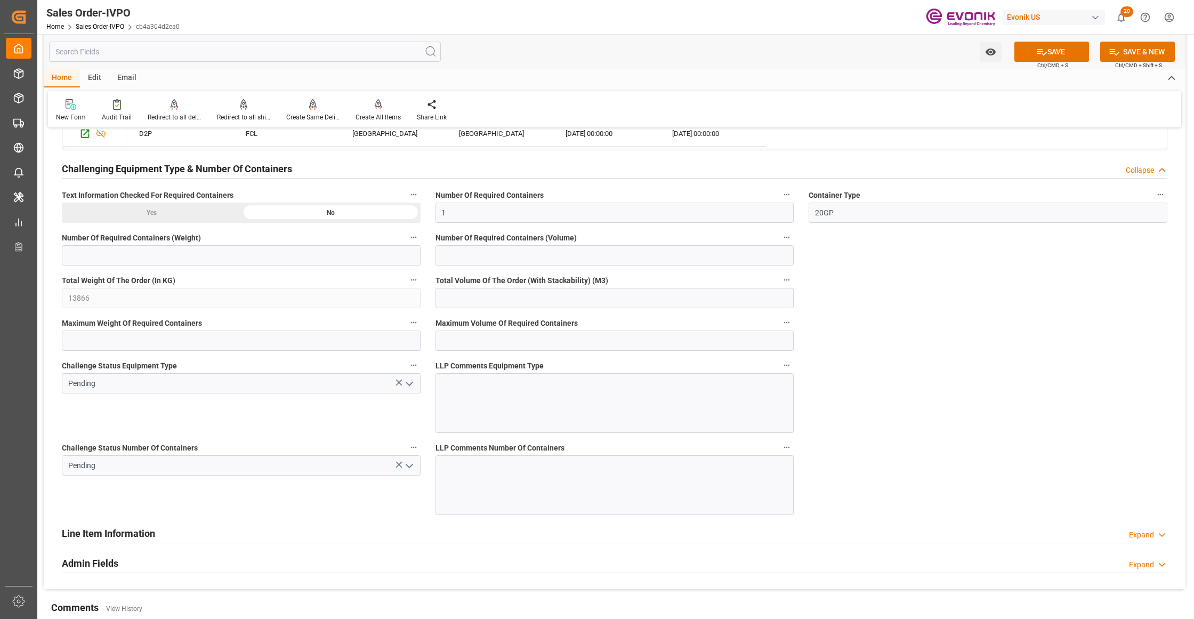
click at [410, 385] on polyline "open menu" at bounding box center [409, 383] width 6 height 3
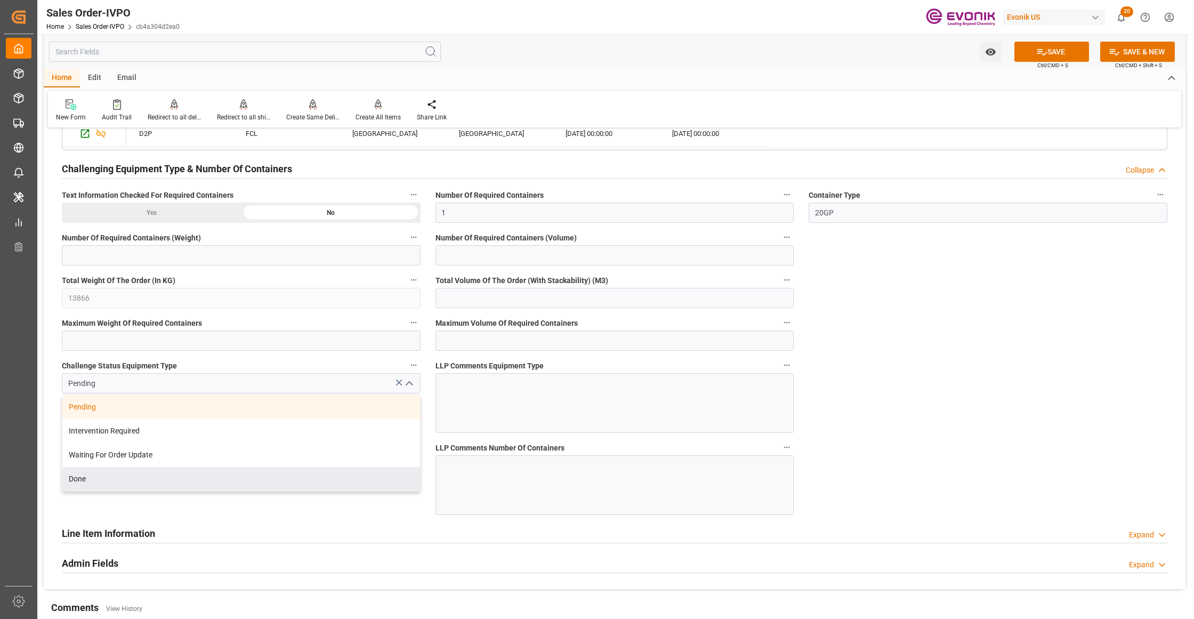
click at [130, 480] on div "Done" at bounding box center [241, 479] width 358 height 24
type input "Done"
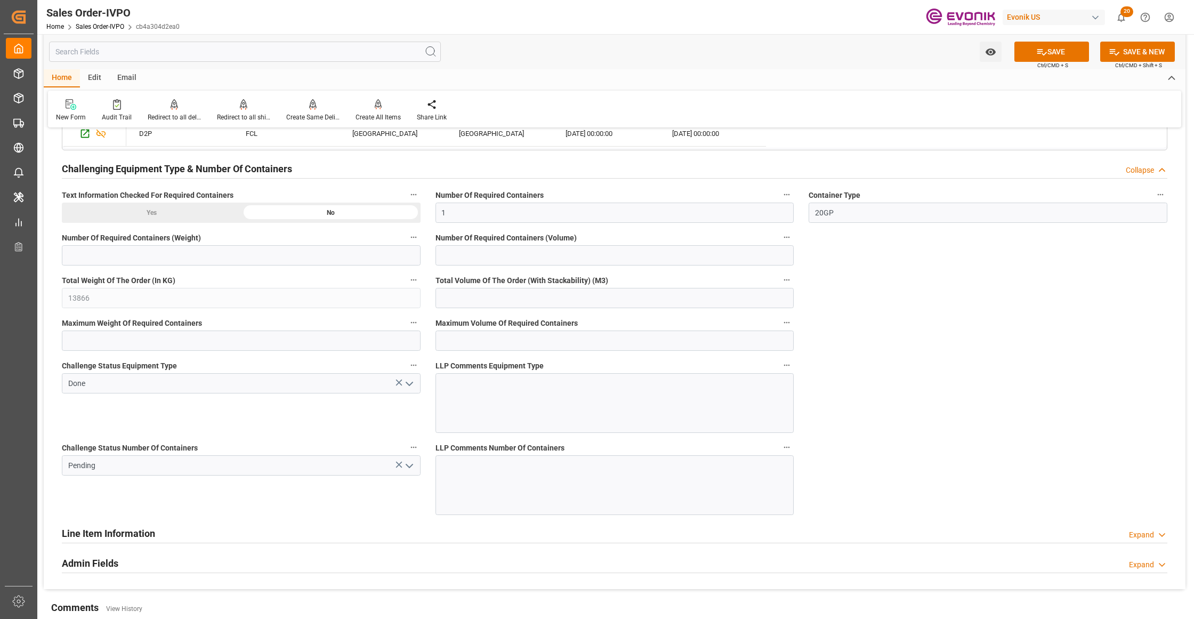
click at [408, 470] on icon "open menu" at bounding box center [409, 465] width 13 height 13
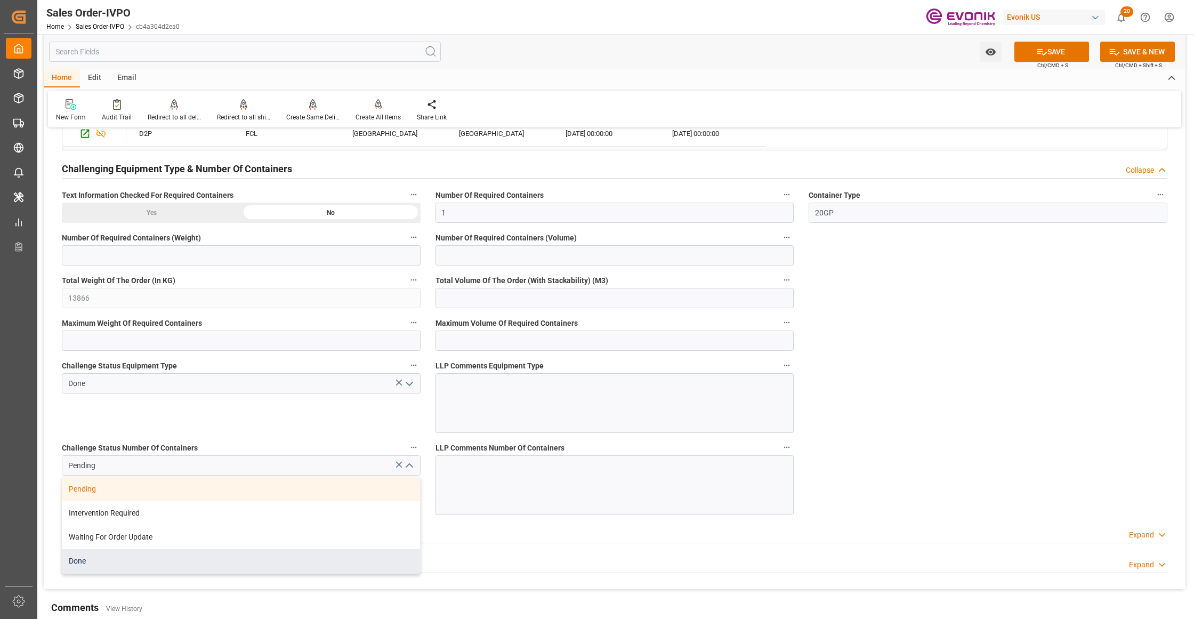
click at [99, 558] on div "Done" at bounding box center [241, 561] width 358 height 24
type input "Done"
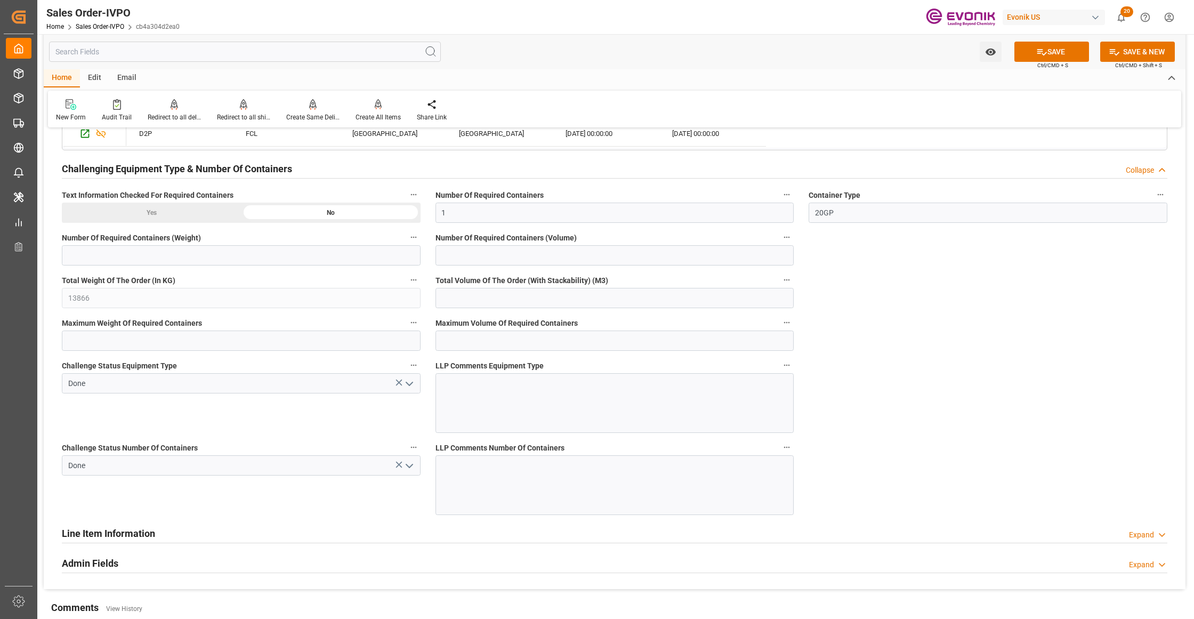
click at [1050, 55] on button "SAVE" at bounding box center [1051, 52] width 75 height 20
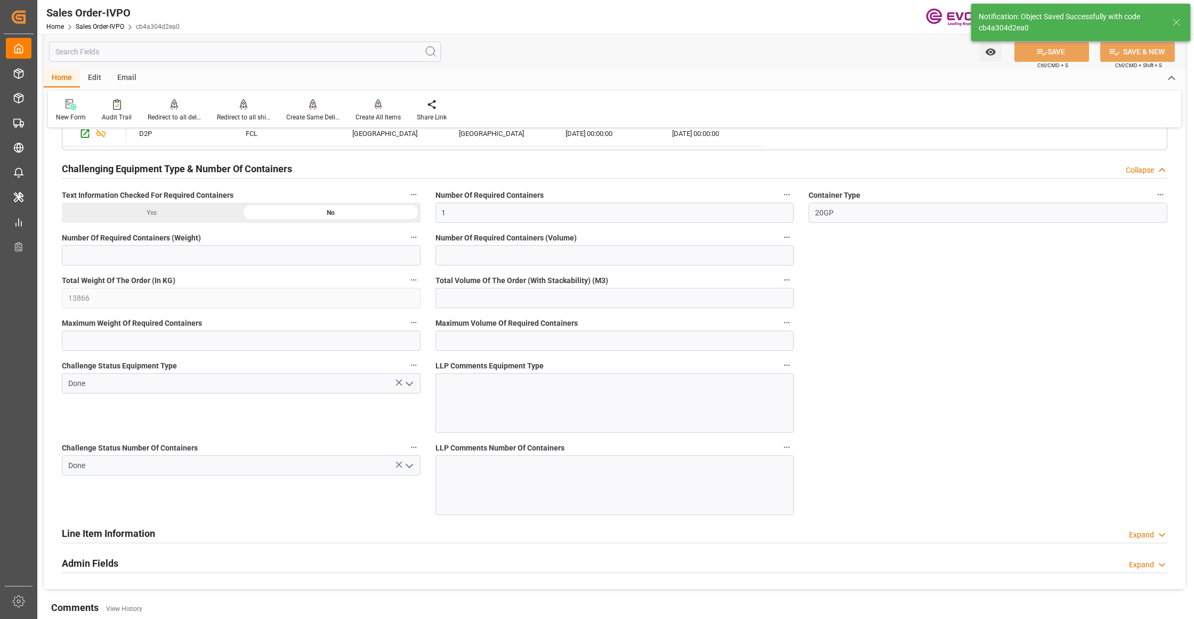
type input "No"
type input "1"
type input "18.1516"
type input "17000"
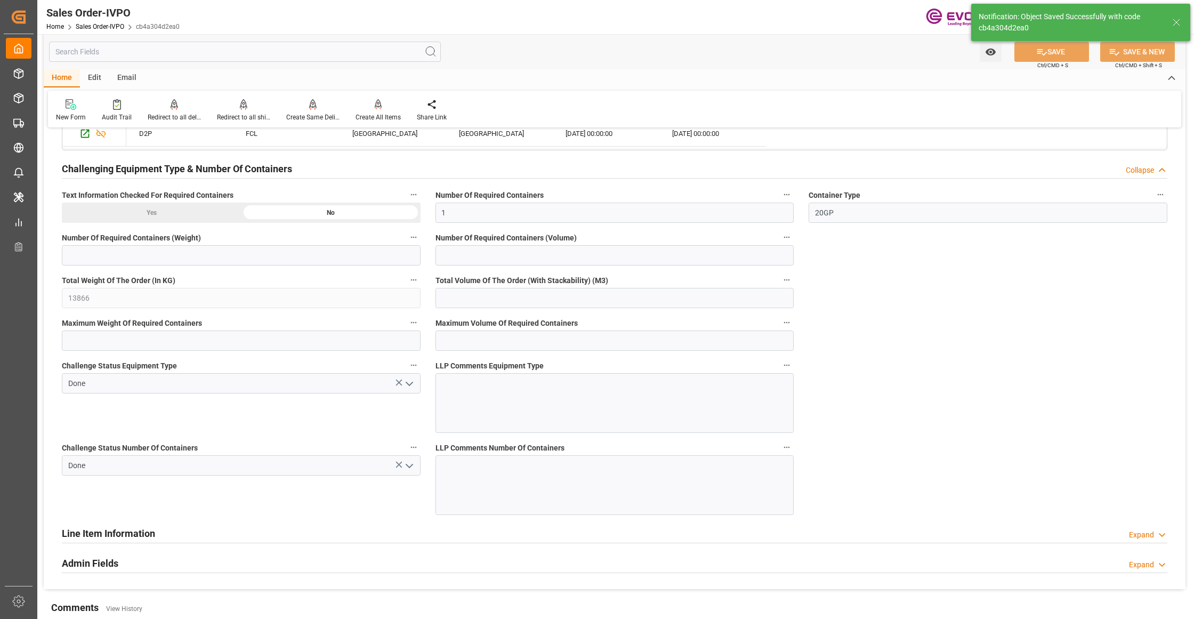
type input "30"
type input "[DATE] 02:36"
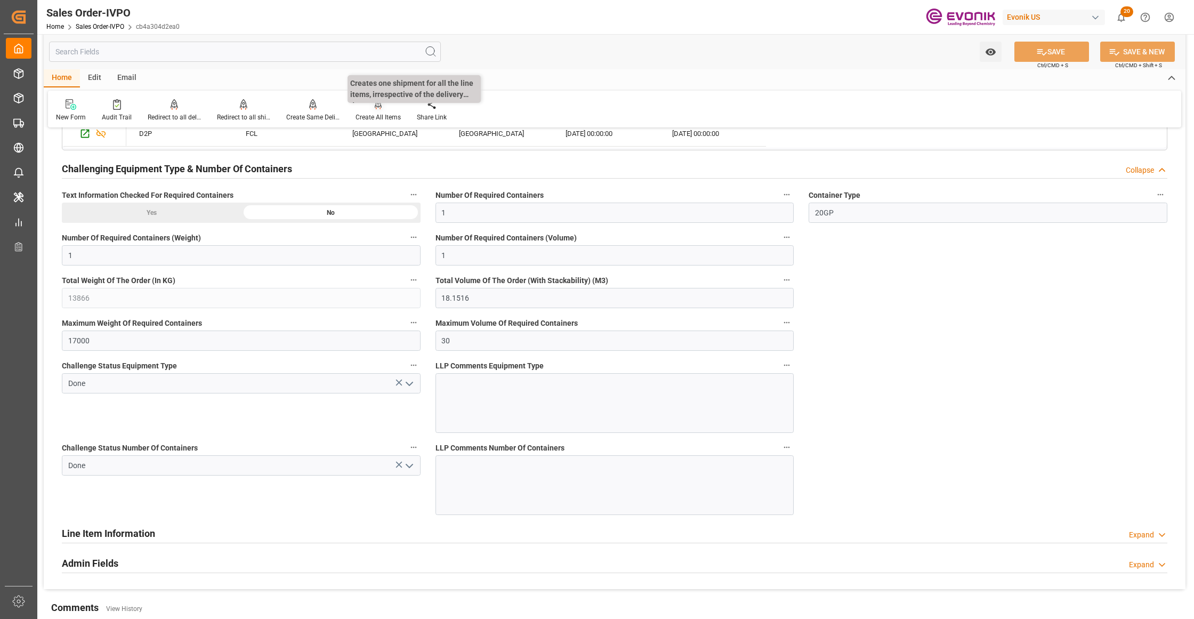
click at [380, 116] on div "Create All Items" at bounding box center [378, 117] width 45 height 10
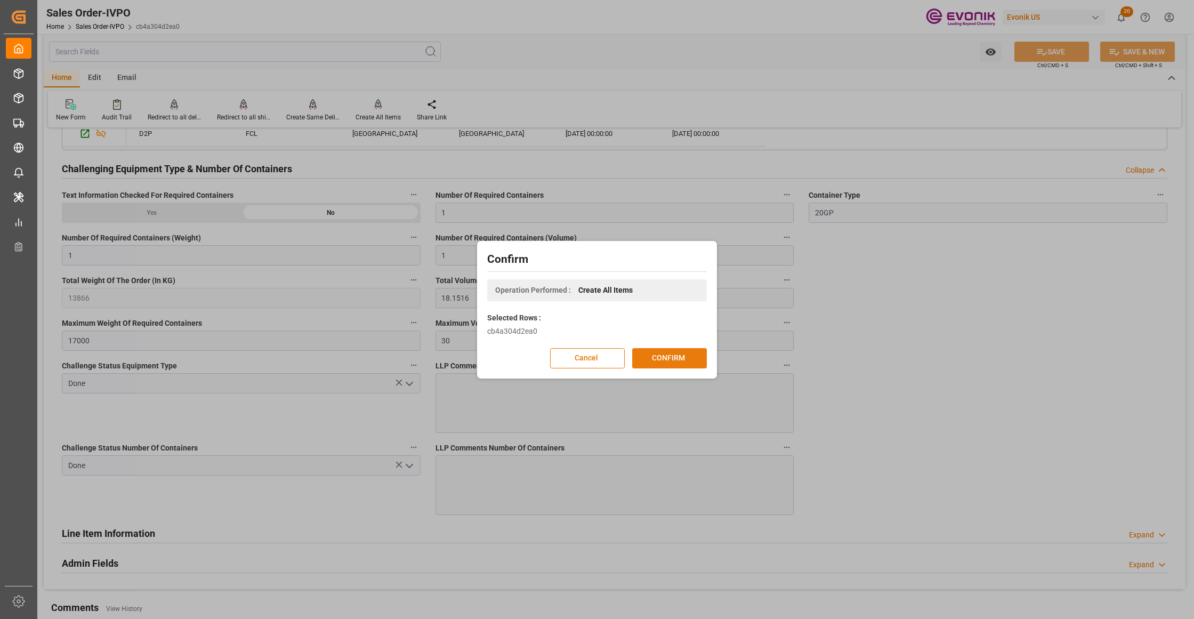
click at [674, 357] on button "CONFIRM" at bounding box center [669, 358] width 75 height 20
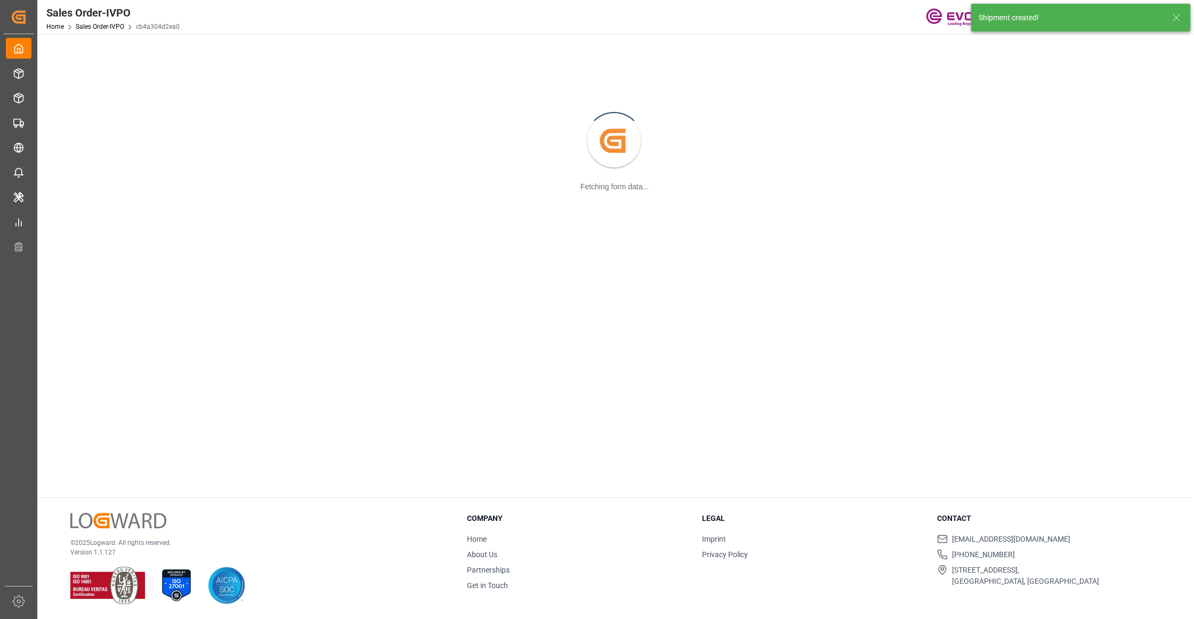
scroll to position [116, 0]
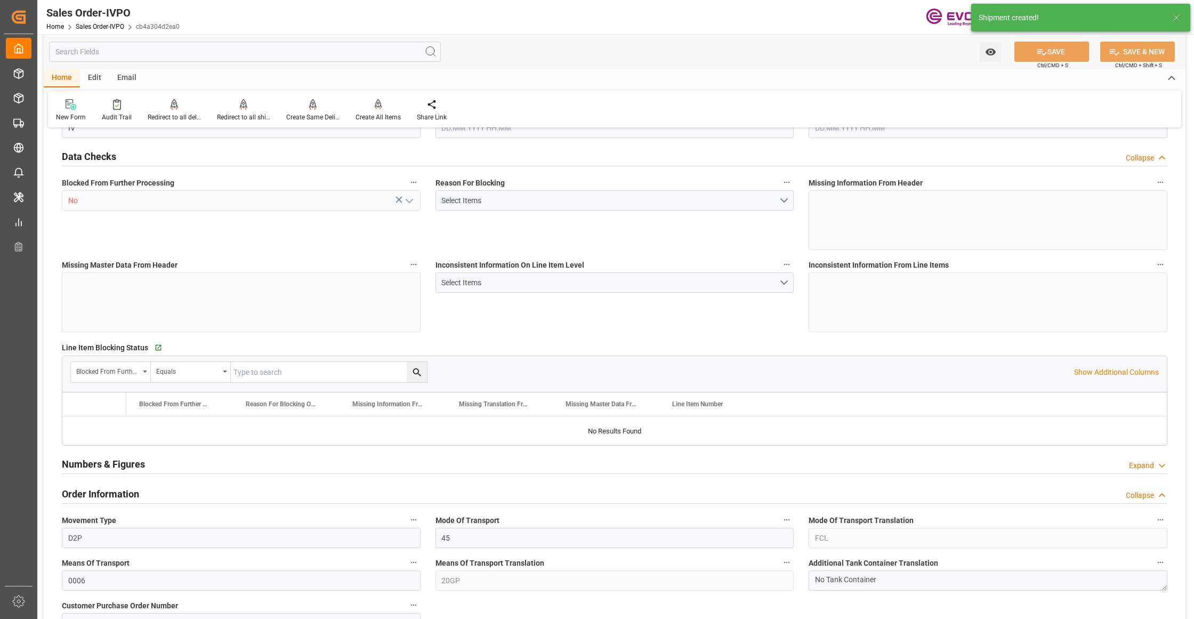
type input "CNSHA"
type input "0"
type input "1"
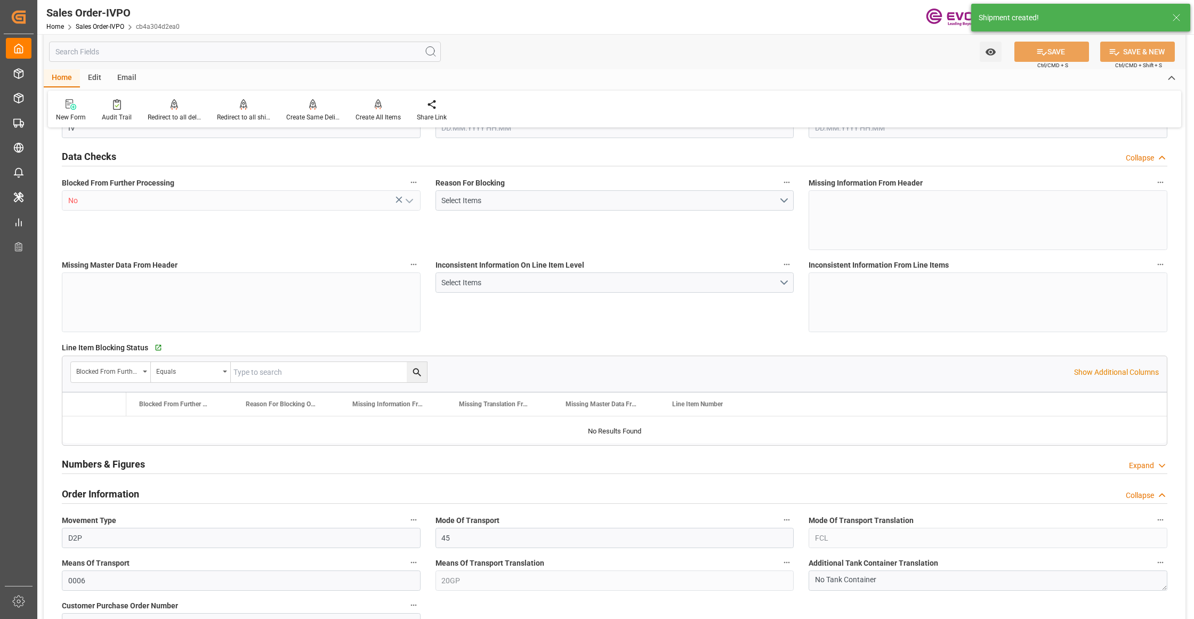
type input "13866"
type input "18.1516"
type input "17000"
type input "30"
type input "10.09.2025 18:23"
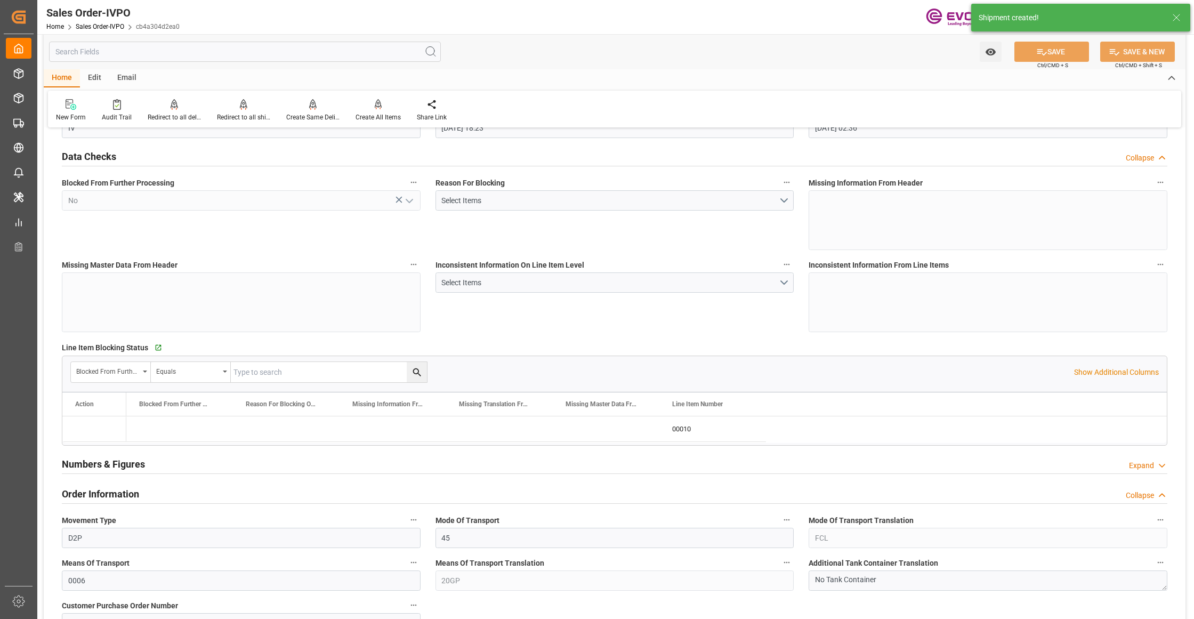
type input "[DATE] 02:36"
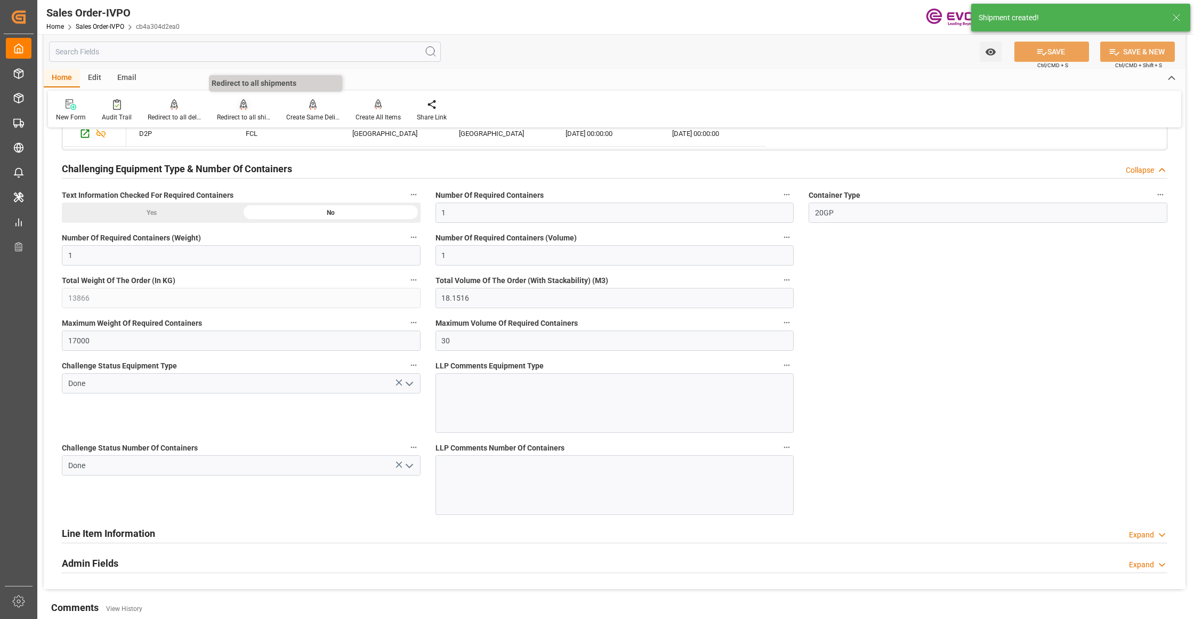
click at [246, 104] on div at bounding box center [243, 104] width 53 height 11
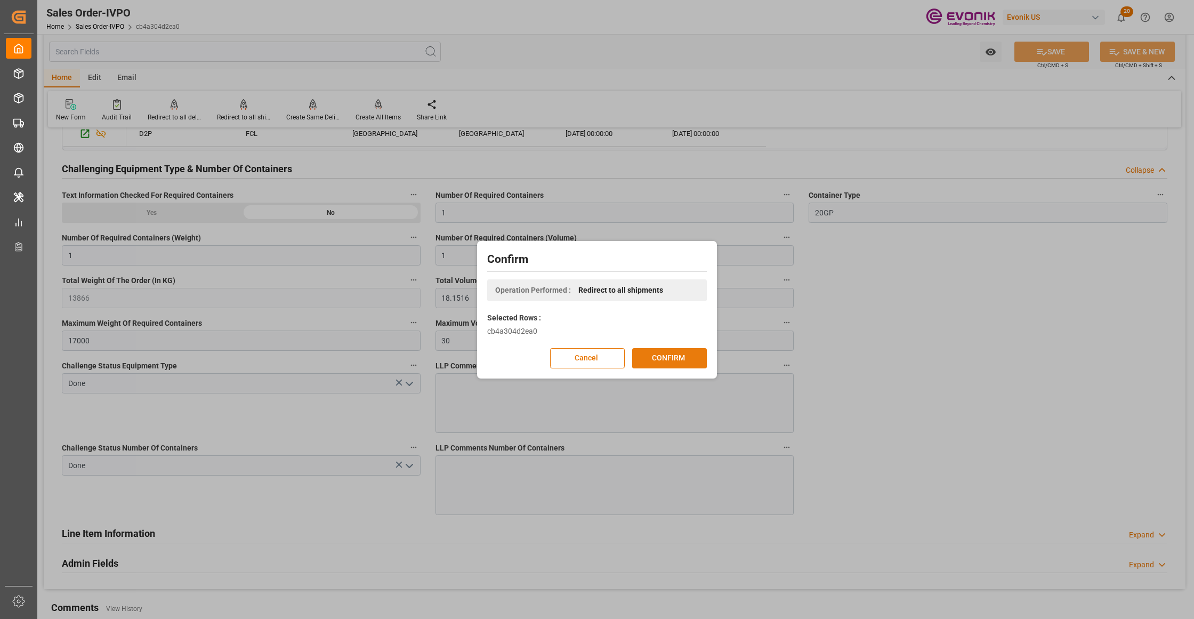
click at [675, 359] on button "CONFIRM" at bounding box center [669, 358] width 75 height 20
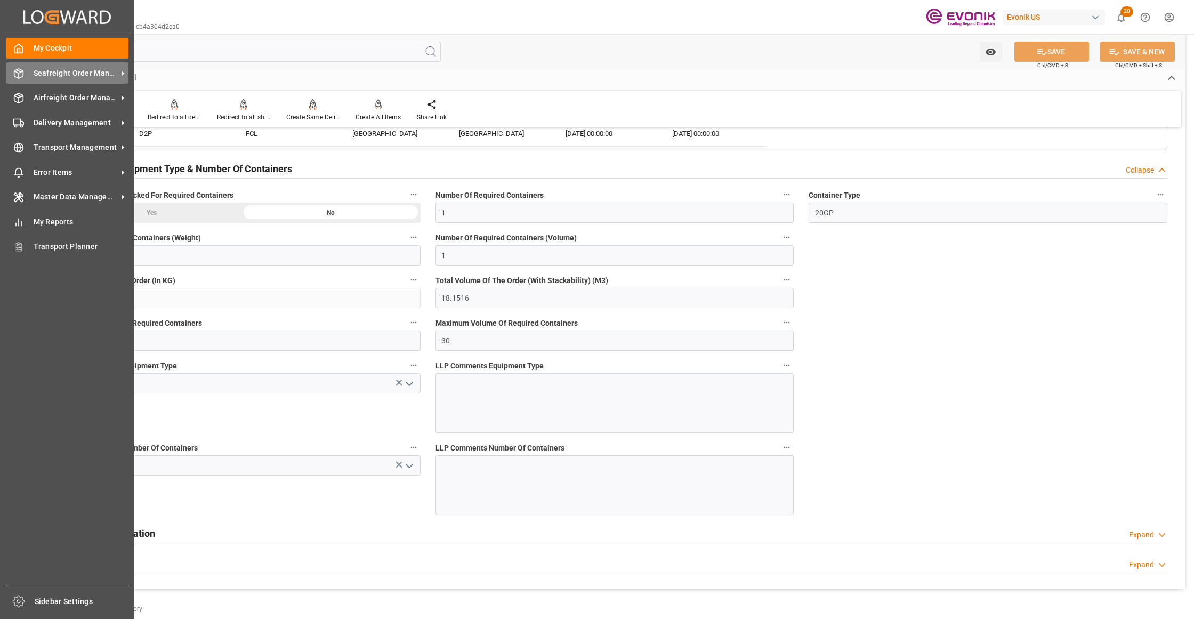
click at [62, 68] on span "Seafreight Order Management" at bounding box center [76, 73] width 84 height 11
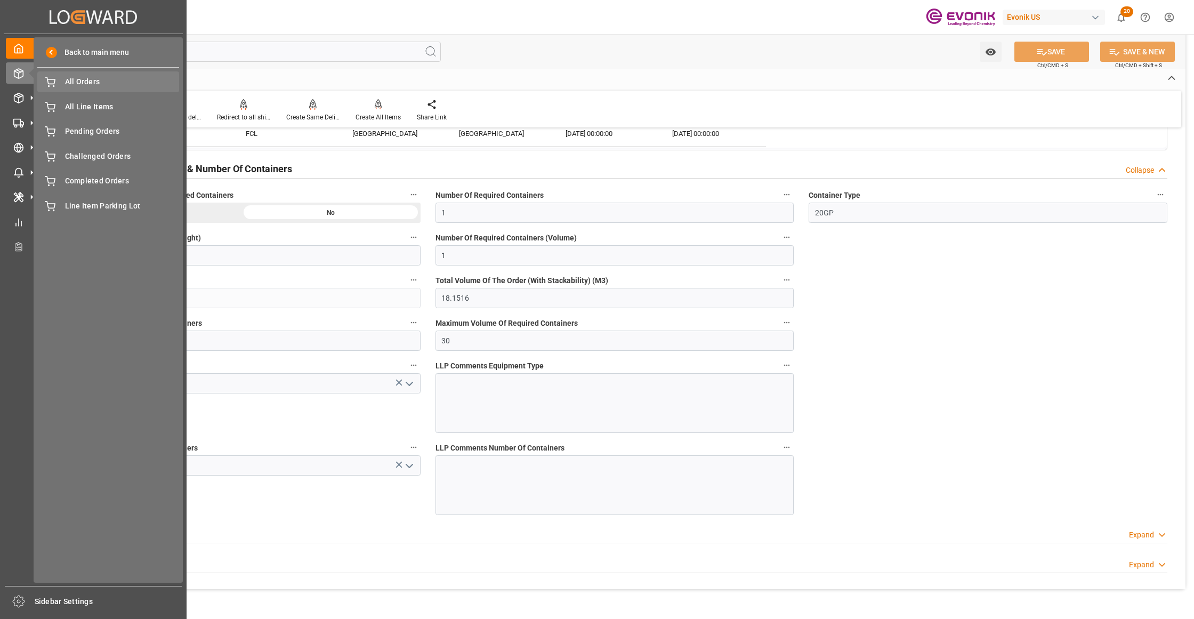
click at [84, 86] on span "All Orders" at bounding box center [122, 81] width 115 height 11
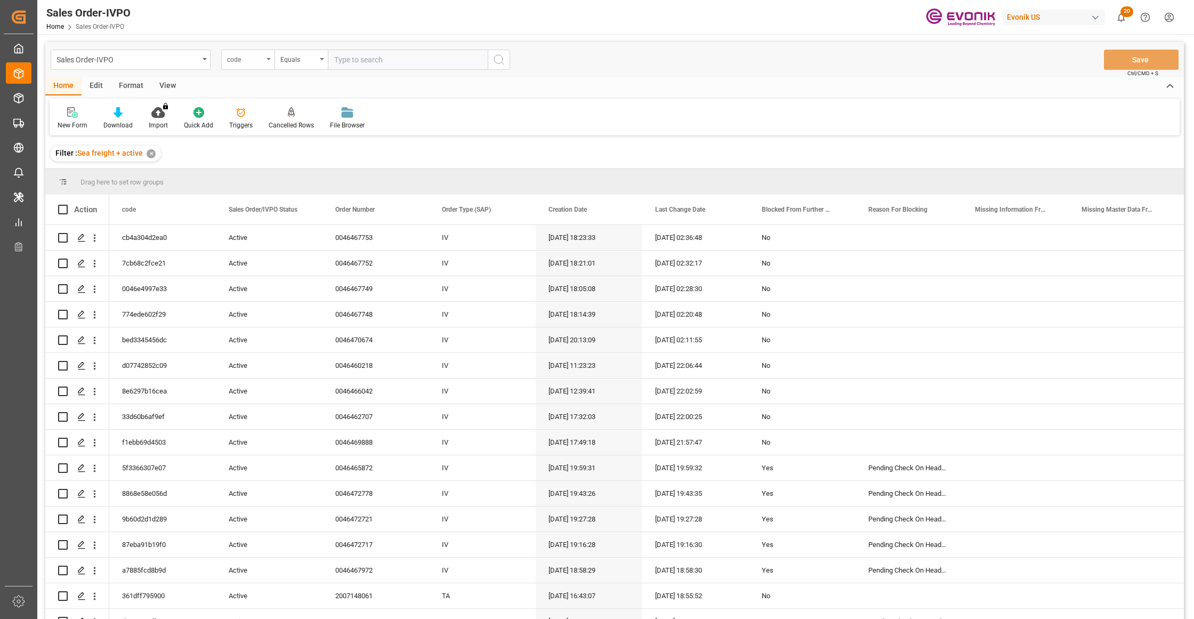
click at [259, 59] on div "code" at bounding box center [245, 58] width 36 height 12
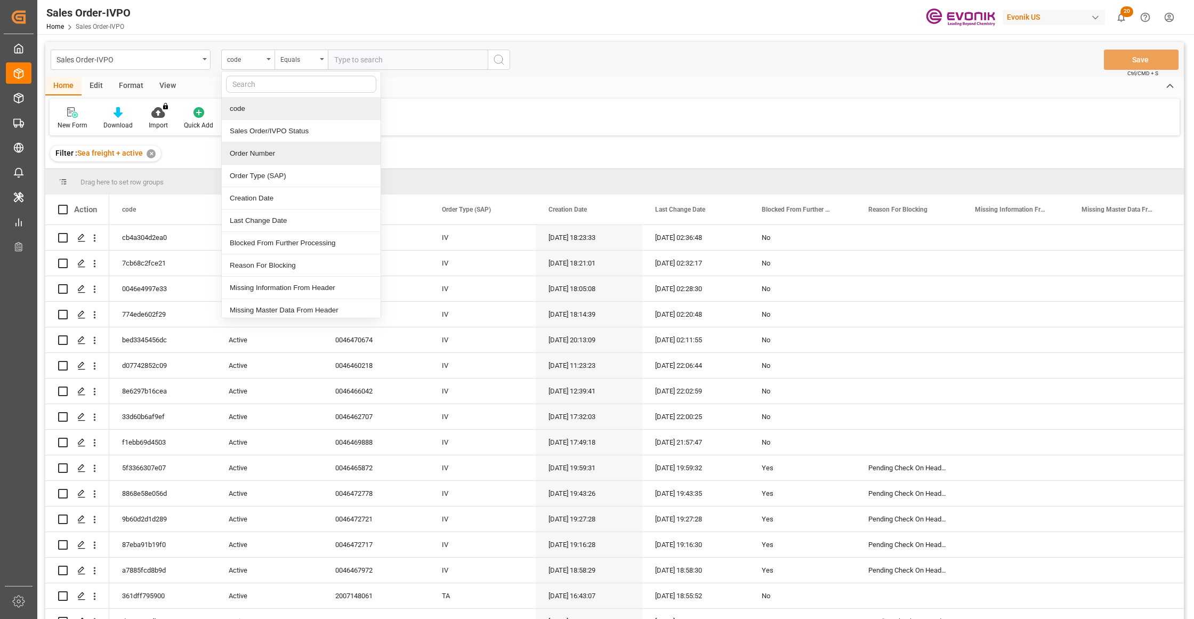
click at [282, 156] on div "Order Number" at bounding box center [301, 153] width 159 height 22
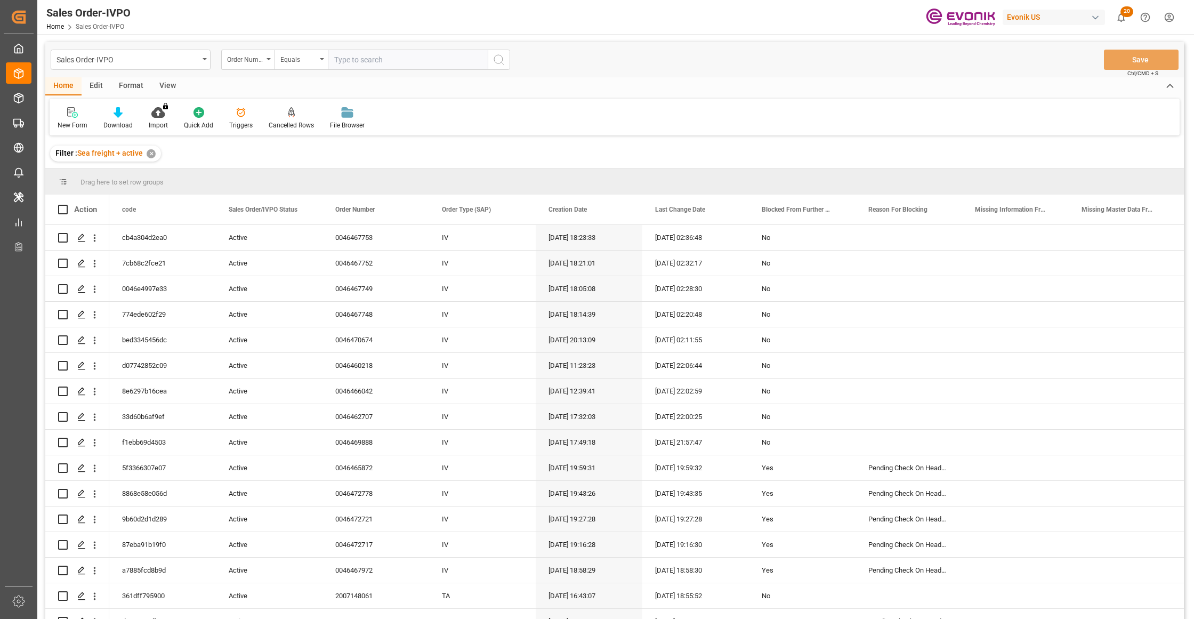
click at [370, 54] on input "text" at bounding box center [408, 60] width 160 height 20
paste input "0046467971"
type input "0046467971"
click at [495, 54] on icon "search button" at bounding box center [498, 59] width 13 height 13
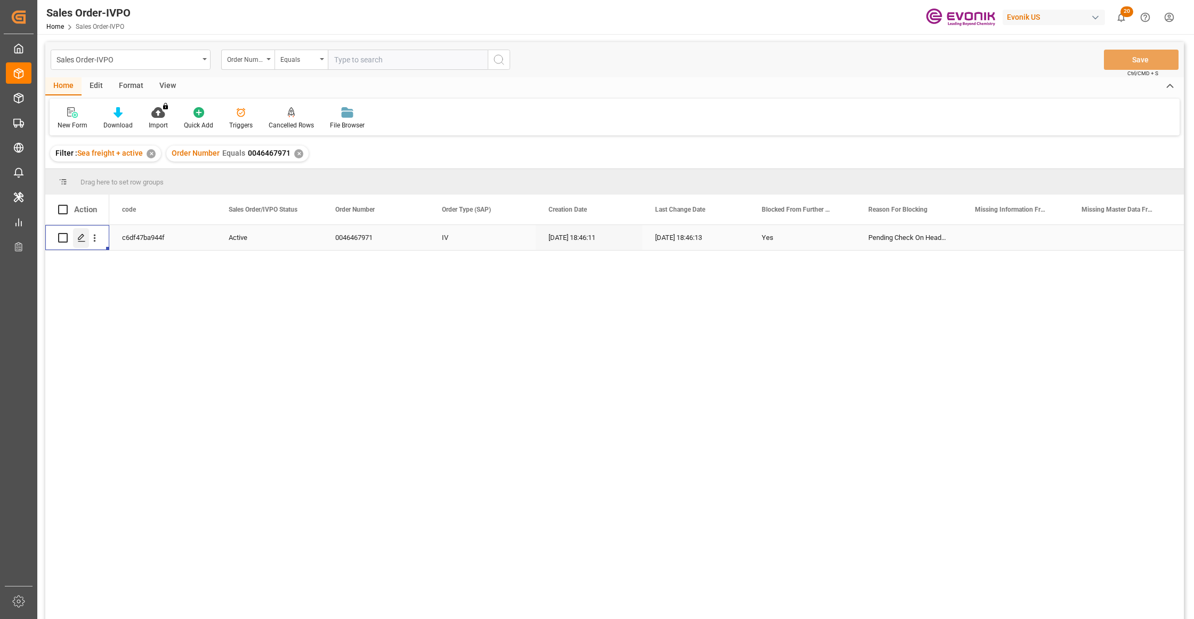
click at [79, 240] on icon "Press SPACE to select this row." at bounding box center [81, 237] width 9 height 9
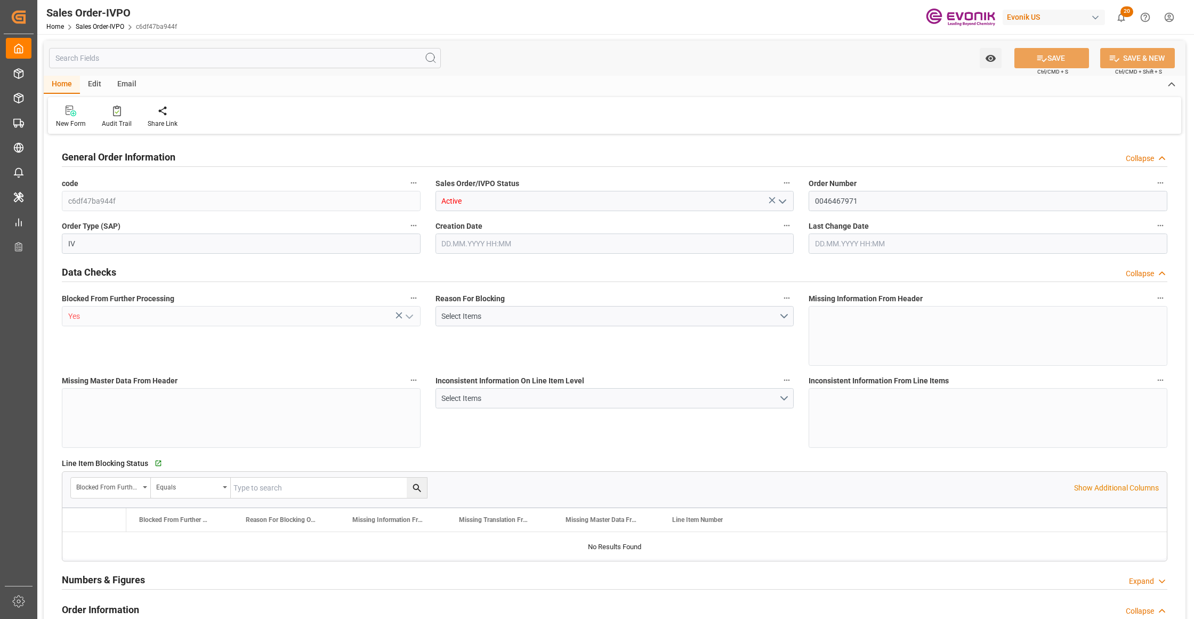
type input "CNHOP"
type input "0"
type input "1"
type input "17563.6"
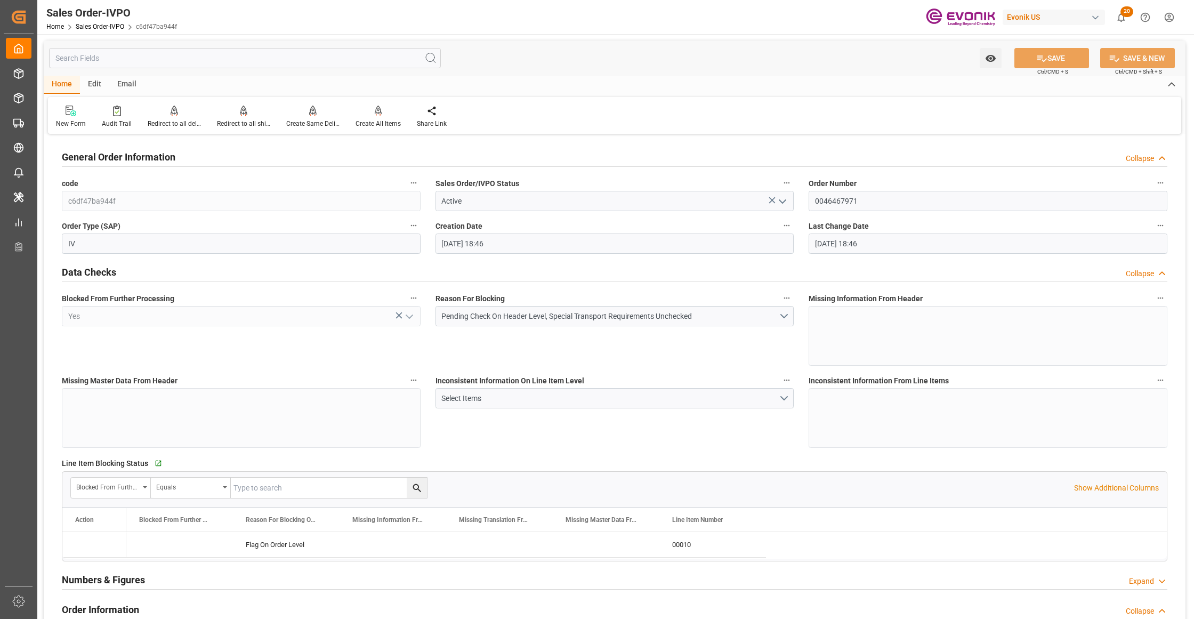
type input "10.09.2025 18:46"
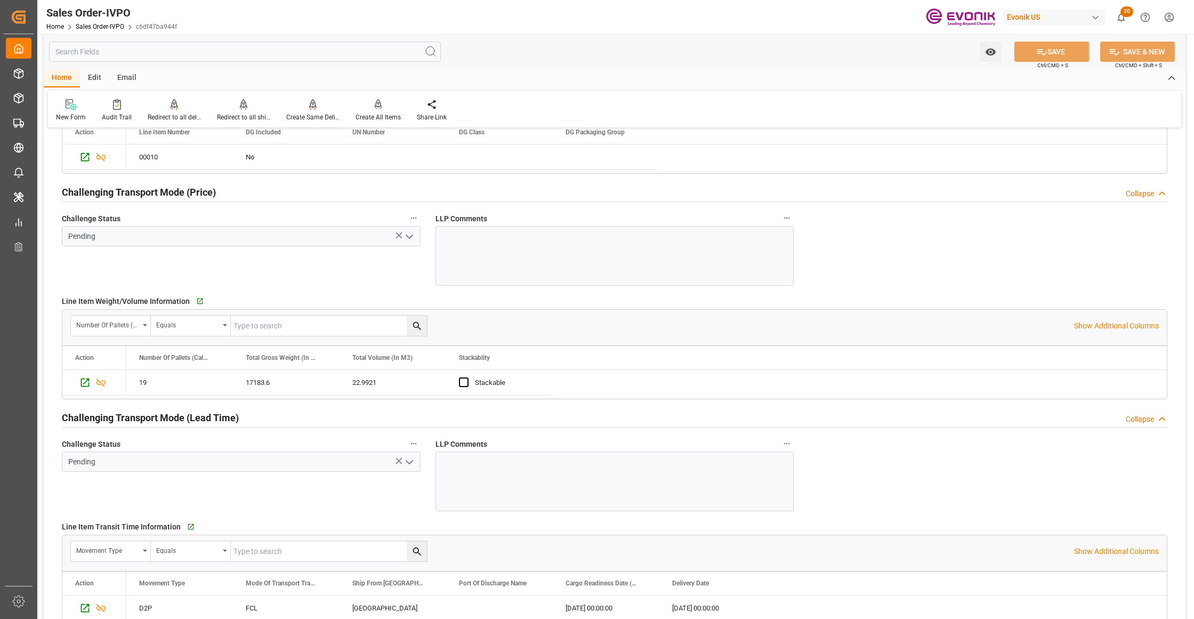
scroll to position [1658, 0]
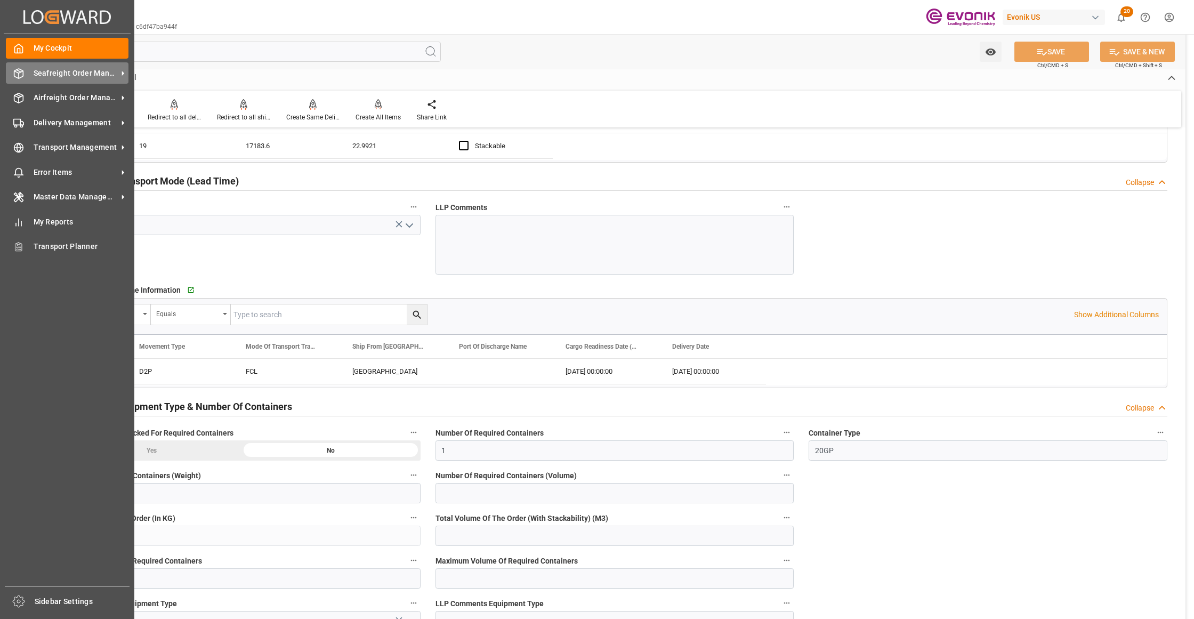
click at [44, 74] on span "Seafreight Order Management" at bounding box center [76, 73] width 84 height 11
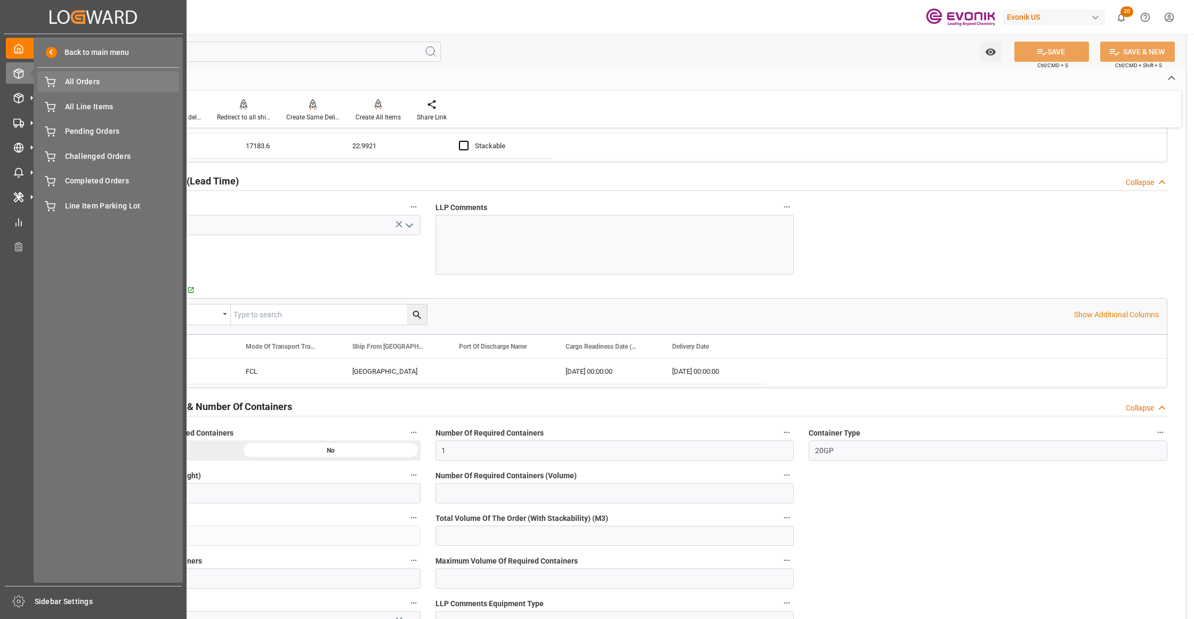
click at [67, 84] on span "All Orders" at bounding box center [122, 81] width 115 height 11
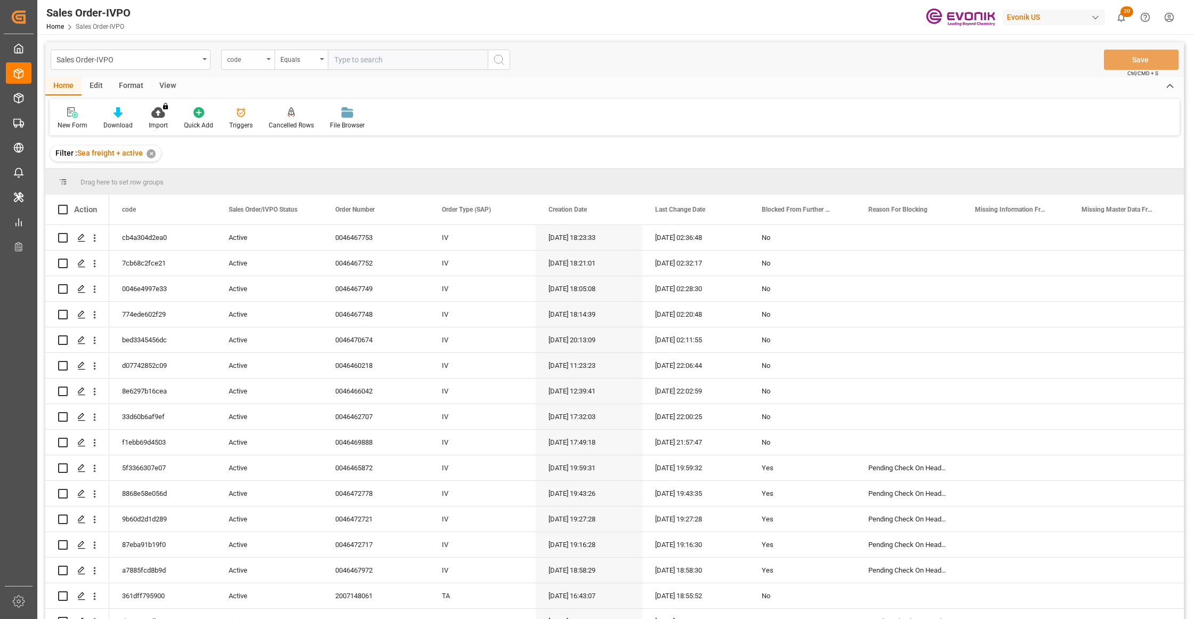
click at [259, 60] on div "code" at bounding box center [245, 58] width 36 height 12
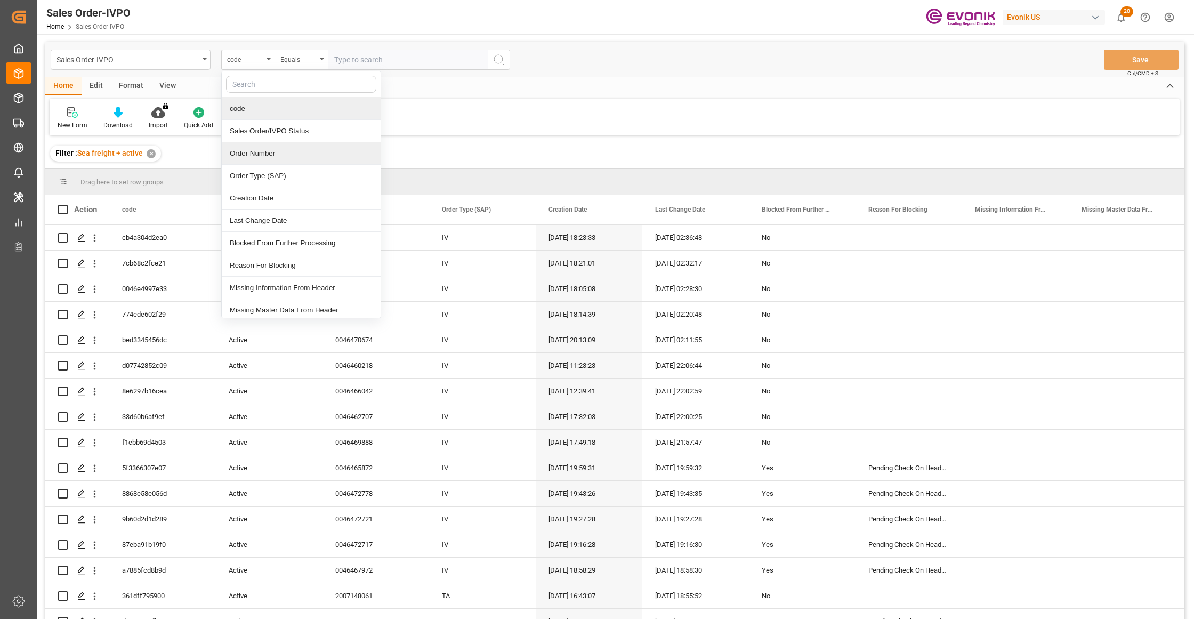
click at [276, 155] on div "Order Number" at bounding box center [301, 153] width 159 height 22
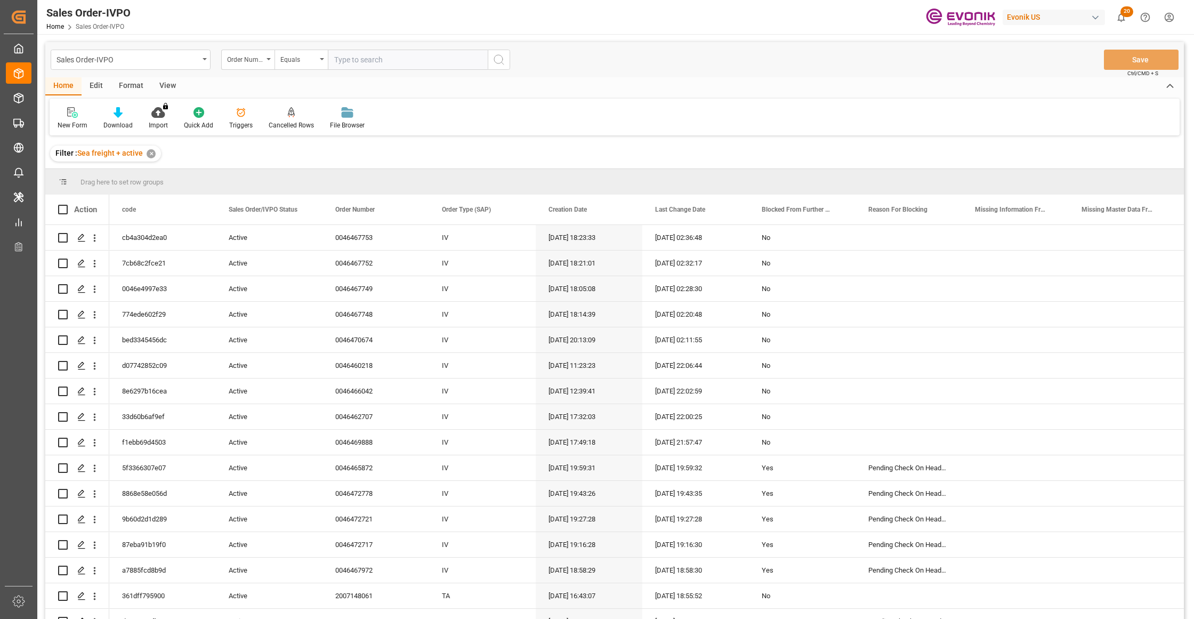
click at [365, 56] on input "text" at bounding box center [408, 60] width 160 height 20
paste input "0046467972"
type input "0046467972"
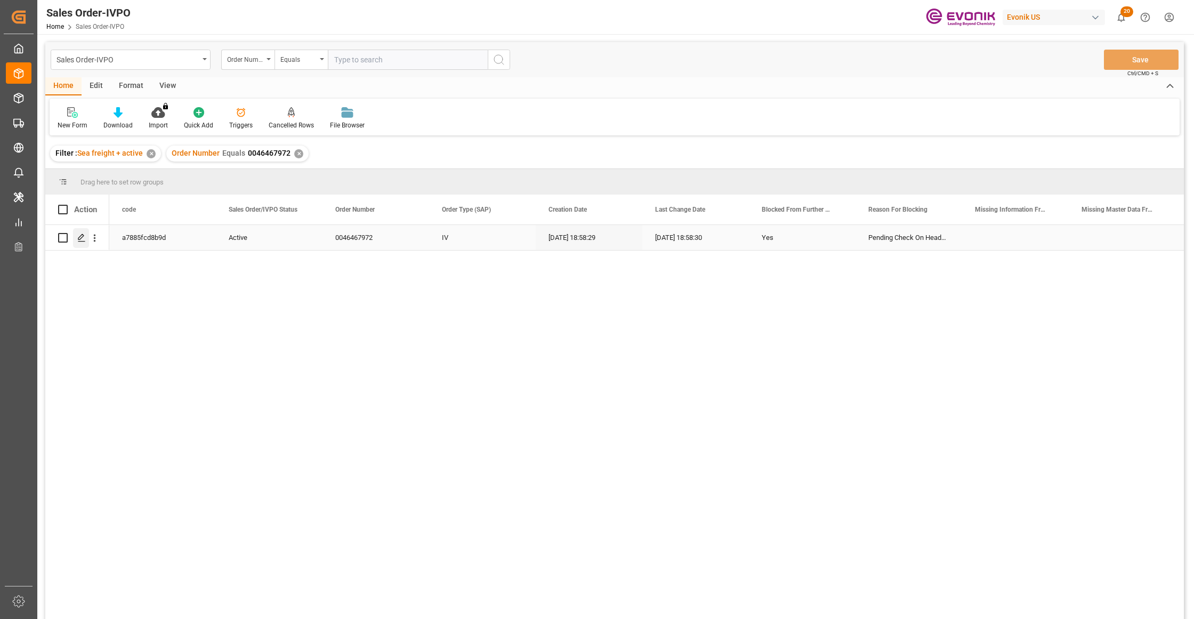
click at [81, 237] on icon "Press SPACE to select this row." at bounding box center [81, 237] width 9 height 9
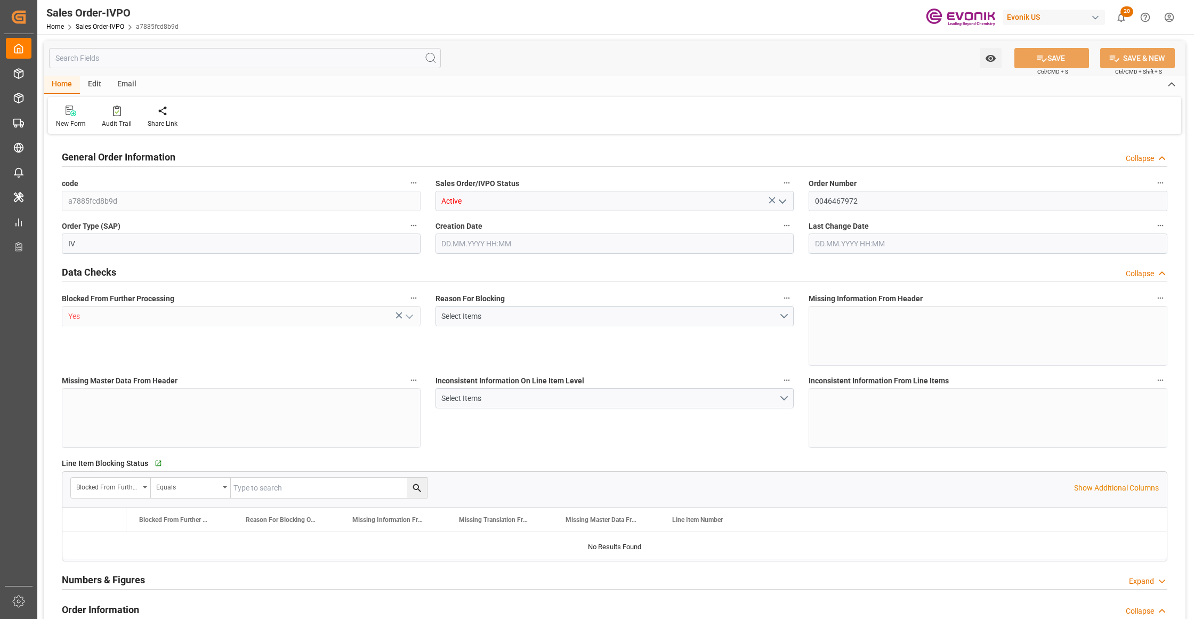
type input "CNHOP"
type input "0"
type input "1"
type input "17563.6"
type input "10.09.2025 18:58"
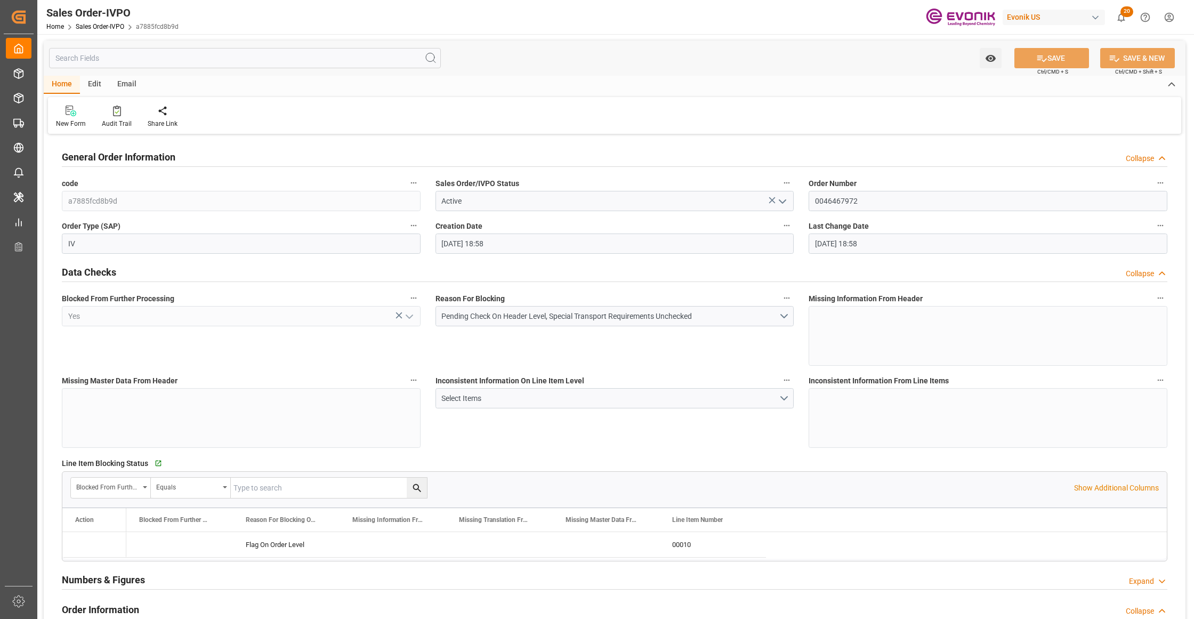
type input "10.09.2025 18:58"
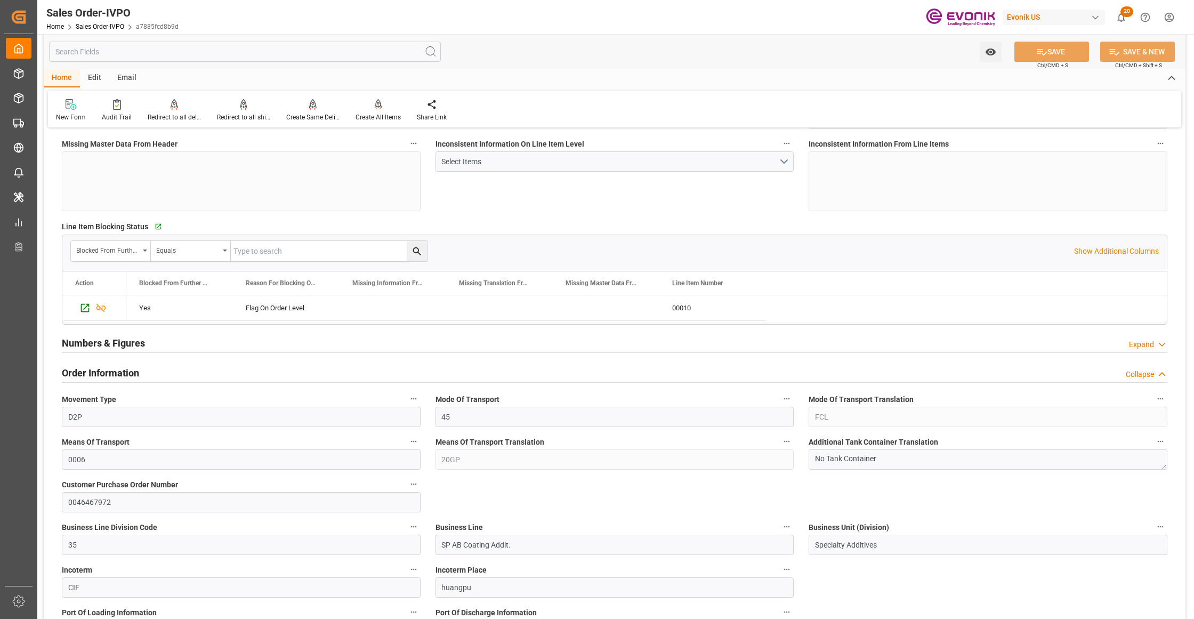
scroll to position [474, 0]
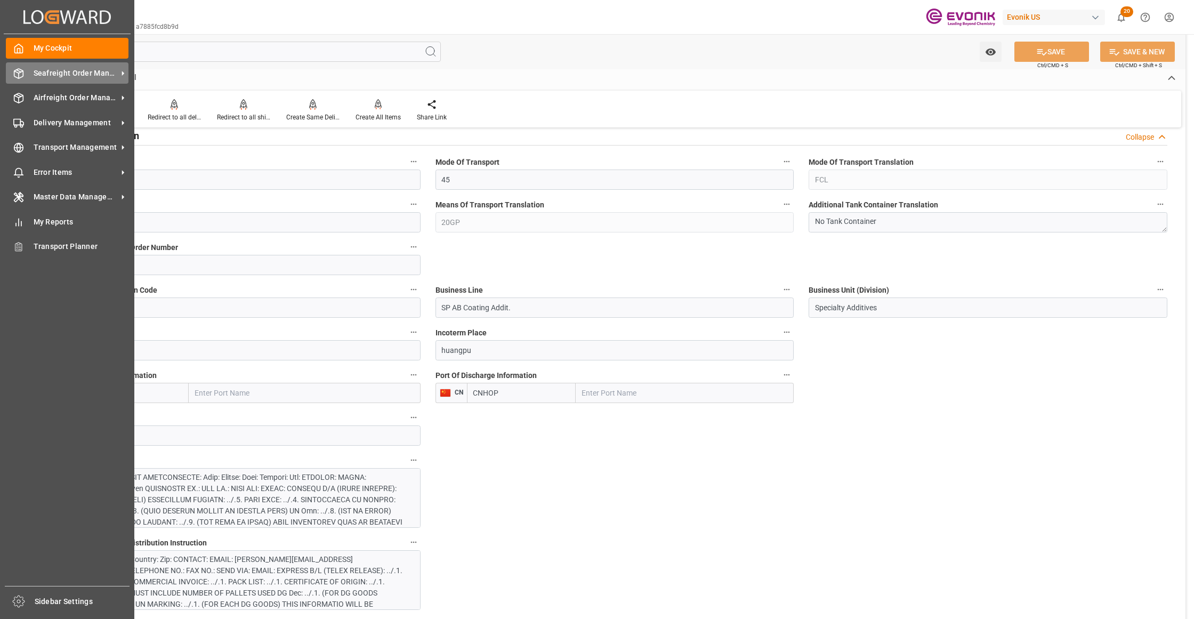
click at [34, 75] on span "Seafreight Order Management" at bounding box center [76, 73] width 84 height 11
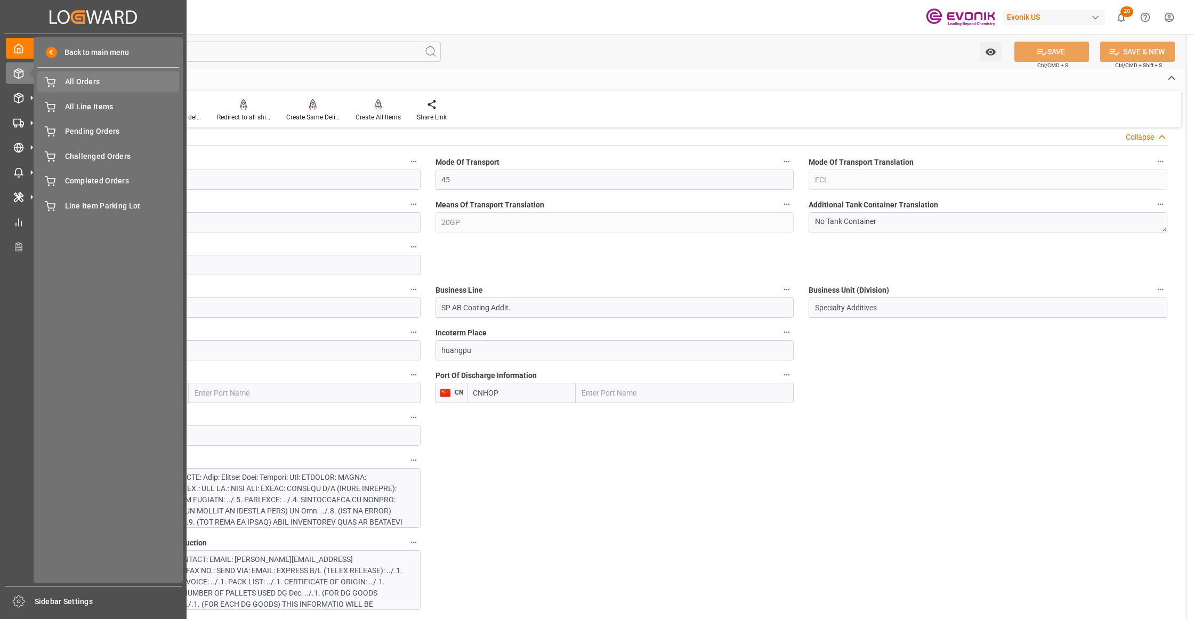
click at [65, 85] on span "All Orders" at bounding box center [122, 81] width 115 height 11
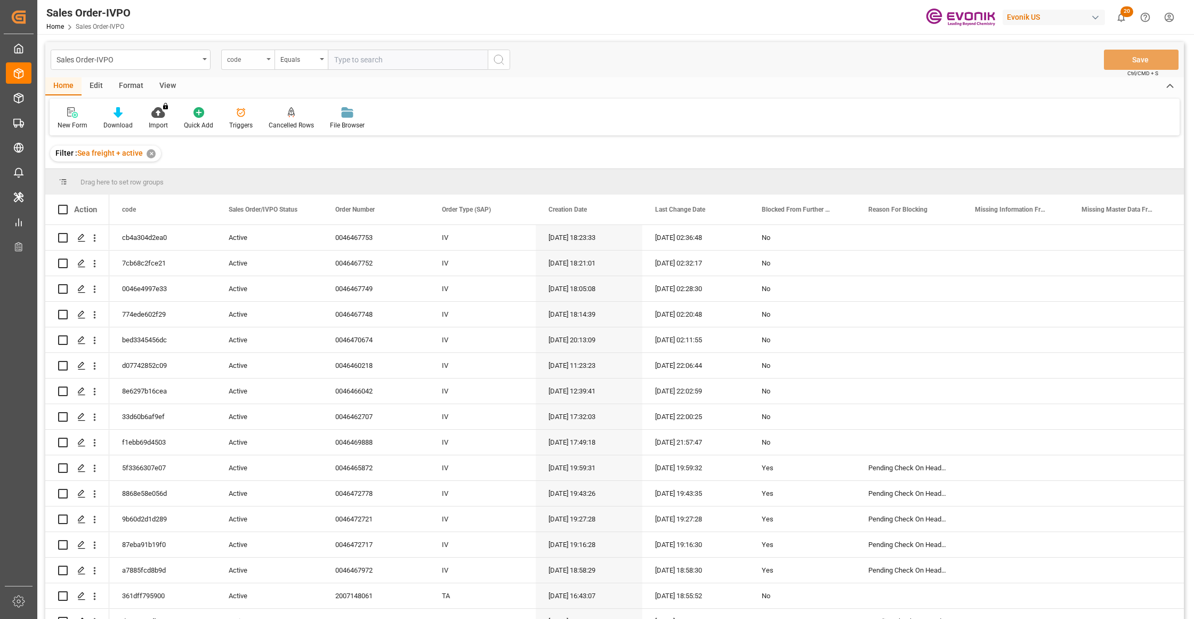
click at [256, 60] on div "code" at bounding box center [245, 58] width 36 height 12
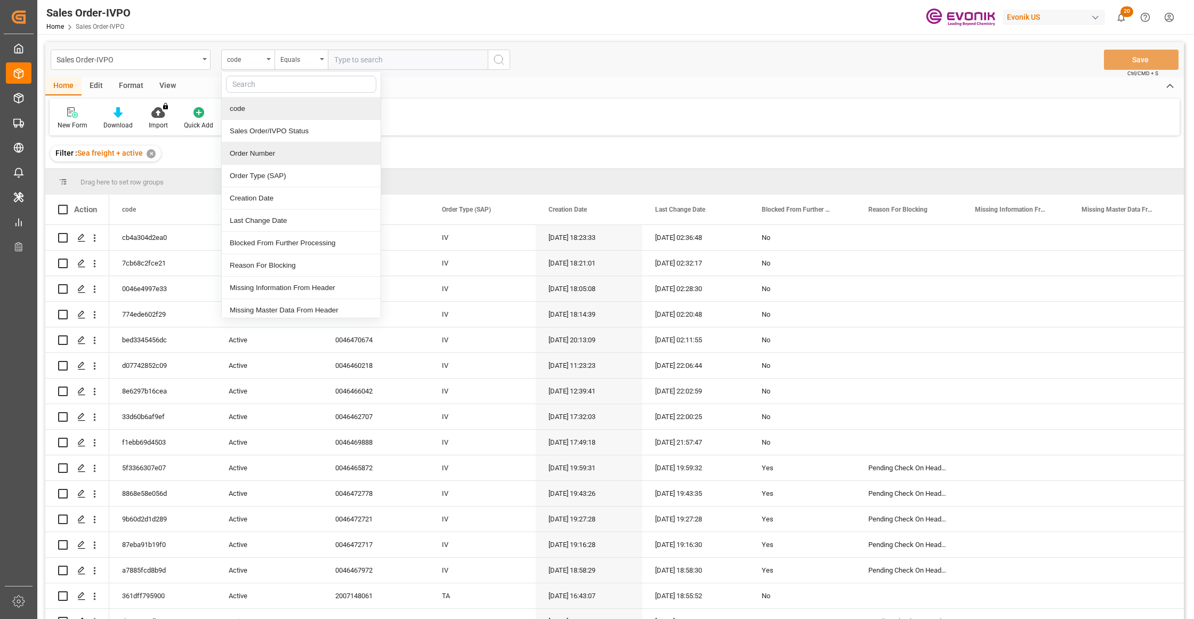
click at [292, 160] on div "Order Number" at bounding box center [301, 153] width 159 height 22
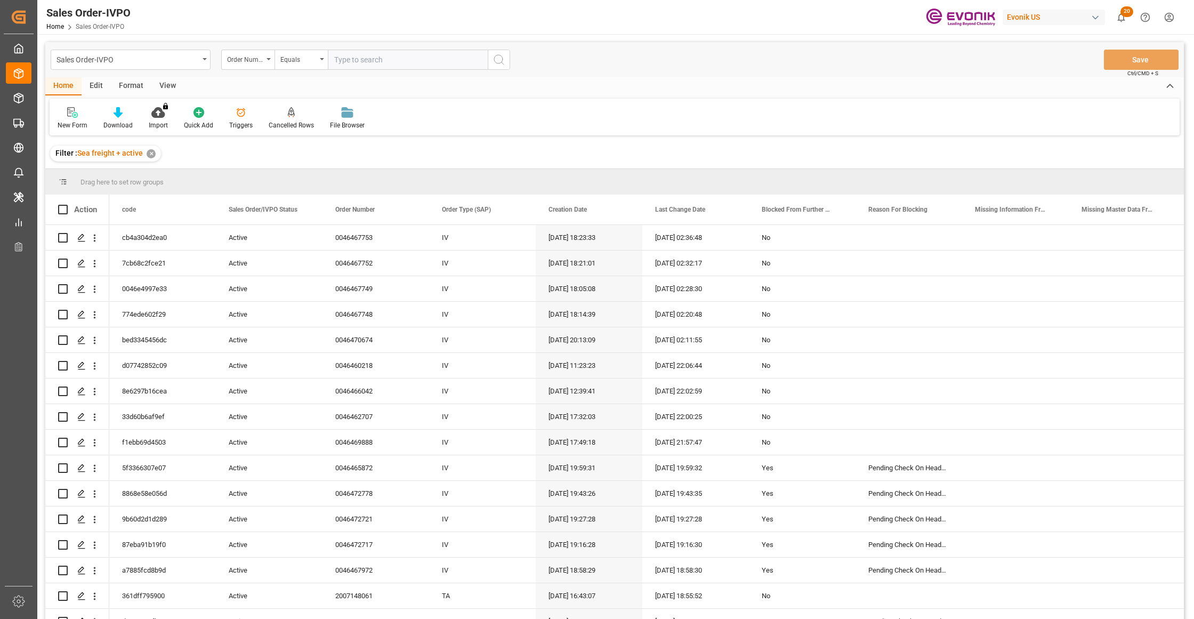
click at [353, 62] on input "text" at bounding box center [408, 60] width 160 height 20
paste input "46469888"
type input "0046469888"
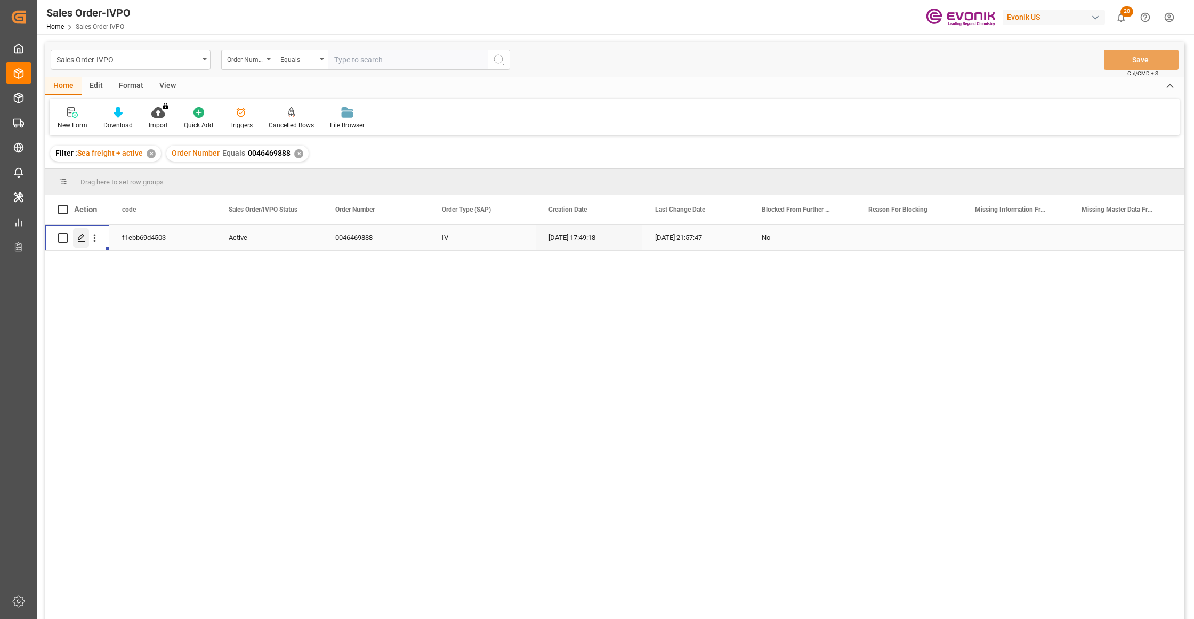
click at [79, 236] on icon "Press SPACE to select this row." at bounding box center [81, 237] width 9 height 9
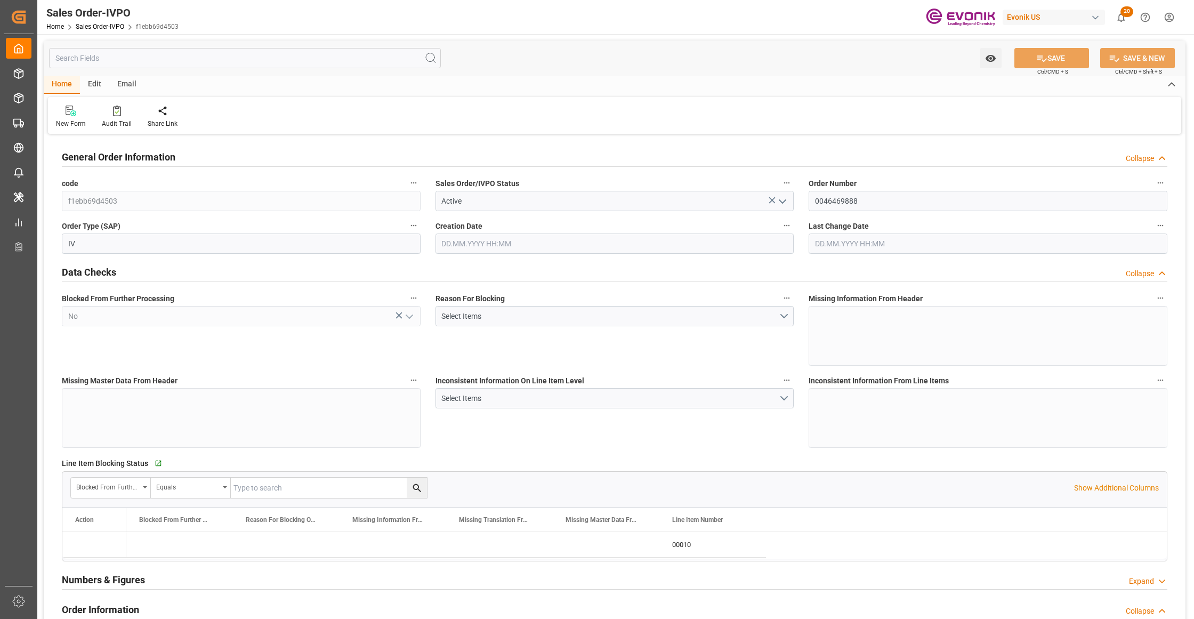
type input "BEANR"
type input "0"
type input "1"
type input "2"
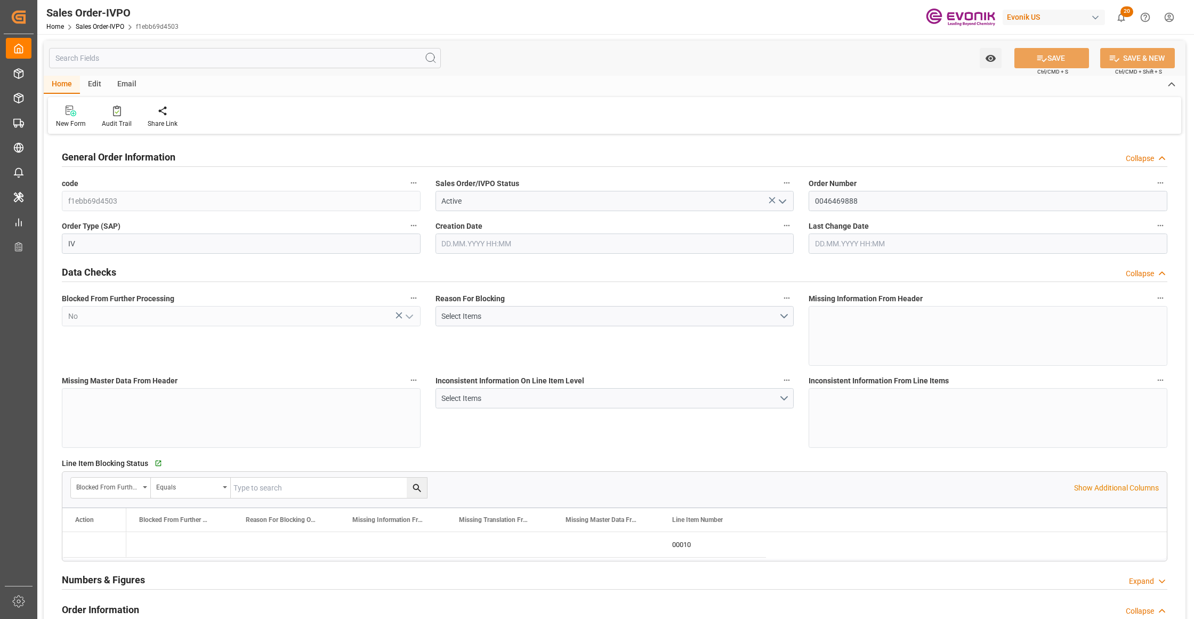
type input "12971.136"
type input "37.4492"
type input "17000"
type input "30"
type input "22.08.2025 17:49"
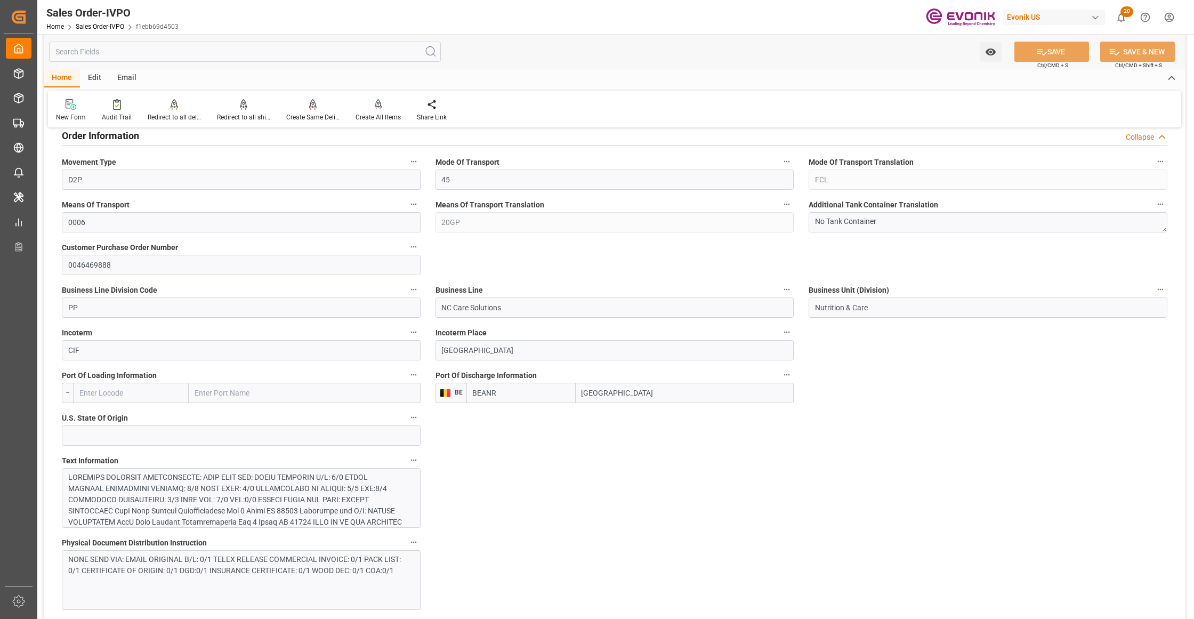
scroll to position [710, 0]
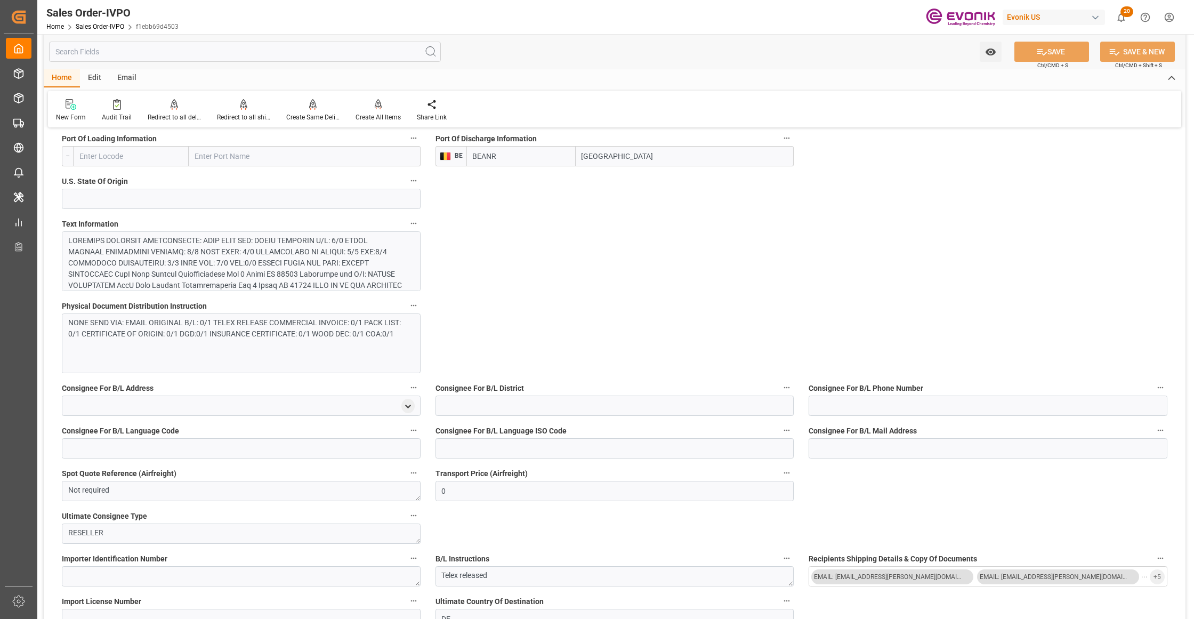
click at [327, 263] on div at bounding box center [236, 308] width 336 height 146
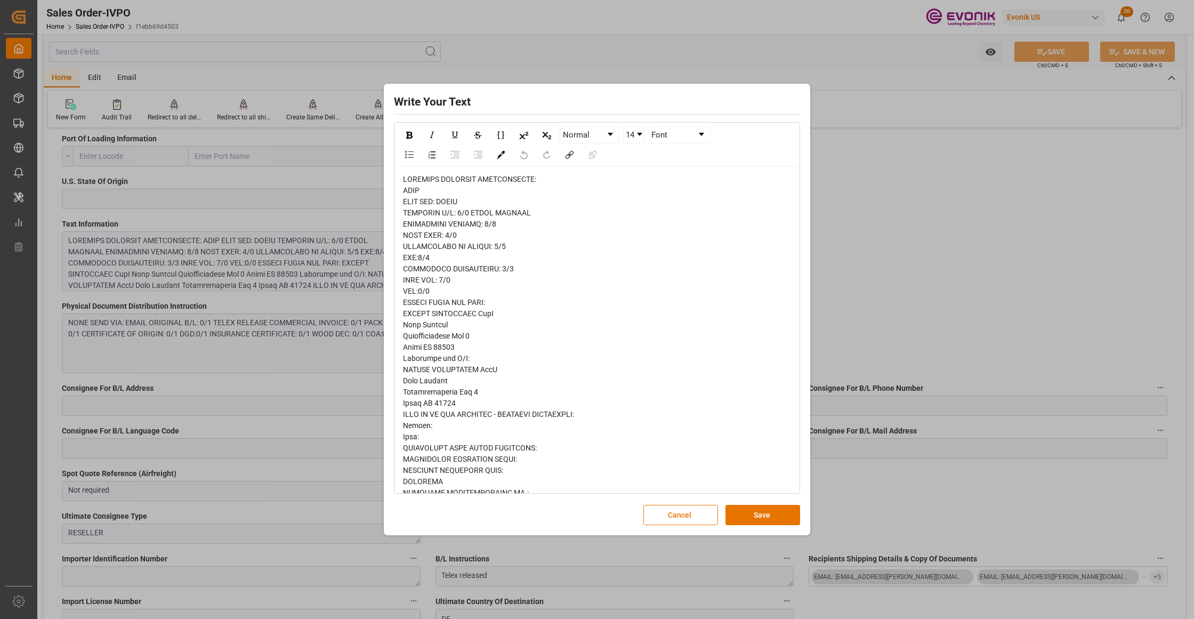
click at [421, 195] on span "rdw-editor" at bounding box center [501, 425] width 196 height 501
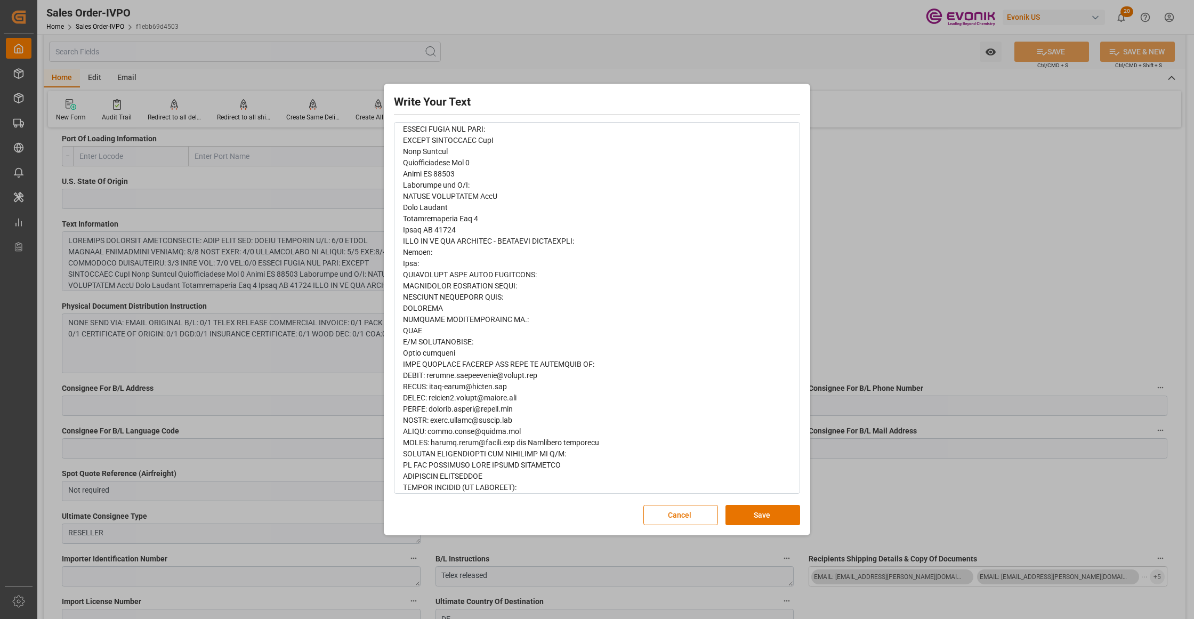
scroll to position [184, 0]
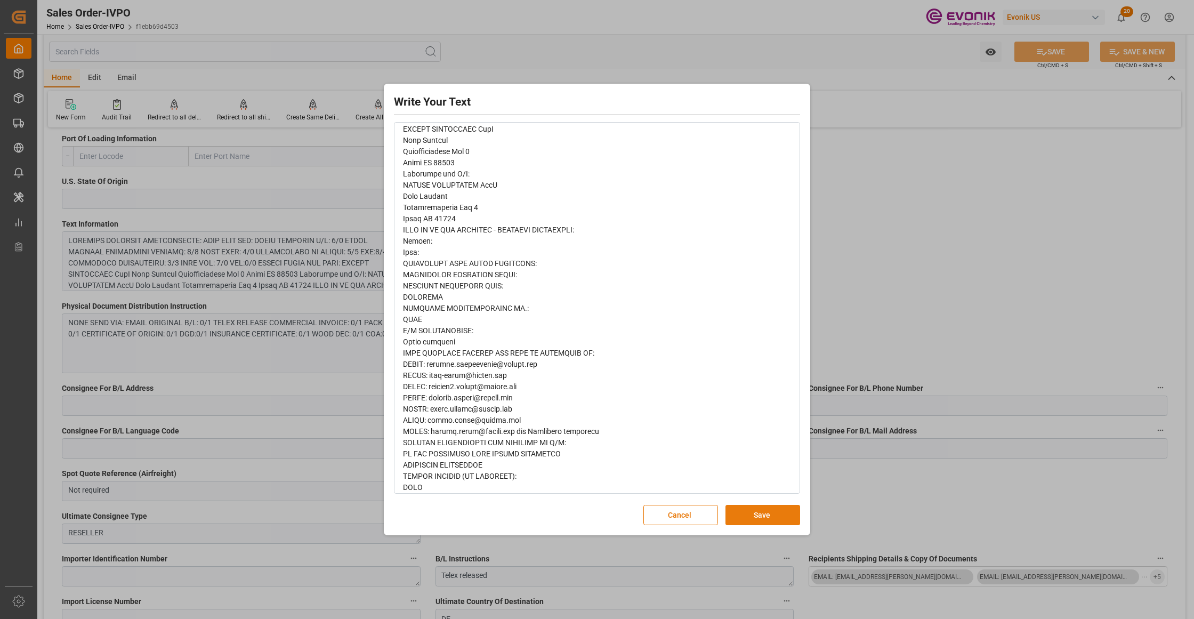
click at [740, 516] on button "Save" at bounding box center [762, 515] width 75 height 20
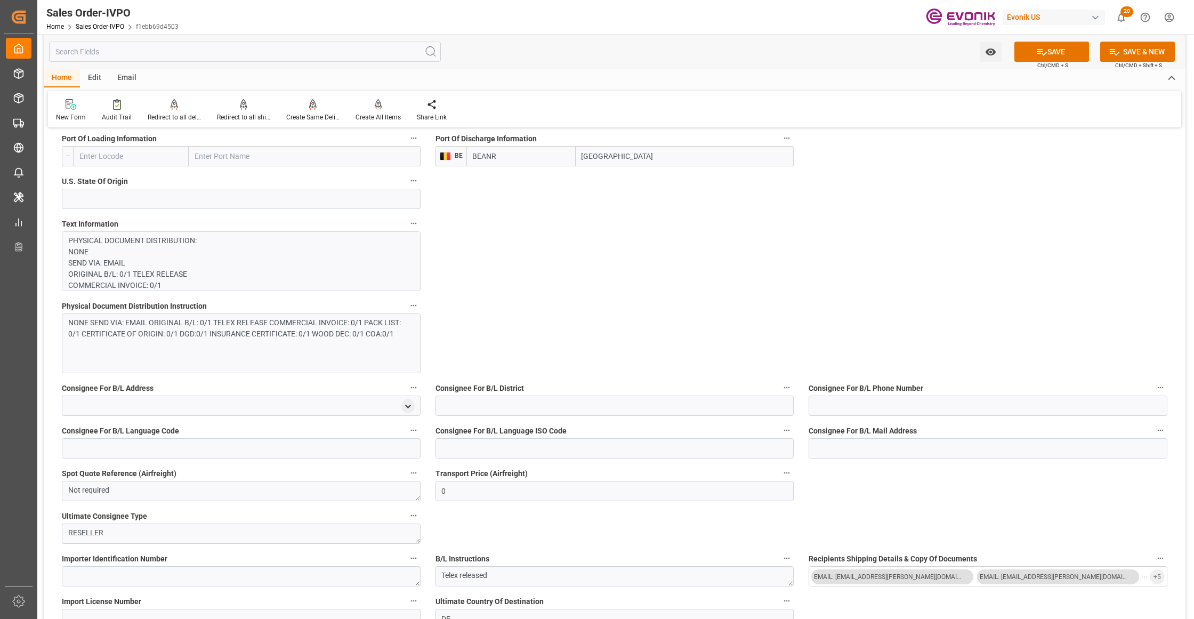
click at [241, 338] on div "NONE SEND VIA: EMAIL ORIGINAL B/L: 0/1 TELEX RELEASE COMMERCIAL INVOICE: 0/1 PA…" at bounding box center [236, 328] width 336 height 22
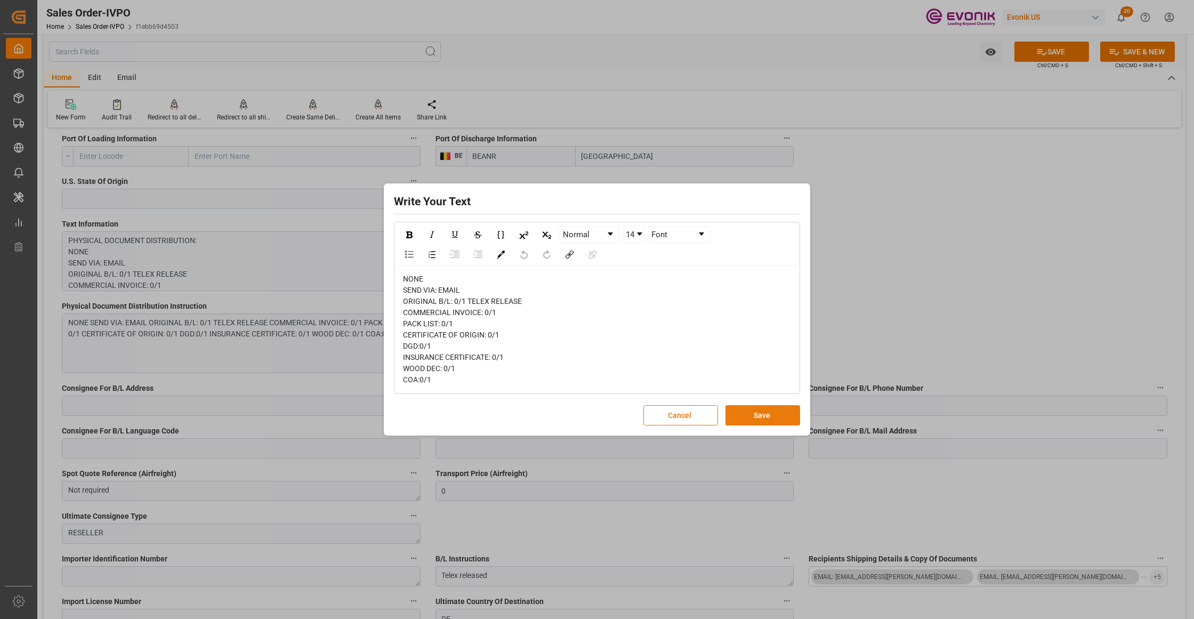
click at [745, 412] on button "Save" at bounding box center [762, 415] width 75 height 20
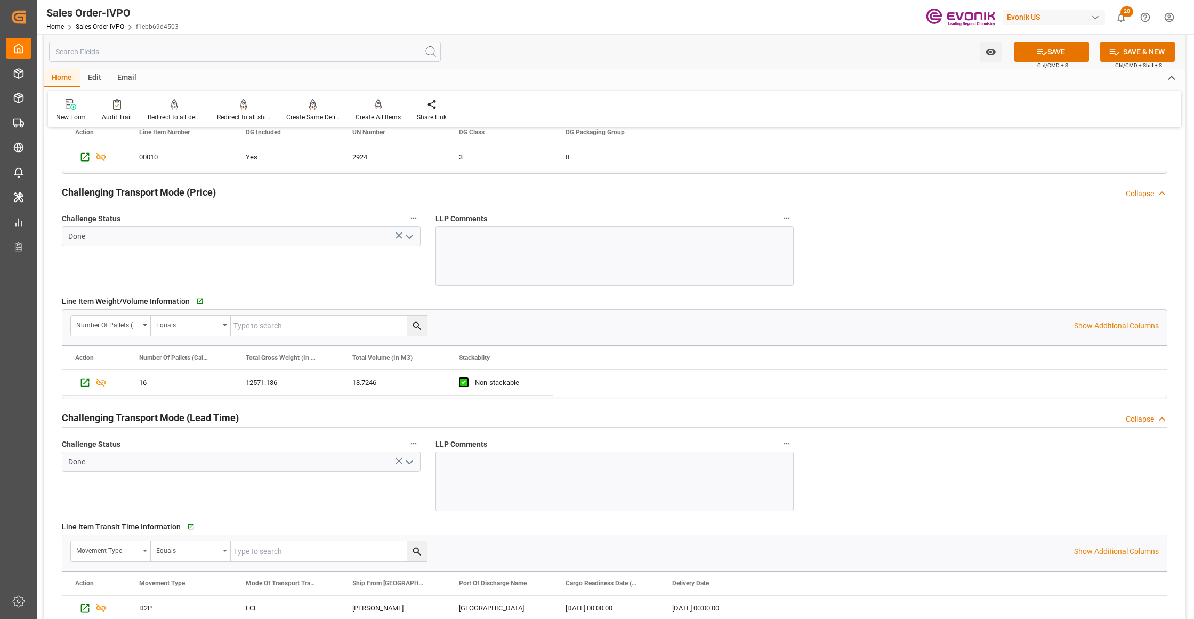
scroll to position [1658, 0]
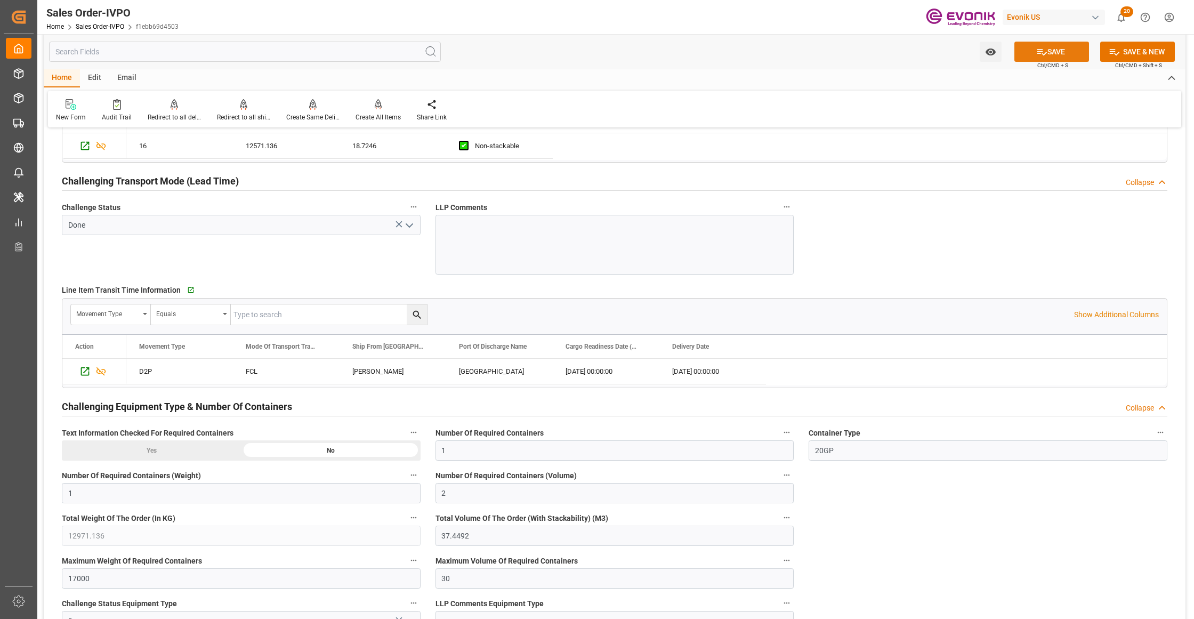
click at [1056, 47] on button "SAVE" at bounding box center [1051, 52] width 75 height 20
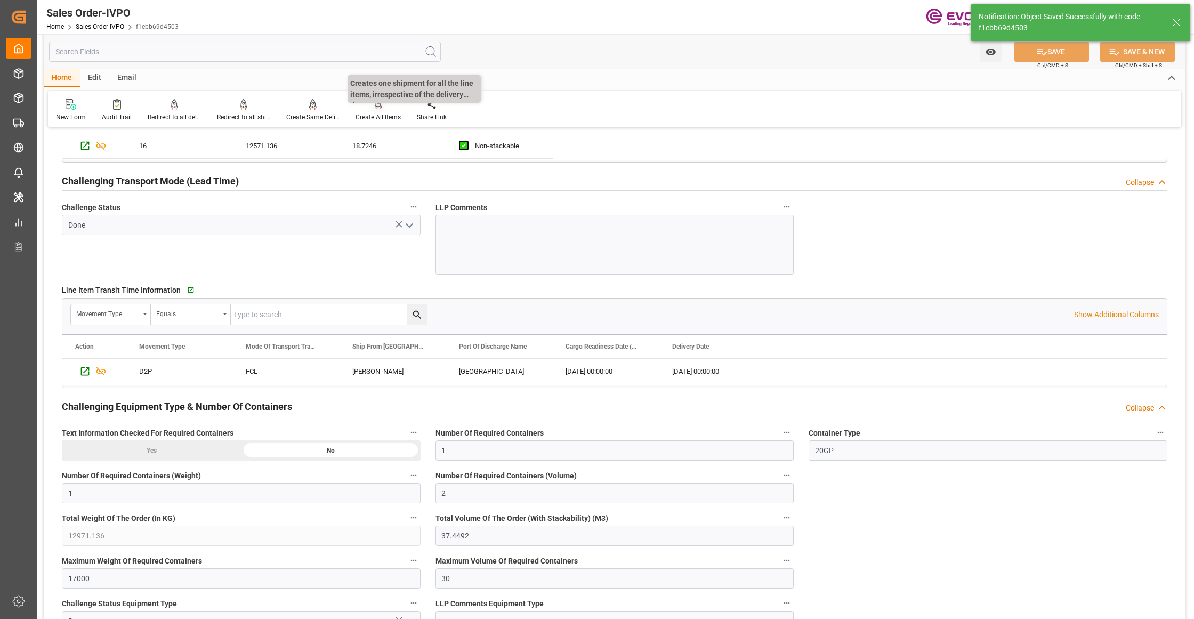
type input "[DATE] 02:45"
click at [367, 105] on div at bounding box center [378, 104] width 45 height 11
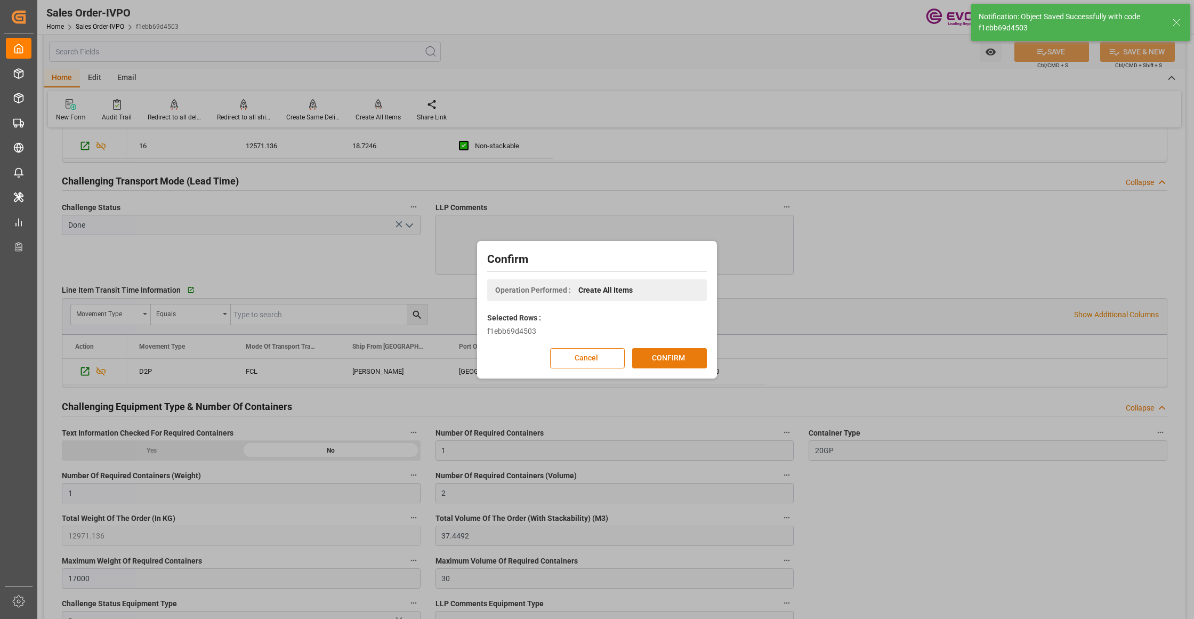
click at [673, 357] on button "CONFIRM" at bounding box center [669, 358] width 75 height 20
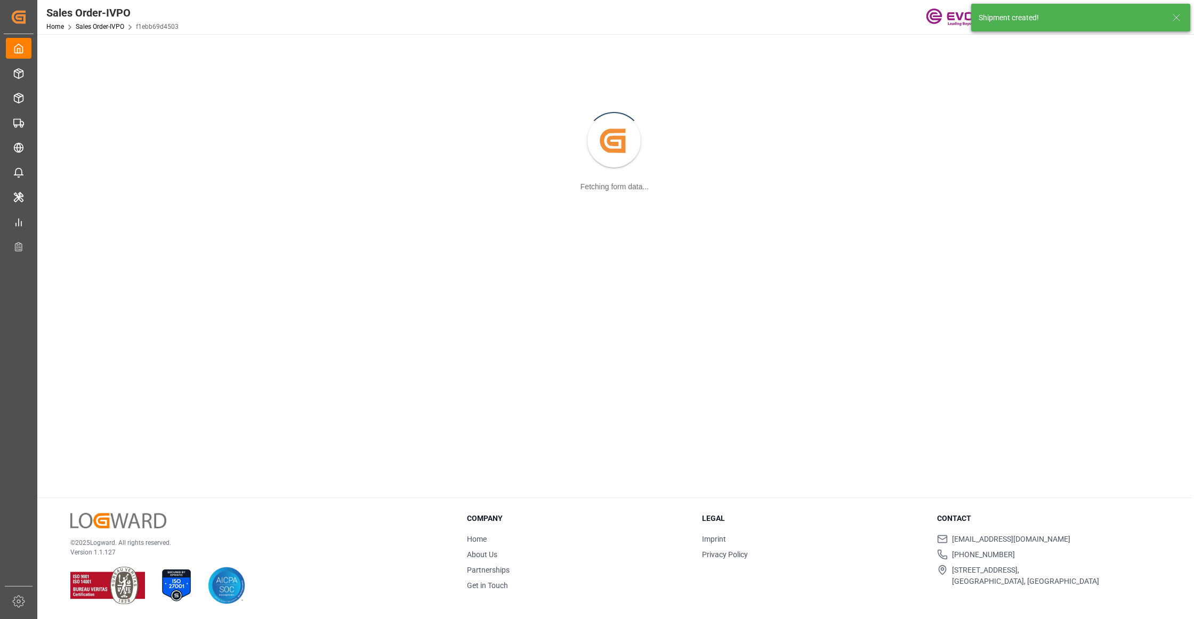
scroll to position [116, 0]
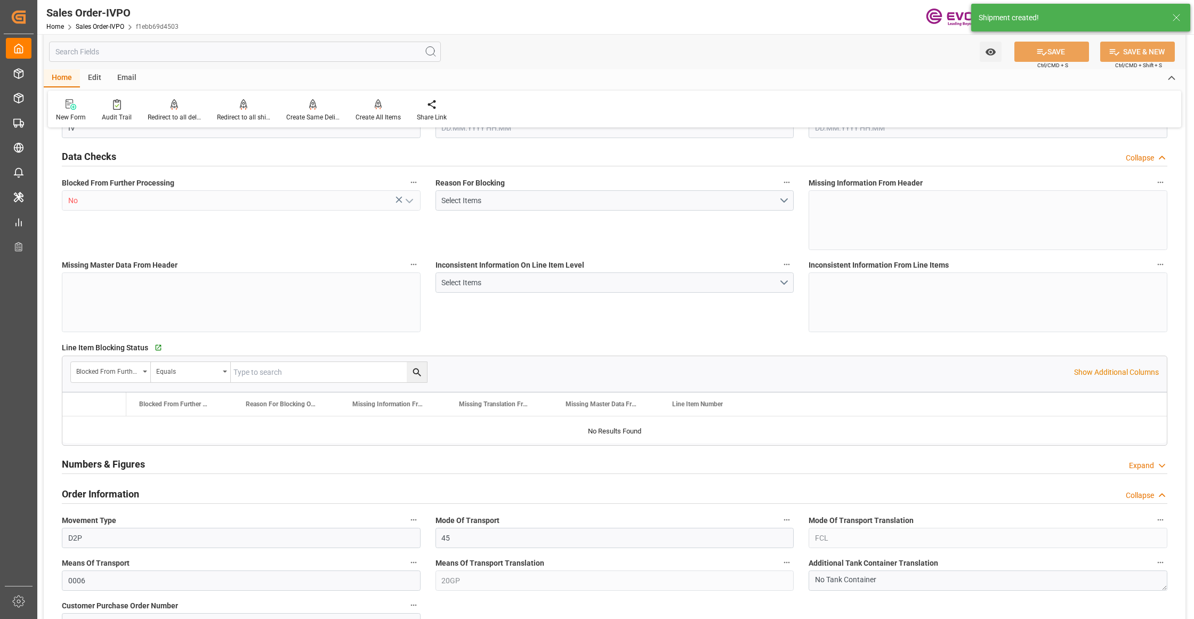
type input "BEANR"
type input "0"
type input "1"
type input "2"
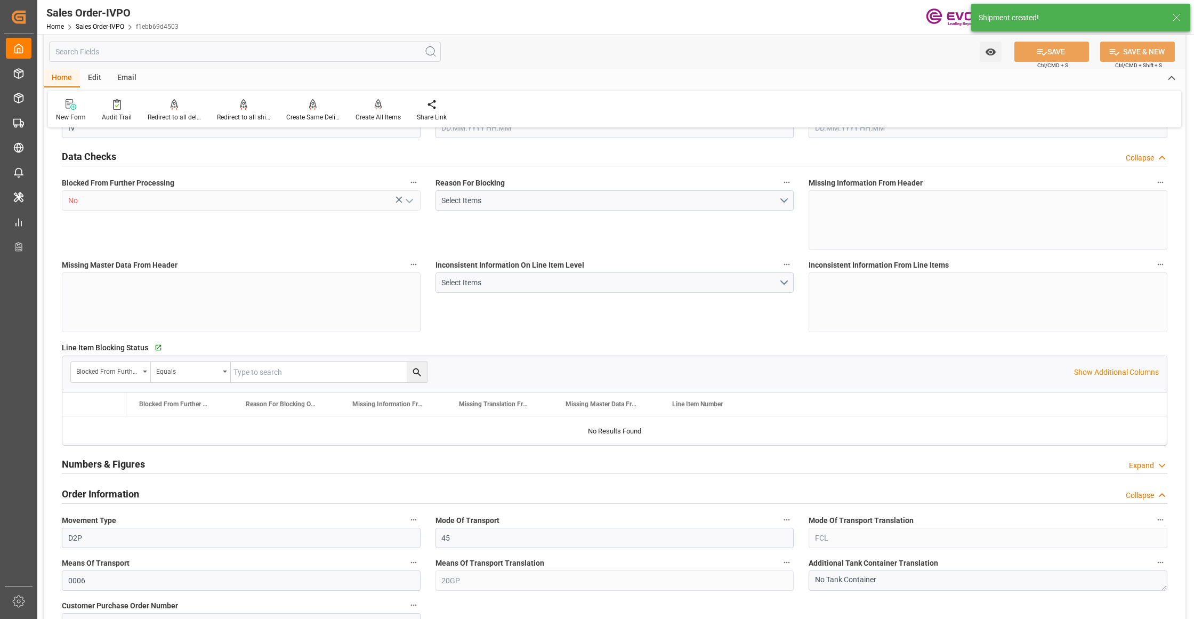
type input "12971.136"
type input "37.4492"
type input "17000"
type input "30"
type input "[DATE] 17:49"
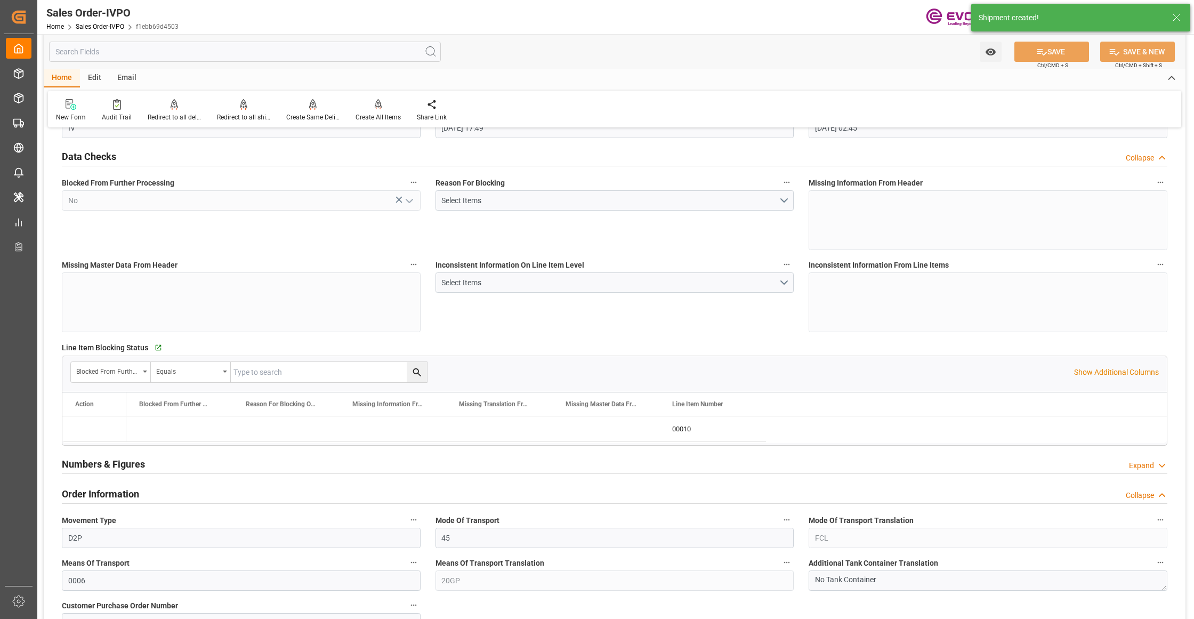
type input "[DATE] 02:45"
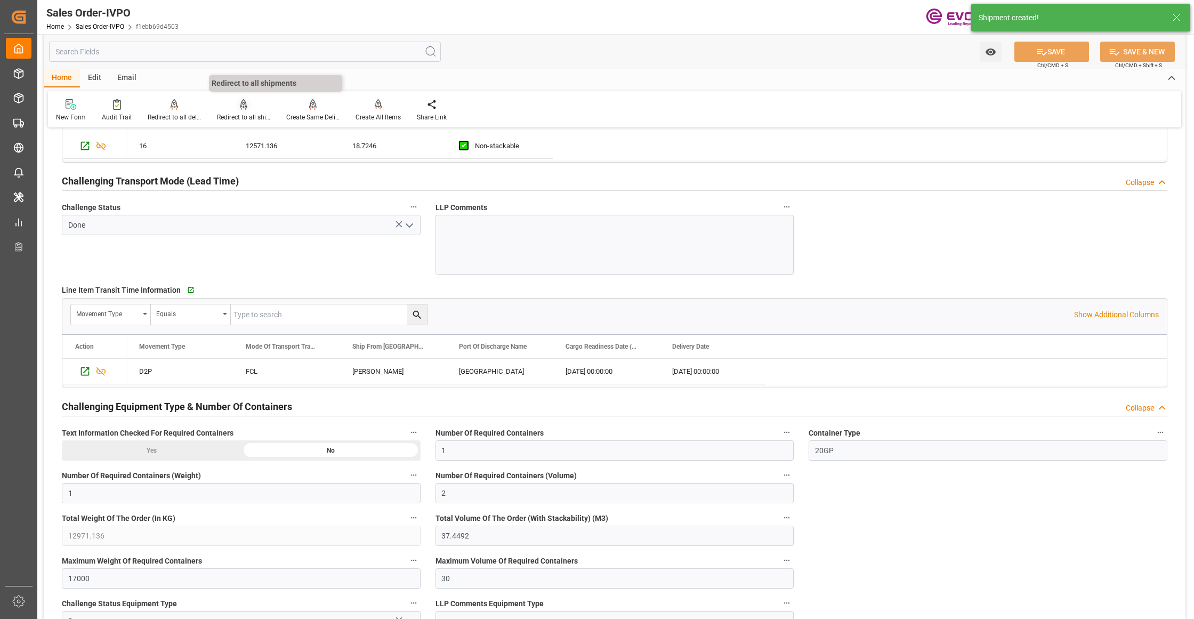
click at [244, 99] on div at bounding box center [243, 104] width 53 height 11
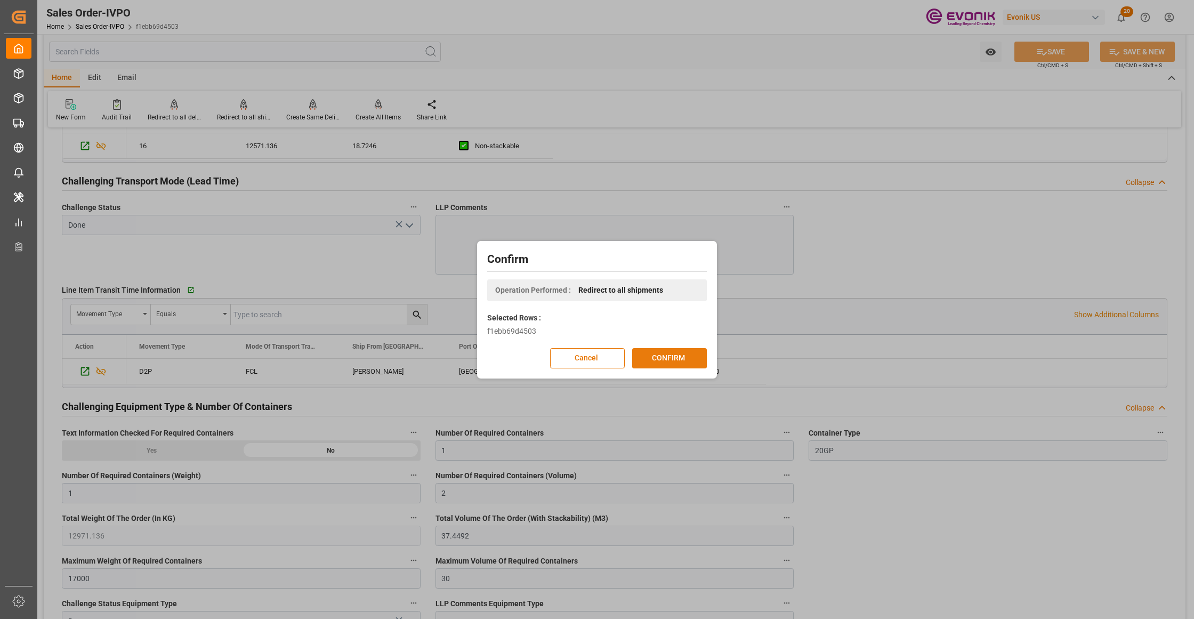
click at [667, 359] on button "CONFIRM" at bounding box center [669, 358] width 75 height 20
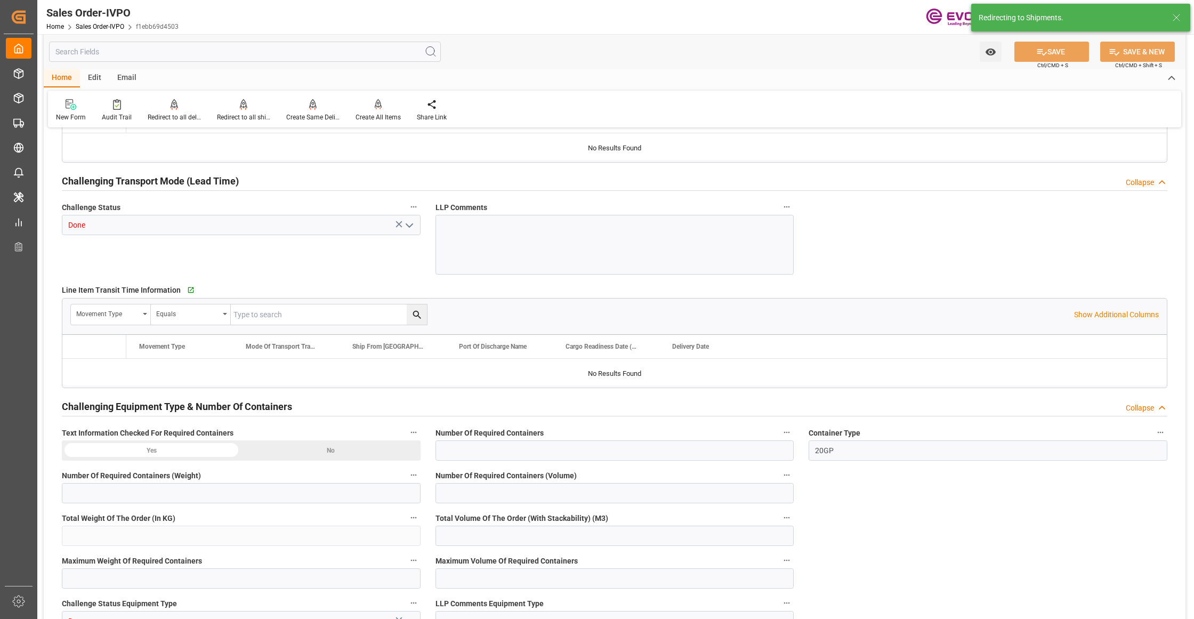
type input "BEANR"
type input "0"
type input "1"
type input "2"
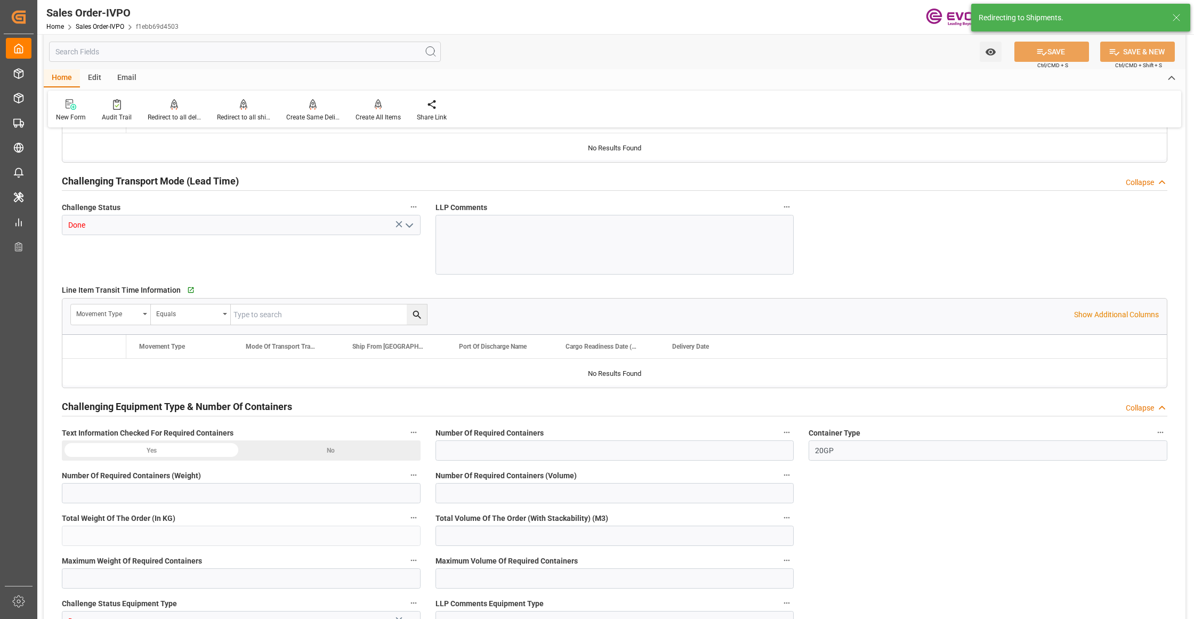
type input "12971.136"
type input "37.4492"
type input "17000"
type input "30"
type input "[DATE] 17:49"
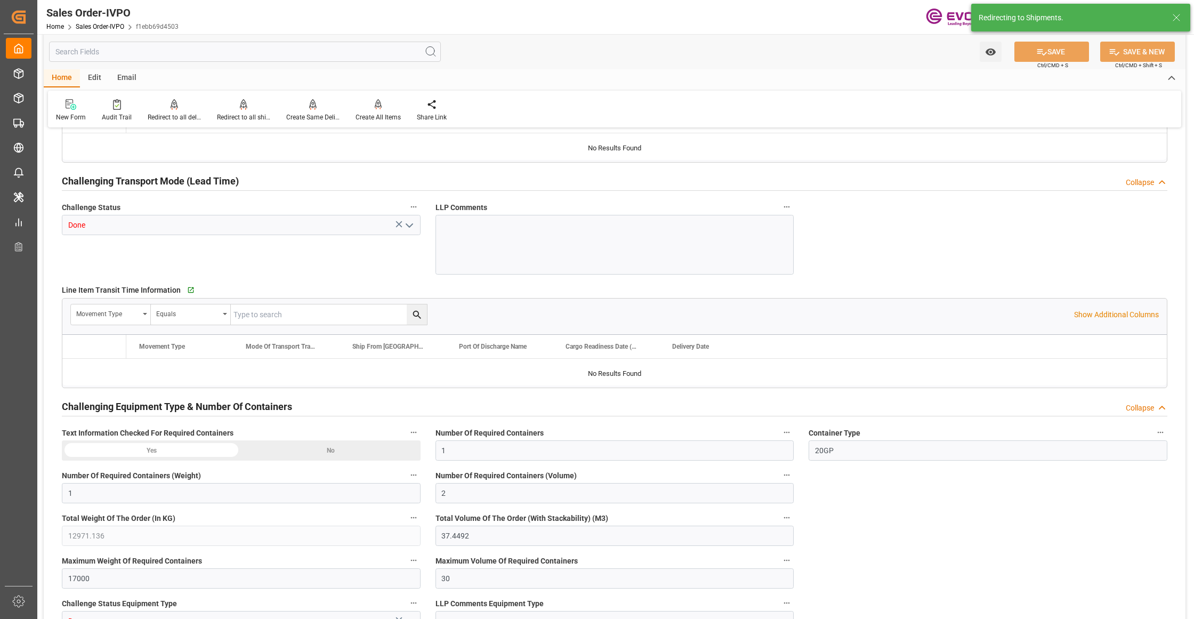
type input "[DATE] 02:45"
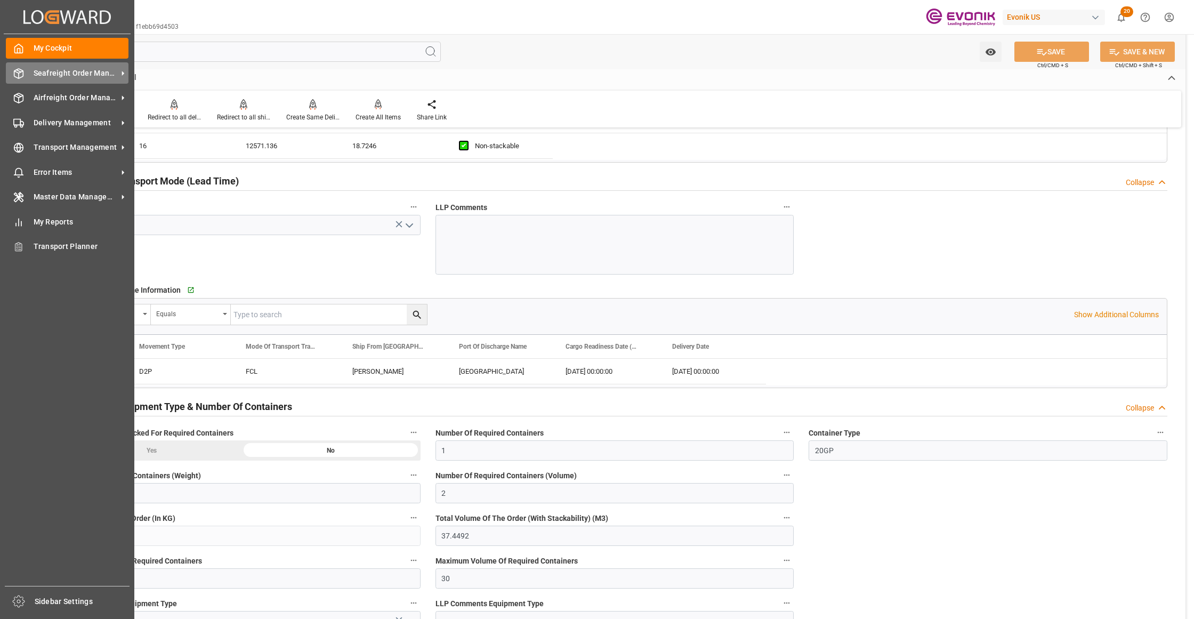
click at [61, 77] on span "Seafreight Order Management" at bounding box center [76, 73] width 84 height 11
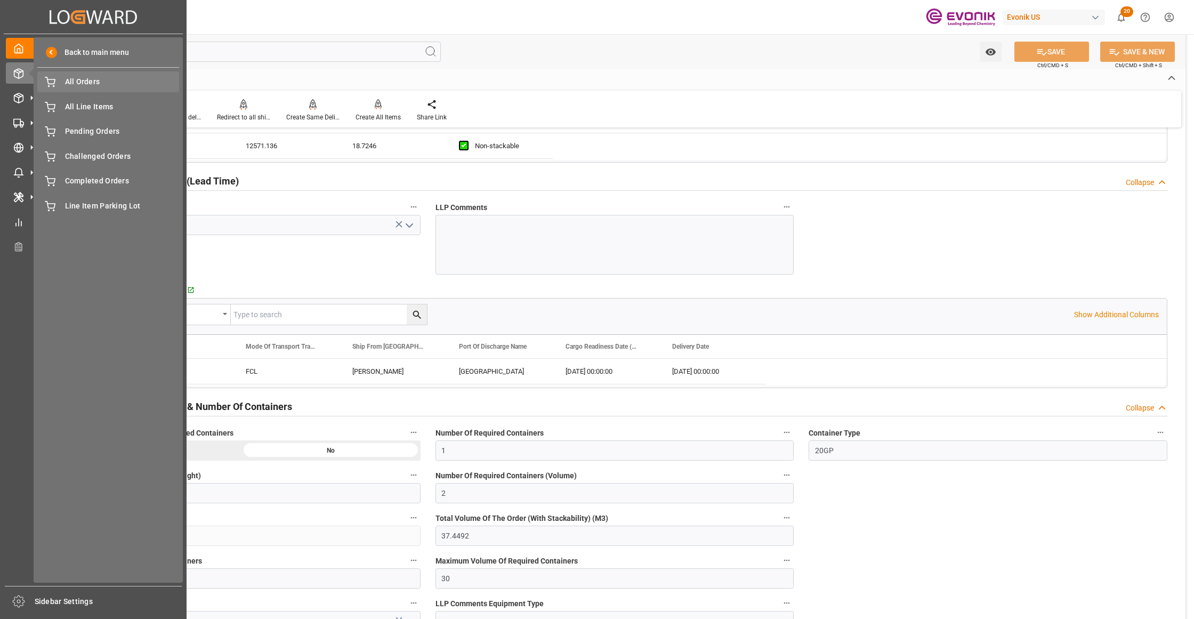
click at [86, 86] on span "All Orders" at bounding box center [122, 81] width 115 height 11
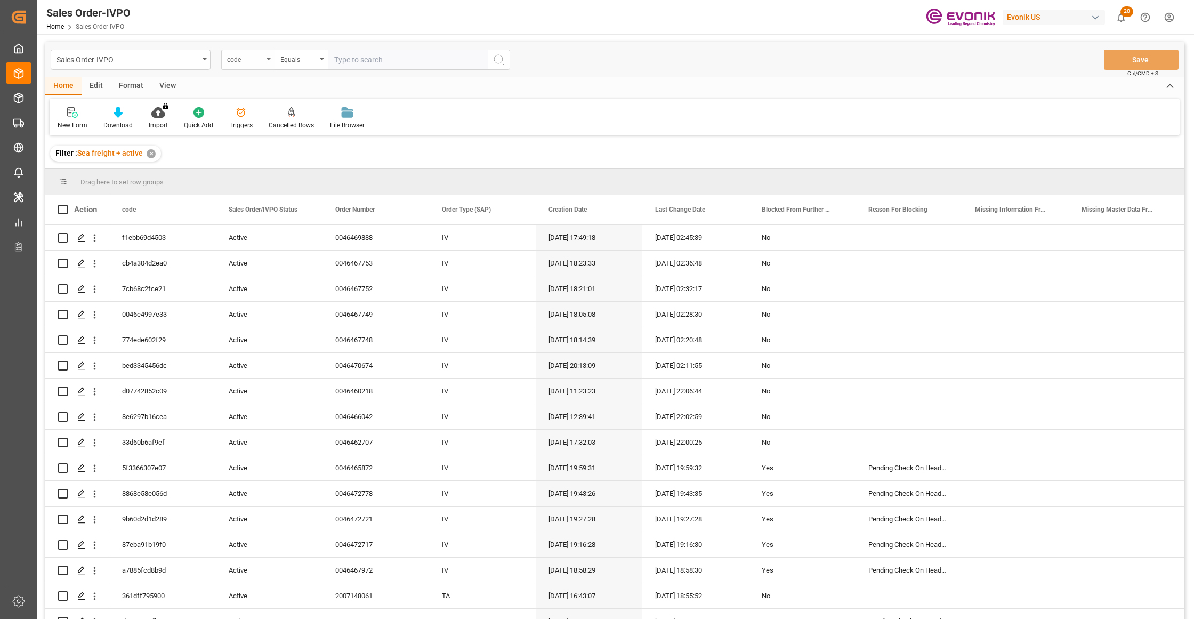
drag, startPoint x: 246, startPoint y: 55, endPoint x: 264, endPoint y: 66, distance: 21.0
click at [246, 55] on div "code" at bounding box center [245, 58] width 36 height 12
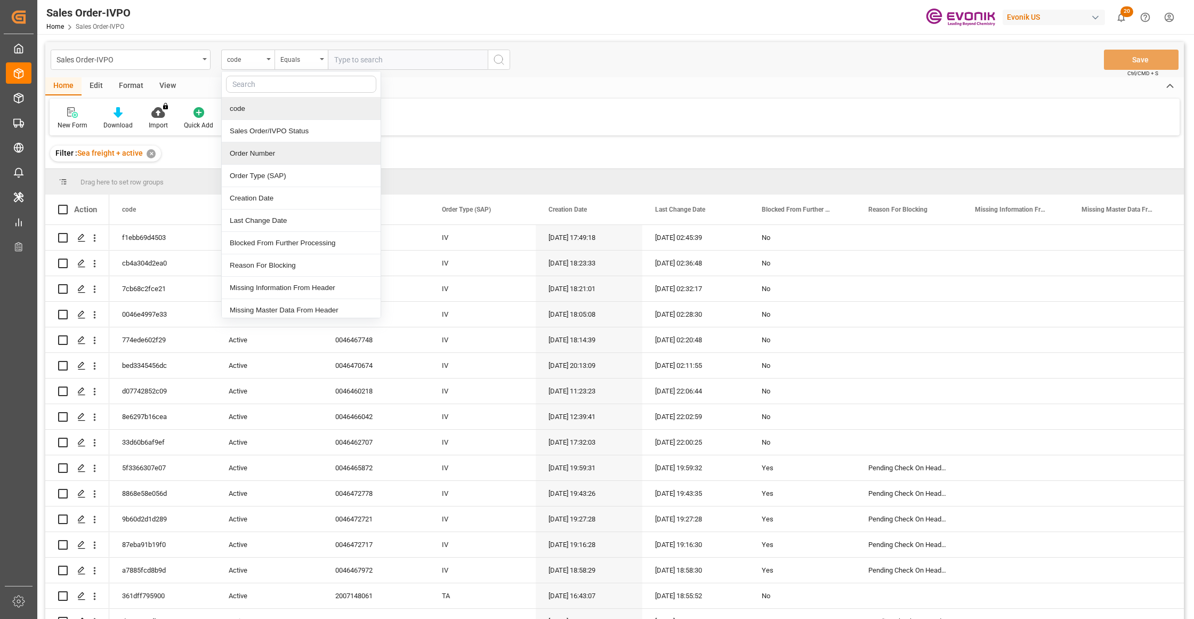
click at [302, 157] on div "Order Number" at bounding box center [301, 153] width 159 height 22
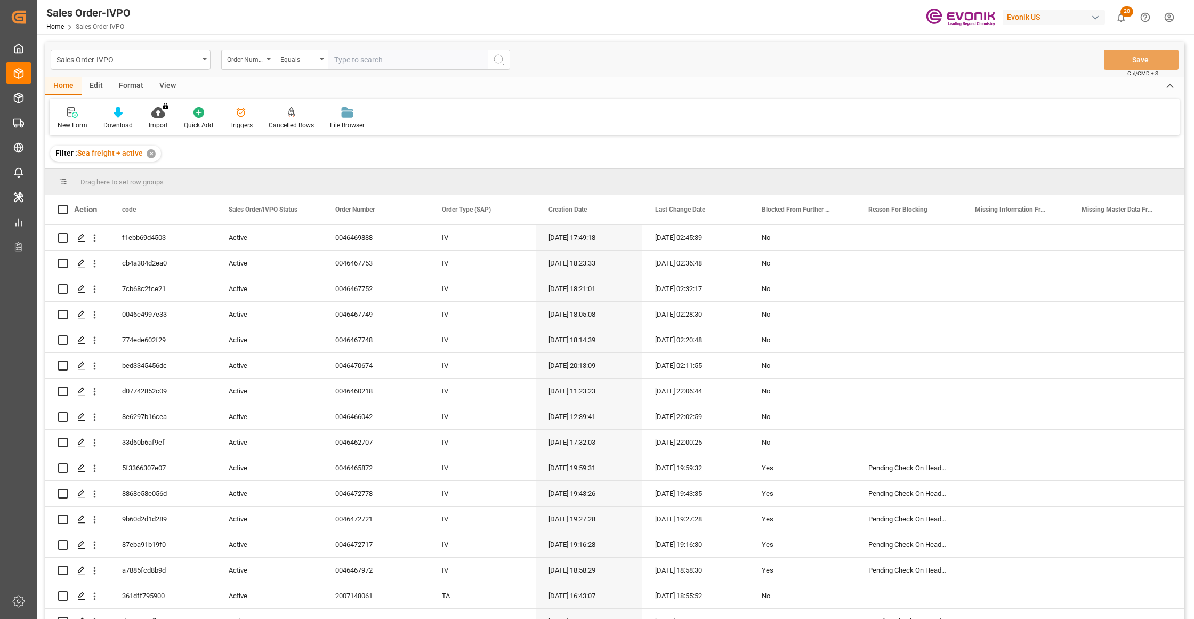
click at [391, 58] on input "text" at bounding box center [408, 60] width 160 height 20
paste input "2007172380"
type input "2007172380"
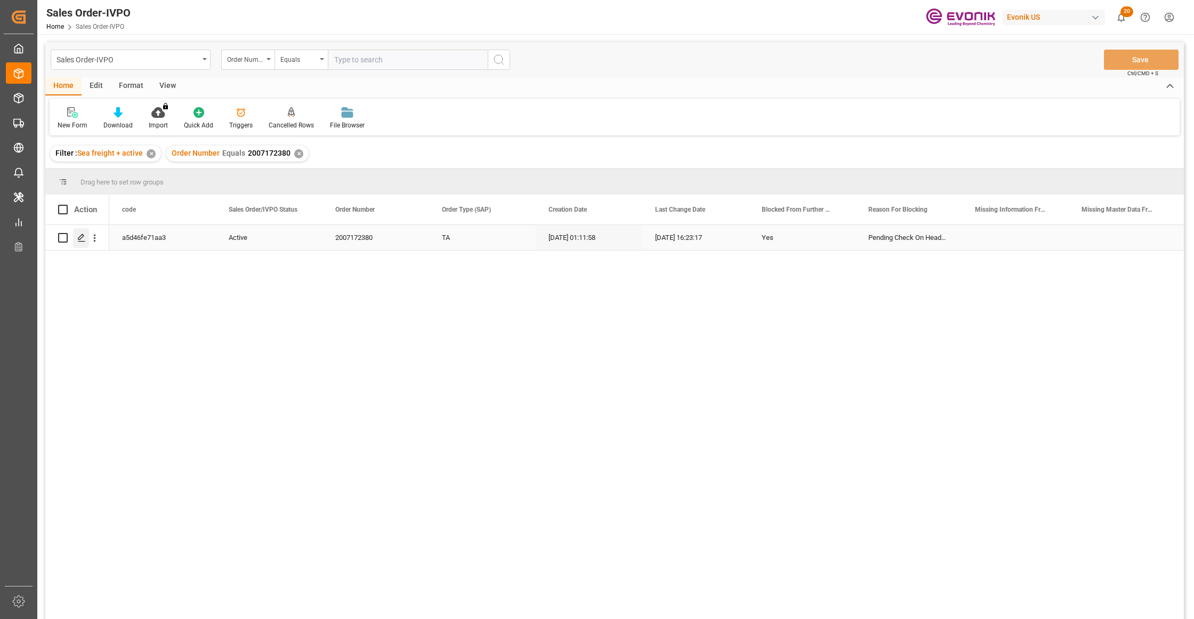
click at [81, 231] on div "Press SPACE to select this row." at bounding box center [81, 238] width 16 height 20
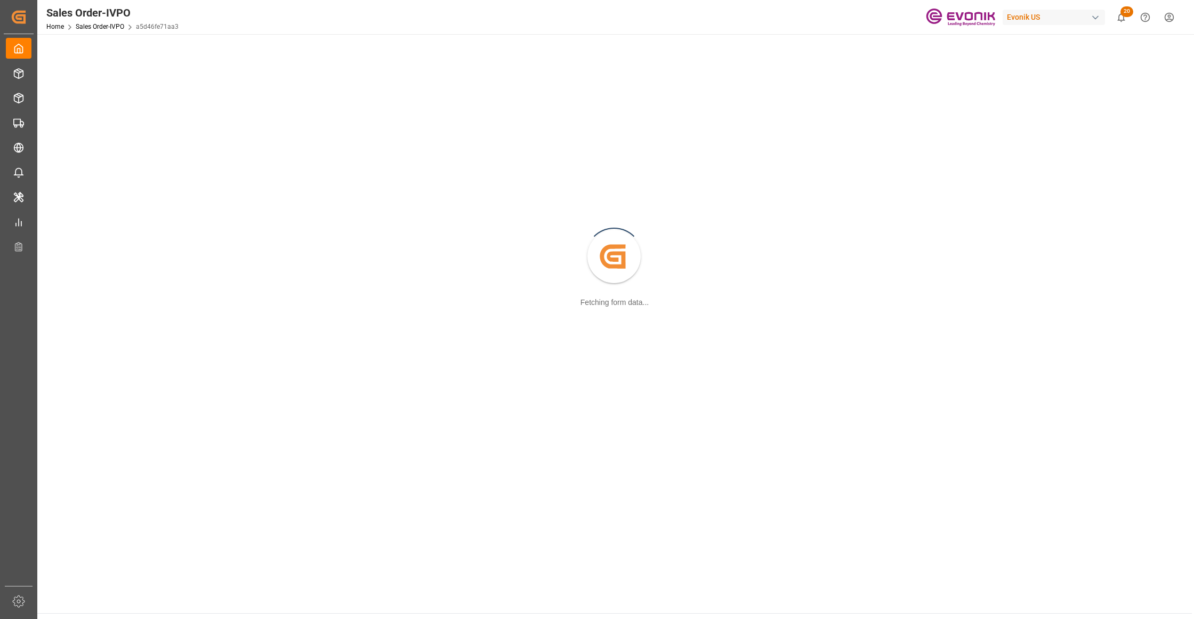
scroll to position [116, 0]
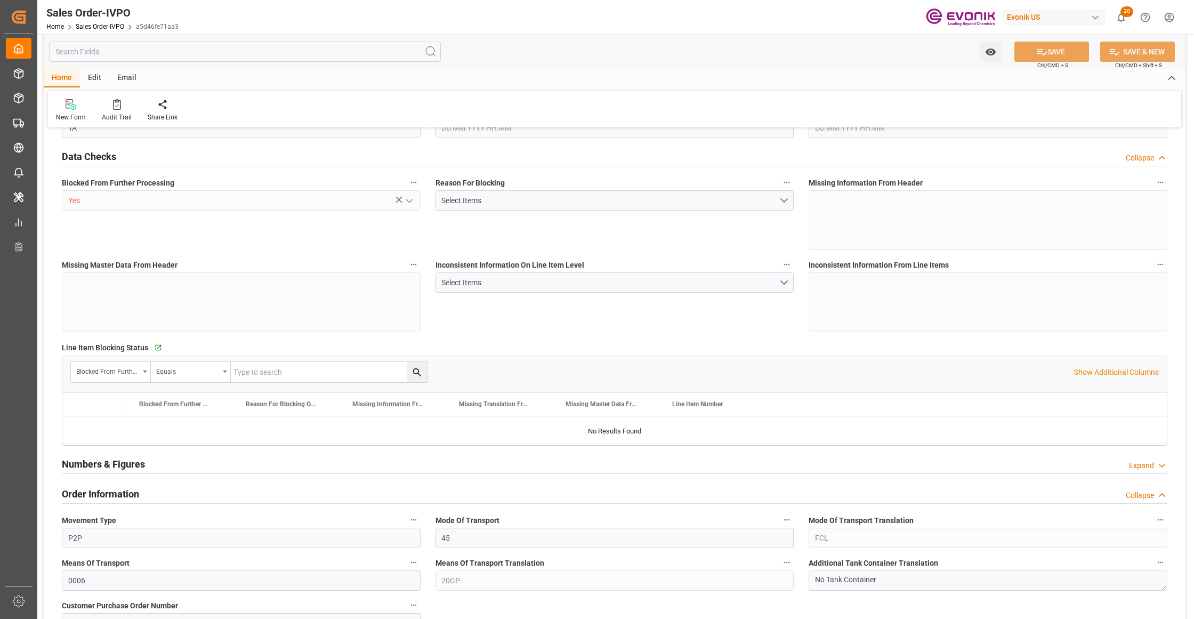
type input "GTSTC"
type input "0"
type input "1"
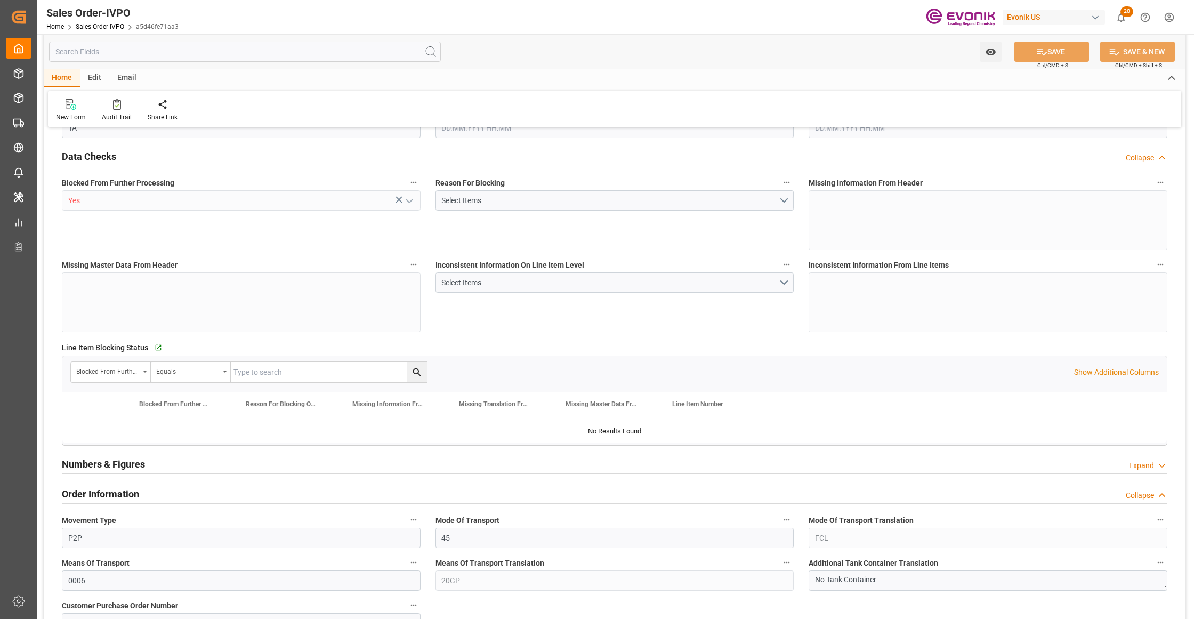
type input "8000"
type input "26.4204"
type input "17000"
type input "30"
type input "09.09.2025 01:11"
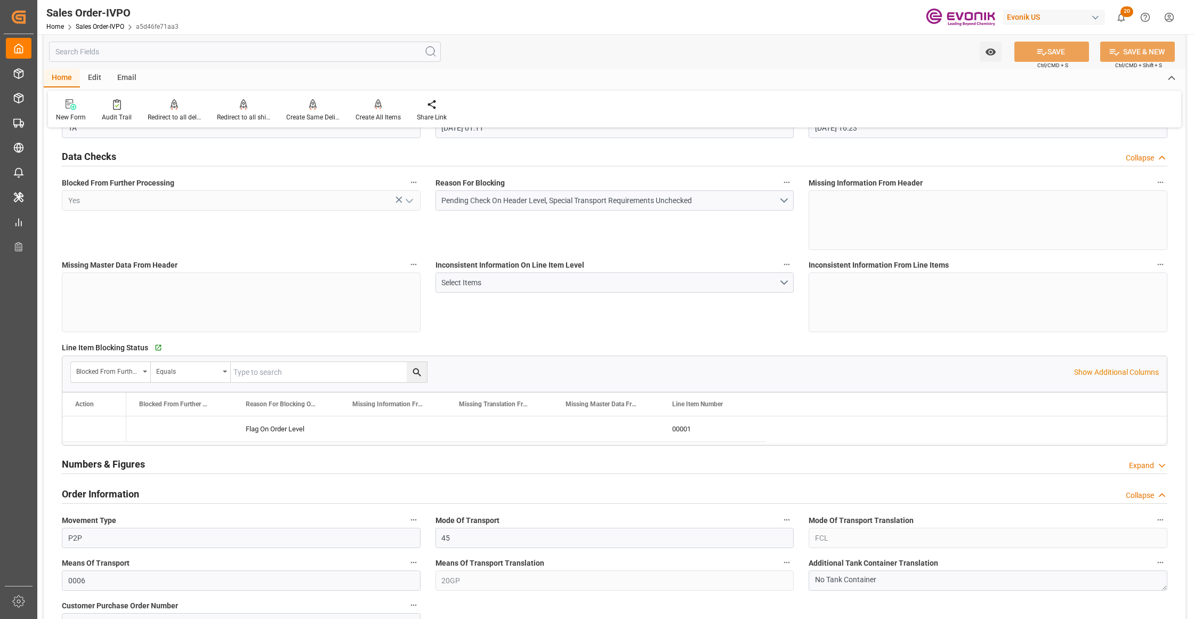
type input "10.09.2025 16:23"
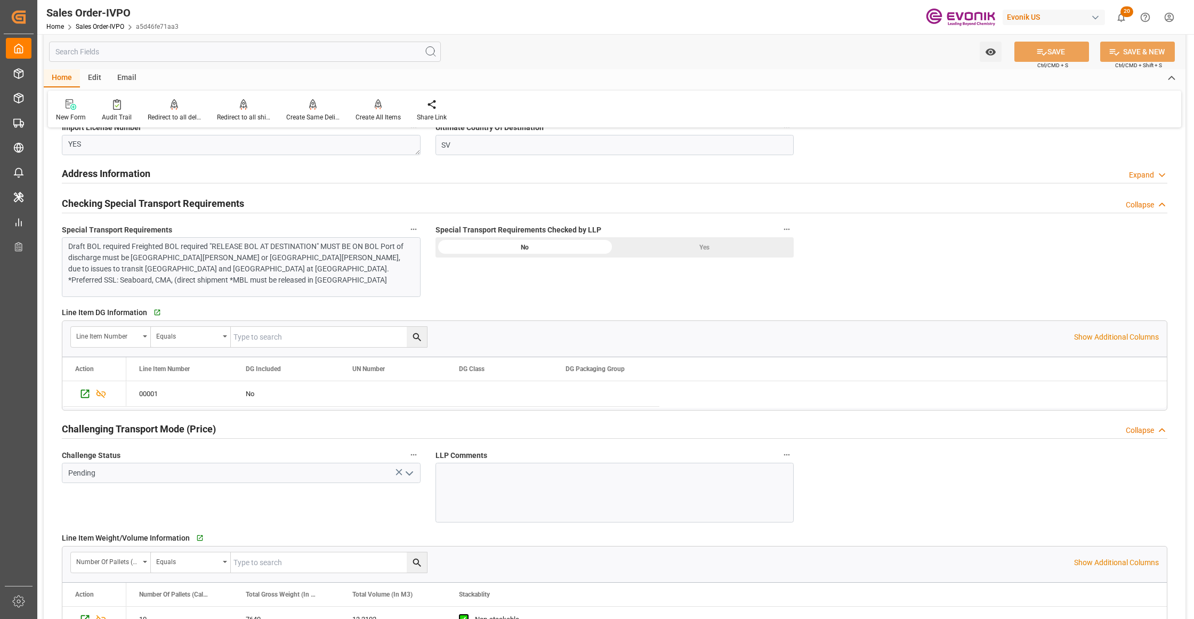
scroll to position [1421, 0]
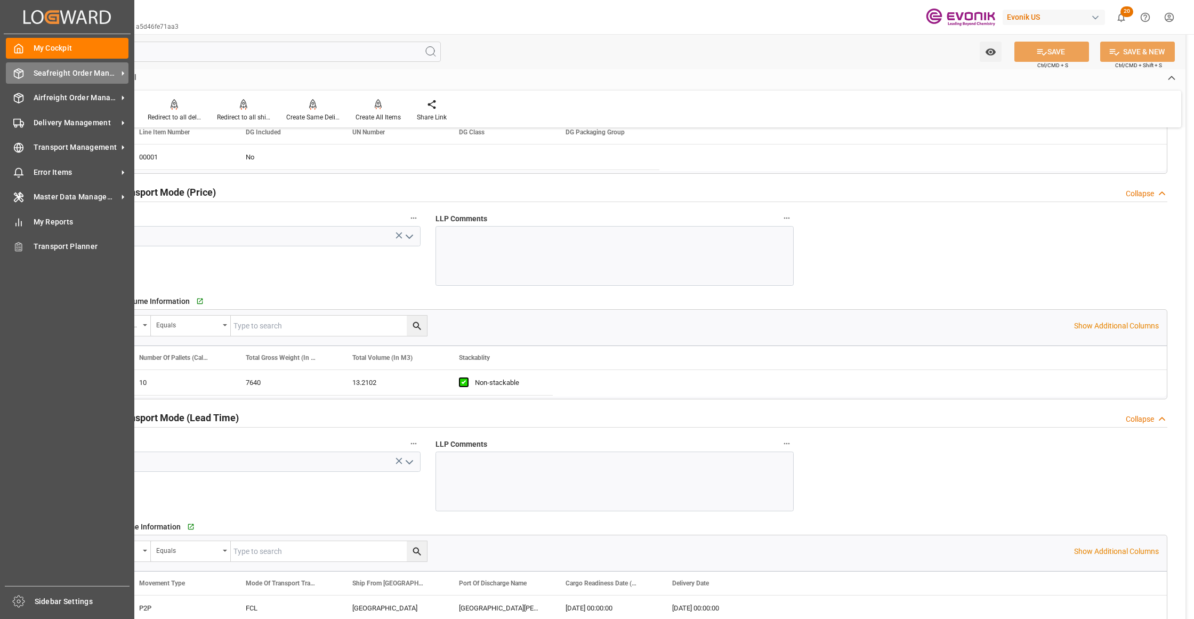
click at [37, 80] on div "Seafreight Order Management Seafreight Order Management" at bounding box center [67, 72] width 123 height 21
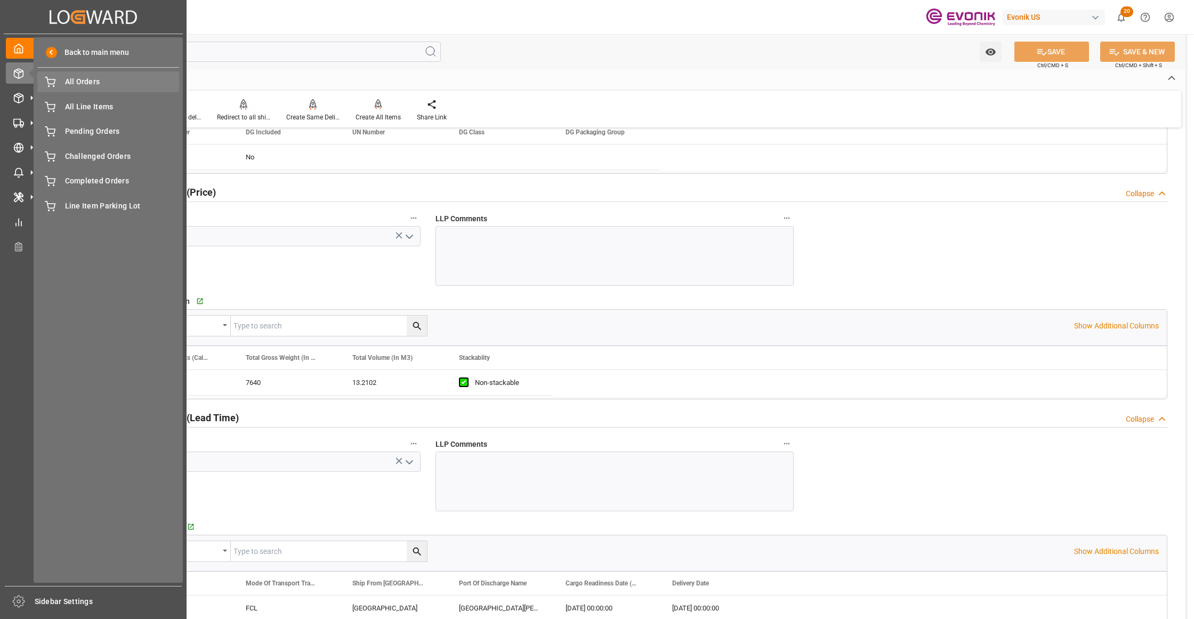
click at [93, 81] on span "All Orders" at bounding box center [122, 81] width 115 height 11
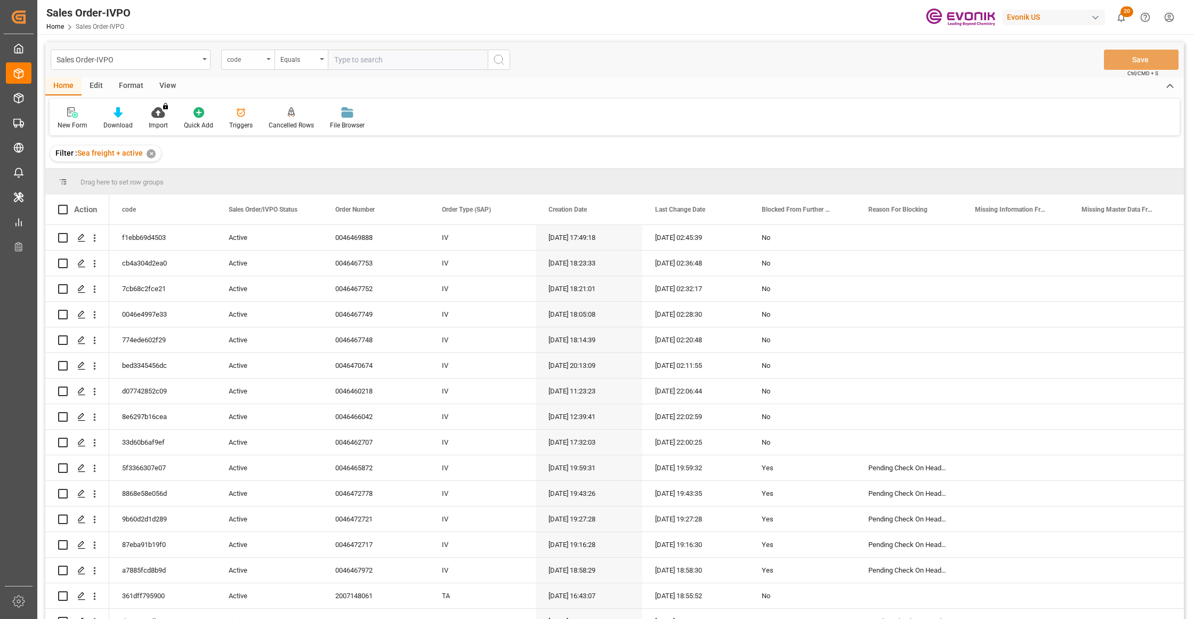
click at [254, 61] on div "code" at bounding box center [245, 58] width 36 height 12
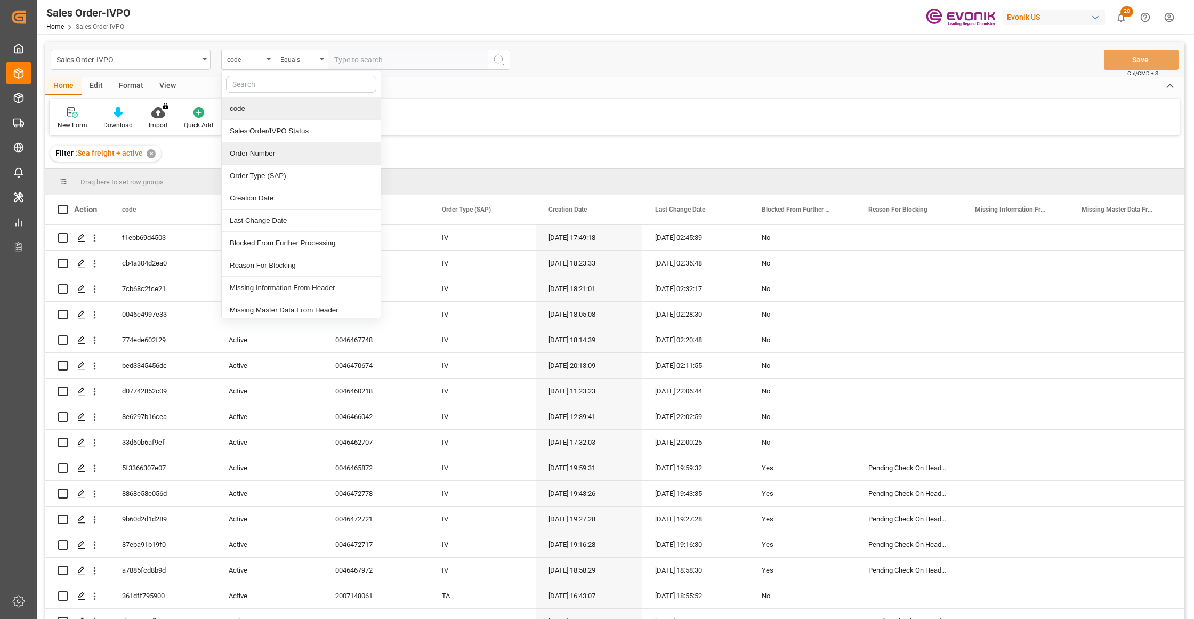
click at [263, 149] on div "Order Number" at bounding box center [301, 153] width 159 height 22
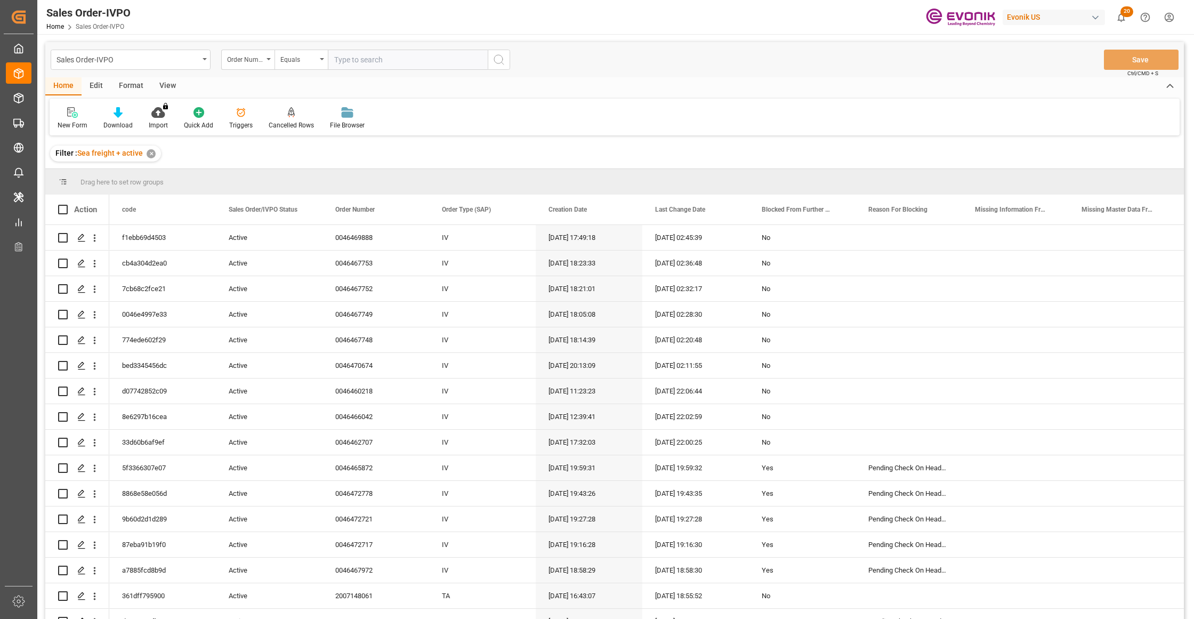
click at [352, 63] on input "text" at bounding box center [408, 60] width 160 height 20
paste input "2007138857"
type input "2007138857"
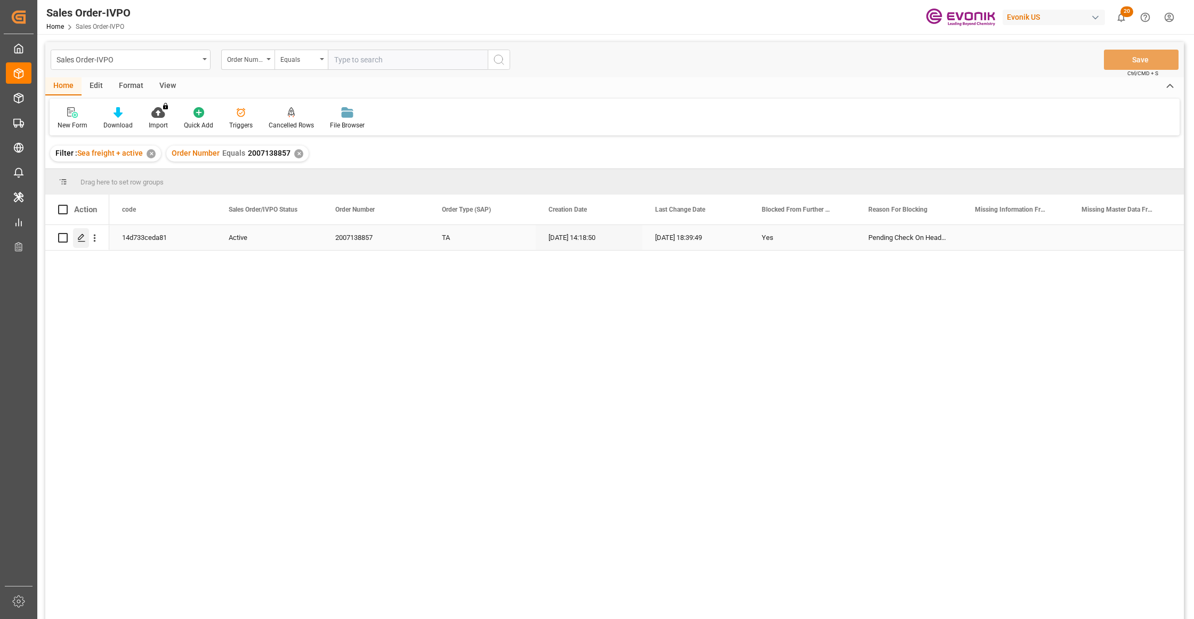
click at [81, 241] on icon "Press SPACE to select this row." at bounding box center [81, 237] width 9 height 9
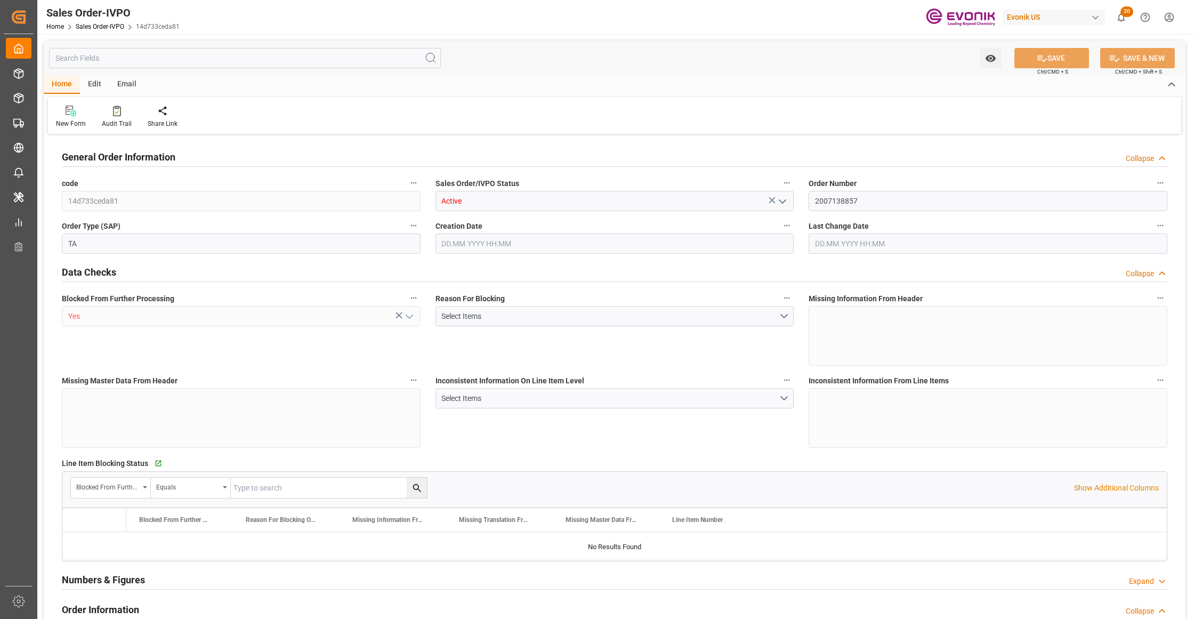
type input "BEANR"
type input "0"
type input "1"
type input "10340.8"
type input "60.3894"
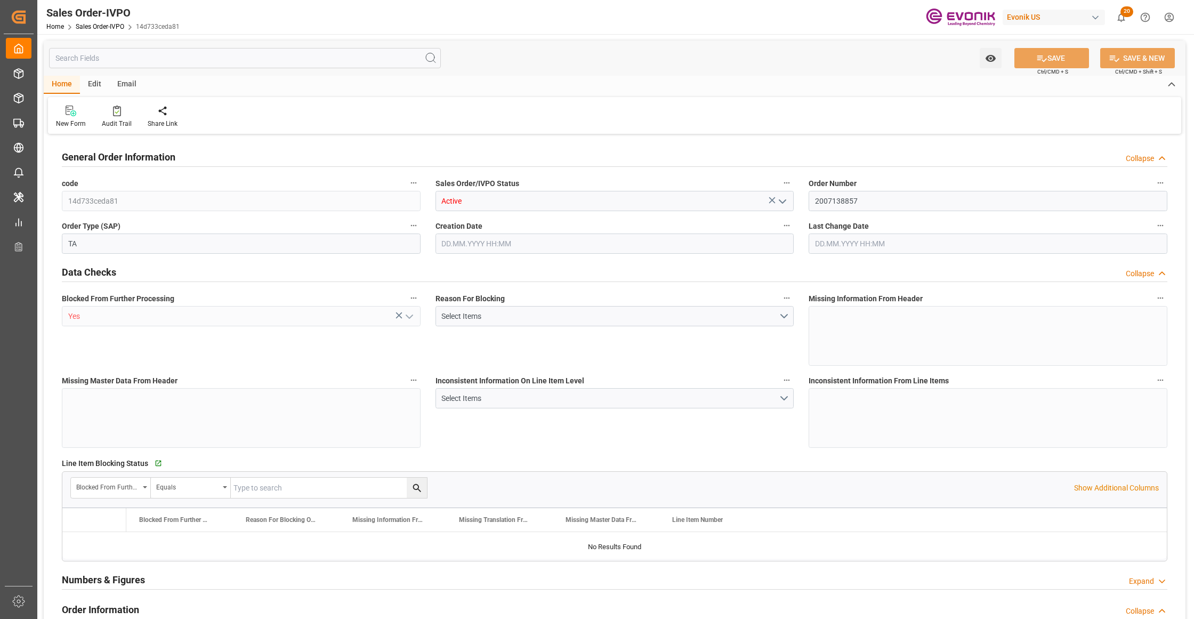
type input "0"
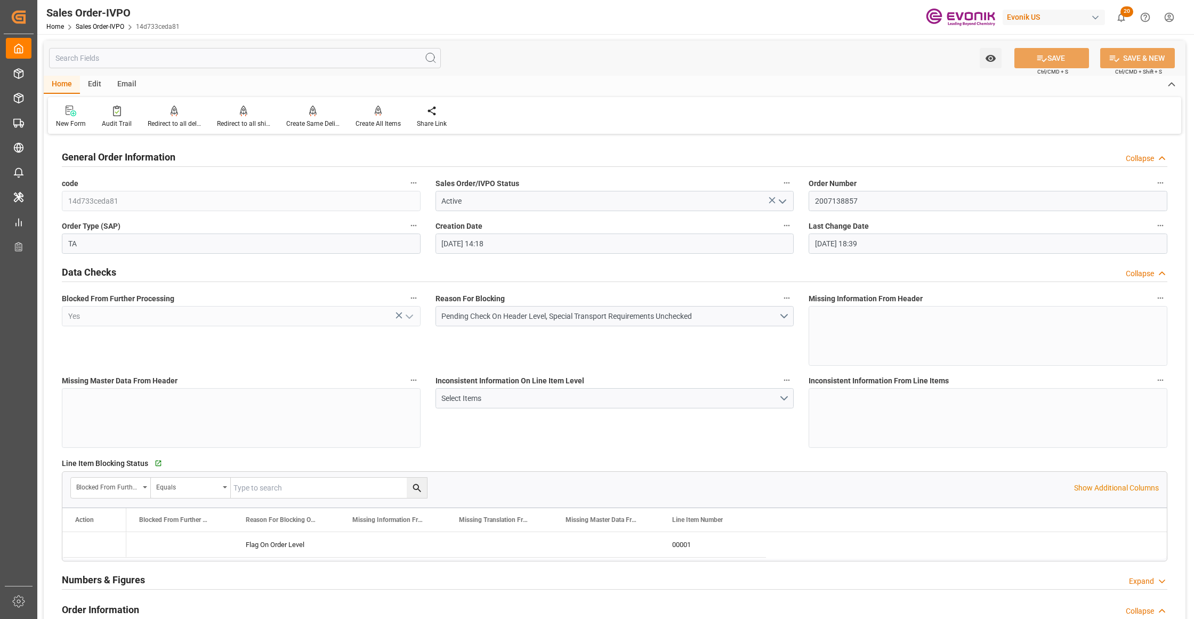
type input "13.08.2025 14:18"
type input "10.09.2025 18:39"
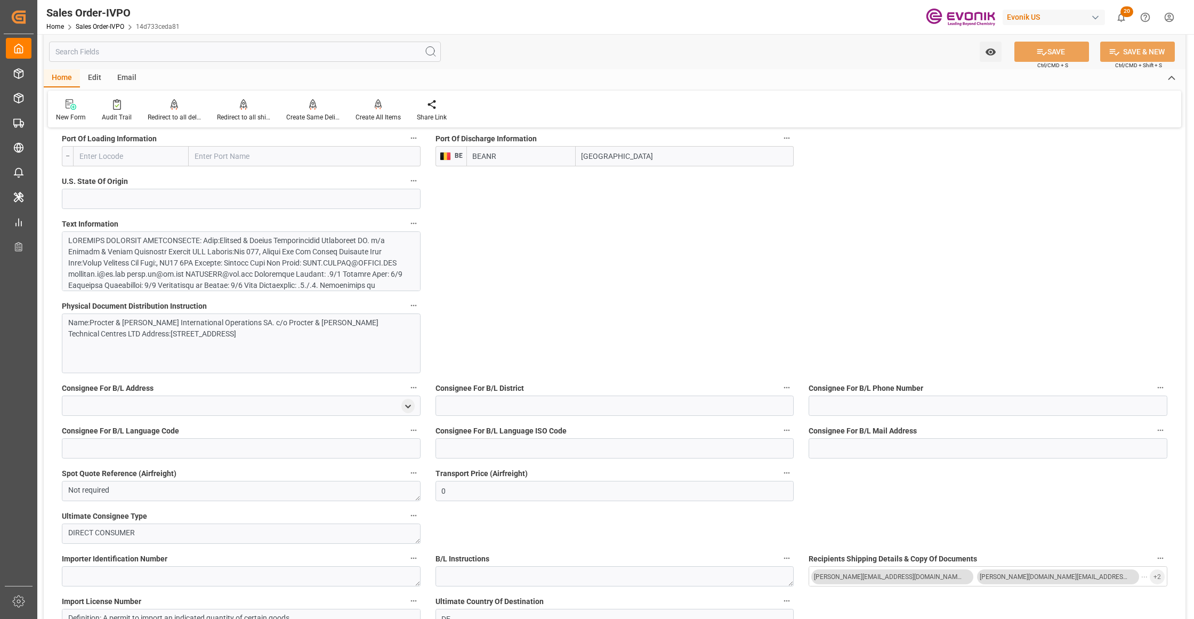
scroll to position [237, 0]
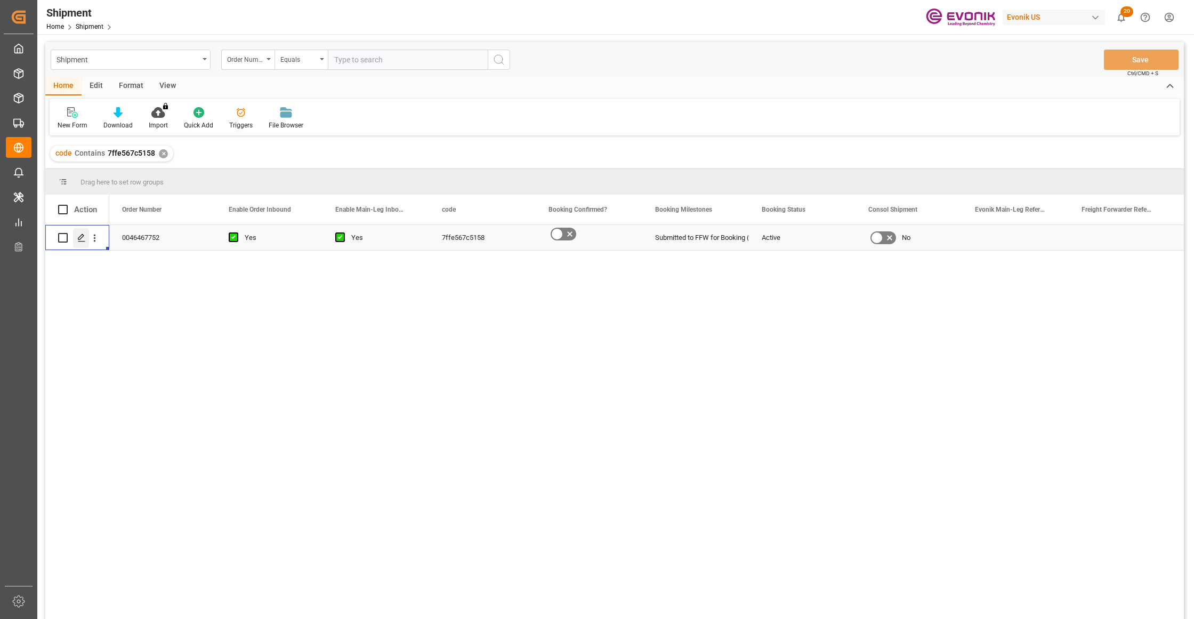
click at [82, 235] on polygon "Press SPACE to select this row." at bounding box center [80, 237] width 5 height 5
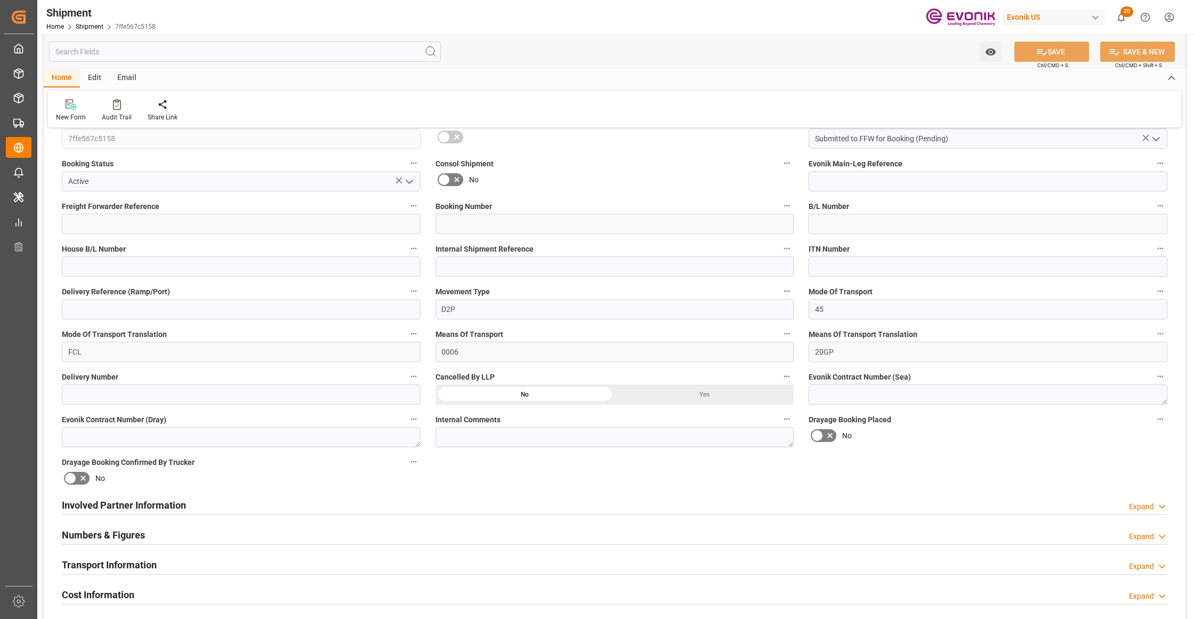
scroll to position [474, 0]
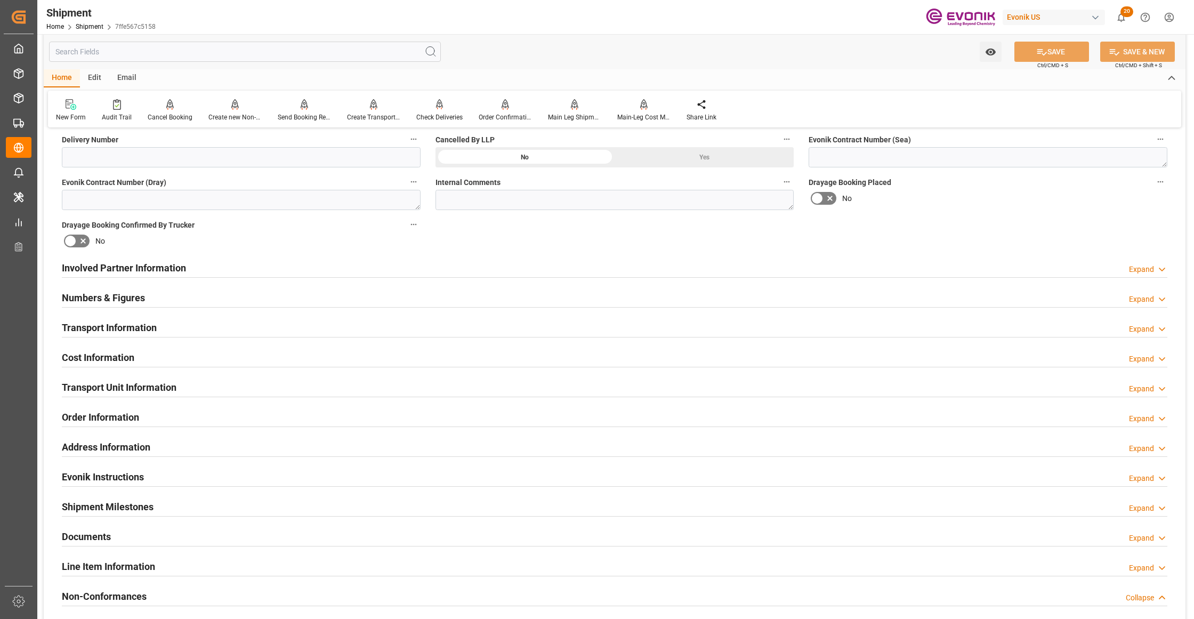
click at [578, 271] on div "Involved Partner Information Expand" at bounding box center [614, 267] width 1105 height 20
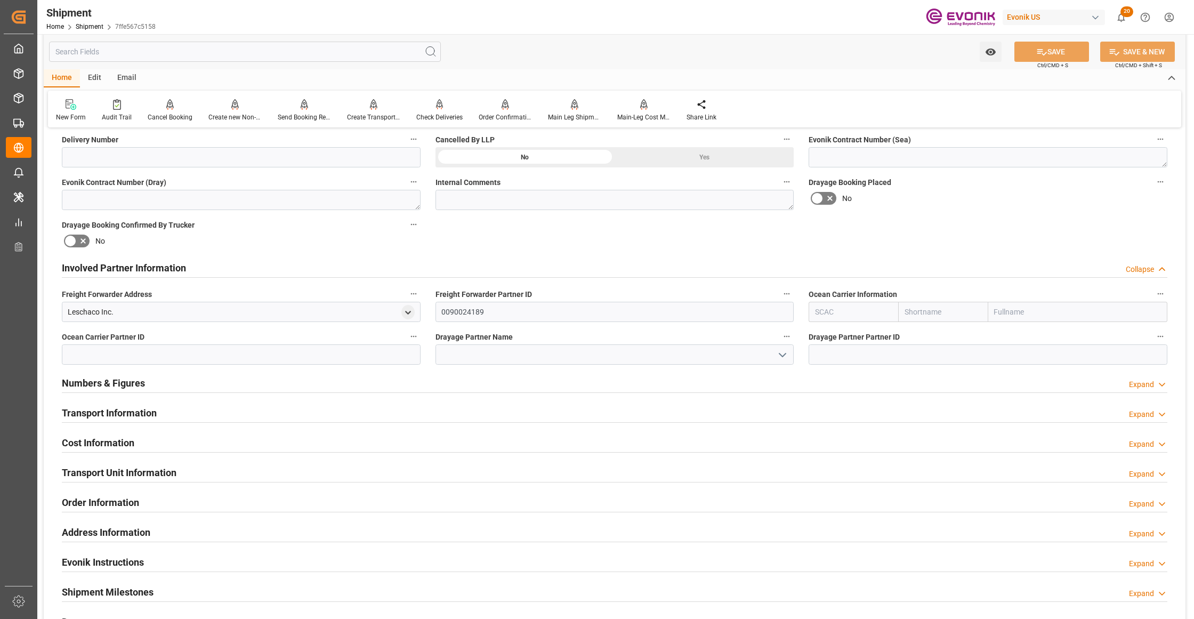
click at [941, 312] on input "text" at bounding box center [943, 312] width 90 height 20
type input "cma"
click at [932, 335] on b "CMACGM" at bounding box center [921, 335] width 33 height 9
type input "CMDU"
type input "CMACGM"
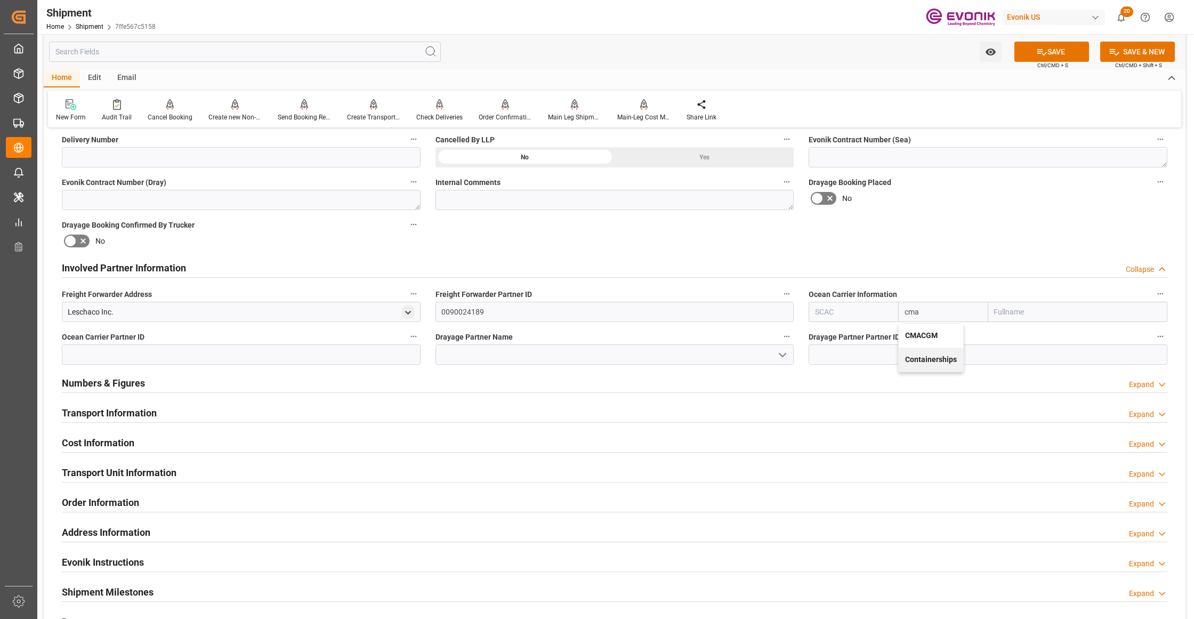
type input "CMA CGM Group"
type input "CMACGM"
click at [983, 206] on div "Drayage Booking Placed No" at bounding box center [988, 192] width 374 height 43
click at [1063, 50] on button "SAVE" at bounding box center [1051, 52] width 75 height 20
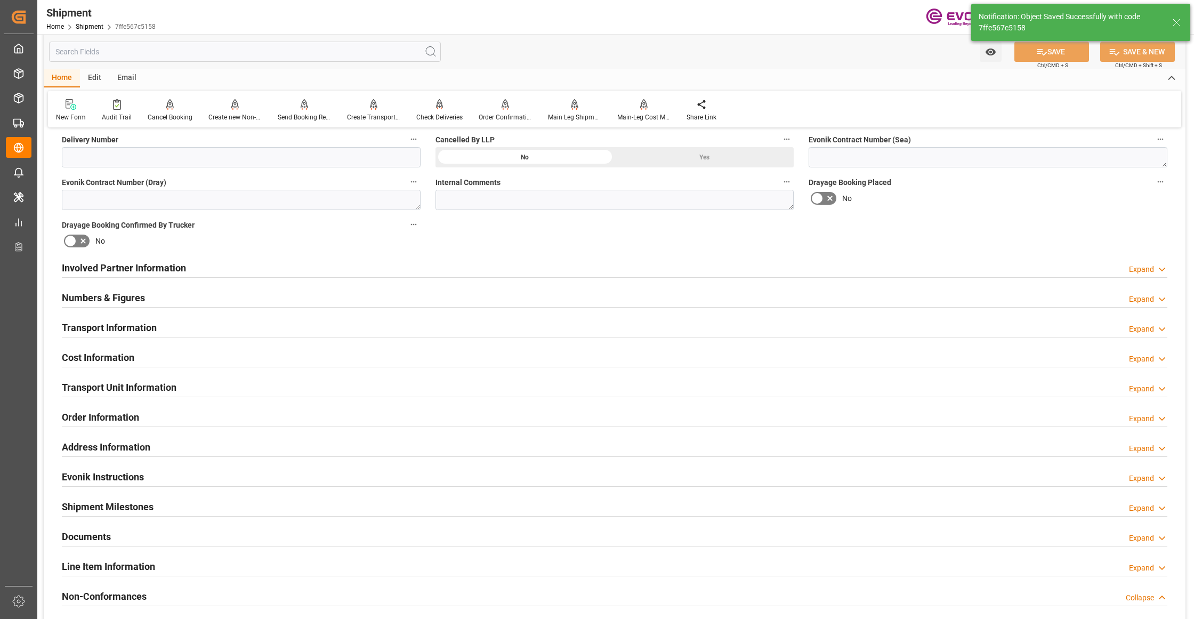
type input "0090030954"
click at [497, 271] on div "Involved Partner Information Expand" at bounding box center [614, 267] width 1105 height 20
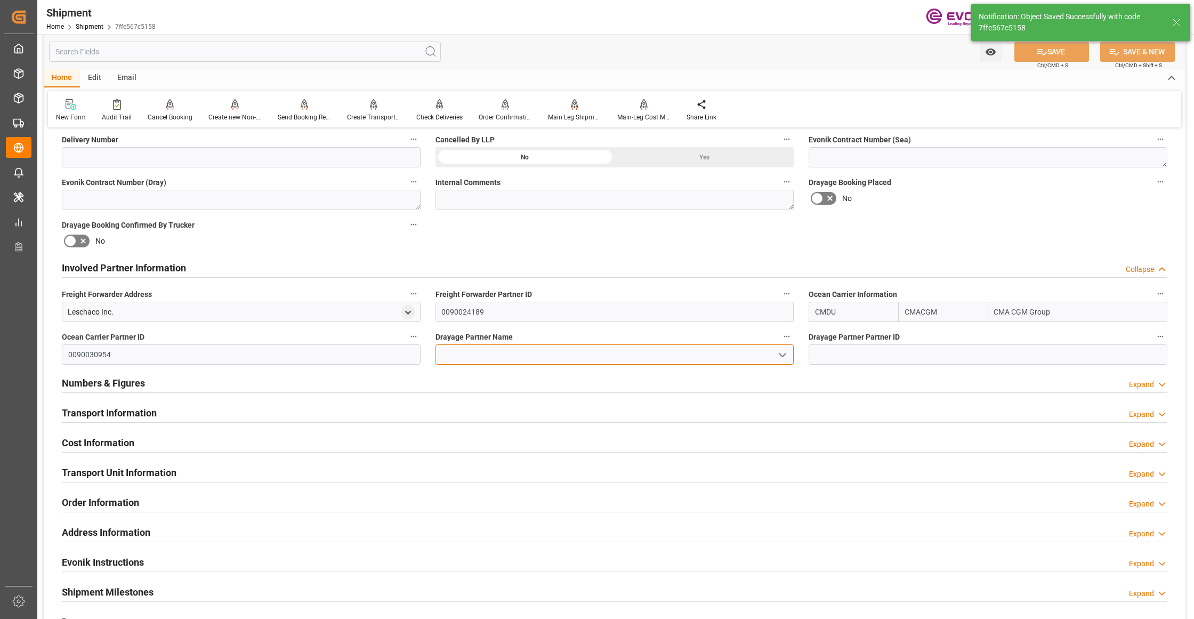
click at [455, 355] on input at bounding box center [614, 354] width 359 height 20
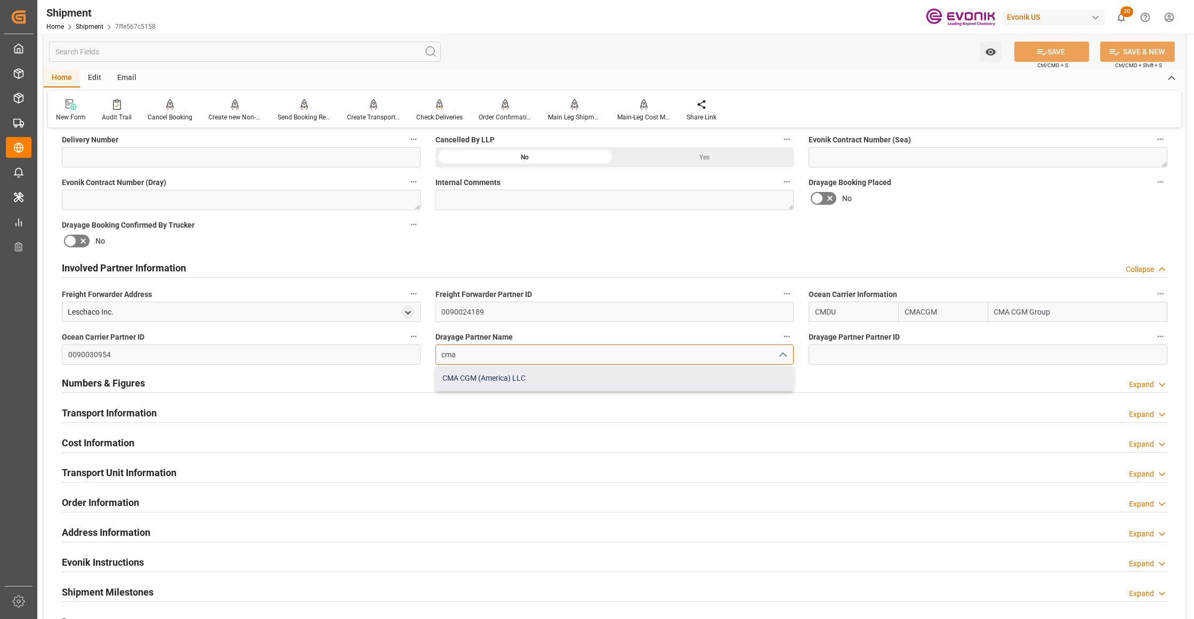
click at [483, 375] on div "CMA CGM (America) LLC" at bounding box center [615, 378] width 358 height 24
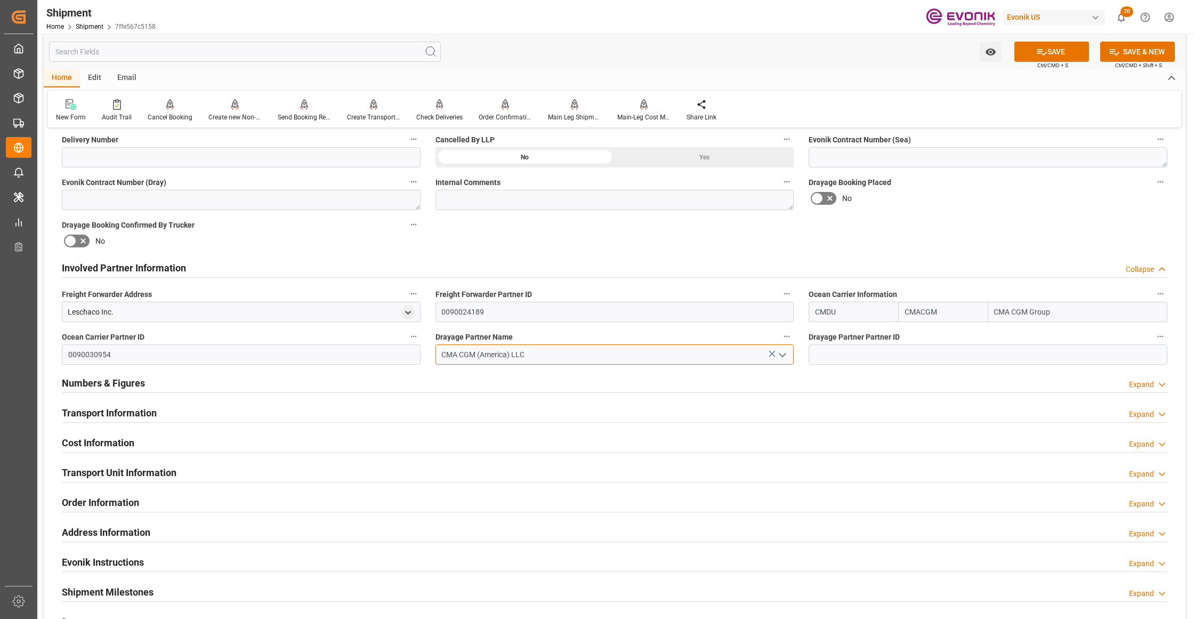
type input "CMA CGM (America) LLC"
click at [568, 239] on div "Booking Confirmation Milestone Bar Collapse Submitted to FFW for Booking (Pendi…" at bounding box center [615, 257] width 1142 height 1188
click at [1065, 48] on button "SAVE" at bounding box center [1051, 52] width 75 height 20
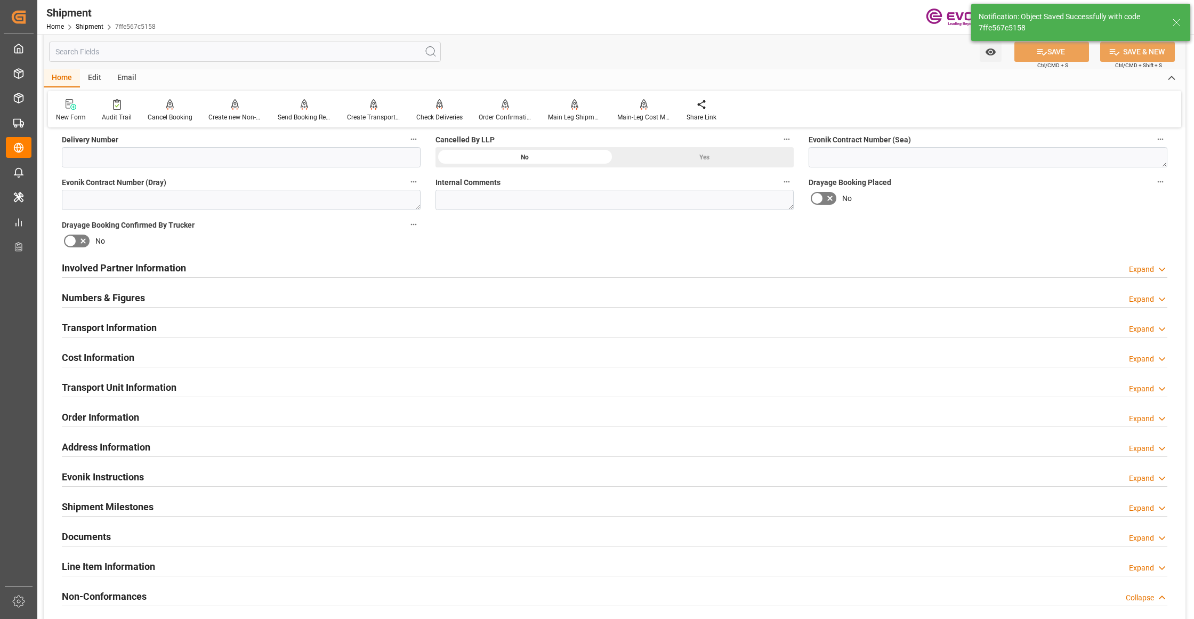
type input "0090030954"
click at [499, 268] on div "Involved Partner Information Expand" at bounding box center [614, 267] width 1105 height 20
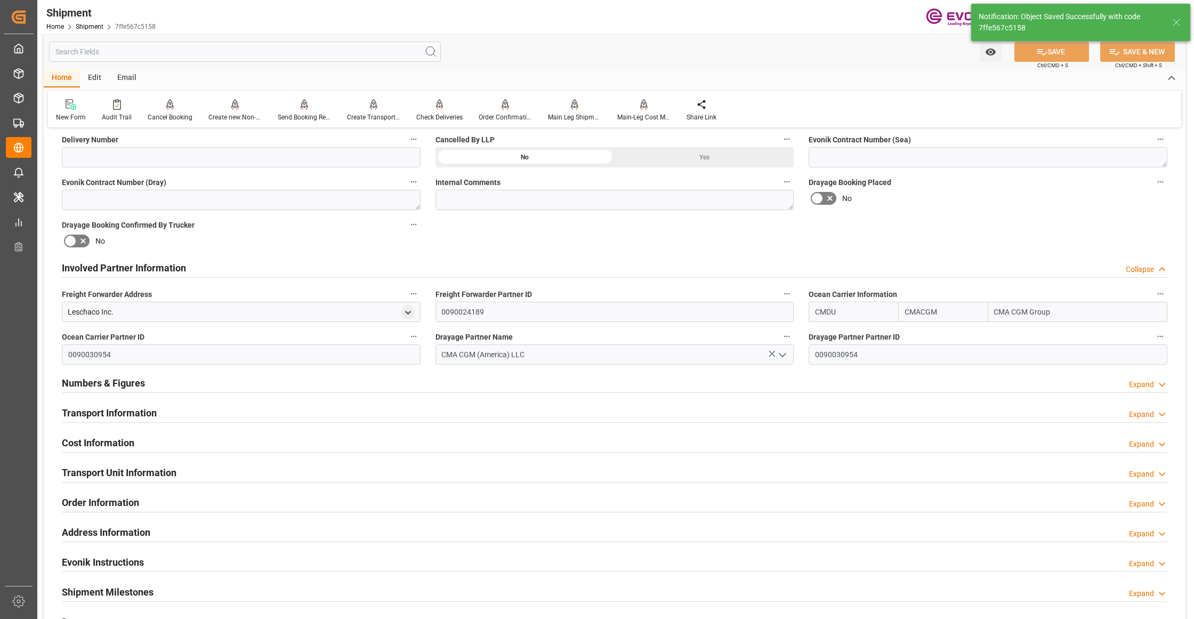
click at [446, 406] on div "Transport Information Expand" at bounding box center [614, 412] width 1105 height 20
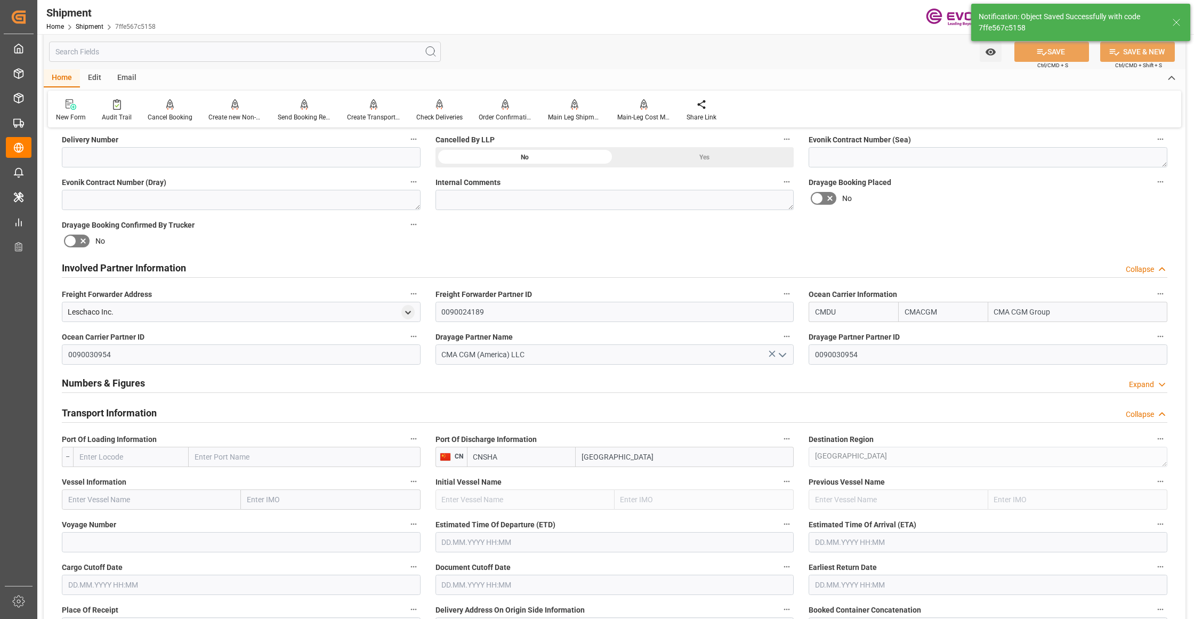
scroll to position [710, 0]
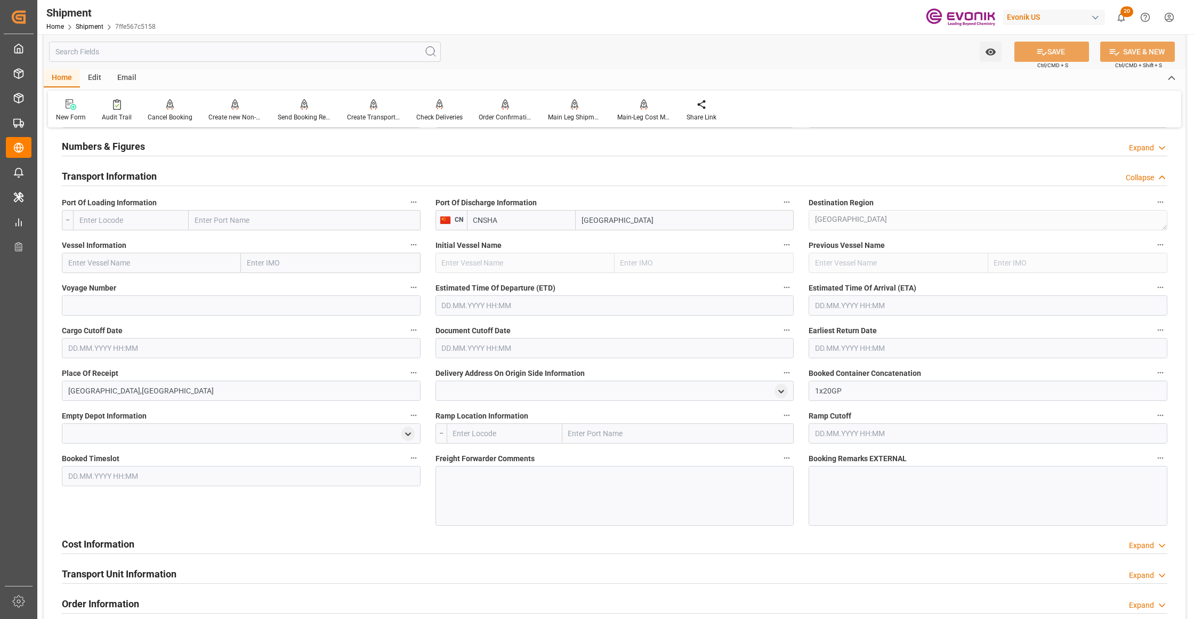
click at [160, 216] on input "text" at bounding box center [131, 220] width 116 height 20
click at [131, 271] on span "USSAV - Savannah" at bounding box center [109, 267] width 59 height 9
type input "USSAV"
type input "Savannah"
type input "USSAV"
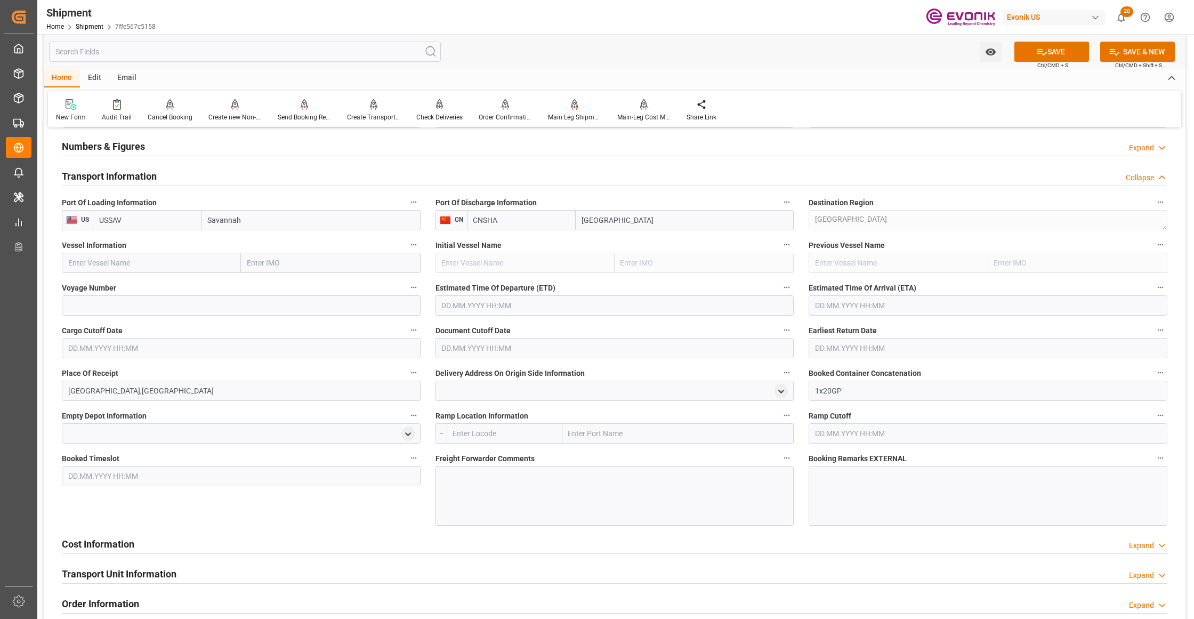
click at [162, 265] on input "text" at bounding box center [151, 263] width 179 height 20
paste input "OOCL LILAC / 0UPLOW1MA"
click at [146, 261] on input "OOCL LILAC / 0UPLOW1MA" at bounding box center [151, 263] width 179 height 20
type input "OOCL LILAC"
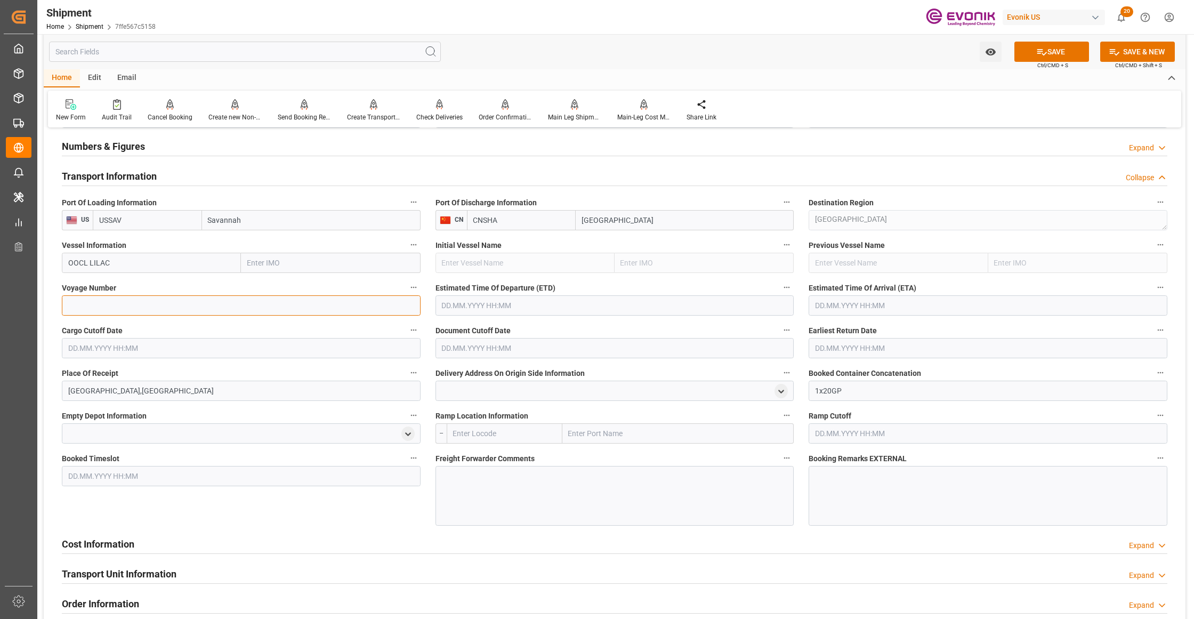
click at [168, 309] on input at bounding box center [241, 305] width 359 height 20
paste input "0UPLOW1MA"
type input "0UPLOW1MA"
click at [514, 305] on input "text" at bounding box center [614, 305] width 359 height 20
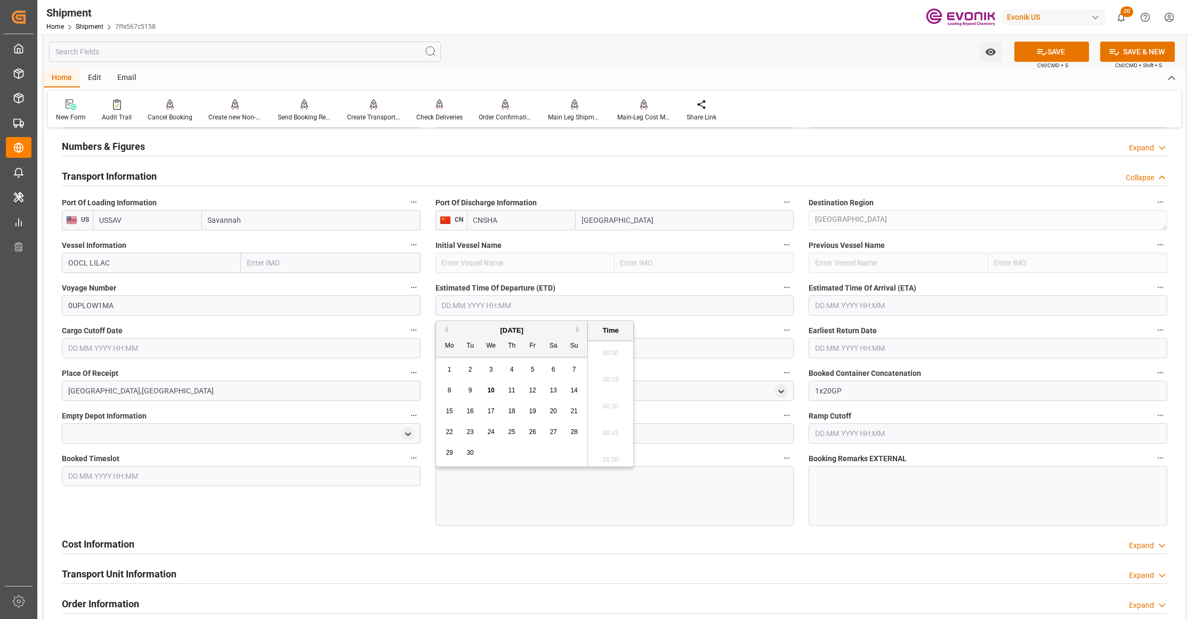
scroll to position [2348, 0]
click at [580, 328] on button "Next Month" at bounding box center [579, 329] width 6 height 6
click at [469, 389] on span "7" at bounding box center [471, 389] width 4 height 7
type input "[DATE] 00:00"
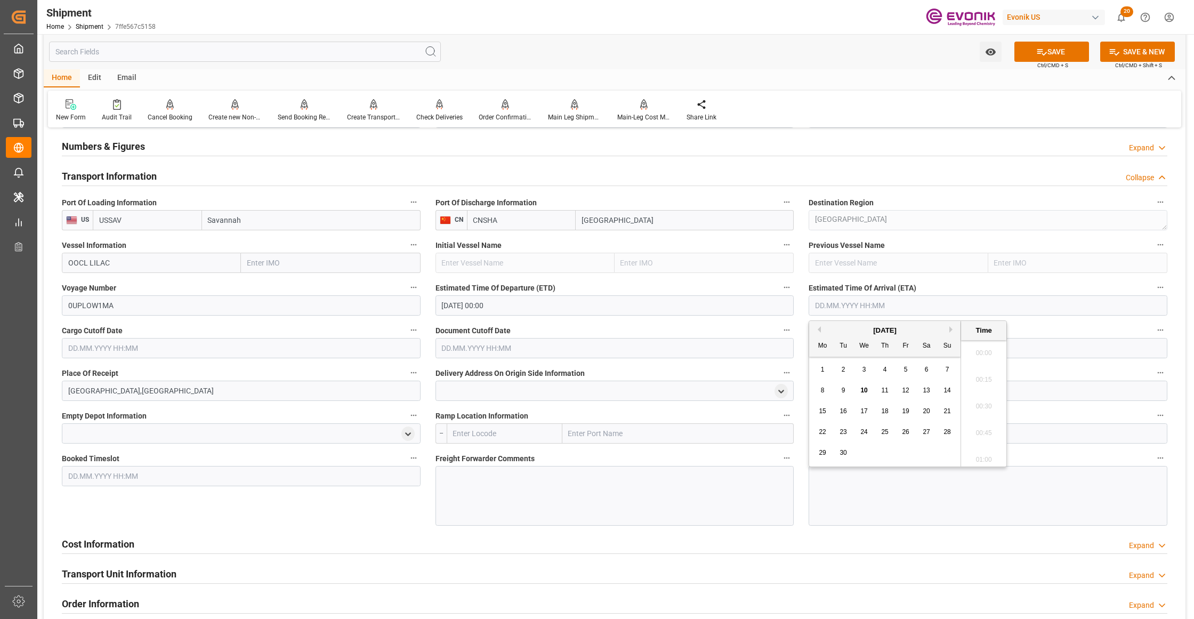
click at [890, 312] on input "text" at bounding box center [988, 305] width 359 height 20
click at [950, 333] on div "[DATE]" at bounding box center [884, 330] width 151 height 11
click at [952, 329] on button "Next Month" at bounding box center [952, 329] width 6 height 6
click at [954, 329] on button "Next Month" at bounding box center [952, 329] width 6 height 6
click at [863, 451] on span "26" at bounding box center [863, 452] width 7 height 7
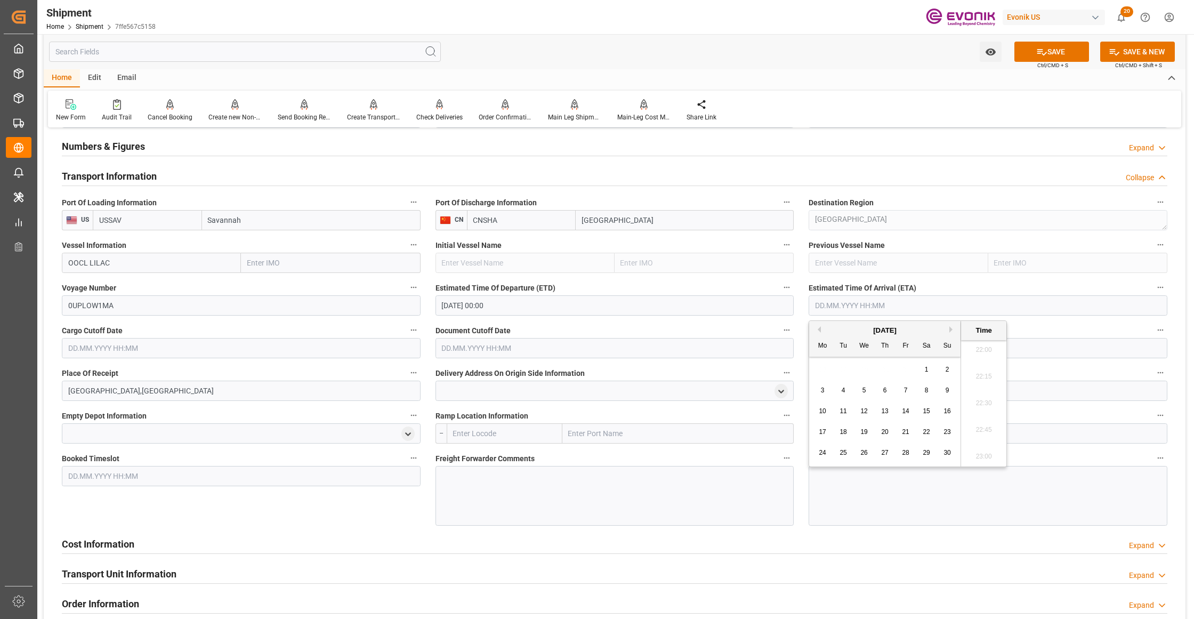
type input "[DATE] 00:00"
click at [302, 346] on input "text" at bounding box center [241, 348] width 359 height 20
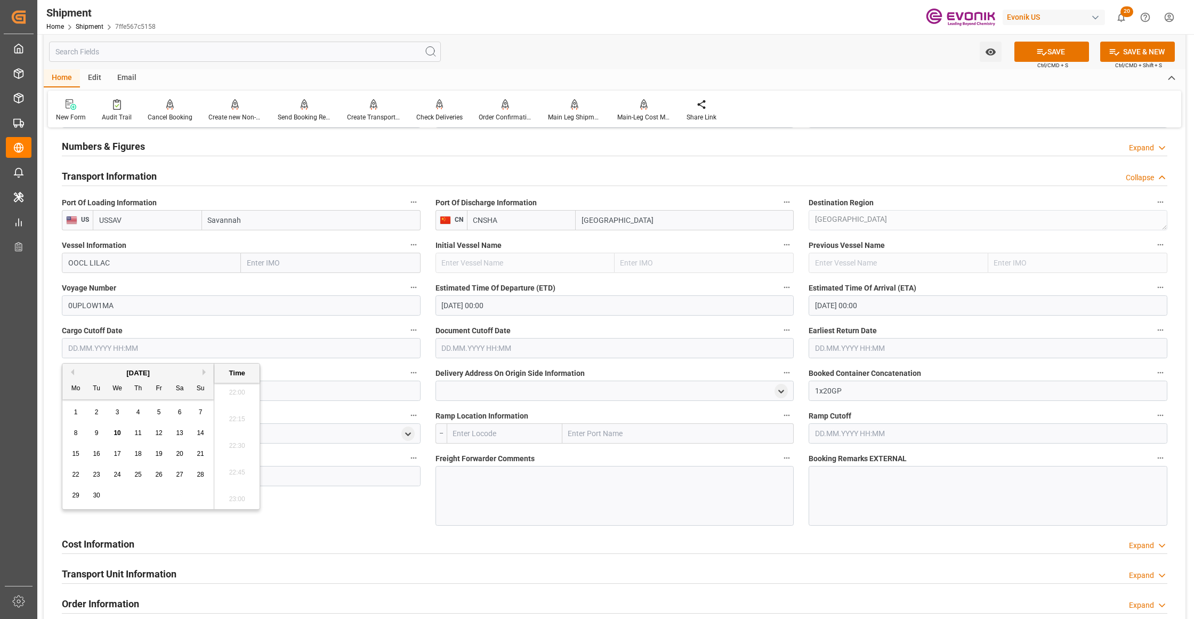
click at [135, 476] on span "25" at bounding box center [137, 474] width 7 height 7
type input "[DATE] 00:00"
click at [540, 342] on input "text" at bounding box center [614, 348] width 359 height 20
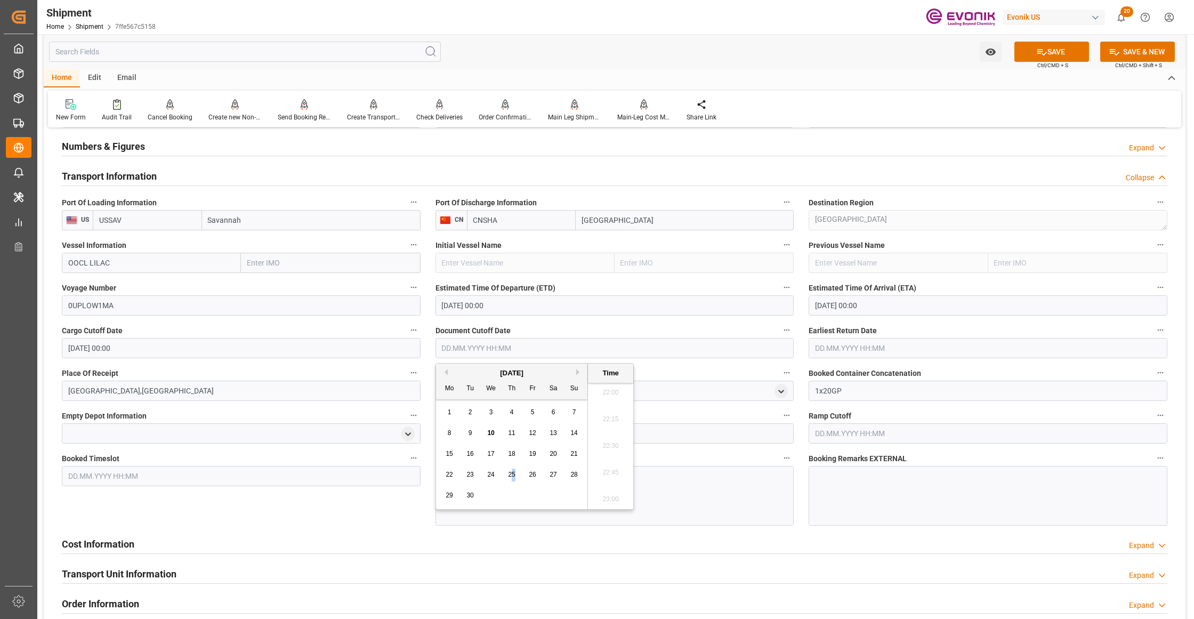
click at [514, 476] on span "25" at bounding box center [511, 474] width 7 height 7
type input "[DATE] 00:00"
click at [866, 337] on label "Earliest Return Date" at bounding box center [988, 330] width 359 height 15
click at [1153, 337] on button "Earliest Return Date" at bounding box center [1160, 330] width 14 height 14
click at [862, 352] on div at bounding box center [597, 309] width 1194 height 619
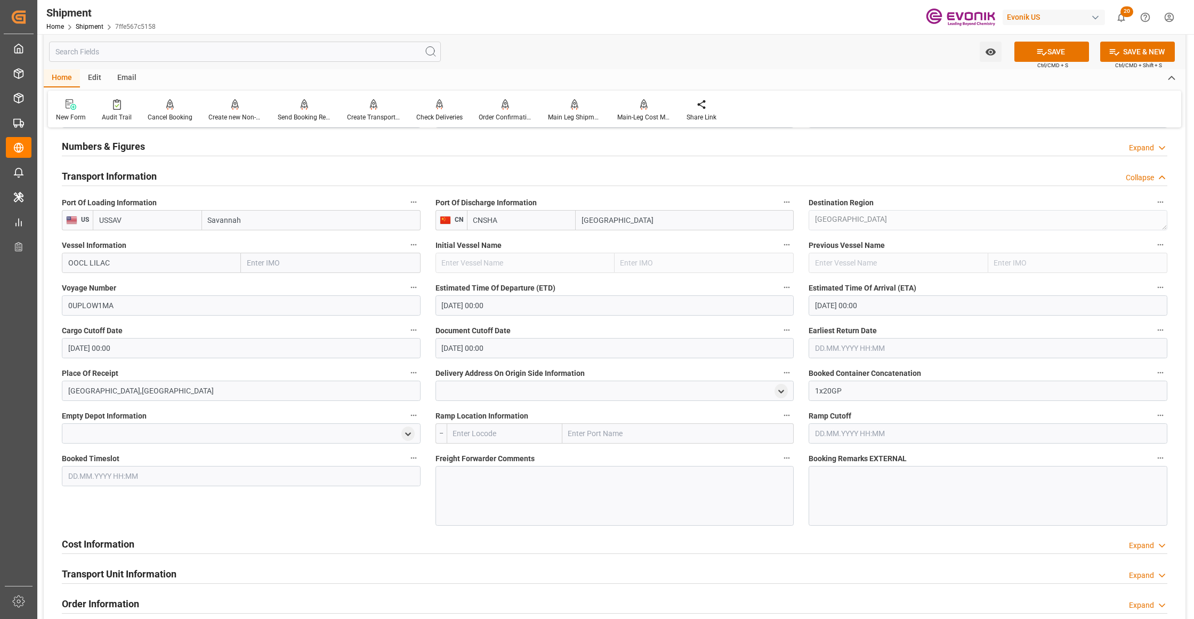
click at [855, 349] on input "text" at bounding box center [988, 348] width 359 height 20
click at [886, 472] on span "25" at bounding box center [884, 474] width 7 height 7
type input "[DATE] 00:00"
drag, startPoint x: 386, startPoint y: 512, endPoint x: 404, endPoint y: 502, distance: 20.0
click at [387, 512] on div "Booked Timeslot" at bounding box center [241, 488] width 374 height 82
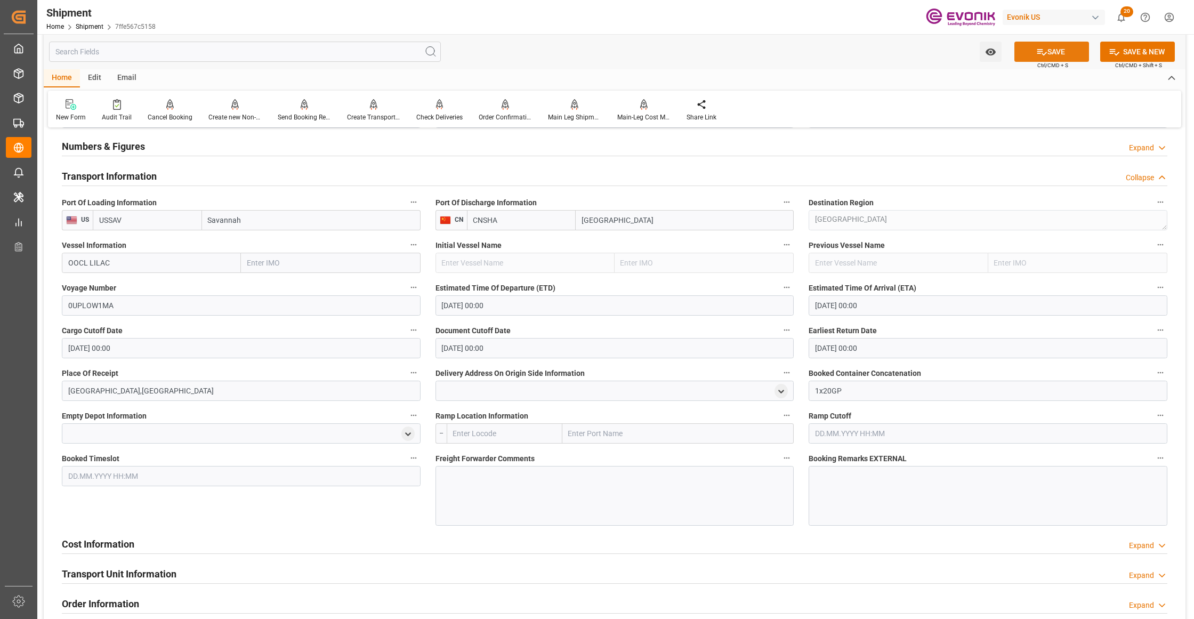
click at [1062, 53] on button "SAVE" at bounding box center [1051, 52] width 75 height 20
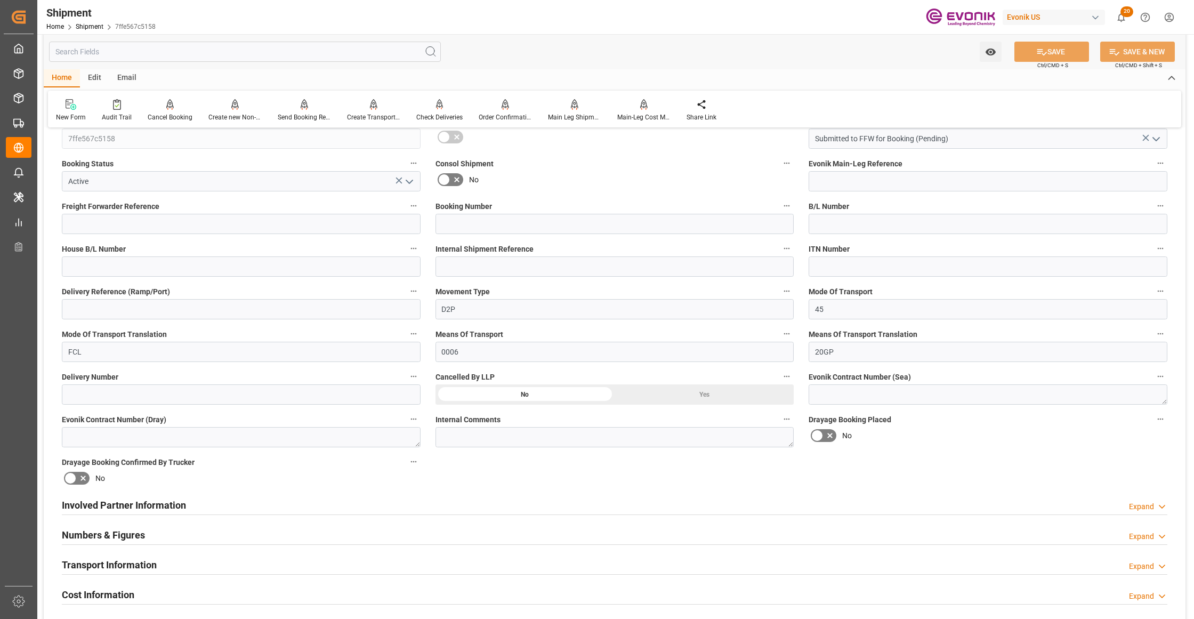
scroll to position [474, 0]
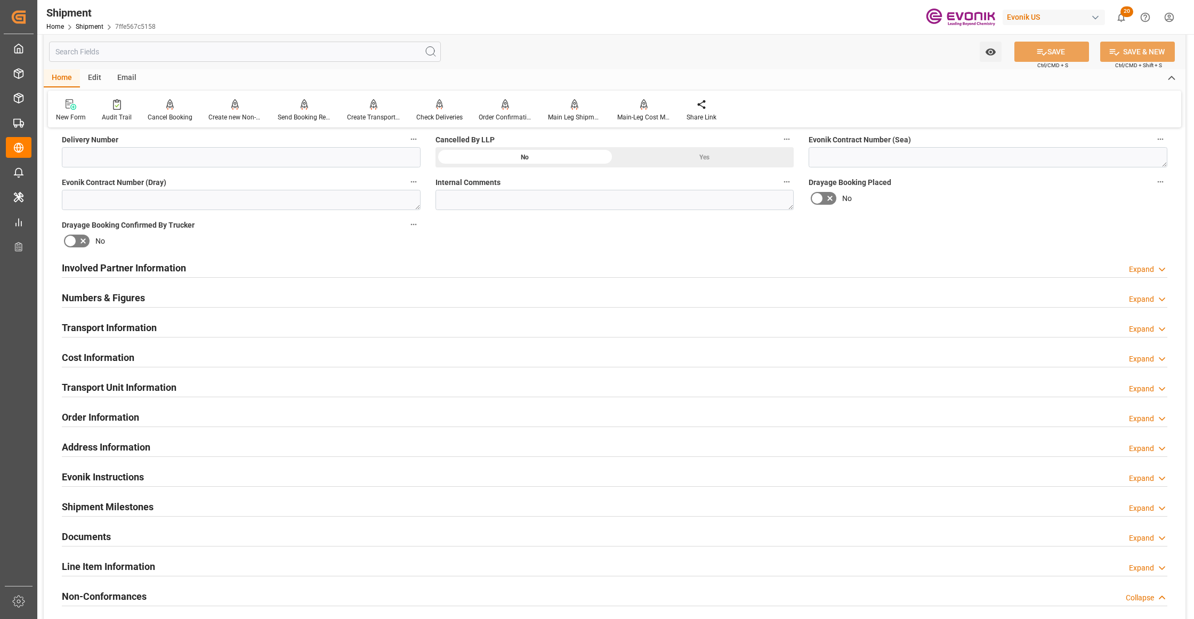
drag, startPoint x: 224, startPoint y: 360, endPoint x: 173, endPoint y: 401, distance: 65.6
click at [225, 360] on div "Cost Information Expand" at bounding box center [614, 356] width 1105 height 20
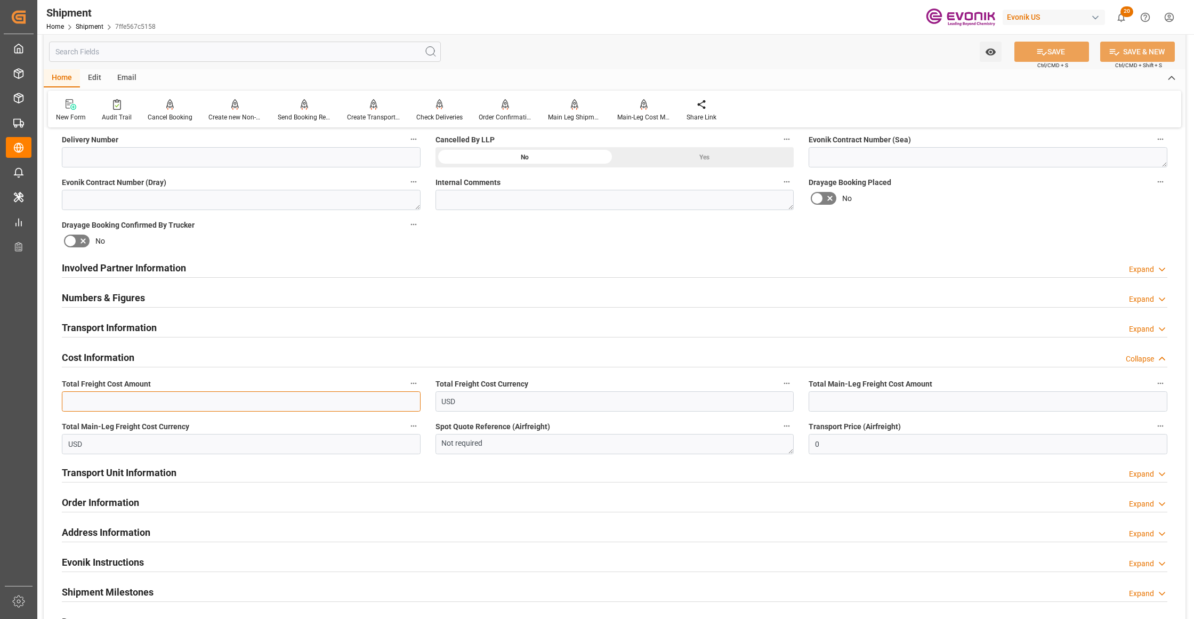
click at [167, 404] on input "text" at bounding box center [241, 401] width 359 height 20
paste input "1600"
type input "1600"
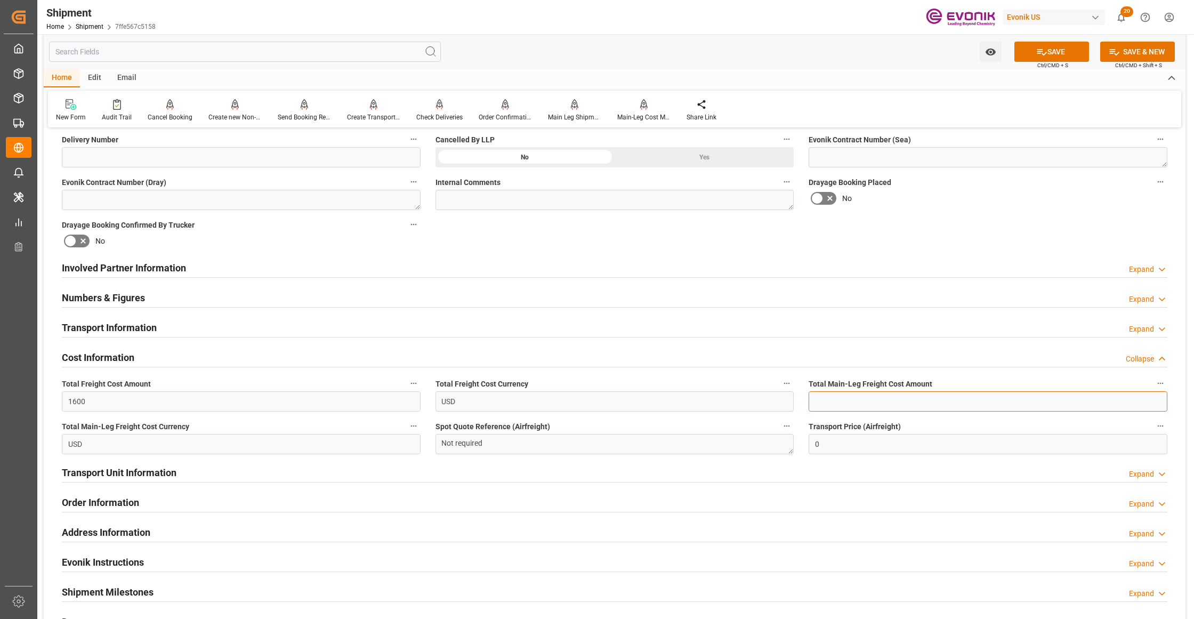
click at [873, 395] on input "text" at bounding box center [988, 401] width 359 height 20
paste input "1600"
type input "1600"
click at [931, 230] on div "Booking Confirmation Milestone Bar Collapse Submitted to FFW for Booking (Pendi…" at bounding box center [615, 257] width 1142 height 1188
click at [1054, 52] on button "SAVE" at bounding box center [1051, 52] width 75 height 20
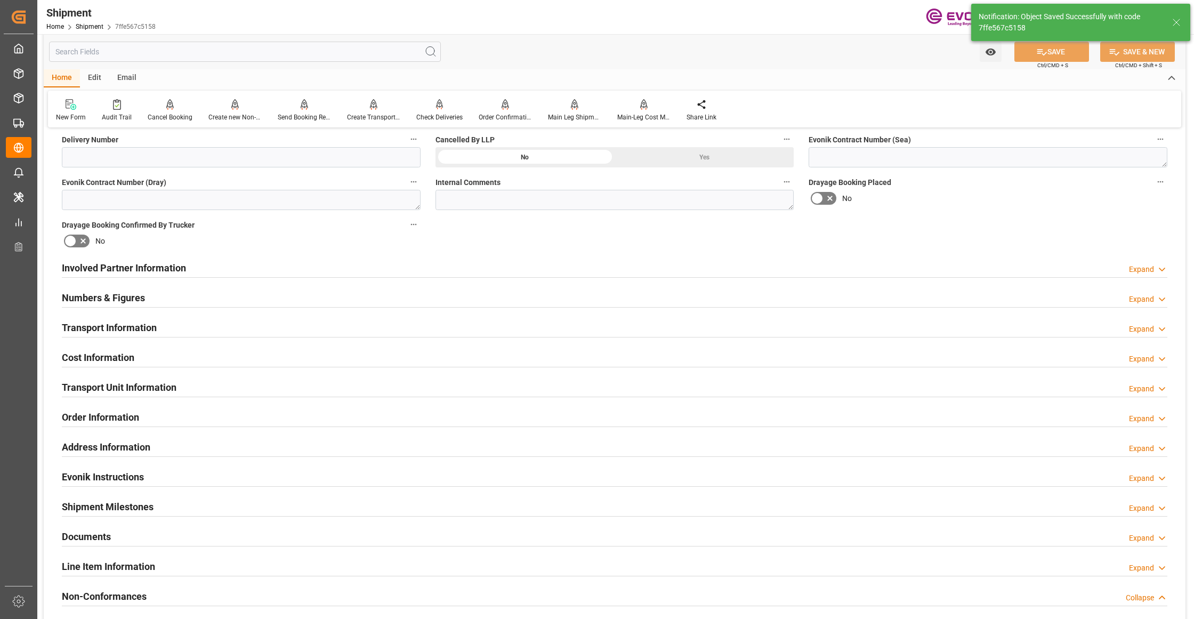
click at [430, 272] on div "Involved Partner Information Expand" at bounding box center [614, 267] width 1105 height 20
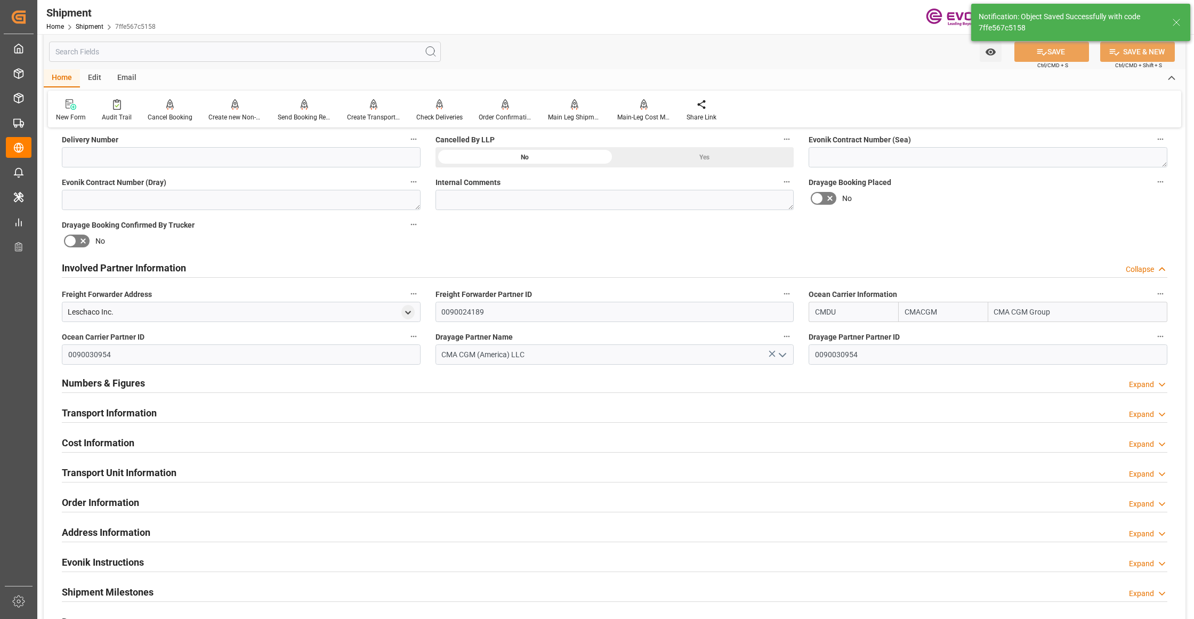
click at [417, 407] on div "Transport Information Expand" at bounding box center [614, 412] width 1105 height 20
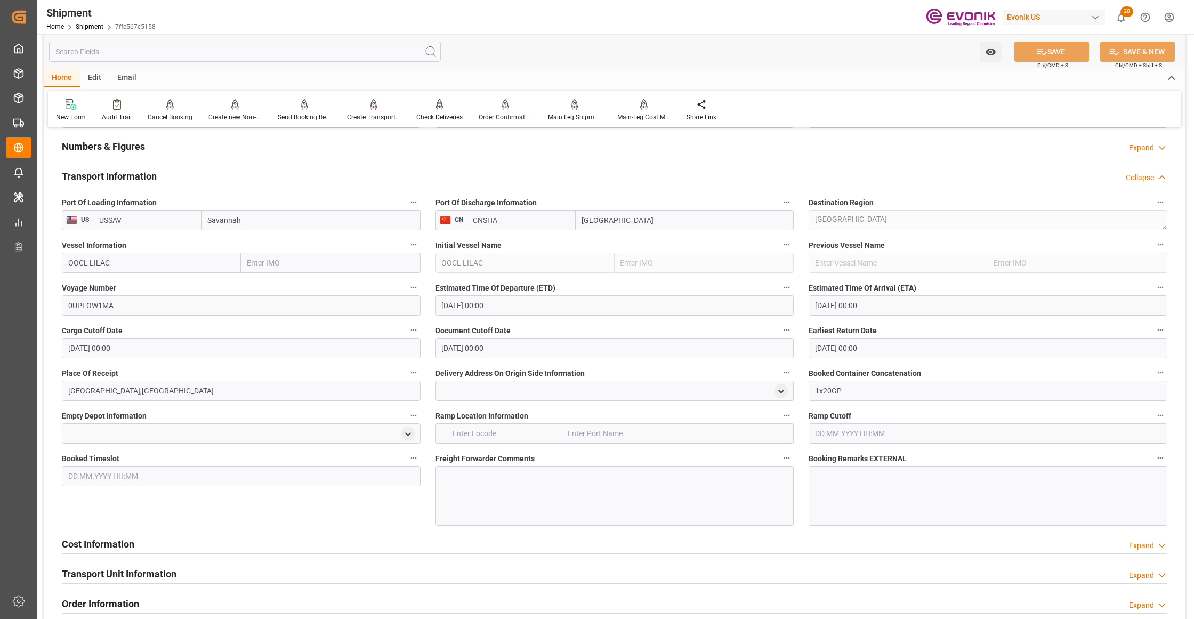
scroll to position [947, 0]
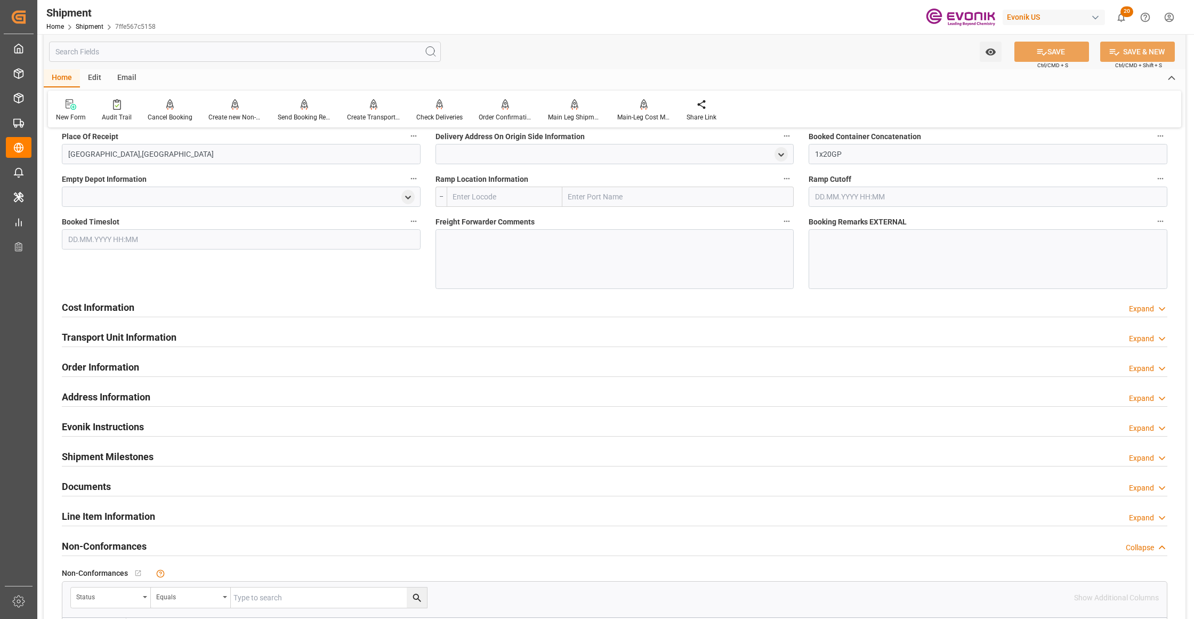
click at [336, 309] on div "Cost Information Expand" at bounding box center [614, 306] width 1105 height 20
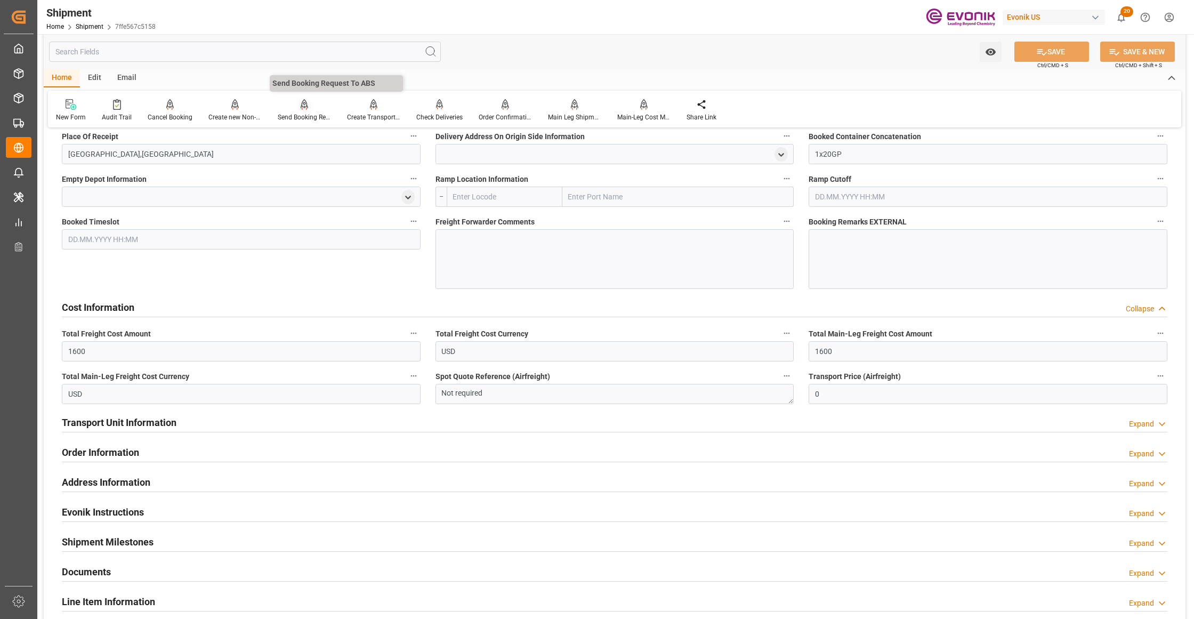
click at [297, 106] on div at bounding box center [304, 104] width 53 height 11
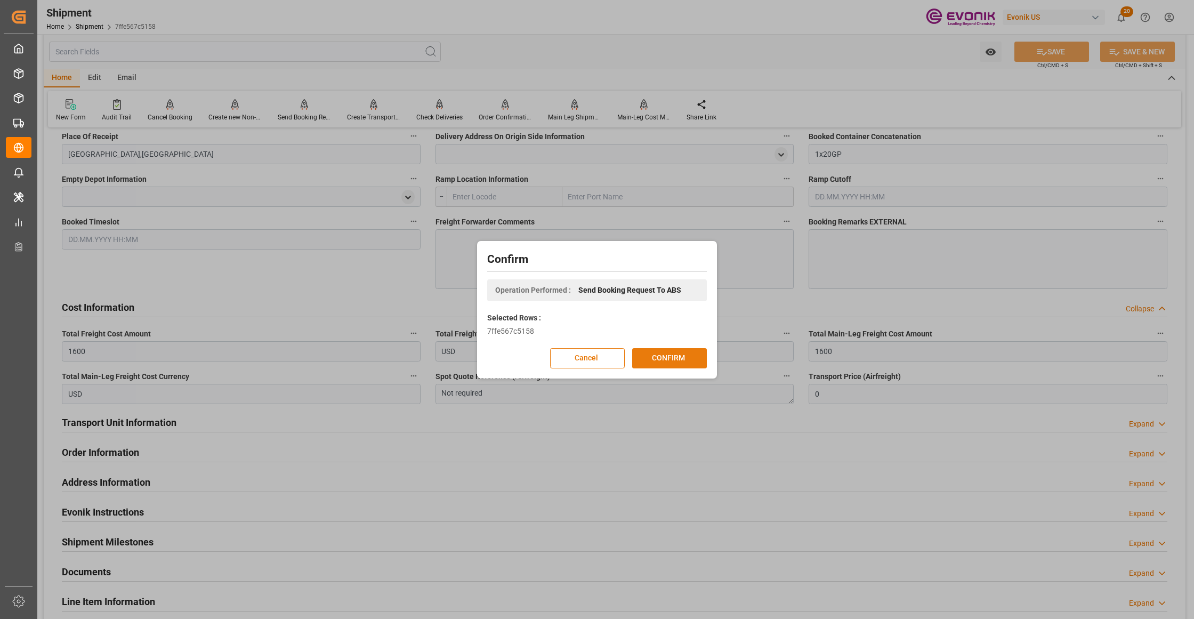
click at [684, 356] on button "CONFIRM" at bounding box center [669, 358] width 75 height 20
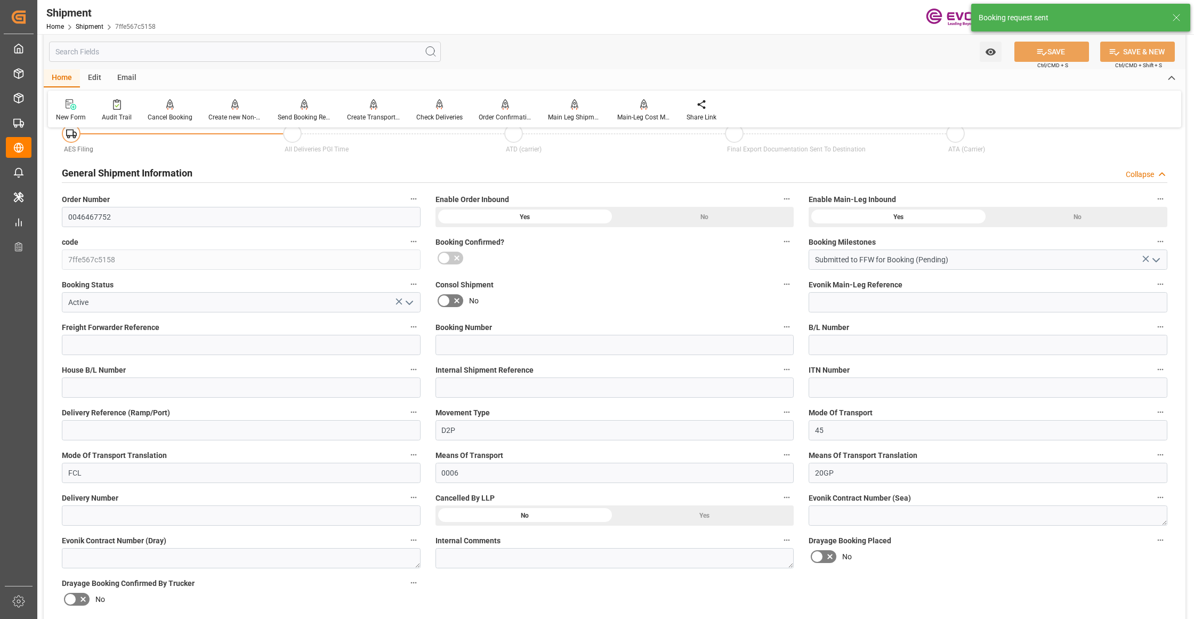
scroll to position [837, 0]
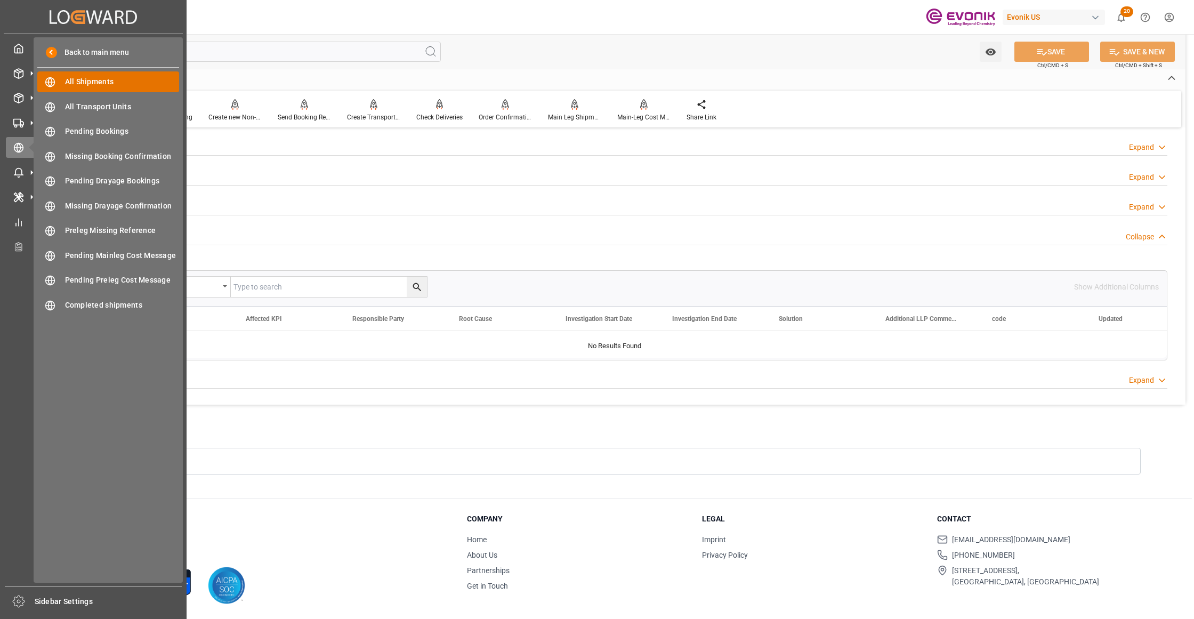
click at [107, 76] on span "All Shipments" at bounding box center [122, 81] width 115 height 11
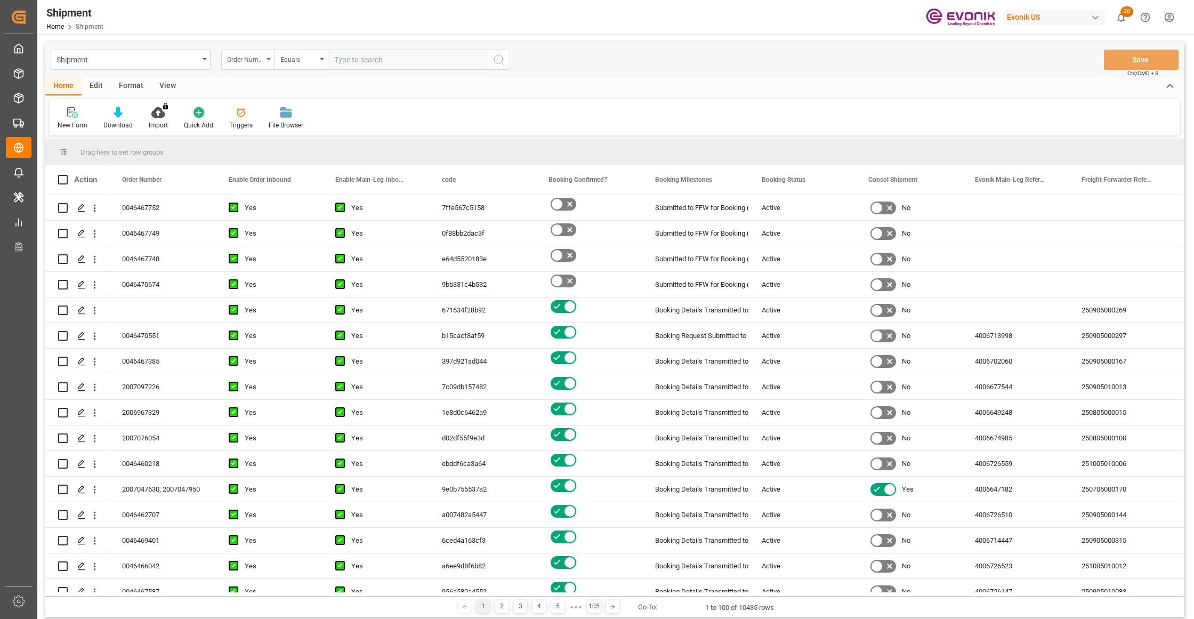
click at [262, 62] on div "Order Number" at bounding box center [245, 58] width 36 height 12
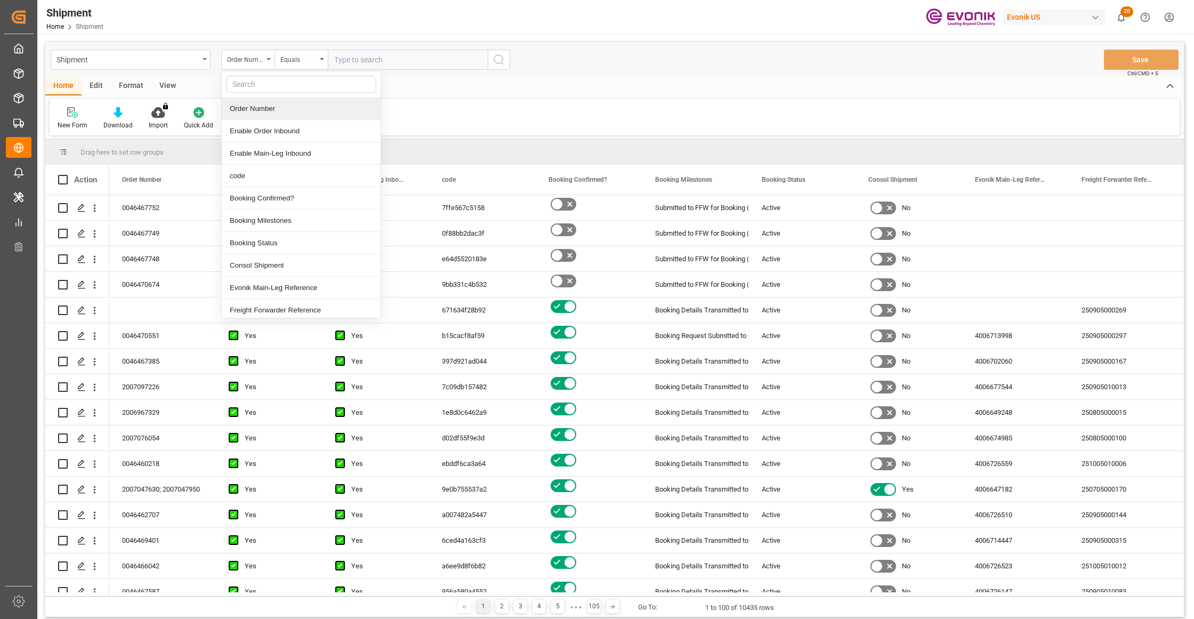
click at [269, 106] on div "Order Number" at bounding box center [301, 109] width 159 height 22
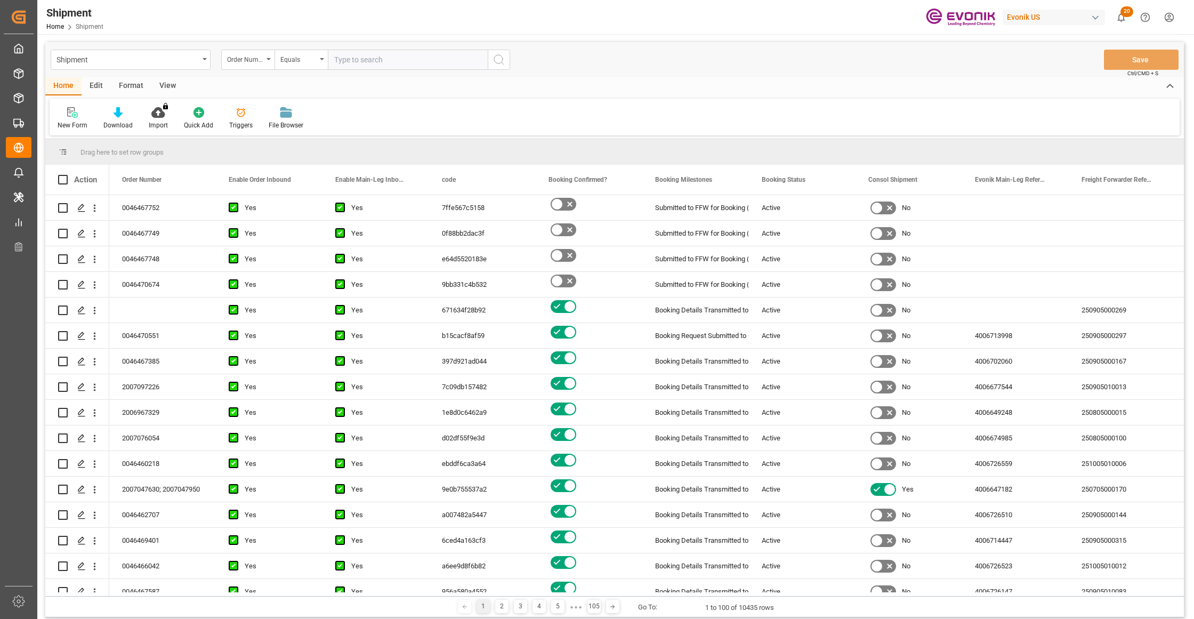
click at [380, 62] on input "text" at bounding box center [408, 60] width 160 height 20
paste input "0046467749"
type input "0046467749"
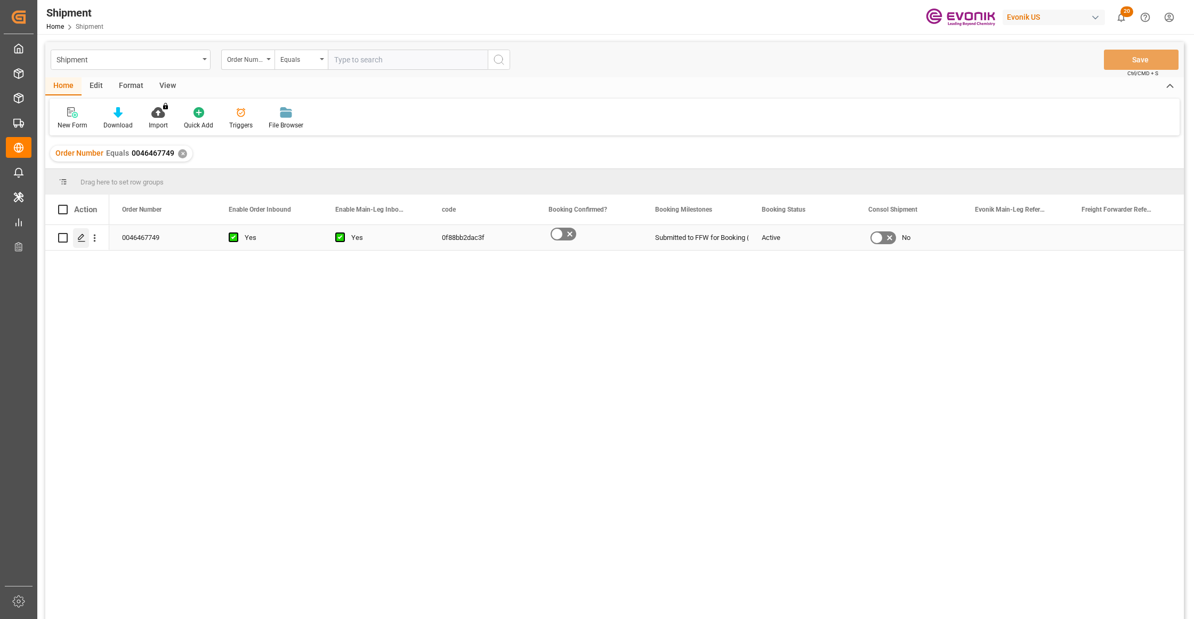
click at [80, 238] on icon "Press SPACE to select this row." at bounding box center [81, 237] width 9 height 9
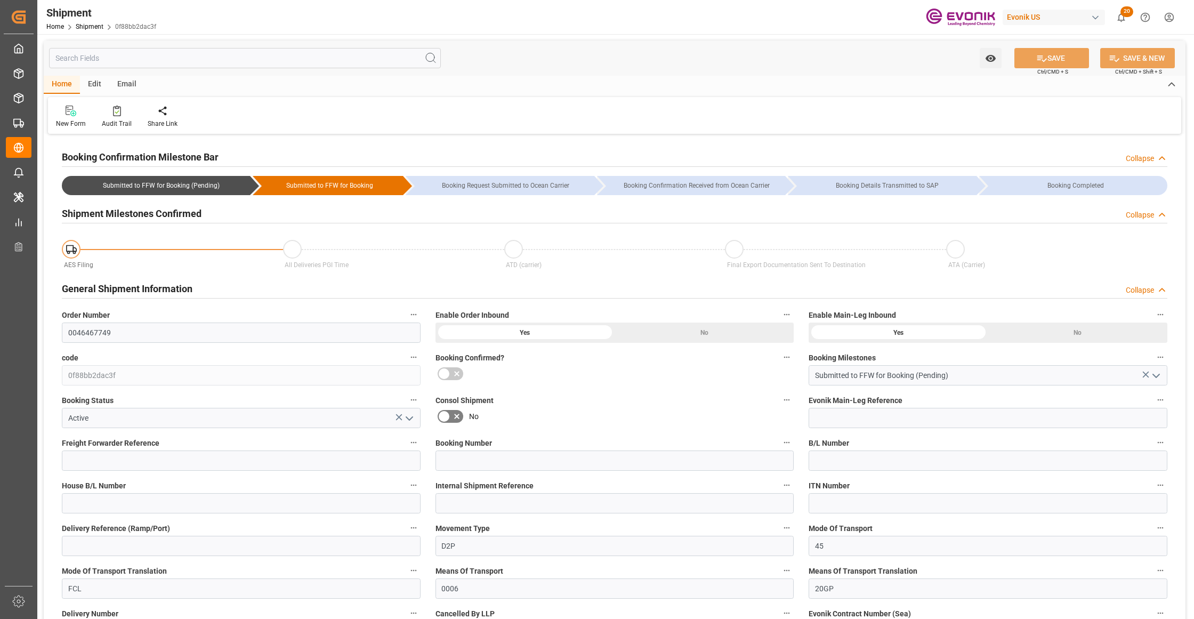
type input "19"
type input "380"
type input "17115.2"
type input "25.136"
type input "USSAV"
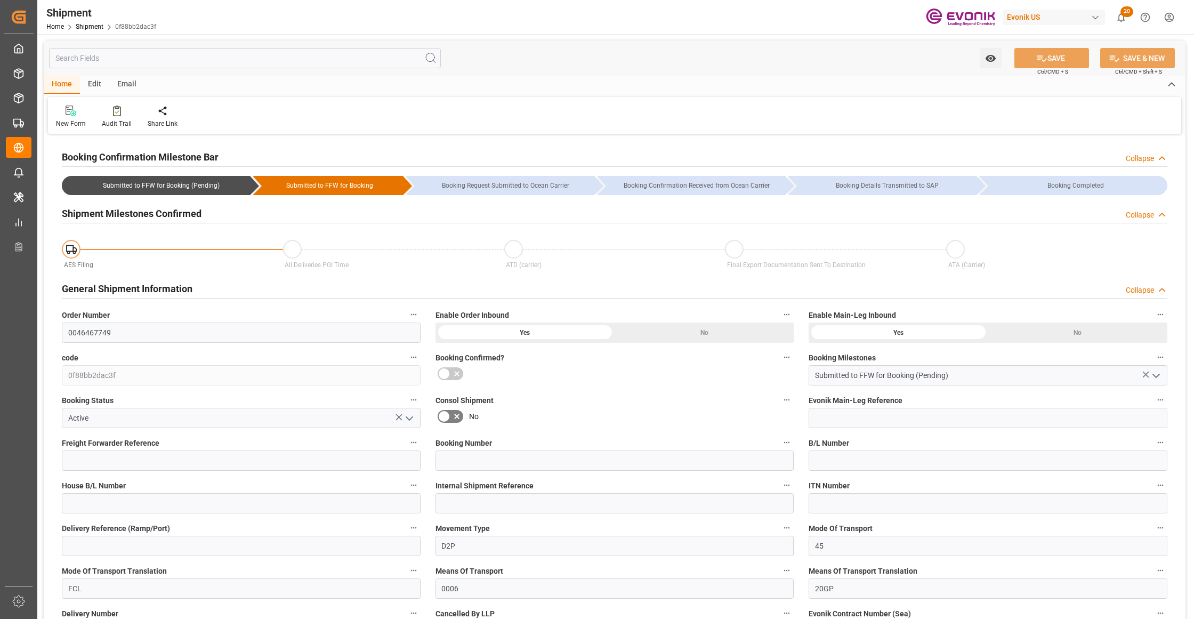
type input "CNSHA"
type input "[DATE] 00:00"
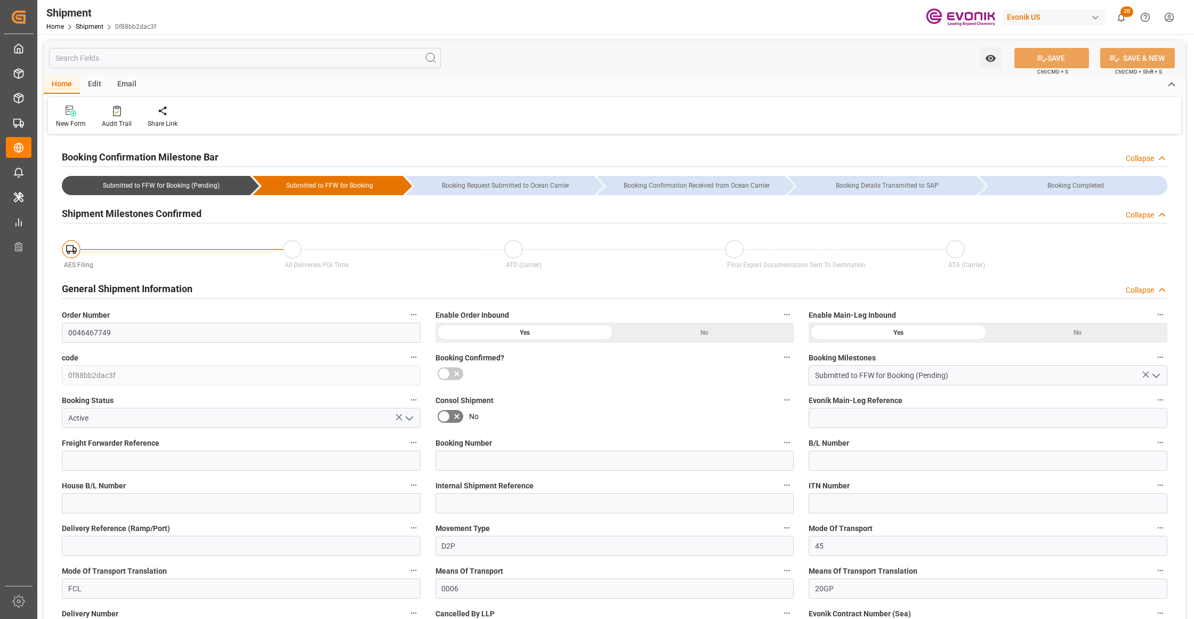
type input "[DATE] 00:00"
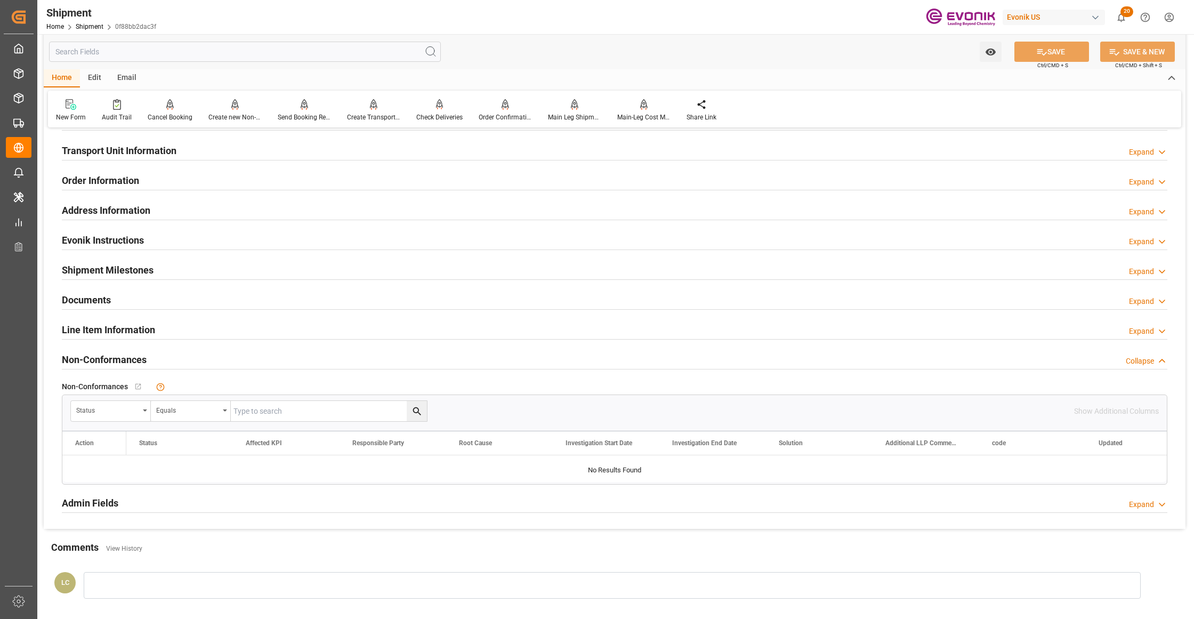
scroll to position [474, 0]
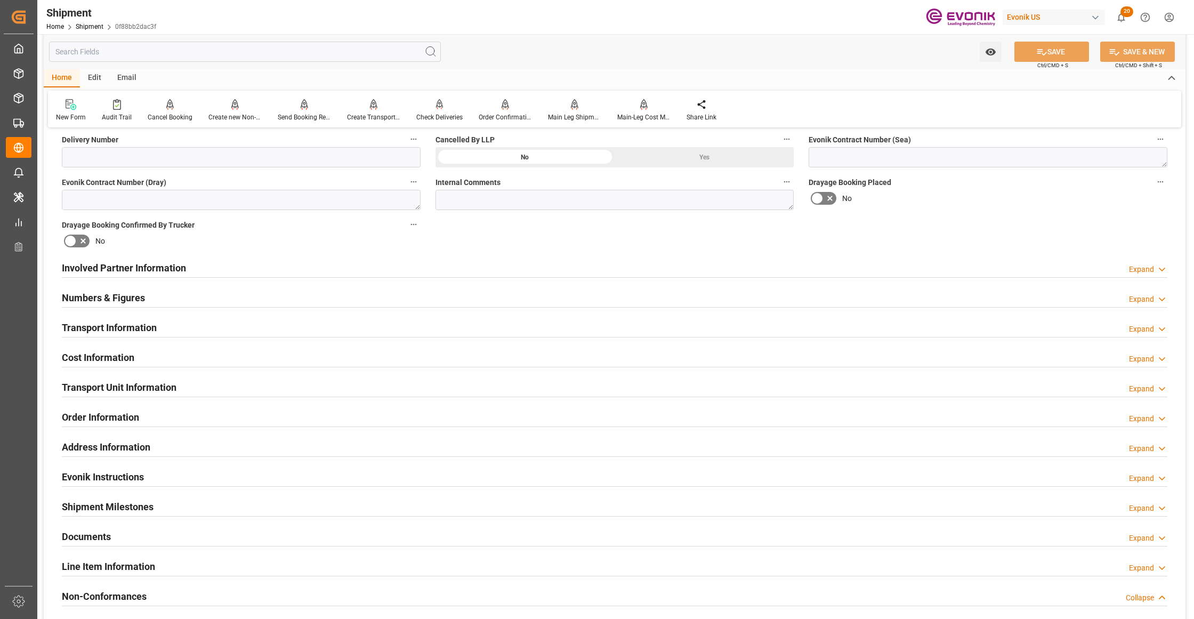
click at [313, 303] on div "Numbers & Figures Expand" at bounding box center [614, 297] width 1105 height 20
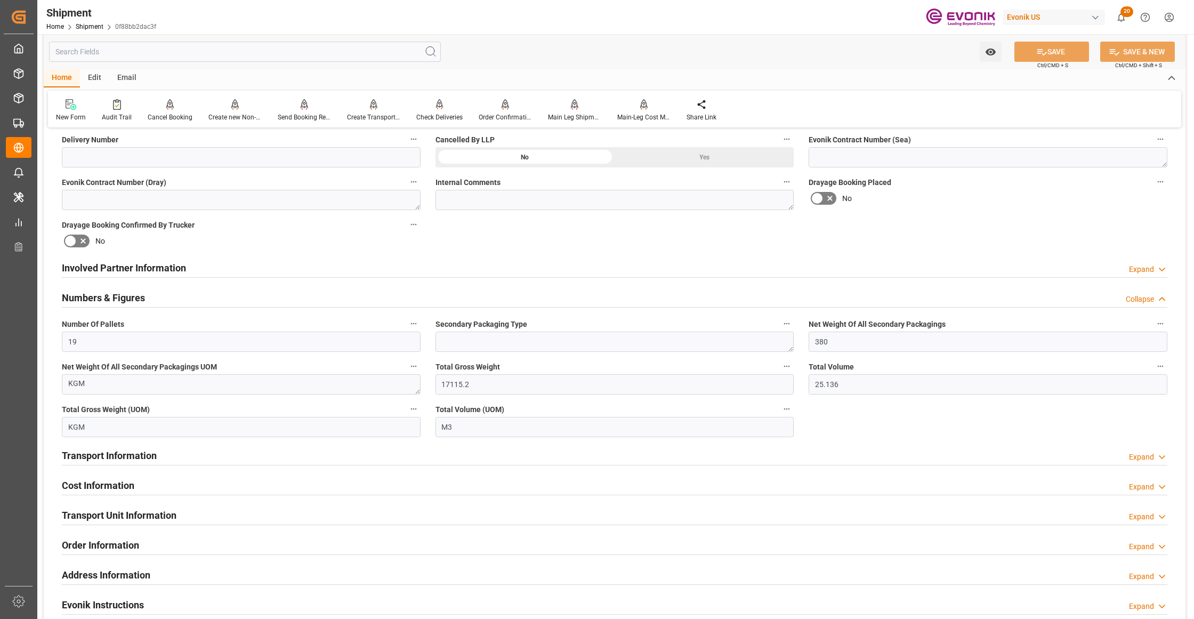
click at [267, 458] on div "Transport Information Expand" at bounding box center [614, 455] width 1105 height 20
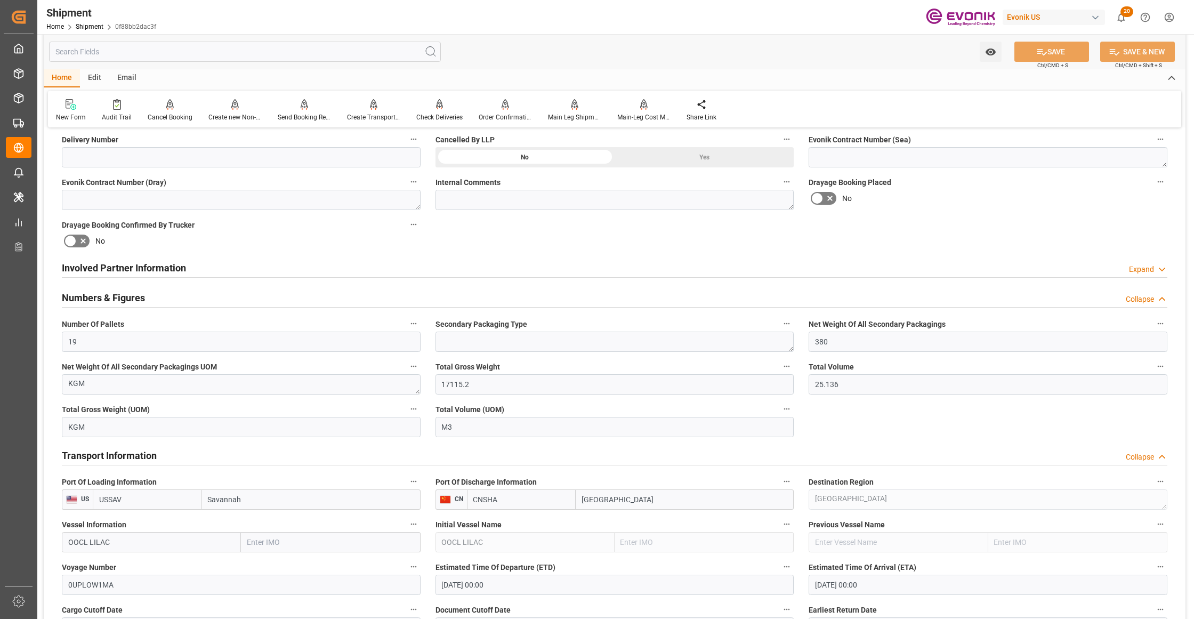
scroll to position [710, 0]
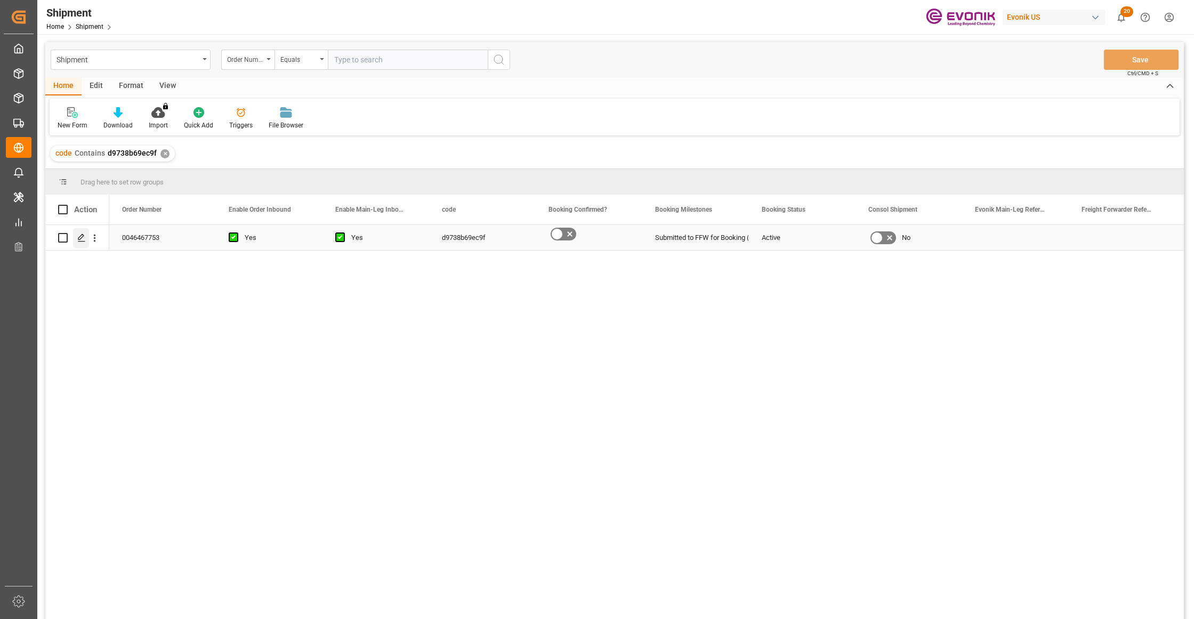
click at [83, 233] on icon "Press SPACE to select this row." at bounding box center [81, 237] width 9 height 9
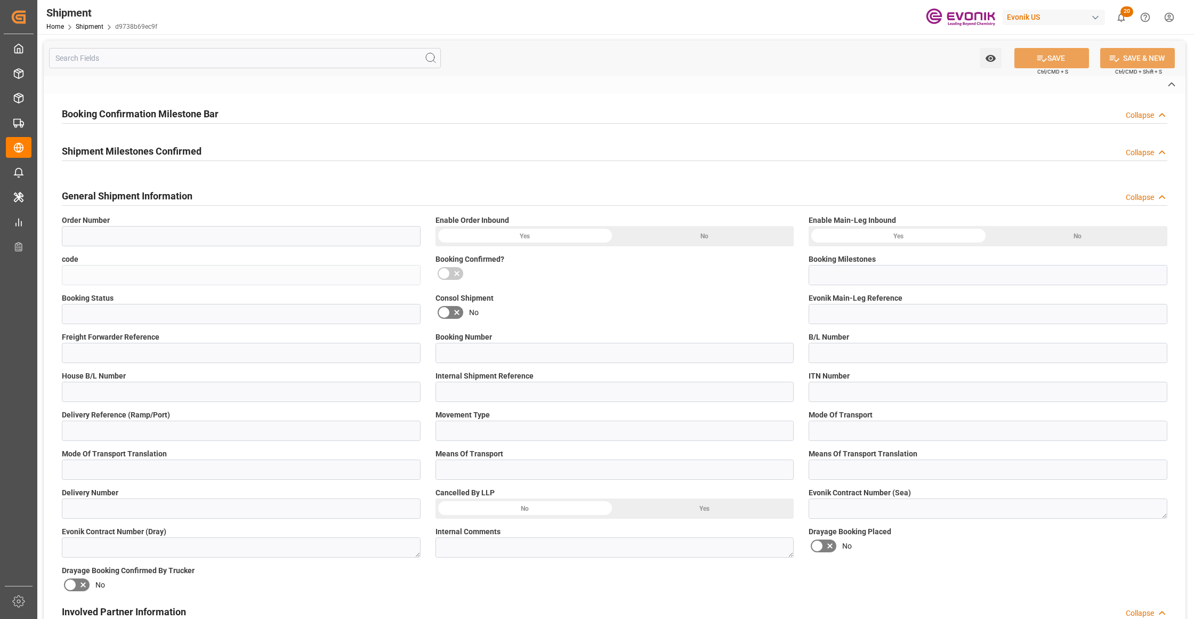
type input "0046467753"
type input "d9738b69ec9f"
type input "Submitted to FFW for Booking (Pending)"
type input "Active"
type input "D2P"
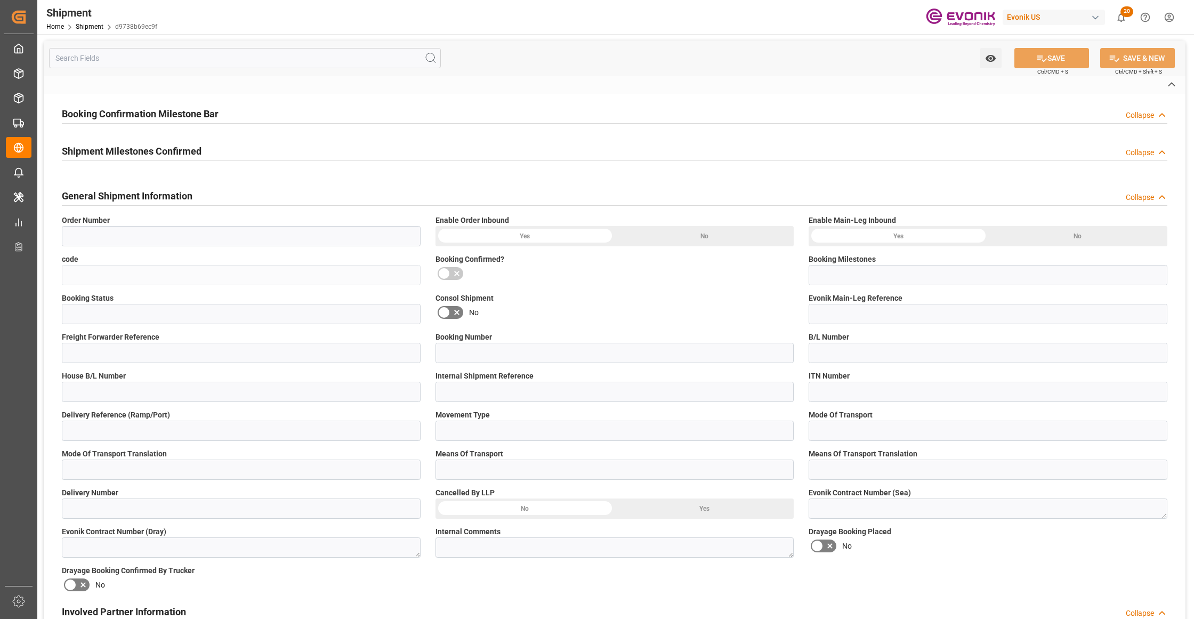
type input "45"
type input "FCL"
type input "0006"
type input "20GP"
type input "0090024189"
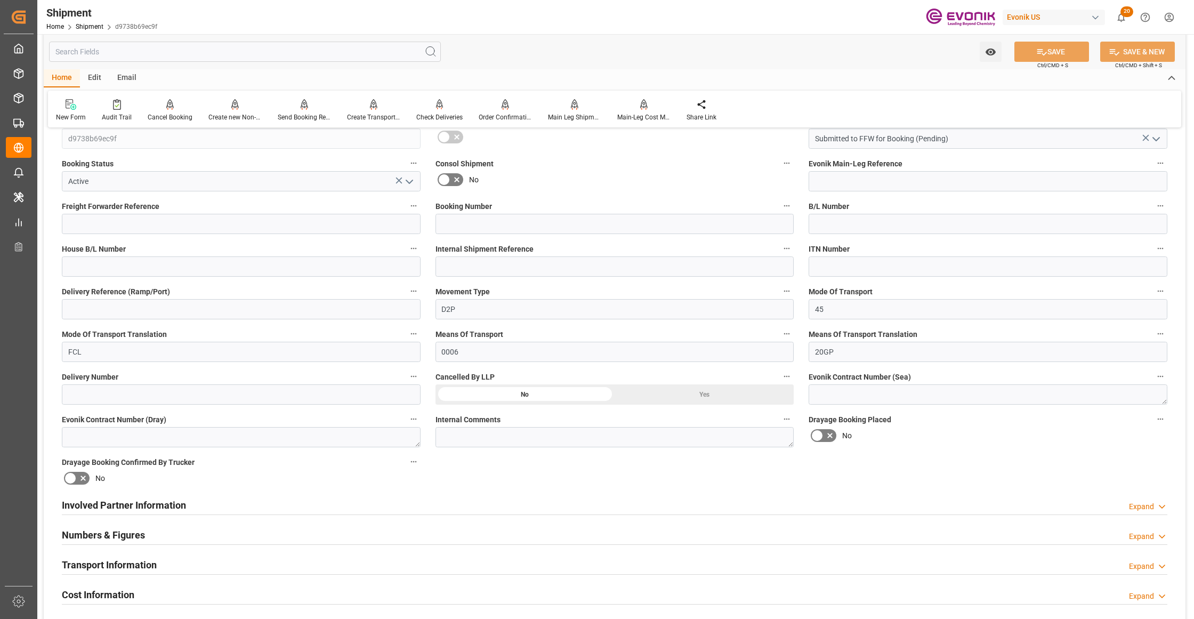
scroll to position [474, 0]
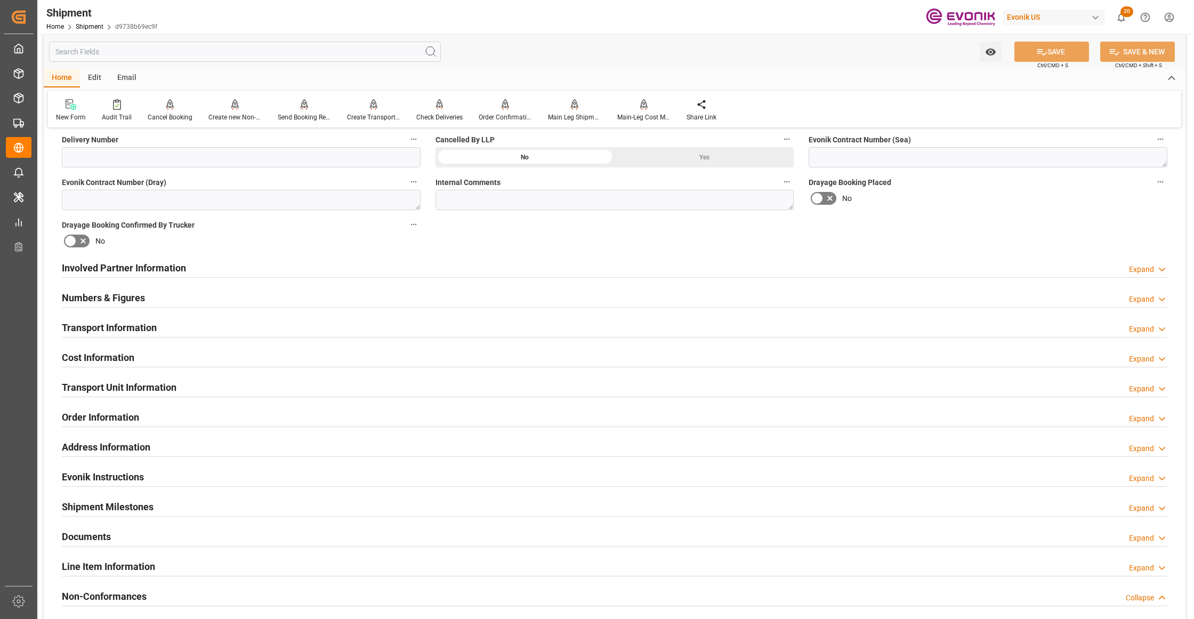
click at [568, 269] on div "Involved Partner Information Expand" at bounding box center [614, 267] width 1105 height 20
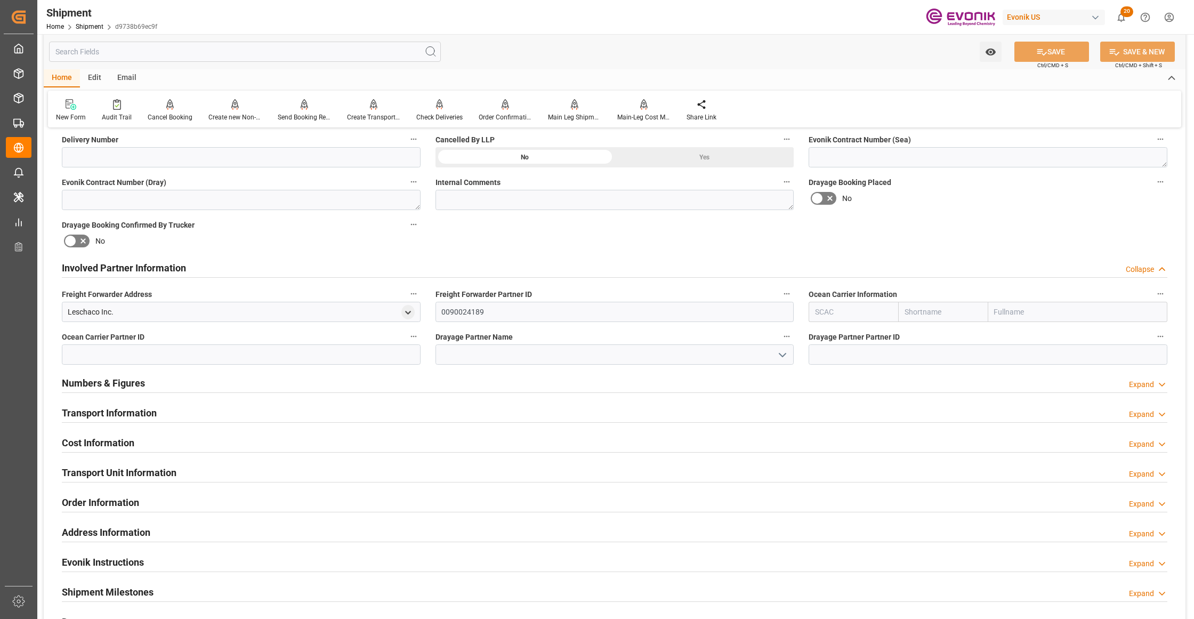
click at [956, 314] on input "text" at bounding box center [943, 312] width 90 height 20
type input "cma"
click at [933, 338] on b "CMACGM" at bounding box center [921, 335] width 33 height 9
type input "CMDU"
type input "CMACGM"
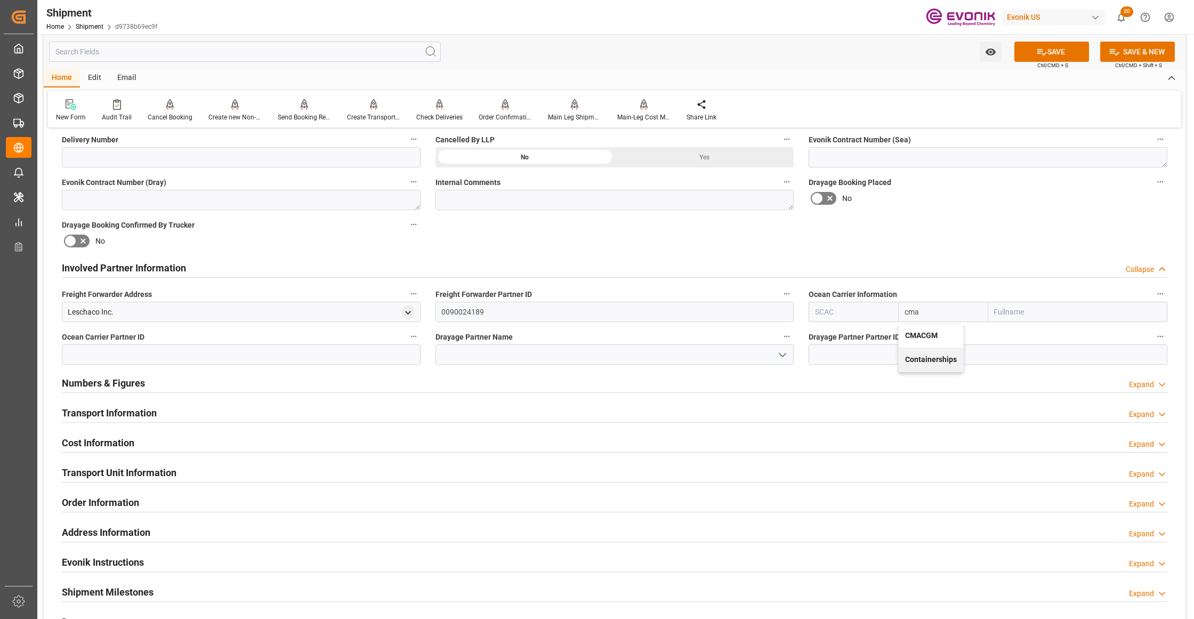
type input "CMA CGM Group"
type input "CMACGM"
click at [953, 242] on div "Booking Confirmation Milestone Bar Collapse Submitted to FFW for Booking (Pendi…" at bounding box center [615, 257] width 1142 height 1188
click at [1070, 60] on button "SAVE" at bounding box center [1051, 52] width 75 height 20
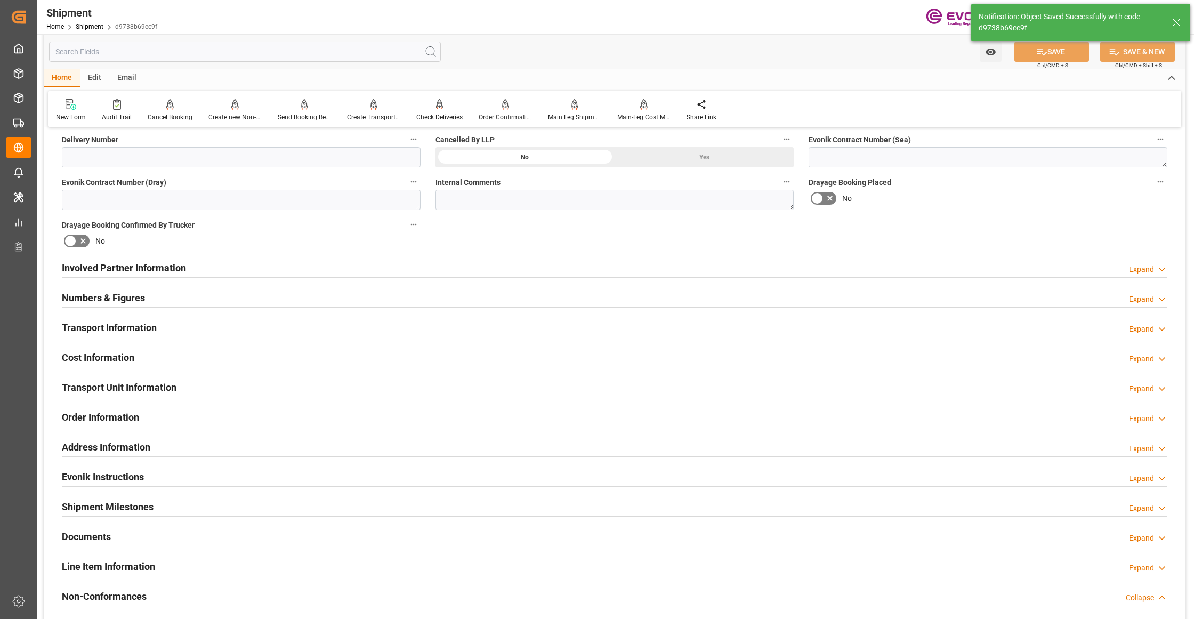
type input "0090030954"
click at [416, 263] on div "Involved Partner Information Expand" at bounding box center [614, 267] width 1105 height 20
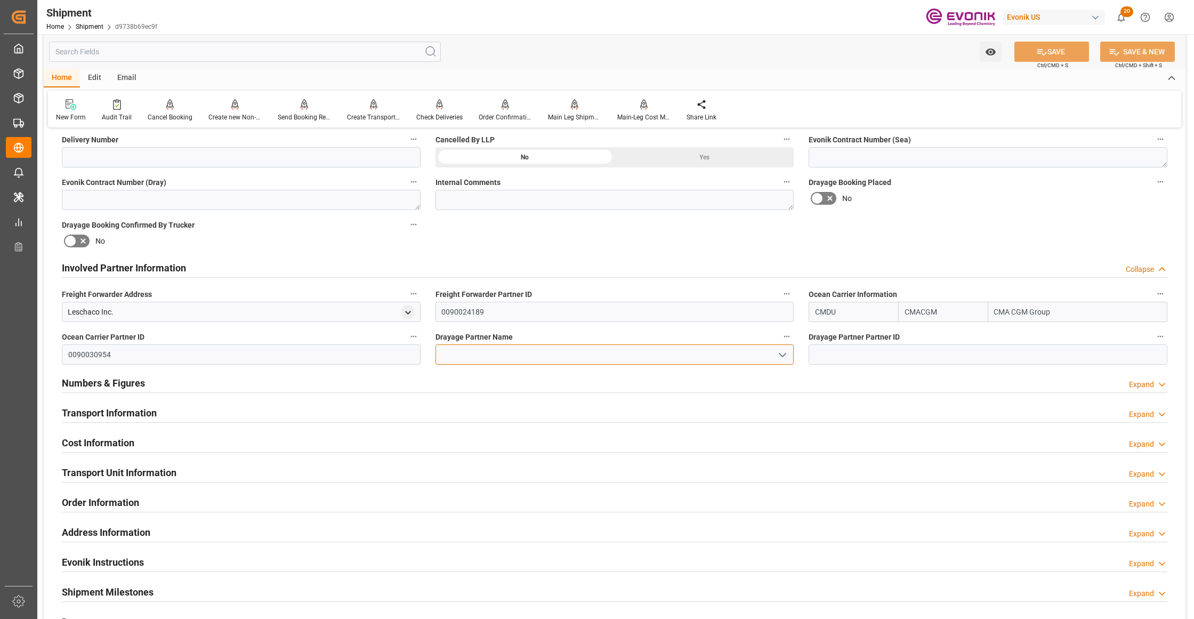
click at [450, 352] on input at bounding box center [614, 354] width 359 height 20
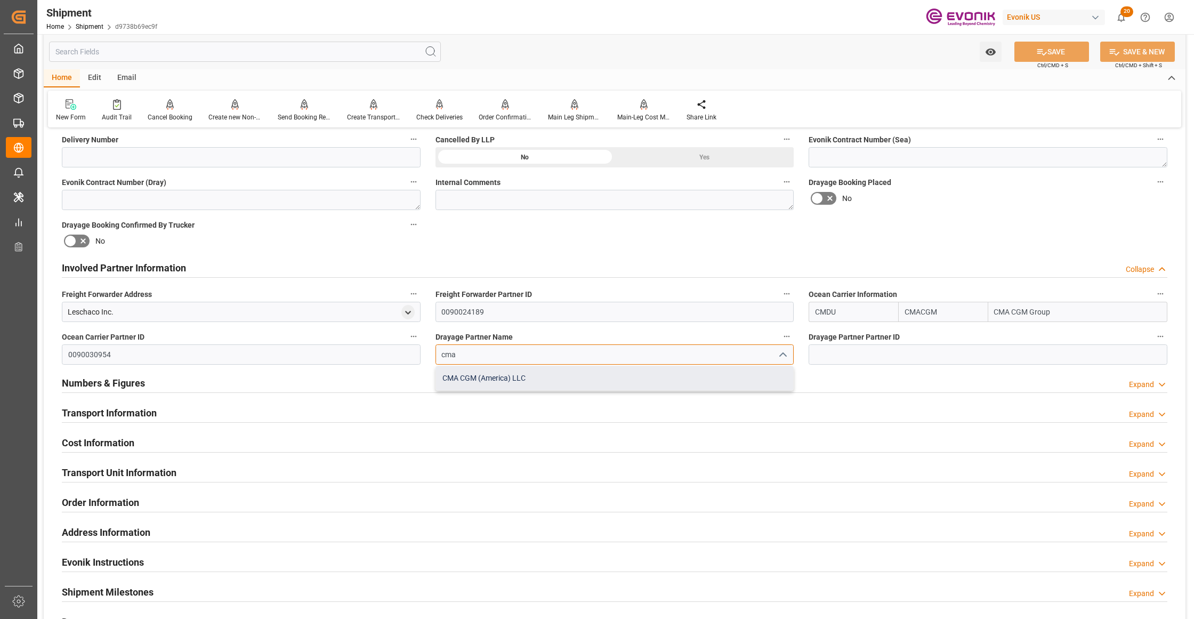
click at [499, 378] on div "CMA CGM (America) LLC" at bounding box center [615, 378] width 358 height 24
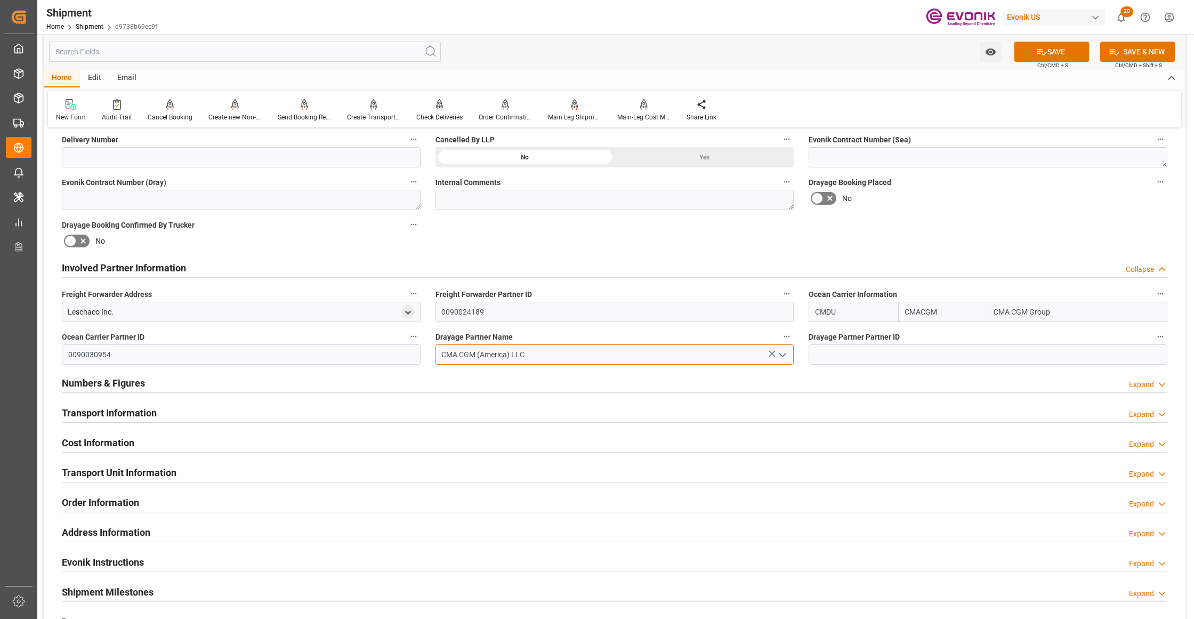
type input "CMA CGM (America) LLC"
click at [934, 224] on div "Booking Confirmation Milestone Bar Collapse Submitted to FFW for Booking (Pendi…" at bounding box center [615, 257] width 1142 height 1188
click at [1073, 50] on button "SAVE" at bounding box center [1051, 52] width 75 height 20
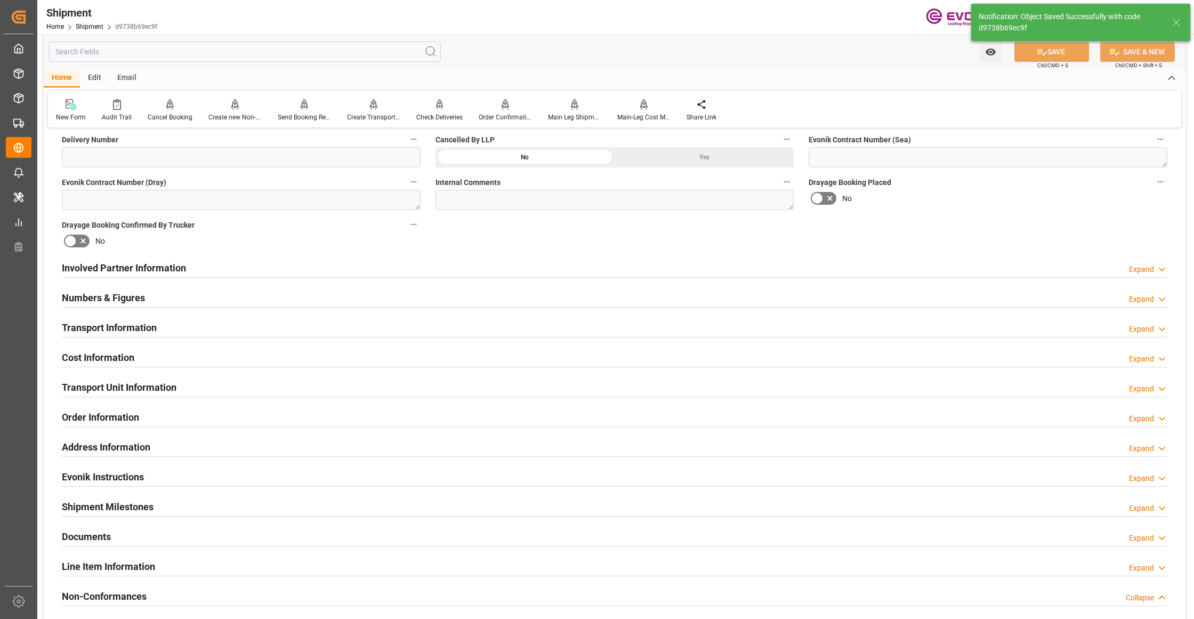
type input "0090030954"
click at [498, 269] on div "Involved Partner Information Expand" at bounding box center [614, 267] width 1105 height 20
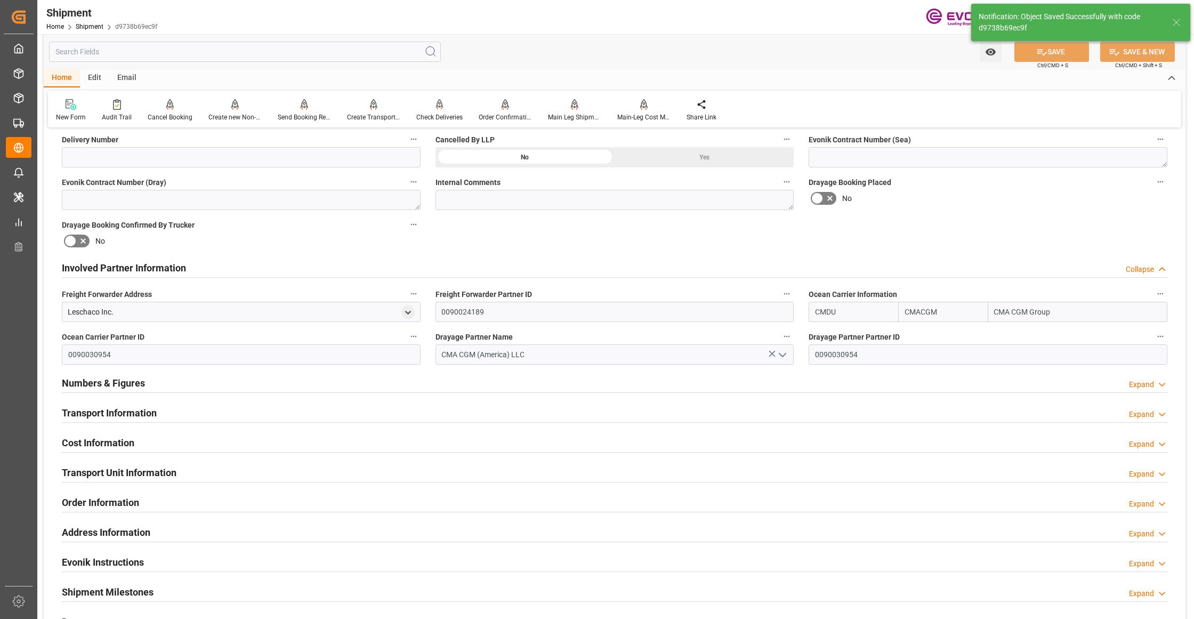
click at [426, 410] on div "Transport Information Expand" at bounding box center [614, 412] width 1105 height 20
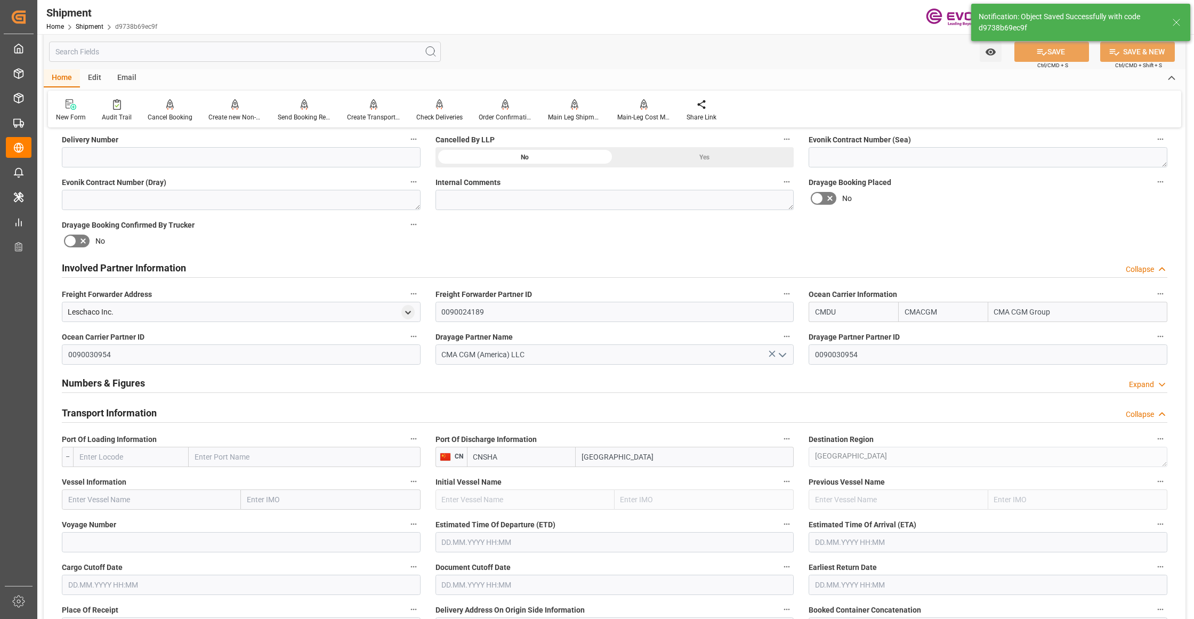
scroll to position [710, 0]
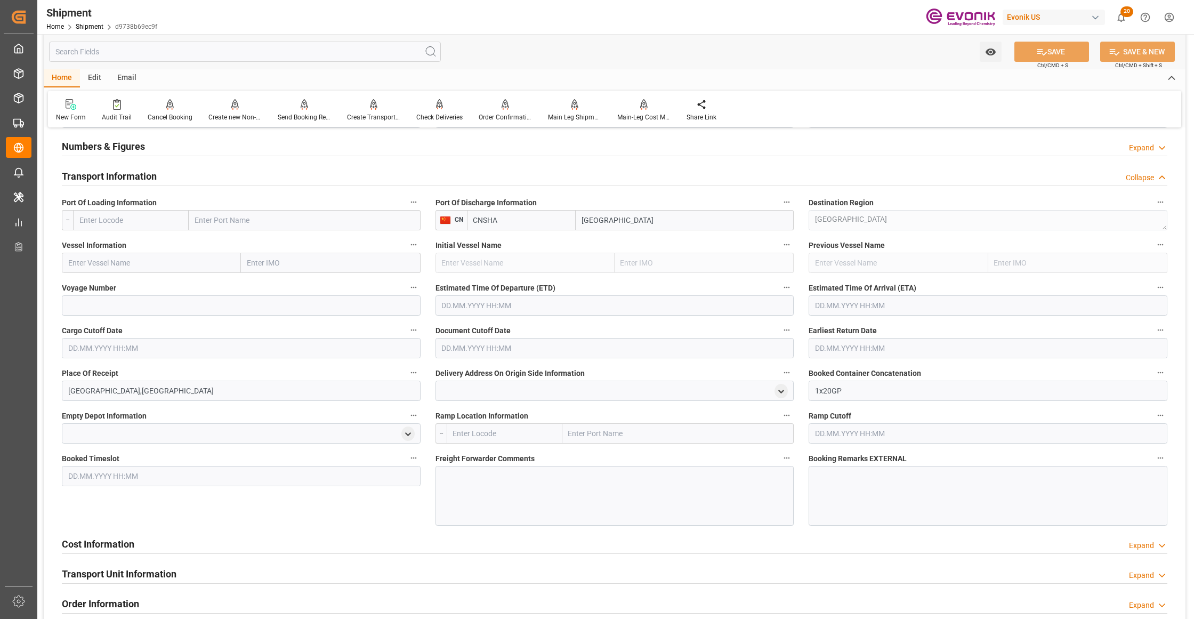
click at [169, 214] on input "text" at bounding box center [131, 220] width 116 height 20
click at [131, 267] on span "USSAV - Savannah" at bounding box center [109, 267] width 59 height 9
type input "USSAV"
type input "Savannah"
type input "USSAV"
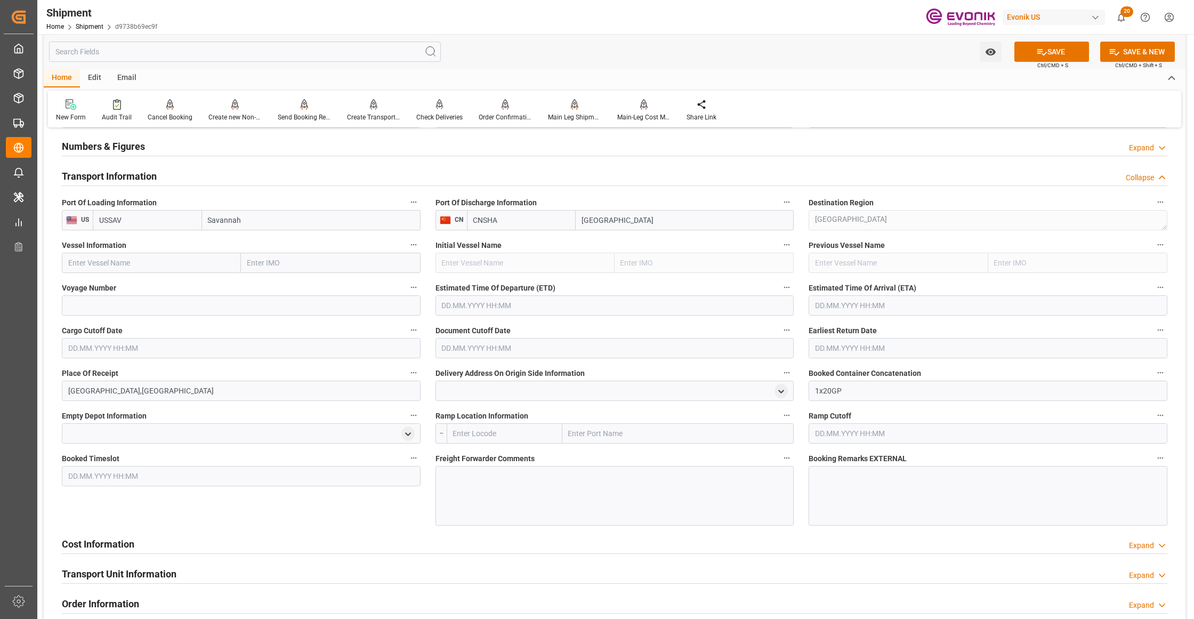
click at [163, 265] on input "text" at bounding box center [151, 263] width 179 height 20
paste input "OOCL LILAC / 0UPLOW1MA"
click at [146, 259] on input "OOCL LILAC / 0UPLOW1MA" at bounding box center [151, 263] width 179 height 20
type input "OOCL LILAC"
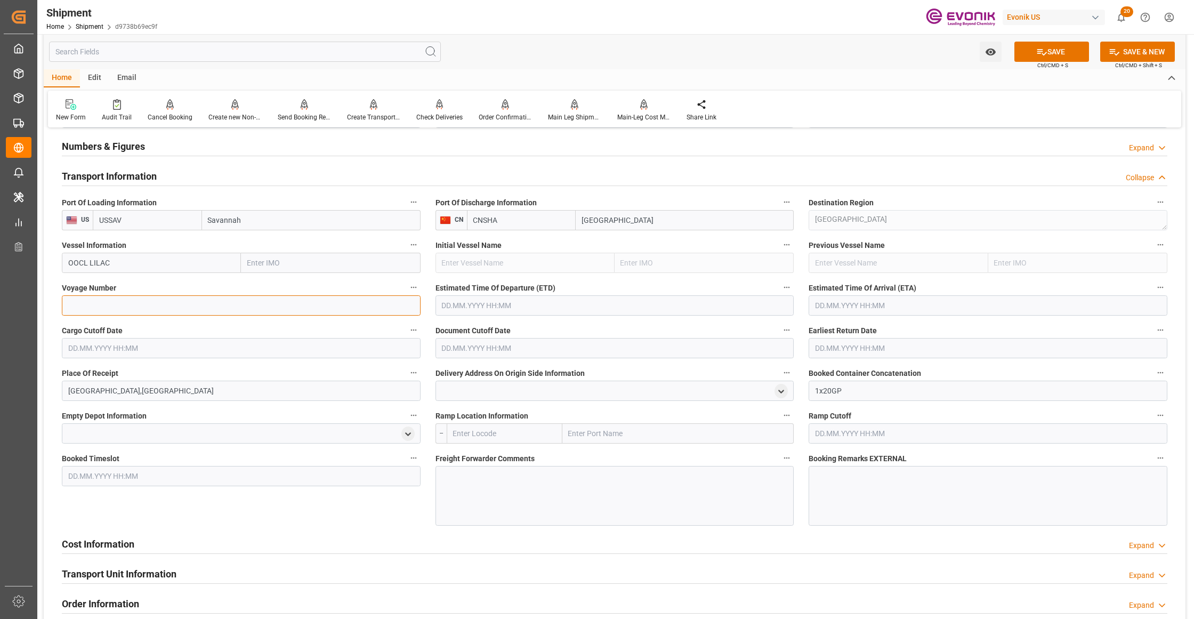
click at [133, 305] on input at bounding box center [241, 305] width 359 height 20
paste input "0UPLOW1MA"
type input "0UPLOW1MA"
click at [529, 305] on input "text" at bounding box center [614, 305] width 359 height 20
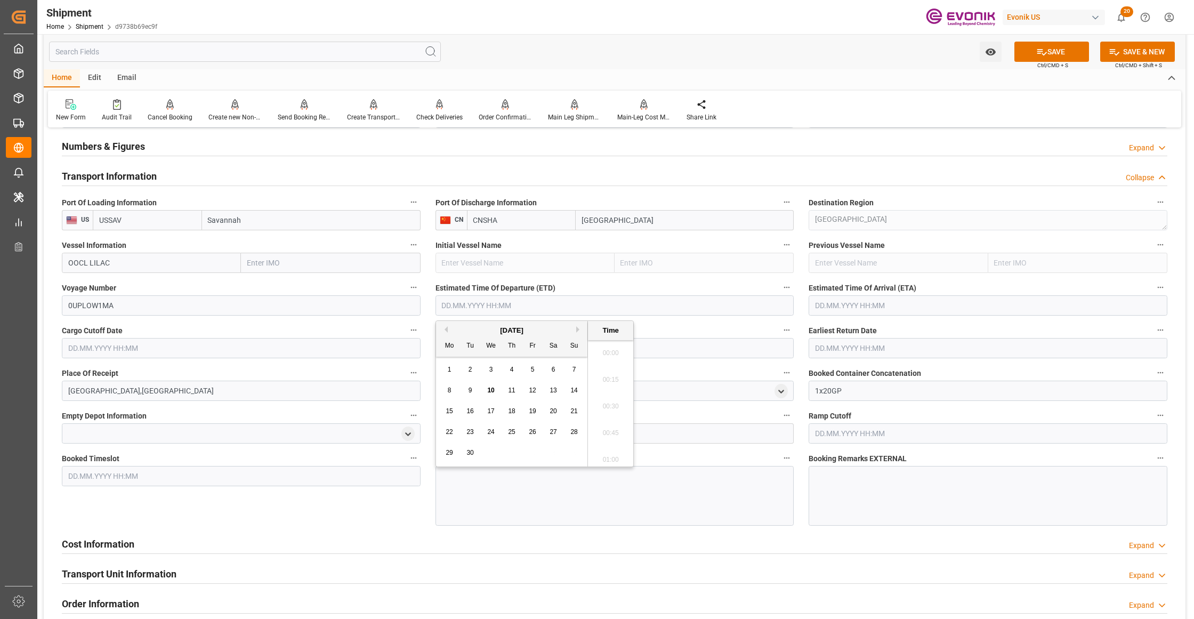
scroll to position [2348, 0]
click at [577, 329] on button "Next Month" at bounding box center [579, 329] width 6 height 6
click at [469, 387] on span "7" at bounding box center [471, 389] width 4 height 7
type input "07.10.2025 00:00"
click at [841, 308] on input "text" at bounding box center [988, 305] width 359 height 20
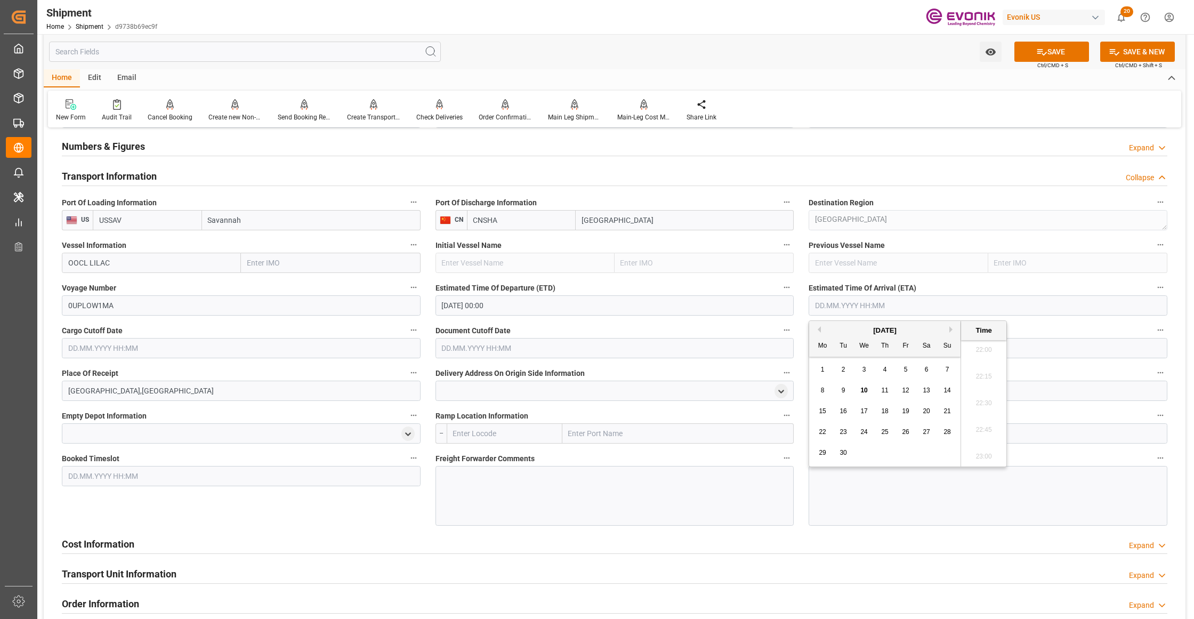
click at [952, 331] on button "Next Month" at bounding box center [952, 329] width 6 height 6
click at [864, 450] on span "26" at bounding box center [863, 452] width 7 height 7
type input "26.11.2025 00:00"
click at [327, 350] on input "text" at bounding box center [241, 348] width 359 height 20
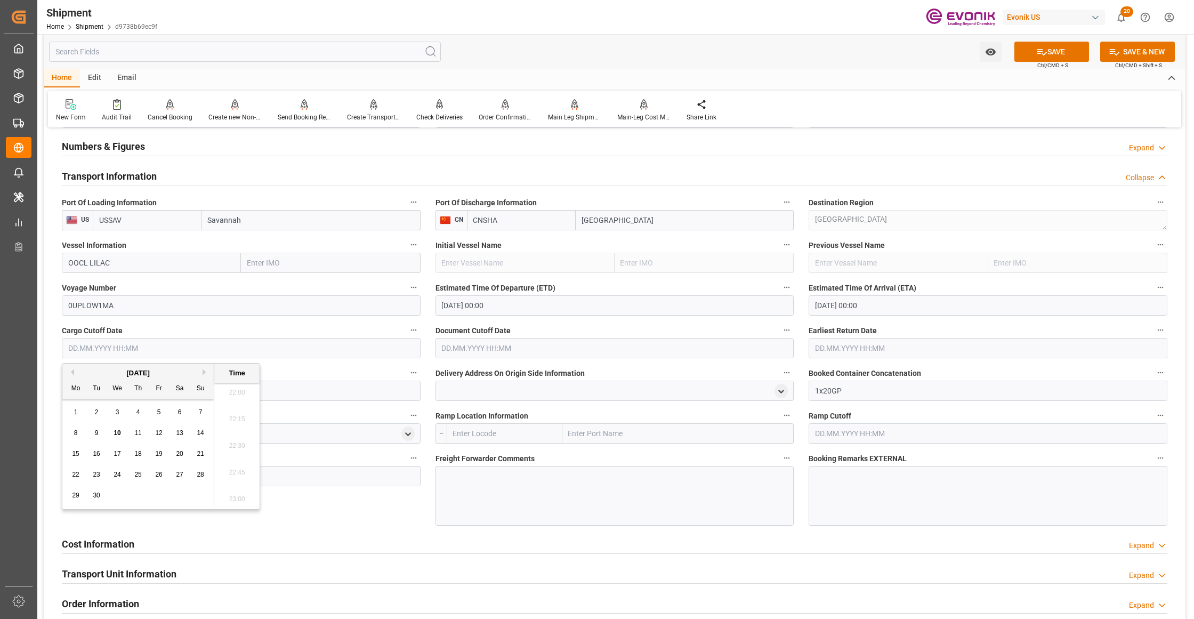
click at [139, 471] on span "25" at bounding box center [137, 474] width 7 height 7
type input "25.09.2025 00:00"
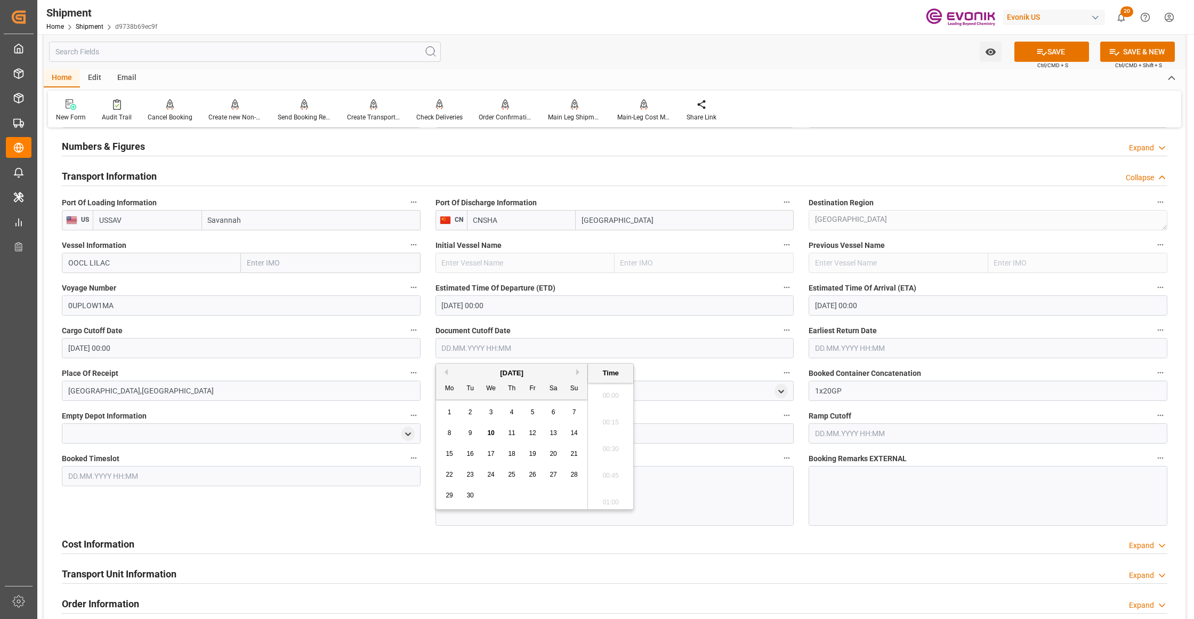
click at [484, 348] on input "text" at bounding box center [614, 348] width 359 height 20
click at [515, 474] on span "25" at bounding box center [511, 474] width 7 height 7
type input "25.09.2025 00:00"
click at [849, 344] on input "text" at bounding box center [988, 348] width 359 height 20
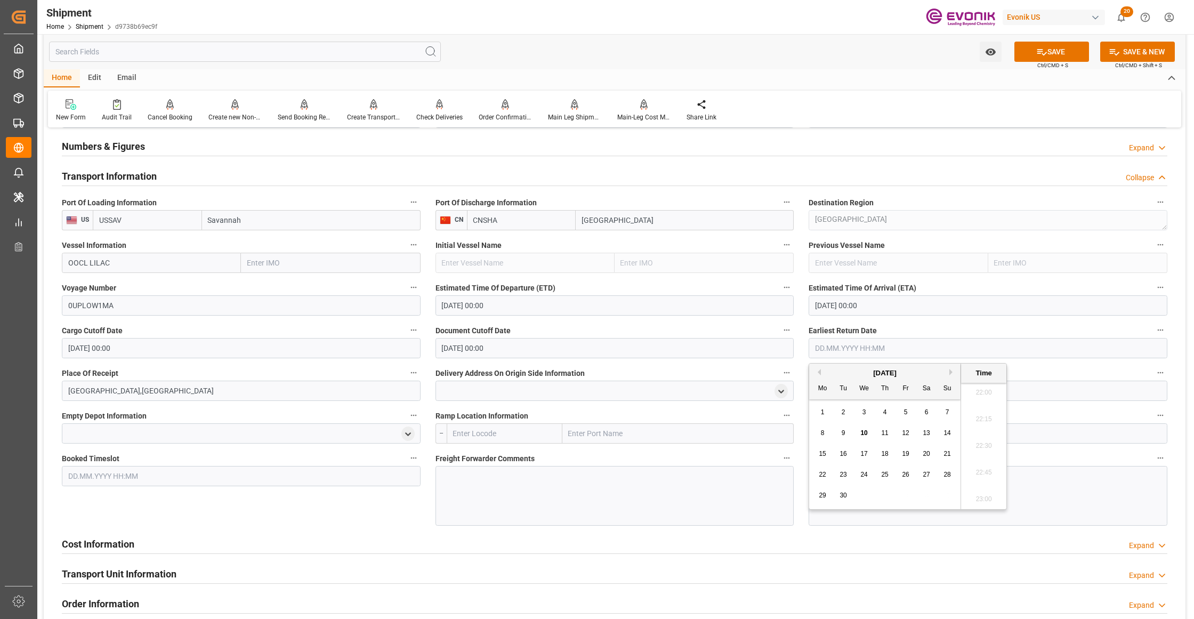
drag, startPoint x: 887, startPoint y: 478, endPoint x: 879, endPoint y: 480, distance: 8.3
click at [886, 477] on span "25" at bounding box center [884, 474] width 7 height 7
type input "25.09.2025 00:00"
click at [340, 516] on div "Booked Timeslot" at bounding box center [241, 488] width 374 height 82
click at [1056, 51] on button "SAVE" at bounding box center [1051, 52] width 75 height 20
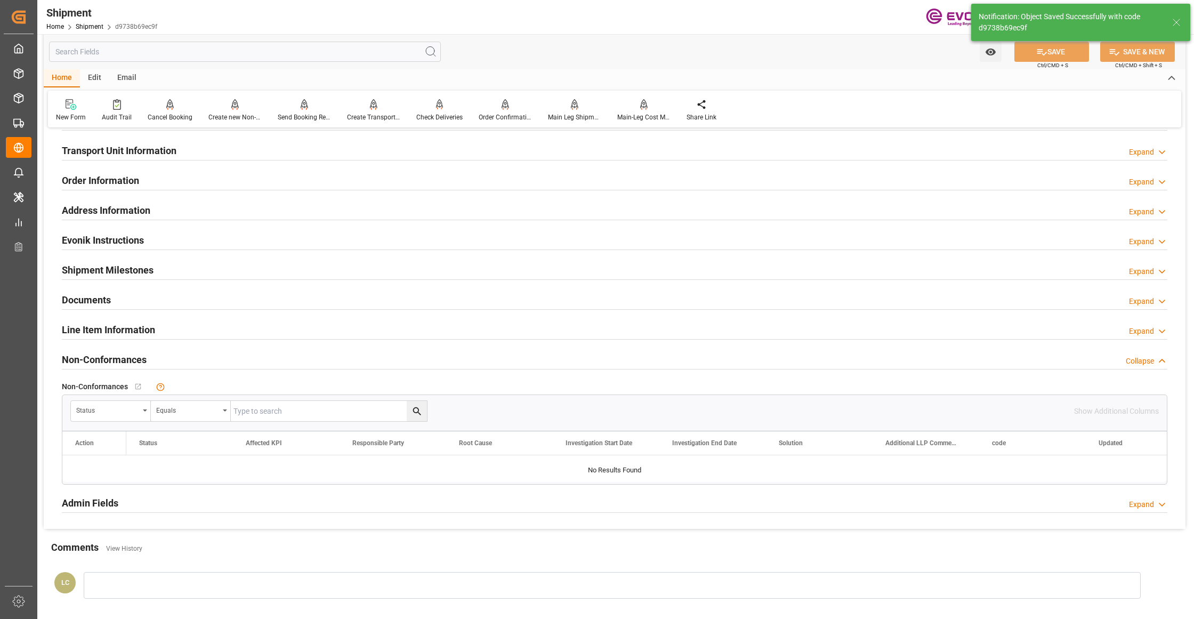
scroll to position [474, 0]
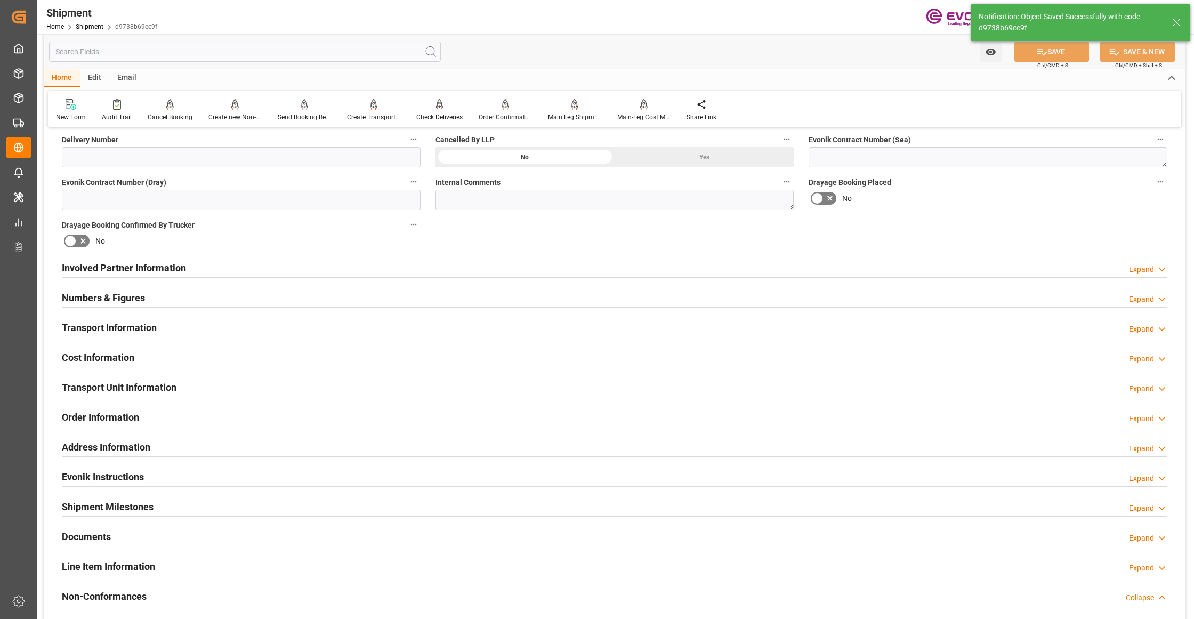
click at [244, 361] on div "Cost Information Expand" at bounding box center [614, 356] width 1105 height 20
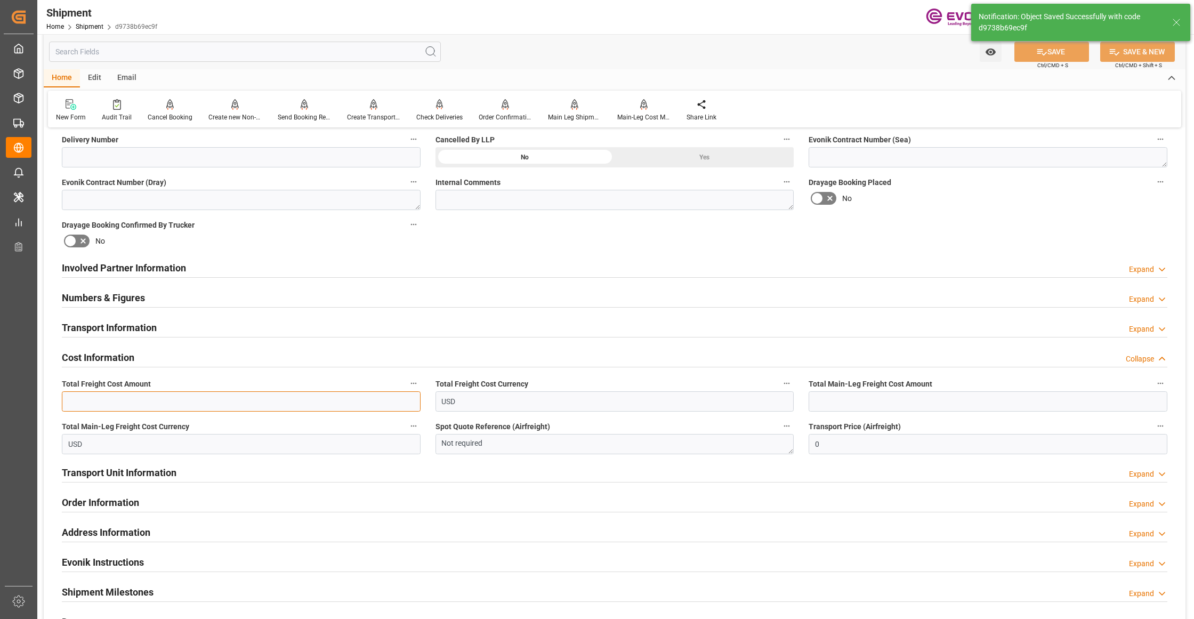
click at [169, 401] on input "text" at bounding box center [241, 401] width 359 height 20
paste input "1600"
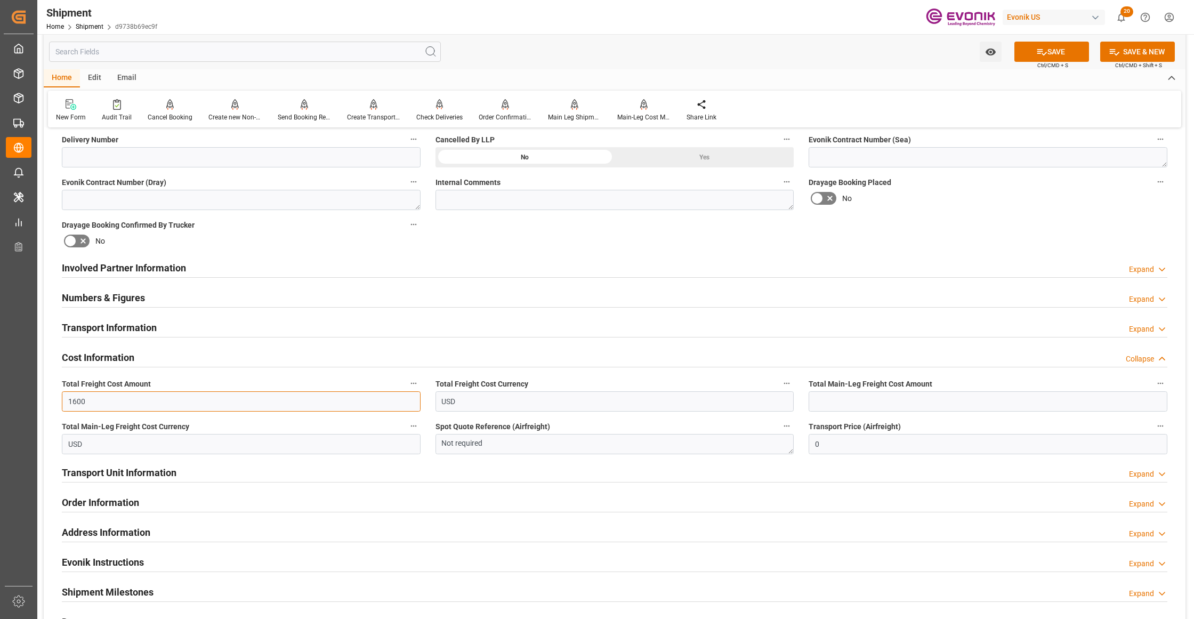
type input "1600"
click at [833, 404] on input "text" at bounding box center [988, 401] width 359 height 20
paste input "1600"
type input "1600"
click at [982, 199] on div "No" at bounding box center [988, 198] width 359 height 17
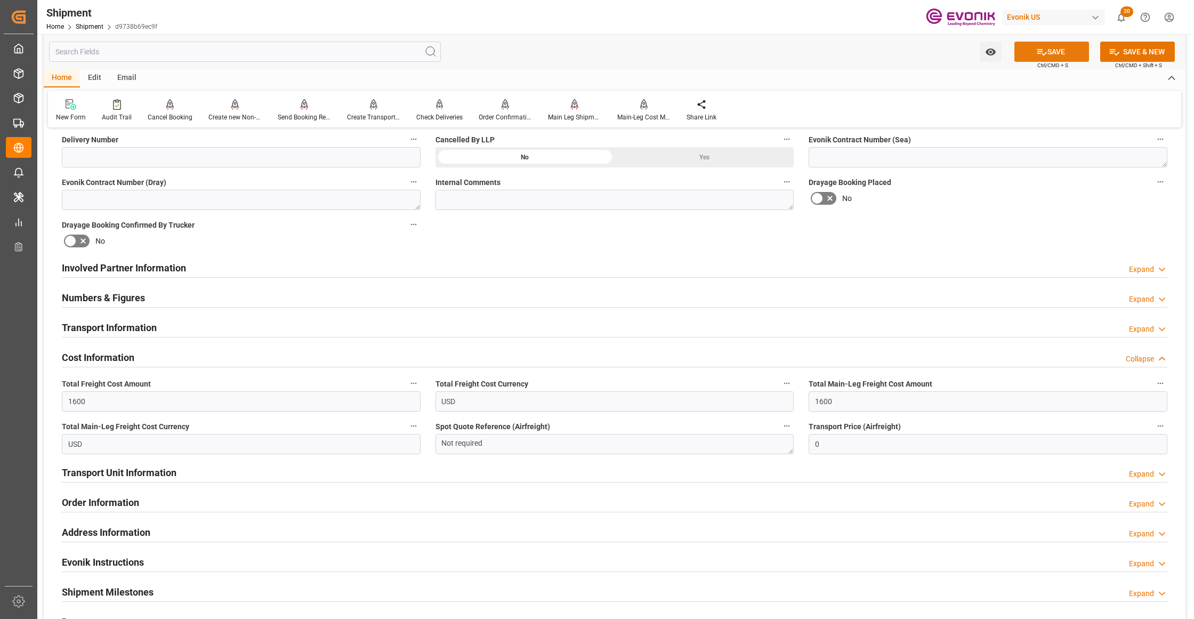
click at [1067, 52] on button "SAVE" at bounding box center [1051, 52] width 75 height 20
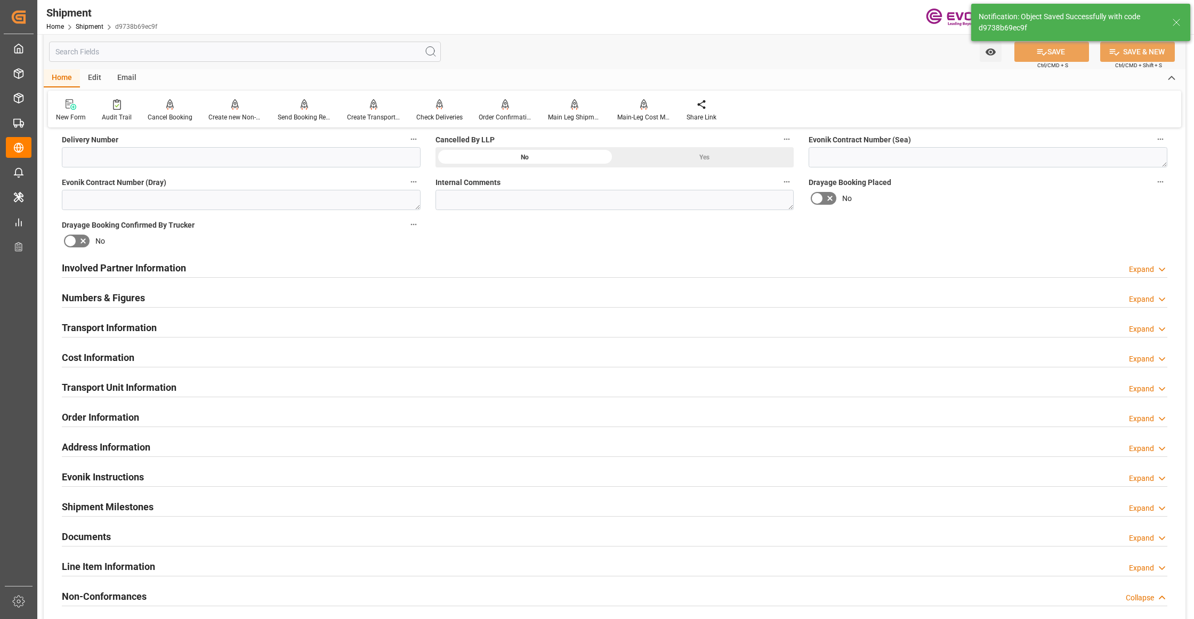
click at [492, 271] on div "Involved Partner Information Expand" at bounding box center [614, 267] width 1105 height 20
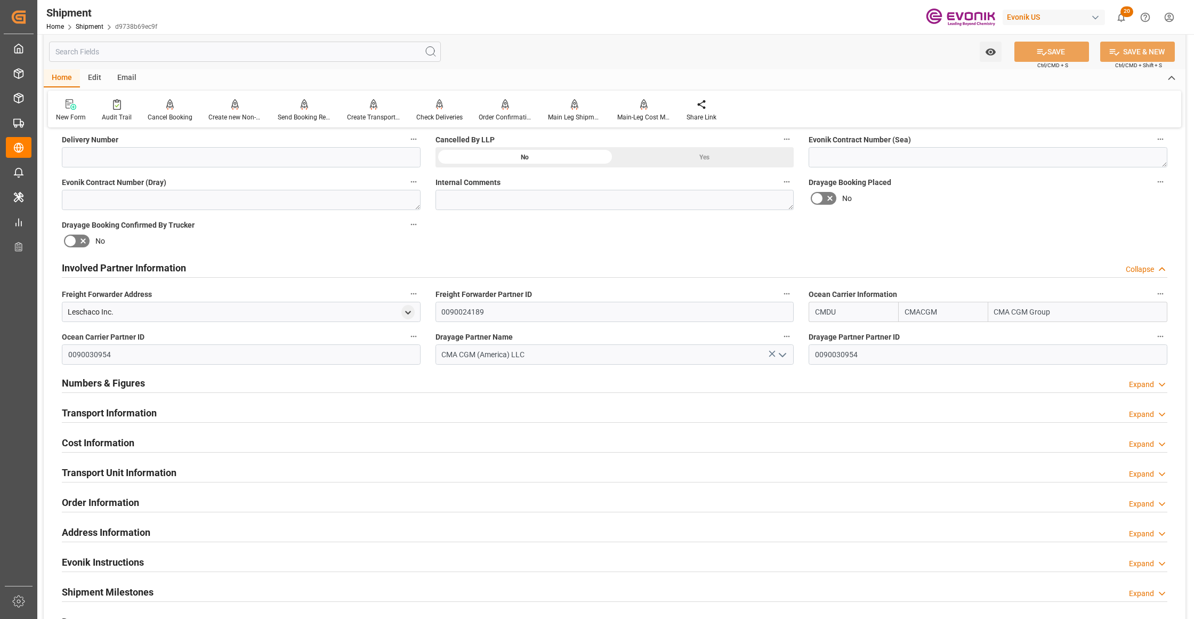
click at [222, 415] on div "Transport Information Expand" at bounding box center [614, 412] width 1105 height 20
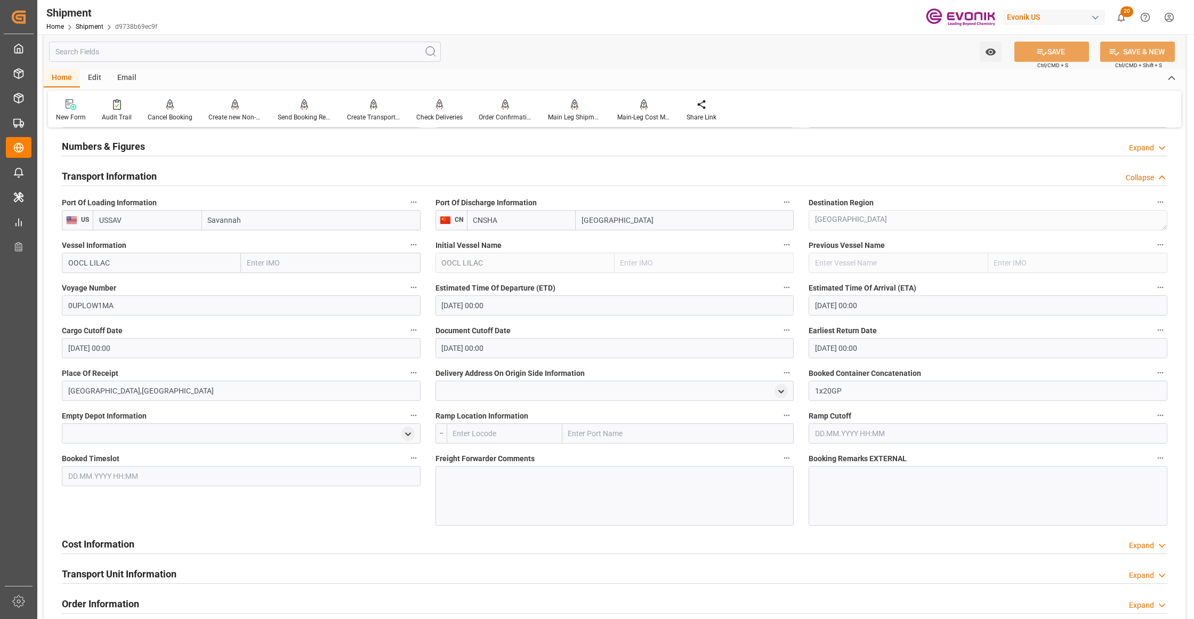
scroll to position [947, 0]
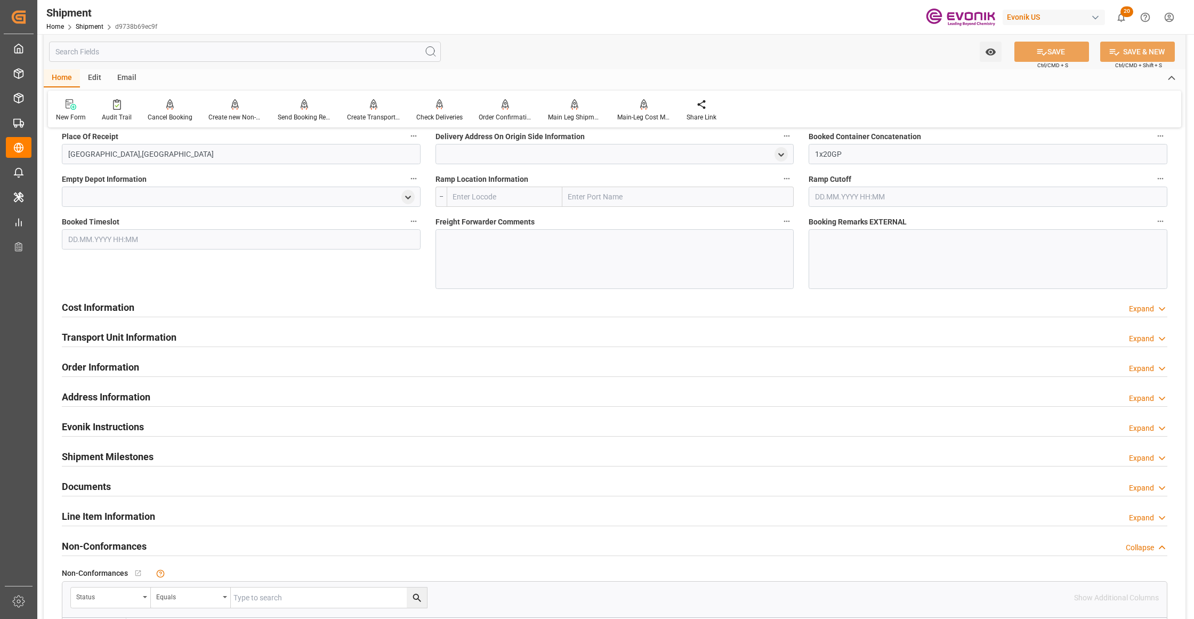
click at [335, 307] on div "Cost Information Expand" at bounding box center [614, 306] width 1105 height 20
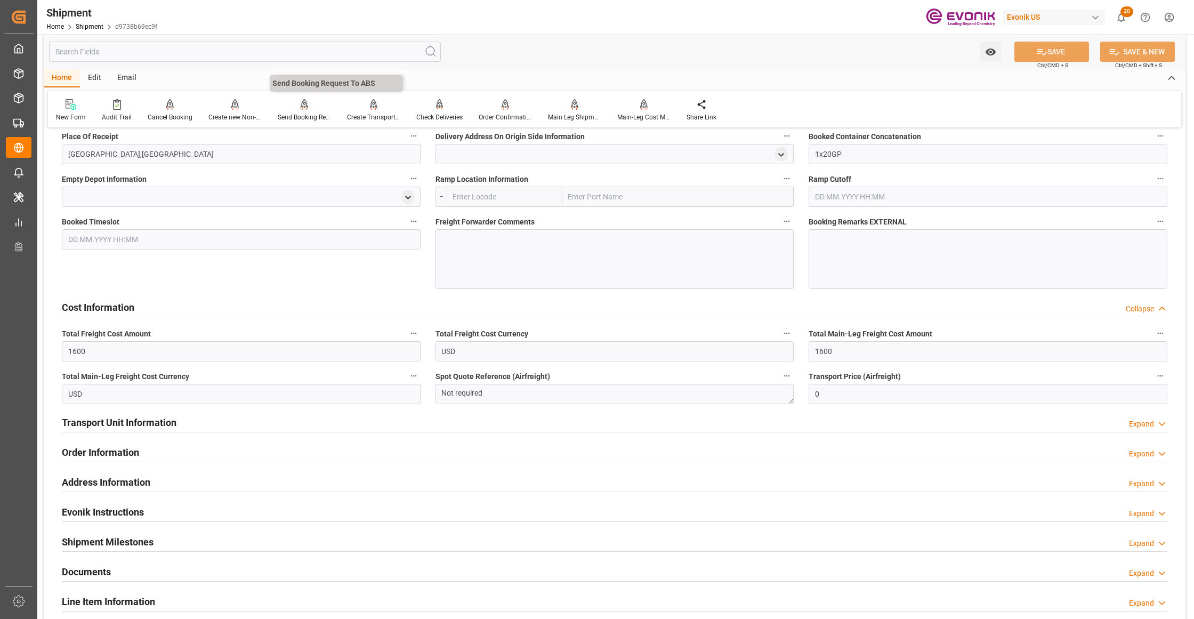
click at [298, 111] on div "Send Booking Request To ABS" at bounding box center [304, 110] width 69 height 23
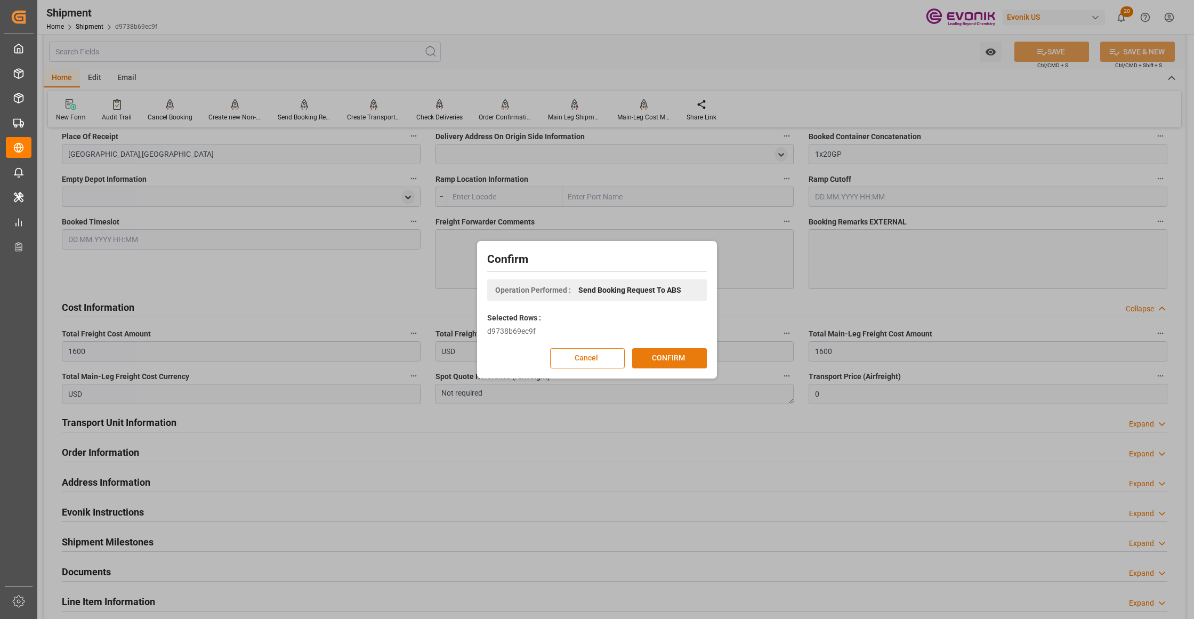
click at [689, 360] on button "CONFIRM" at bounding box center [669, 358] width 75 height 20
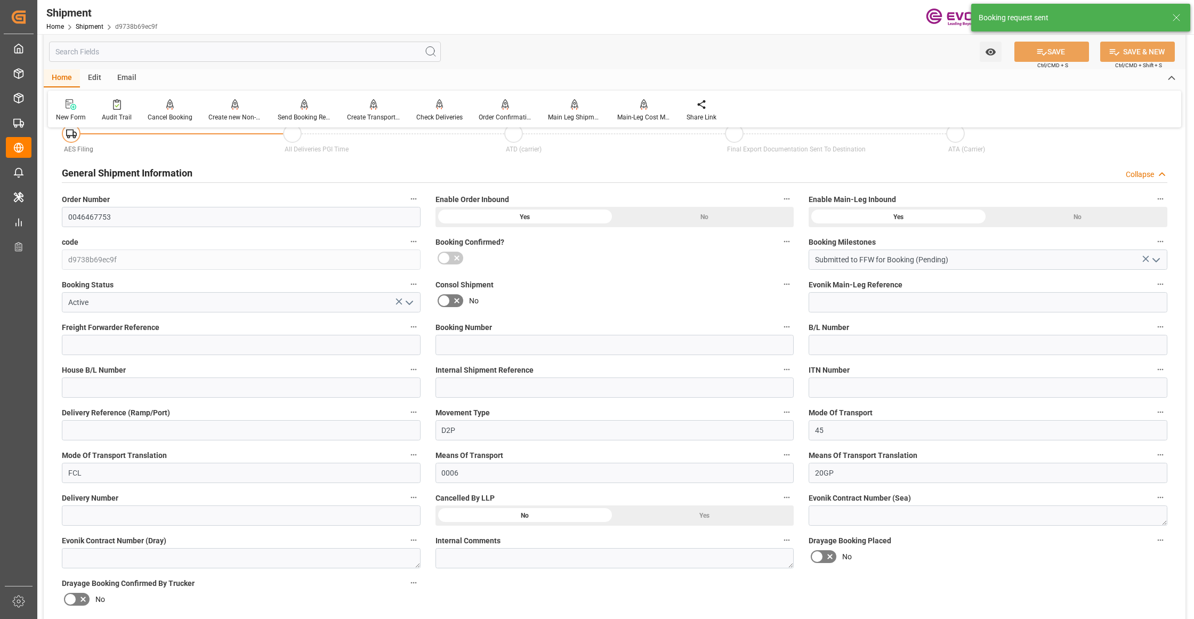
scroll to position [837, 0]
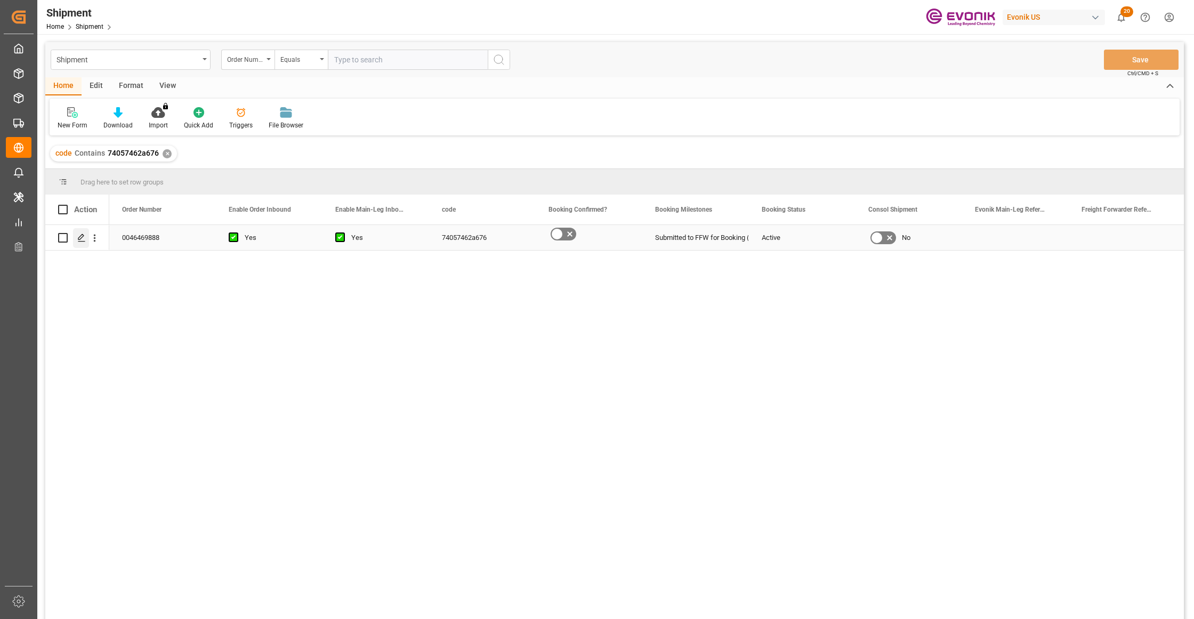
click at [77, 241] on icon "Press SPACE to select this row." at bounding box center [81, 237] width 9 height 9
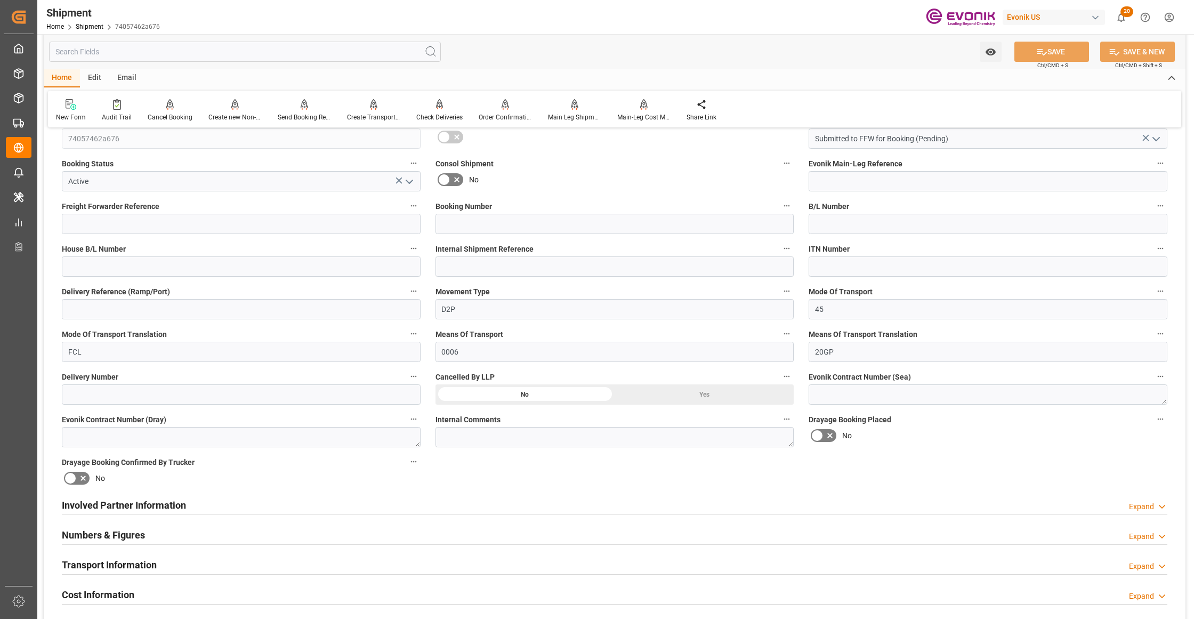
scroll to position [474, 0]
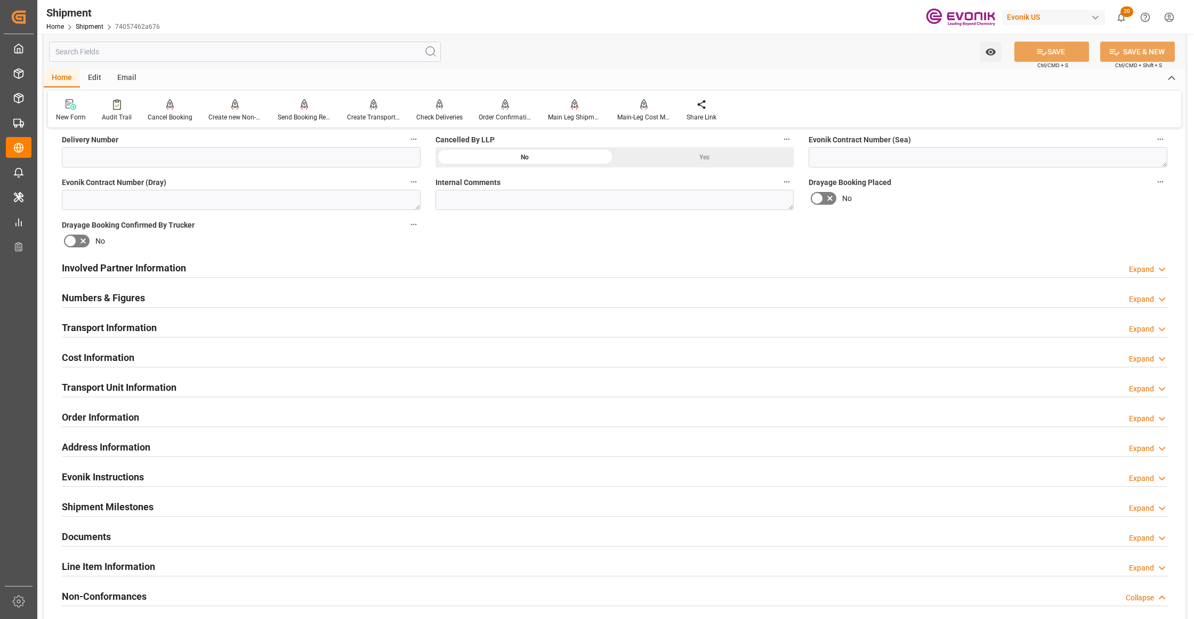
click at [551, 271] on div "Involved Partner Information Expand" at bounding box center [614, 267] width 1105 height 20
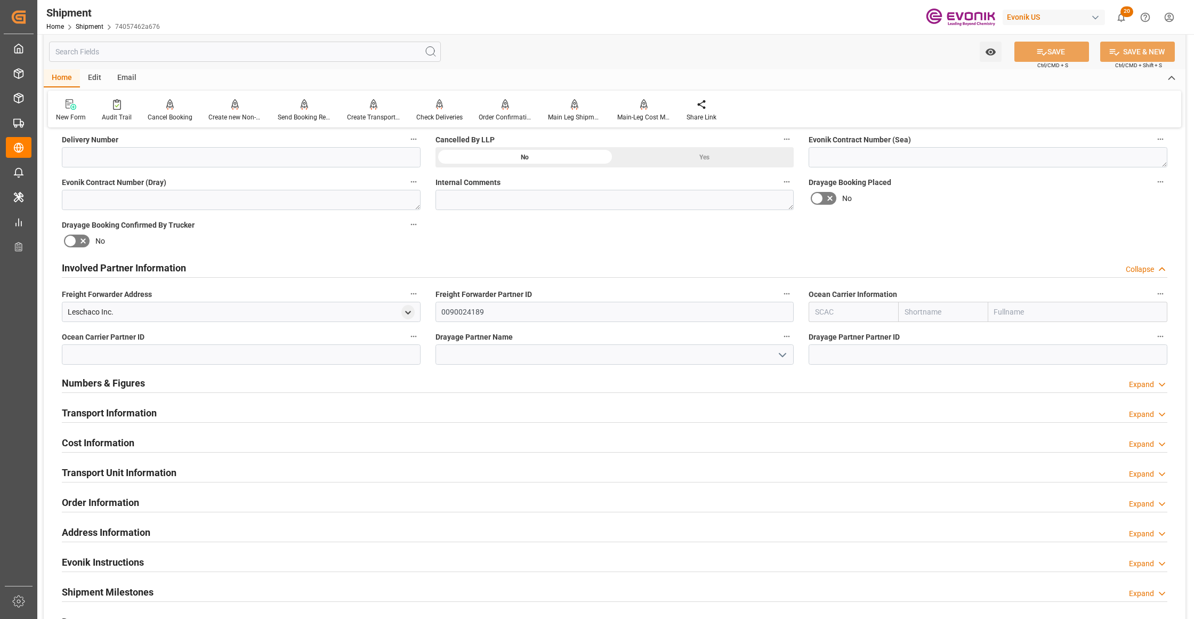
click at [921, 316] on input "text" at bounding box center [943, 312] width 90 height 20
type input "one"
click at [922, 330] on div "ONE" at bounding box center [918, 336] width 38 height 24
type input "ONEY"
type input "ONE"
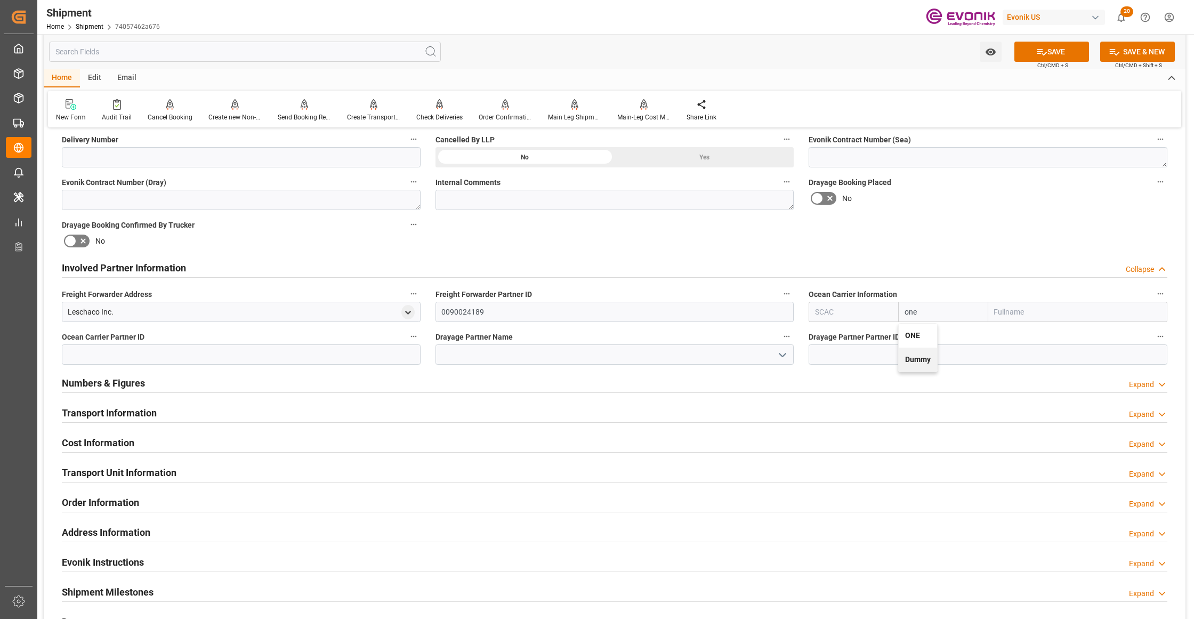
type input "Ocean Network Express"
type input "ONE"
click at [979, 201] on div "No" at bounding box center [988, 198] width 359 height 17
click at [1043, 47] on icon at bounding box center [1041, 51] width 11 height 11
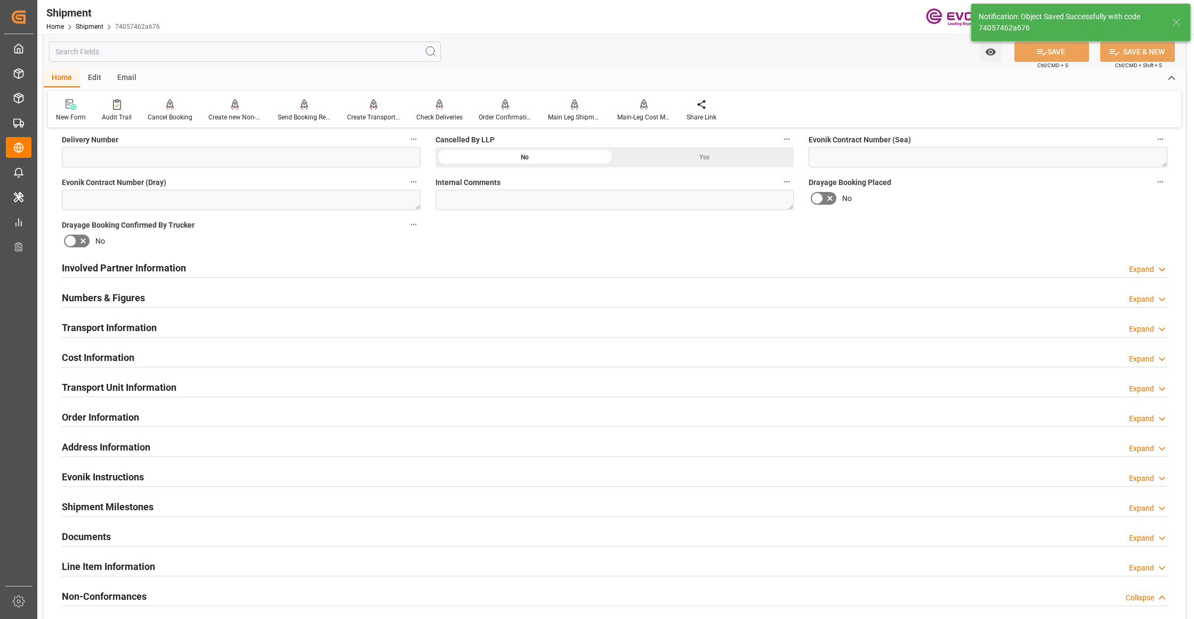
click at [470, 268] on div "Involved Partner Information Expand" at bounding box center [614, 267] width 1105 height 20
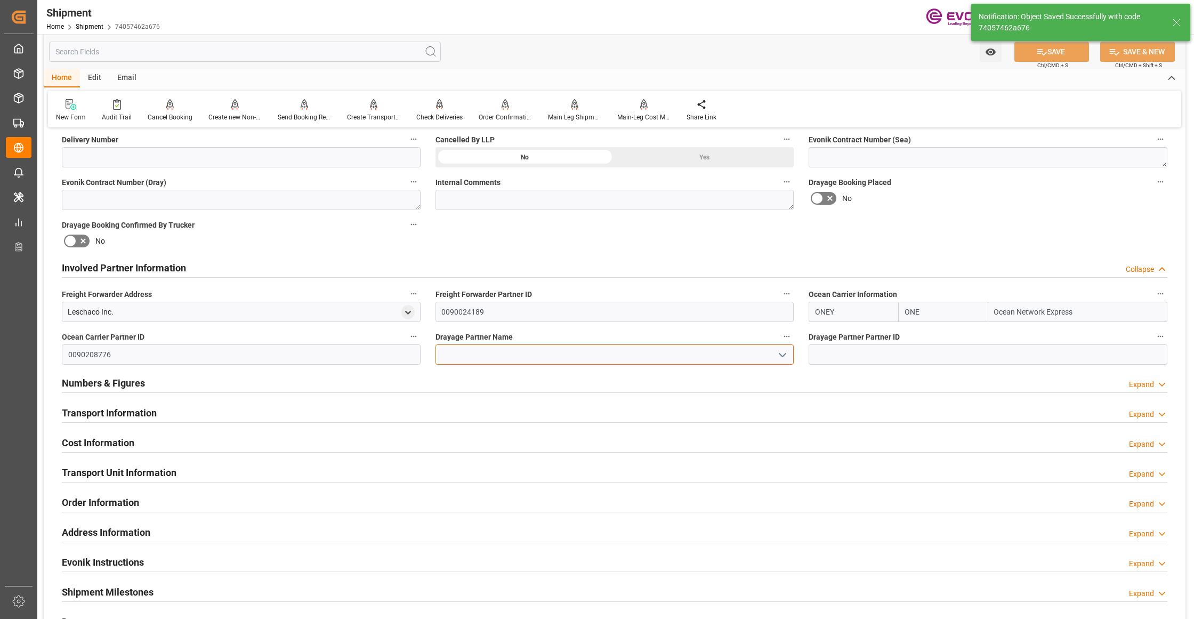
click at [462, 357] on input at bounding box center [614, 354] width 359 height 20
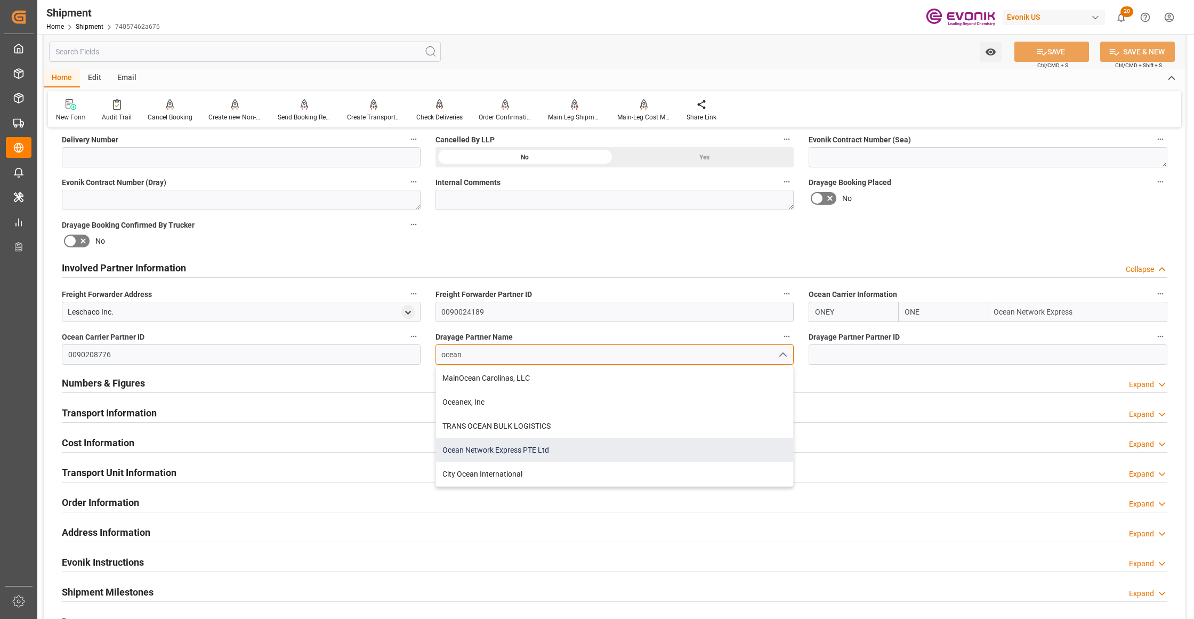
click at [552, 440] on div "Ocean Network Express PTE Ltd" at bounding box center [615, 450] width 358 height 24
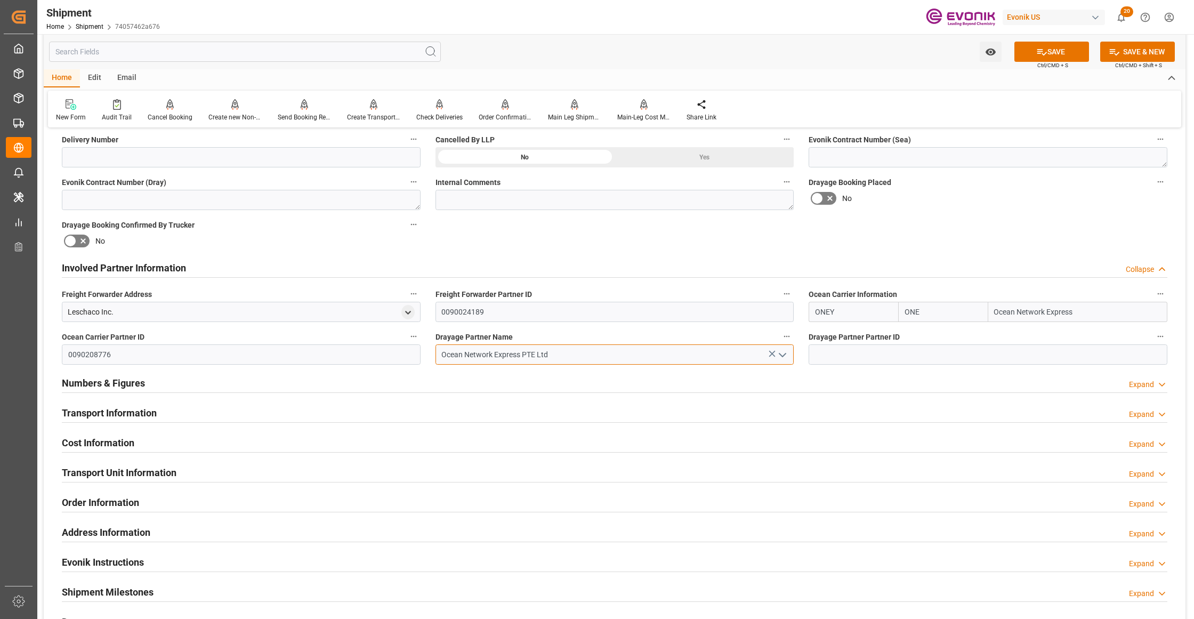
type input "Ocean Network Express PTE Ltd"
click at [935, 235] on div "Booking Confirmation Milestone Bar Collapse Submitted to FFW for Booking (Pendi…" at bounding box center [615, 257] width 1142 height 1188
click at [1068, 49] on button "SAVE" at bounding box center [1051, 52] width 75 height 20
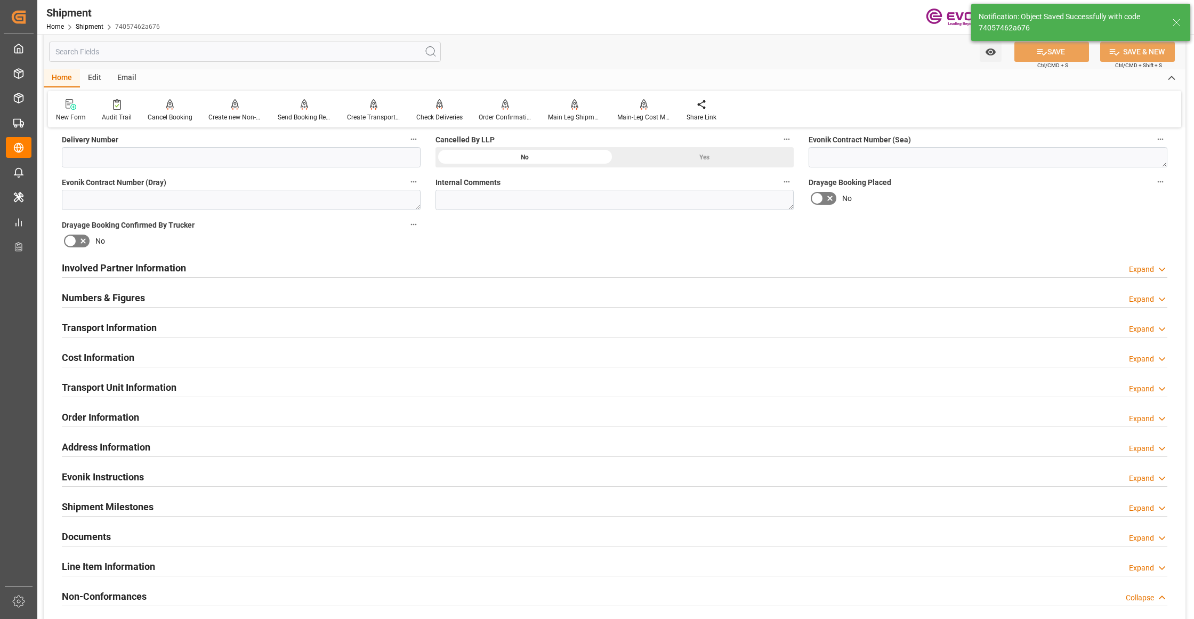
type input "0090208776"
click at [516, 269] on div "Involved Partner Information Expand" at bounding box center [614, 267] width 1105 height 20
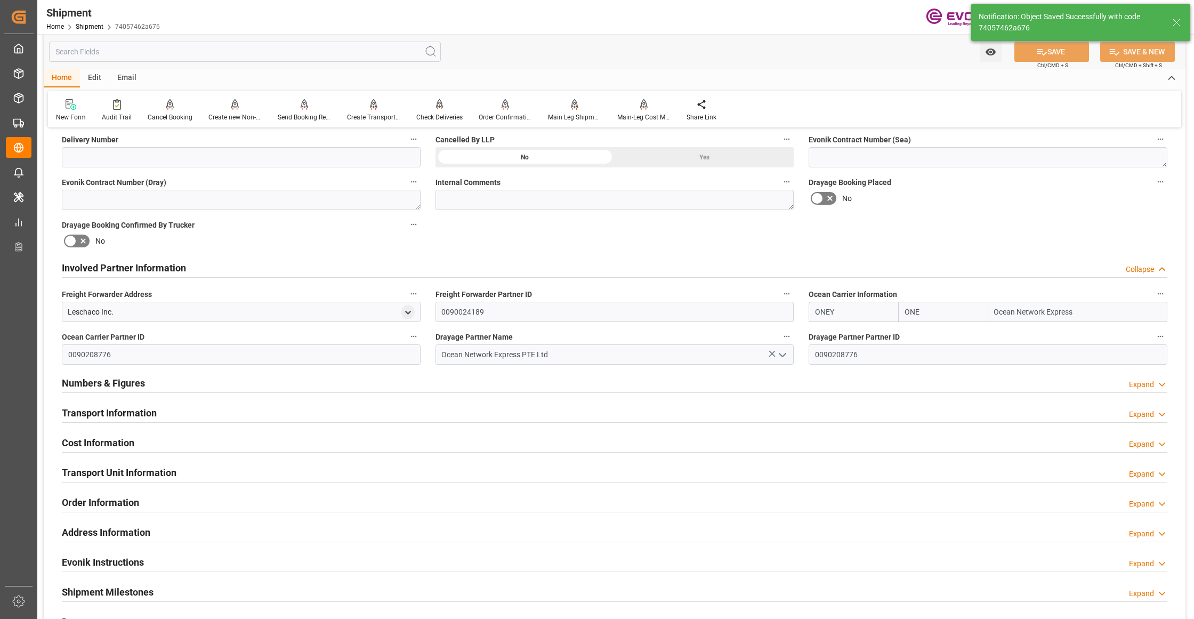
click at [438, 414] on div "Transport Information Expand" at bounding box center [614, 412] width 1105 height 20
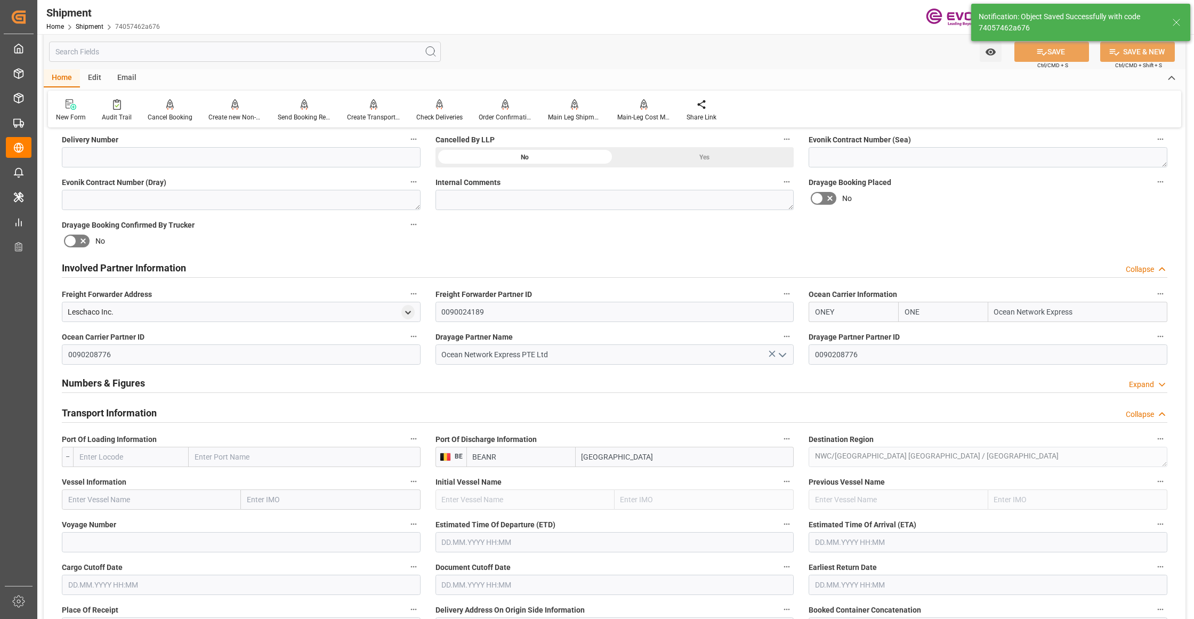
scroll to position [710, 0]
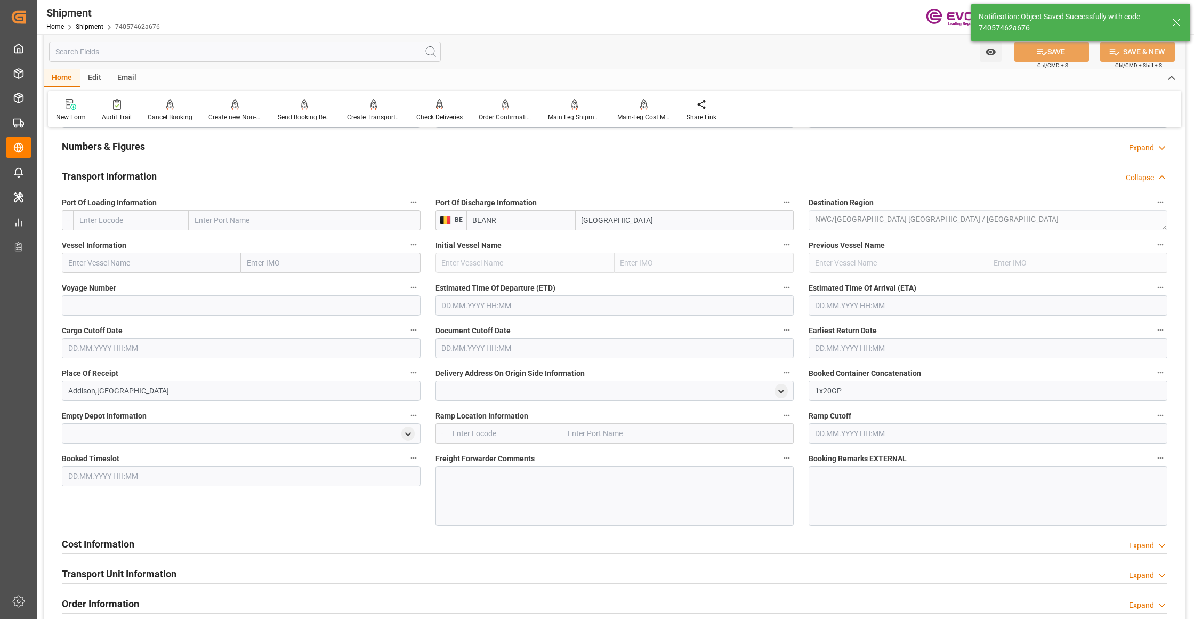
click at [169, 218] on input "text" at bounding box center [131, 220] width 116 height 20
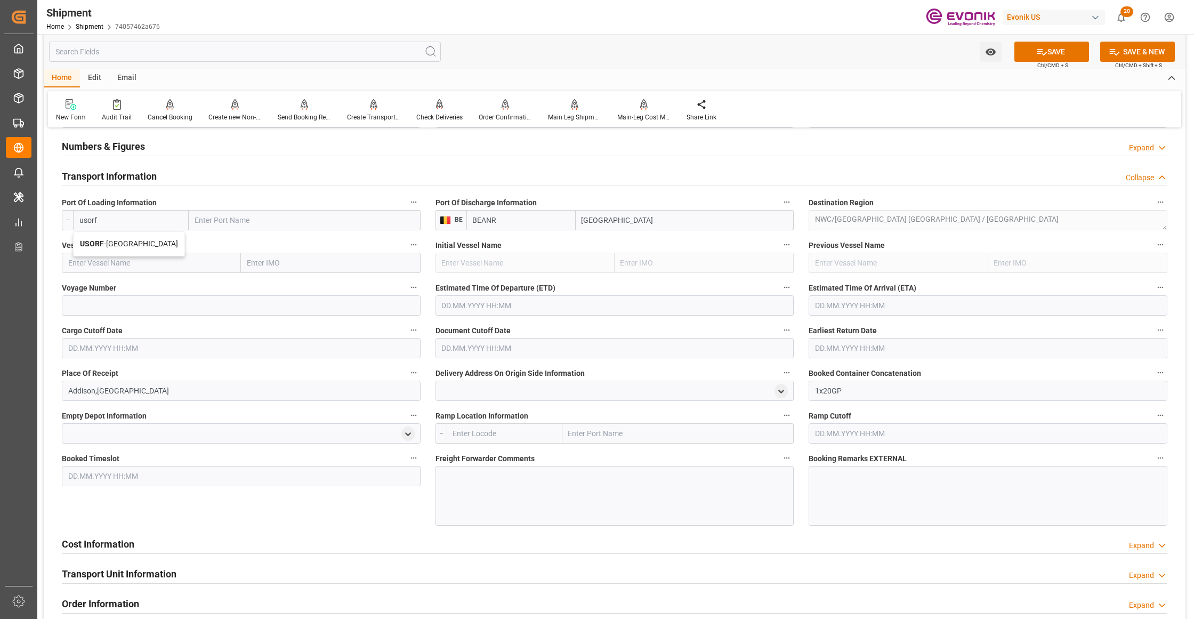
drag, startPoint x: 112, startPoint y: 241, endPoint x: 173, endPoint y: 259, distance: 63.3
click at [114, 243] on span "USORF - [GEOGRAPHIC_DATA]" at bounding box center [129, 243] width 98 height 9
type input "USORF"
type input "[GEOGRAPHIC_DATA]"
type input "USORF"
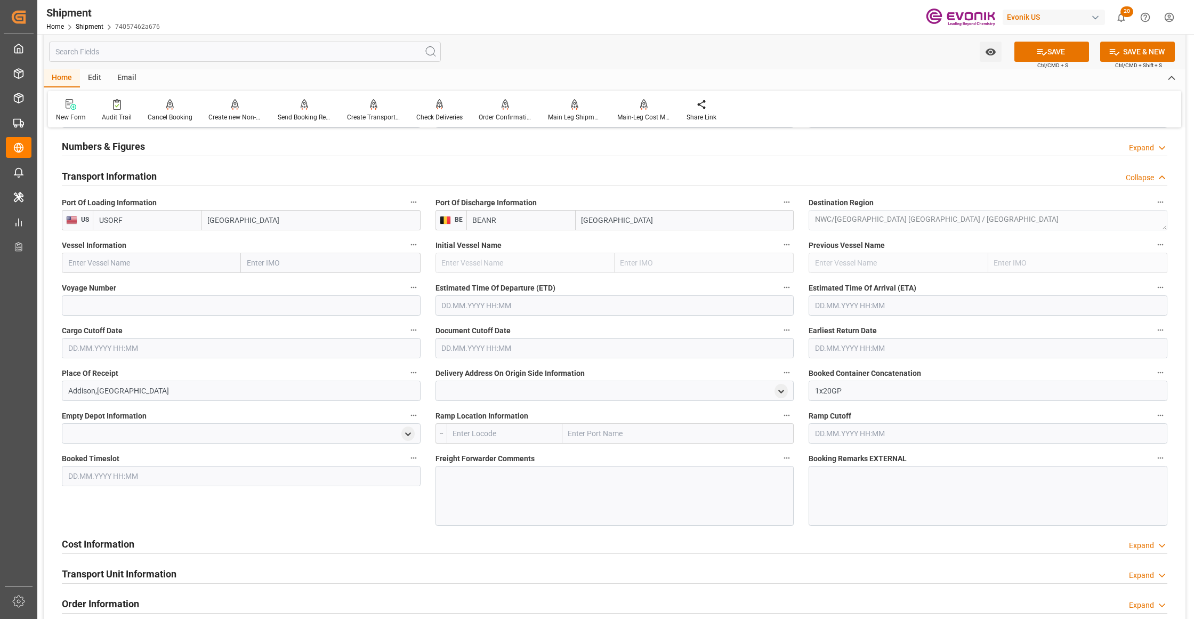
click at [148, 263] on input "text" at bounding box center [151, 263] width 179 height 20
paste input "OOCL [GEOGRAPHIC_DATA] 062E"
click at [146, 259] on input "OOCL [GEOGRAPHIC_DATA] 062E" at bounding box center [151, 263] width 179 height 20
click at [141, 286] on span "OOCL [GEOGRAPHIC_DATA] - 9622629" at bounding box center [114, 286] width 90 height 9
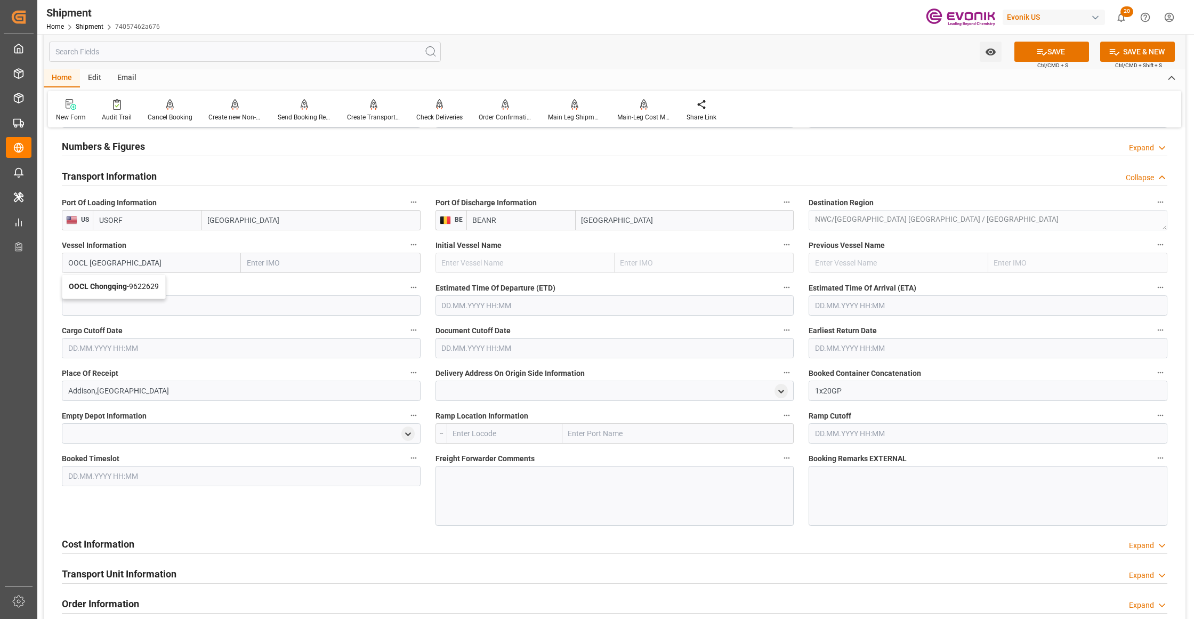
type input "OOCL Chongqing"
type input "9622629"
type input "OOCL Chongqing"
click at [168, 307] on input at bounding box center [241, 305] width 359 height 20
paste input "062E"
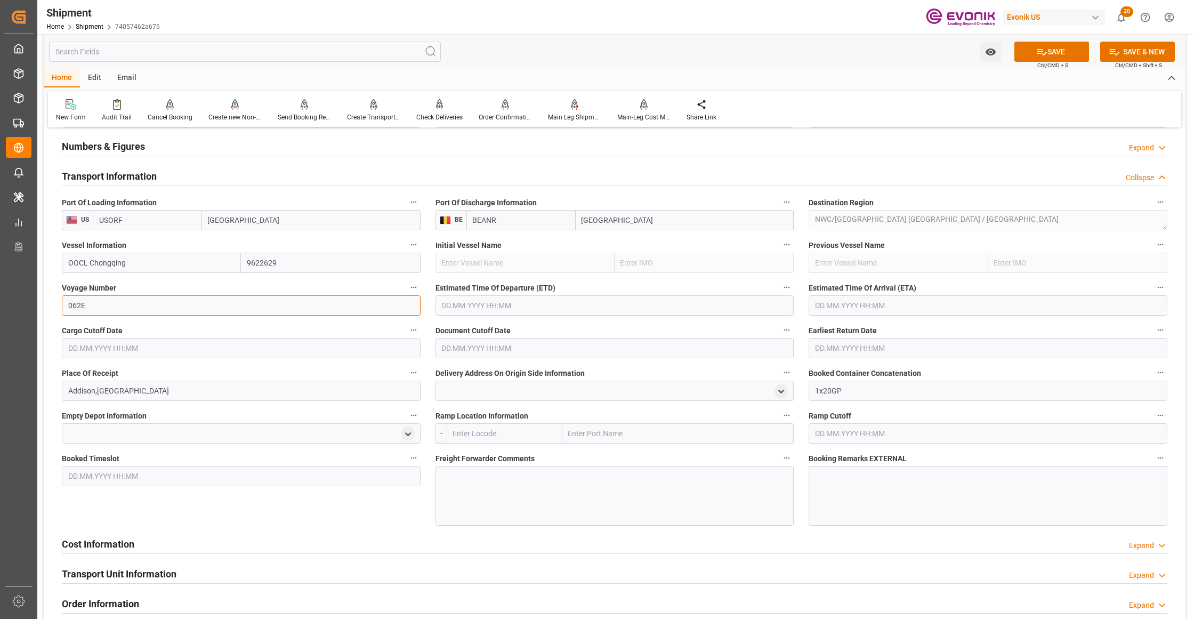
type input "062E"
click at [480, 311] on input "text" at bounding box center [614, 305] width 359 height 20
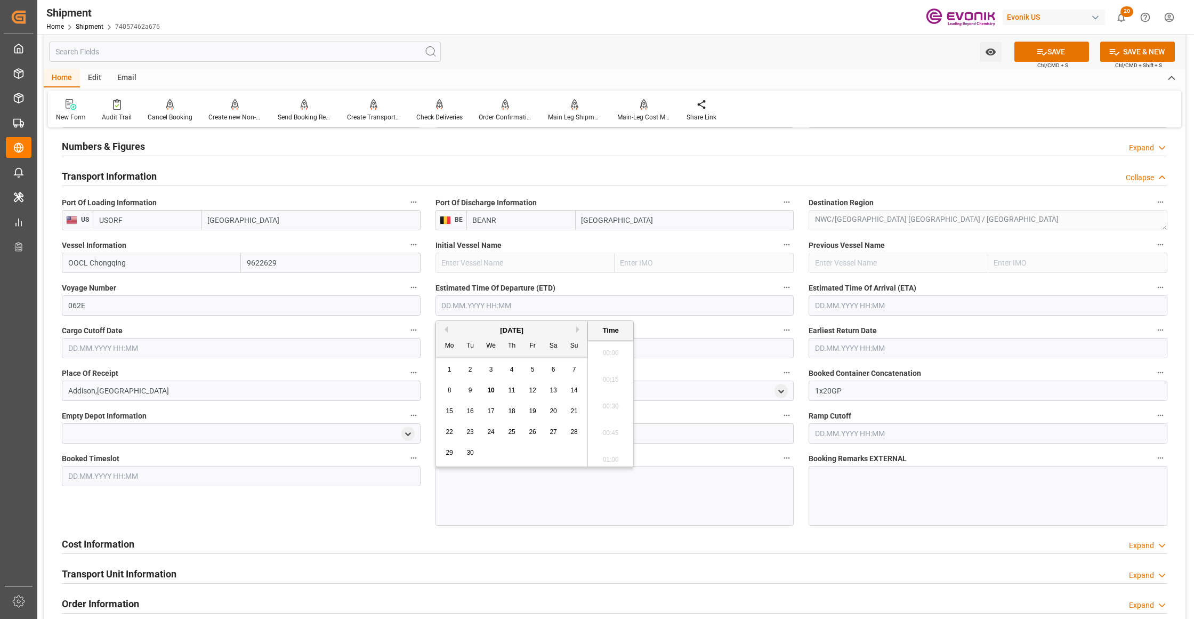
scroll to position [2375, 0]
click at [578, 328] on button "Next Month" at bounding box center [579, 329] width 6 height 6
click at [537, 367] on div "3" at bounding box center [532, 370] width 13 height 13
type input "[DATE] 00:00"
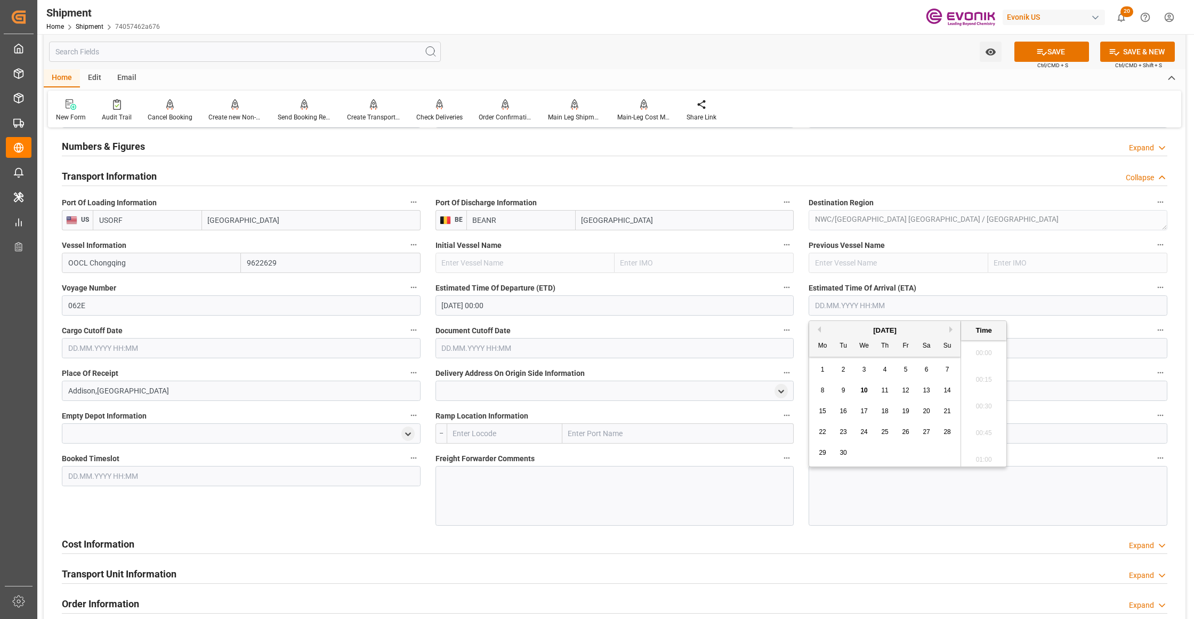
click at [856, 306] on input "text" at bounding box center [988, 305] width 359 height 20
click at [953, 329] on button "Next Month" at bounding box center [952, 329] width 6 height 6
click at [946, 408] on span "19" at bounding box center [946, 410] width 7 height 7
type input "[DATE] 00:00"
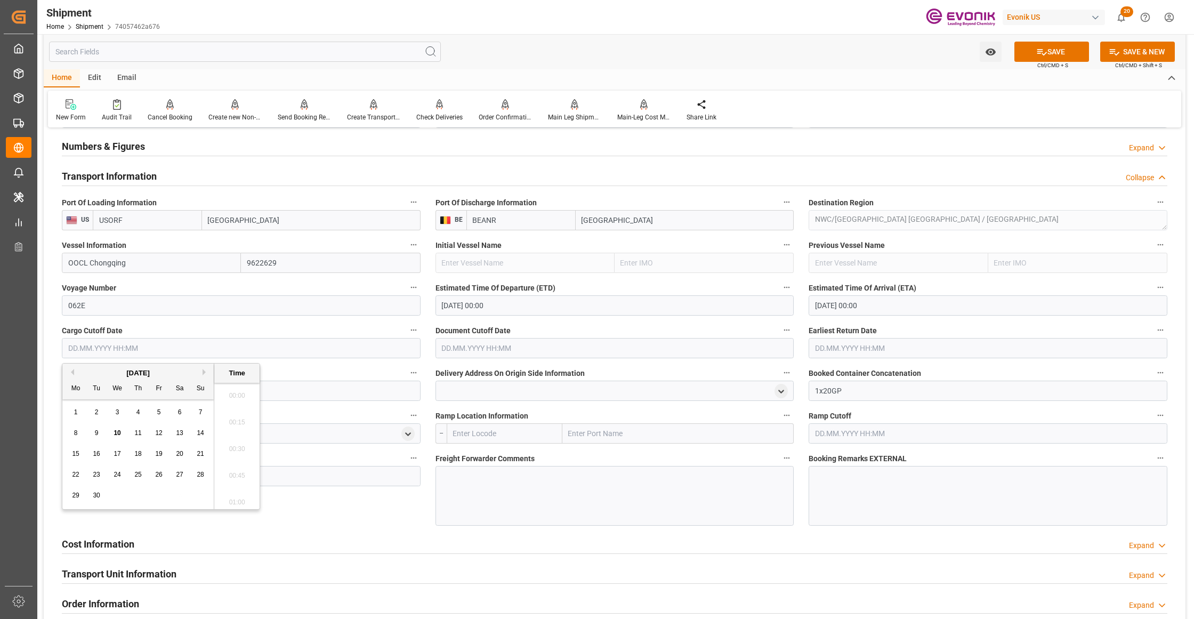
click at [321, 346] on input "text" at bounding box center [241, 348] width 359 height 20
click at [116, 450] on span "17" at bounding box center [117, 453] width 7 height 7
type input "[DATE] 00:00"
click at [480, 344] on input "text" at bounding box center [614, 348] width 359 height 20
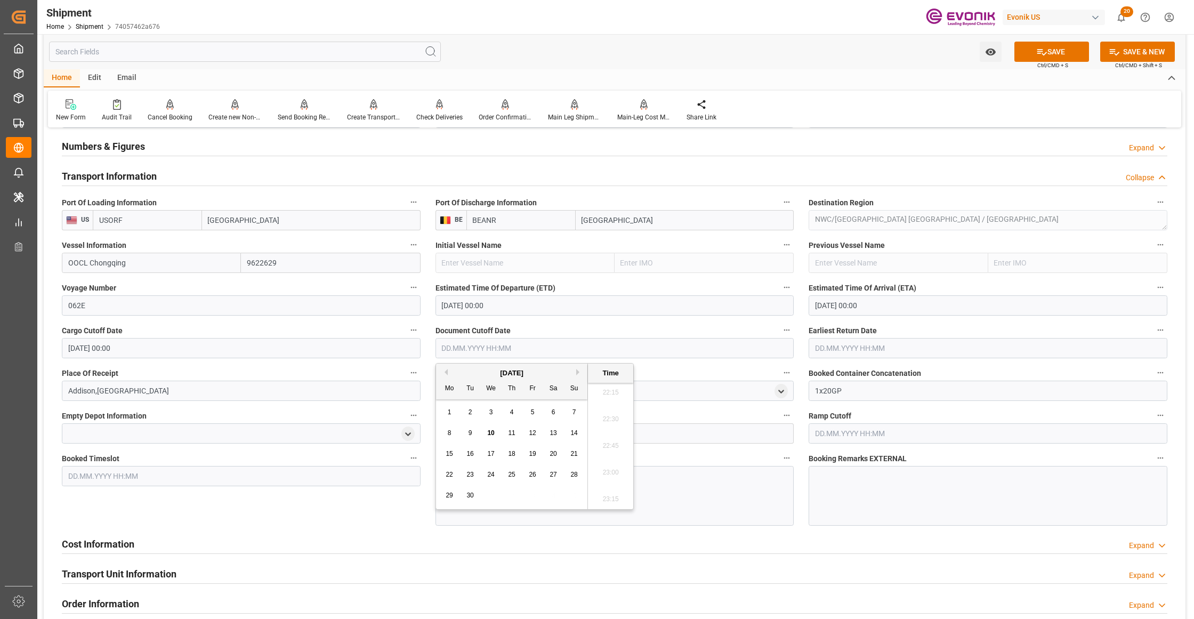
click at [487, 453] on span "17" at bounding box center [490, 453] width 7 height 7
type input "[DATE] 00:00"
click at [838, 344] on input "text" at bounding box center [988, 348] width 359 height 20
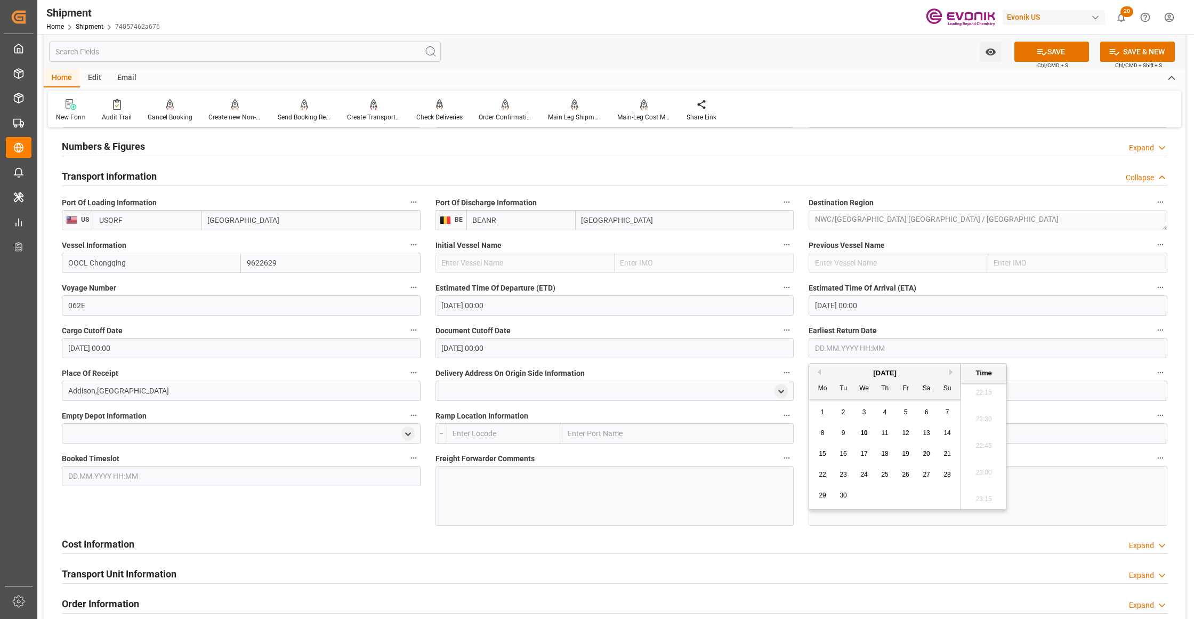
click at [862, 454] on span "17" at bounding box center [863, 453] width 7 height 7
type input "[DATE] 00:00"
click at [344, 517] on div "Booked Timeslot" at bounding box center [241, 488] width 374 height 82
click at [1038, 58] on button "SAVE" at bounding box center [1051, 52] width 75 height 20
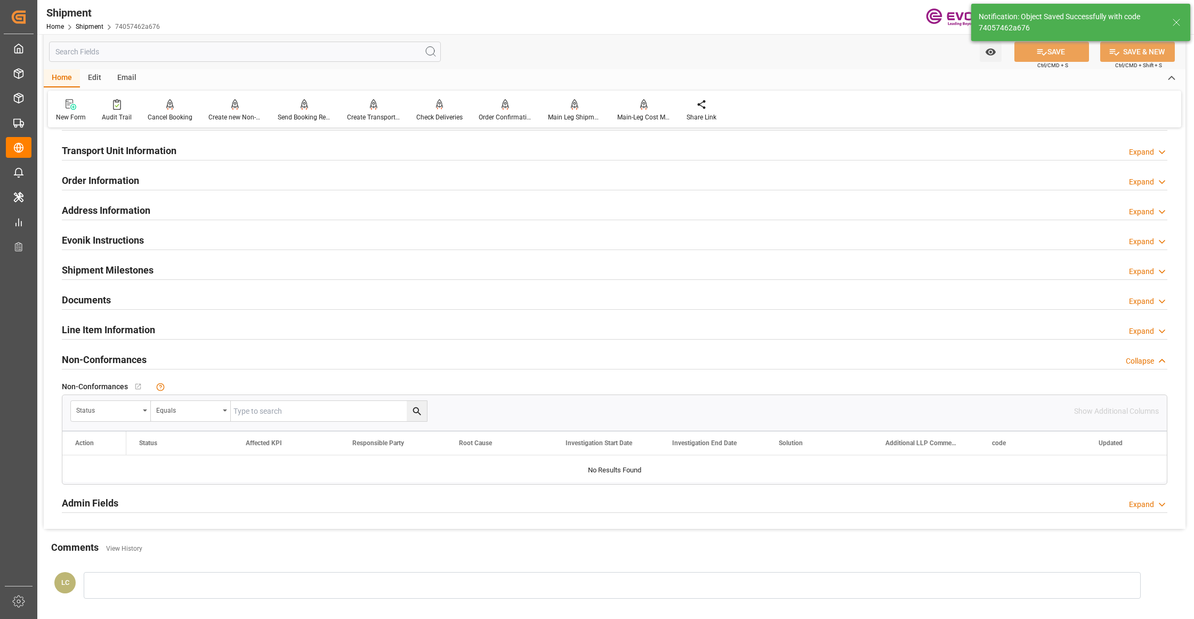
scroll to position [474, 0]
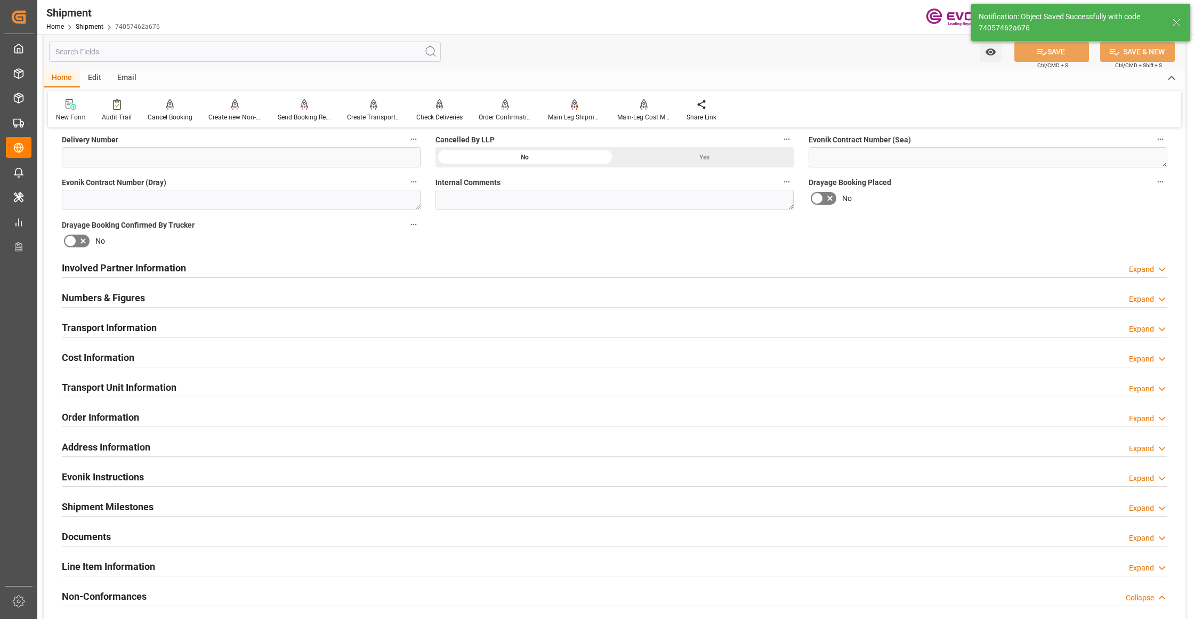
drag, startPoint x: 211, startPoint y: 359, endPoint x: 167, endPoint y: 378, distance: 48.2
click at [211, 359] on div "Cost Information Expand" at bounding box center [614, 356] width 1105 height 20
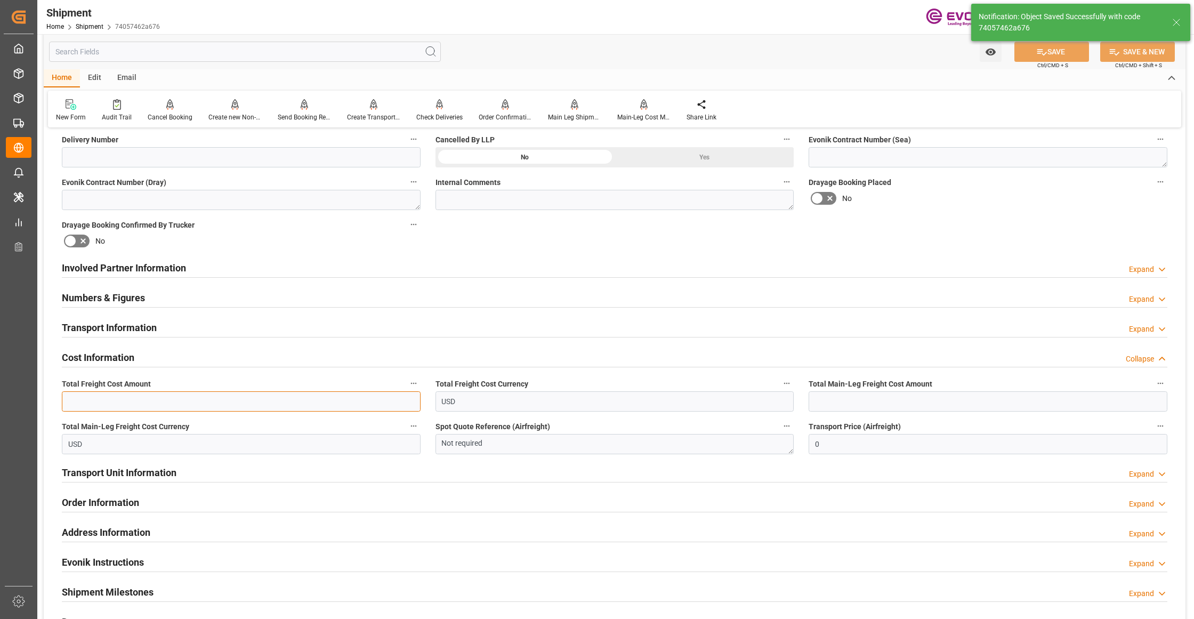
drag, startPoint x: 131, startPoint y: 401, endPoint x: 124, endPoint y: 395, distance: 9.1
click at [131, 401] on input "text" at bounding box center [241, 401] width 359 height 20
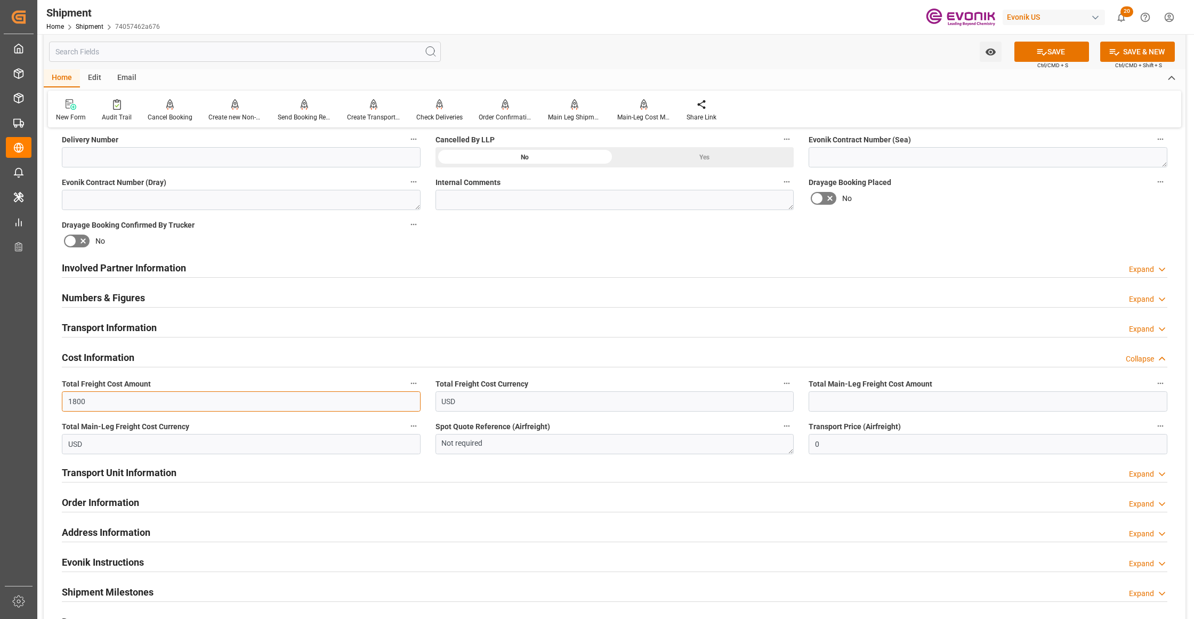
type input "1800"
click at [844, 401] on input "text" at bounding box center [988, 401] width 359 height 20
type input "1800"
click at [935, 229] on div "Booking Confirmation Milestone Bar Collapse Submitted to FFW for Booking (Pendi…" at bounding box center [615, 257] width 1142 height 1188
click at [1056, 46] on button "SAVE" at bounding box center [1051, 52] width 75 height 20
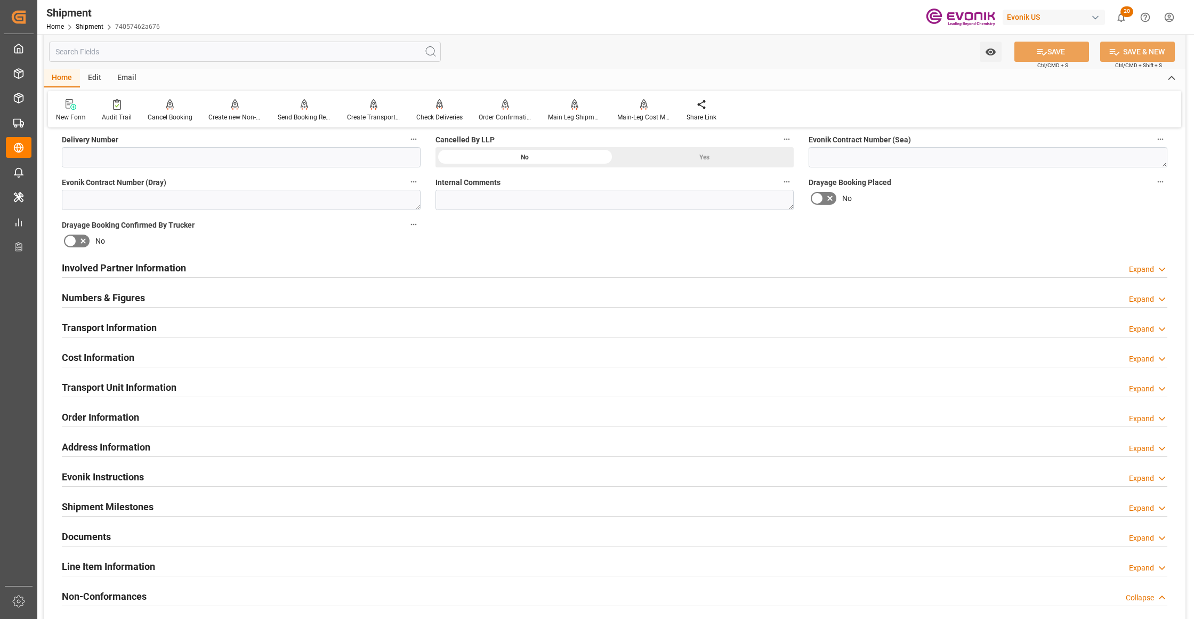
click at [345, 268] on div "Involved Partner Information Expand" at bounding box center [614, 267] width 1105 height 20
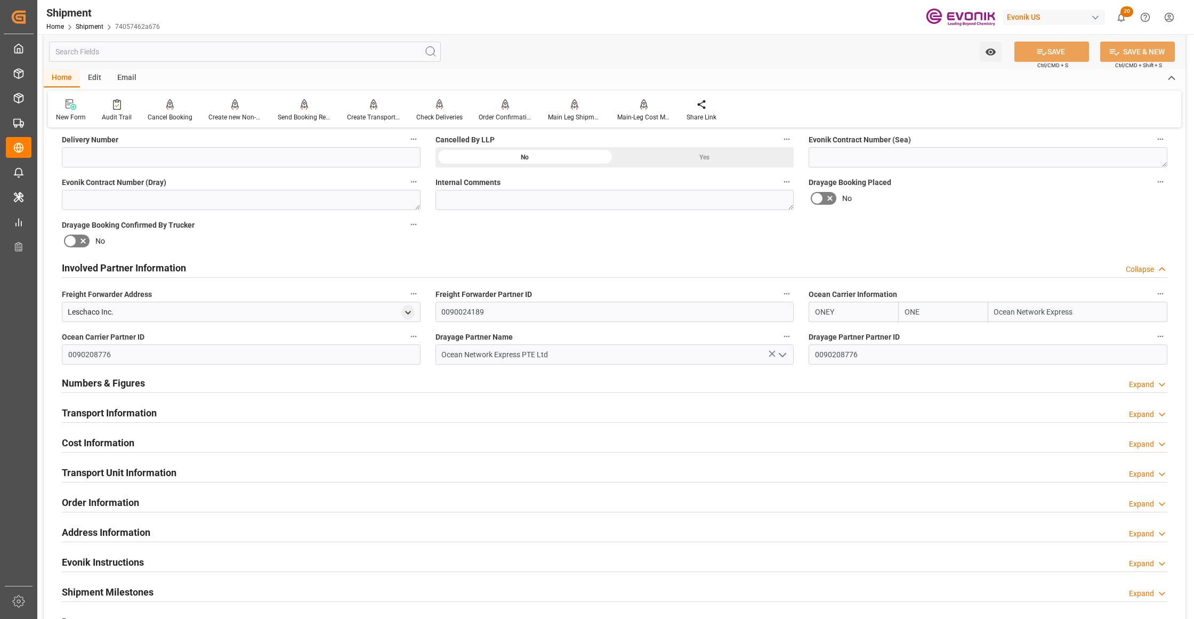
click at [332, 413] on div "Transport Information Expand" at bounding box center [614, 412] width 1105 height 20
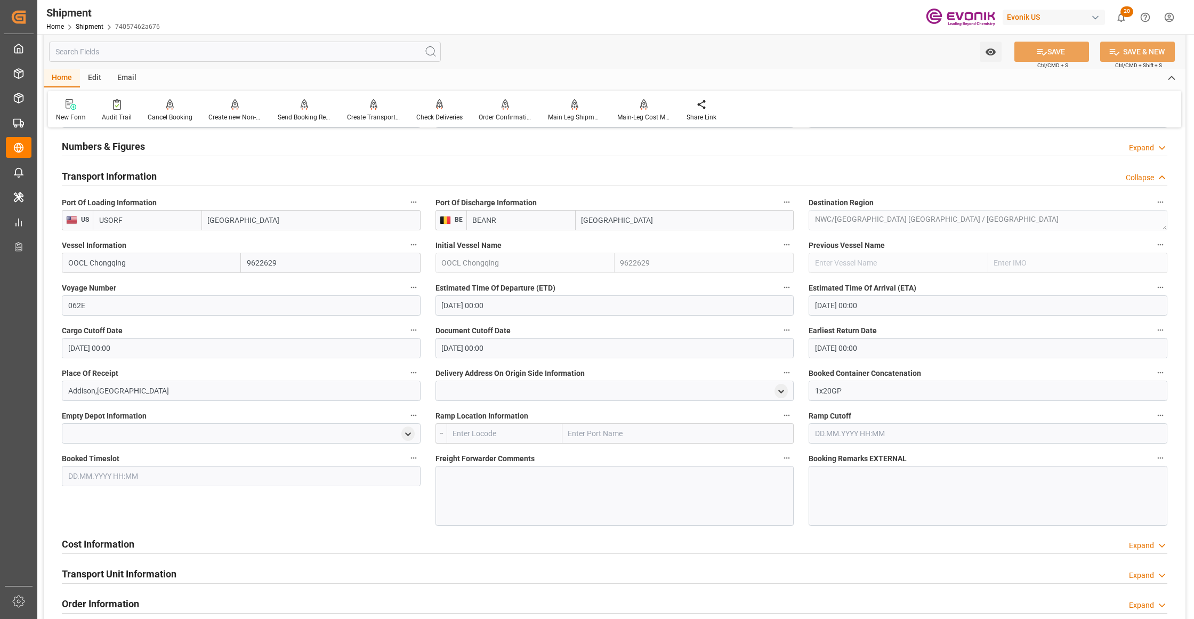
scroll to position [947, 0]
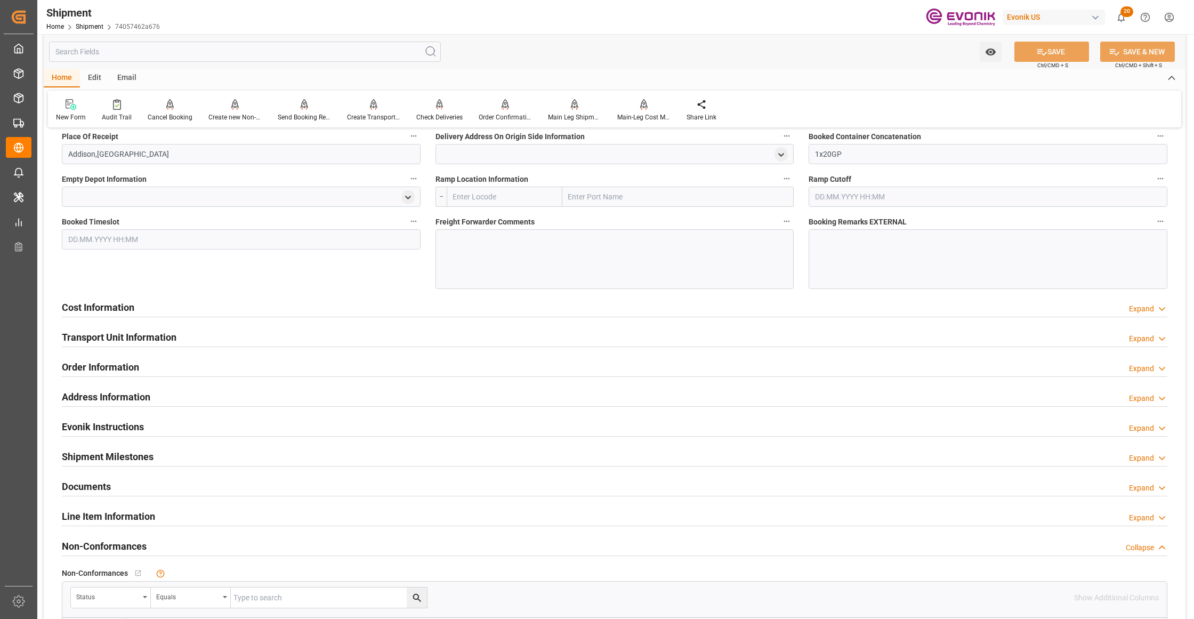
click at [325, 312] on div "Cost Information Expand" at bounding box center [614, 306] width 1105 height 20
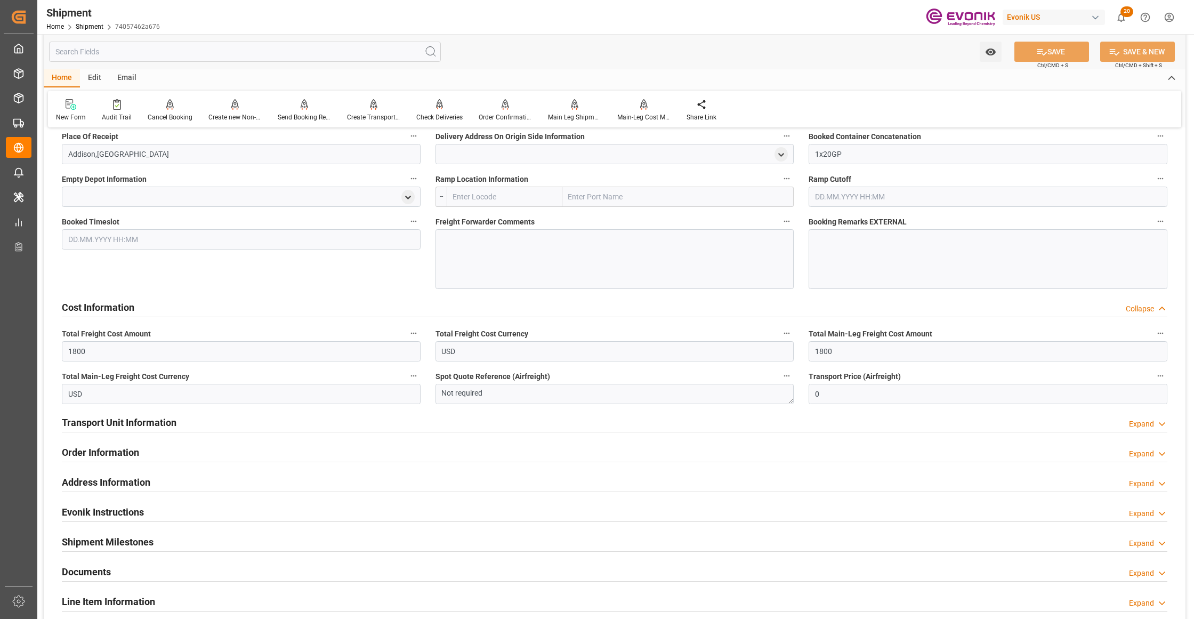
scroll to position [1184, 0]
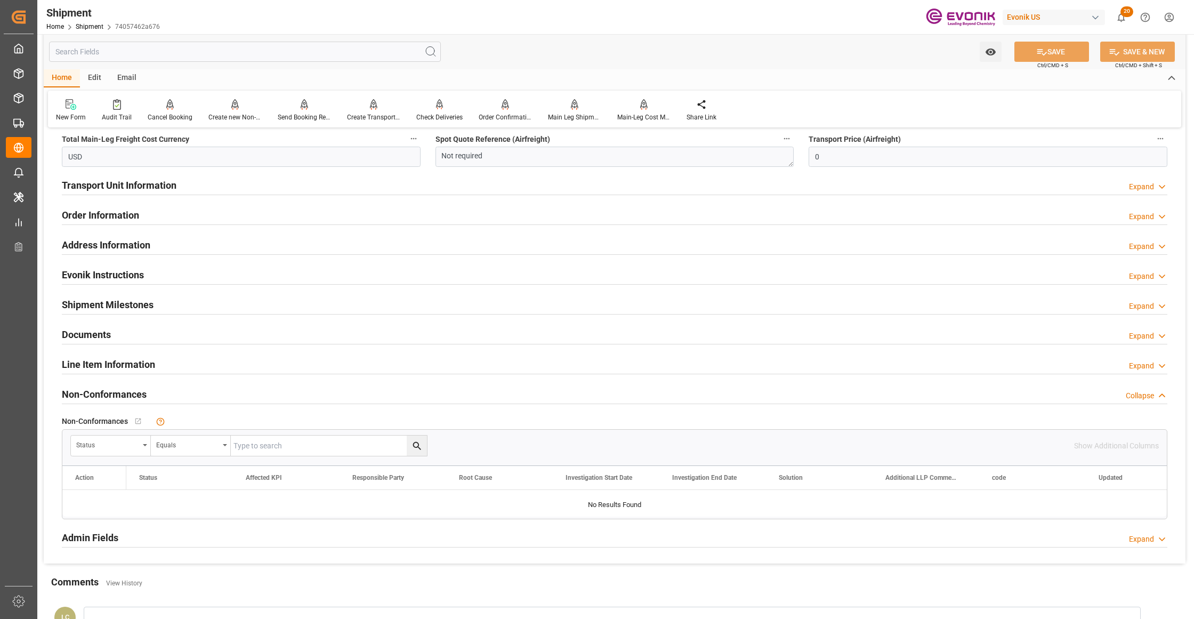
click at [246, 363] on div "Line Item Information Expand" at bounding box center [614, 363] width 1105 height 20
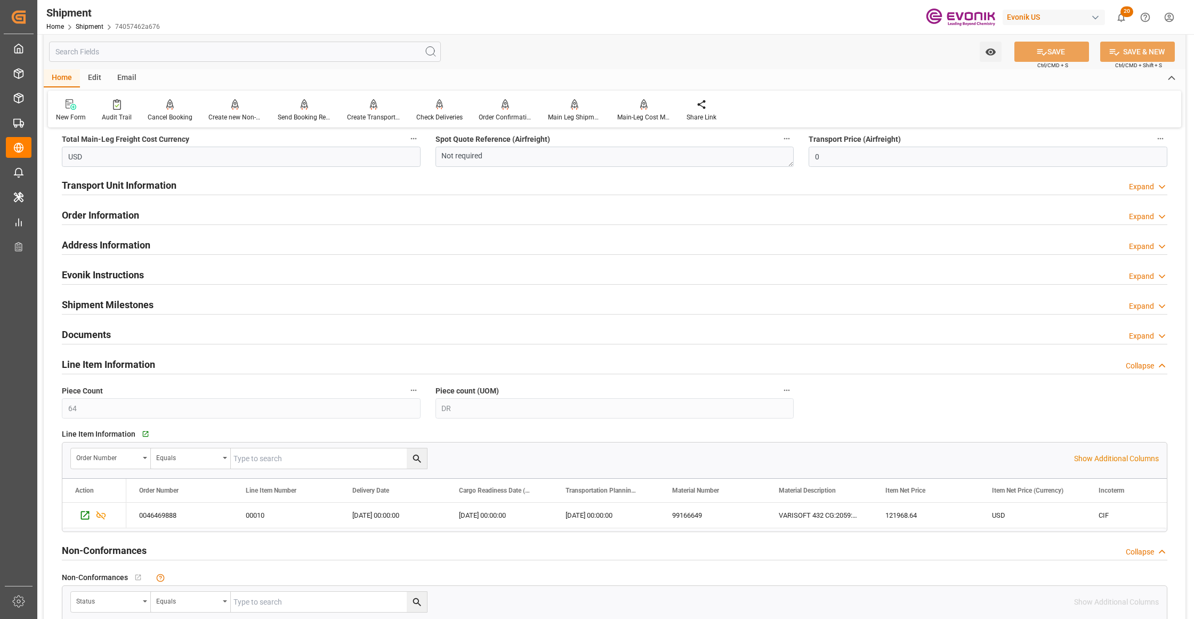
scroll to position [1421, 0]
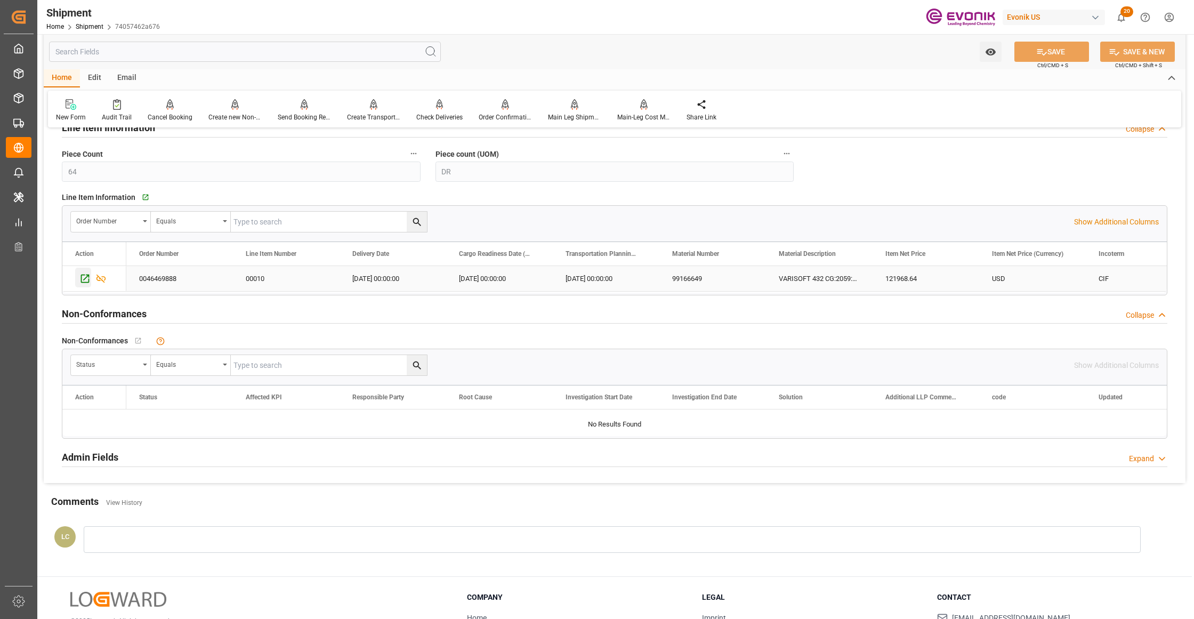
click at [85, 281] on icon "Press SPACE to select this row." at bounding box center [84, 278] width 11 height 11
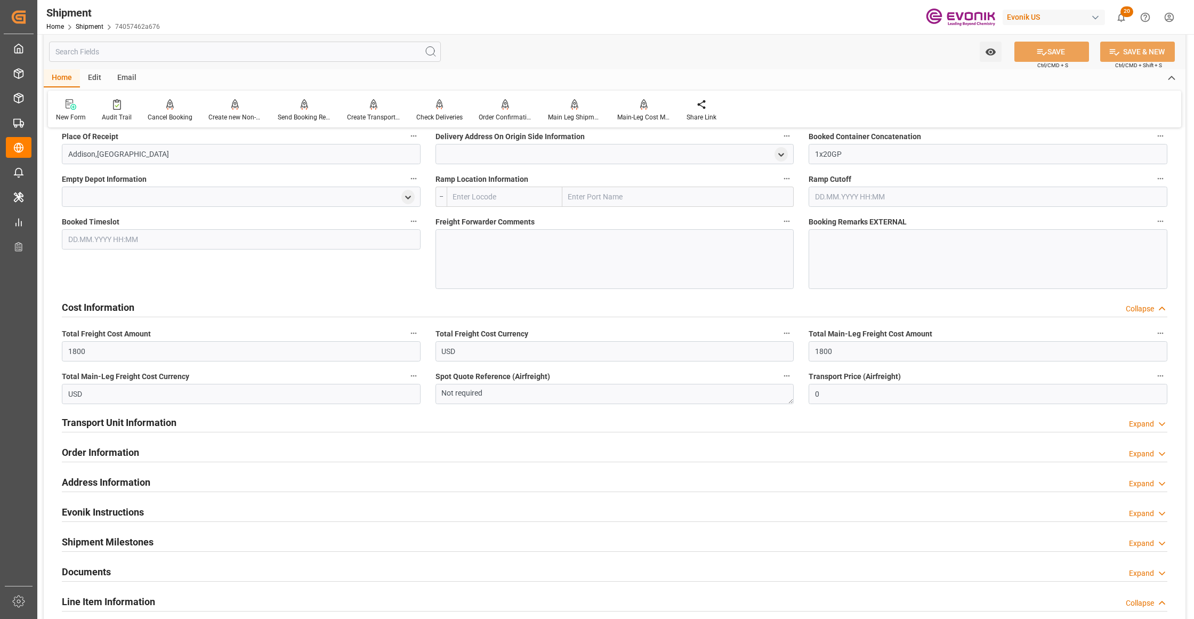
scroll to position [710, 0]
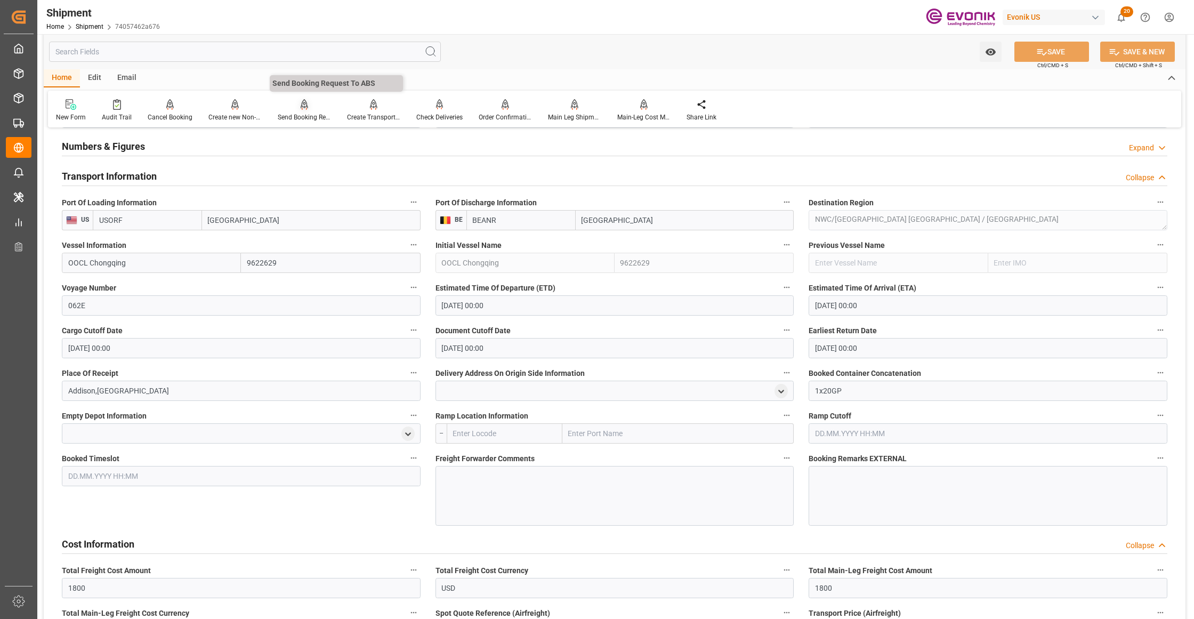
click at [301, 110] on div "Send Booking Request To ABS" at bounding box center [304, 110] width 69 height 23
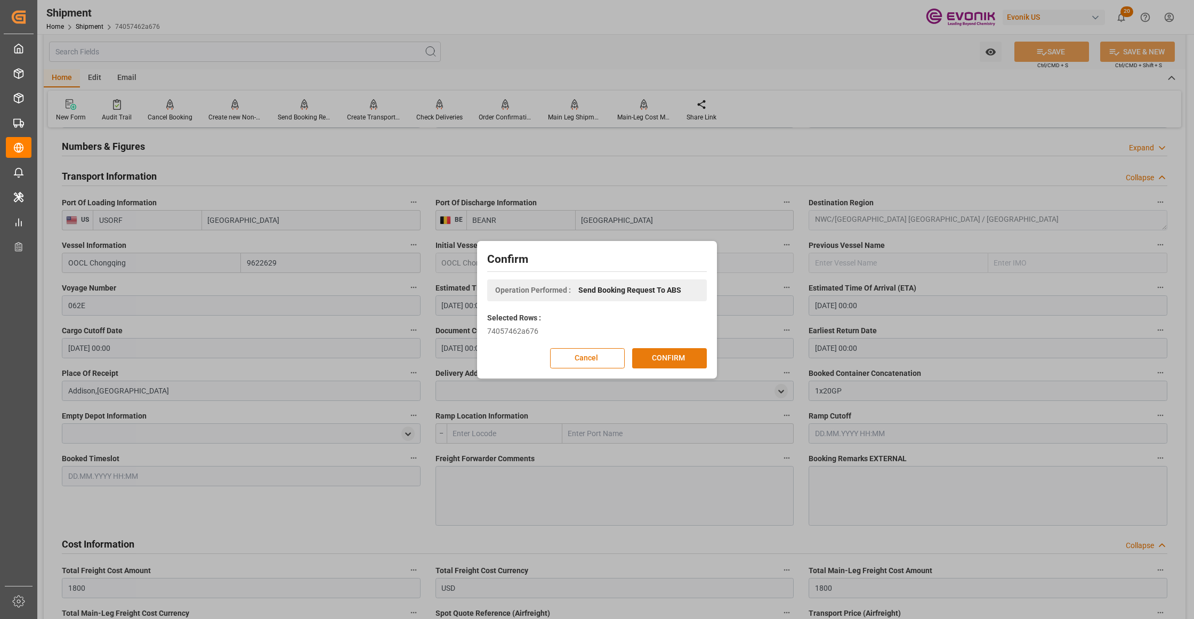
click at [682, 359] on button "CONFIRM" at bounding box center [669, 358] width 75 height 20
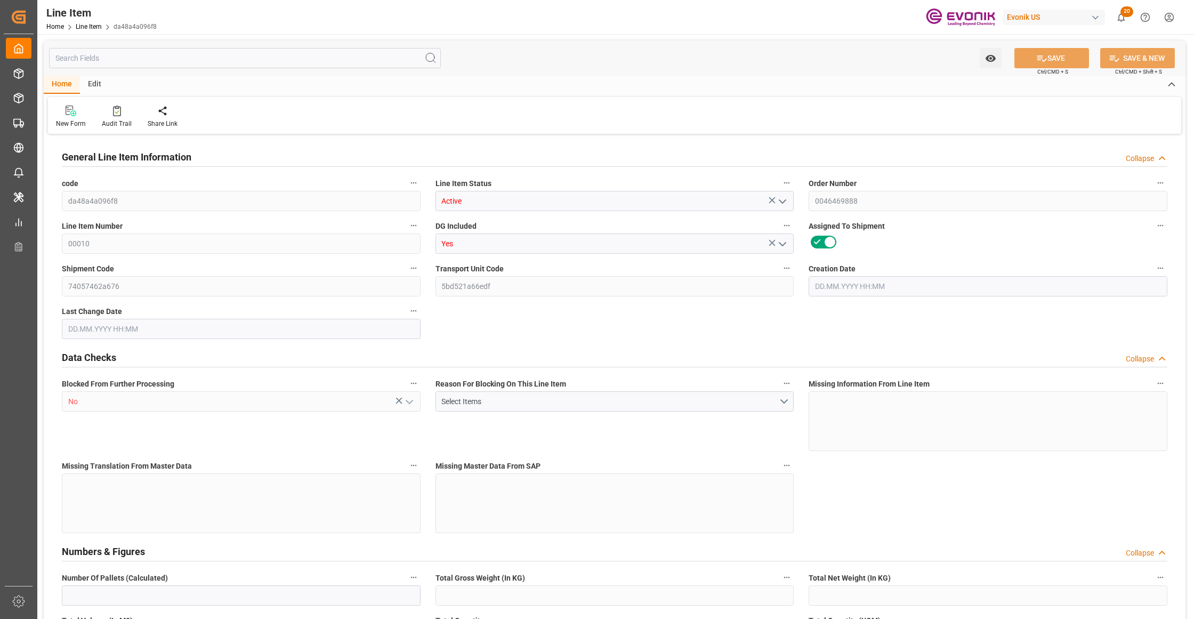
type input "16"
type input "12571.136"
type input "11008"
type input "18.7246"
type input "64"
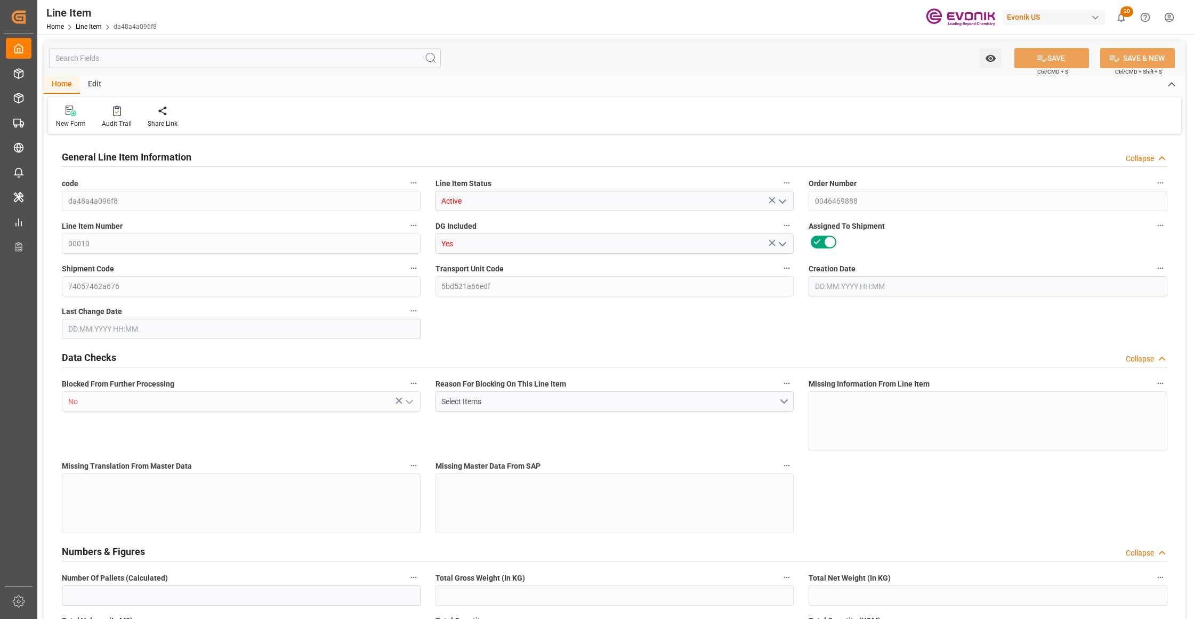
type input "121968.64"
type input "64"
type input "11008"
type input "12571.136"
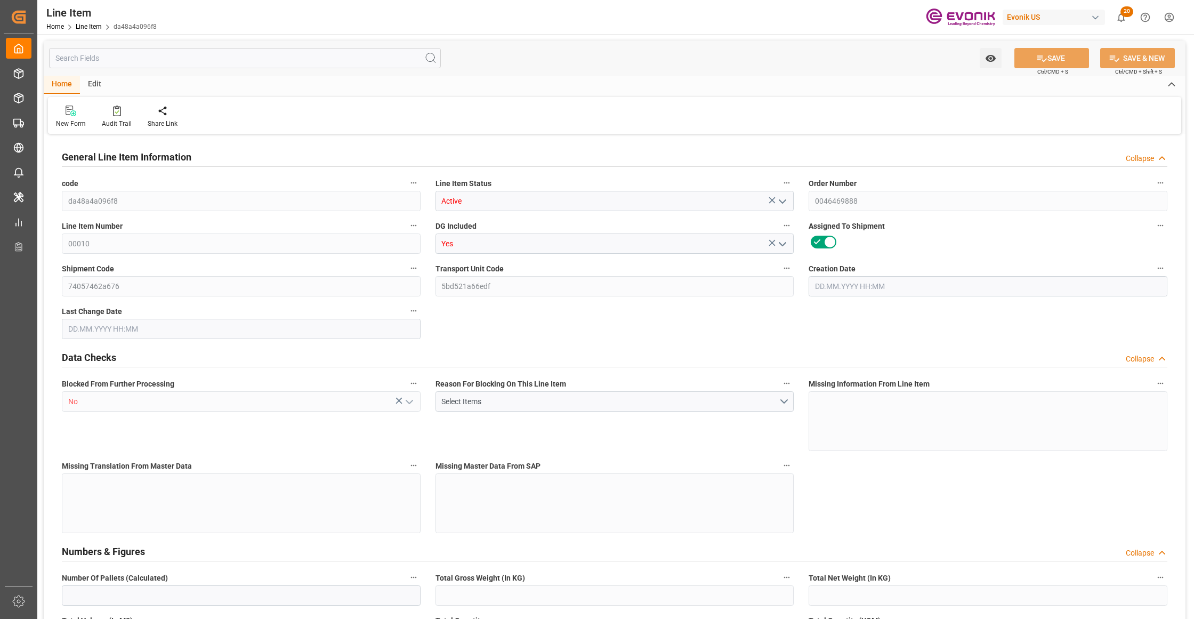
type input "12971.136"
type input "11008"
type input "18.7246"
type input "18724.608"
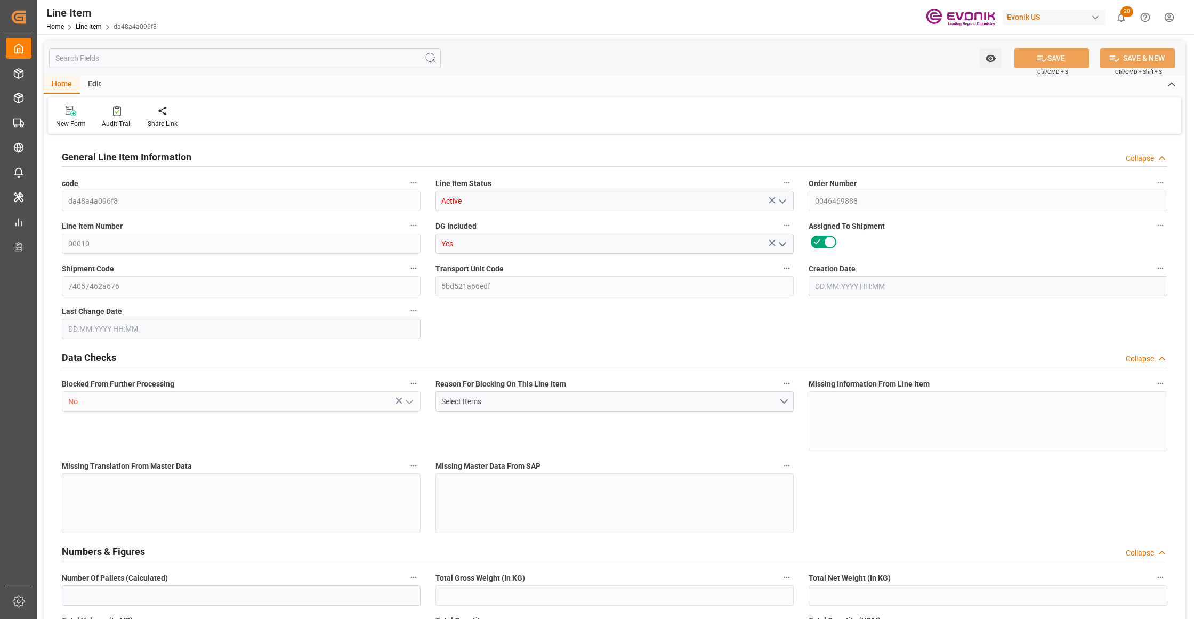
type input "0"
type input "[DATE] 17:49"
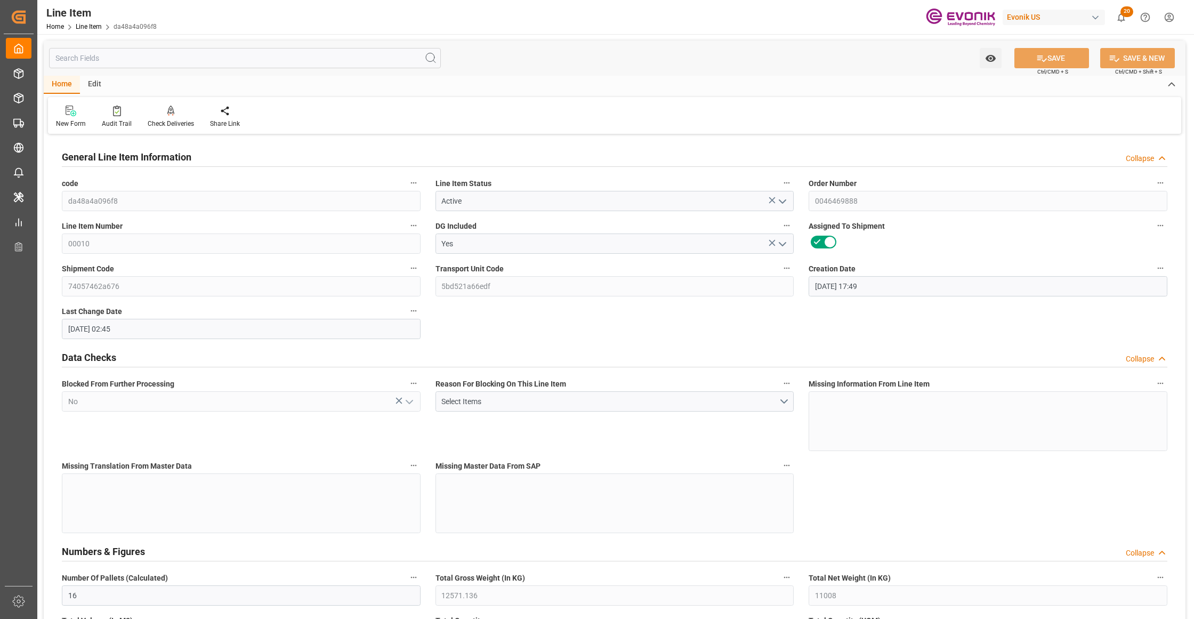
type input "[DATE] 02:45"
type input "[DATE]"
click at [212, 58] on input "text" at bounding box center [245, 58] width 392 height 20
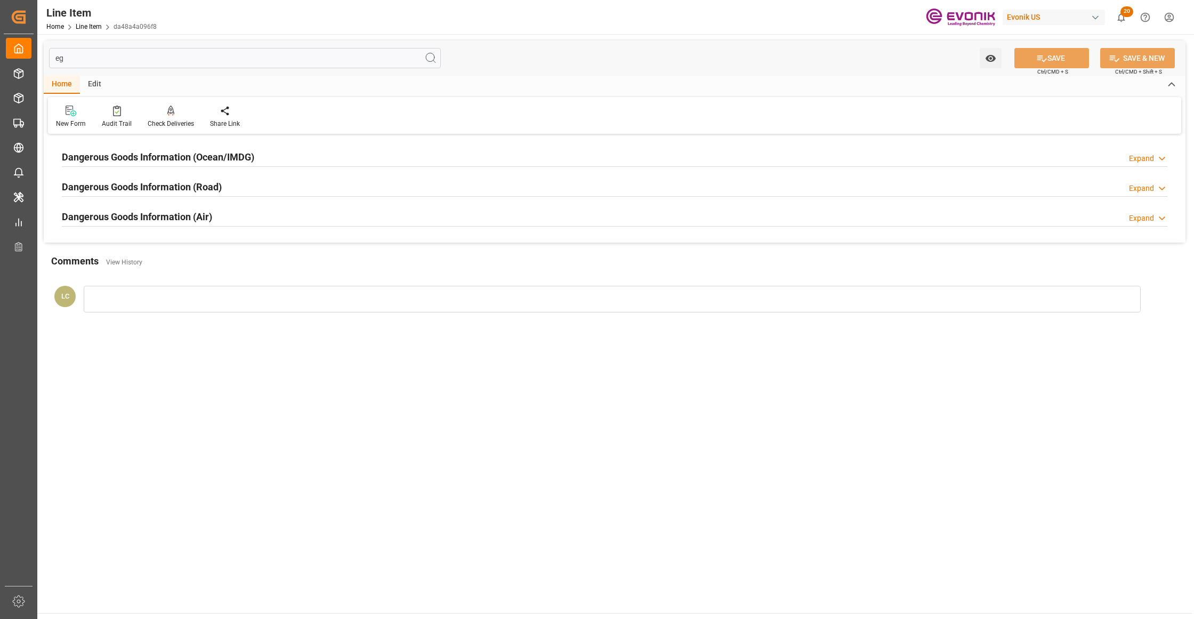
type input "eg"
click at [248, 154] on h2 "Dangerous Goods Information (Ocean/IMDG)" at bounding box center [158, 157] width 192 height 14
